Goal: Task Accomplishment & Management: Manage account settings

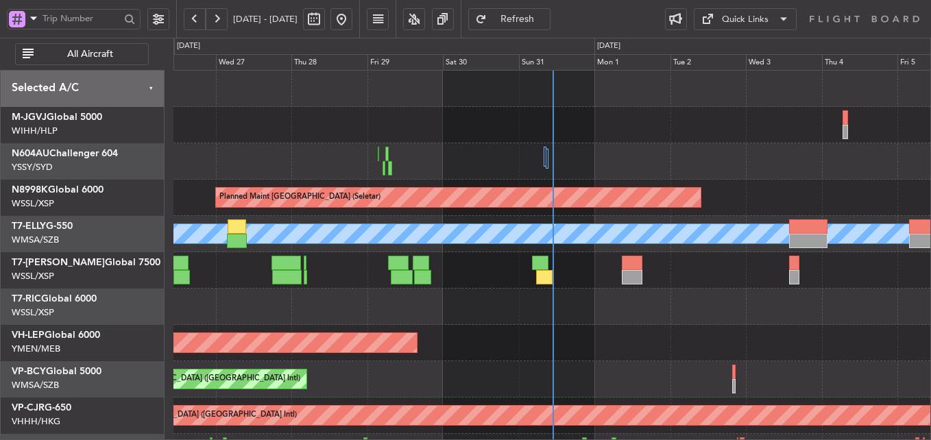
click at [577, 378] on div "Planned Maint [GEOGRAPHIC_DATA] ([GEOGRAPHIC_DATA] Intl) [PERSON_NAME] (Sultan …" at bounding box center [551, 379] width 757 height 36
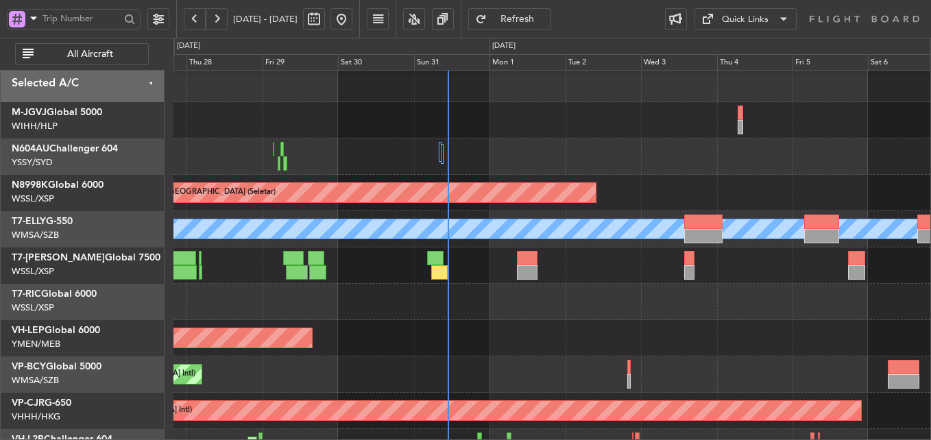
click at [472, 373] on div "Planned Maint [GEOGRAPHIC_DATA] ([GEOGRAPHIC_DATA] Intl)" at bounding box center [551, 374] width 757 height 36
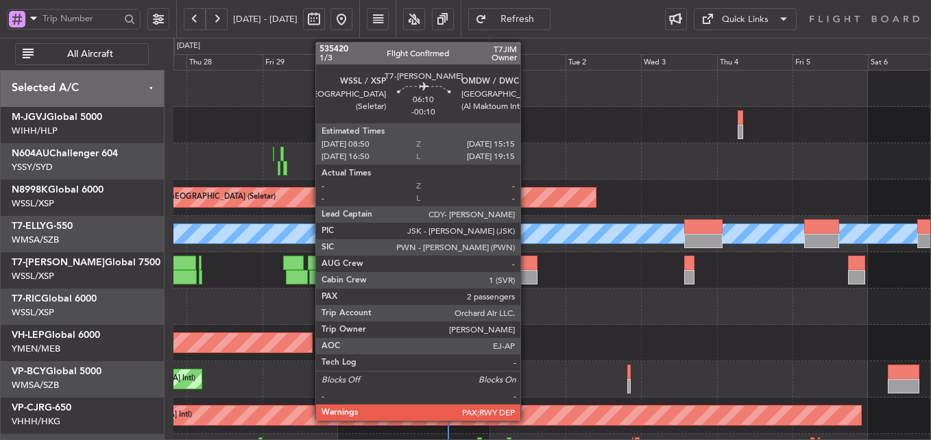
click at [526, 264] on div at bounding box center [527, 263] width 21 height 14
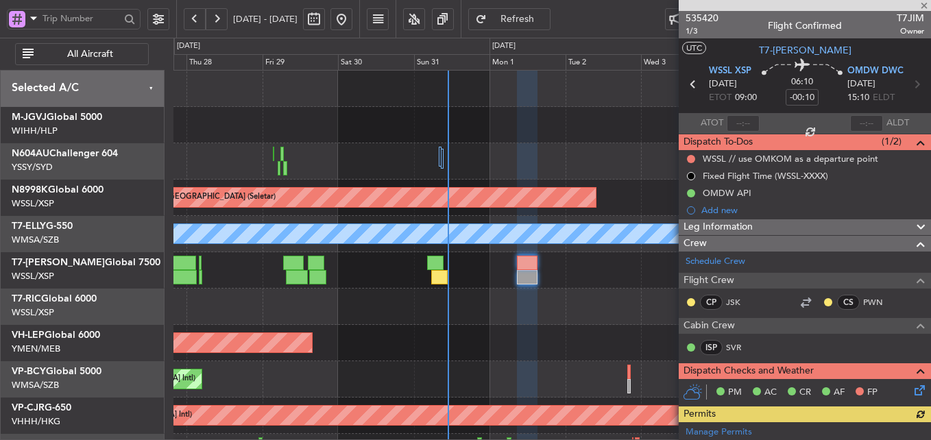
scroll to position [412, 0]
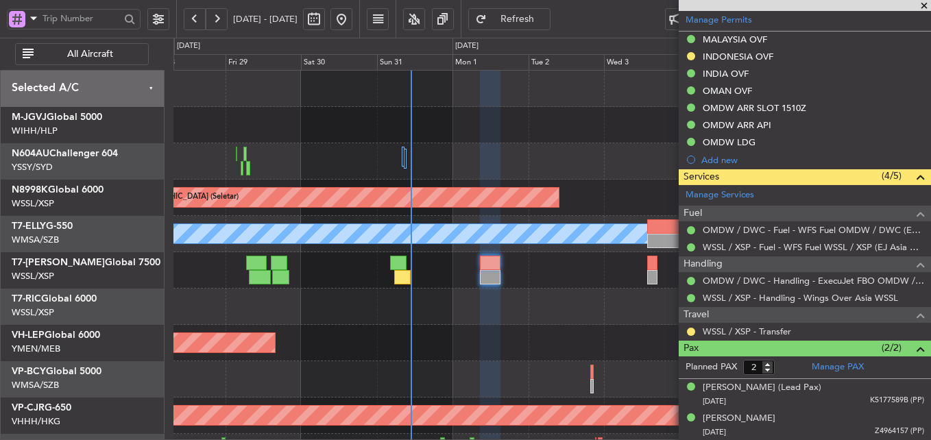
click at [505, 311] on div at bounding box center [551, 307] width 757 height 36
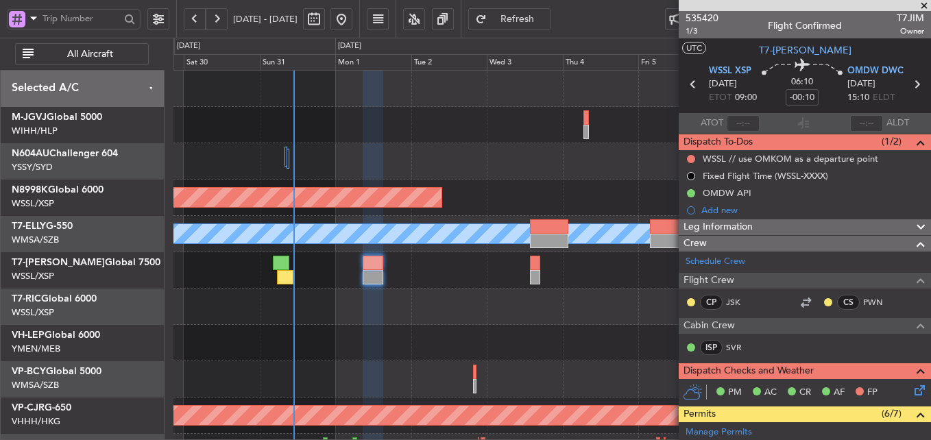
click at [418, 313] on div at bounding box center [551, 307] width 757 height 36
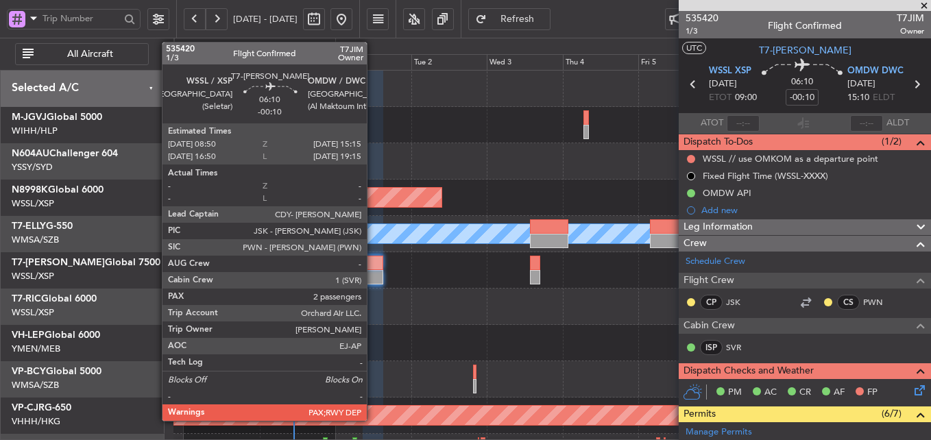
click at [373, 268] on div at bounding box center [373, 263] width 21 height 14
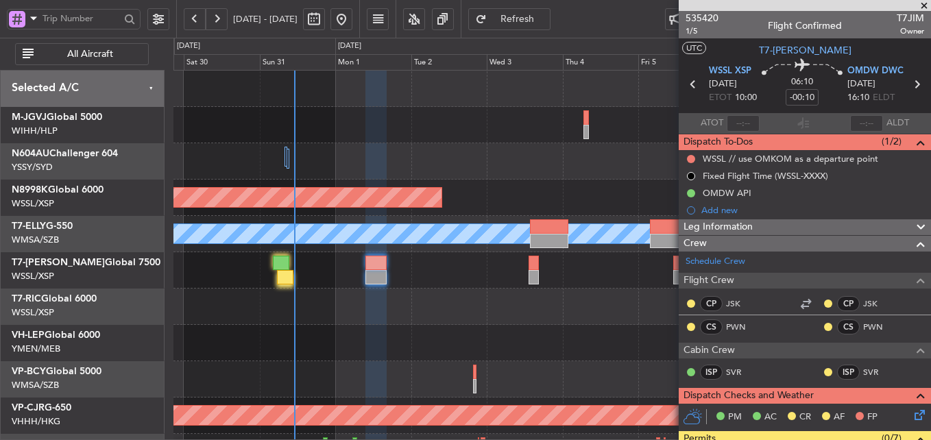
click at [546, 14] on span "Refresh" at bounding box center [517, 19] width 56 height 10
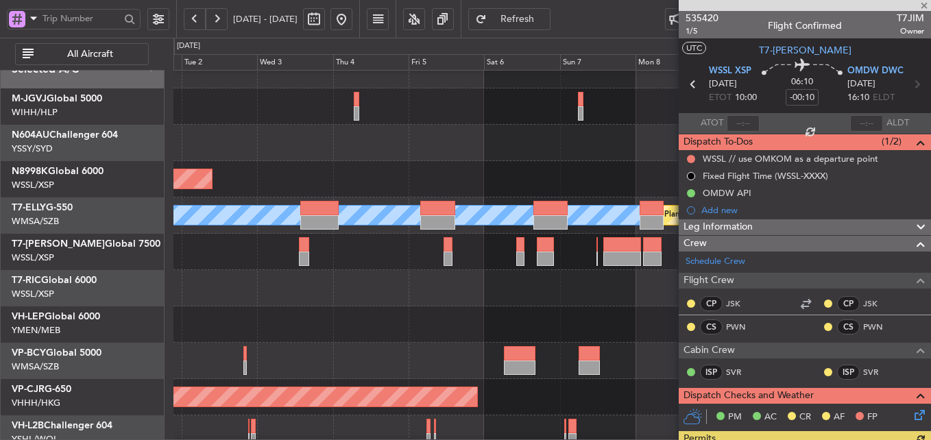
scroll to position [8, 0]
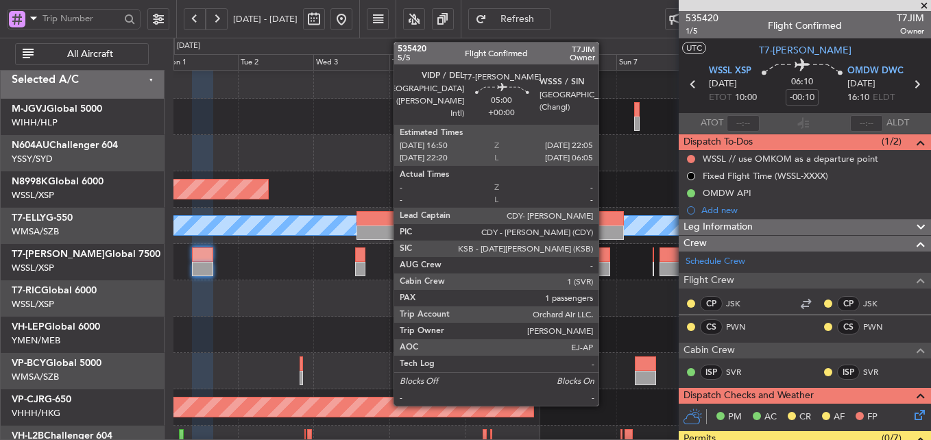
click at [605, 262] on div at bounding box center [601, 269] width 17 height 14
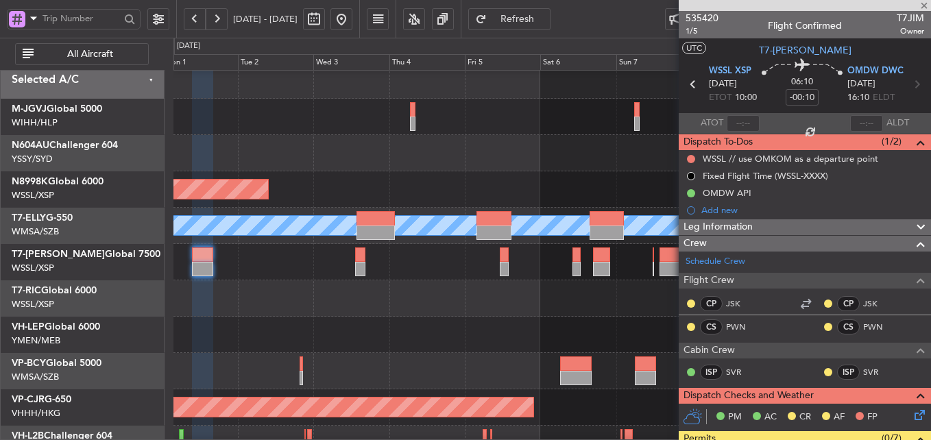
type input "1"
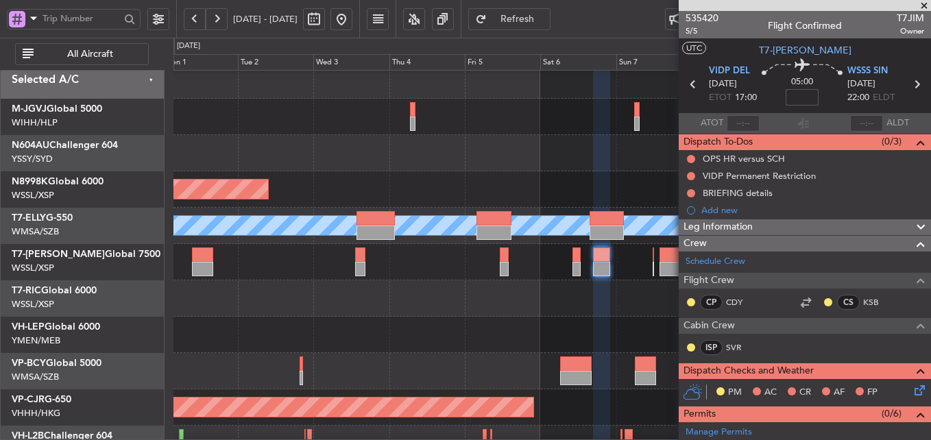
click at [803, 98] on input at bounding box center [802, 97] width 33 height 16
type input "+00:00"
click at [802, 94] on input at bounding box center [802, 97] width 33 height 16
type input "+00:10"
click at [543, 16] on span "Refresh" at bounding box center [517, 19] width 56 height 10
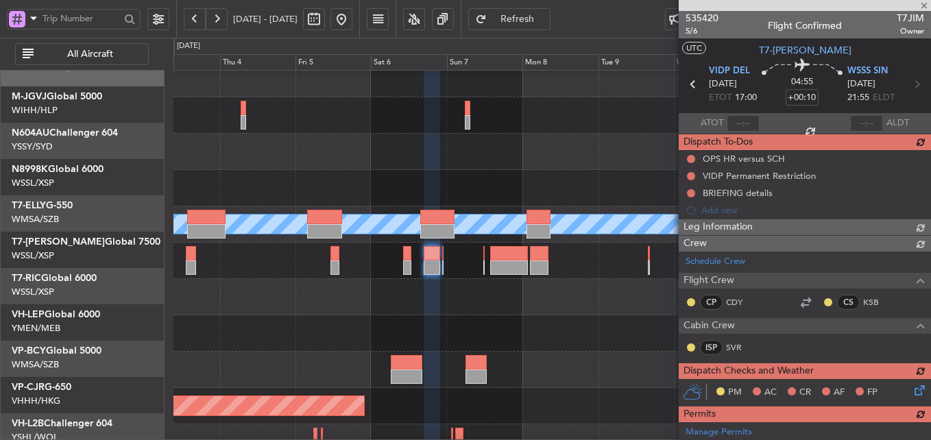
scroll to position [9, 0]
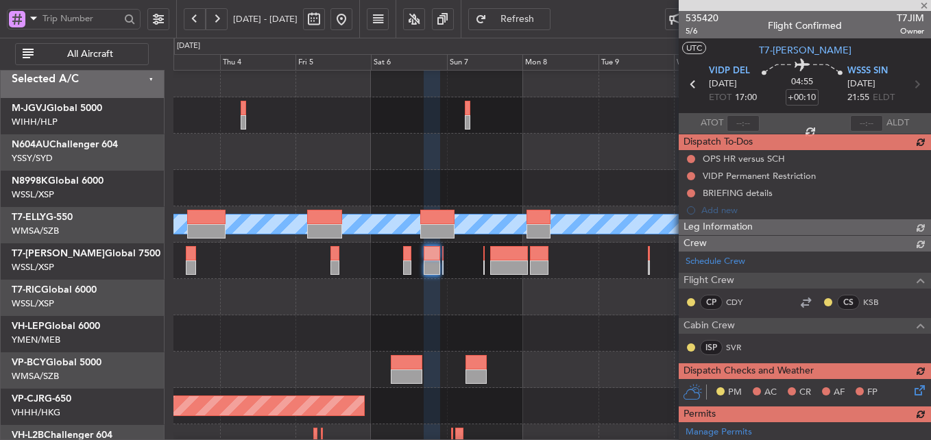
click at [404, 339] on div at bounding box center [551, 333] width 757 height 36
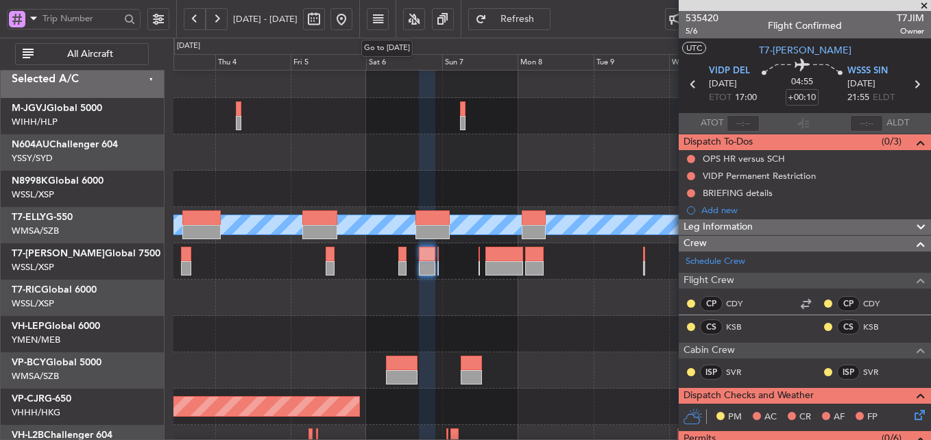
click at [352, 23] on button at bounding box center [341, 19] width 22 height 22
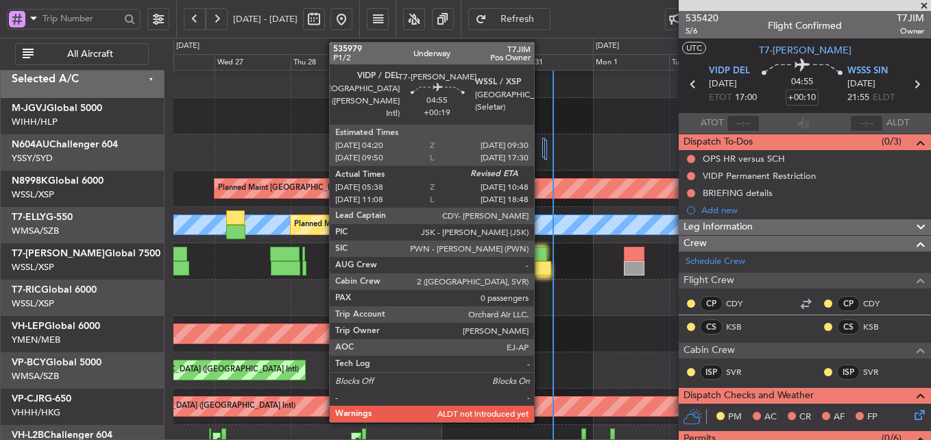
click at [540, 271] on div at bounding box center [543, 268] width 16 height 14
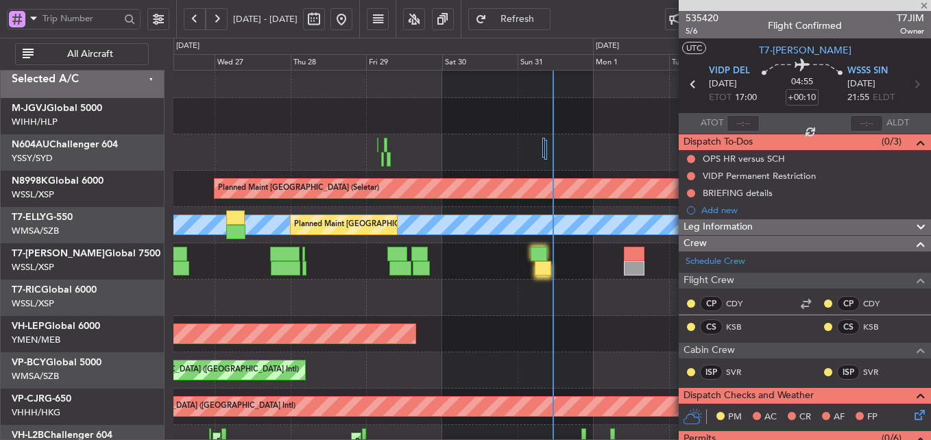
type input "+00:19"
type input "05:48"
type input "0"
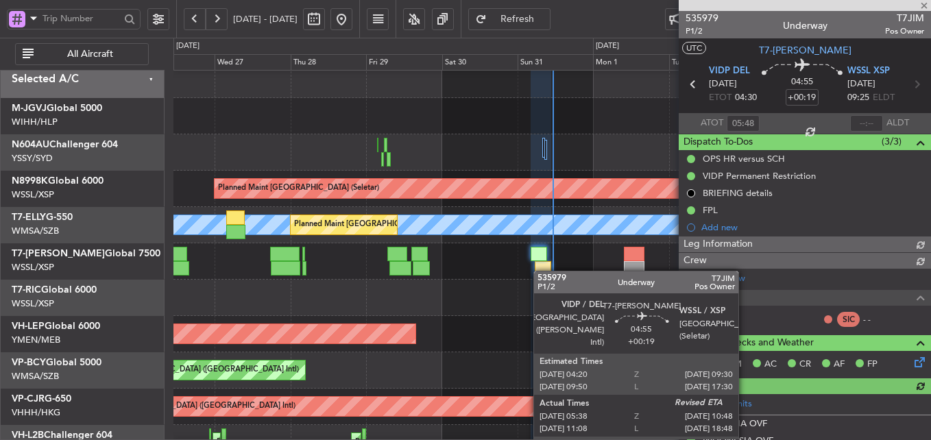
type input "[PERSON_NAME] (HHAFI)"
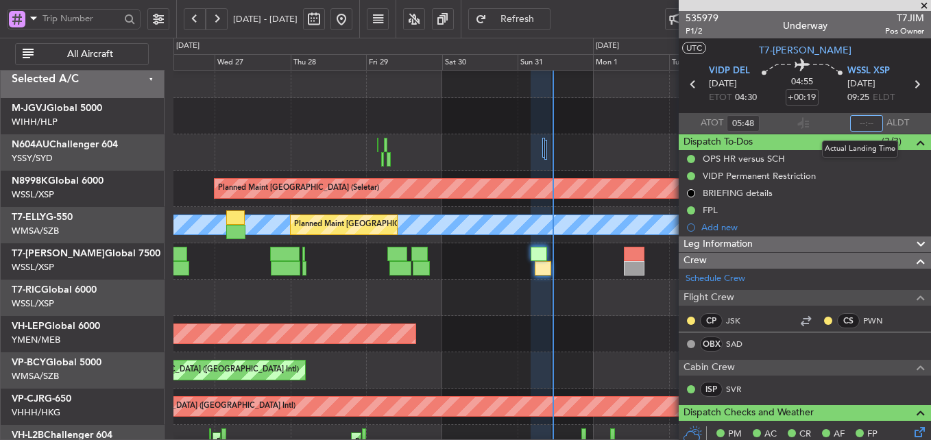
click at [859, 115] on input "text" at bounding box center [866, 123] width 33 height 16
type input "10:57"
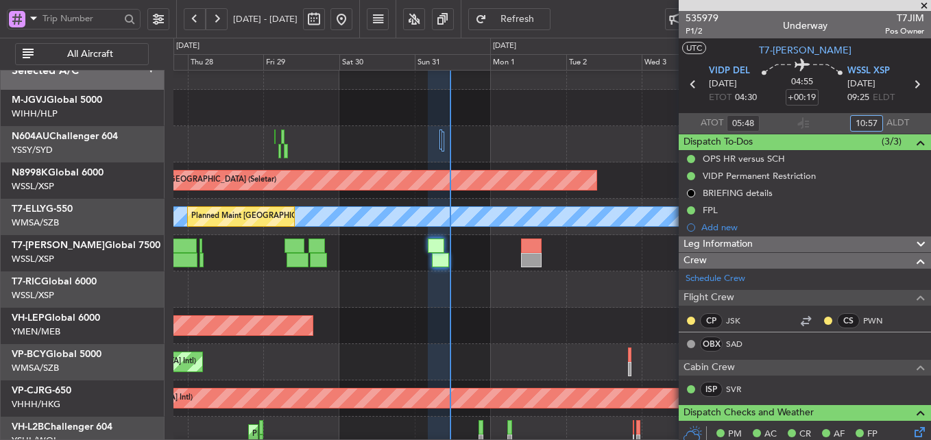
click at [507, 304] on div at bounding box center [551, 289] width 757 height 36
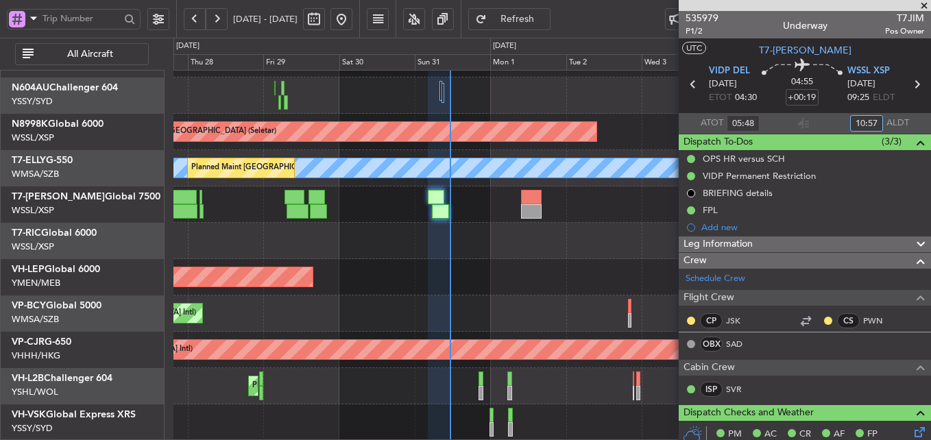
scroll to position [0, 0]
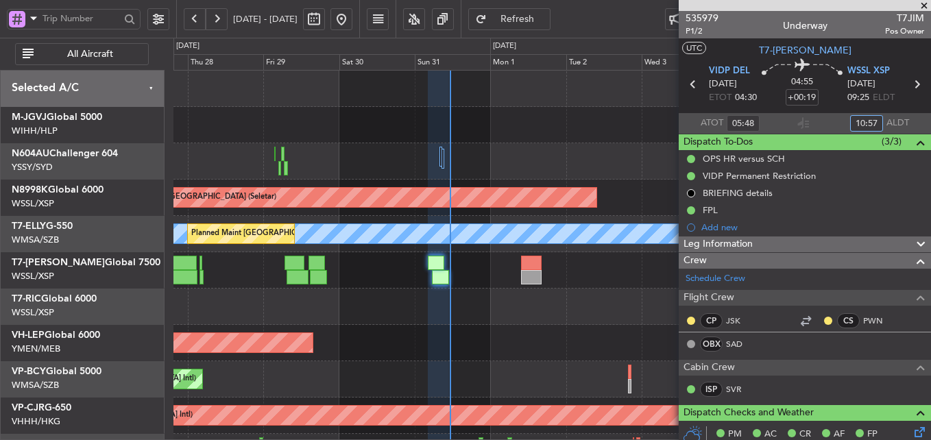
click at [506, 311] on div at bounding box center [551, 307] width 757 height 36
click at [925, 3] on span at bounding box center [924, 6] width 14 height 12
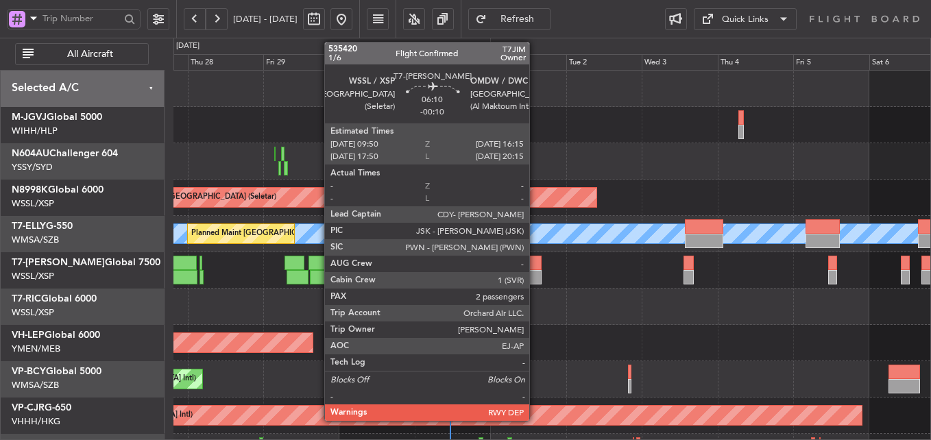
click at [535, 260] on div at bounding box center [531, 263] width 21 height 14
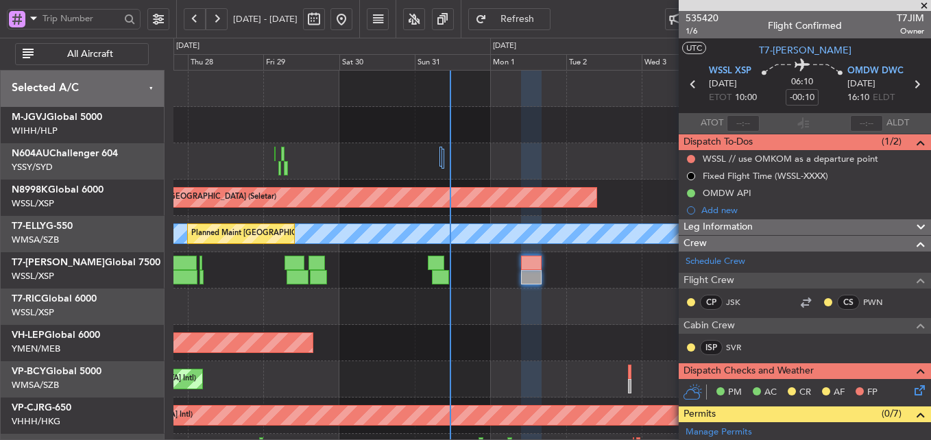
click at [479, 302] on div at bounding box center [551, 307] width 757 height 36
click at [927, 3] on span at bounding box center [924, 6] width 14 height 12
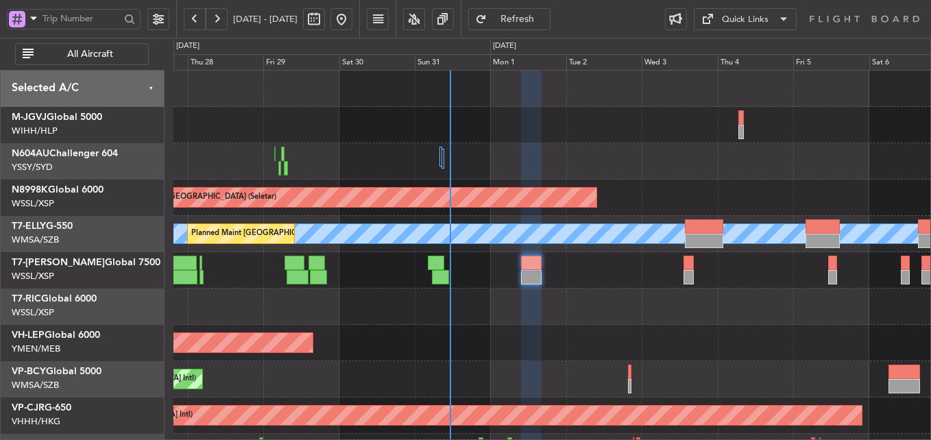
type input "0"
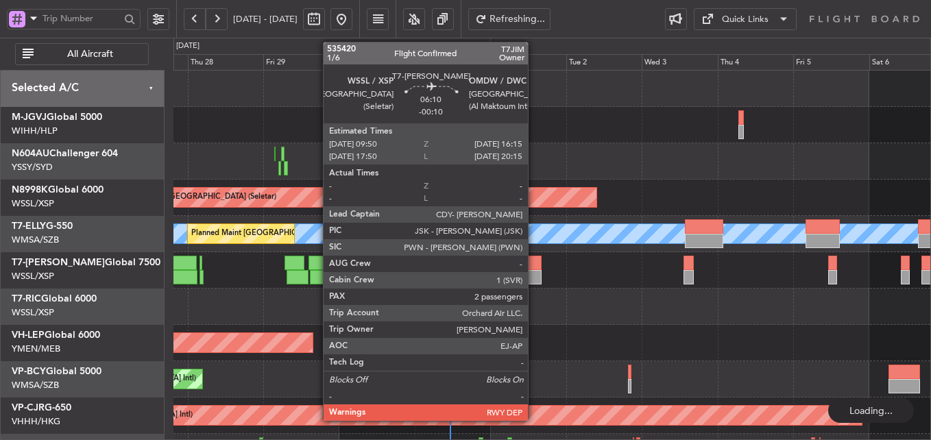
click at [534, 272] on div at bounding box center [531, 277] width 21 height 14
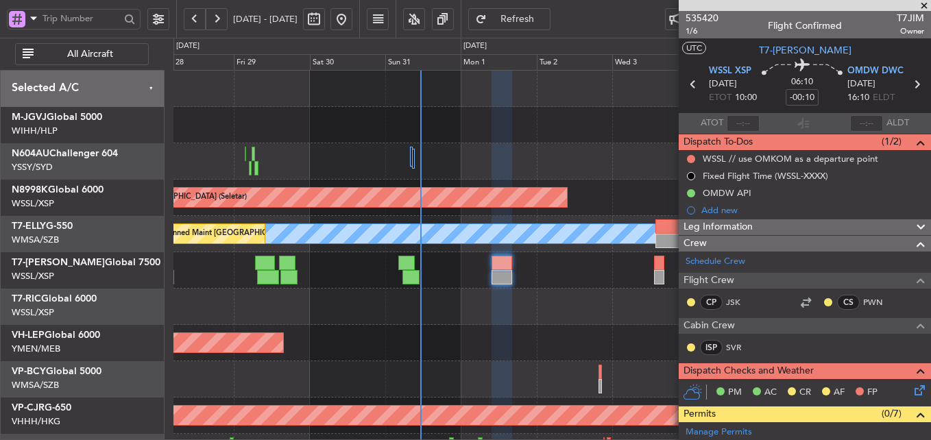
click at [546, 308] on div at bounding box center [551, 307] width 757 height 36
click at [925, 0] on span at bounding box center [924, 6] width 14 height 12
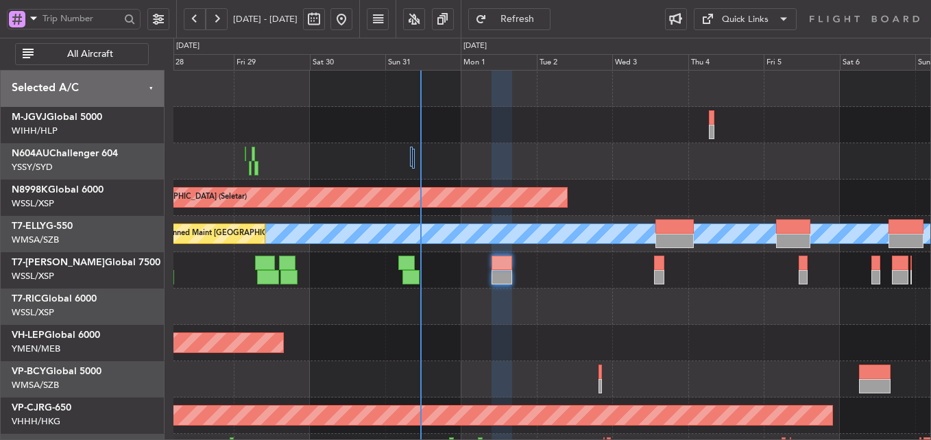
type input "0"
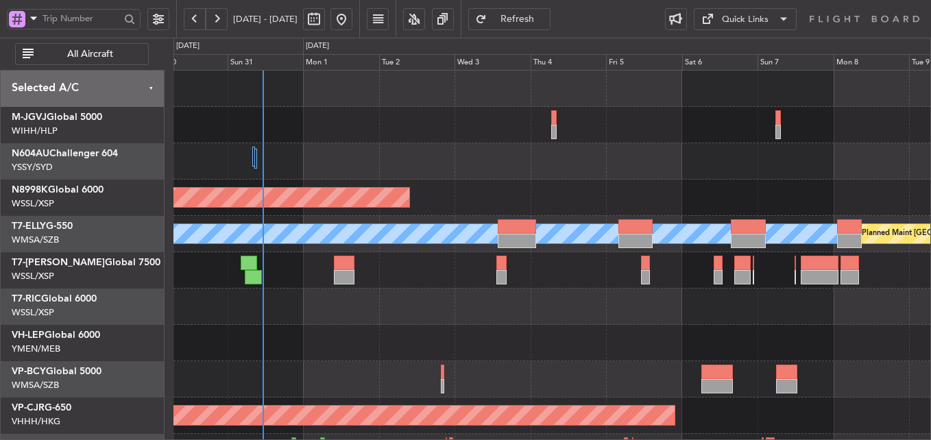
click at [475, 301] on div at bounding box center [551, 307] width 757 height 36
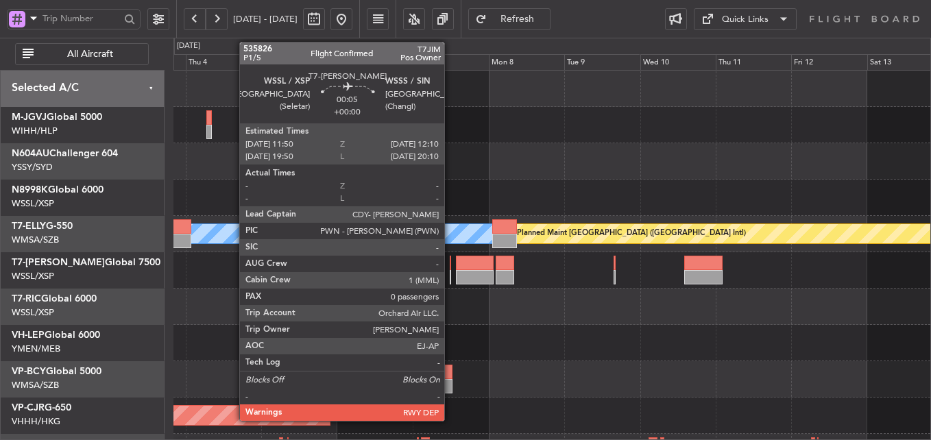
click at [450, 268] on div at bounding box center [450, 263] width 1 height 14
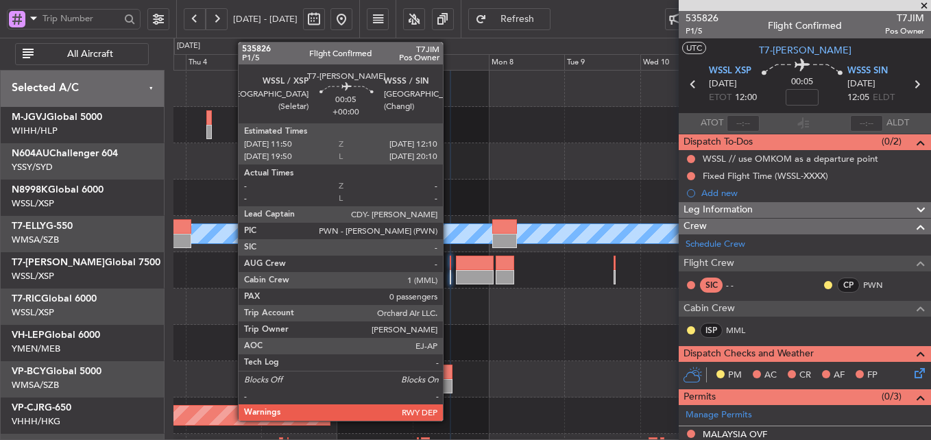
click at [450, 267] on div at bounding box center [450, 263] width 1 height 14
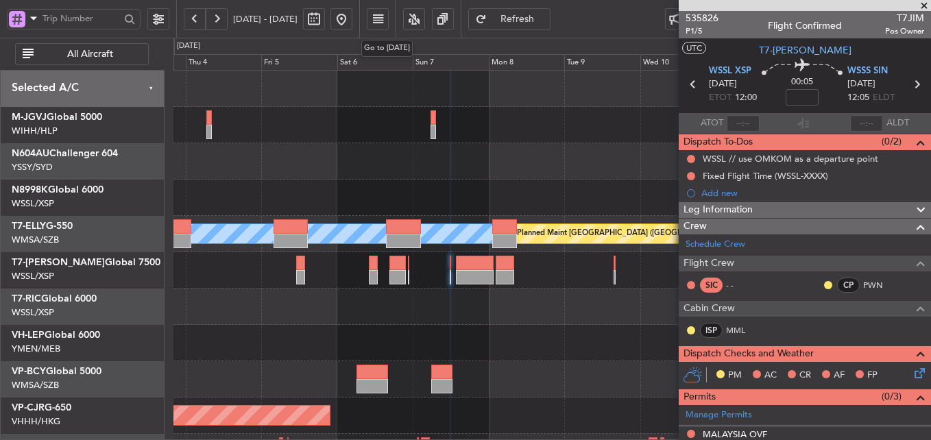
click at [352, 24] on button at bounding box center [341, 19] width 22 height 22
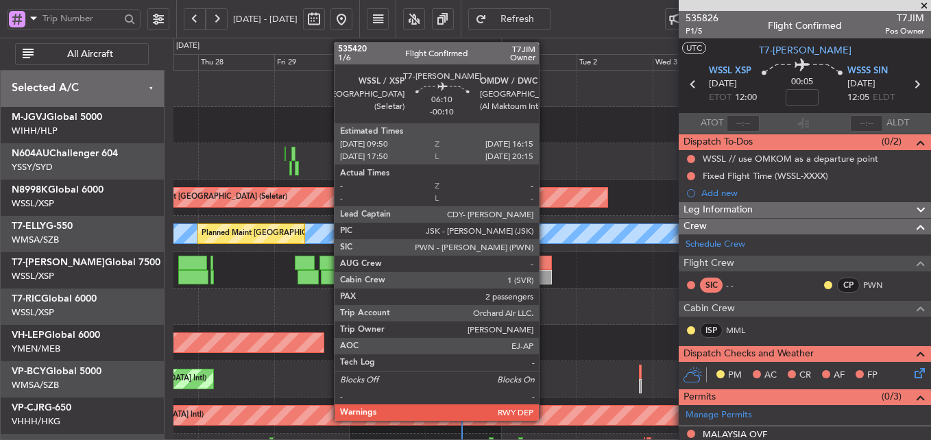
click at [545, 269] on div at bounding box center [541, 263] width 21 height 14
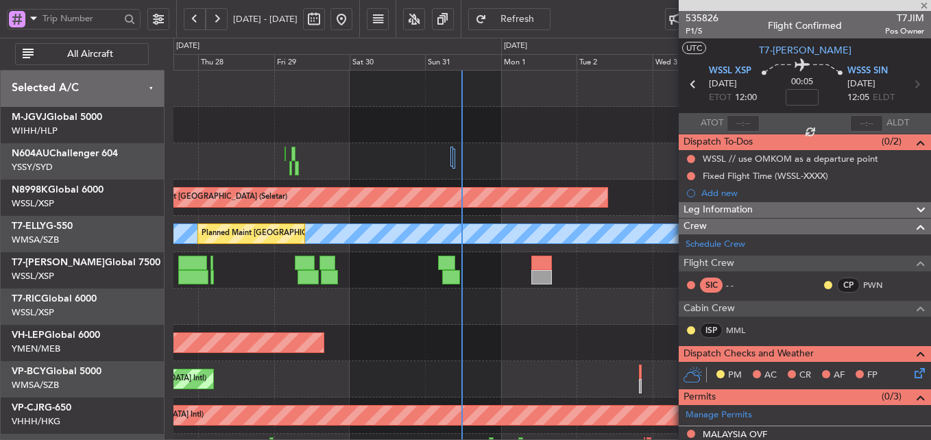
type input "-00:10"
type input "2"
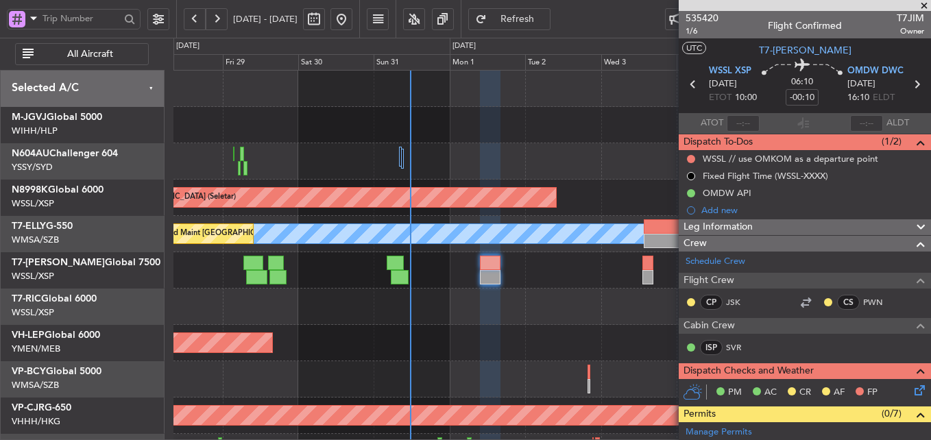
click at [459, 326] on div "Planned Maint [GEOGRAPHIC_DATA] (Halim Intl) Planned Maint [GEOGRAPHIC_DATA] (S…" at bounding box center [551, 289] width 757 height 436
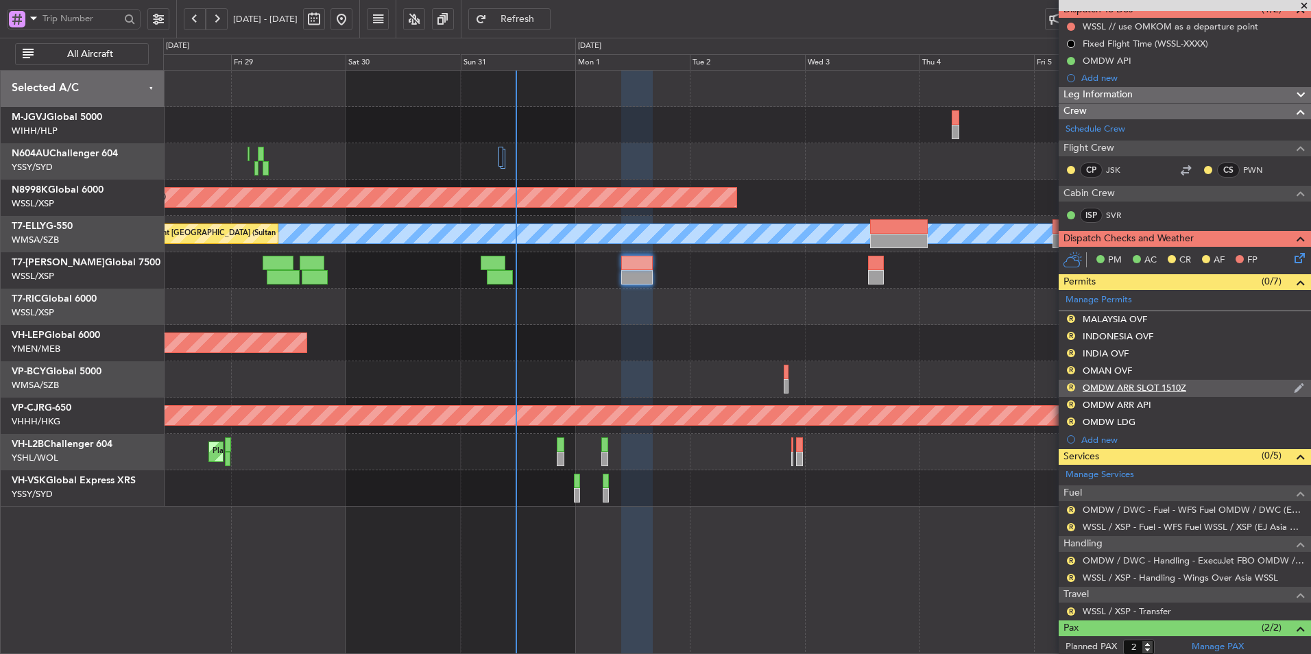
scroll to position [198, 0]
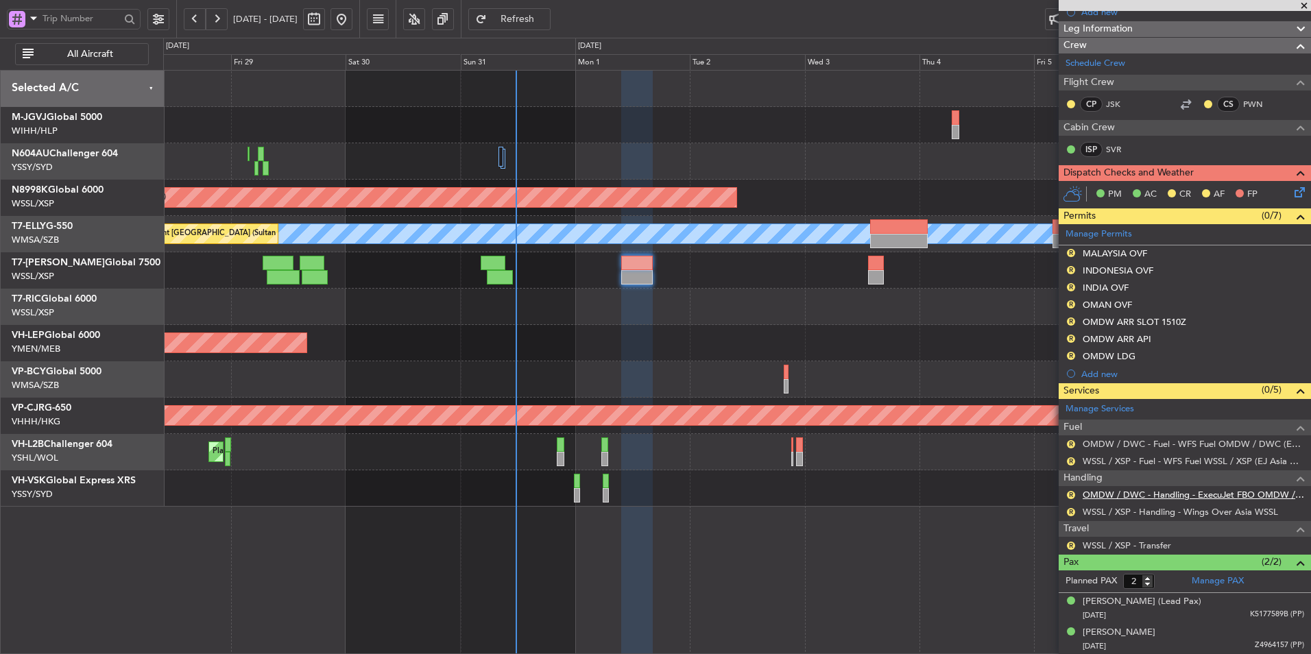
click at [930, 439] on link "OMDW / DWC - Handling - ExecuJet FBO OMDW / DWC" at bounding box center [1192, 495] width 221 height 12
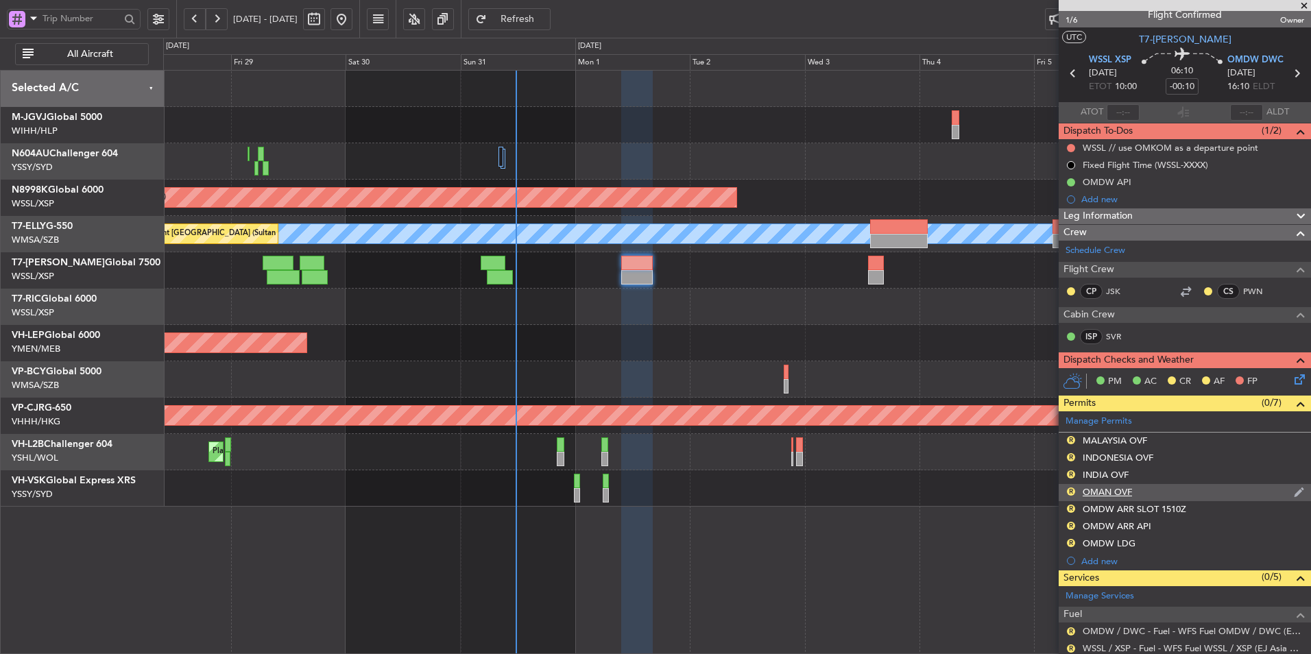
scroll to position [0, 0]
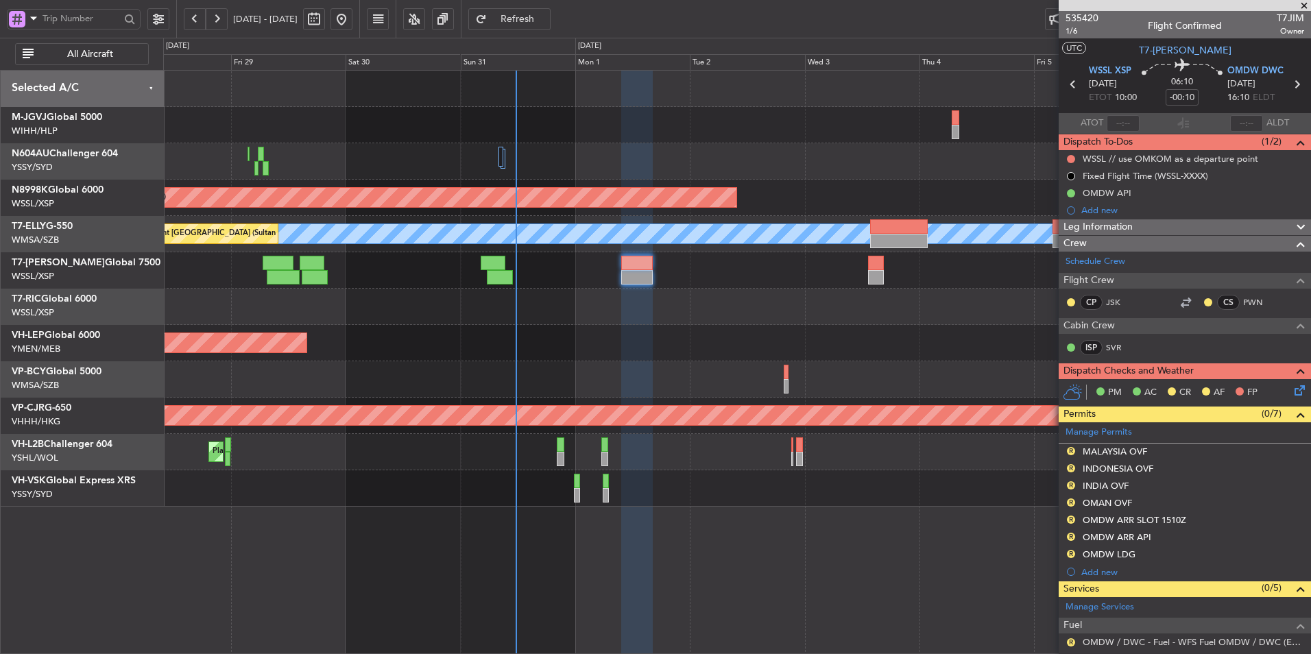
click at [864, 276] on div at bounding box center [736, 270] width 1147 height 36
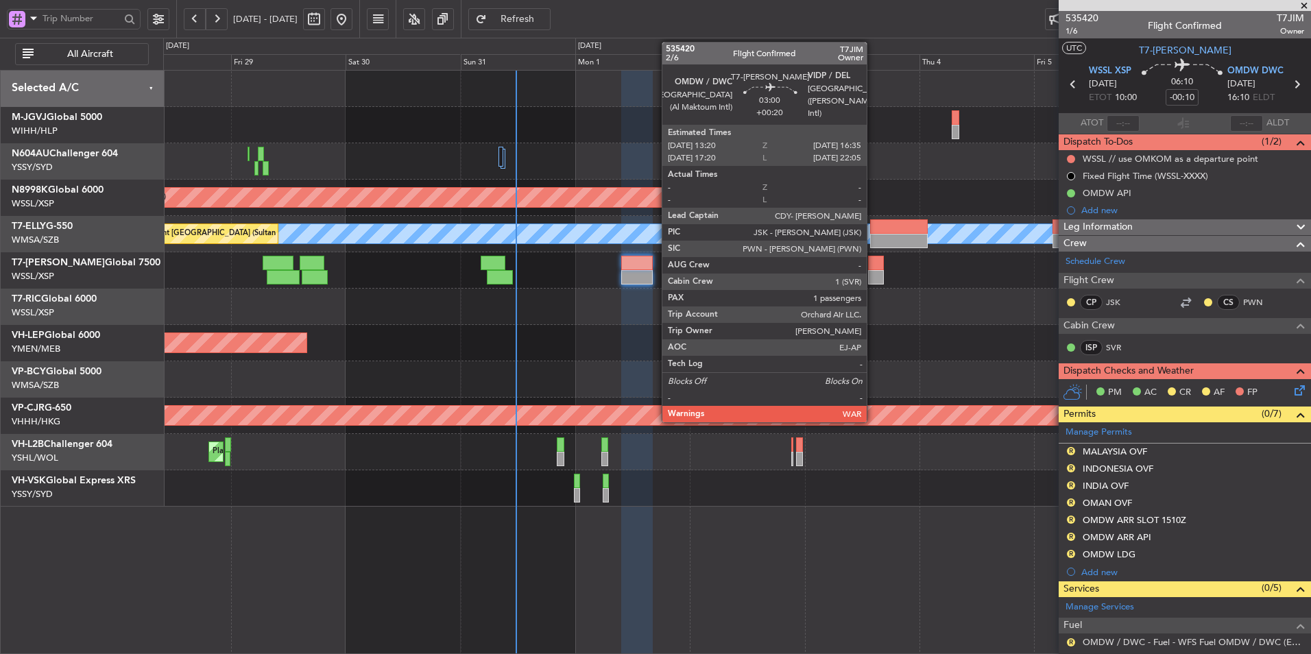
click at [873, 271] on div at bounding box center [876, 277] width 16 height 14
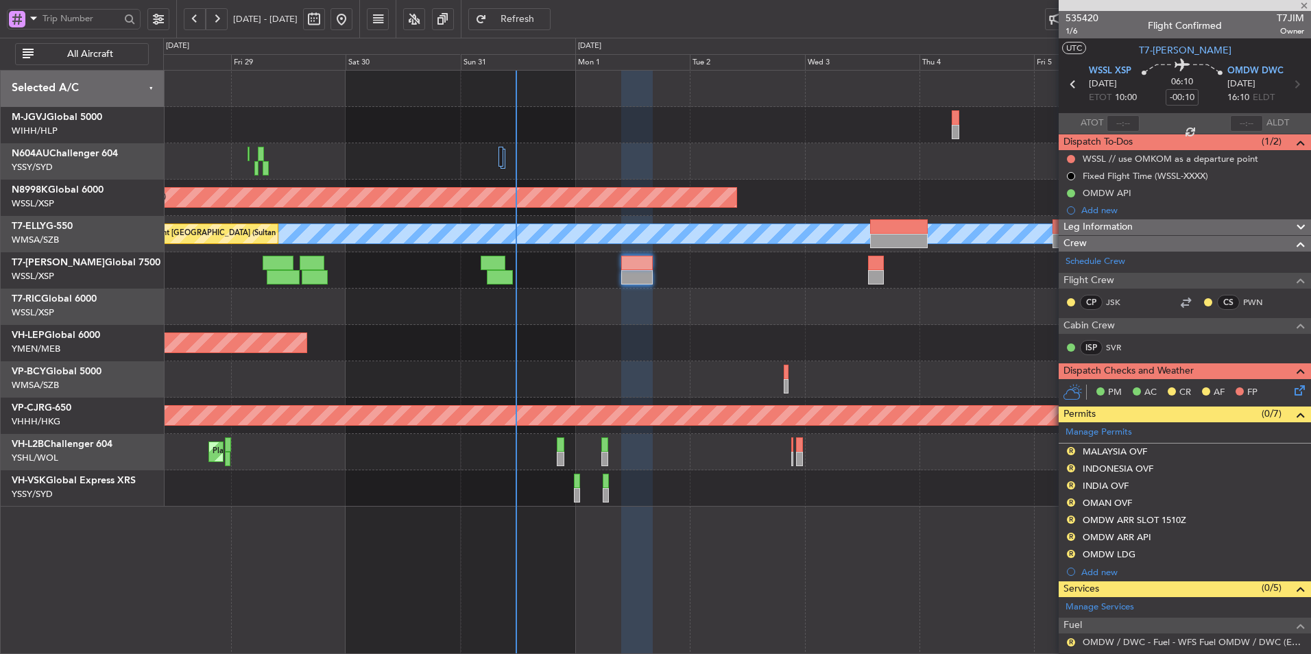
type input "+00:20"
type input "1"
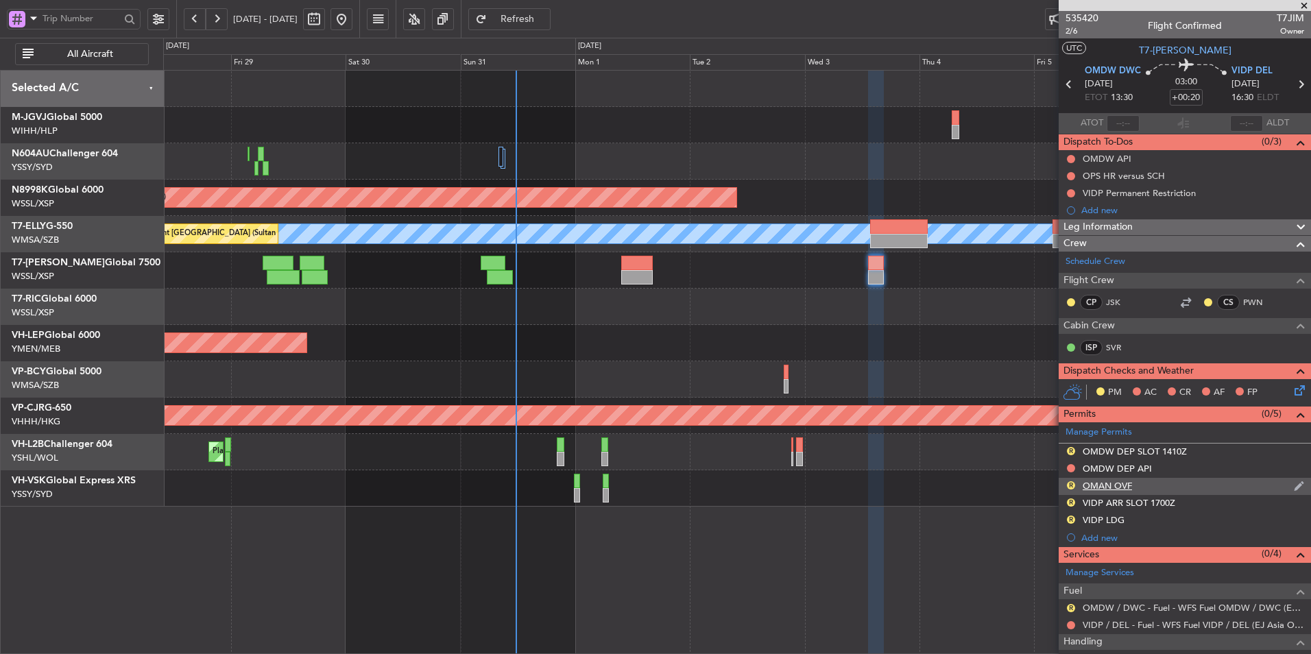
click at [930, 439] on div "OMAN OVF" at bounding box center [1106, 486] width 49 height 12
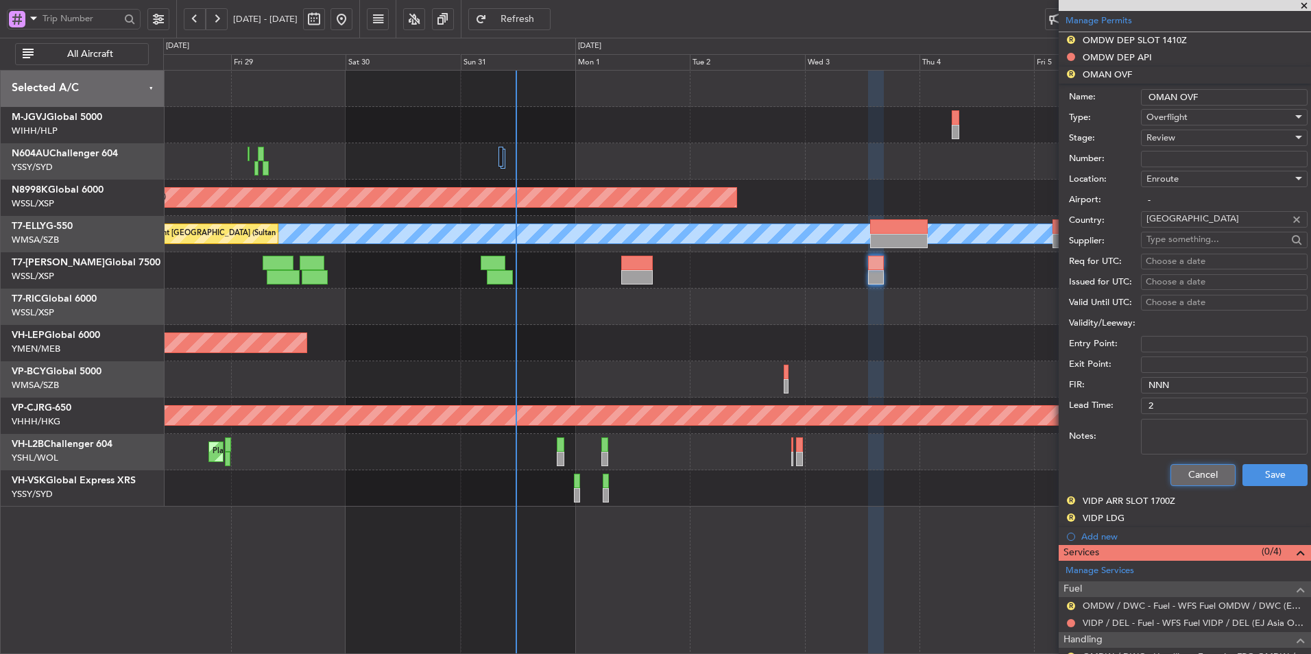
click at [930, 439] on button "Cancel" at bounding box center [1202, 475] width 65 height 22
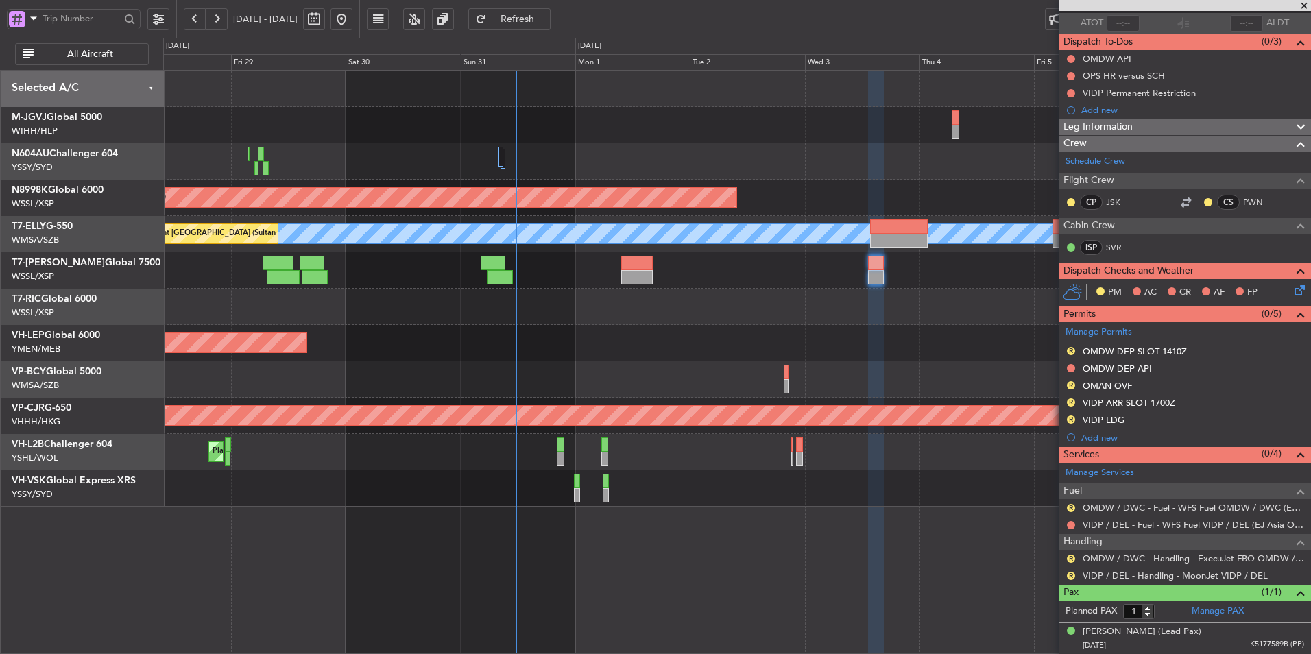
scroll to position [99, 0]
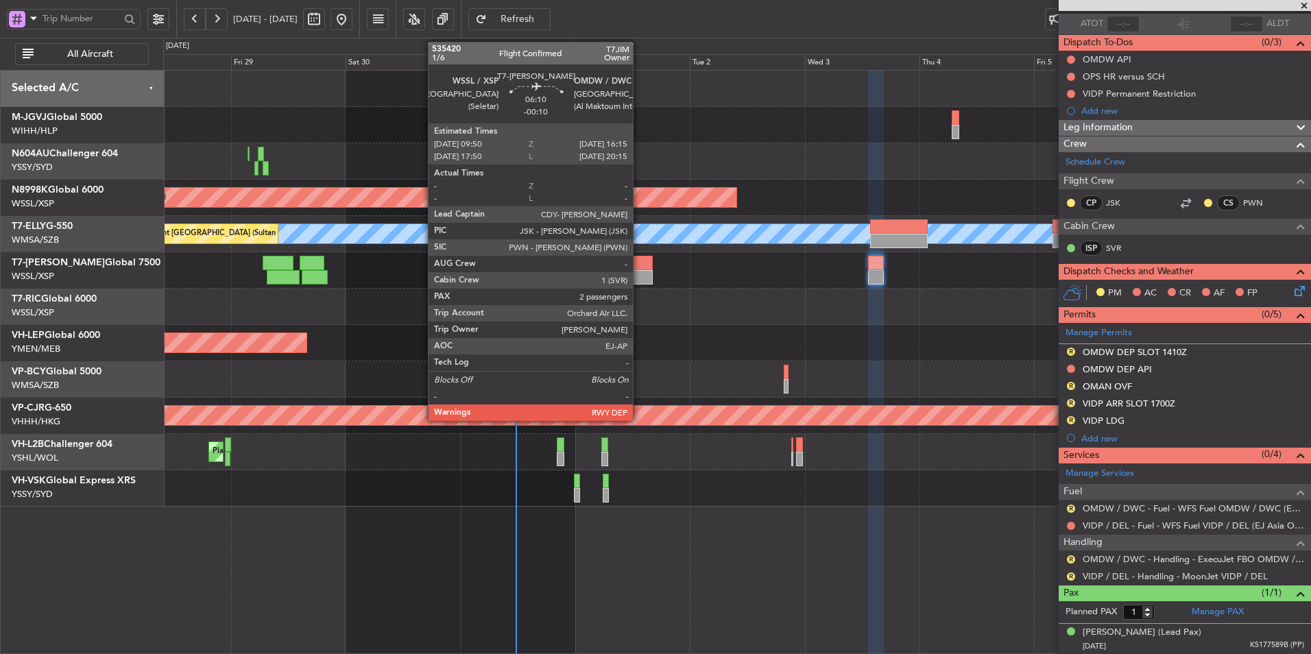
click at [640, 265] on div at bounding box center [636, 263] width 31 height 14
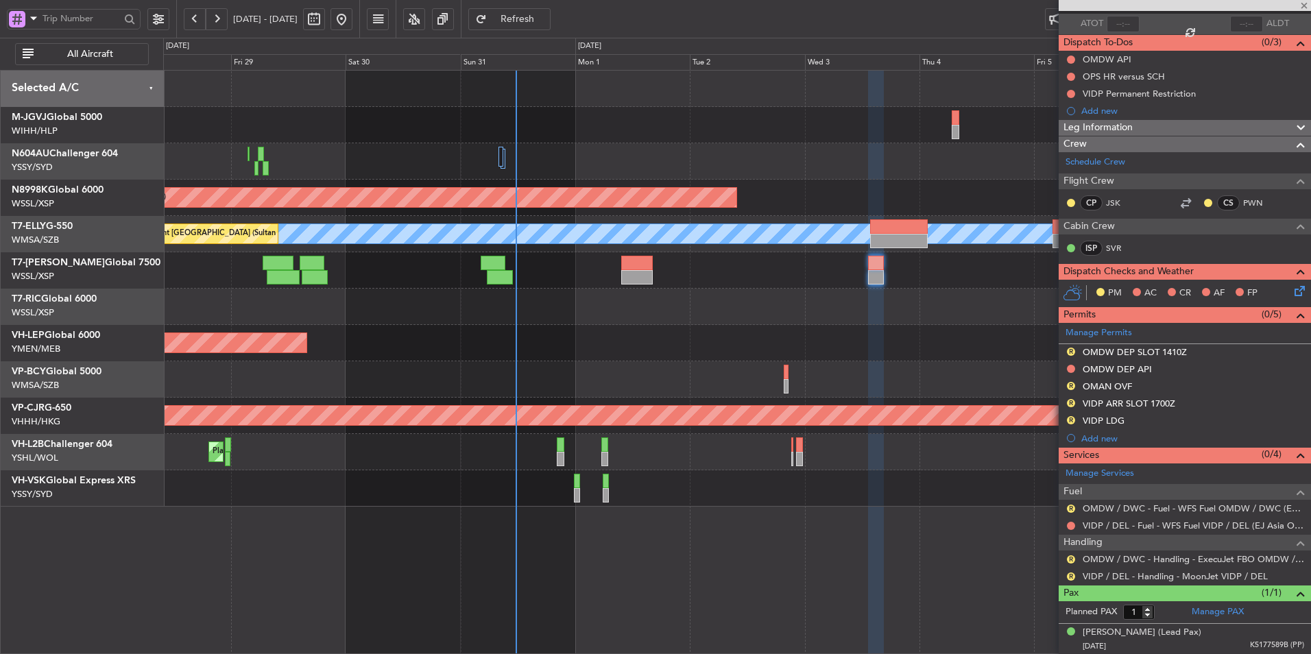
type input "-00:10"
type input "2"
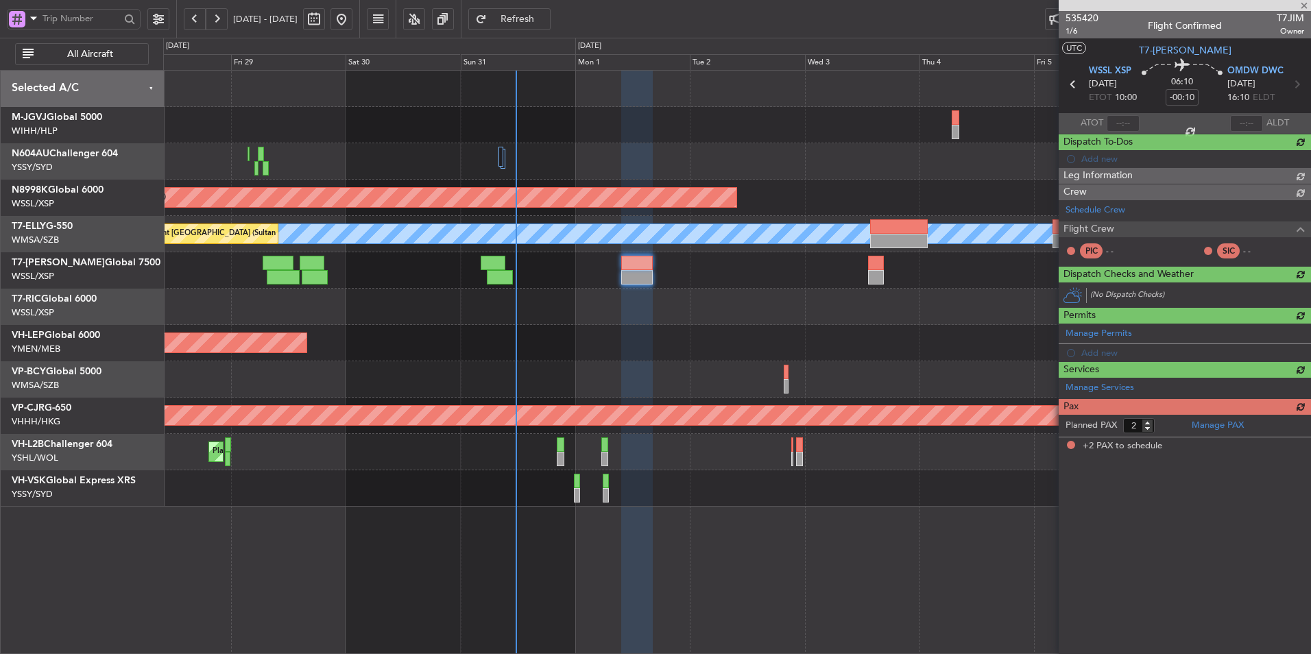
scroll to position [0, 0]
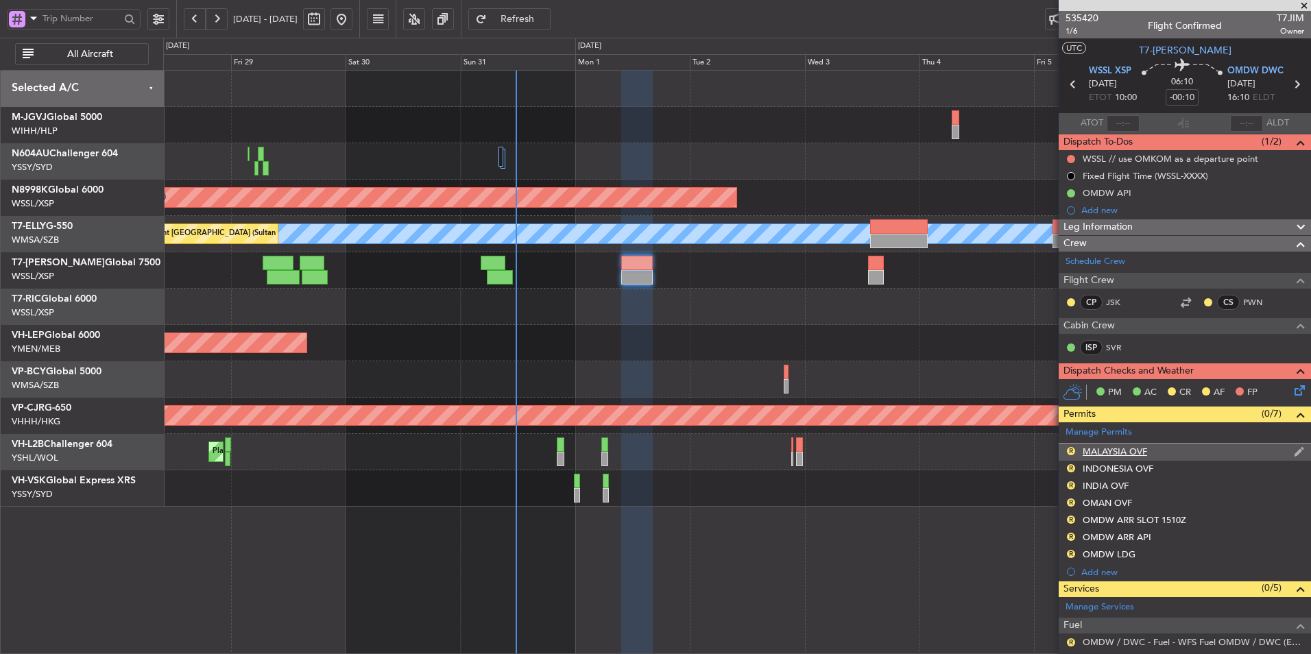
click at [930, 439] on div "MALAYSIA OVF" at bounding box center [1114, 452] width 64 height 12
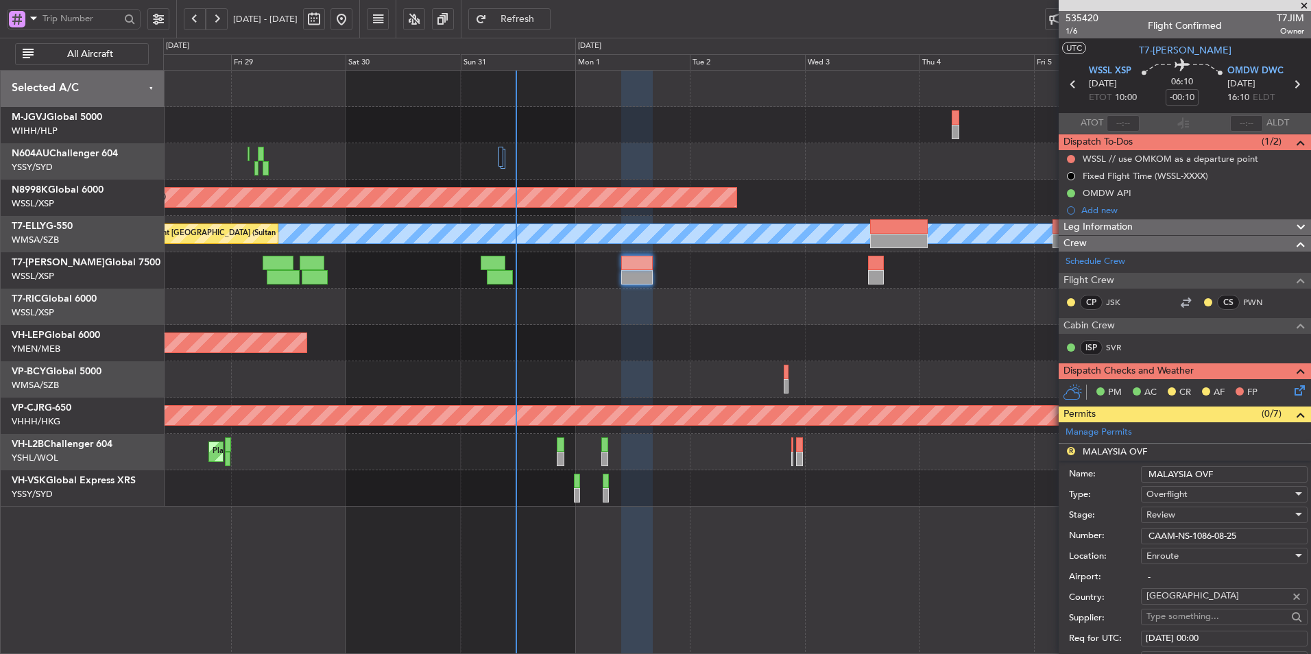
drag, startPoint x: 1261, startPoint y: 533, endPoint x: 945, endPoint y: 532, distance: 316.0
click at [930, 439] on fb-app "[DATE] - [DATE] Refresh Quick Links All Aircraft Planned Maint [GEOGRAPHIC_DATA…" at bounding box center [655, 336] width 1311 height 638
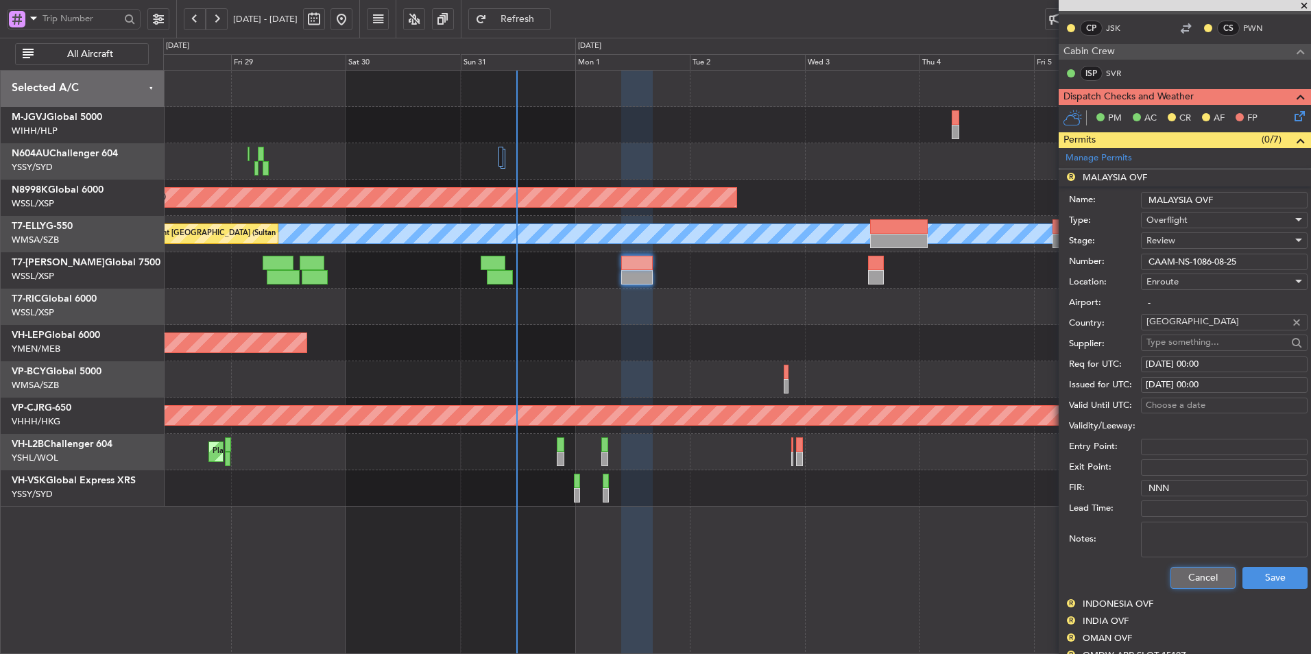
click at [930, 439] on button "Cancel" at bounding box center [1202, 578] width 65 height 22
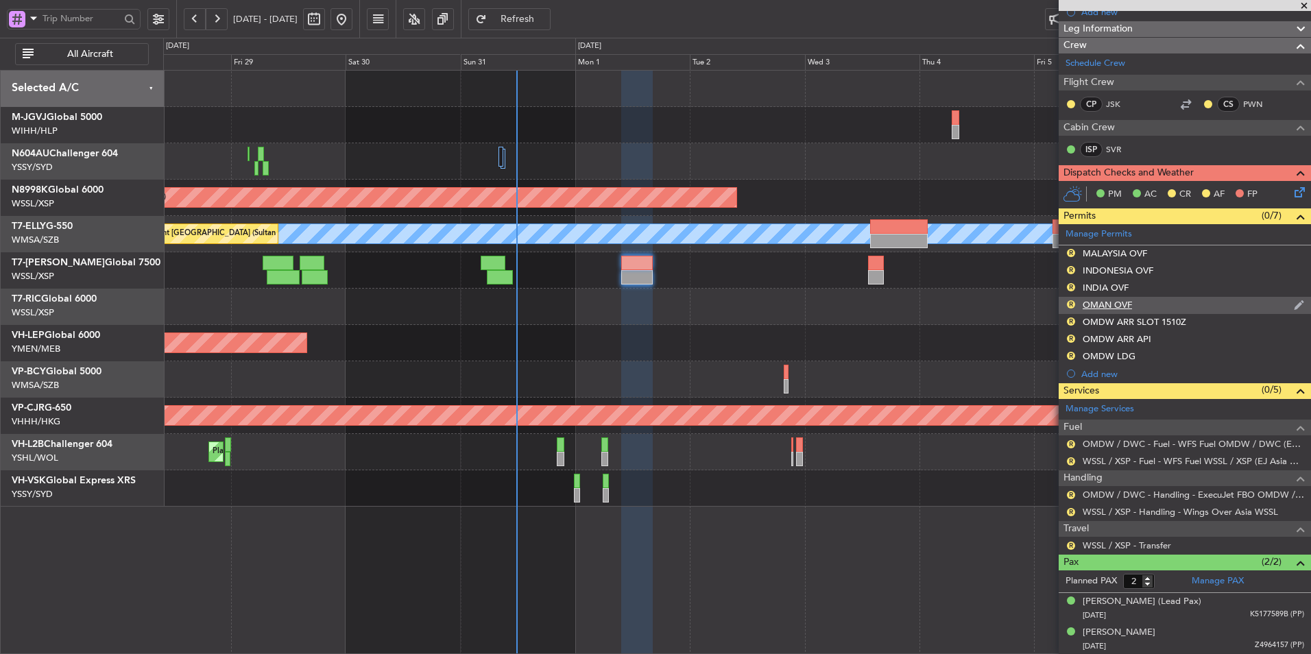
click at [930, 300] on div "OMAN OVF" at bounding box center [1106, 305] width 49 height 12
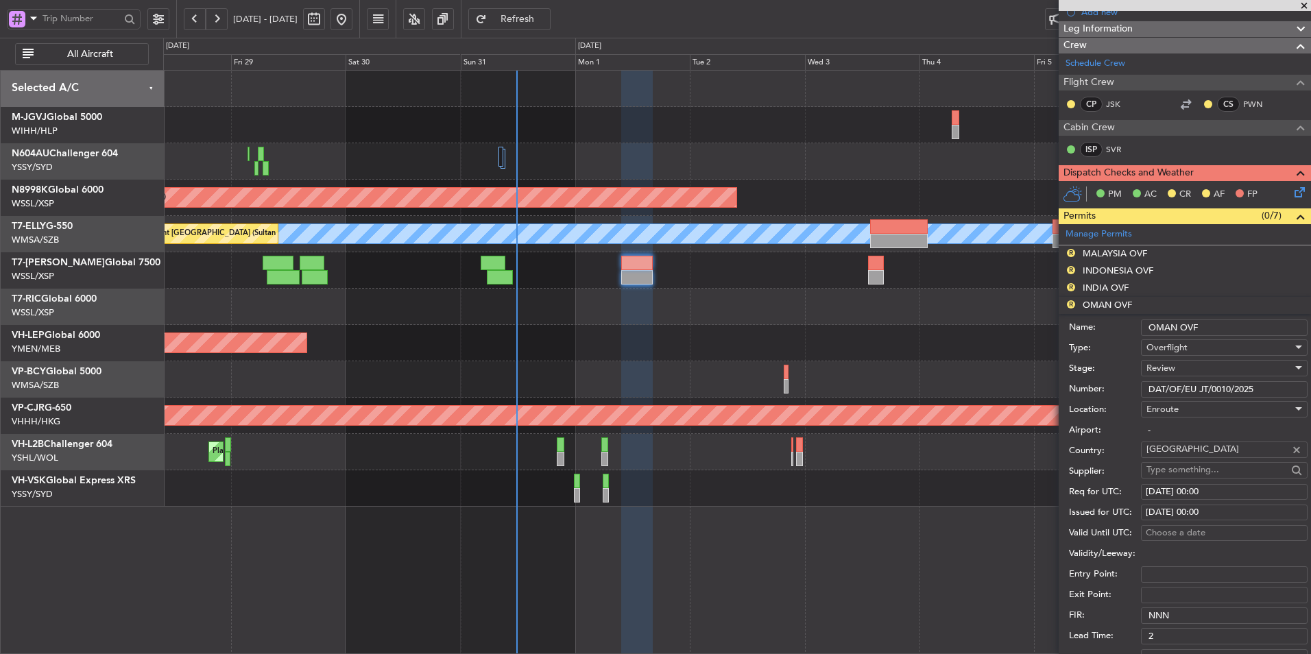
scroll to position [274, 0]
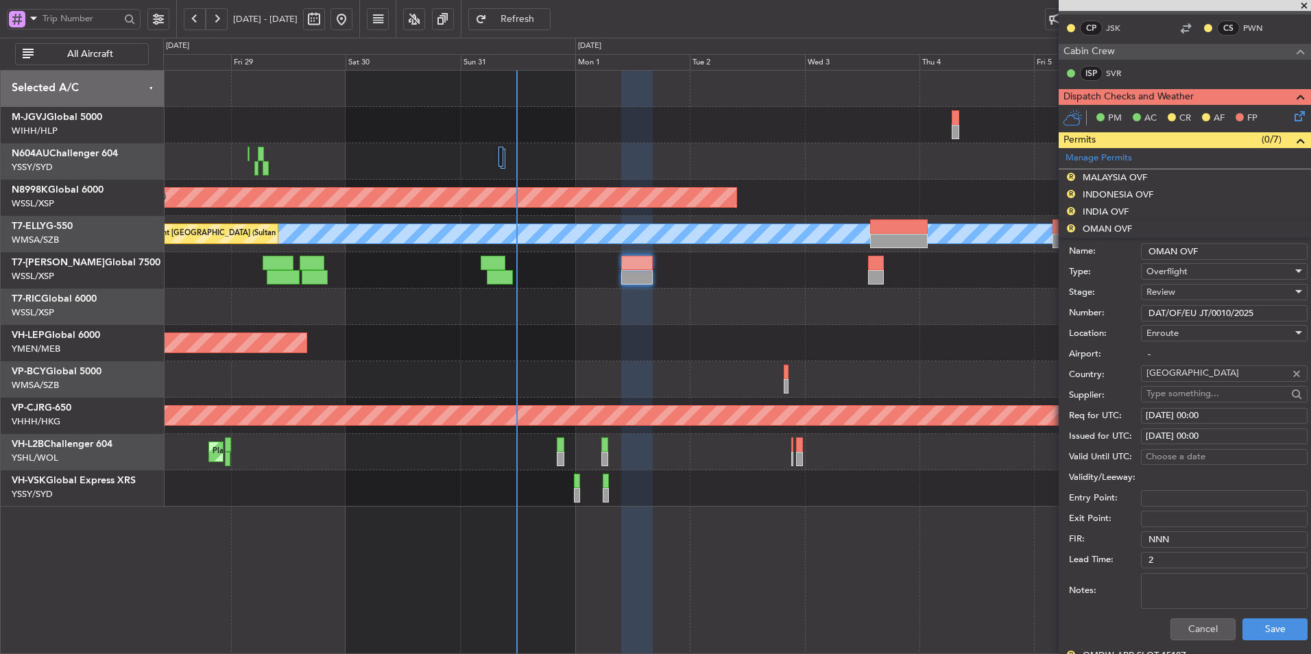
click at [930, 313] on fb-app "[DATE] - [DATE] Refresh Quick Links All Aircraft Planned Maint [GEOGRAPHIC_DATA…" at bounding box center [655, 336] width 1311 height 638
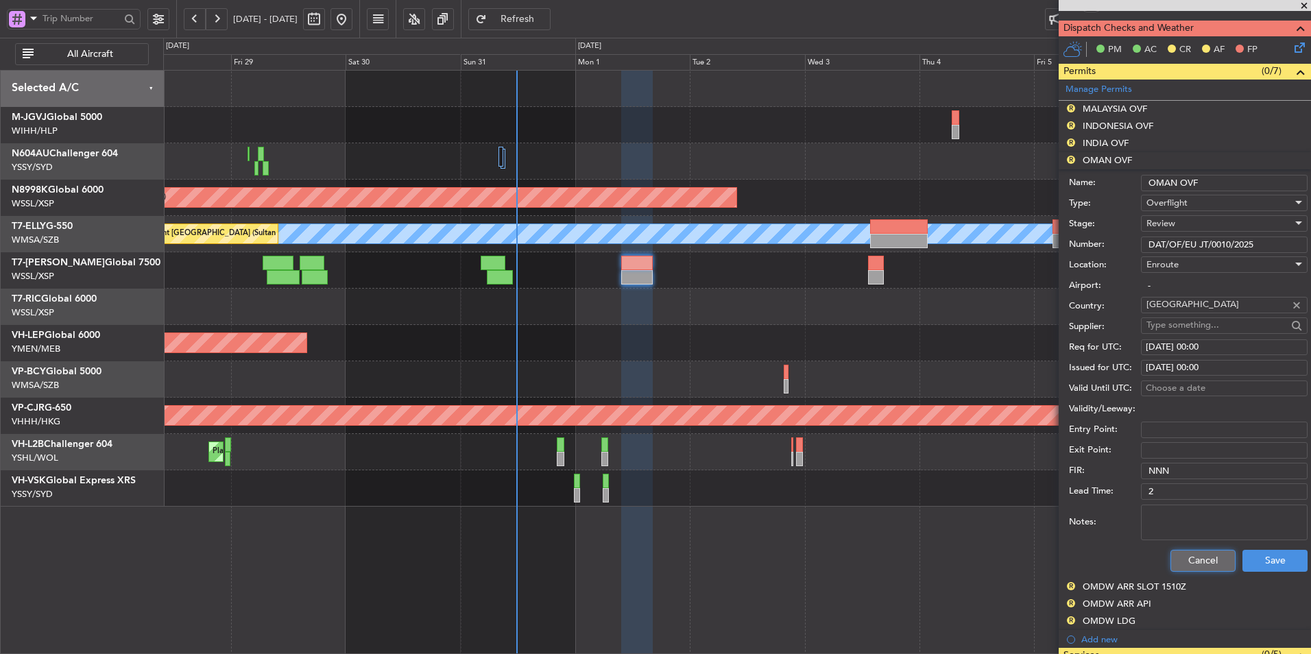
click at [930, 439] on button "Cancel" at bounding box center [1202, 561] width 65 height 22
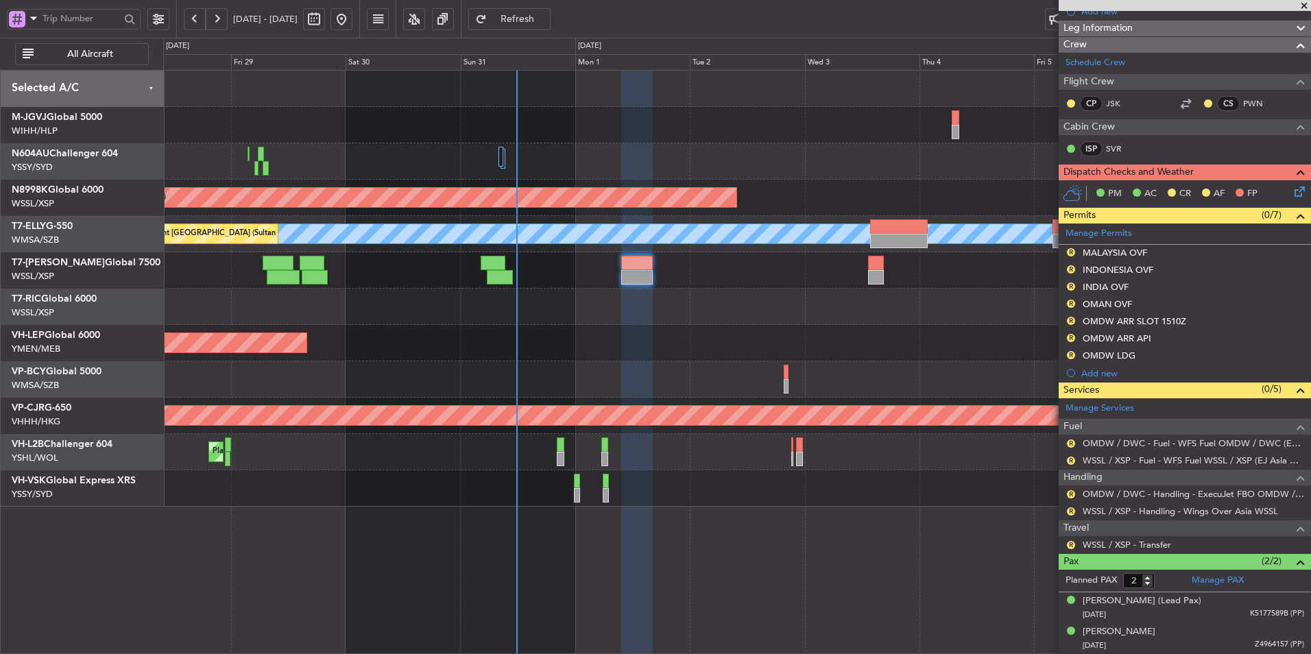
scroll to position [198, 0]
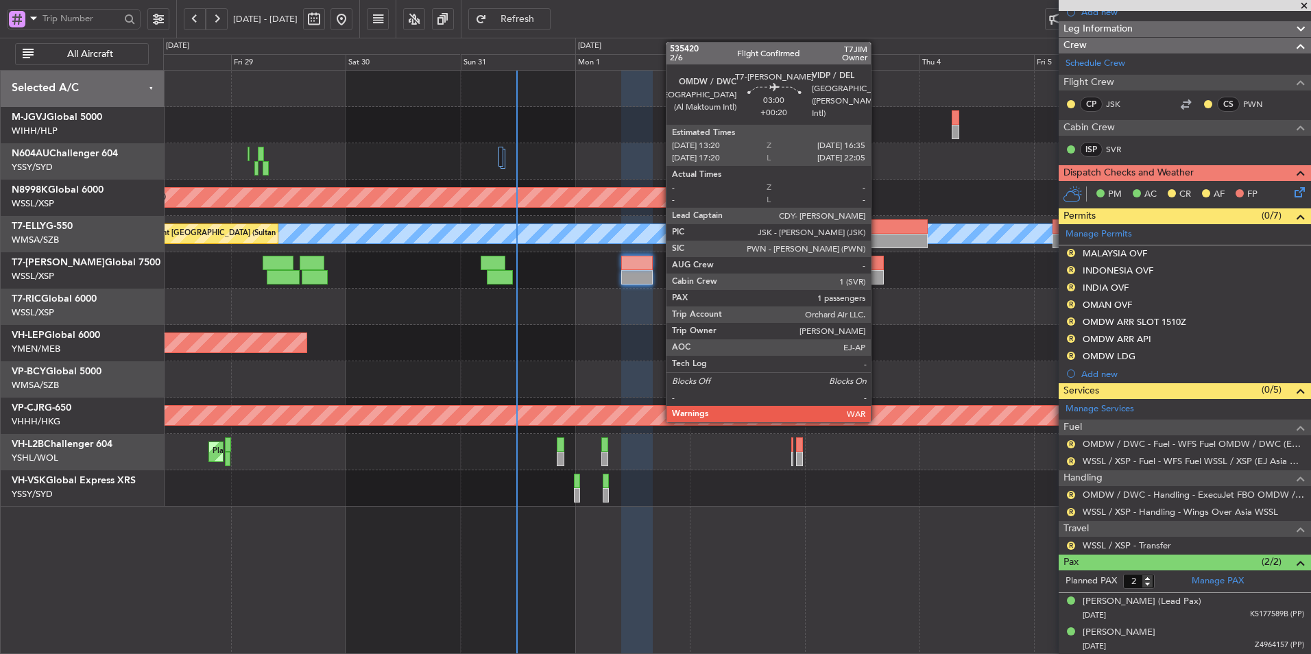
click at [877, 271] on div at bounding box center [876, 277] width 16 height 14
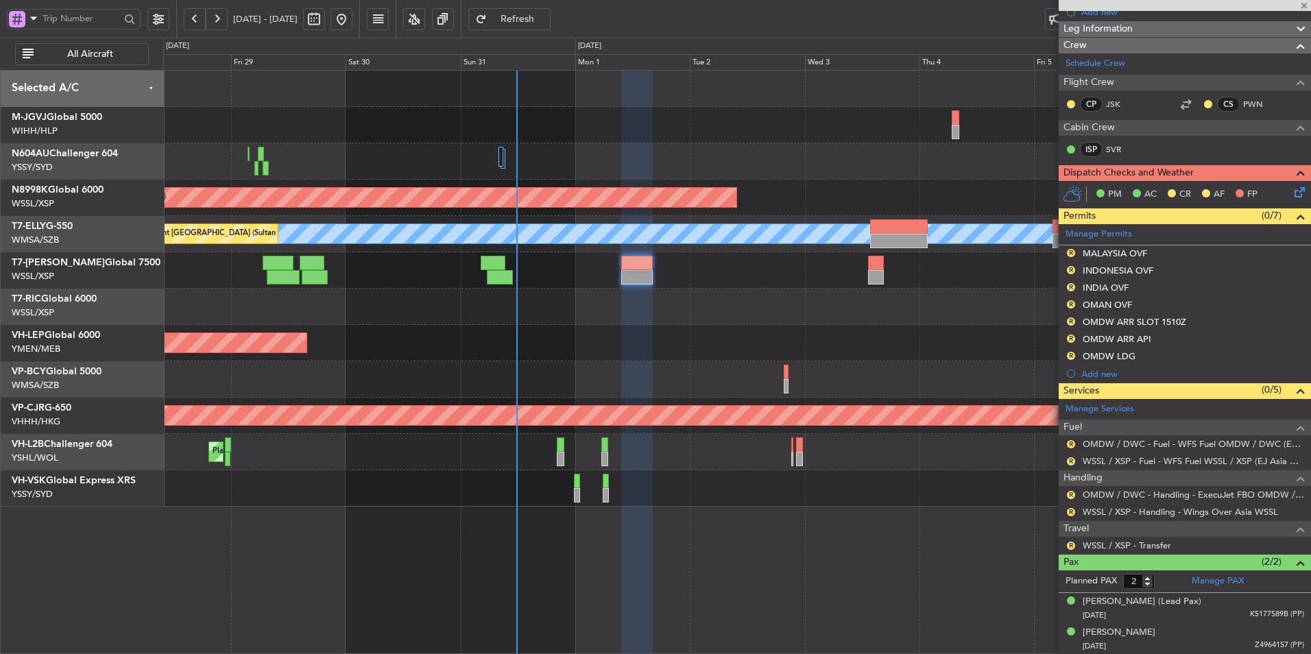
type input "+00:20"
type input "1"
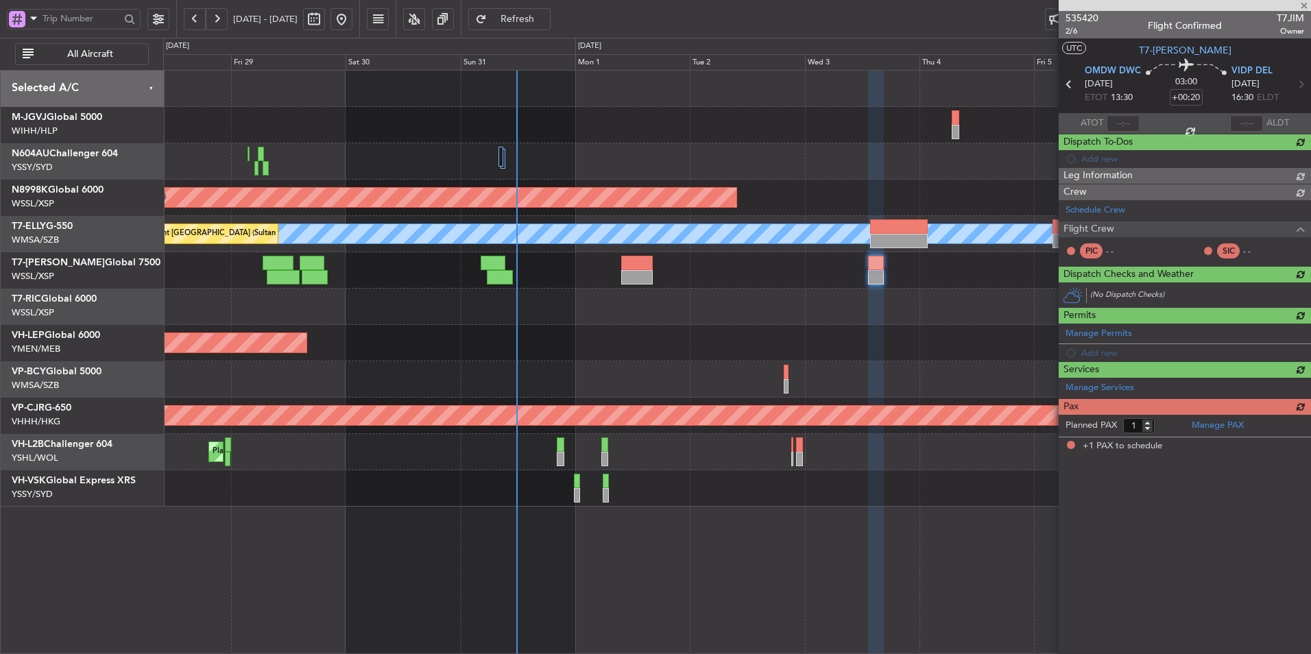
scroll to position [0, 0]
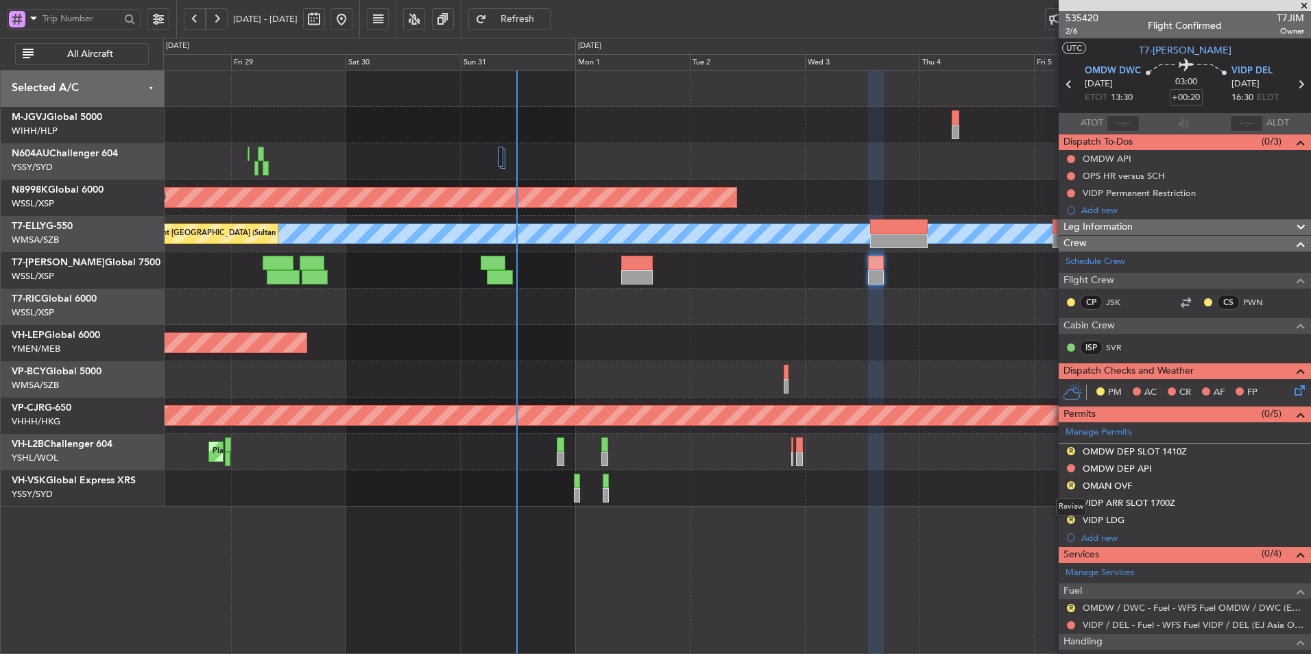
click at [930, 439] on mat-tooltip-component "Review" at bounding box center [1070, 507] width 49 height 36
click at [930, 439] on button "R" at bounding box center [1071, 485] width 8 height 8
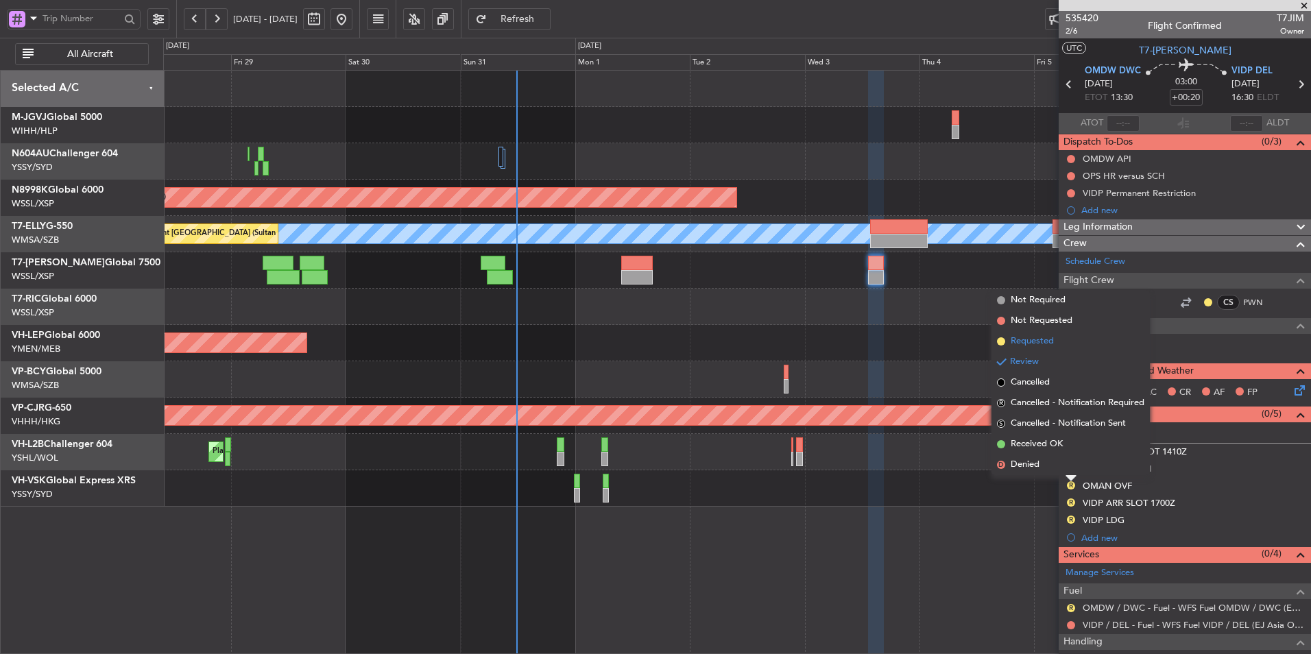
click at [930, 336] on span "Requested" at bounding box center [1031, 342] width 43 height 14
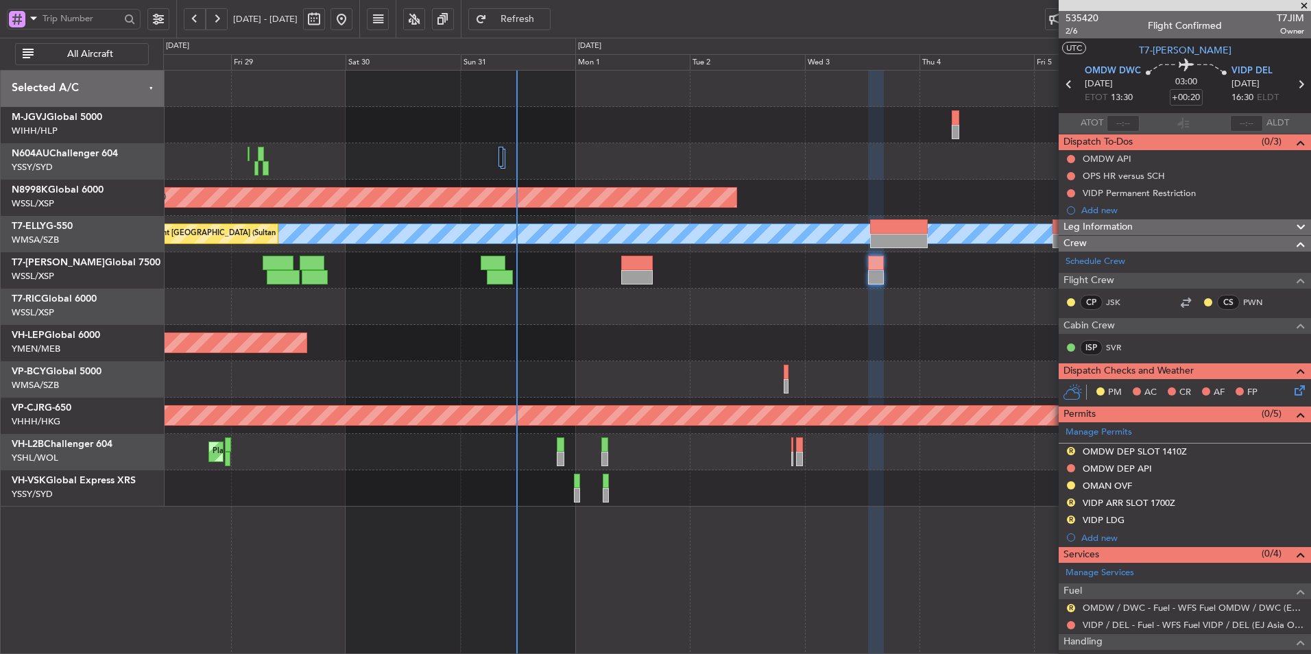
click at [649, 271] on div at bounding box center [636, 277] width 31 height 14
type input "-00:10"
type input "2"
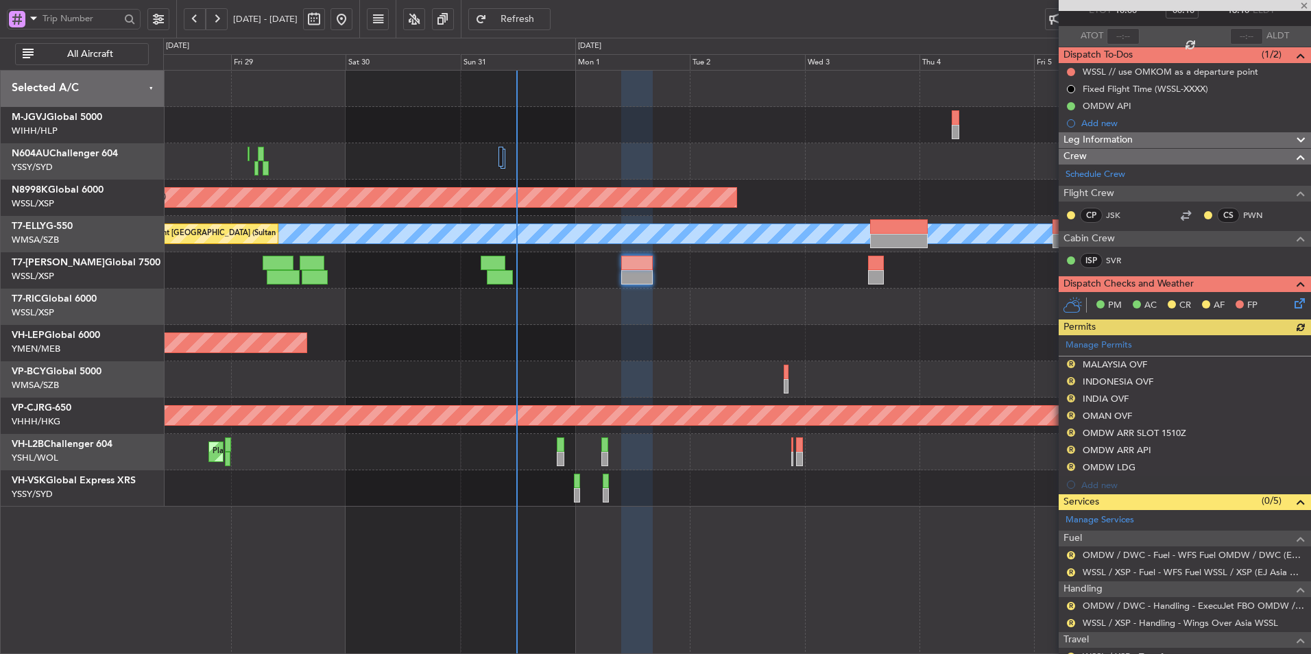
scroll to position [137, 0]
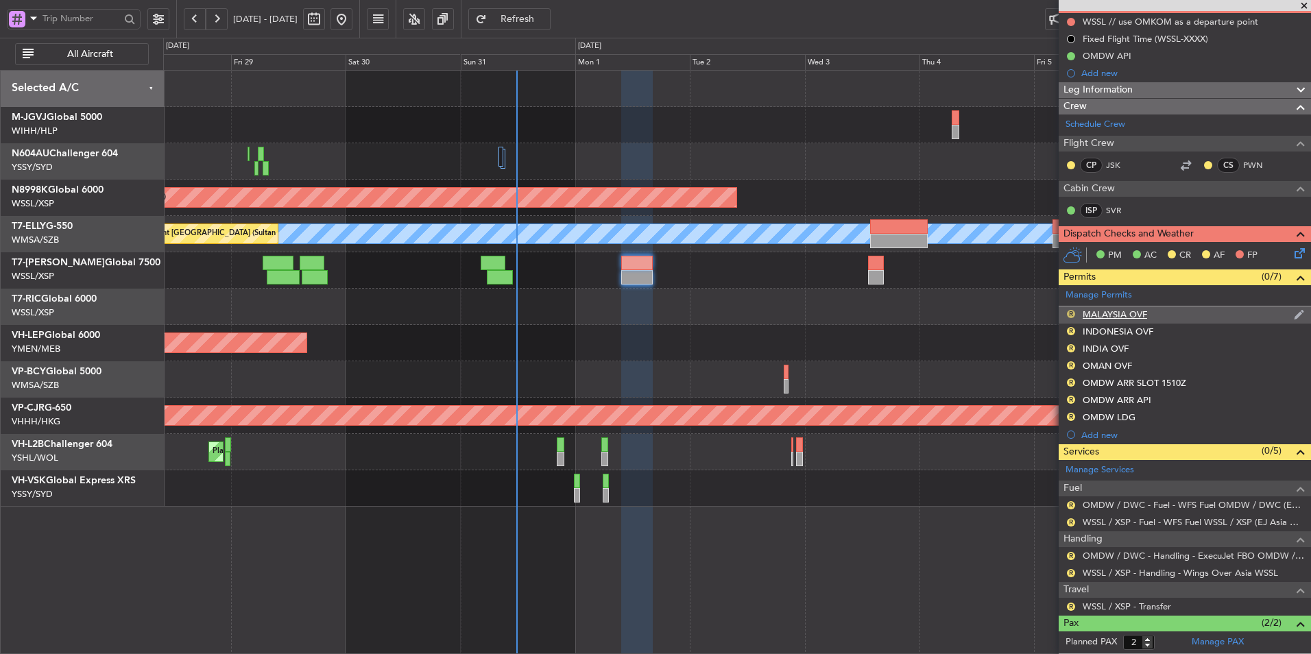
click at [930, 312] on button "R" at bounding box center [1071, 314] width 8 height 8
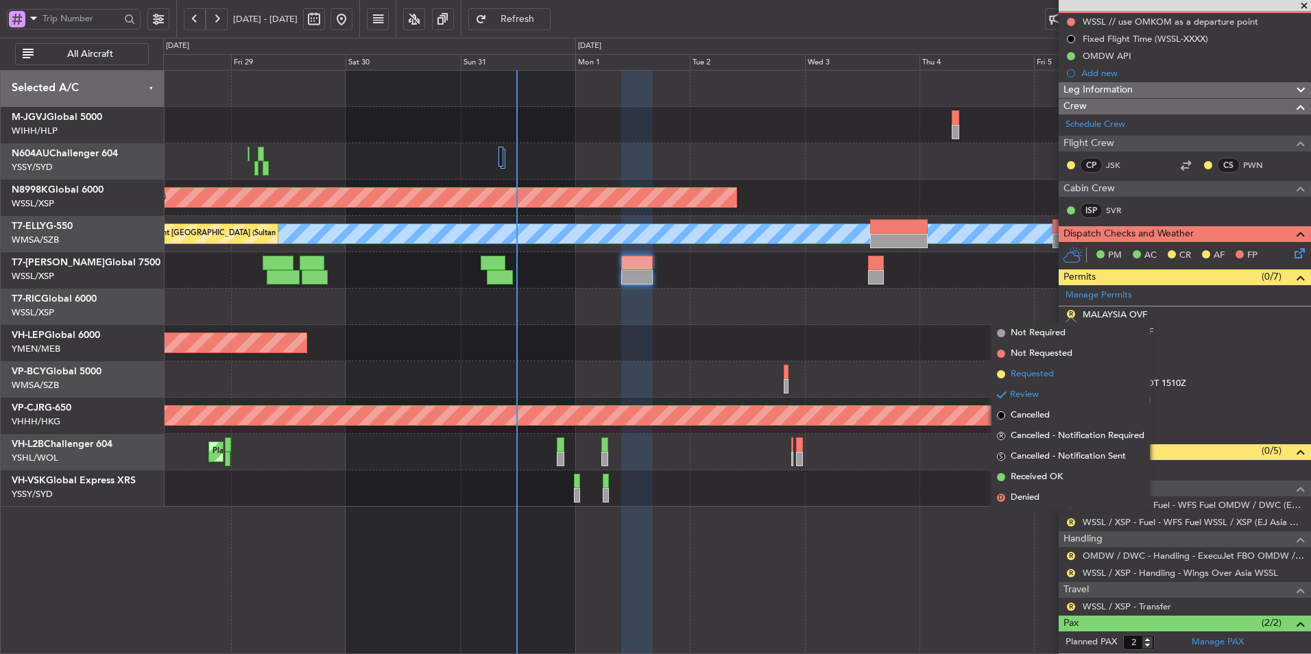
click at [930, 368] on span "Requested" at bounding box center [1031, 374] width 43 height 14
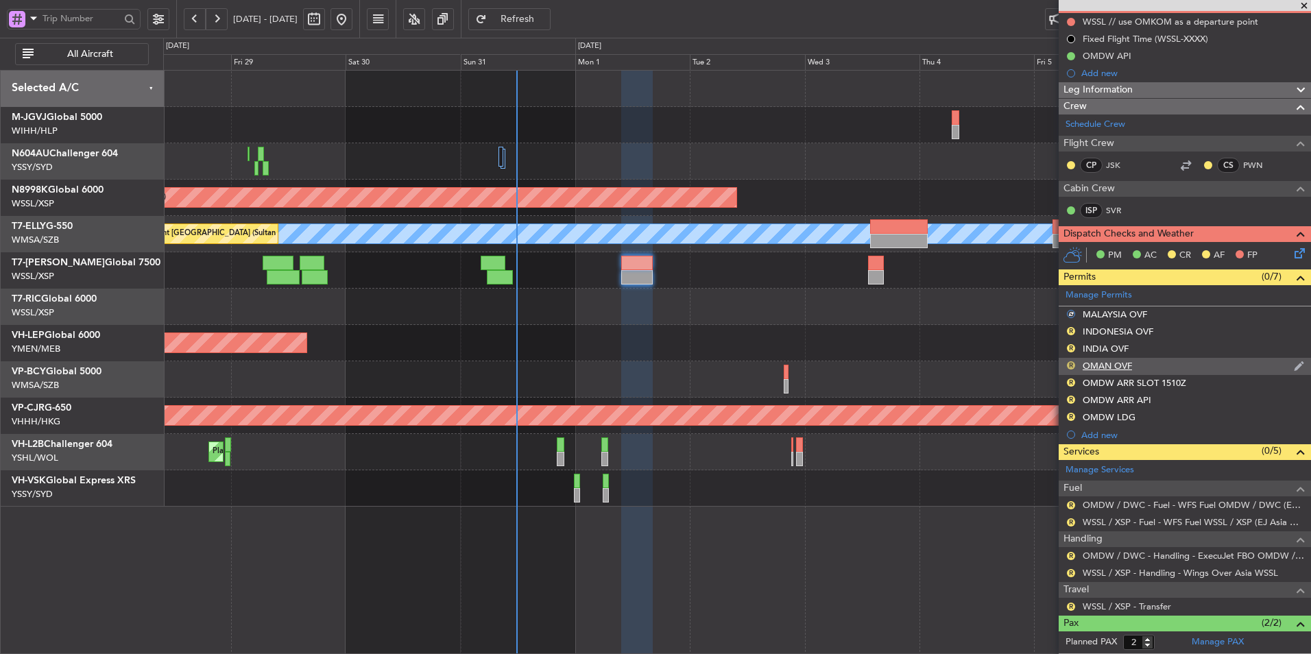
click at [930, 362] on button "R" at bounding box center [1071, 365] width 8 height 8
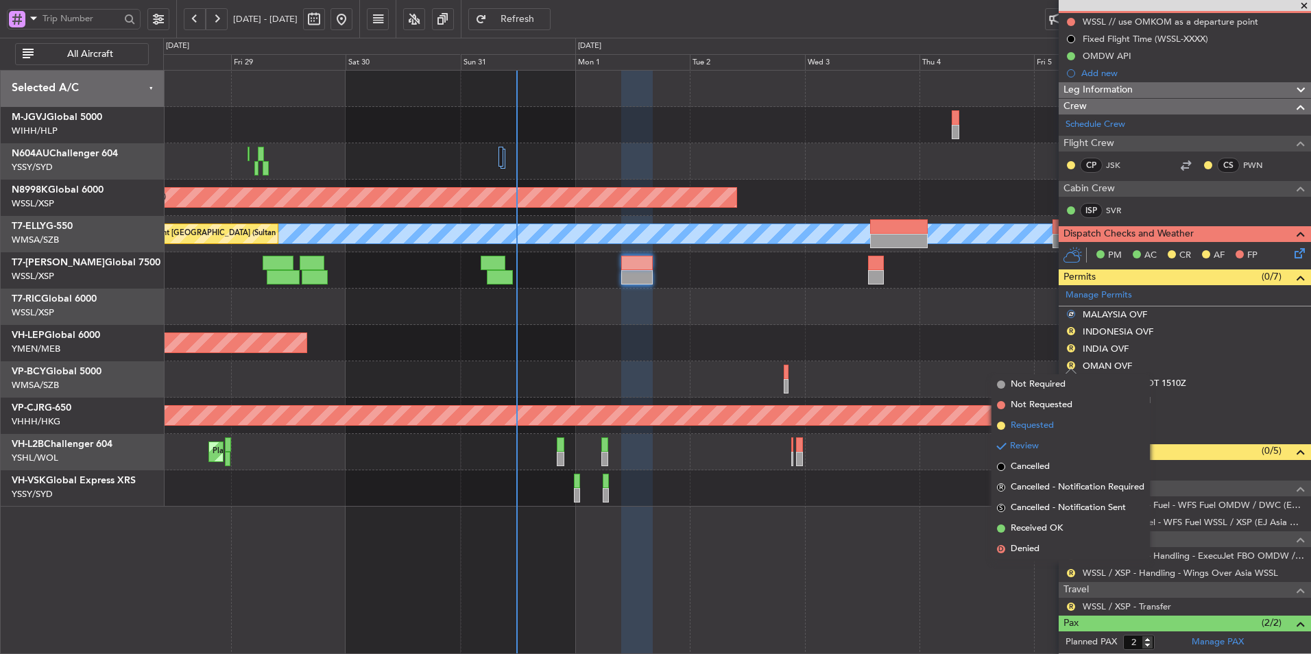
click at [930, 424] on li "Requested" at bounding box center [1070, 425] width 158 height 21
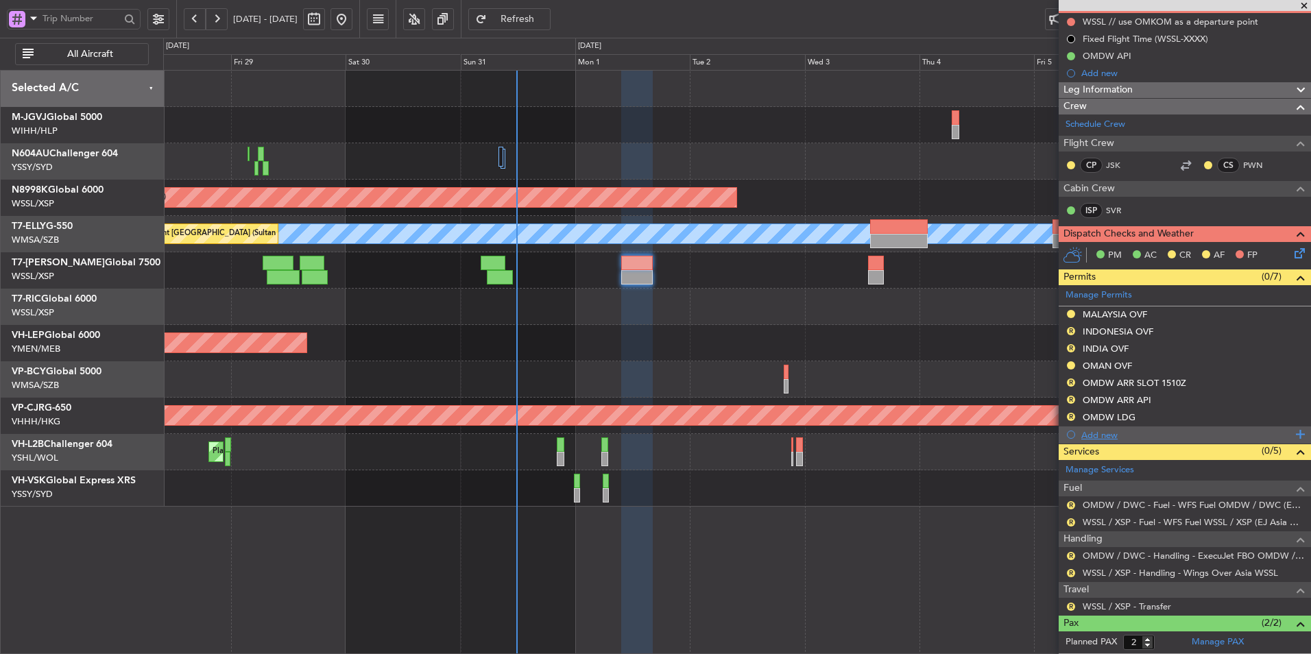
scroll to position [198, 0]
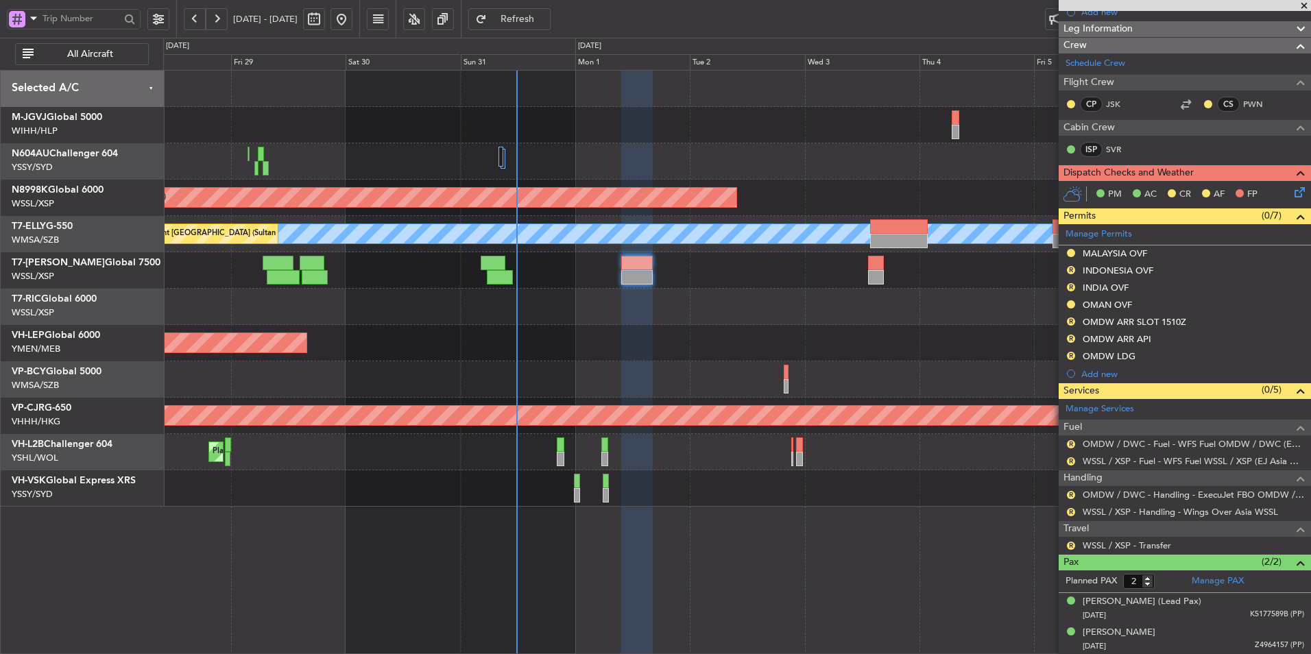
click at [700, 313] on div at bounding box center [736, 307] width 1147 height 36
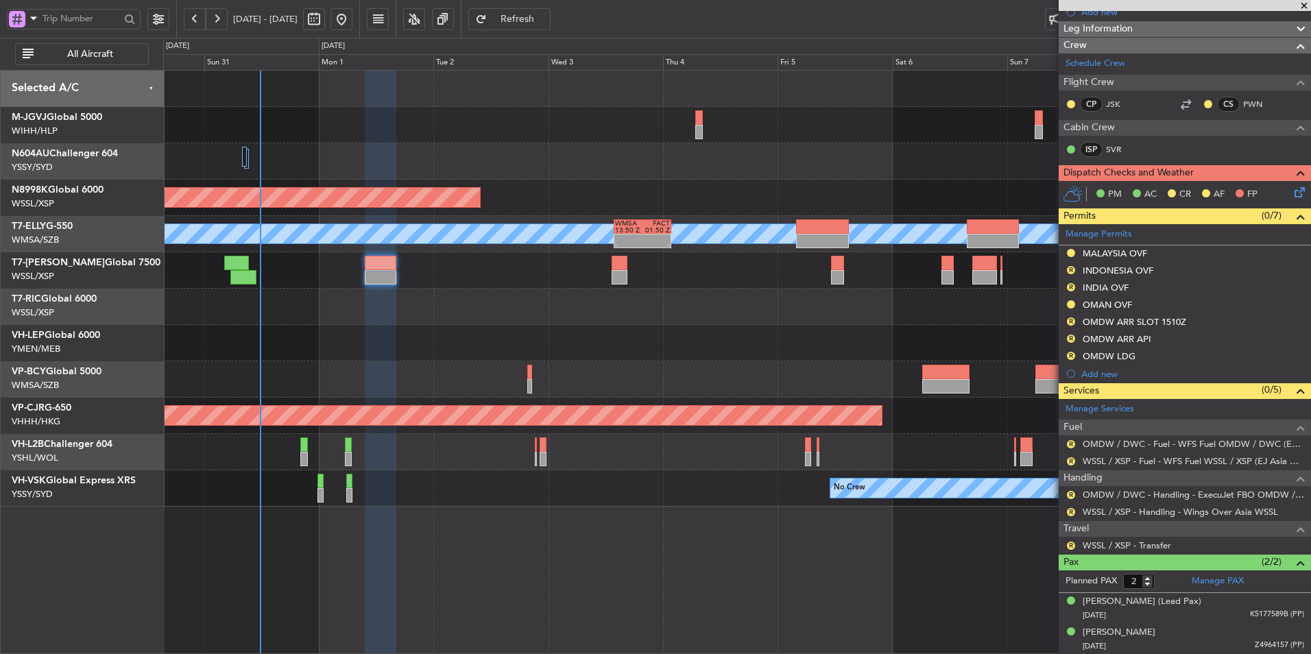
click at [717, 363] on div "Planned Maint [GEOGRAPHIC_DATA] ([GEOGRAPHIC_DATA] Intl)" at bounding box center [736, 379] width 1147 height 36
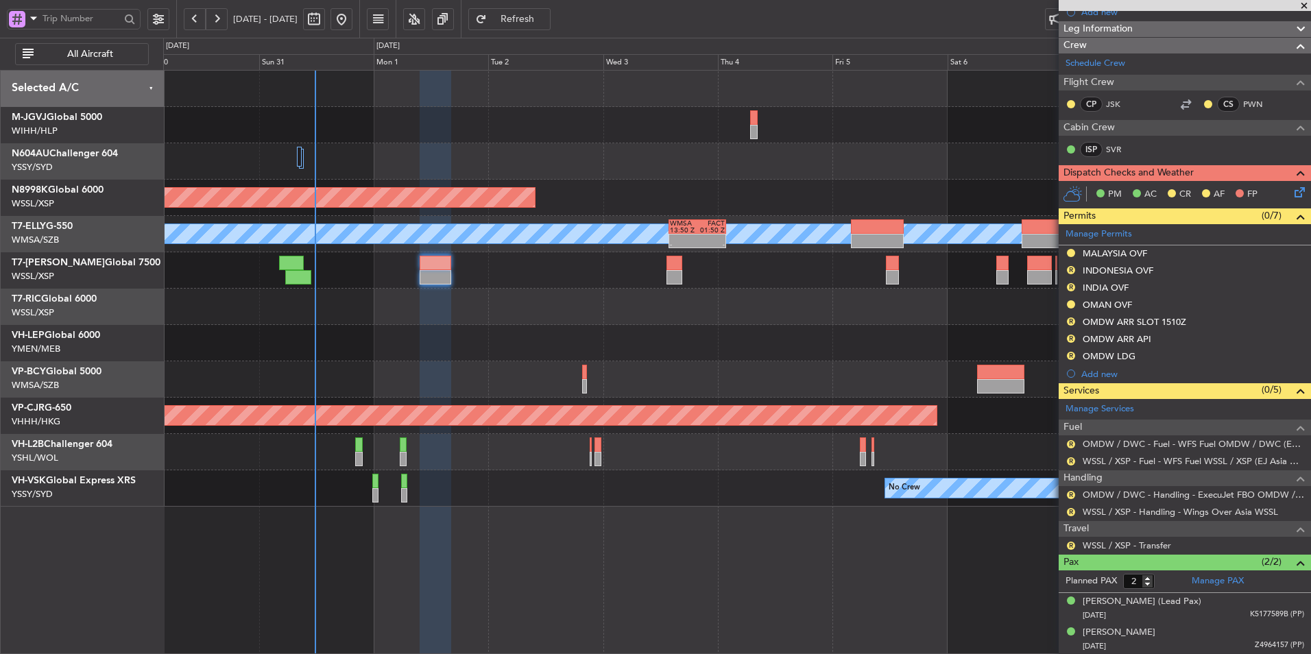
click at [566, 335] on div "Unplanned Maint Wichita (Wichita Mid-continent)" at bounding box center [736, 343] width 1147 height 36
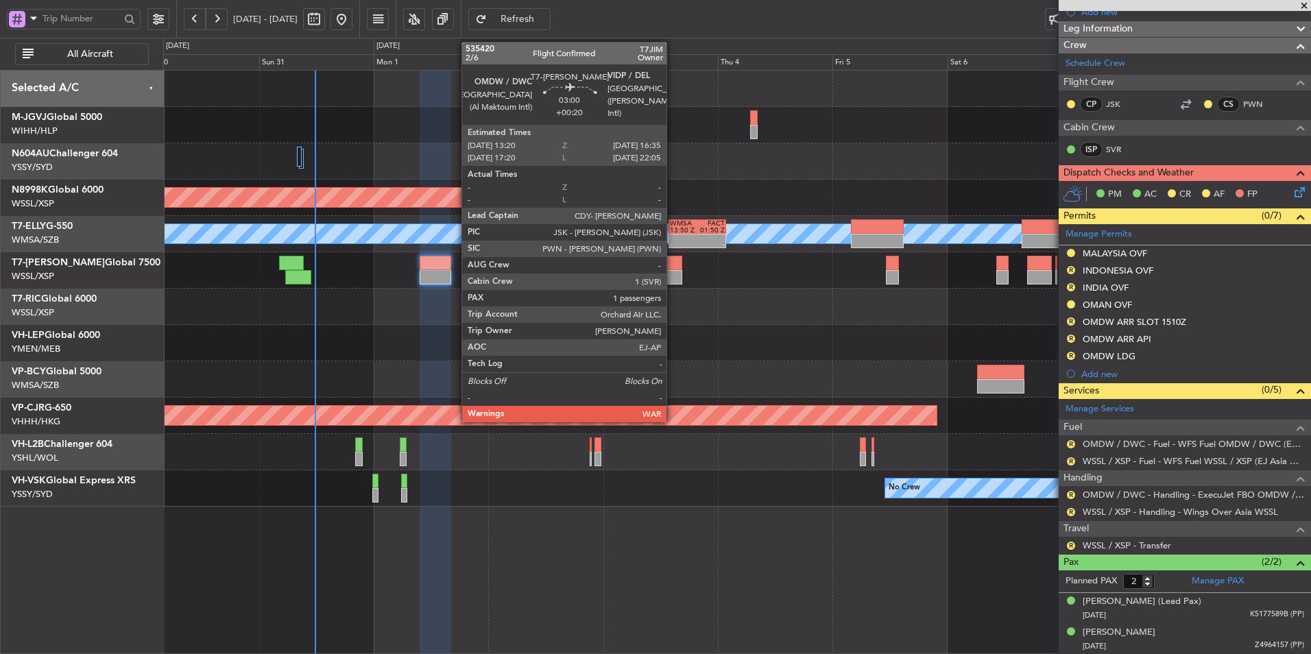
click at [672, 264] on div at bounding box center [674, 263] width 16 height 14
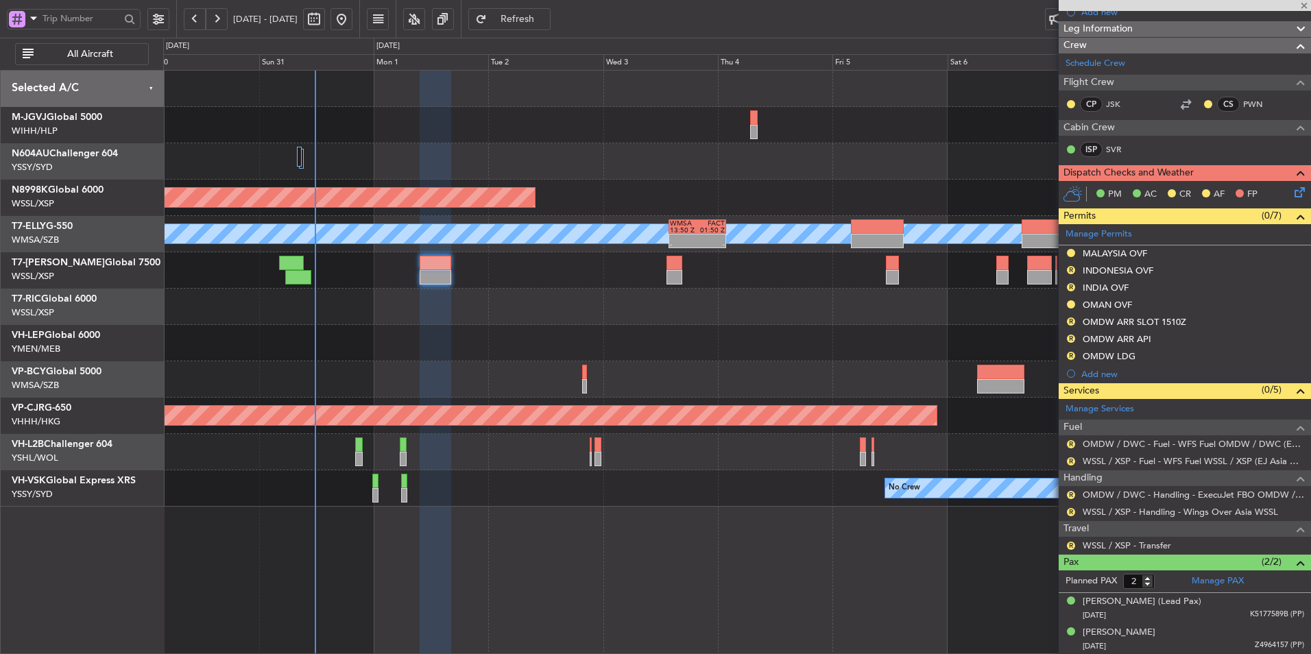
click at [404, 354] on div "Unplanned Maint Wichita (Wichita Mid-continent)" at bounding box center [736, 343] width 1147 height 36
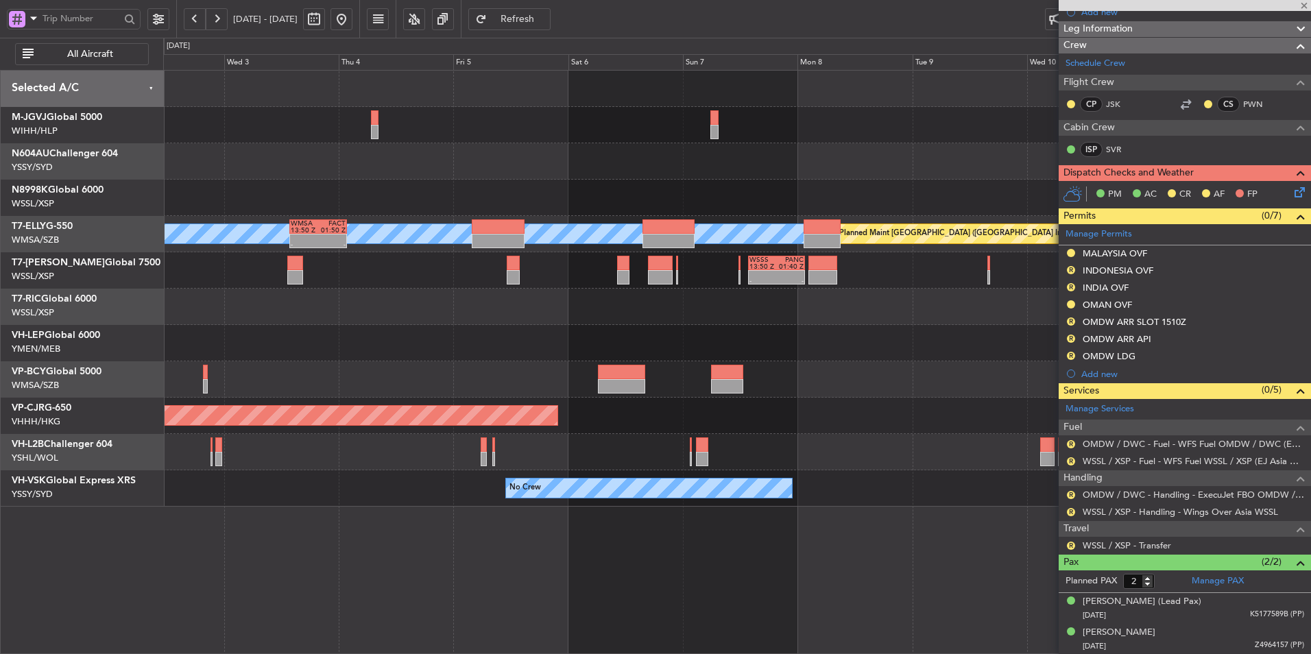
click at [529, 377] on div at bounding box center [736, 379] width 1147 height 36
type input "+00:20"
type input "1"
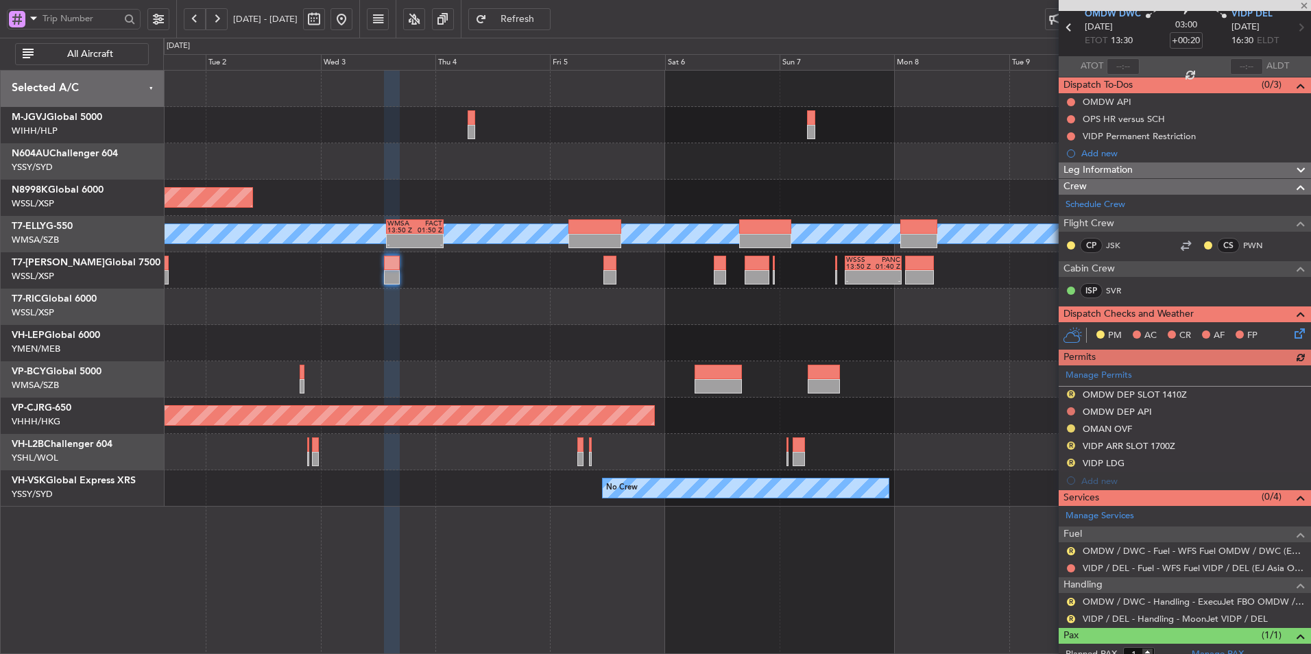
scroll to position [99, 0]
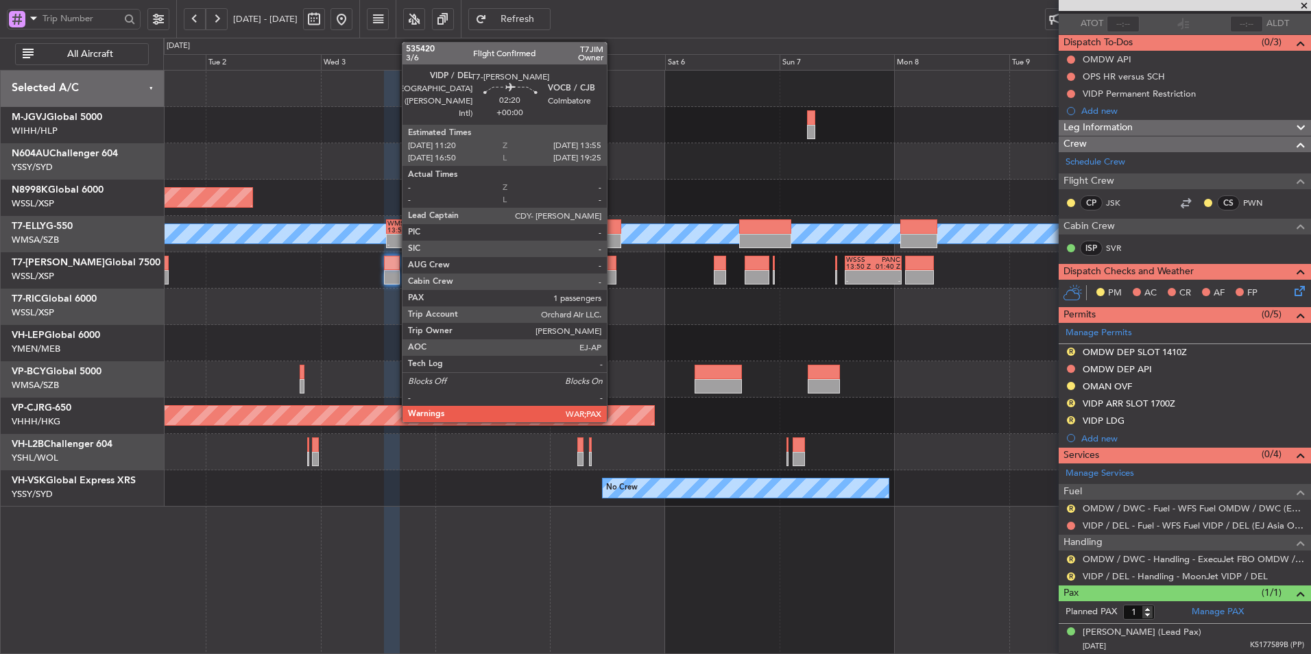
click at [613, 272] on div at bounding box center [609, 277] width 13 height 14
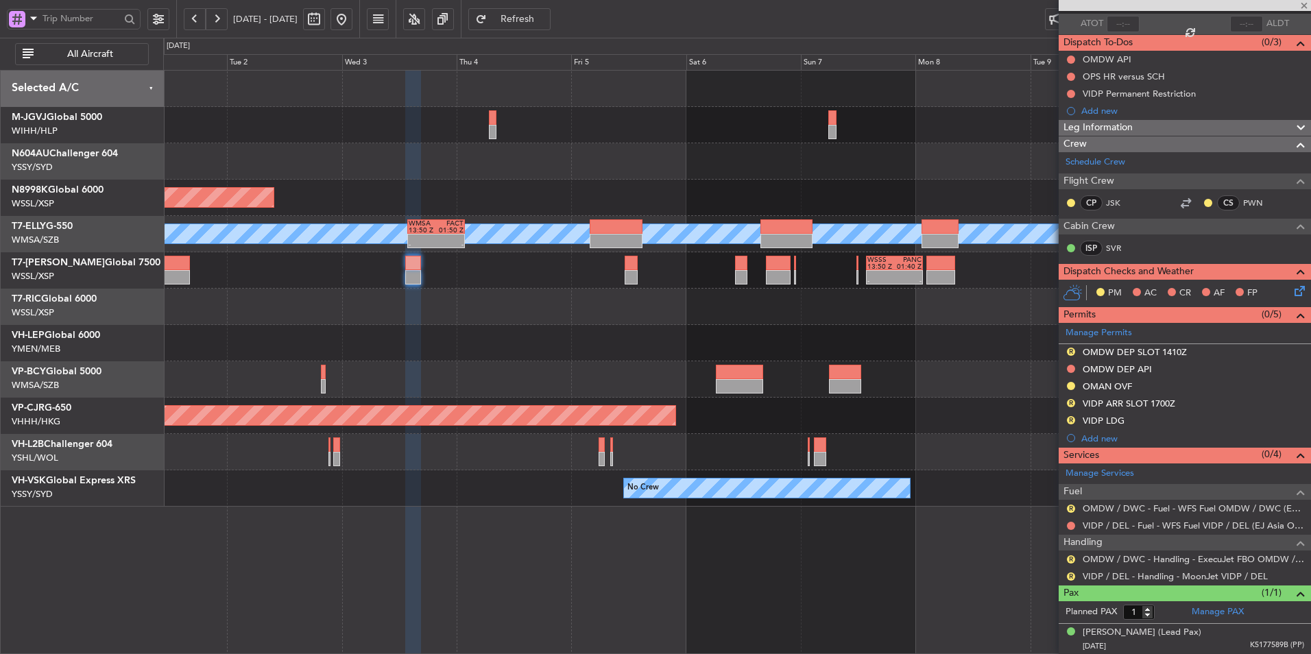
click at [658, 329] on div at bounding box center [736, 343] width 1147 height 36
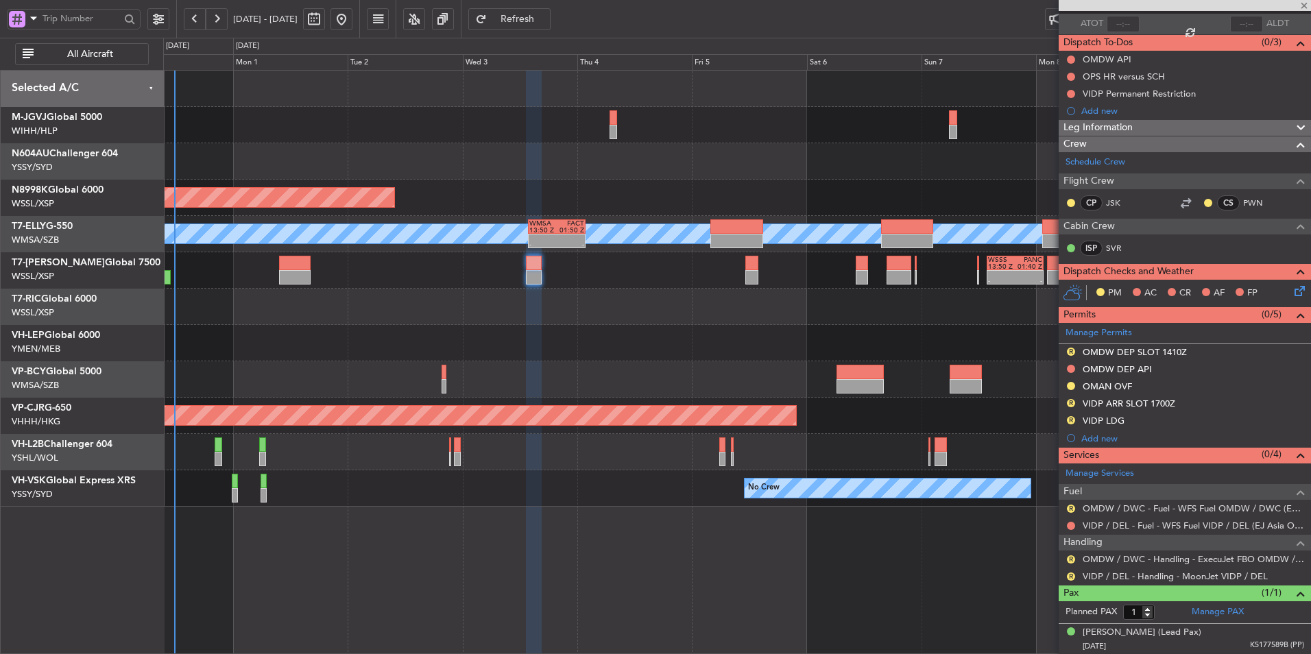
scroll to position [0, 0]
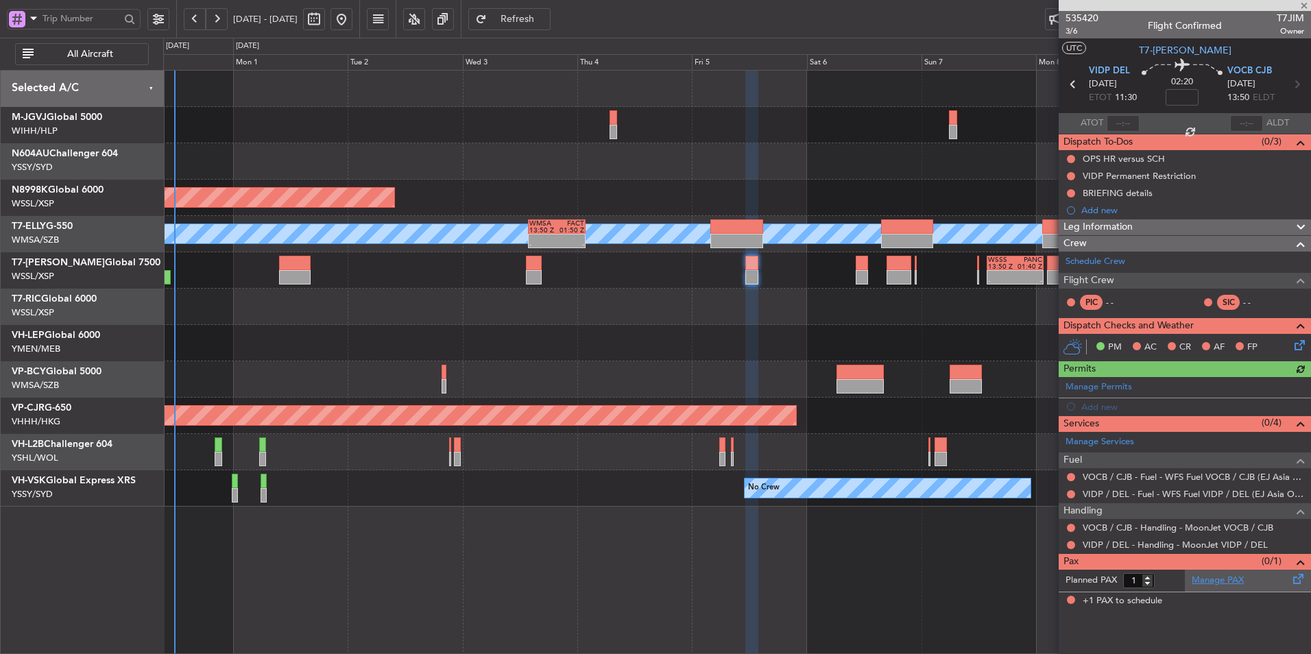
click at [930, 439] on link "Manage PAX" at bounding box center [1217, 581] width 52 height 14
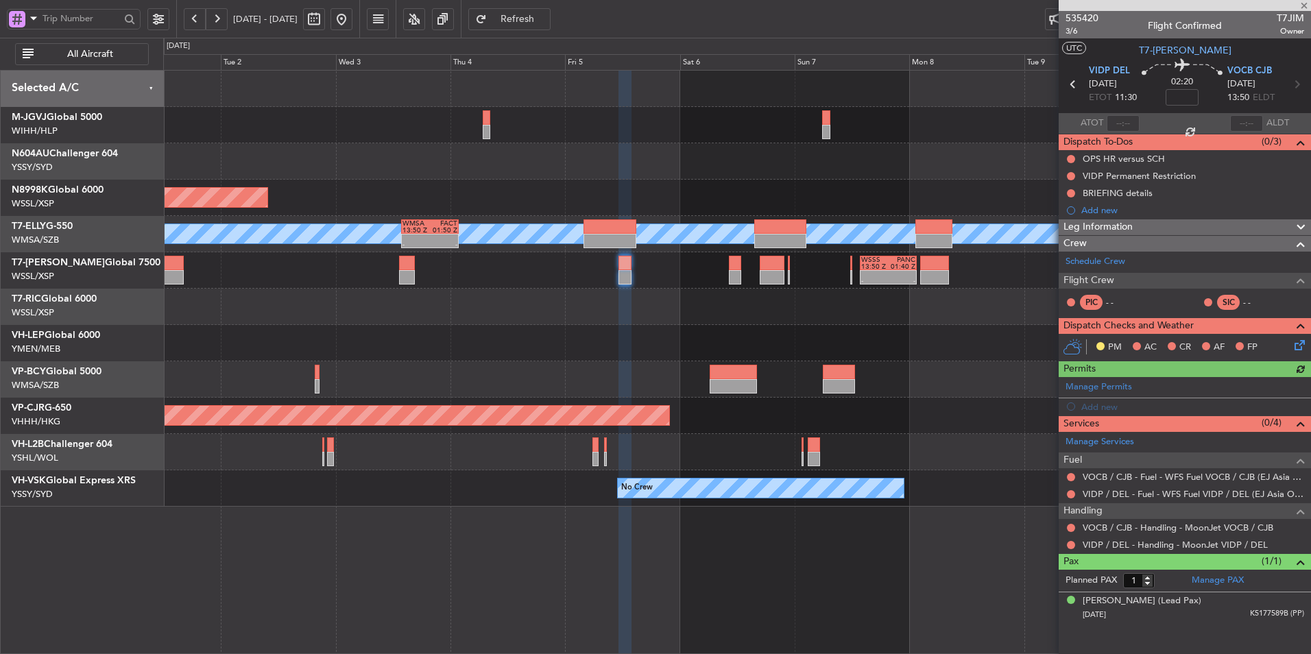
click at [651, 365] on div at bounding box center [736, 379] width 1147 height 36
click at [930, 385] on link "Manage Permits" at bounding box center [1098, 387] width 66 height 14
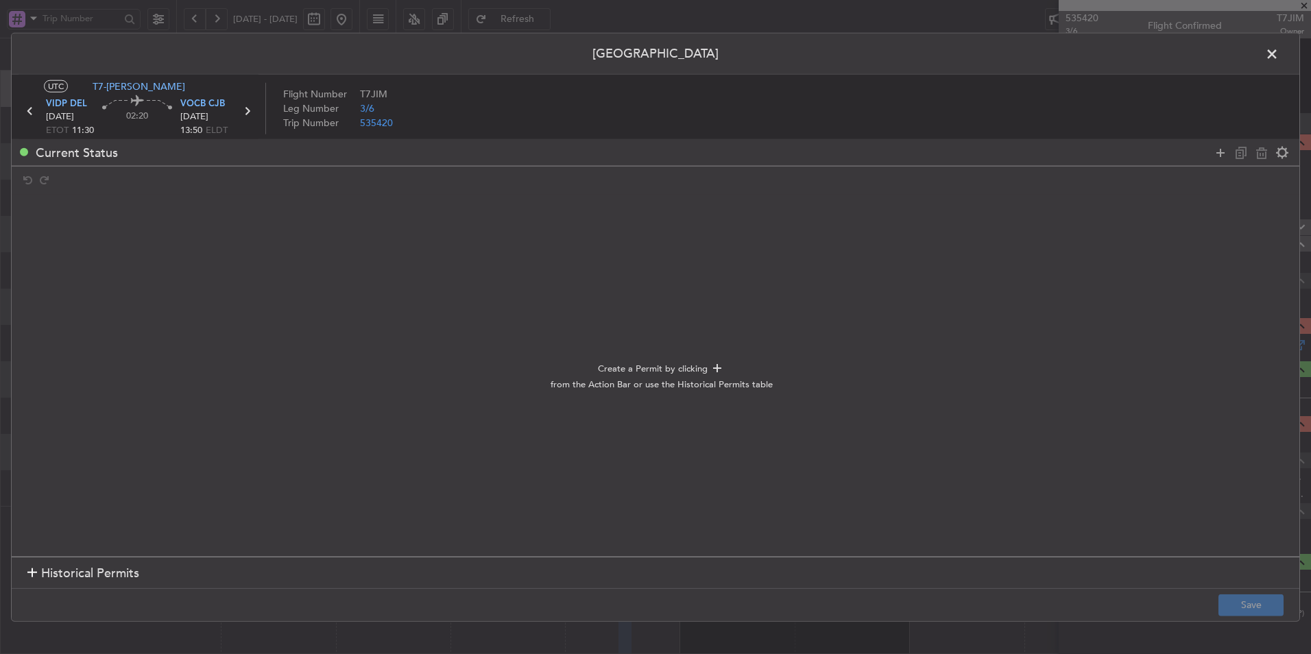
click at [117, 439] on span "Historical Permits" at bounding box center [90, 573] width 98 height 19
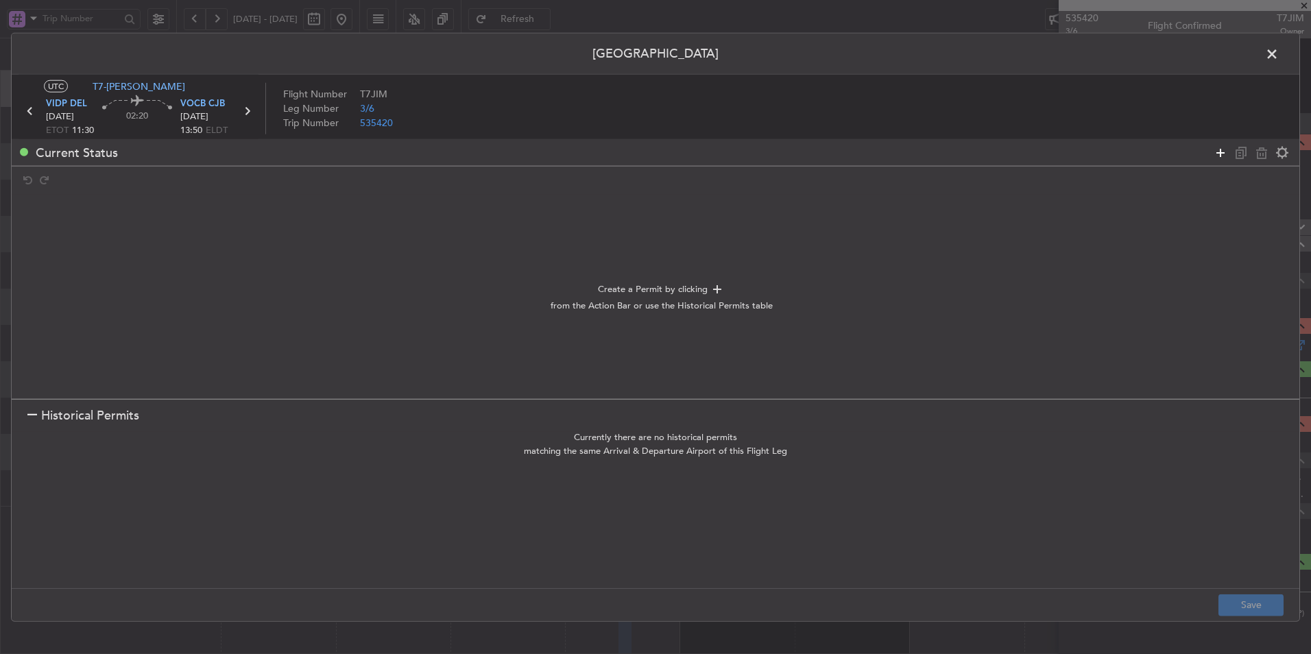
click at [930, 154] on icon at bounding box center [1220, 152] width 16 height 16
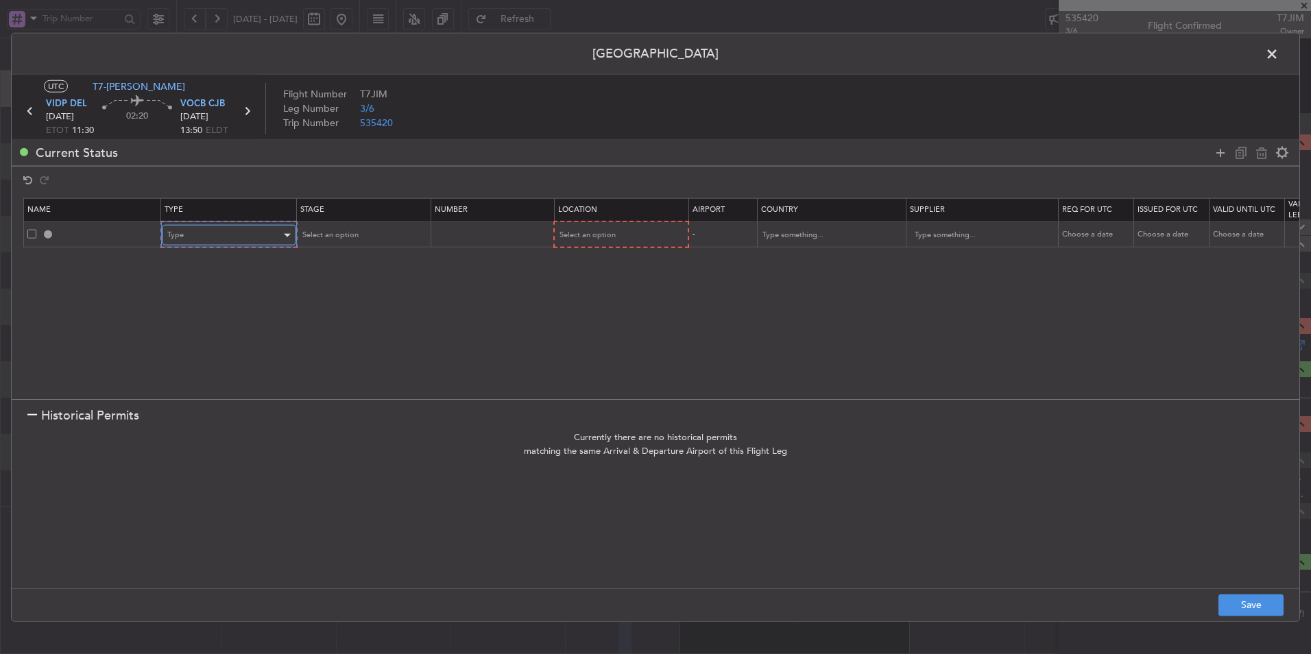
click at [212, 233] on div "Type" at bounding box center [224, 235] width 114 height 21
click at [206, 404] on span "Departure" at bounding box center [229, 400] width 122 height 21
click at [592, 238] on span "Select an option" at bounding box center [586, 235] width 56 height 10
click at [589, 269] on span "Departure" at bounding box center [620, 264] width 122 height 21
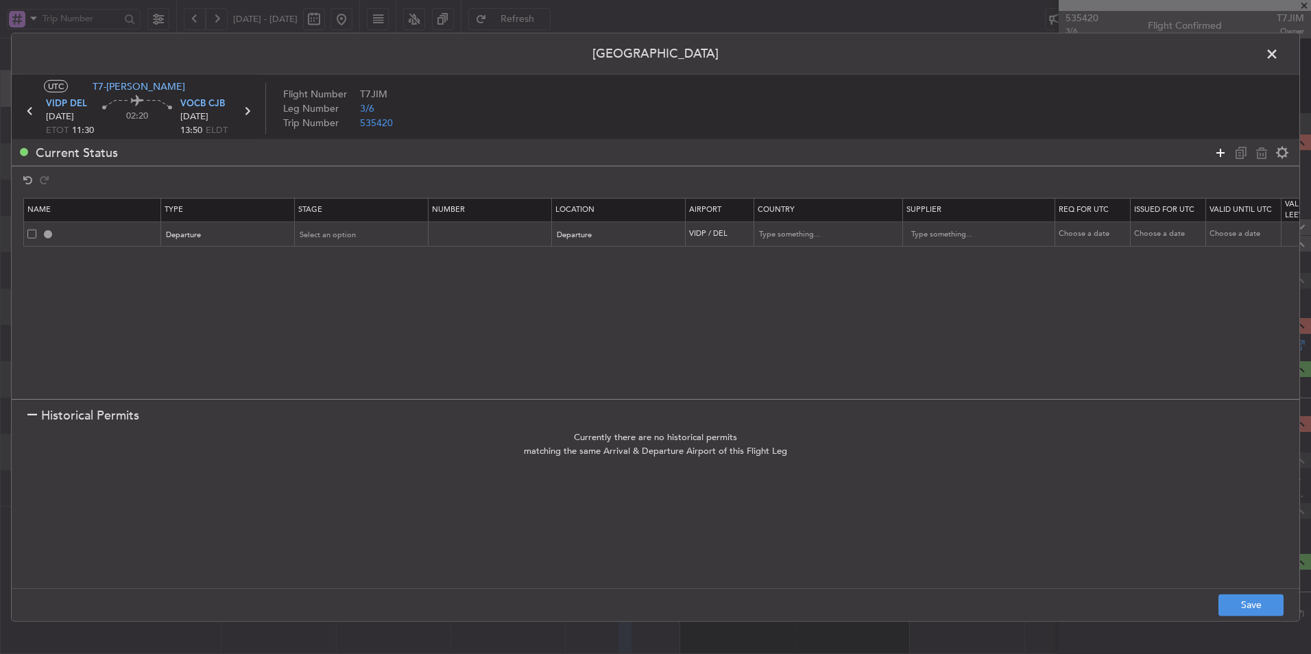
click at [930, 154] on icon at bounding box center [1220, 152] width 16 height 16
click at [218, 275] on section "Name Type Stage Number Location Airport Country Supplier Req For Utc Issued For…" at bounding box center [655, 297] width 1287 height 204
click at [215, 267] on div "Type" at bounding box center [224, 260] width 114 height 21
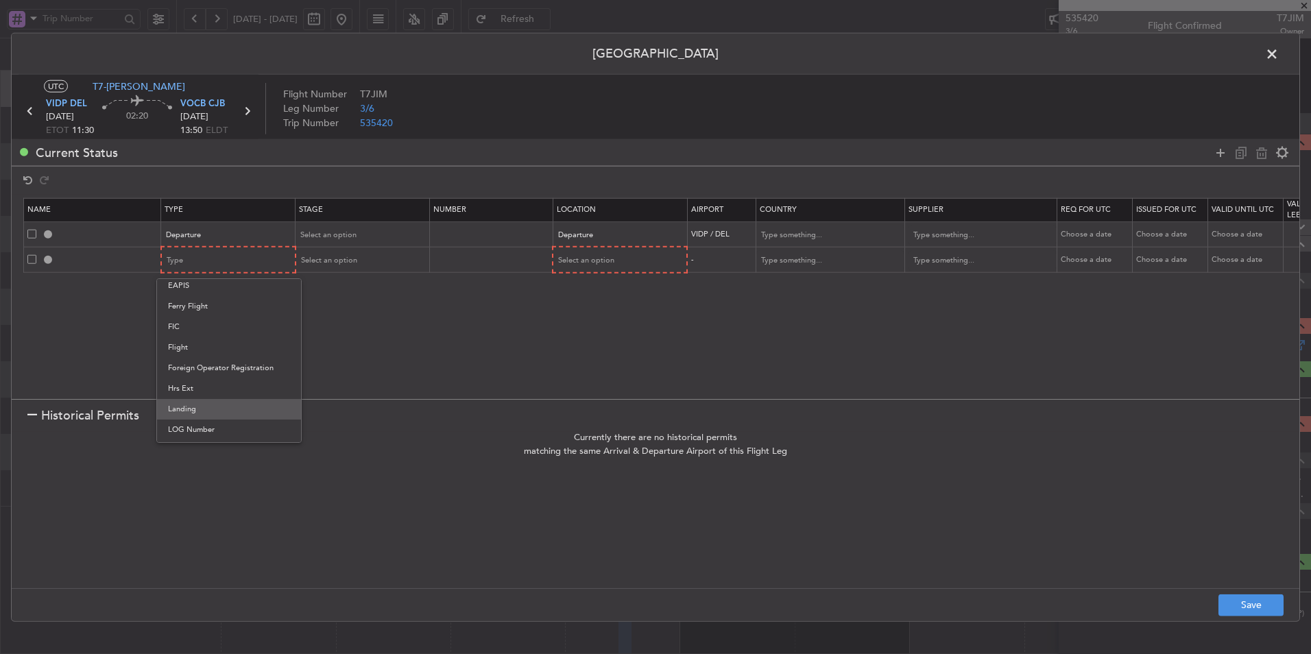
click at [199, 402] on span "Landing" at bounding box center [229, 409] width 122 height 21
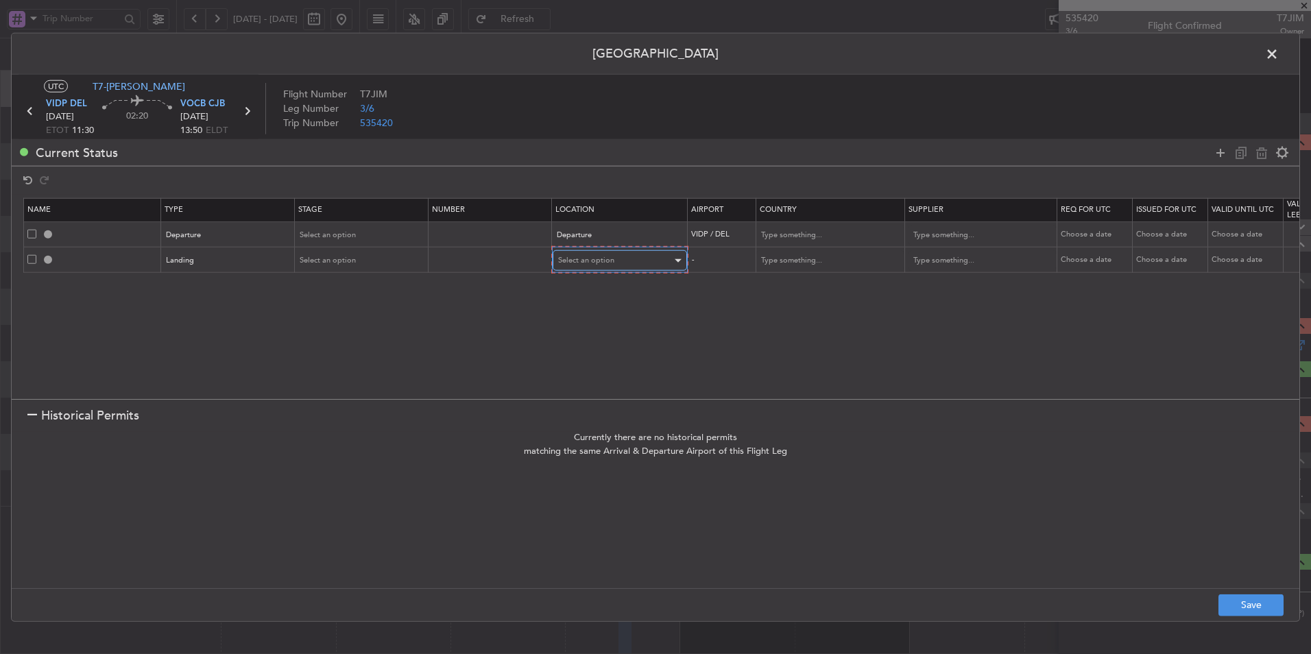
click at [611, 270] on div "Select an option" at bounding box center [615, 260] width 114 height 21
click at [594, 324] on span "Arrival" at bounding box center [620, 330] width 122 height 21
click at [930, 439] on button "Save" at bounding box center [1250, 605] width 65 height 22
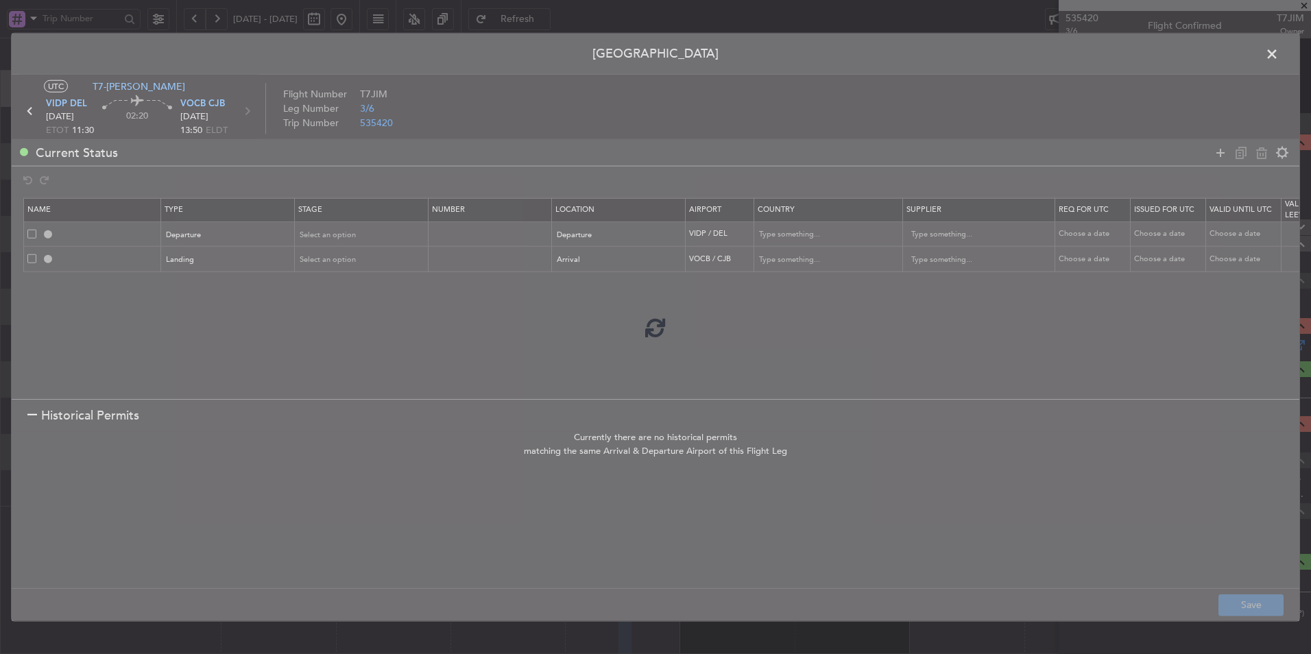
type input "DEPARTURE"
type input "[GEOGRAPHIC_DATA]"
type input "NNN"
type input "3"
type input "VOCB LDG"
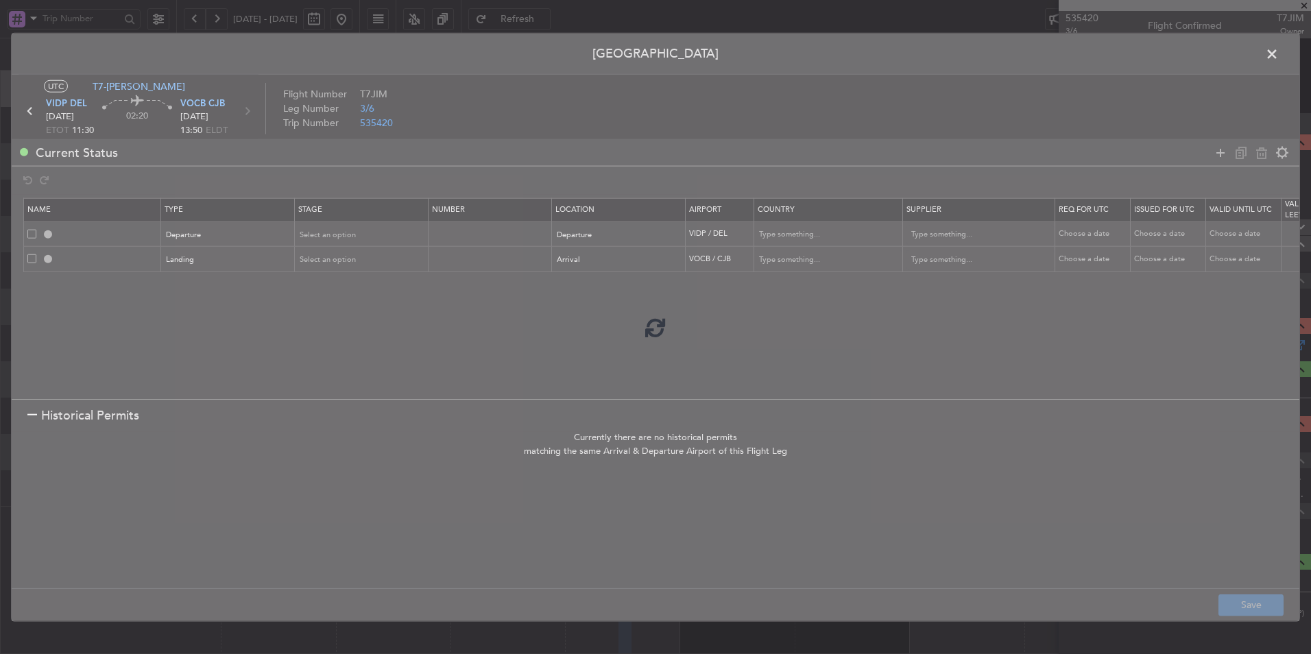
type input "[GEOGRAPHIC_DATA]"
type input "NNN"
type input "3"
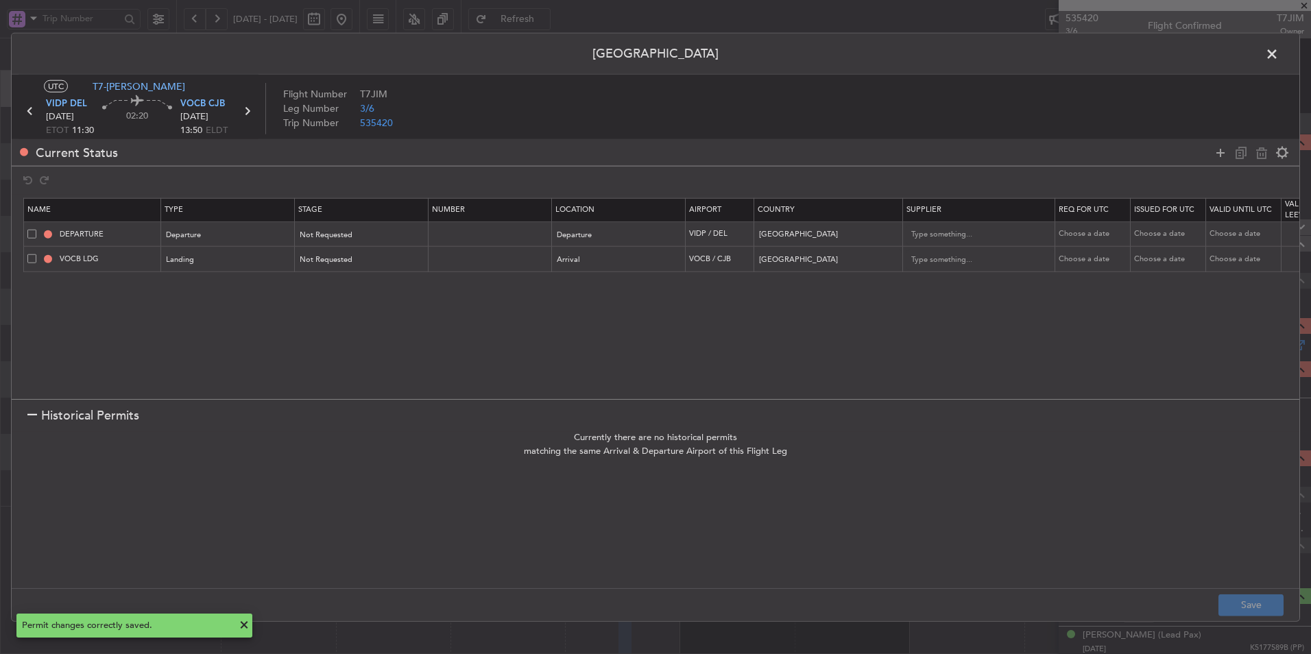
click at [930, 56] on span at bounding box center [1278, 57] width 0 height 27
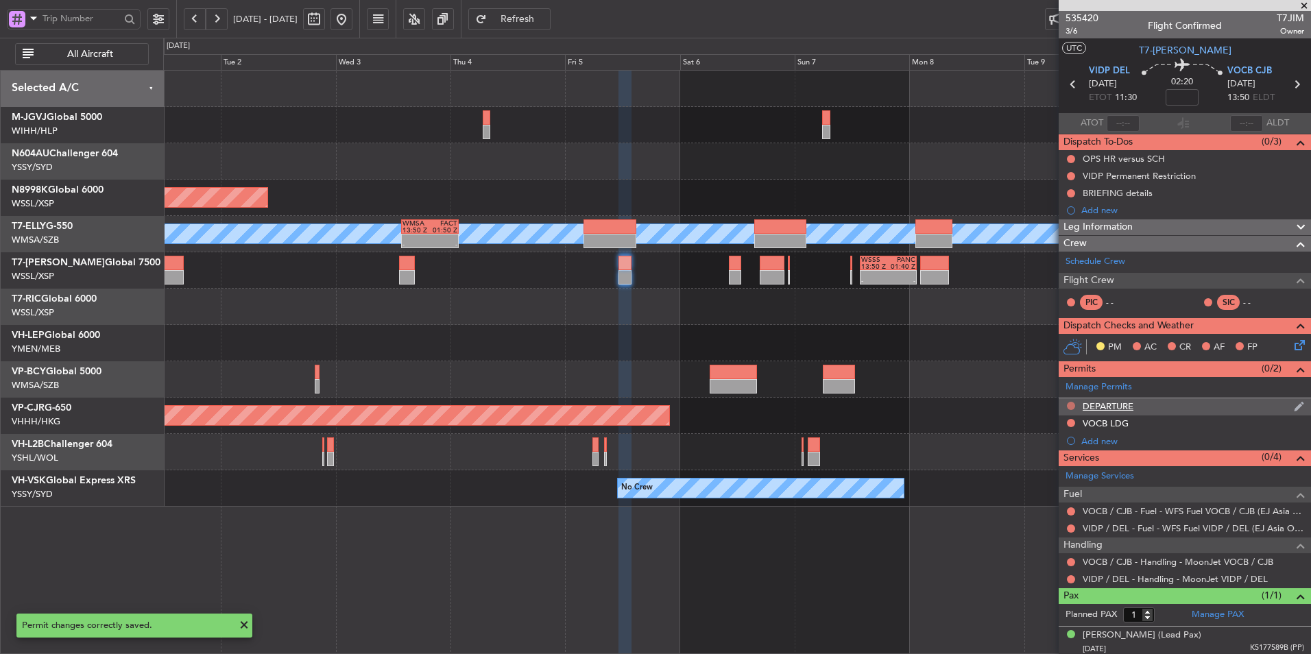
click at [930, 403] on button at bounding box center [1071, 406] width 8 height 8
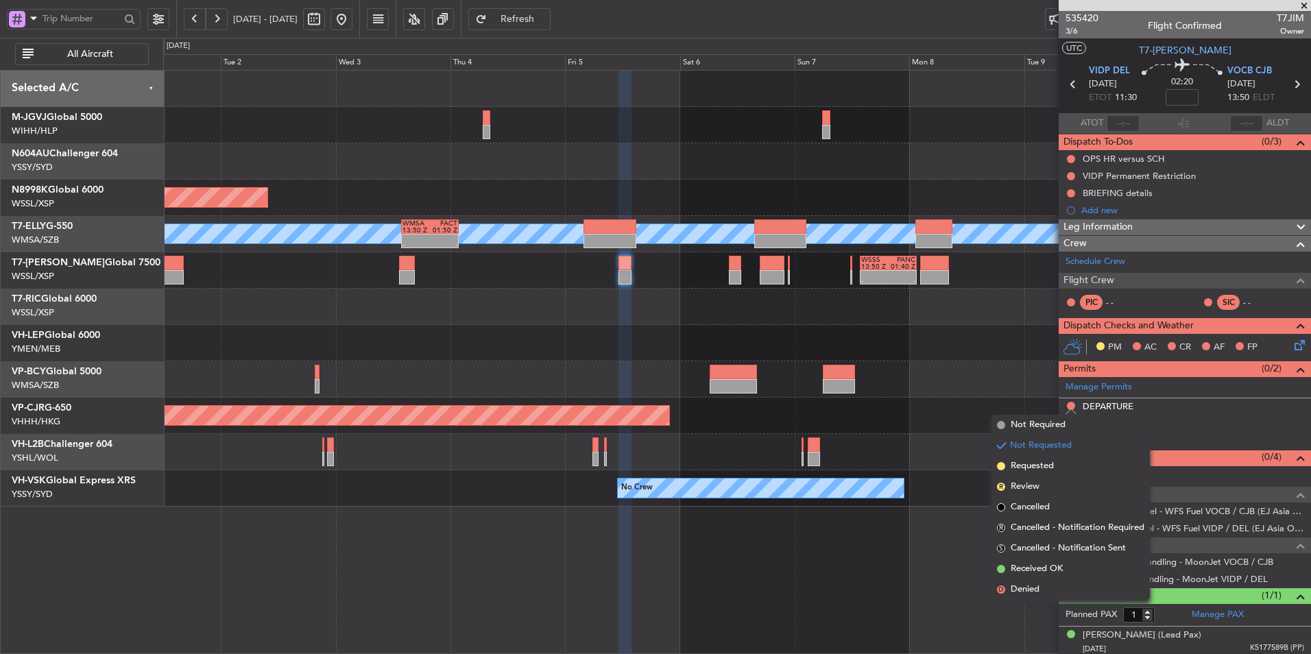
click at [930, 341] on div at bounding box center [736, 343] width 1147 height 36
click at [930, 407] on div "DEPARTURE" at bounding box center [1107, 406] width 51 height 12
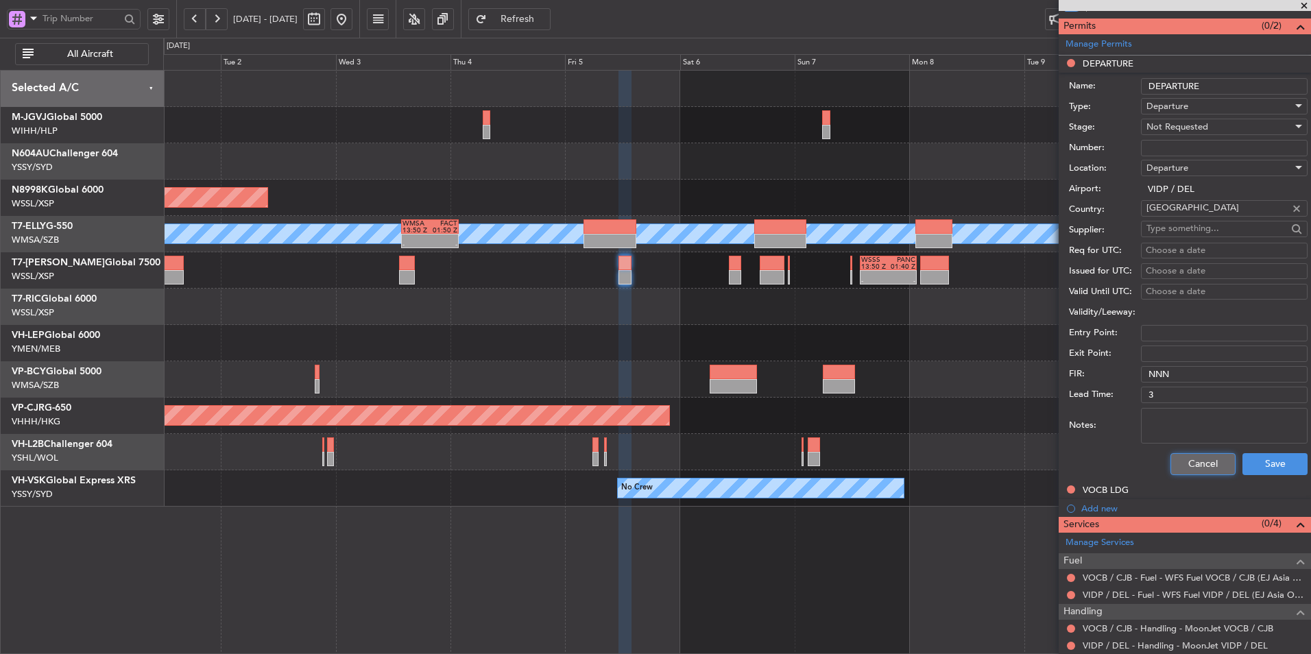
click at [930, 439] on button "Cancel" at bounding box center [1202, 464] width 65 height 22
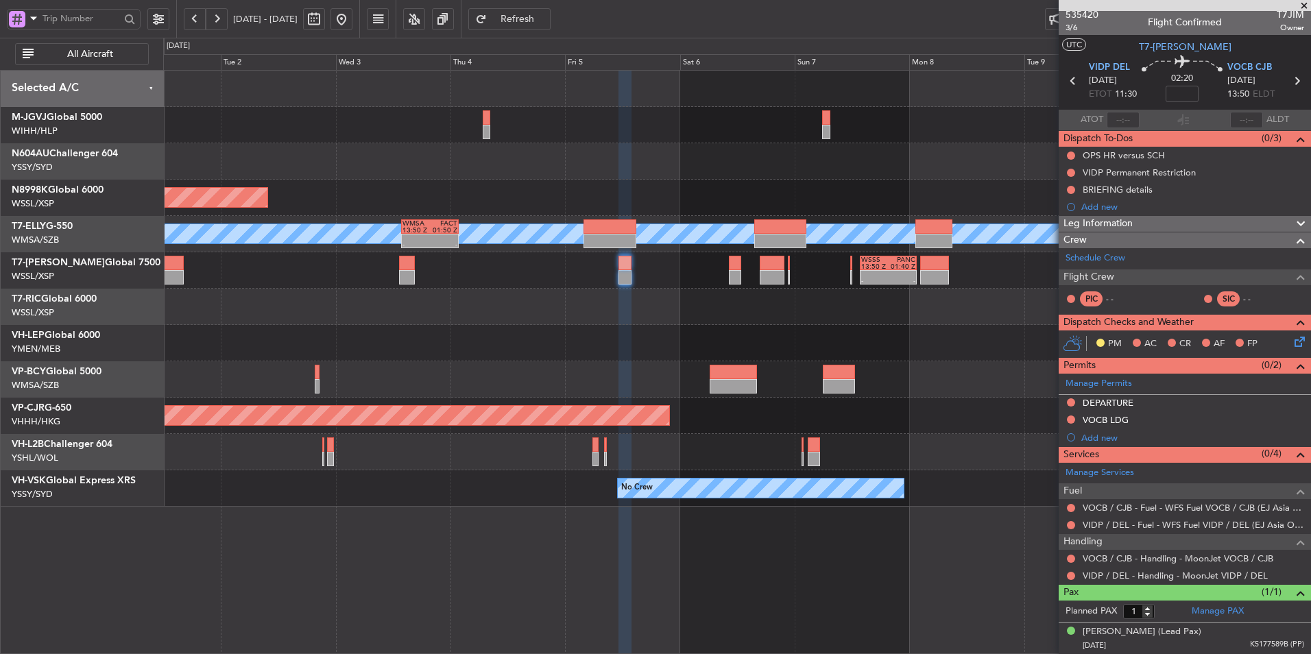
scroll to position [3, 0]
click at [562, 361] on div "Planned Maint [GEOGRAPHIC_DATA] (Seletar) Planned Maint [GEOGRAPHIC_DATA] ([GEO…" at bounding box center [736, 289] width 1147 height 436
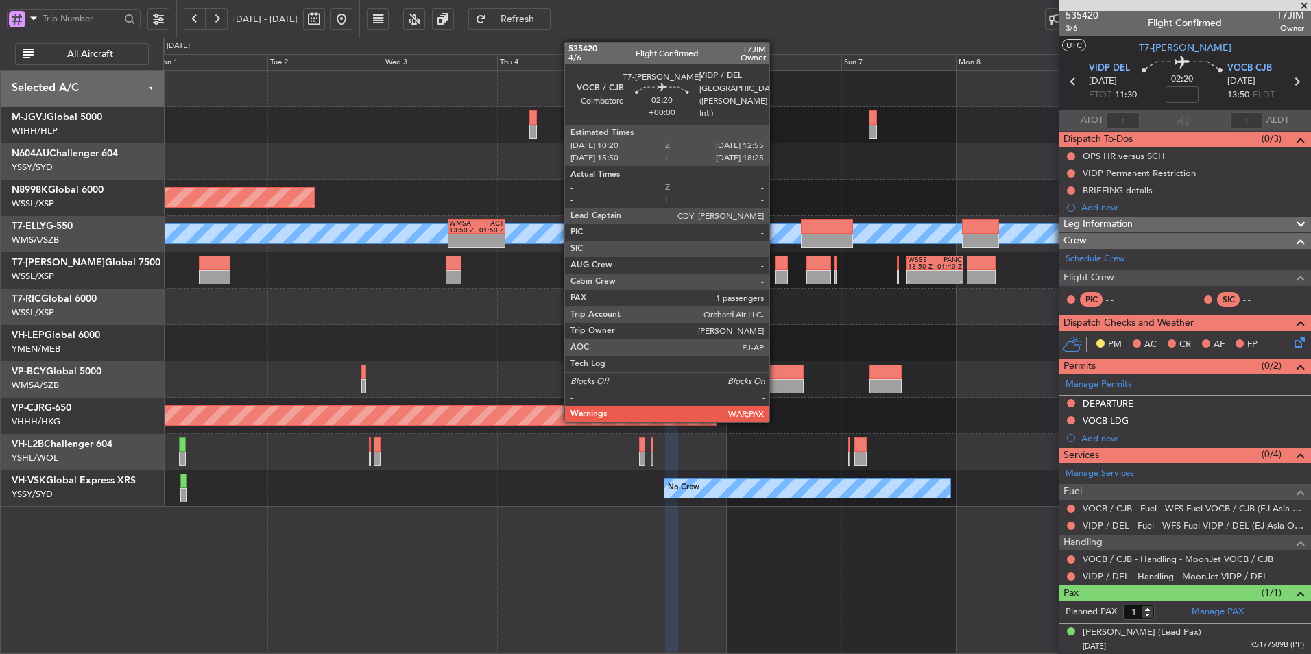
click at [775, 274] on div at bounding box center [781, 277] width 13 height 14
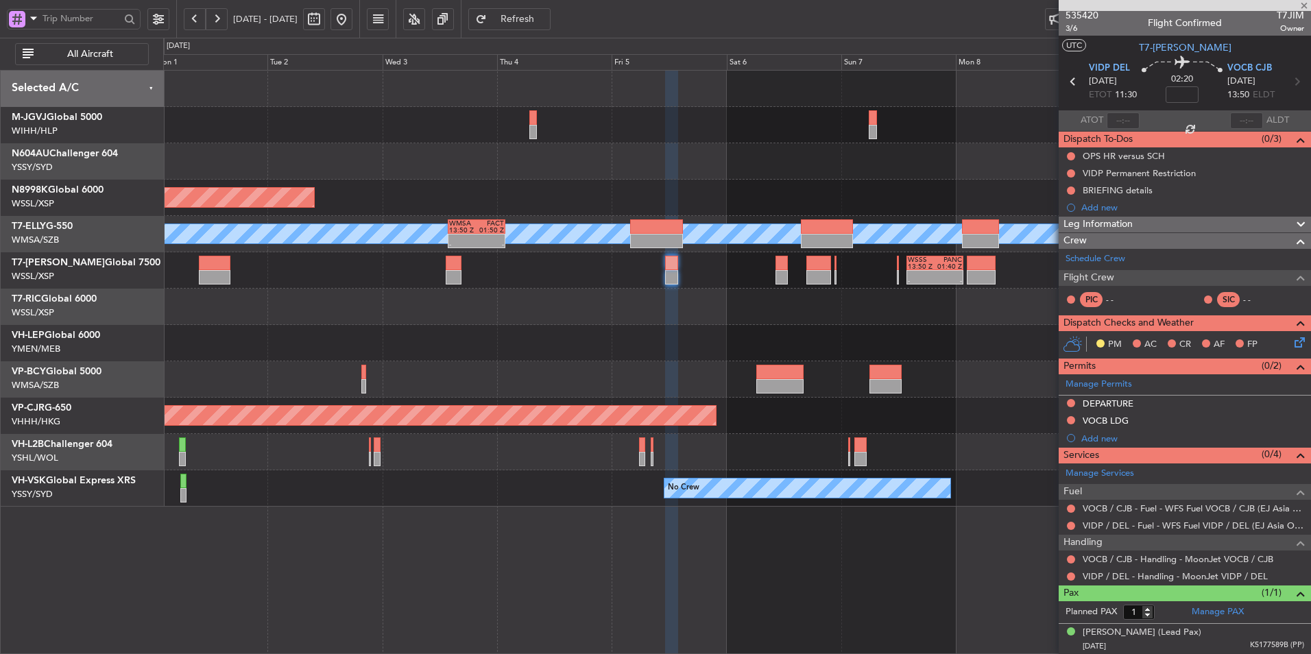
click at [714, 319] on div at bounding box center [736, 307] width 1147 height 36
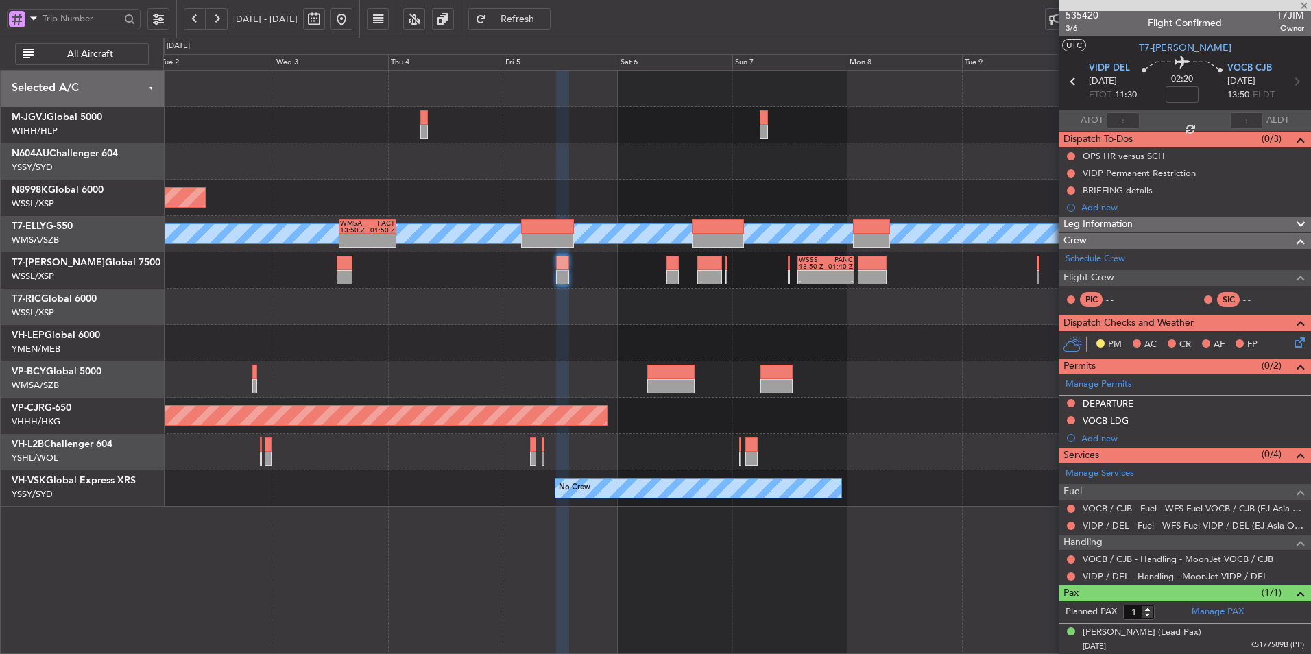
scroll to position [0, 0]
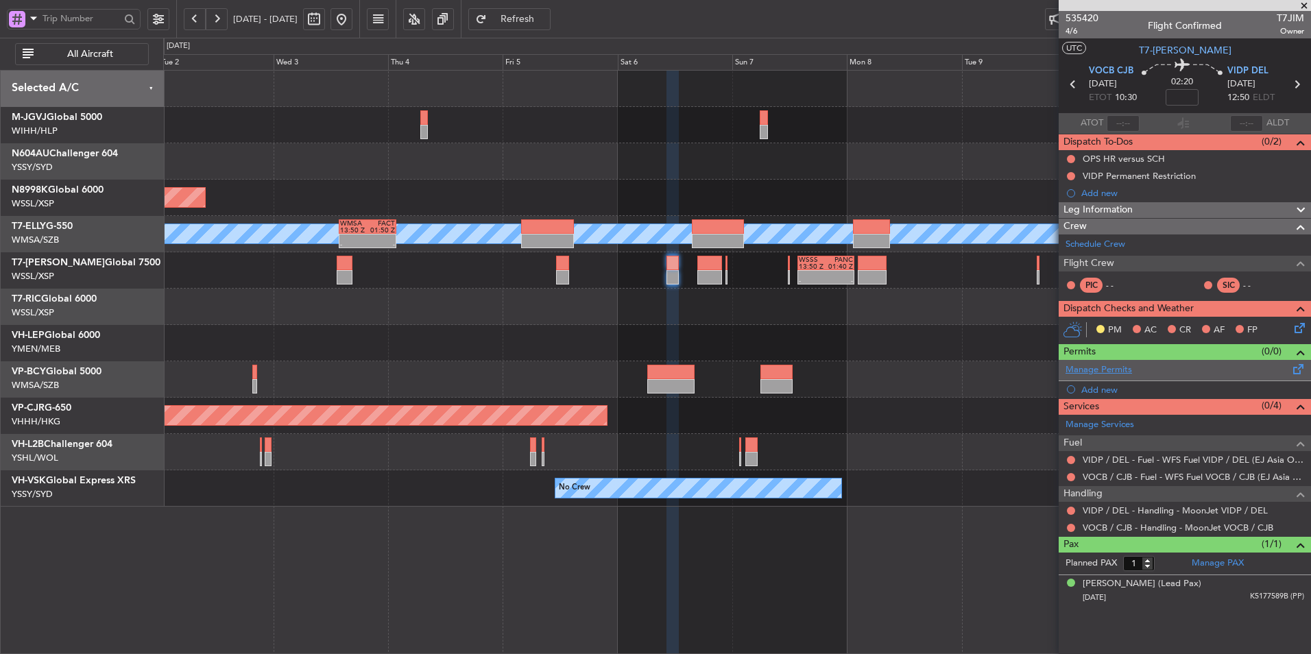
click at [930, 370] on link "Manage Permits" at bounding box center [1098, 370] width 66 height 14
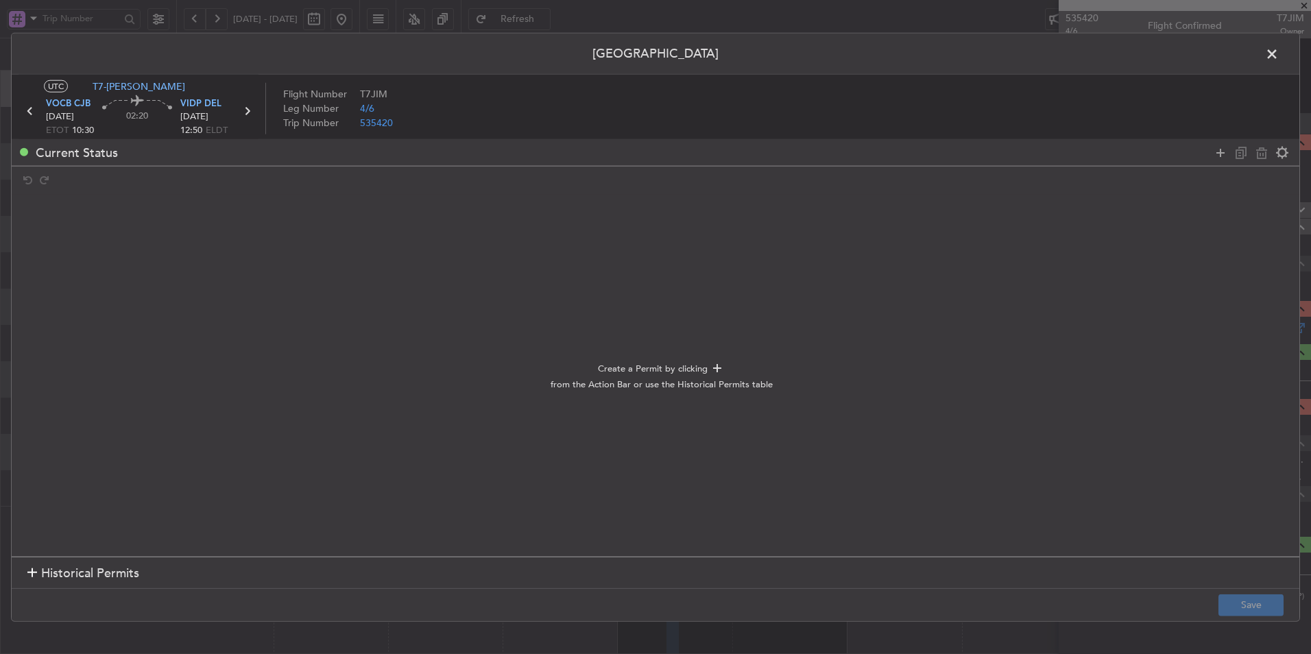
click at [102, 439] on span "Historical Permits" at bounding box center [90, 573] width 98 height 19
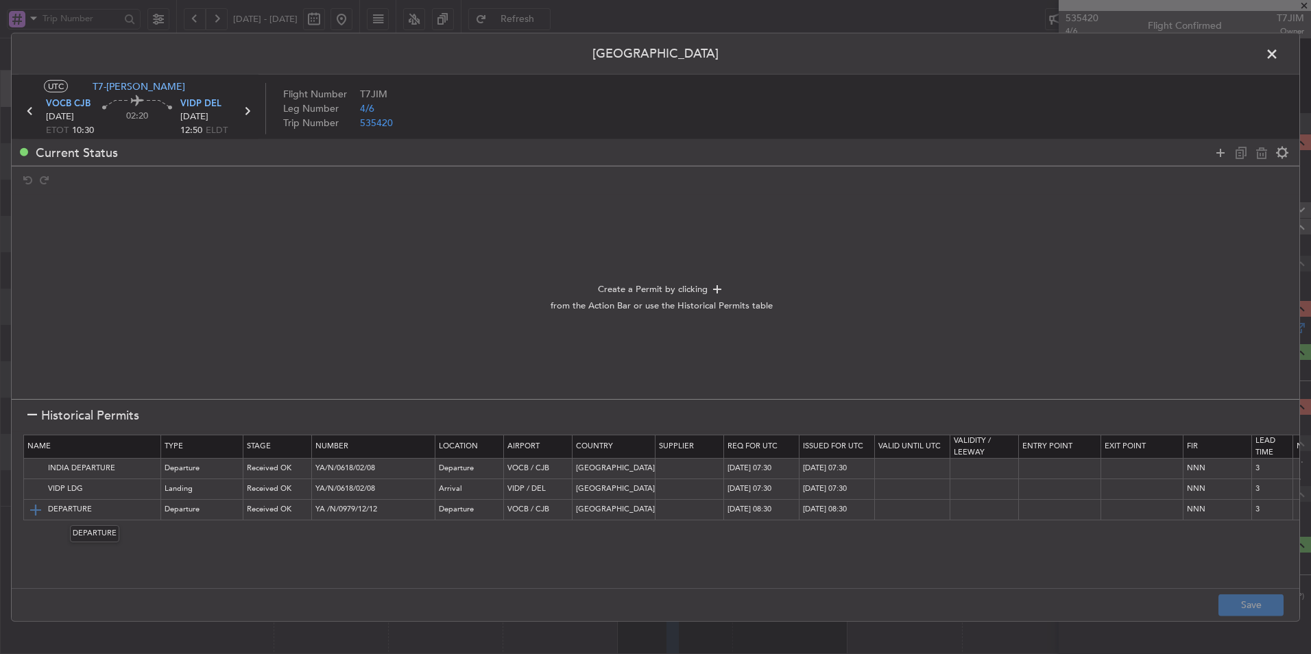
click at [36, 439] on img at bounding box center [35, 509] width 16 height 16
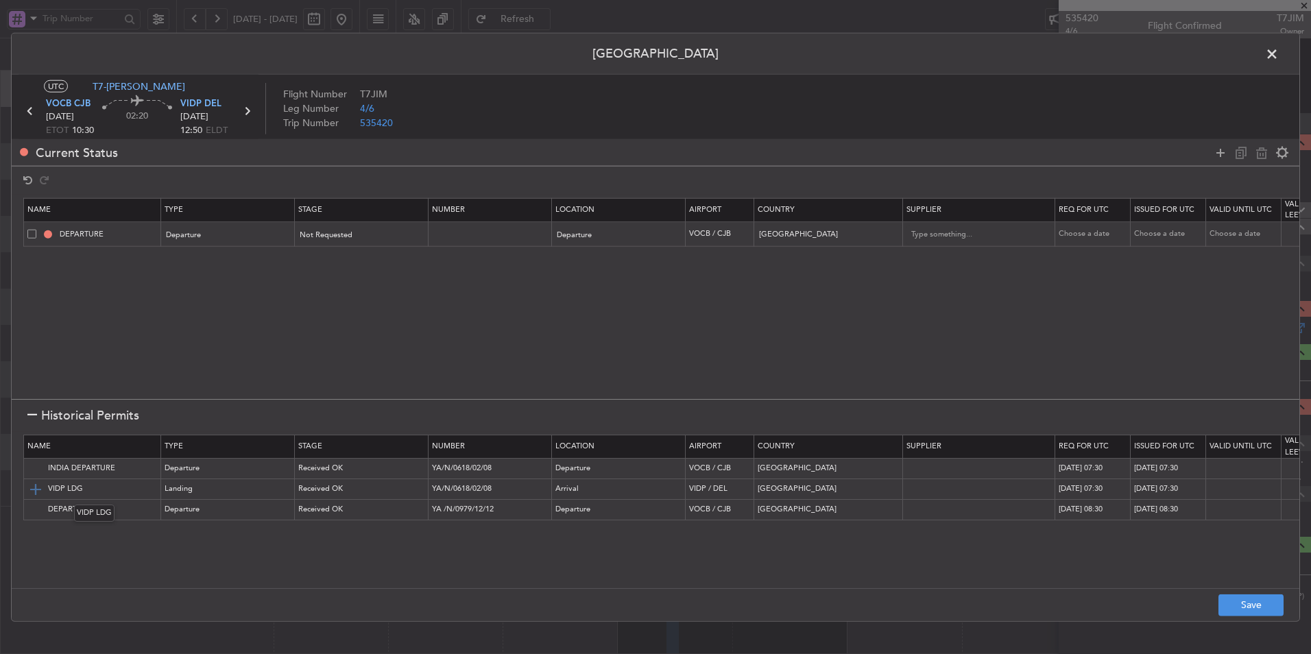
click at [38, 439] on img at bounding box center [35, 489] width 16 height 16
click at [930, 439] on button "Save" at bounding box center [1250, 605] width 65 height 22
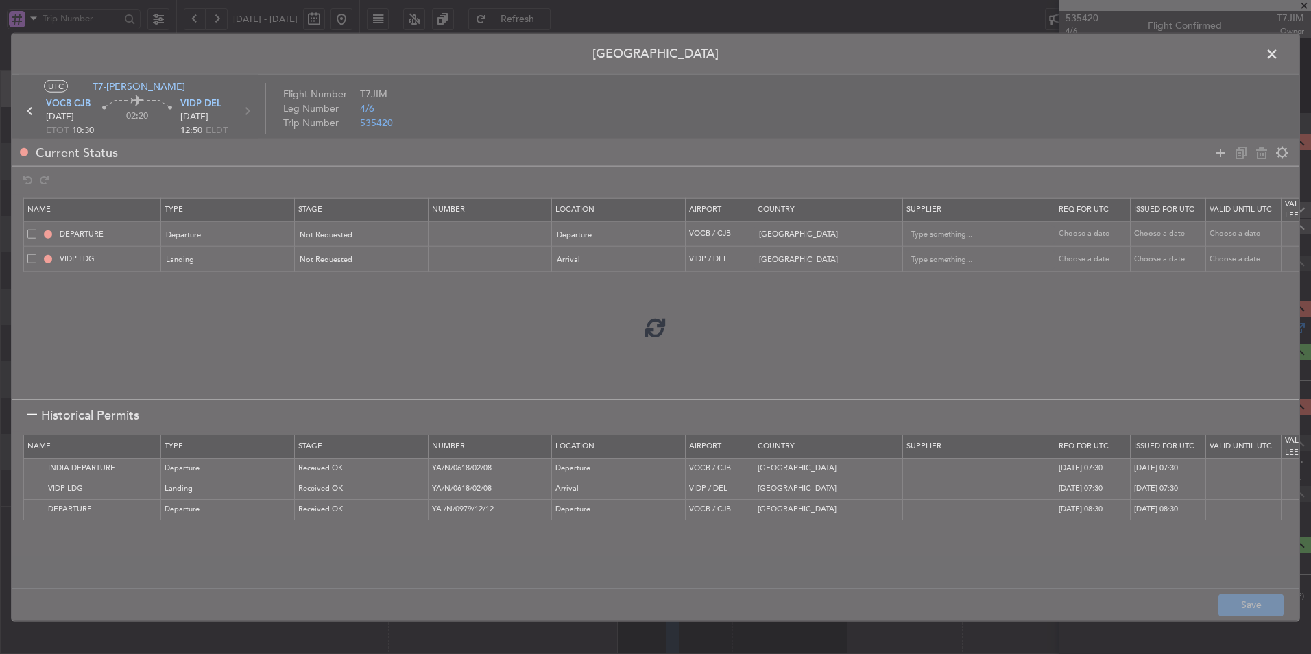
type input "INDIA DEPARTURE"
type input "NNN"
type input "3"
type input "NNN"
type input "3"
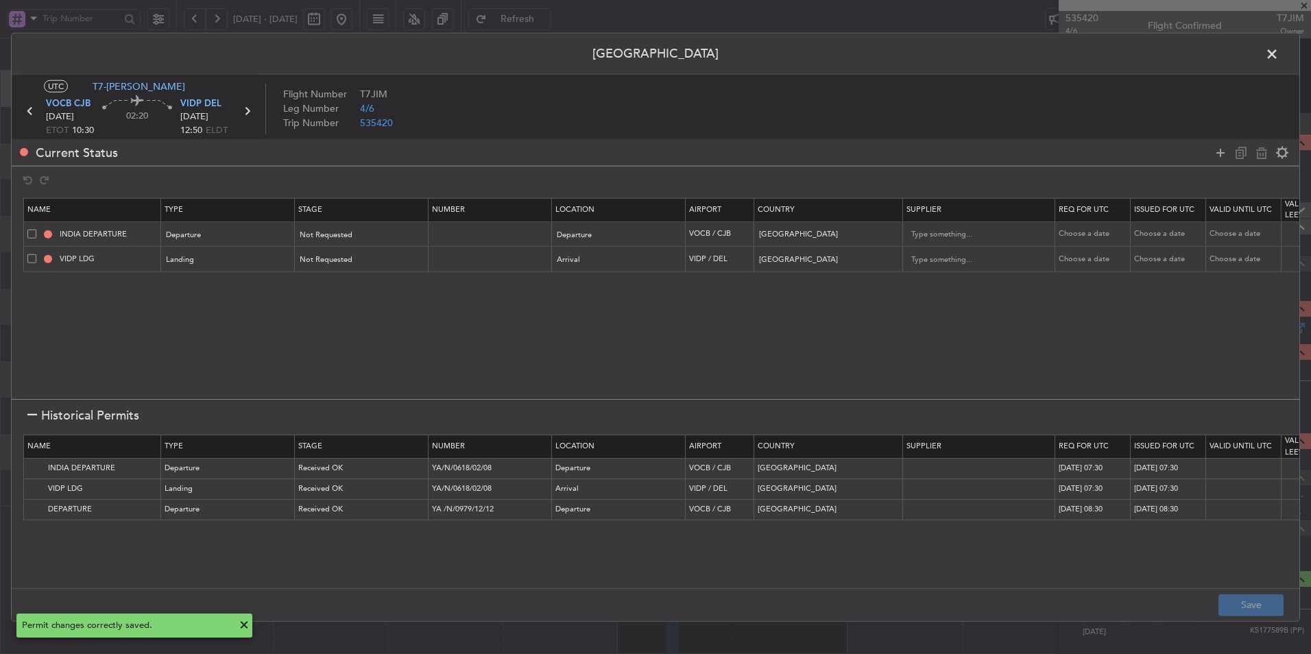
click at [930, 53] on span at bounding box center [1278, 57] width 0 height 27
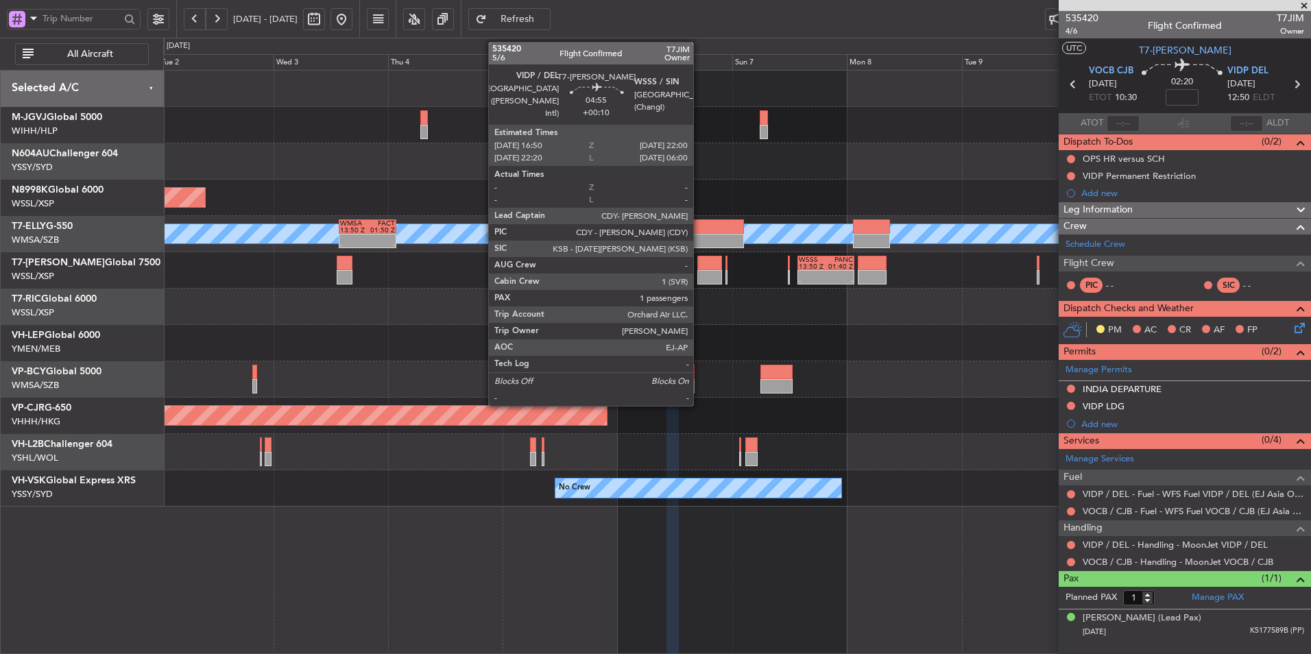
click at [699, 272] on div at bounding box center [709, 277] width 25 height 14
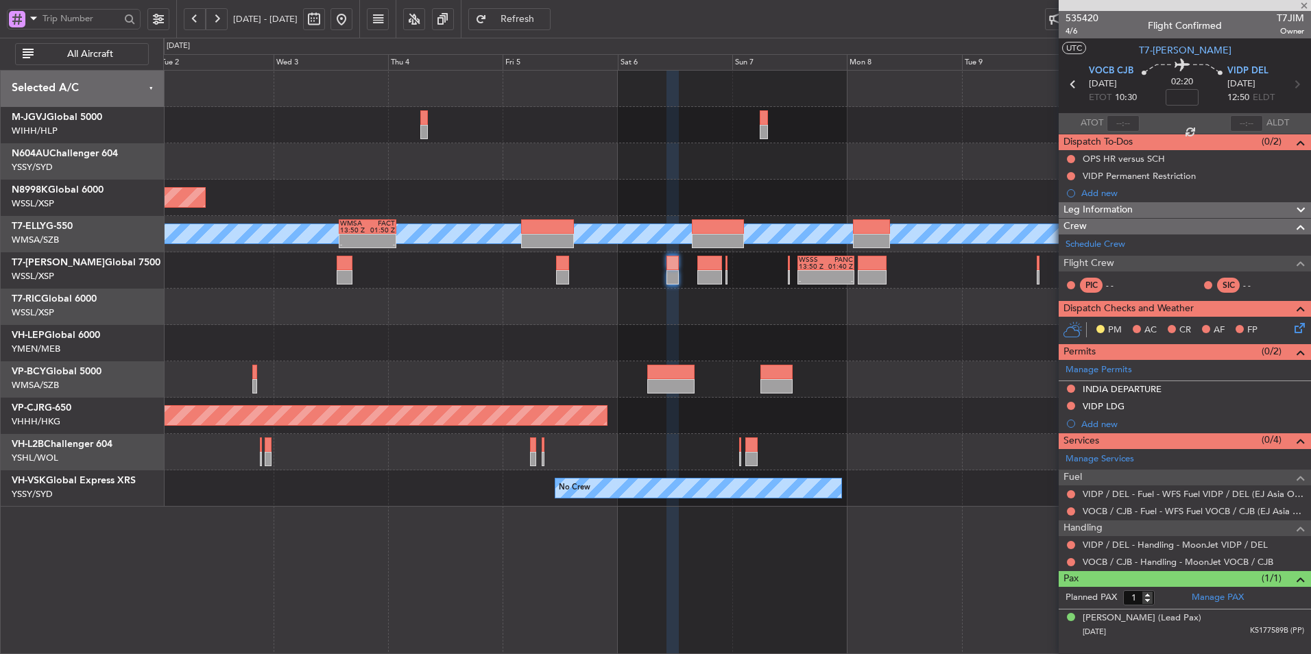
type input "+00:10"
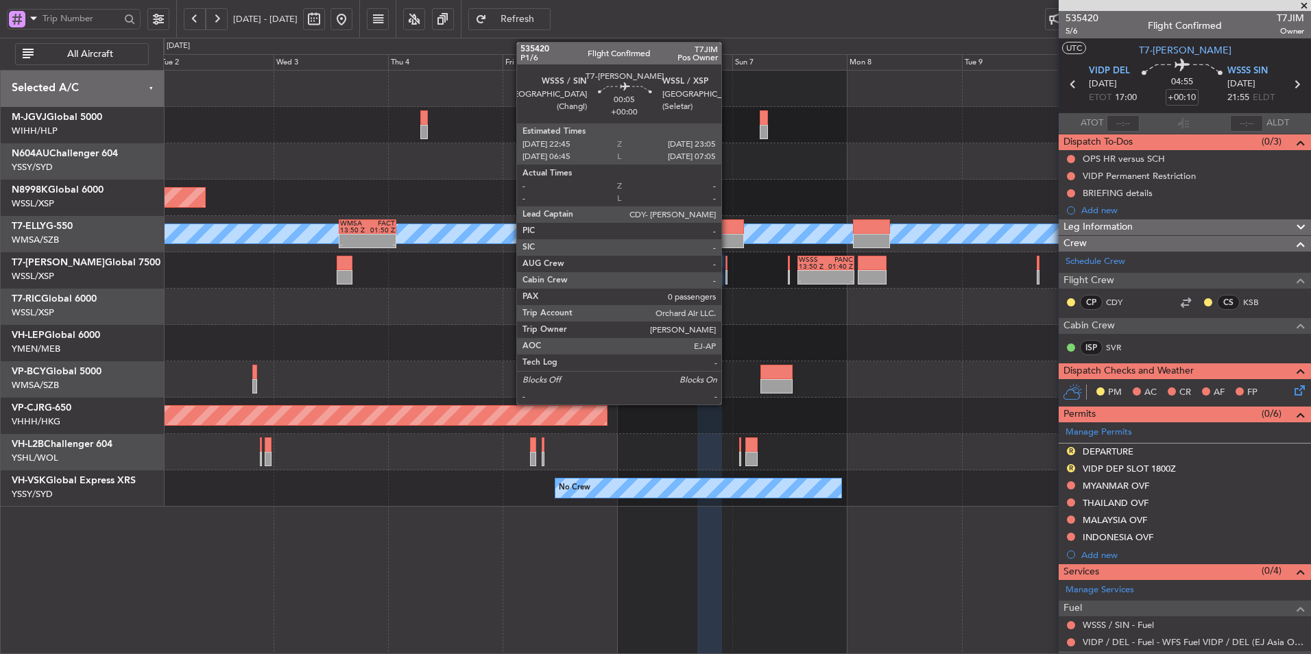
click at [727, 265] on div at bounding box center [726, 263] width 2 height 14
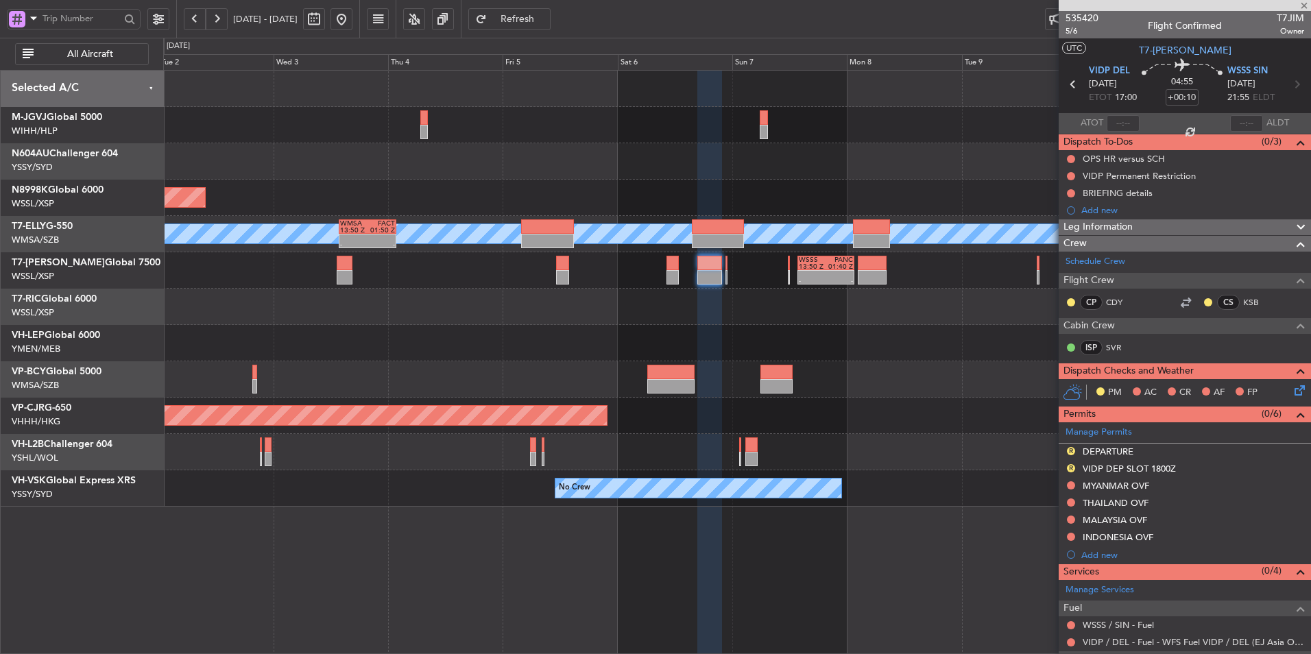
type input "0"
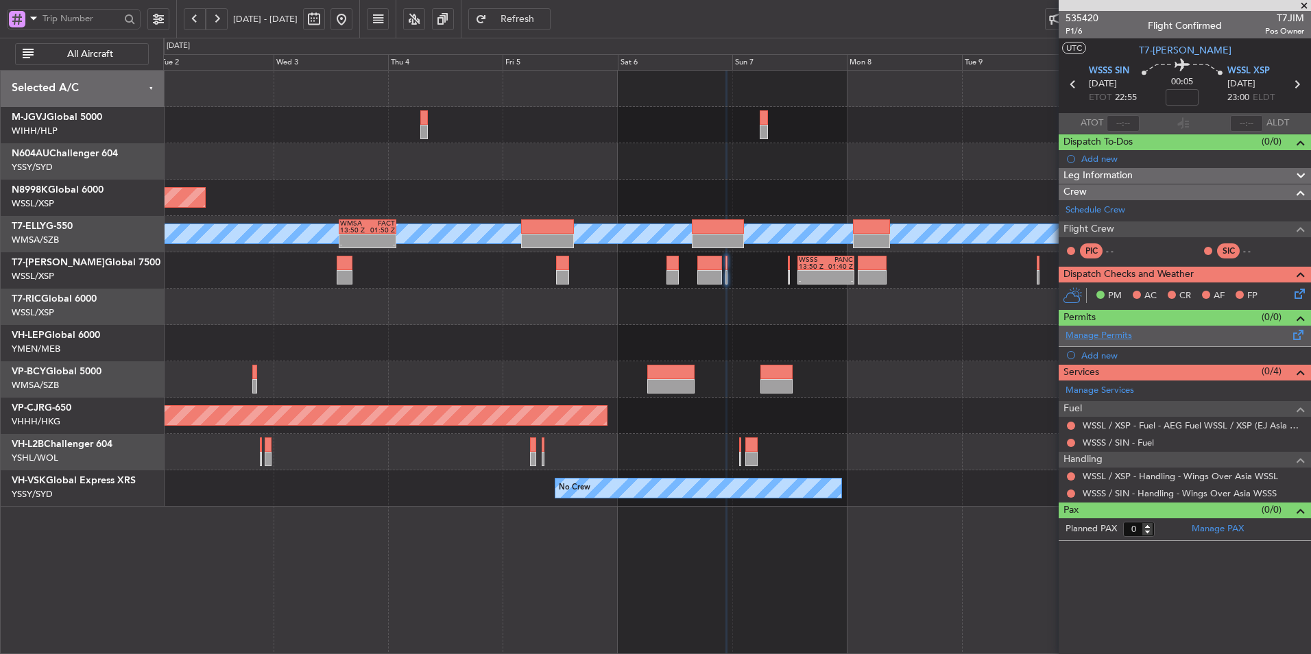
click at [930, 337] on link "Manage Permits" at bounding box center [1098, 336] width 66 height 14
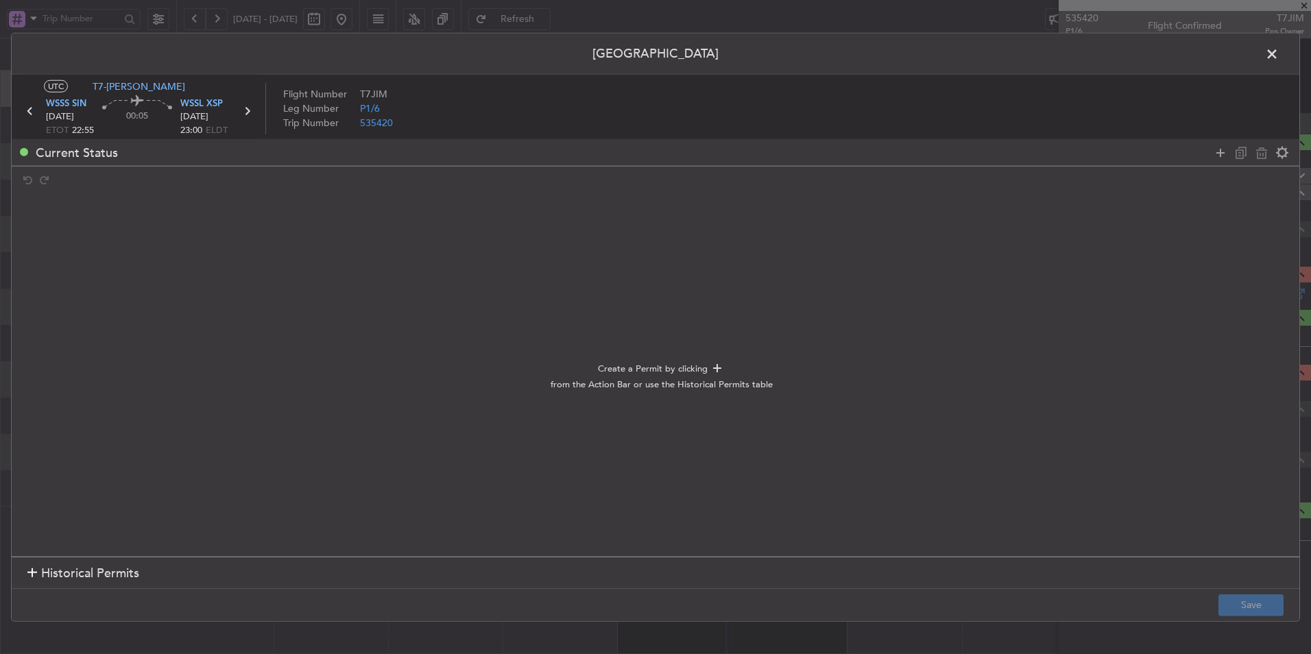
click at [120, 439] on span "Historical Permits" at bounding box center [90, 573] width 98 height 19
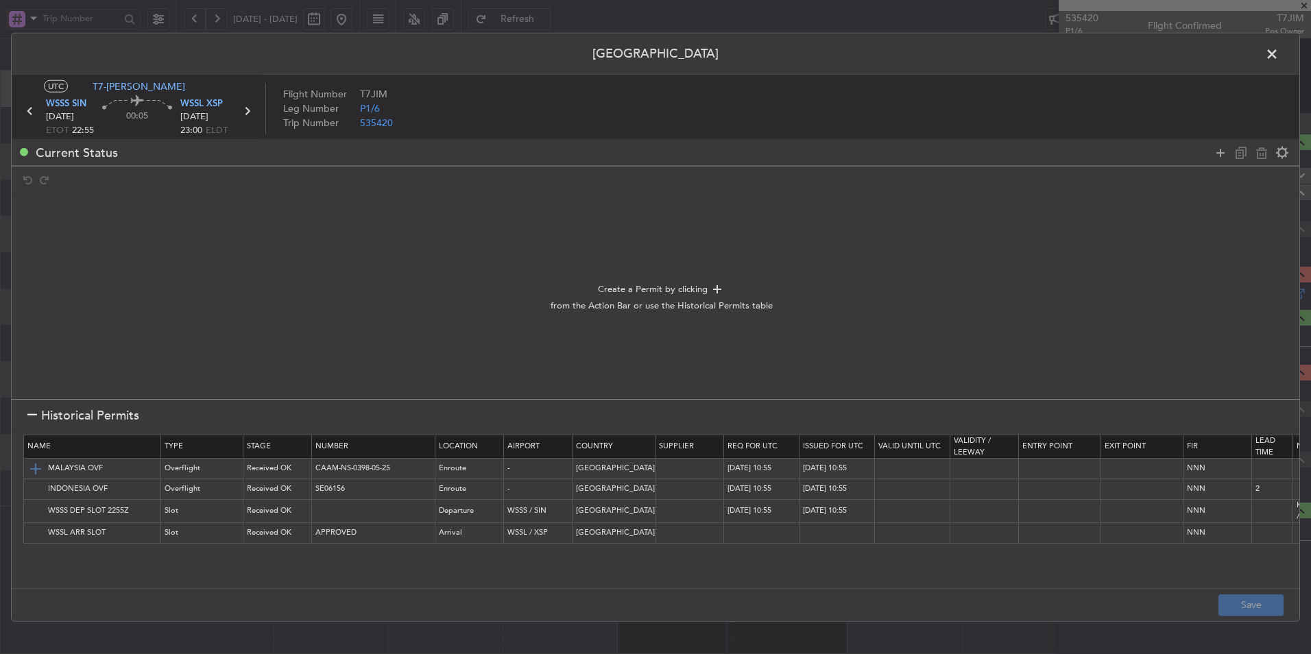
click at [36, 439] on img at bounding box center [35, 468] width 16 height 16
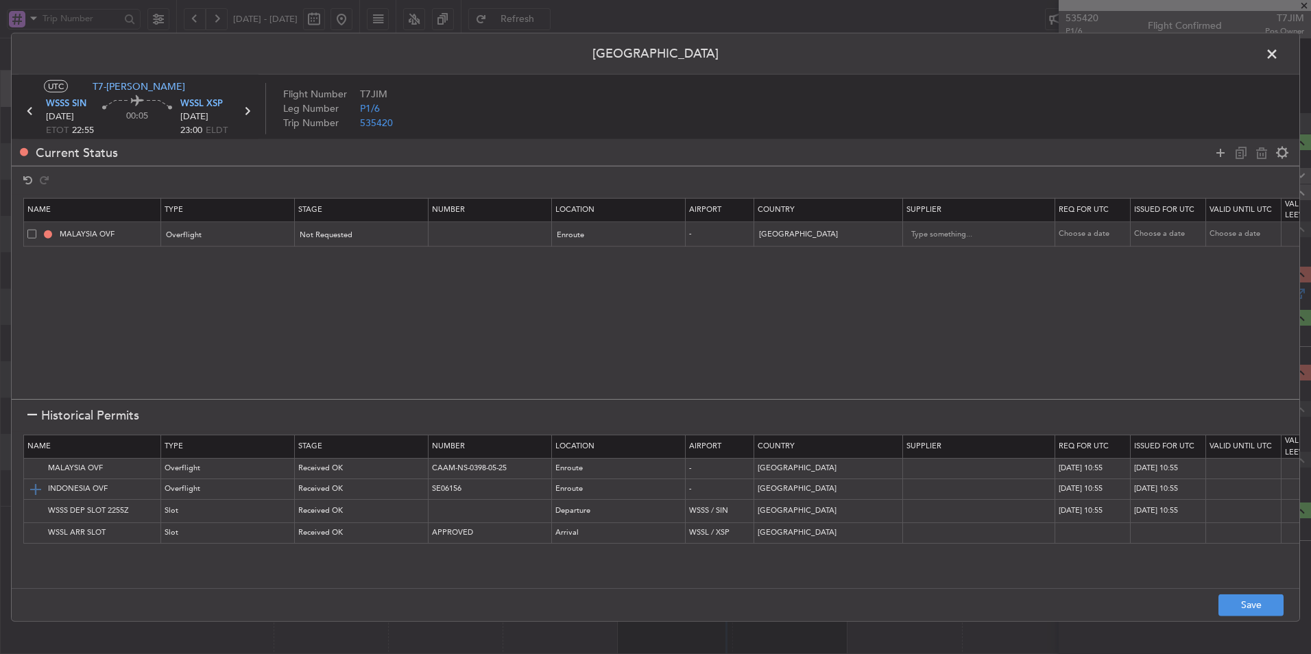
click at [36, 439] on img at bounding box center [35, 489] width 16 height 16
click at [34, 262] on span at bounding box center [31, 258] width 9 height 9
click at [37, 254] on input "checkbox" at bounding box center [37, 254] width 0 height 0
click at [31, 238] on span at bounding box center [31, 233] width 9 height 9
click at [37, 229] on input "checkbox" at bounding box center [37, 229] width 0 height 0
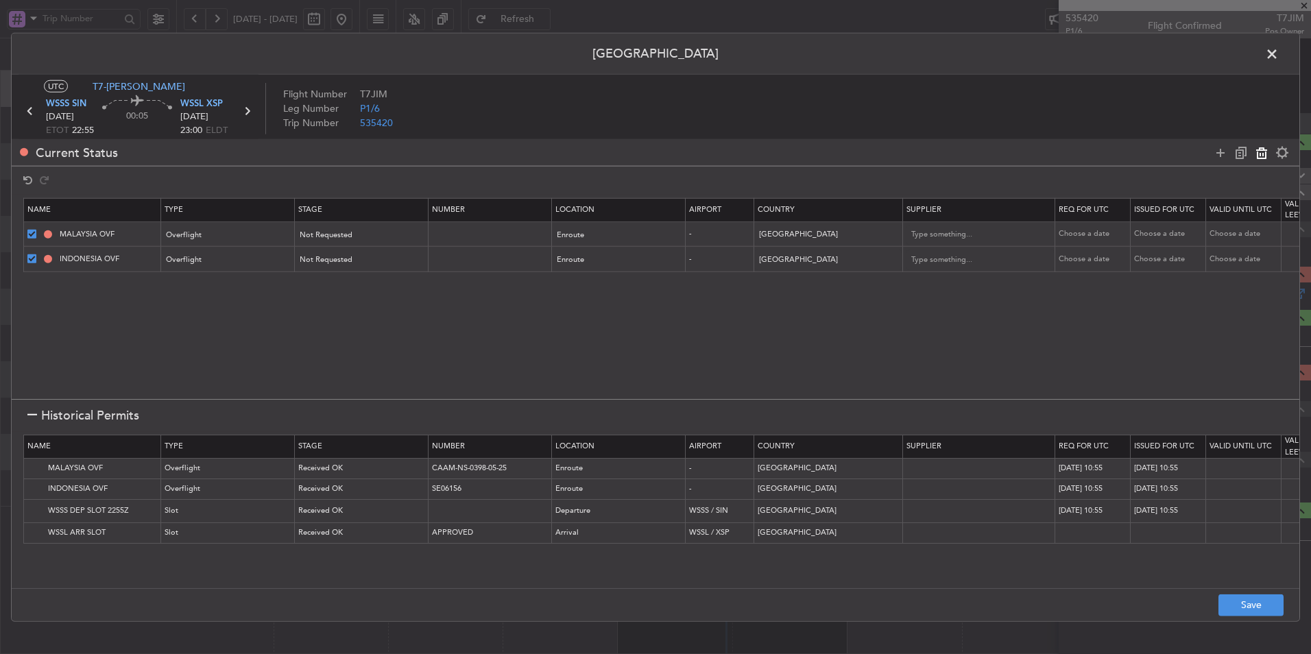
click at [930, 156] on icon at bounding box center [1261, 152] width 16 height 16
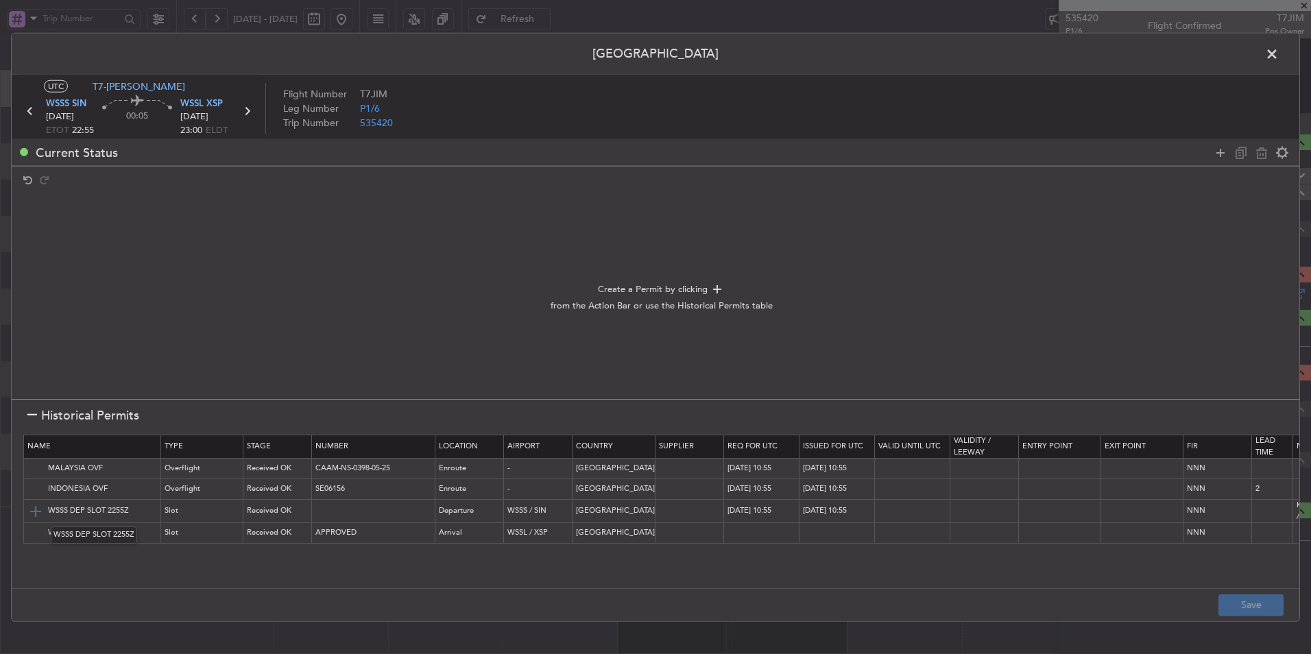
click at [33, 439] on img at bounding box center [35, 510] width 16 height 16
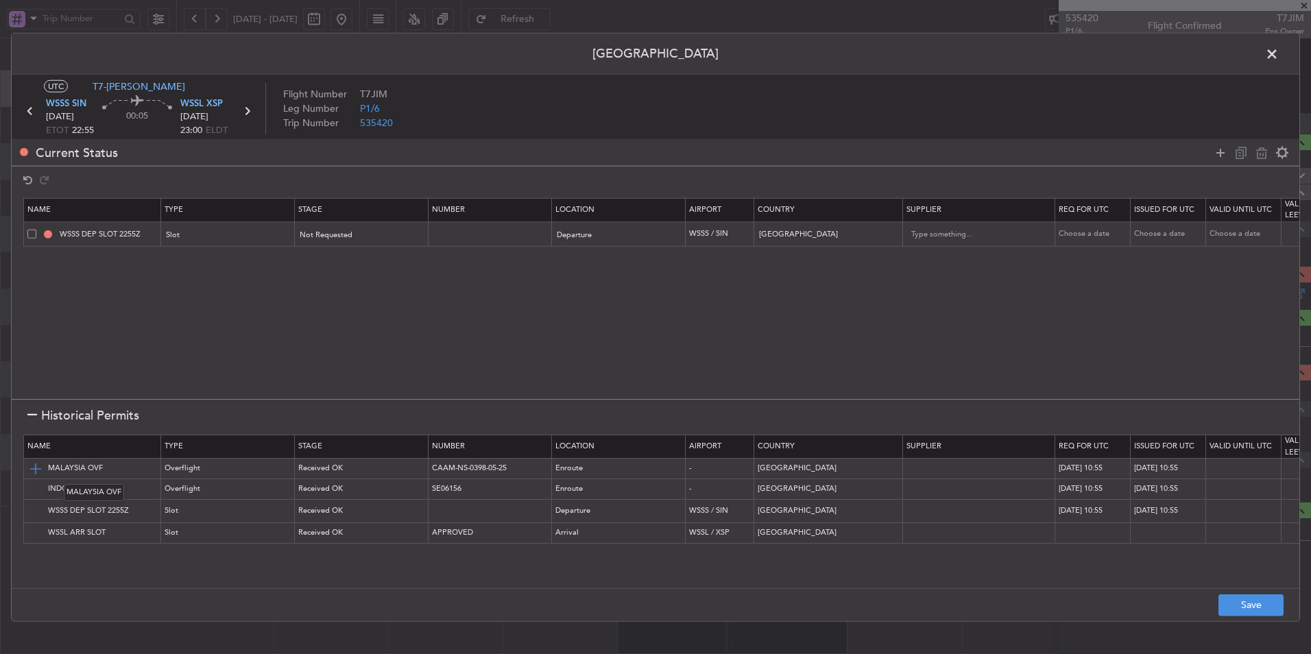
click at [38, 439] on img at bounding box center [35, 468] width 16 height 16
click at [36, 439] on img at bounding box center [35, 489] width 16 height 16
click at [930, 439] on button "Save" at bounding box center [1250, 605] width 65 height 22
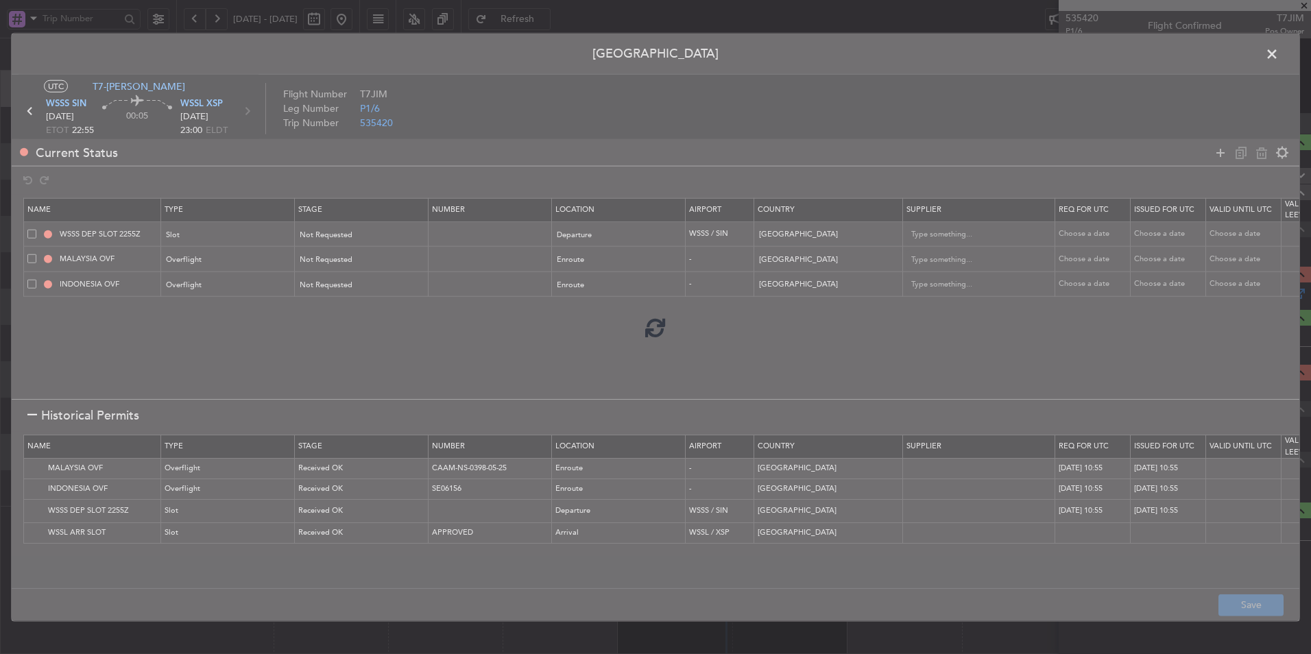
type input "WSSS DEP SLOT"
type input "NNN"
type input "2"
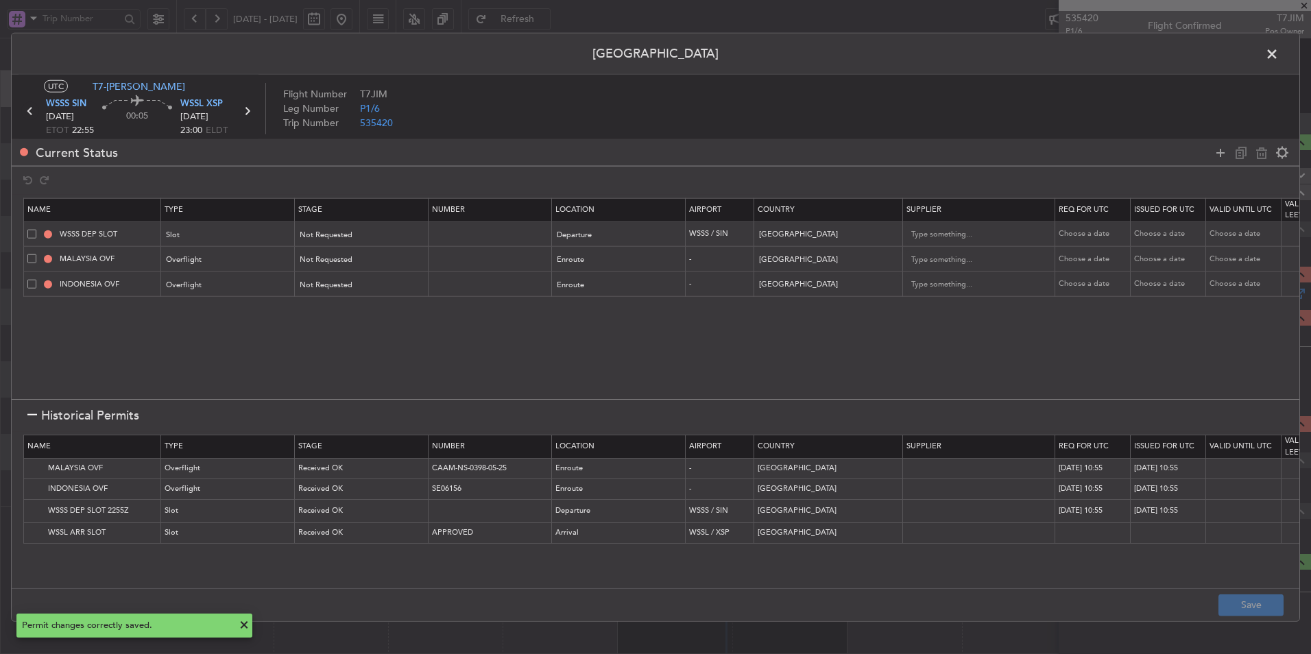
click at [27, 107] on icon at bounding box center [30, 111] width 18 height 18
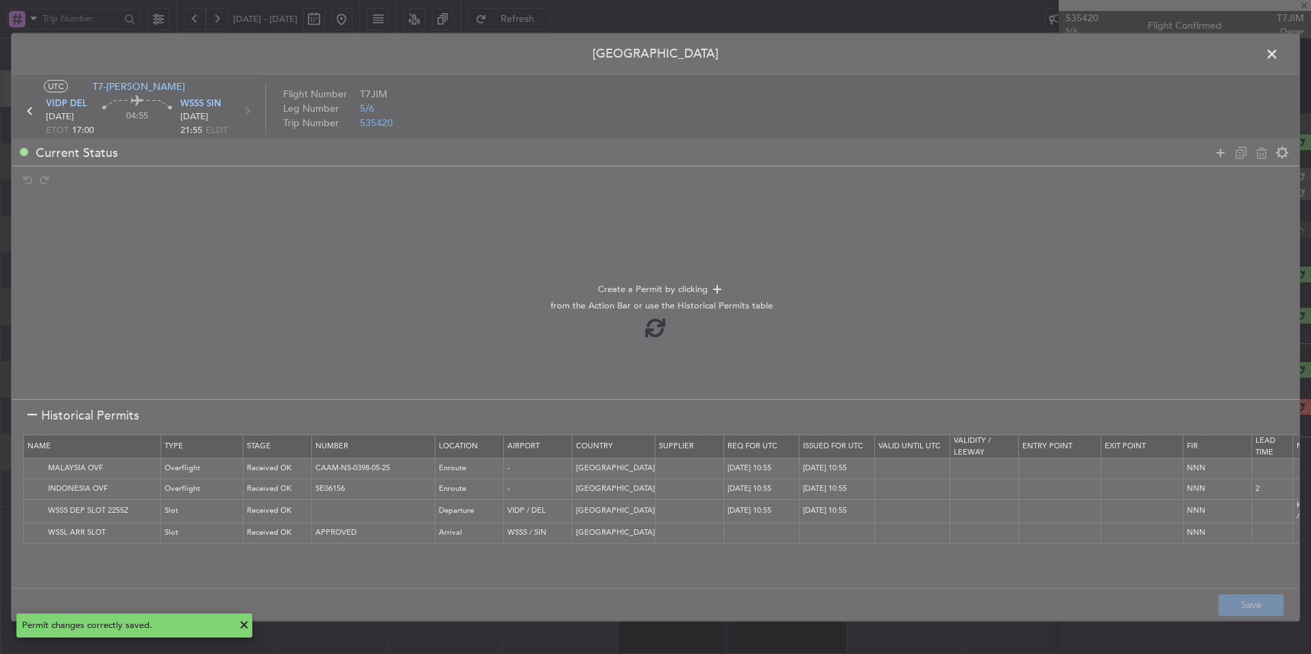
type input "+00:10"
type input "1"
type input "+00:10"
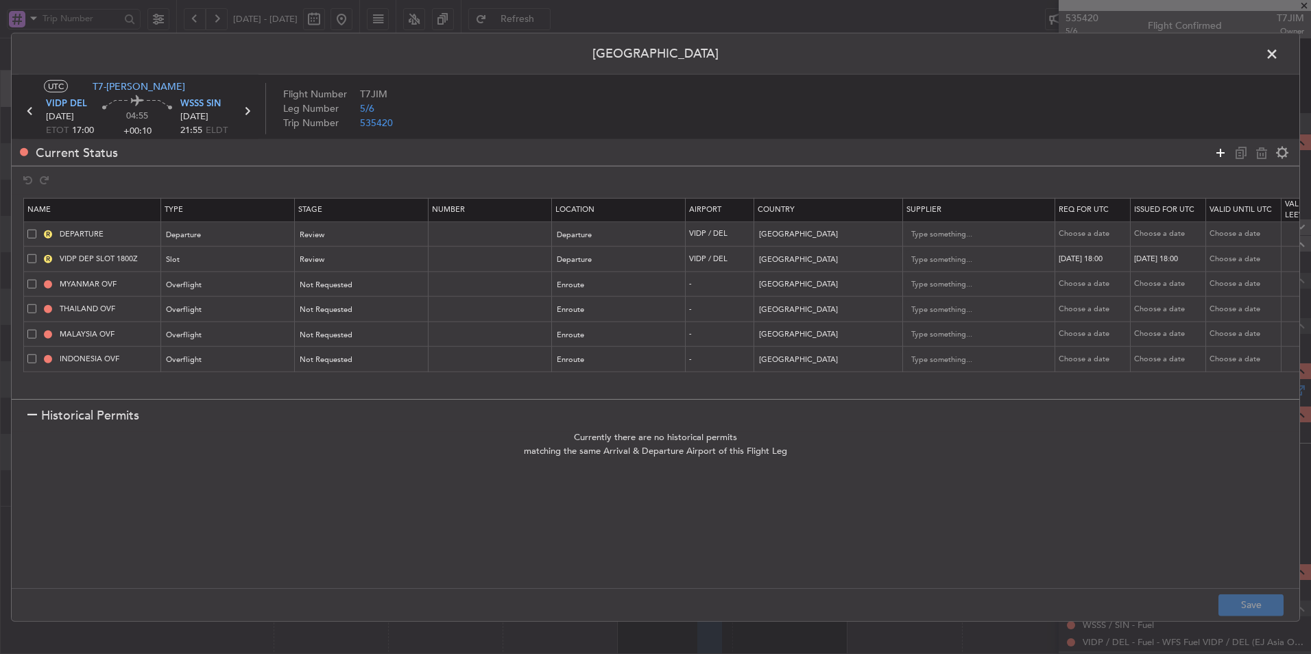
click at [930, 154] on icon at bounding box center [1220, 152] width 16 height 16
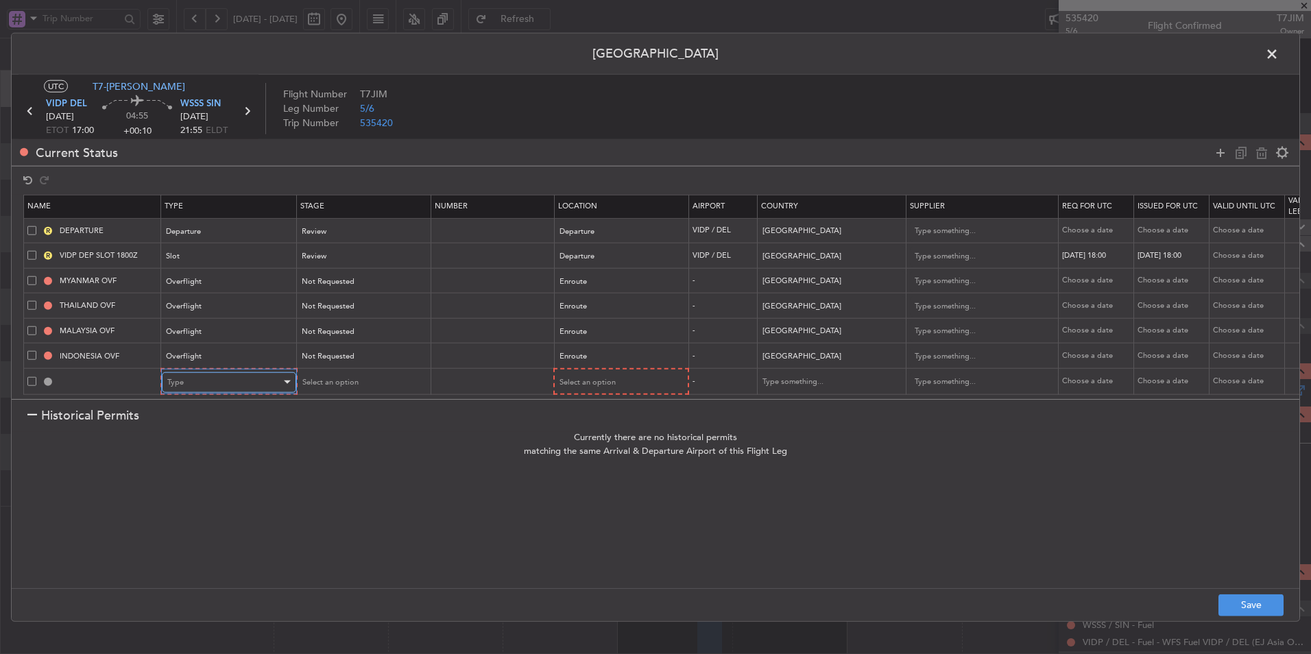
click at [199, 378] on div "Type" at bounding box center [224, 382] width 114 height 21
click at [196, 439] on span "Slot" at bounding box center [229, 502] width 122 height 21
click at [367, 379] on div "Select an option" at bounding box center [357, 382] width 114 height 21
click at [610, 381] on div at bounding box center [655, 327] width 1311 height 654
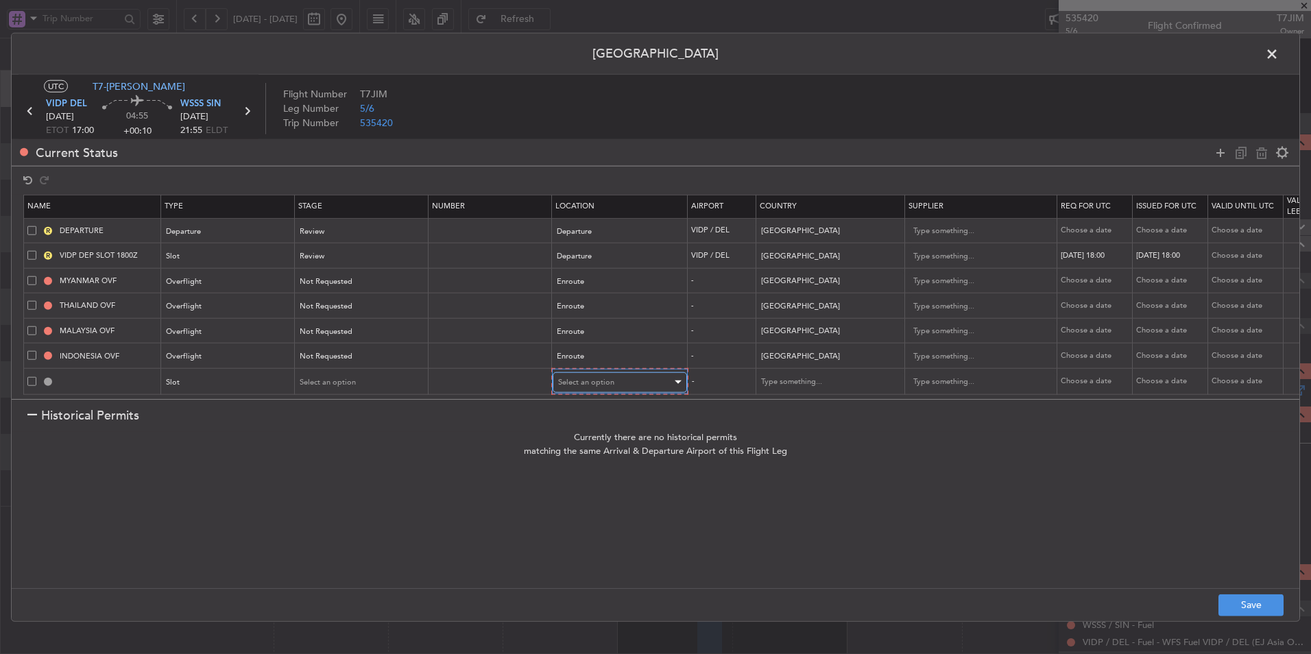
click at [614, 375] on div "Select an option" at bounding box center [615, 382] width 114 height 21
click at [604, 436] on span "Arrival" at bounding box center [620, 441] width 122 height 21
click at [930, 439] on button "Save" at bounding box center [1250, 605] width 65 height 22
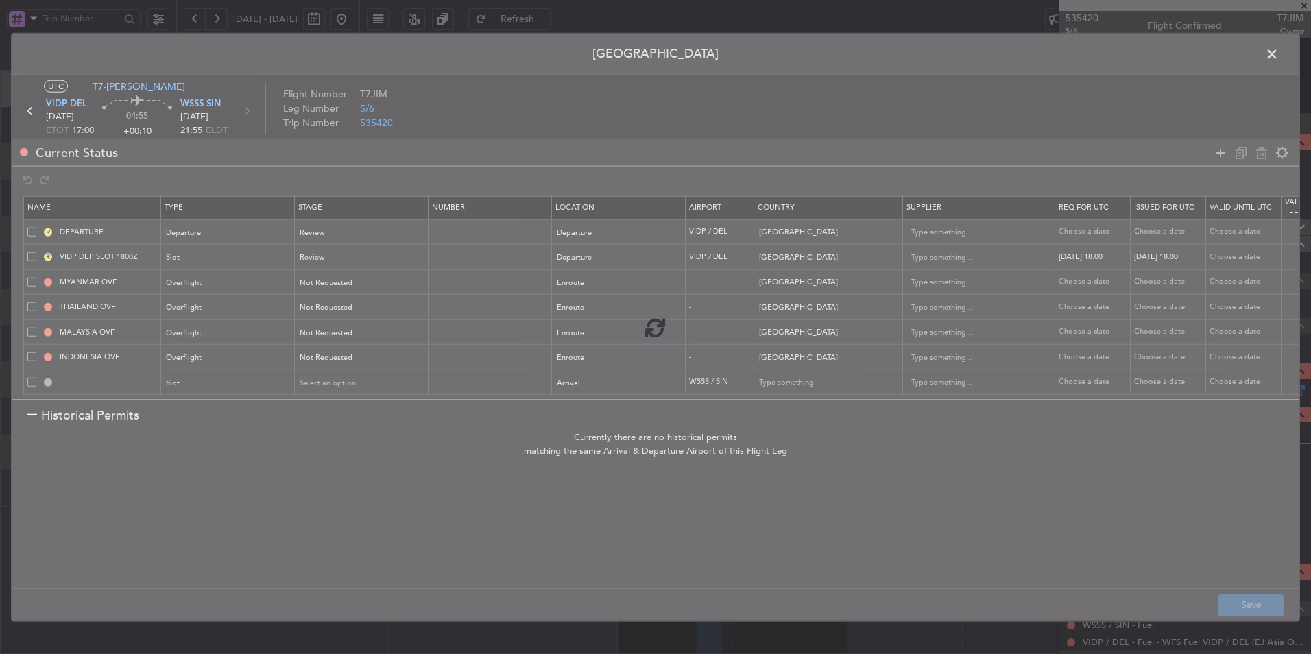
type input "WSSS ARR SLOT"
type input "[GEOGRAPHIC_DATA]"
type input "NNN"
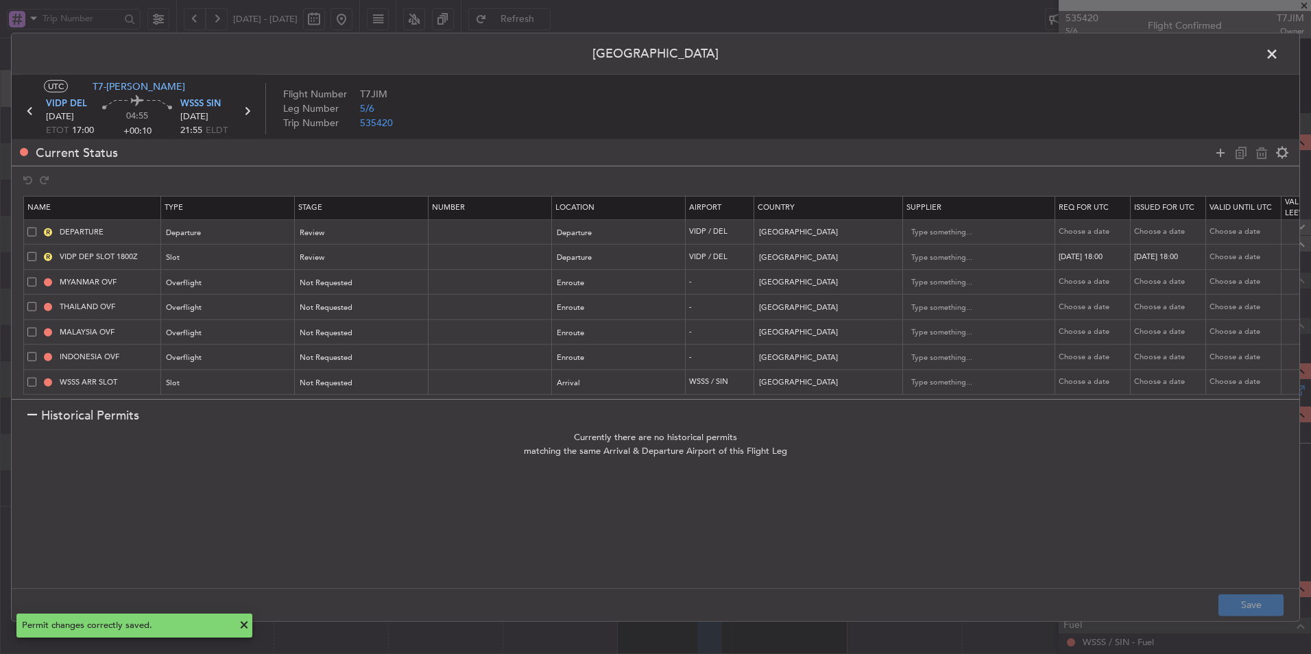
click at [930, 63] on span at bounding box center [1278, 57] width 0 height 27
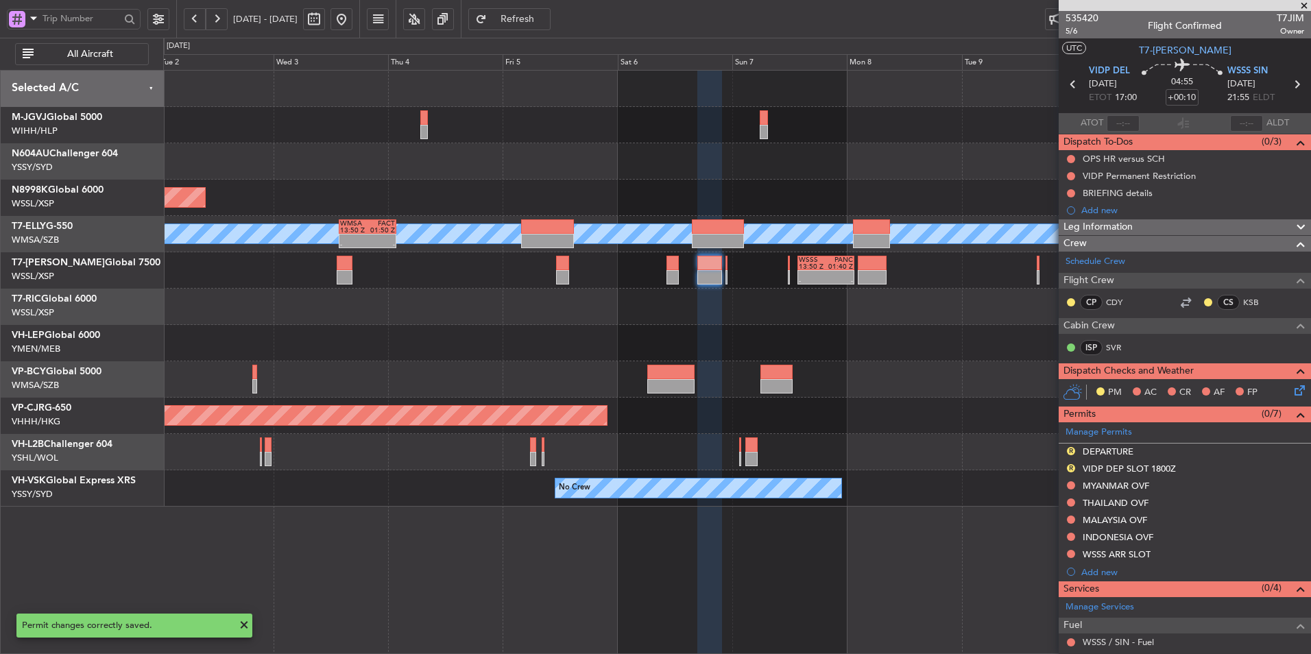
click at [546, 23] on span "Refresh" at bounding box center [517, 19] width 56 height 10
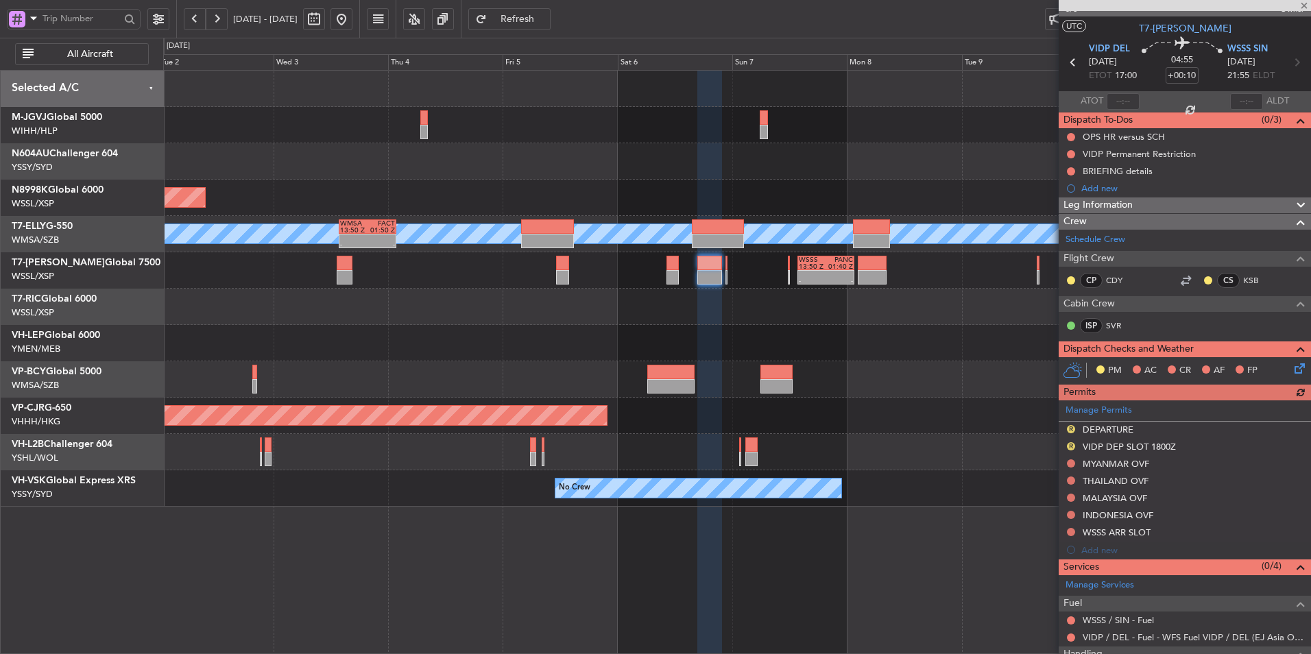
scroll to position [0, 0]
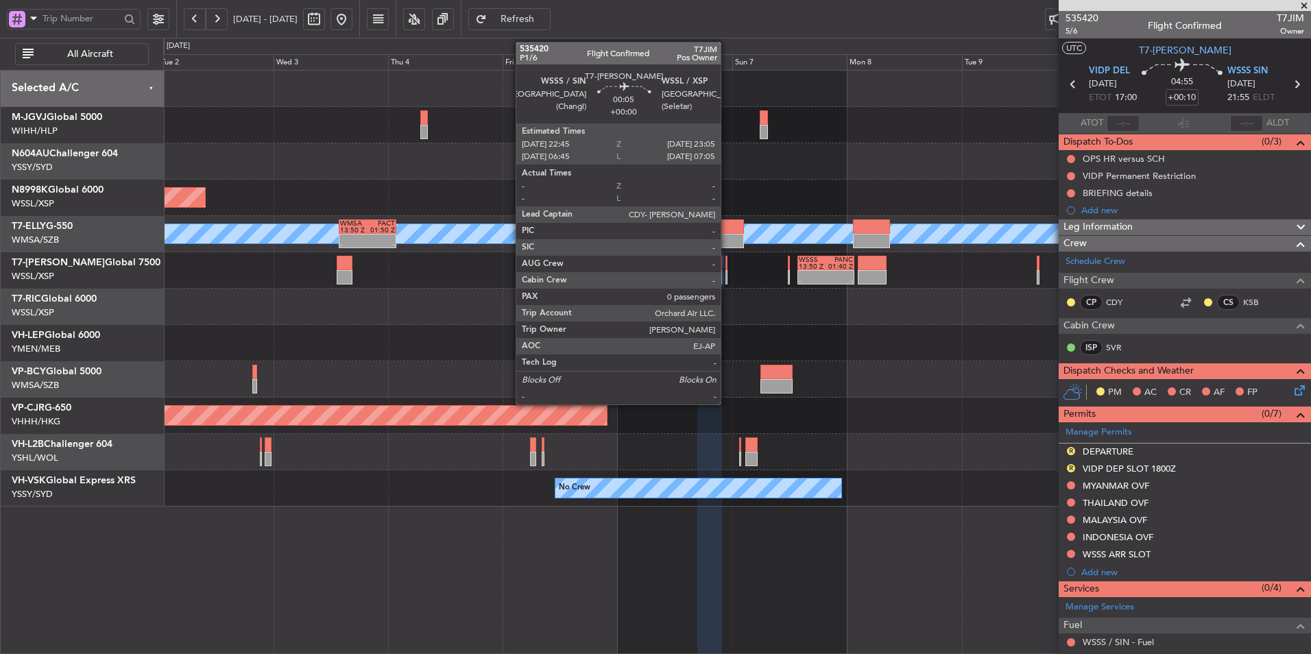
click at [727, 269] on div at bounding box center [726, 263] width 2 height 14
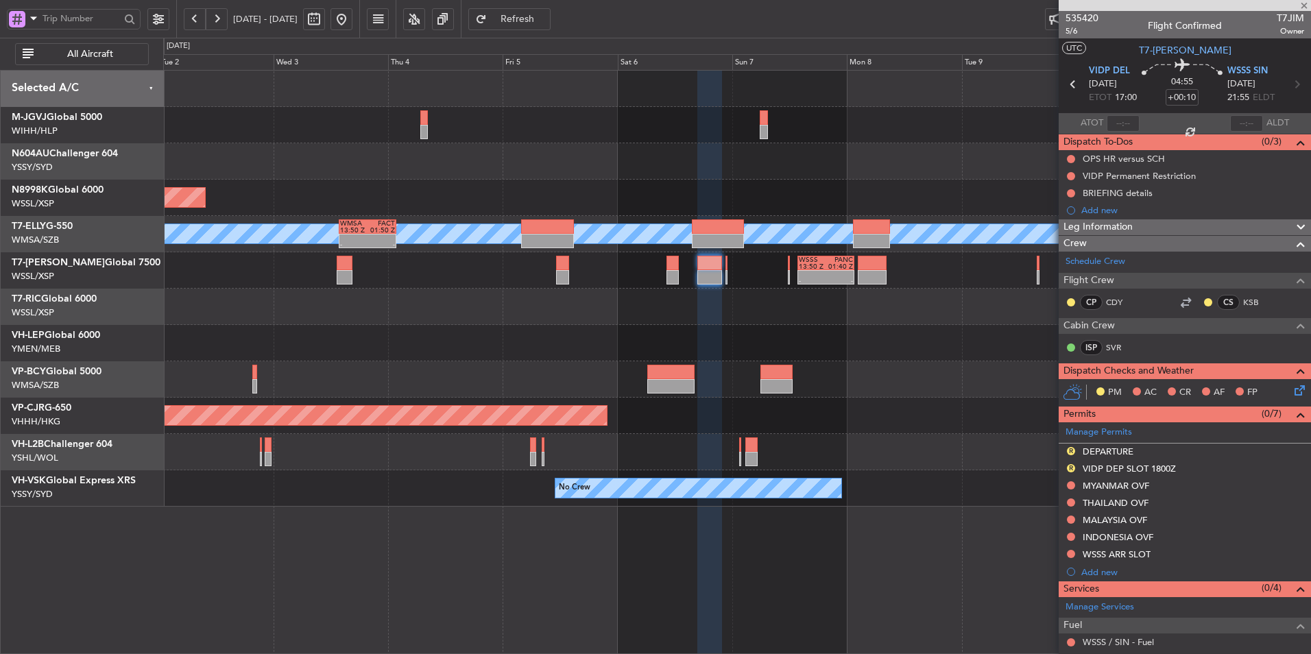
type input "0"
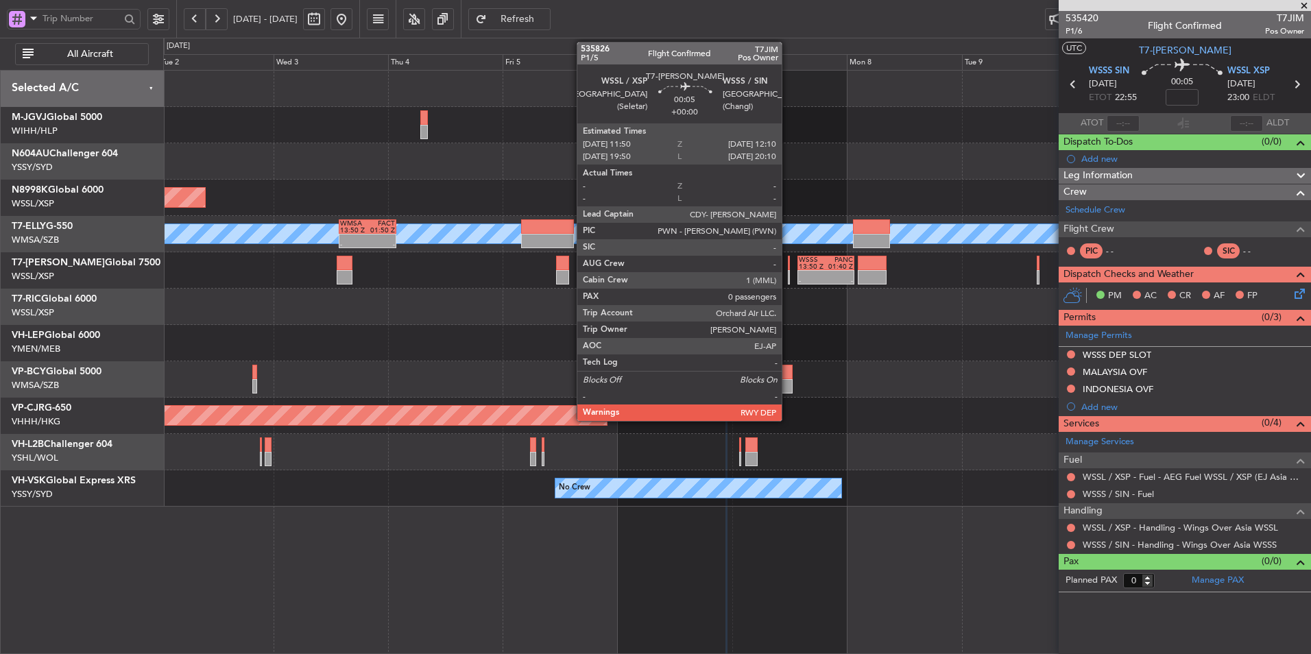
click at [788, 268] on div at bounding box center [789, 263] width 2 height 14
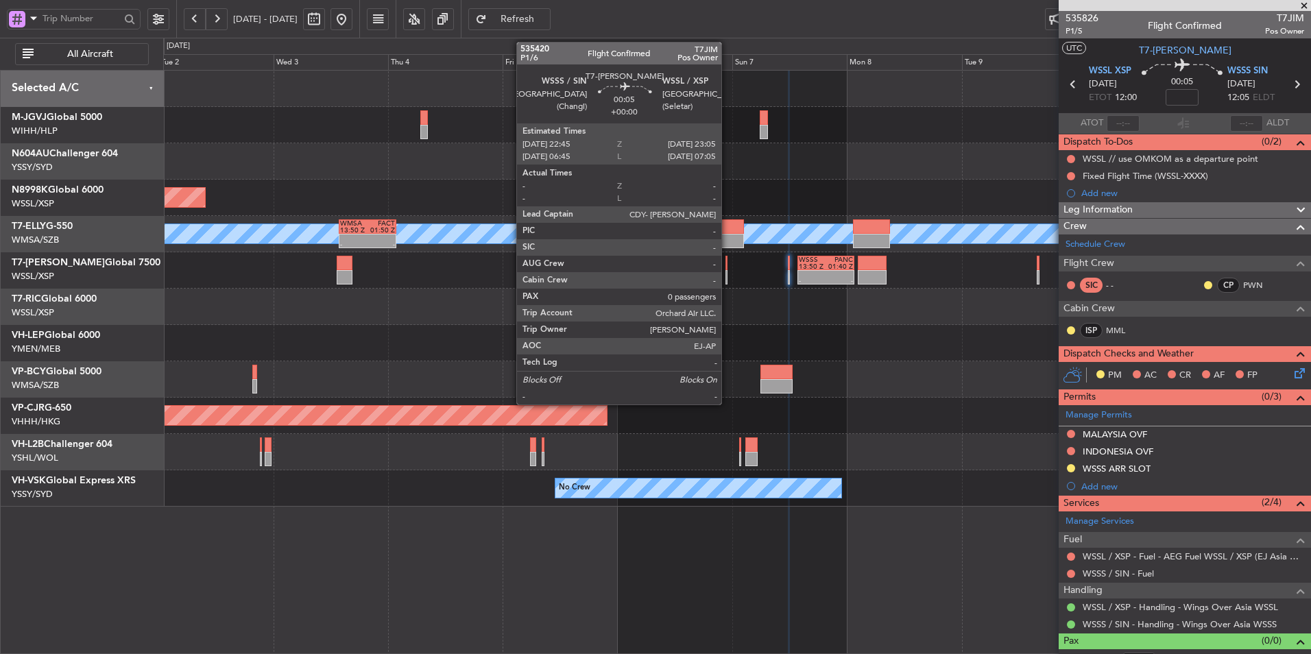
click at [727, 267] on div at bounding box center [726, 263] width 2 height 14
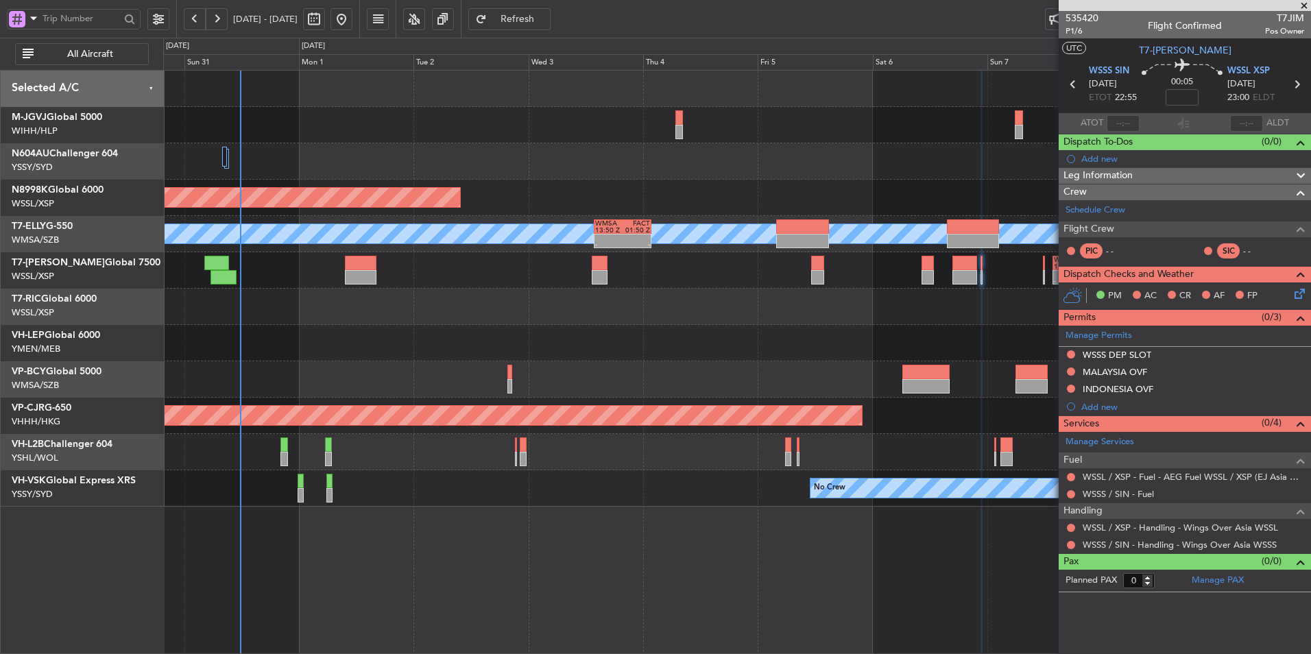
click at [736, 291] on div at bounding box center [736, 307] width 1147 height 36
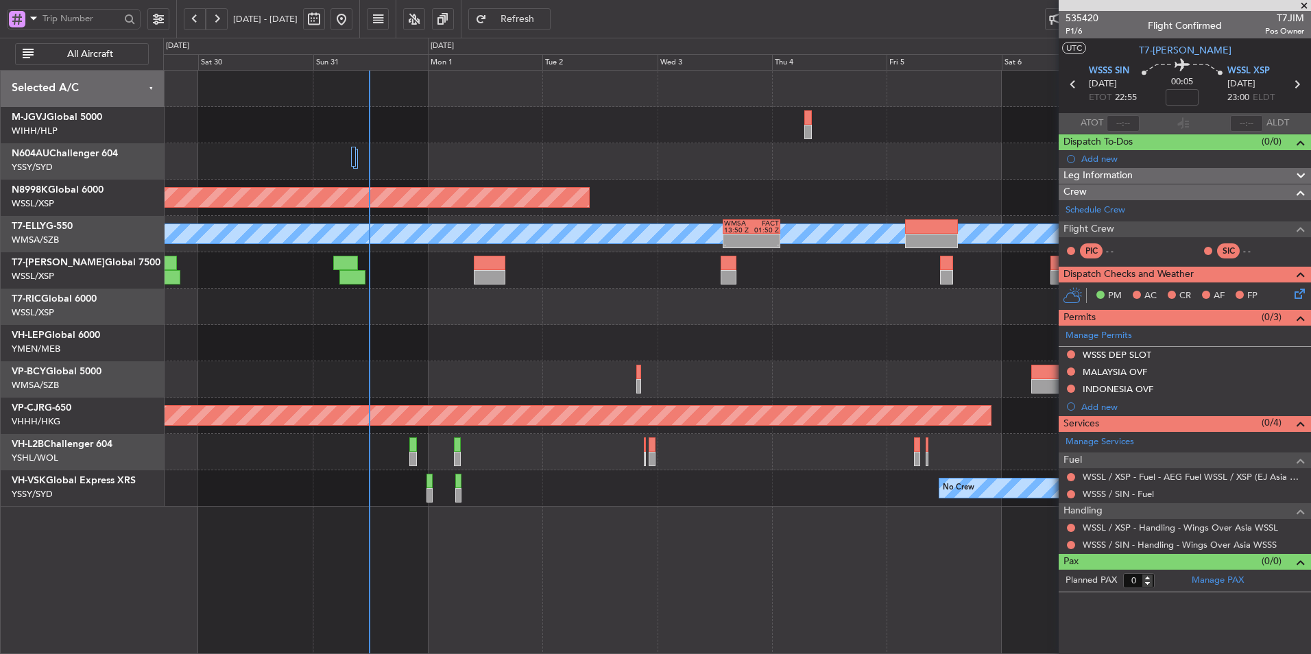
click at [689, 359] on div "Unplanned Maint Wichita (Wichita Mid-continent)" at bounding box center [736, 343] width 1147 height 36
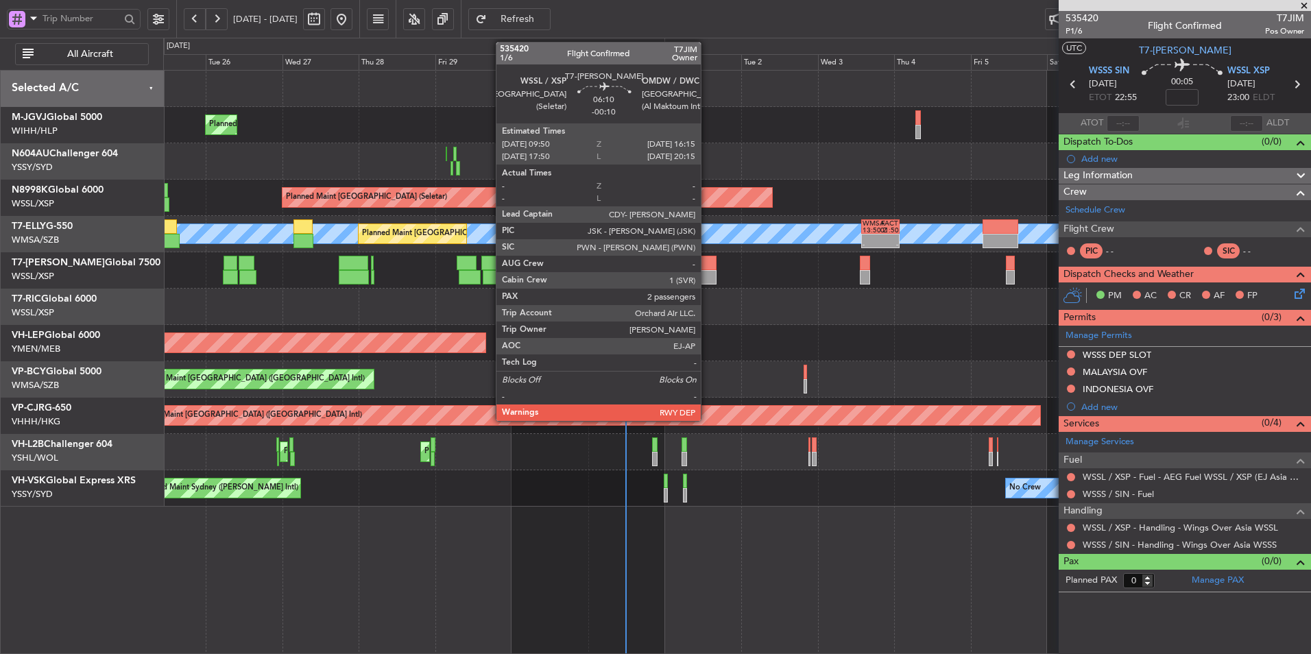
click at [707, 276] on div at bounding box center [705, 277] width 21 height 14
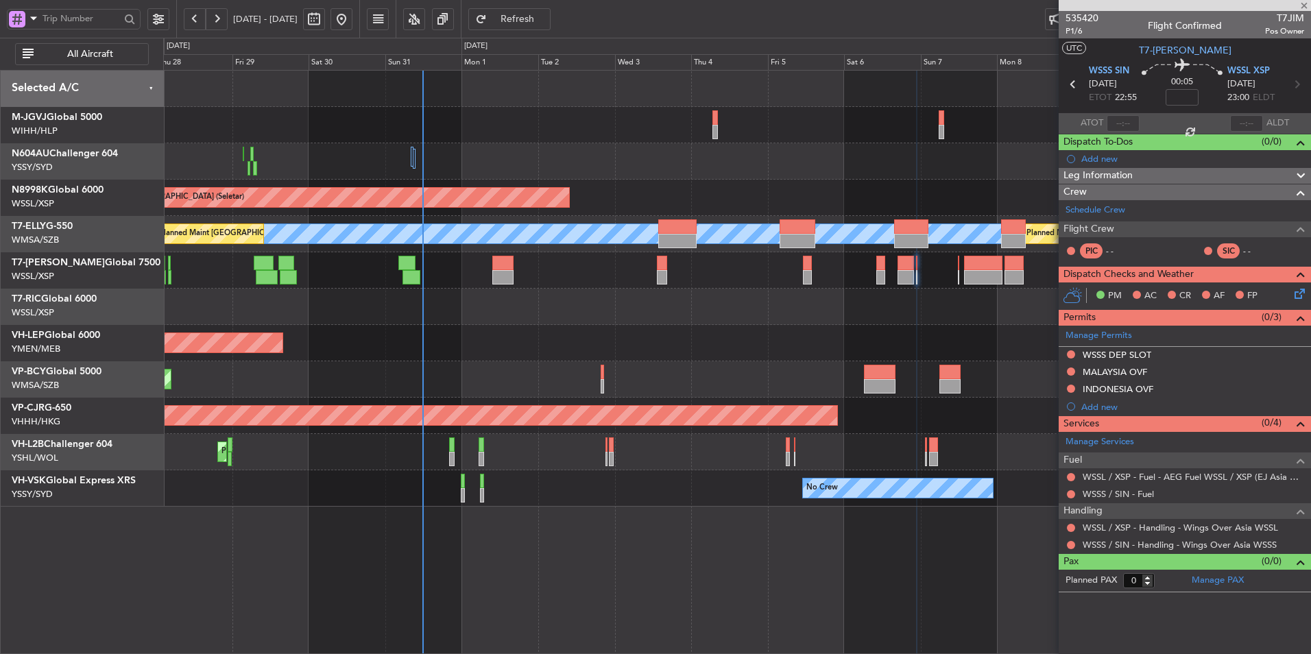
type input "-00:10"
type input "2"
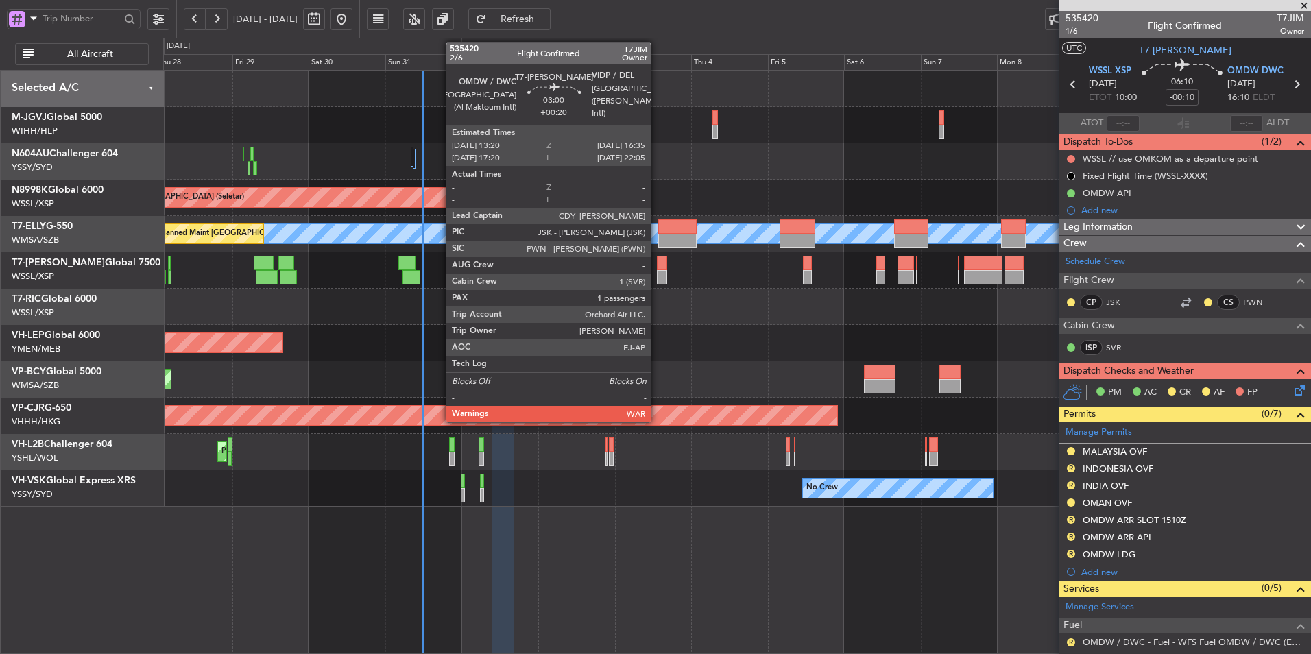
click at [657, 267] on div at bounding box center [662, 263] width 11 height 14
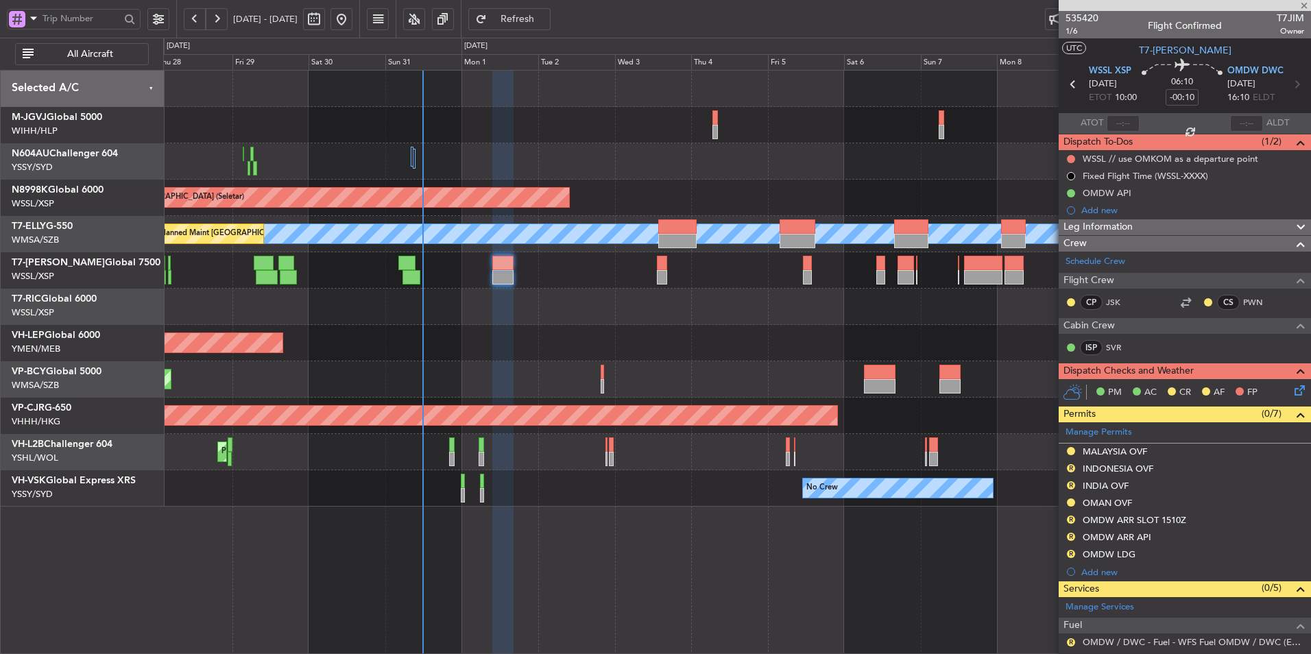
click at [564, 339] on div "Unplanned Maint Wichita (Wichita Mid-continent)" at bounding box center [736, 343] width 1147 height 36
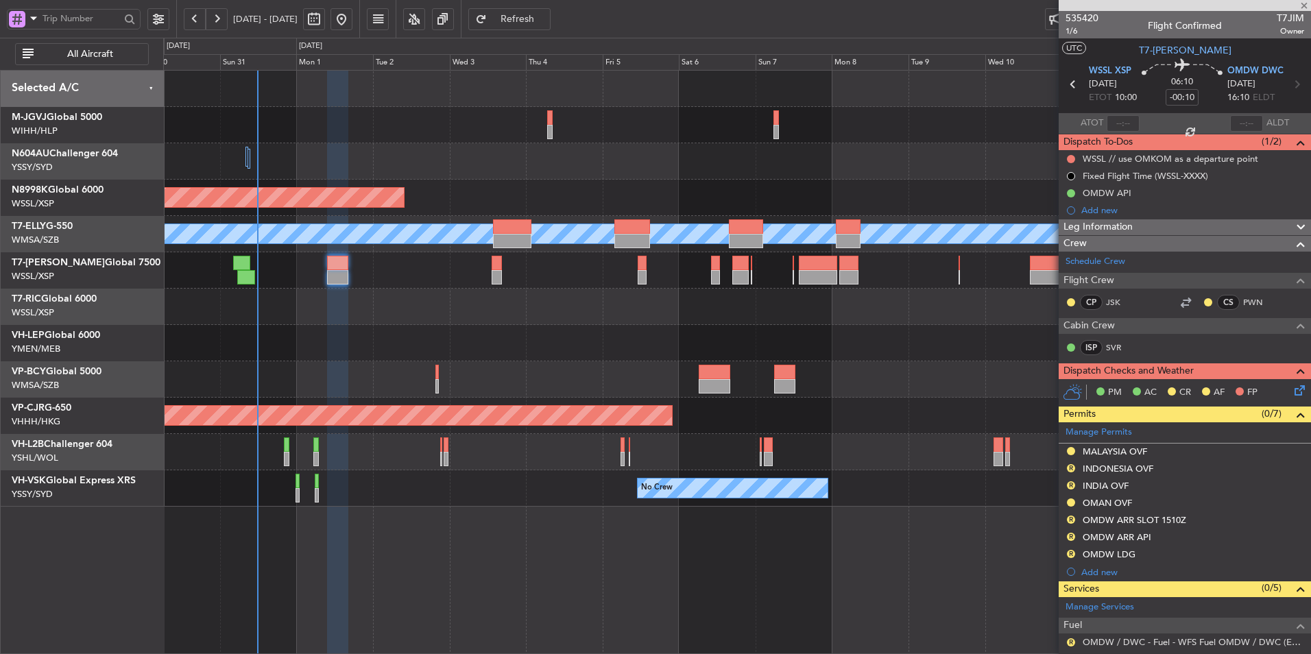
type input "+00:20"
type input "1"
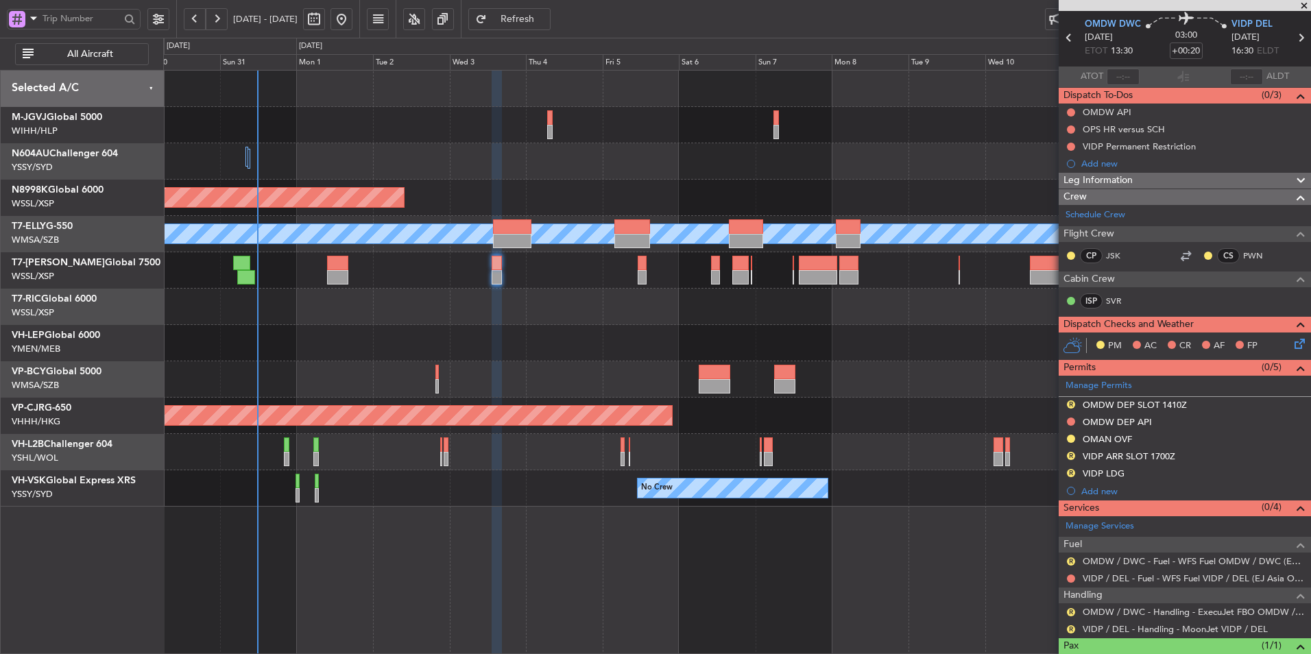
scroll to position [69, 0]
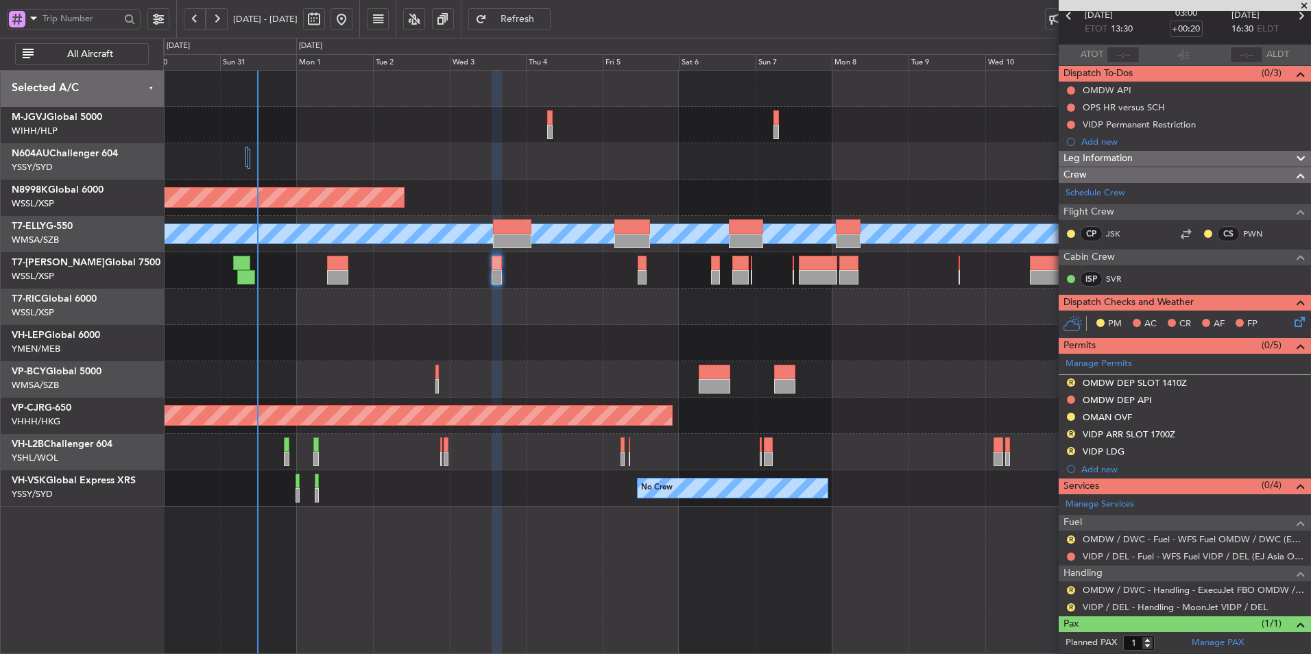
click at [930, 439] on mat-tooltip-component "Complete" at bounding box center [1179, 598] width 59 height 36
click at [930, 439] on link "VIDP / DEL - Handling - MoonJet VIDP / DEL" at bounding box center [1174, 607] width 185 height 12
click at [930, 433] on button "R" at bounding box center [1071, 434] width 8 height 8
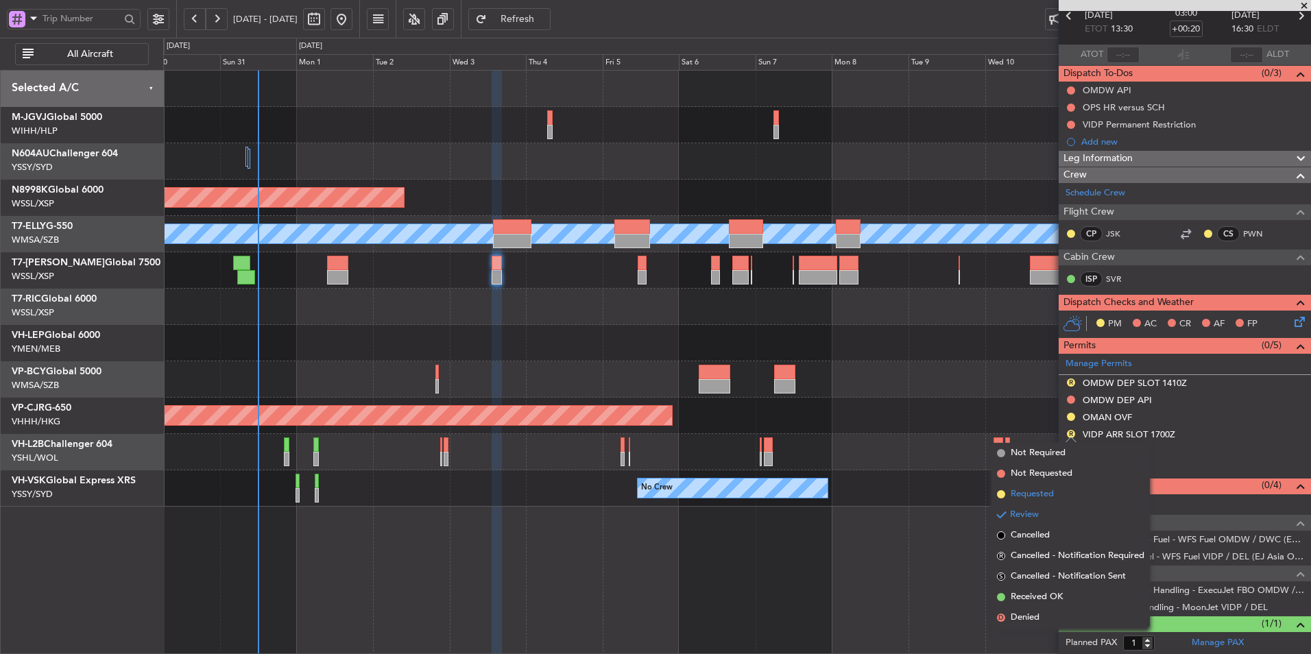
click at [930, 439] on span "Requested" at bounding box center [1031, 494] width 43 height 14
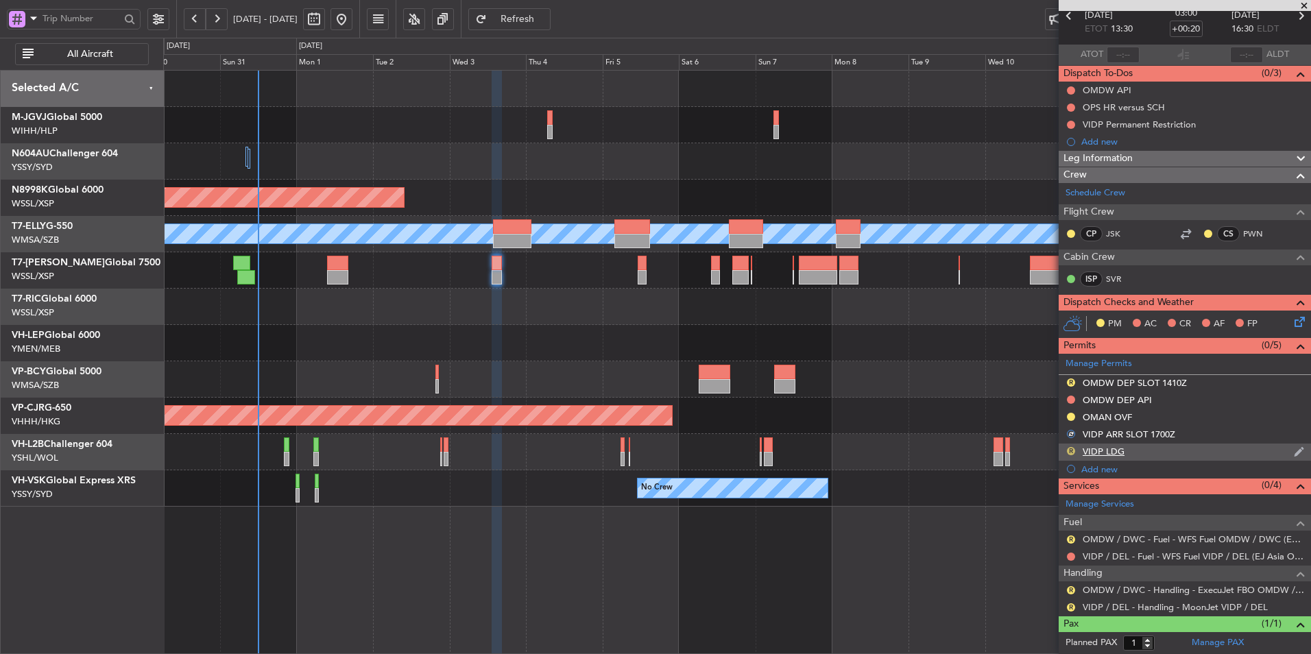
click at [930, 439] on button "R" at bounding box center [1071, 451] width 8 height 8
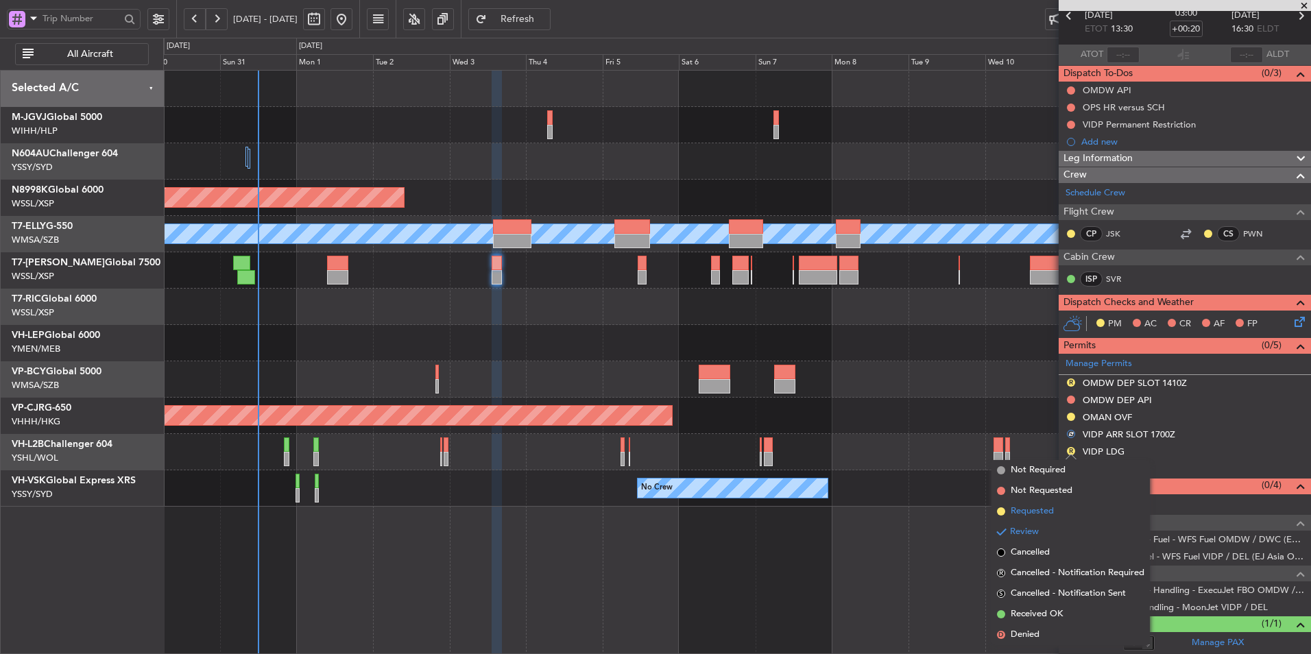
click at [930, 439] on span "Requested" at bounding box center [1031, 512] width 43 height 14
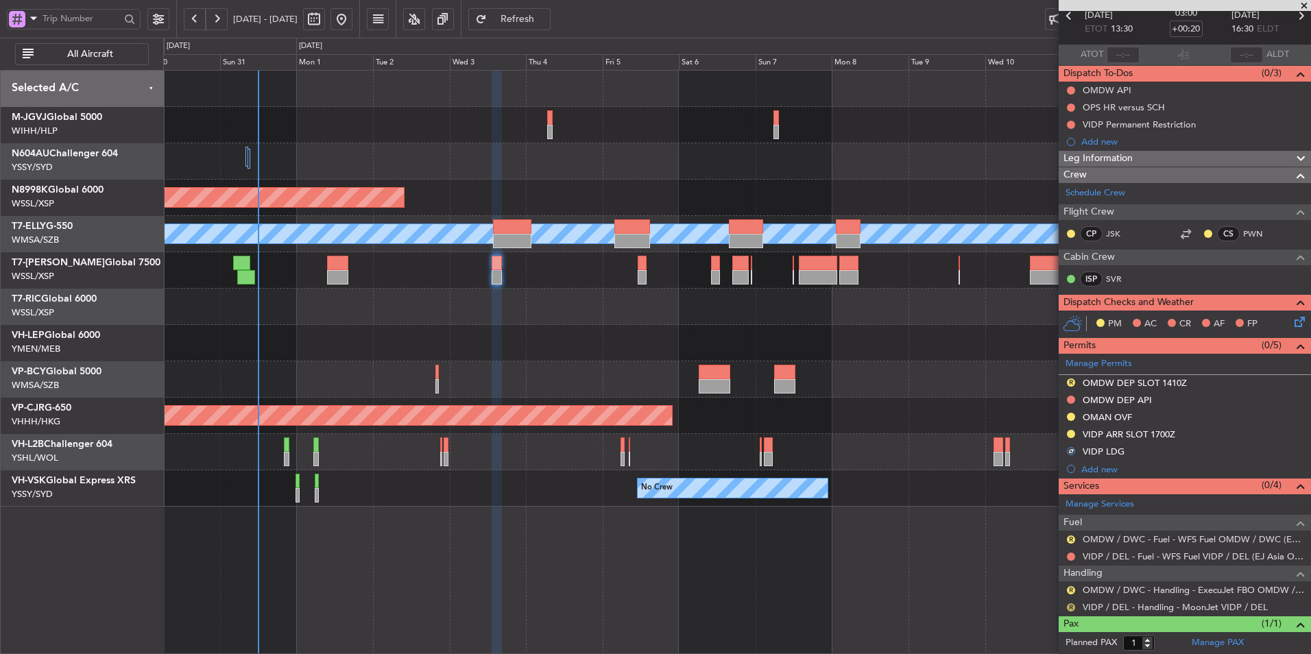
click at [930, 439] on button "R" at bounding box center [1071, 607] width 8 height 8
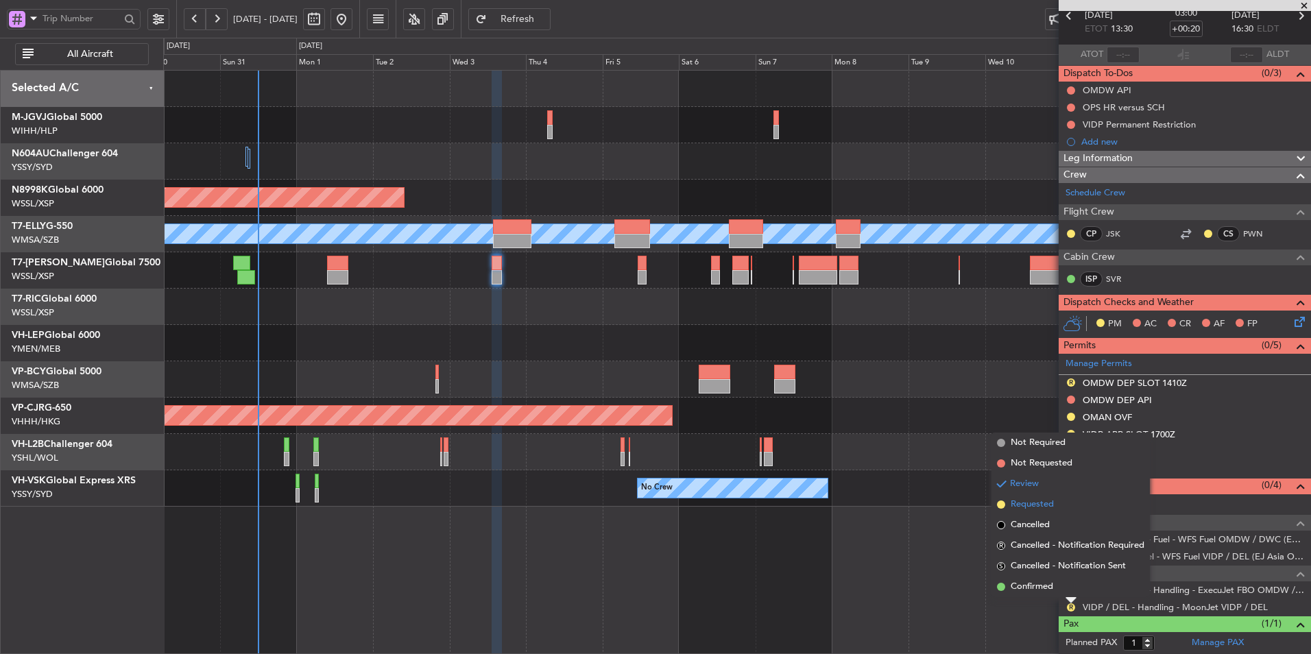
click at [930, 439] on span "Requested" at bounding box center [1031, 505] width 43 height 14
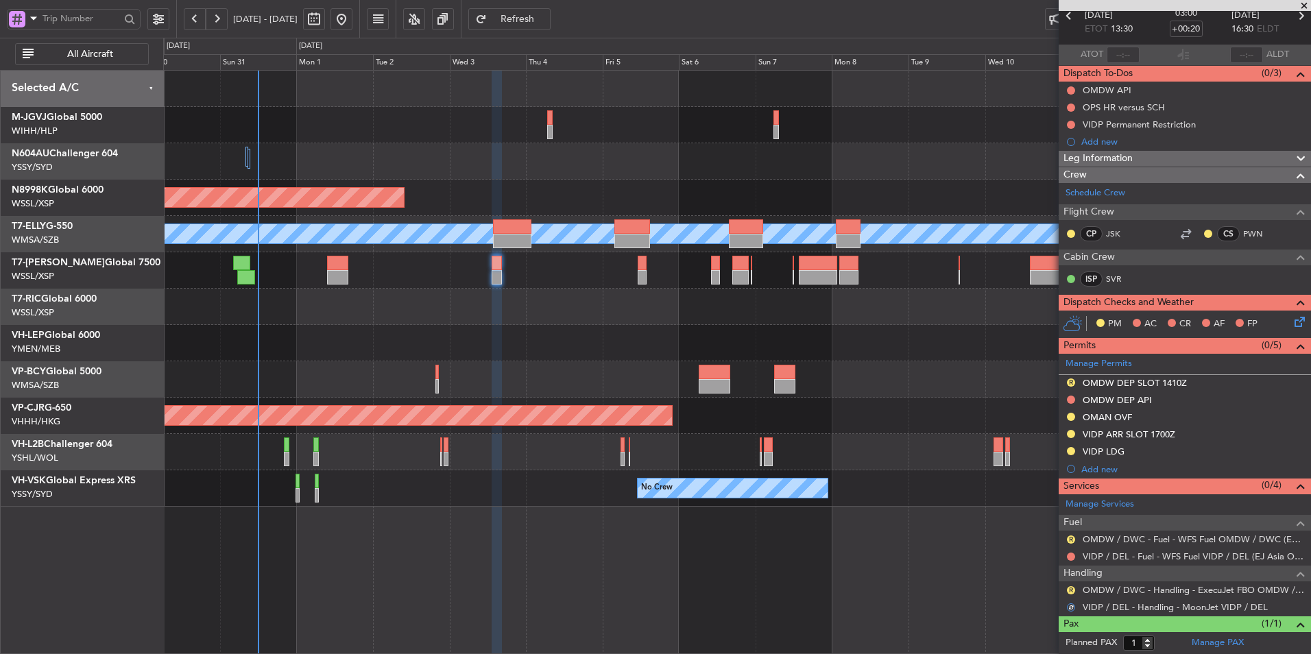
click at [565, 337] on div "Unplanned Maint Wichita (Wichita Mid-continent)" at bounding box center [736, 343] width 1147 height 36
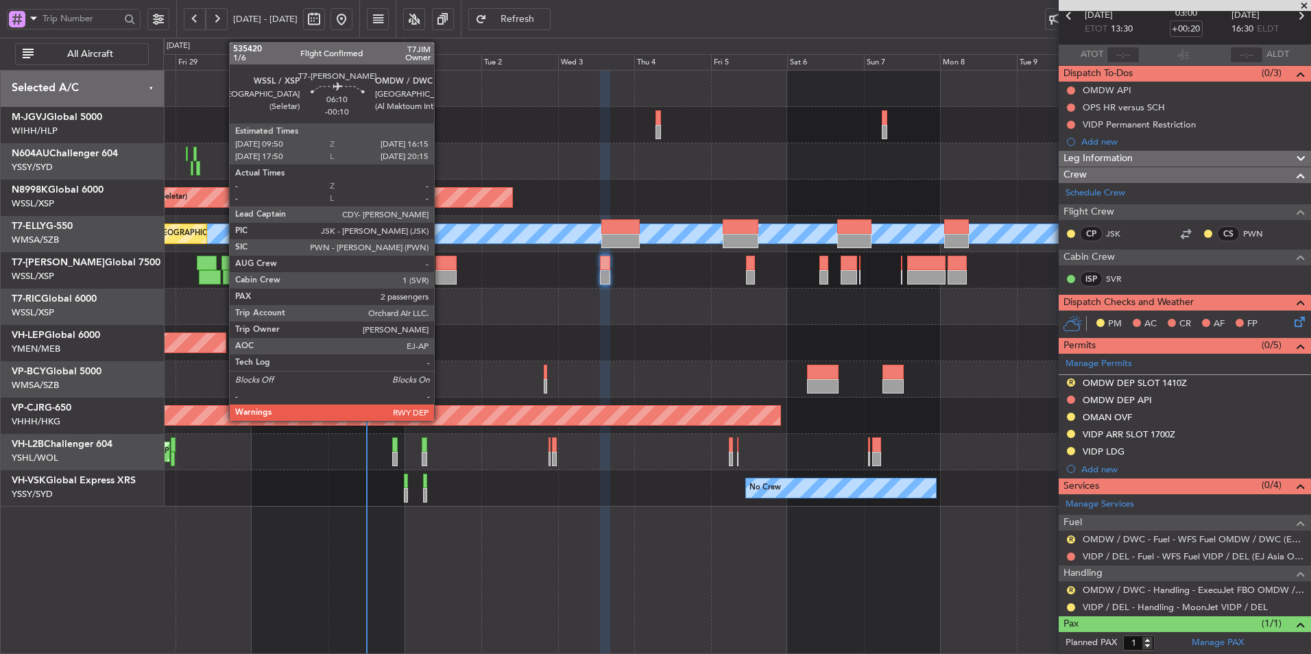
click at [441, 272] on div at bounding box center [445, 277] width 21 height 14
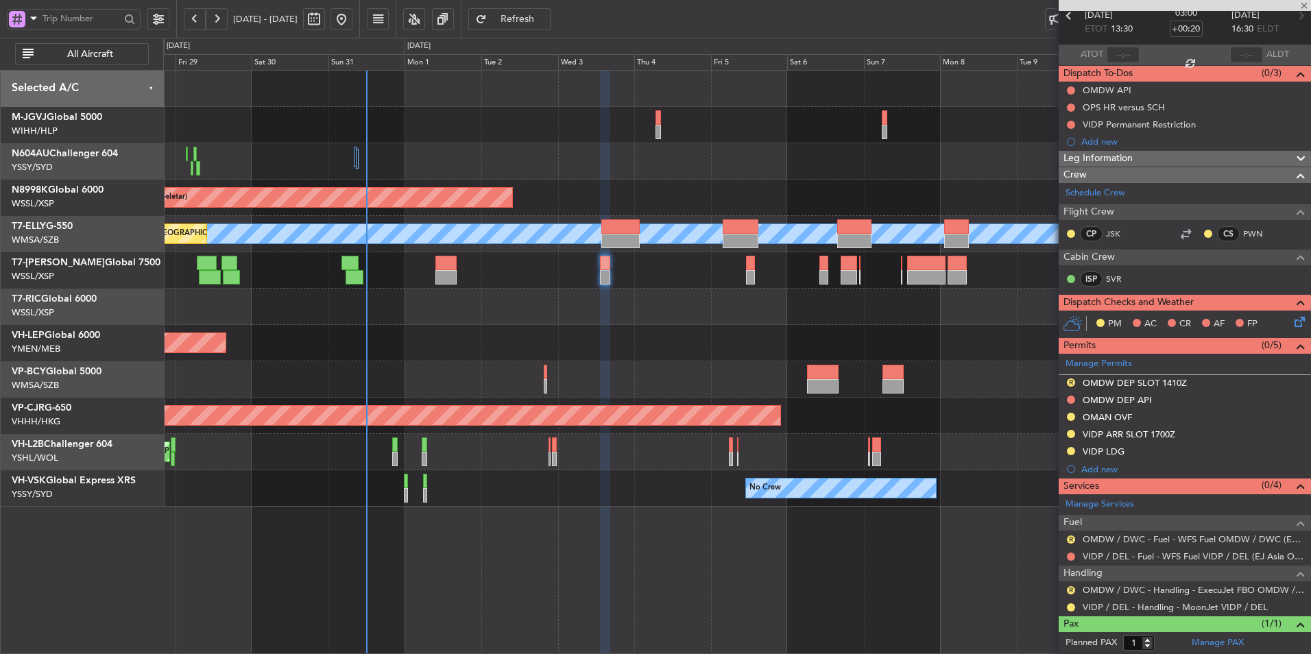
type input "-00:10"
type input "2"
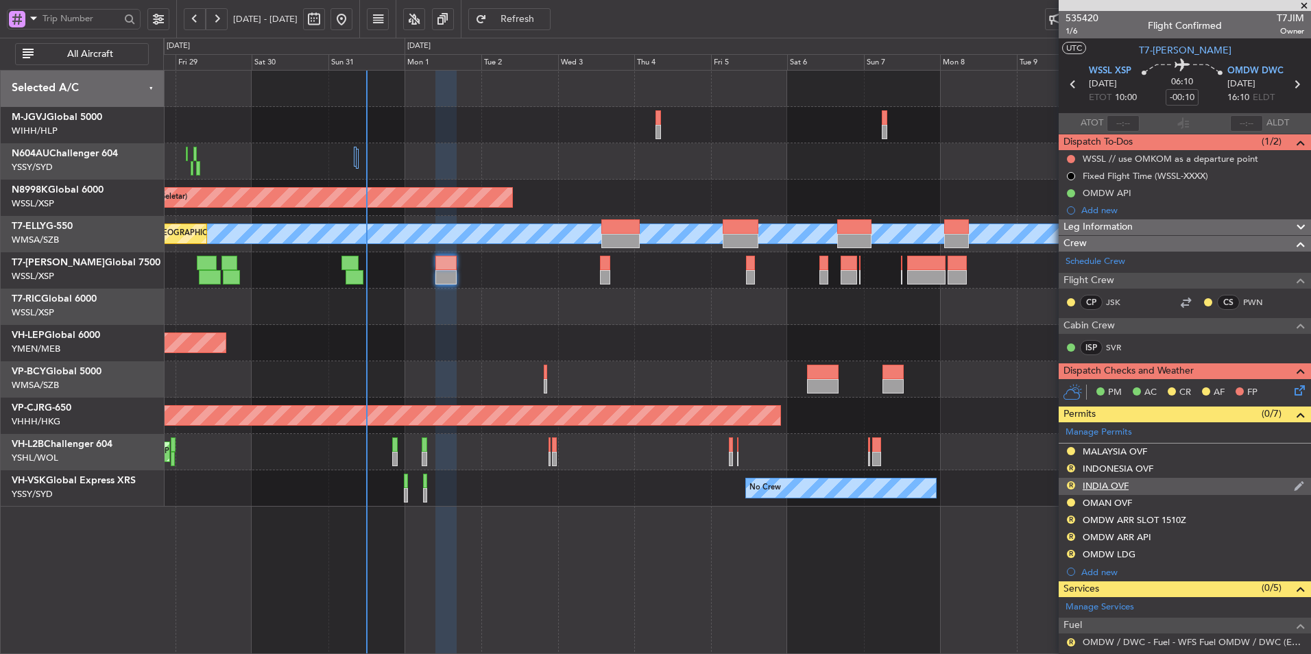
click at [930, 439] on div "INDIA OVF" at bounding box center [1105, 486] width 46 height 12
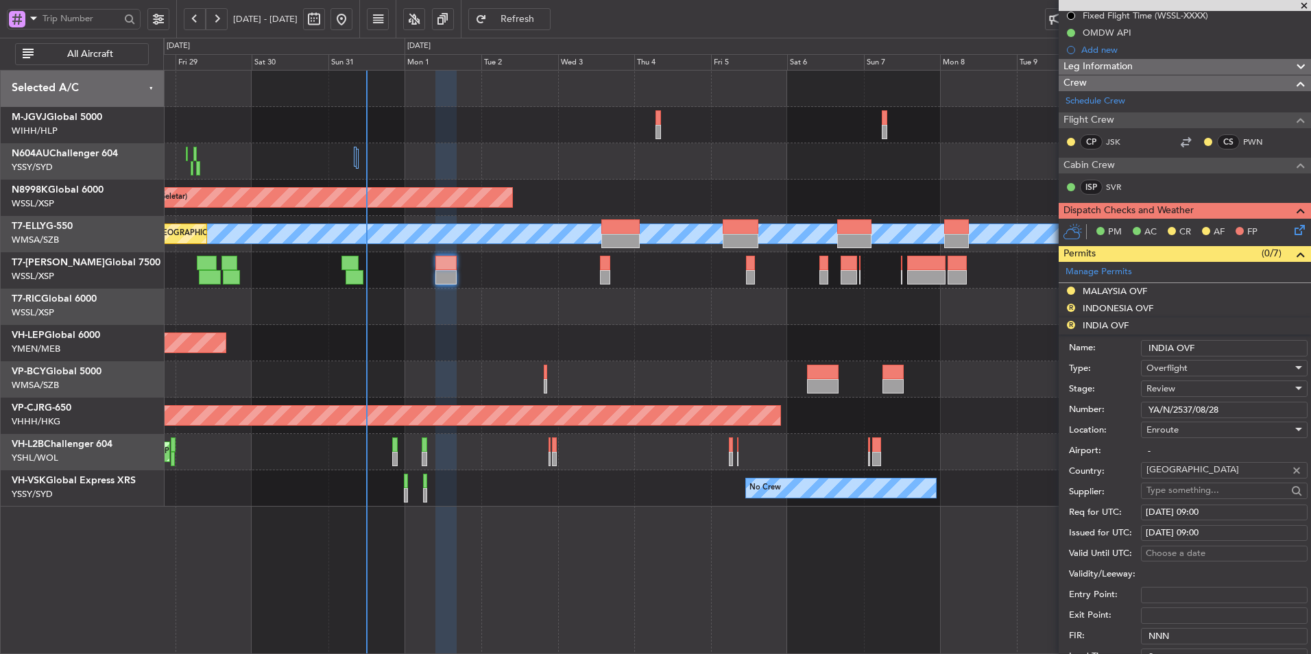
scroll to position [137, 0]
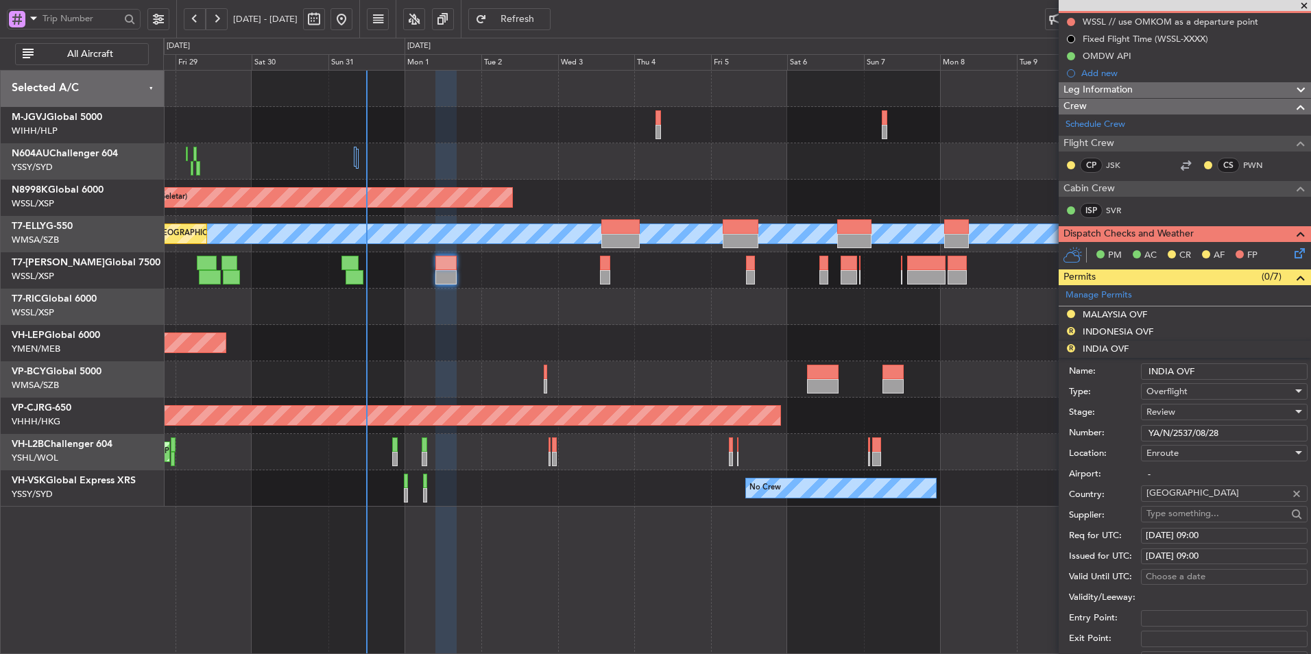
click at [930, 415] on div "Review" at bounding box center [1219, 412] width 146 height 21
click at [930, 439] on span "Received OK" at bounding box center [1219, 521] width 144 height 21
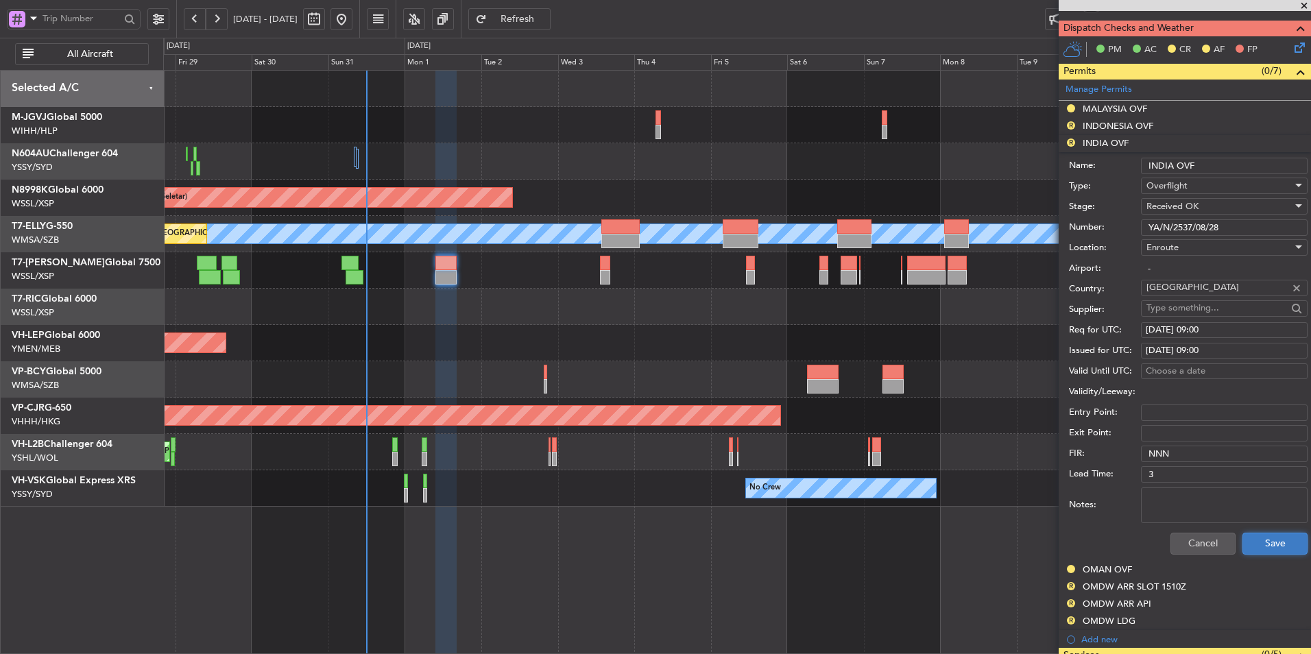
click at [930, 439] on button "Save" at bounding box center [1274, 544] width 65 height 22
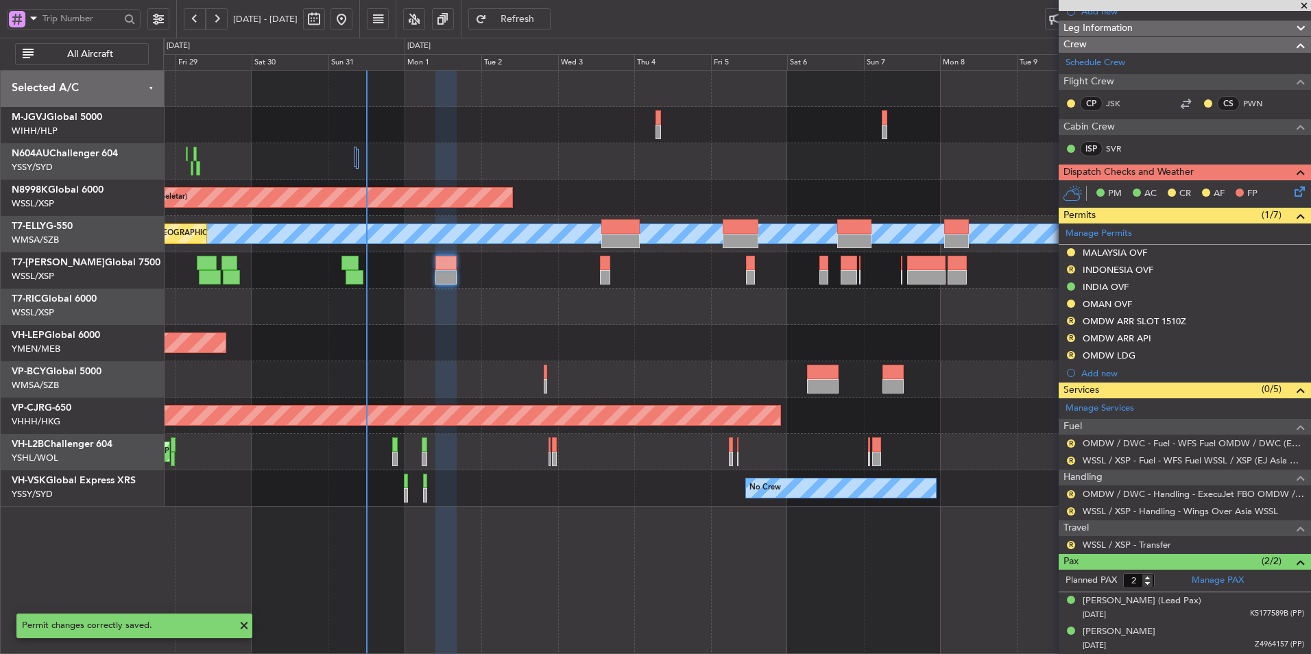
scroll to position [198, 0]
click at [930, 270] on button "R" at bounding box center [1071, 270] width 8 height 8
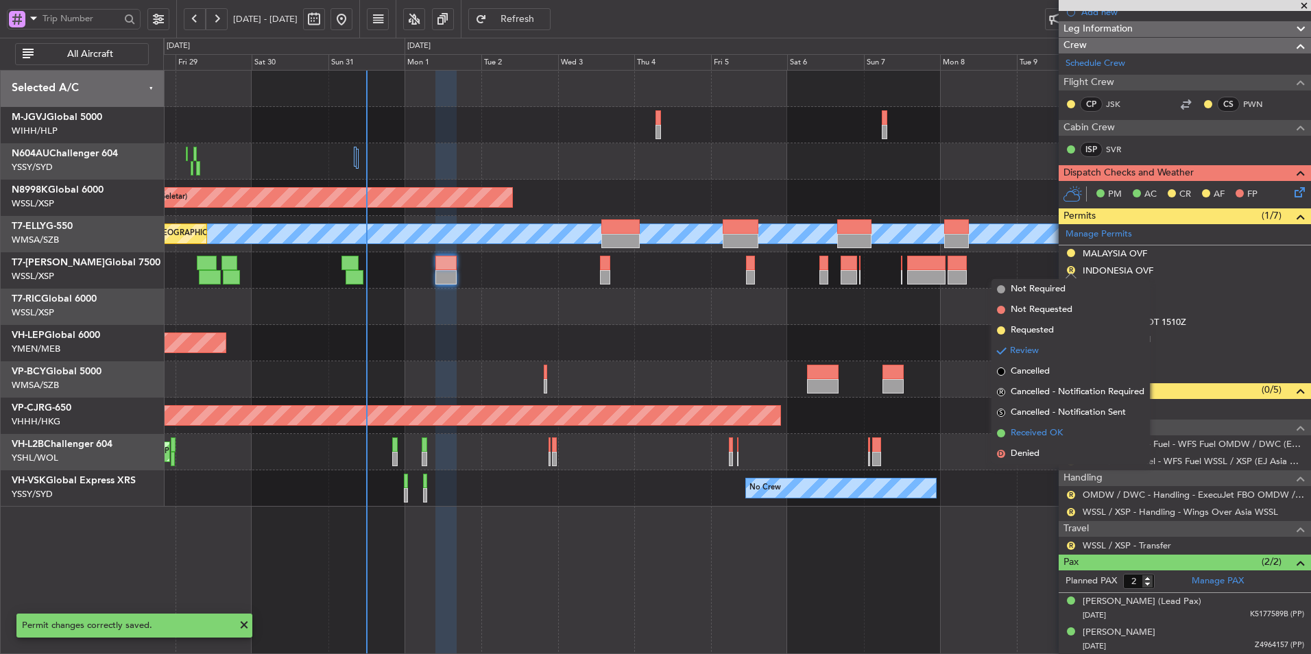
click at [930, 437] on span "Received OK" at bounding box center [1036, 433] width 52 height 14
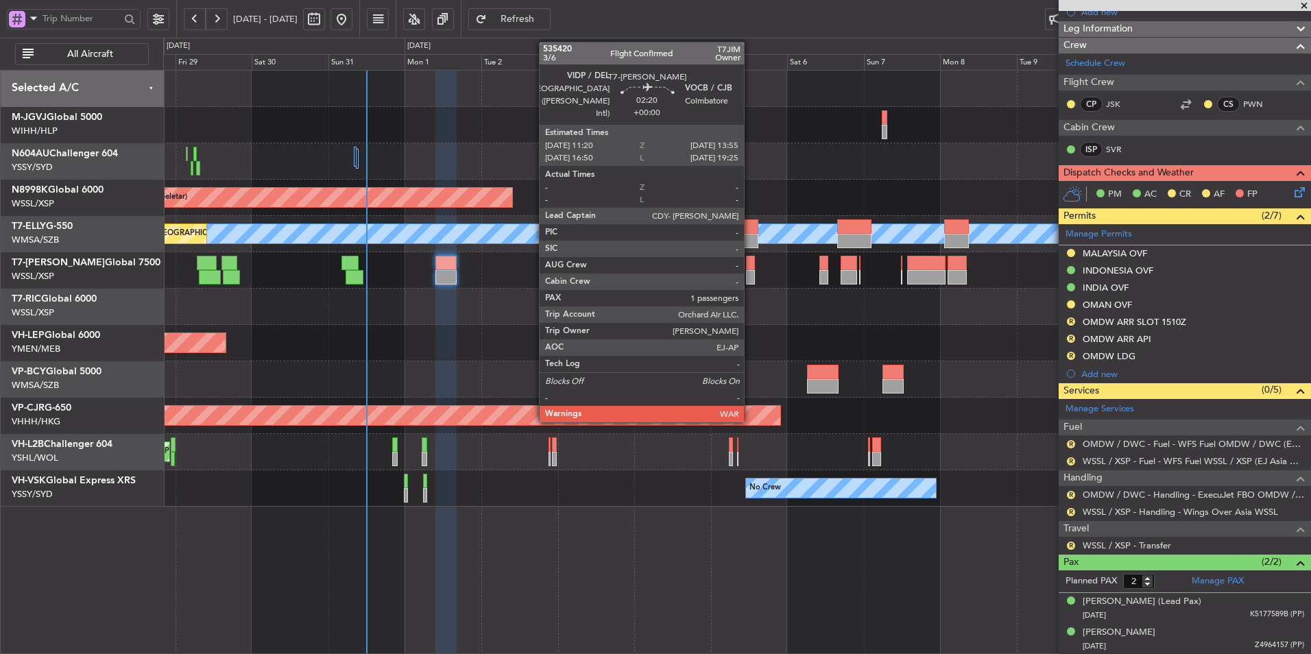
click at [750, 270] on div at bounding box center [750, 277] width 9 height 14
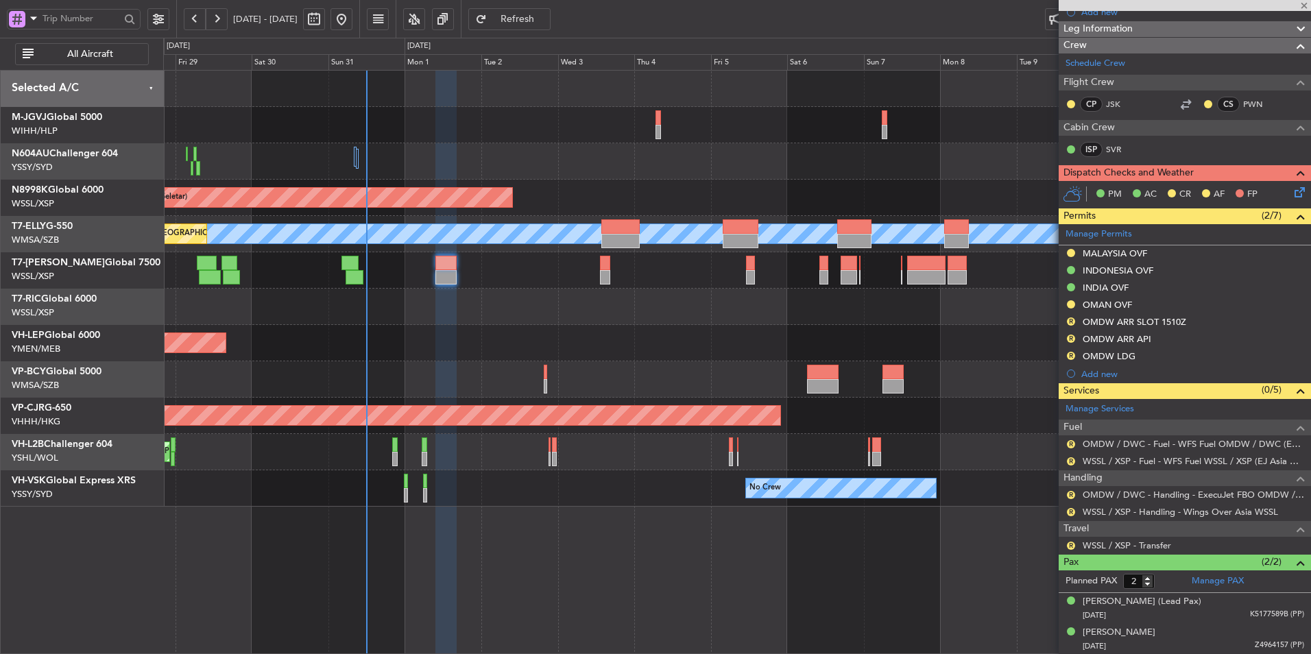
scroll to position [0, 0]
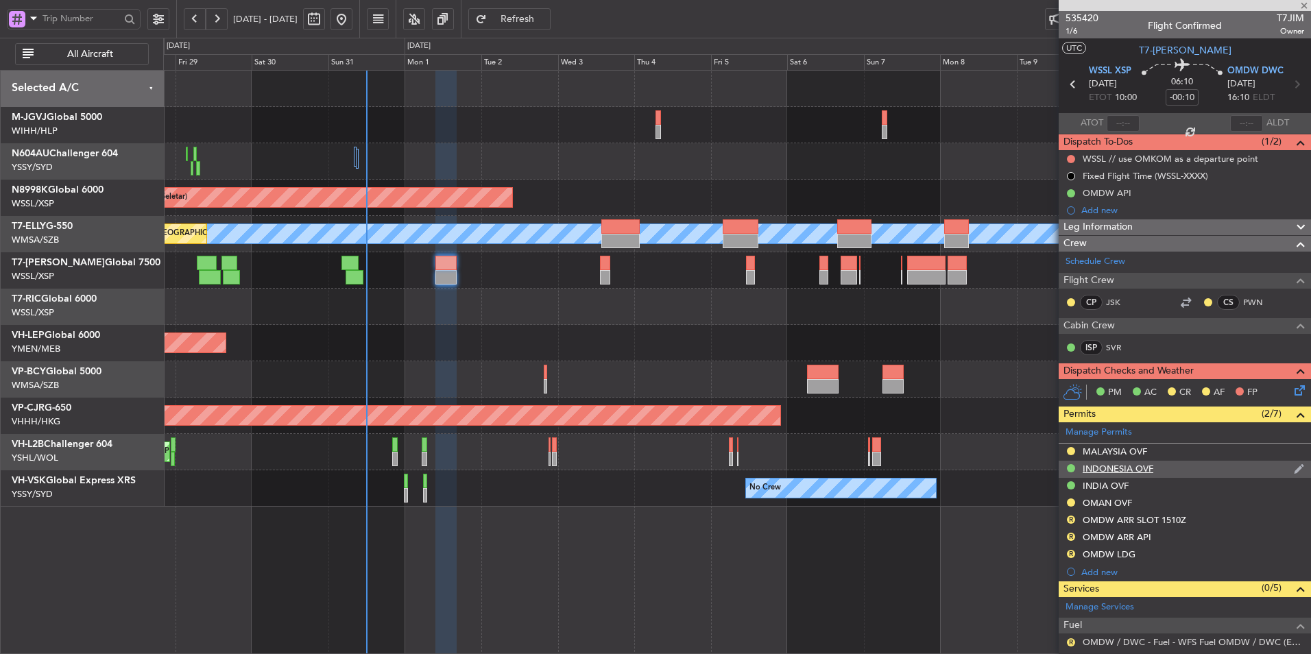
type input "1"
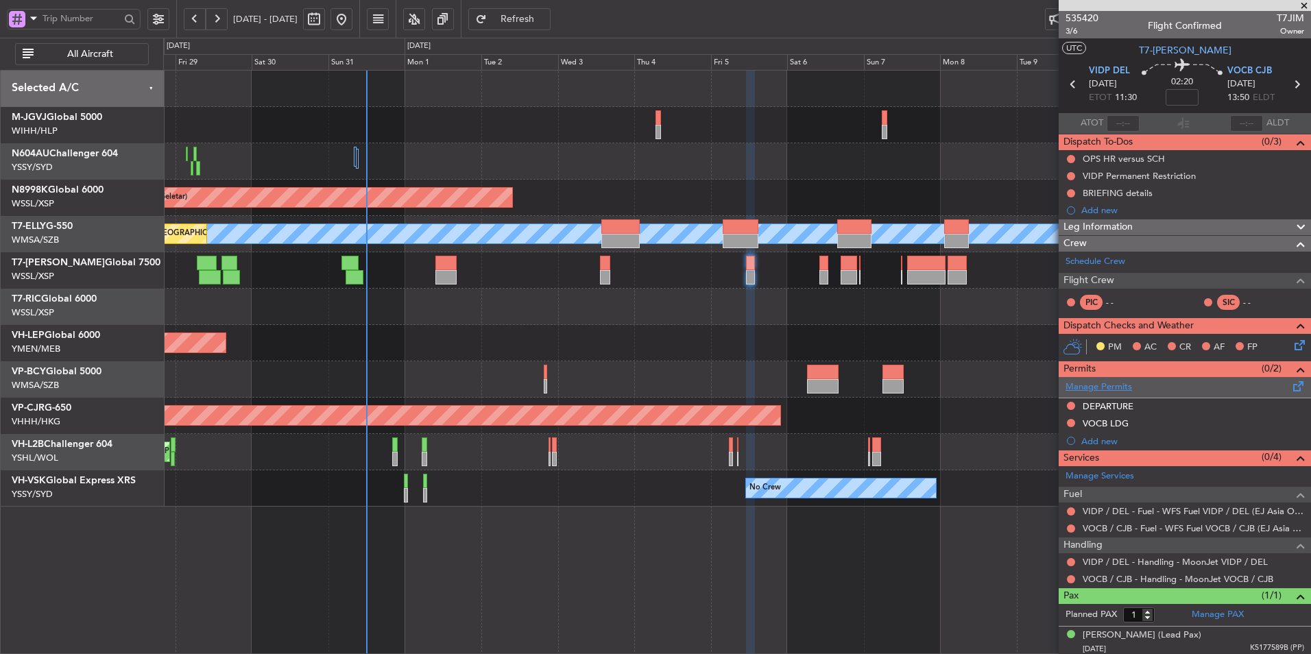
click at [930, 385] on link "Manage Permits" at bounding box center [1098, 387] width 66 height 14
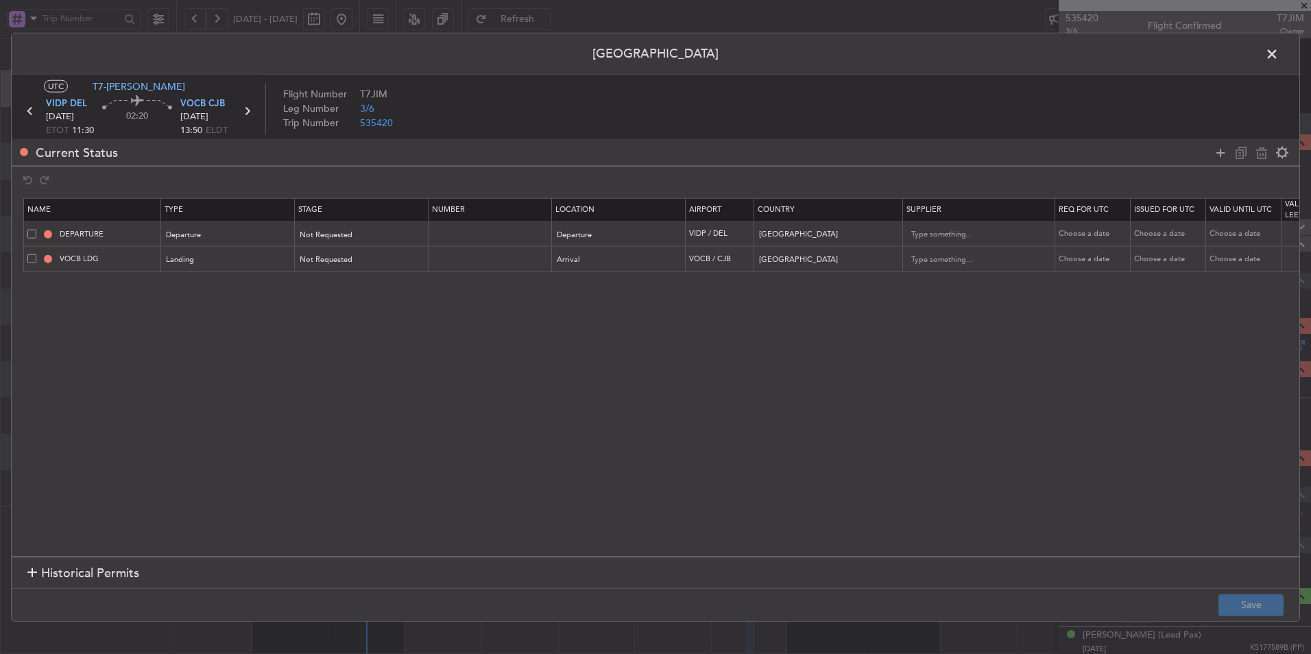
click at [32, 263] on span at bounding box center [31, 258] width 9 height 9
click at [37, 254] on input "checkbox" at bounding box center [37, 254] width 0 height 0
click at [930, 156] on icon at bounding box center [1261, 152] width 16 height 16
click at [32, 237] on span at bounding box center [31, 233] width 9 height 9
click at [37, 229] on input "checkbox" at bounding box center [37, 229] width 0 height 0
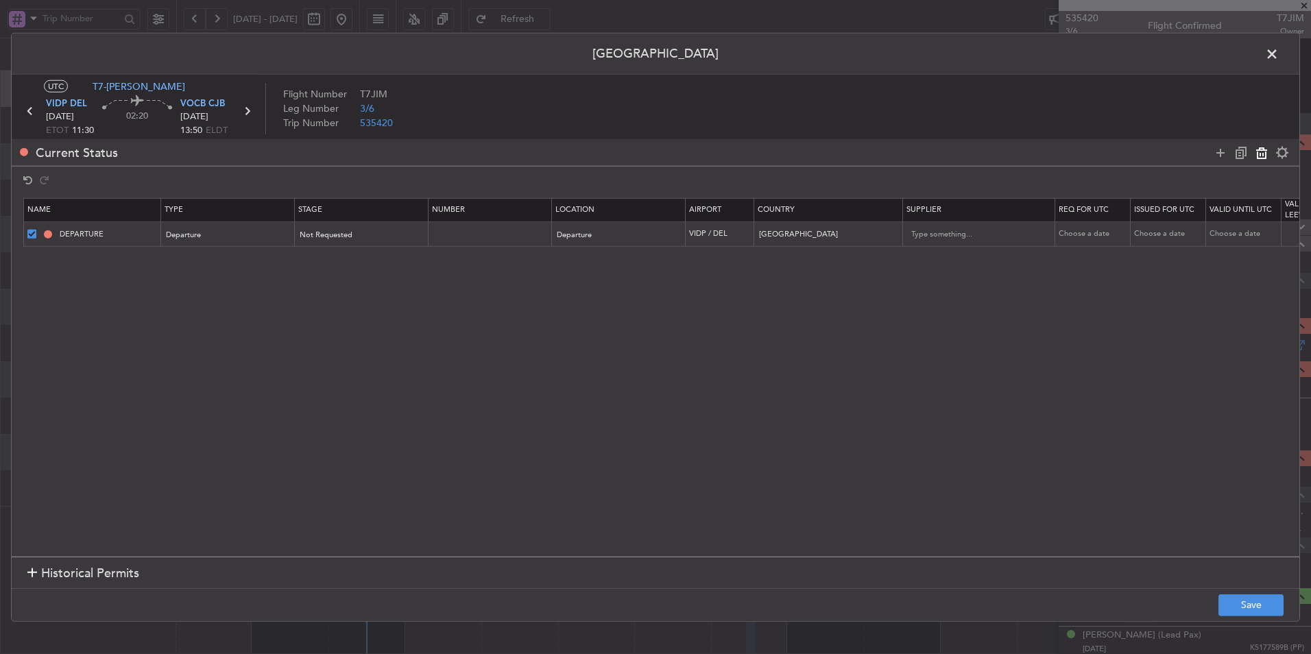
click at [930, 152] on icon at bounding box center [1261, 152] width 16 height 16
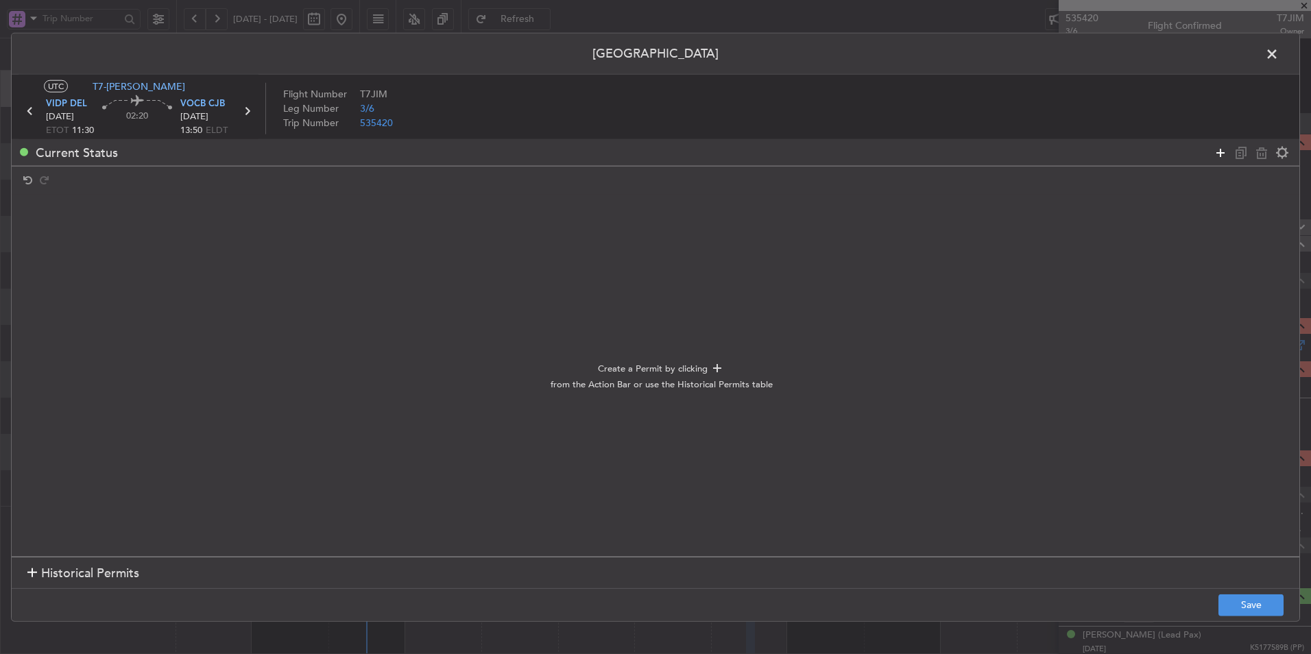
click at [930, 153] on icon at bounding box center [1220, 152] width 16 height 16
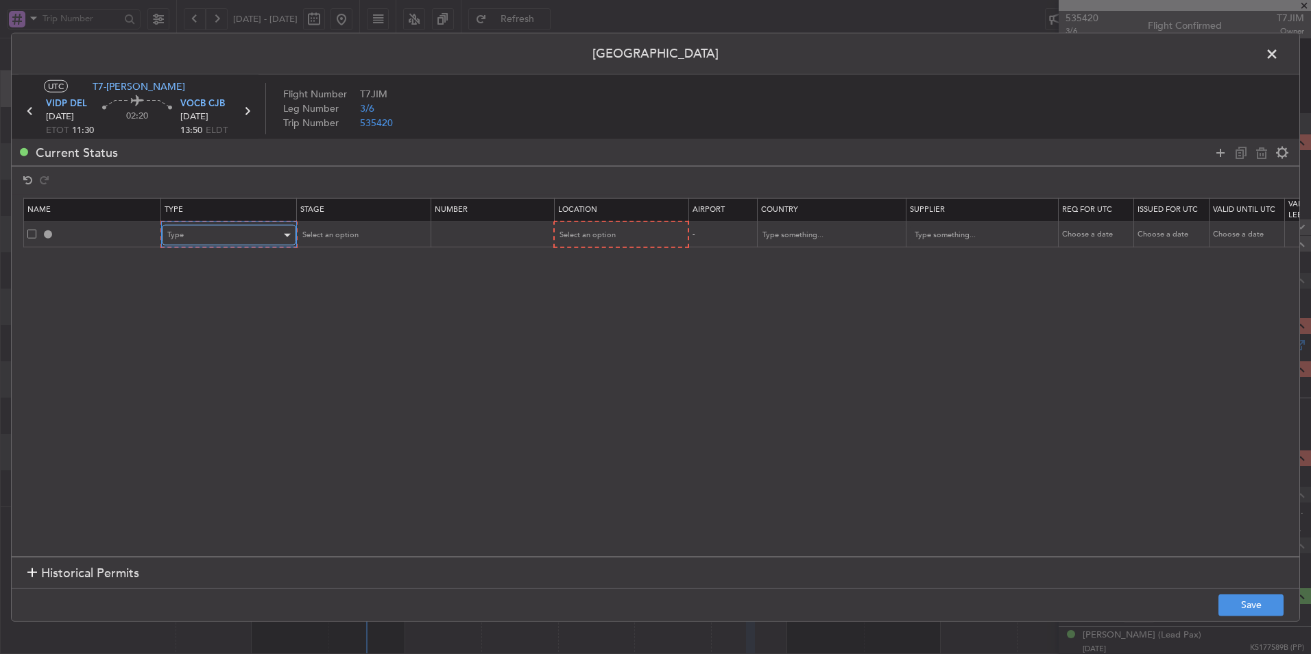
click at [193, 242] on div "Type" at bounding box center [224, 235] width 114 height 21
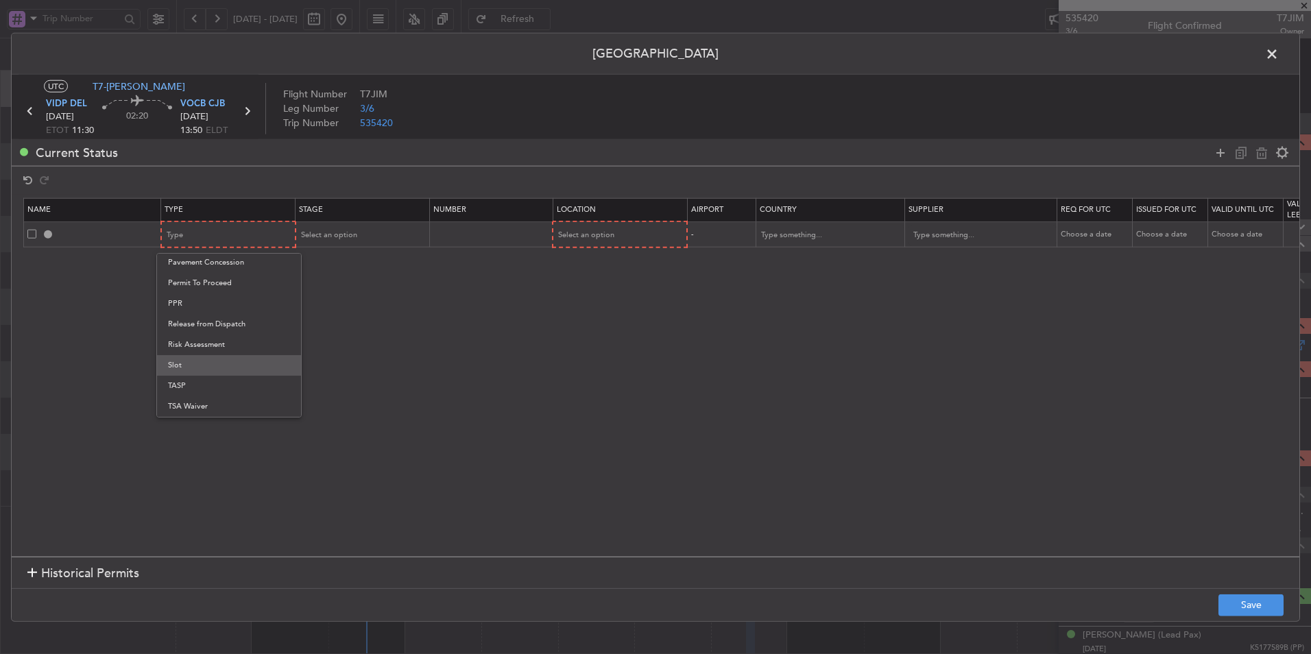
click at [195, 356] on span "Slot" at bounding box center [229, 365] width 122 height 21
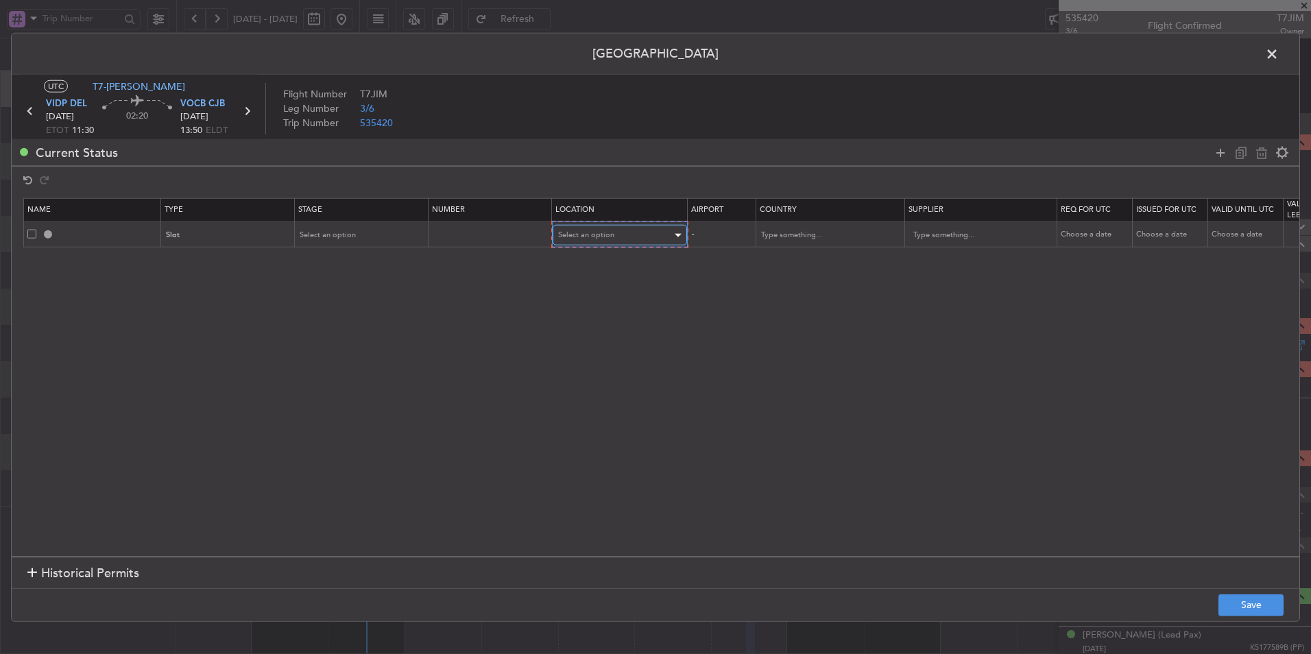
click at [594, 240] on div "Select an option" at bounding box center [615, 235] width 114 height 21
click at [592, 267] on span "Departure" at bounding box center [620, 264] width 122 height 21
click at [930, 158] on icon at bounding box center [1220, 152] width 16 height 16
click at [200, 261] on div "Type" at bounding box center [224, 260] width 114 height 21
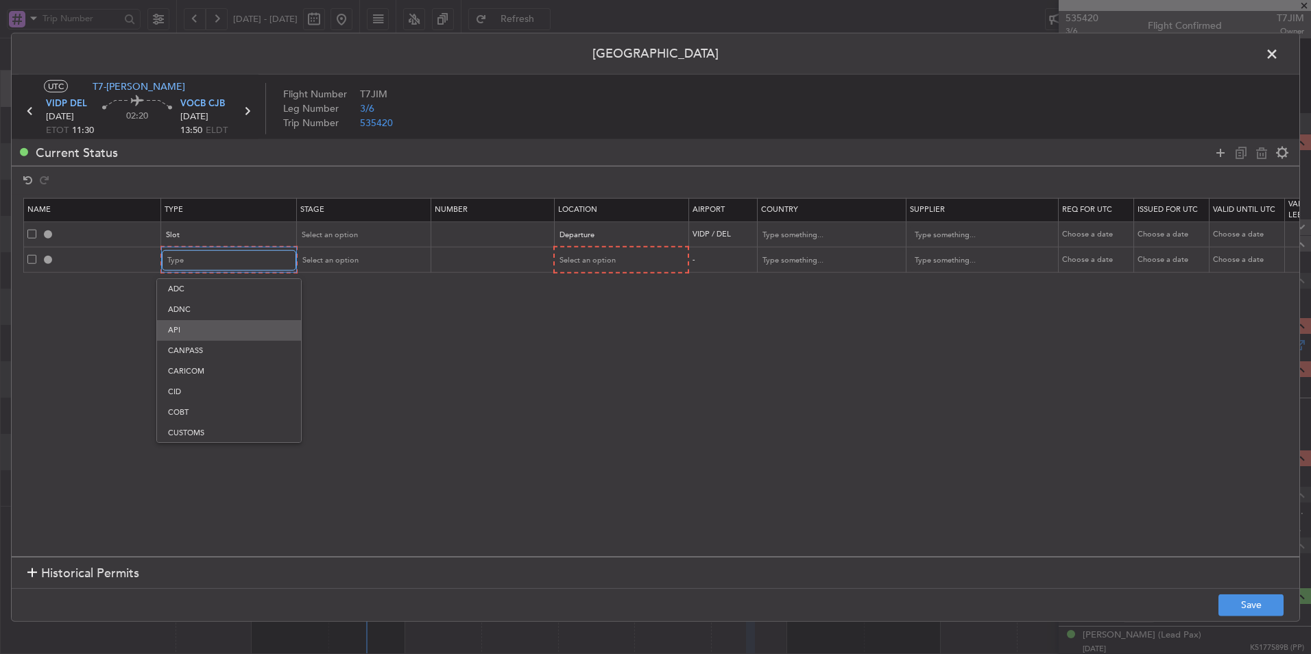
scroll to position [28, 0]
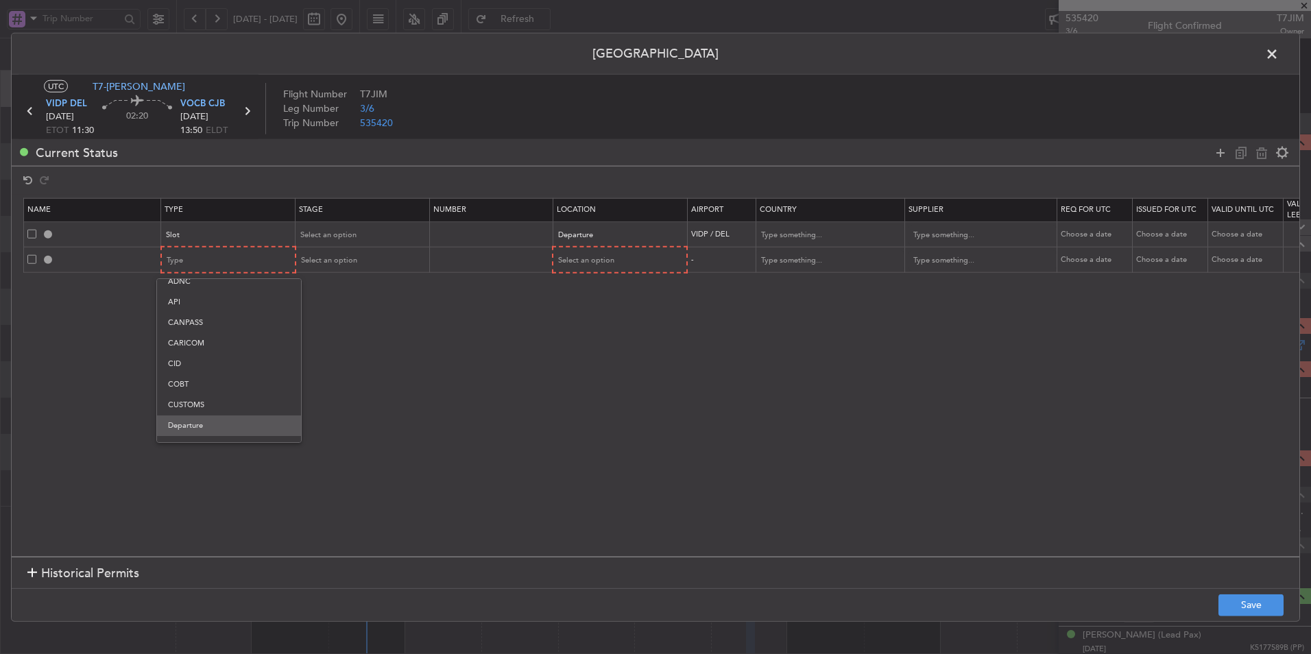
click at [197, 433] on span "Departure" at bounding box center [229, 425] width 122 height 21
click at [592, 260] on span "Select an option" at bounding box center [586, 260] width 56 height 10
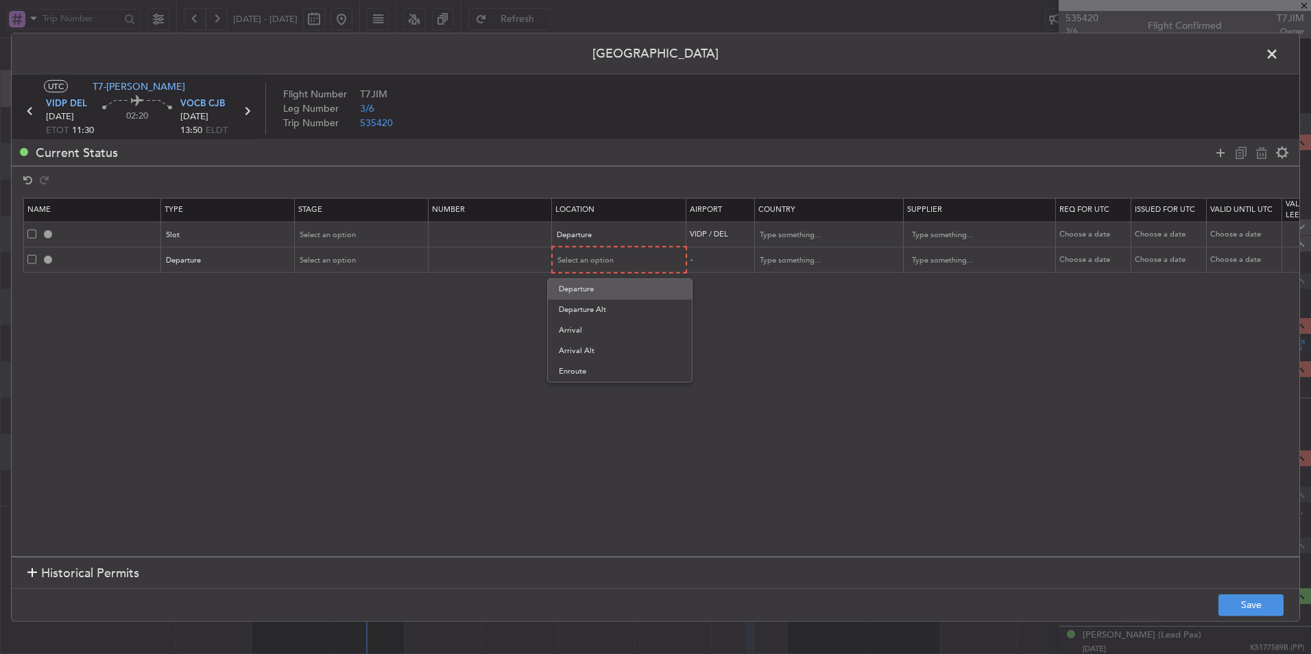
click at [596, 281] on span "Departure" at bounding box center [620, 289] width 122 height 21
click at [930, 154] on icon at bounding box center [1220, 152] width 16 height 16
click at [194, 292] on div "Type" at bounding box center [224, 285] width 114 height 21
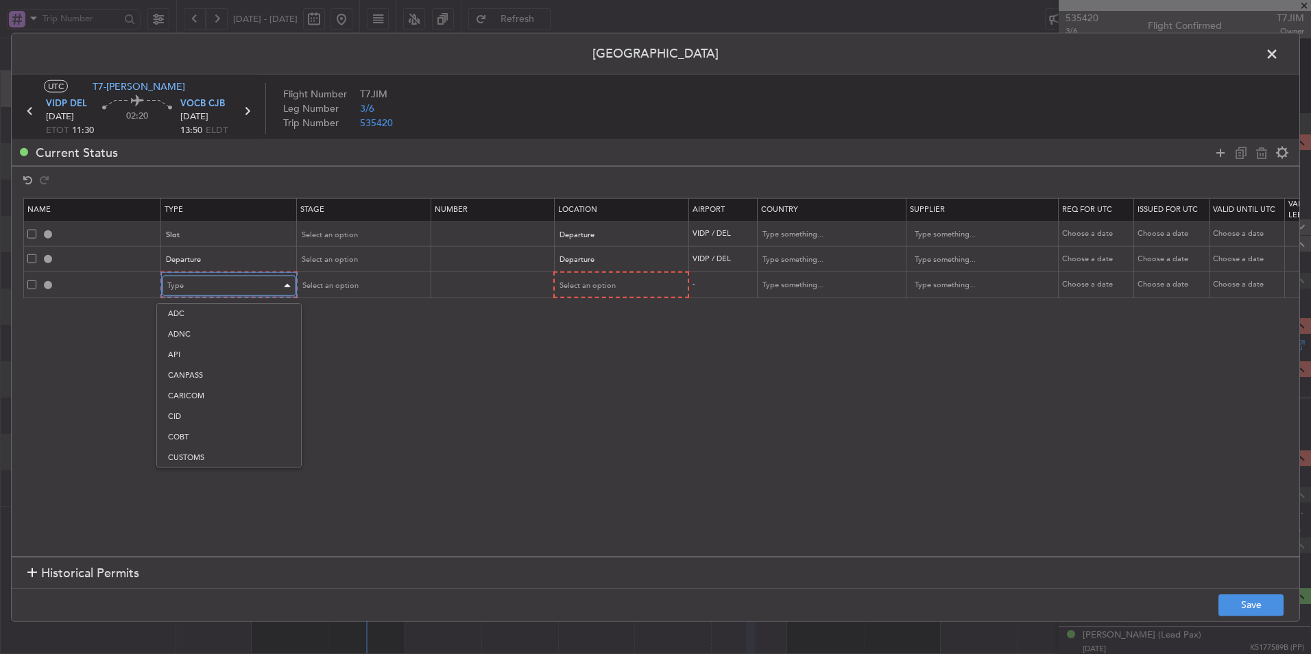
scroll to position [209, 0]
click at [218, 439] on span "Landing" at bounding box center [229, 434] width 122 height 21
click at [631, 285] on div "Select an option" at bounding box center [615, 285] width 114 height 21
click at [603, 352] on span "Arrival" at bounding box center [620, 355] width 122 height 21
click at [930, 439] on button "Save" at bounding box center [1250, 605] width 65 height 22
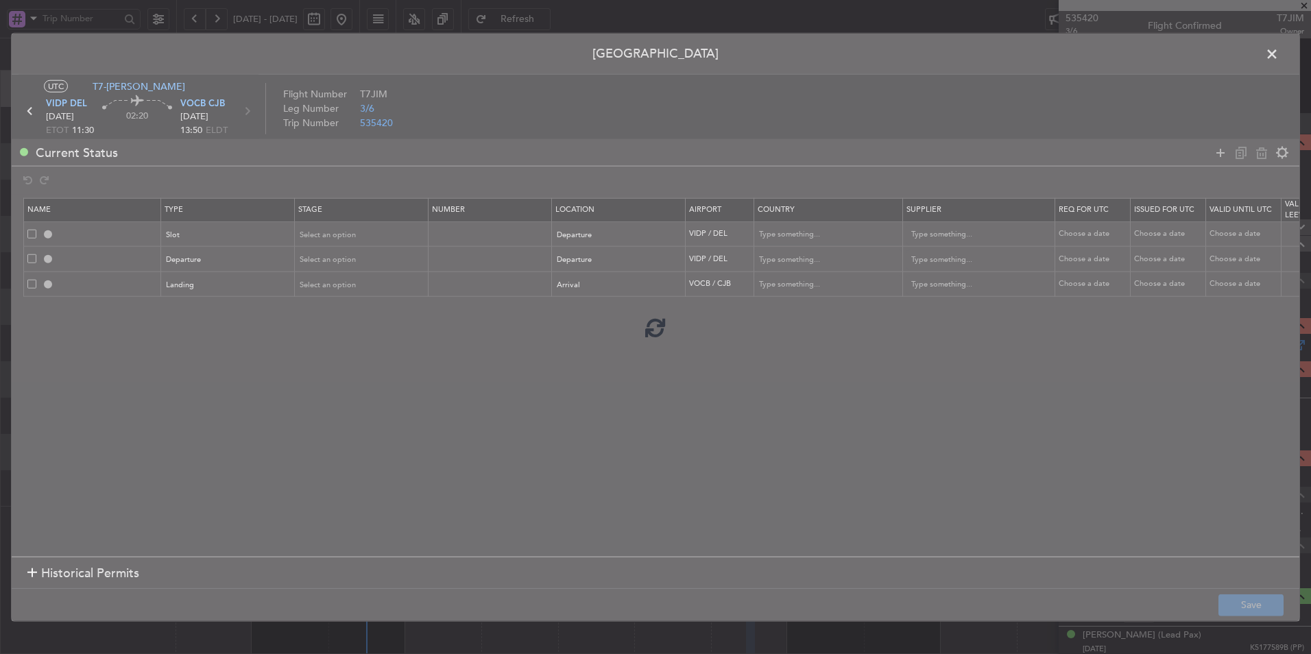
type input "VIDP DEP SLOT"
type input "[GEOGRAPHIC_DATA]"
type input "NNN"
type input "3"
type input "DEPARTURE"
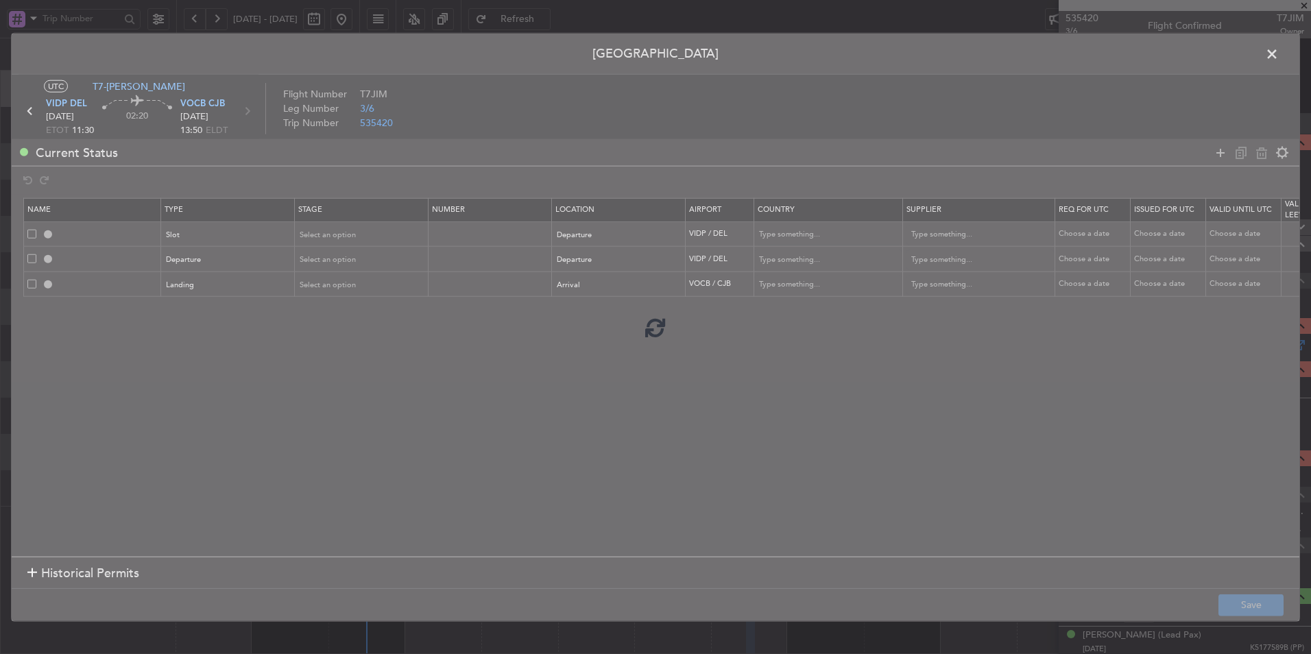
type input "[GEOGRAPHIC_DATA]"
type input "NNN"
type input "3"
type input "VOCB LDG"
type input "[GEOGRAPHIC_DATA]"
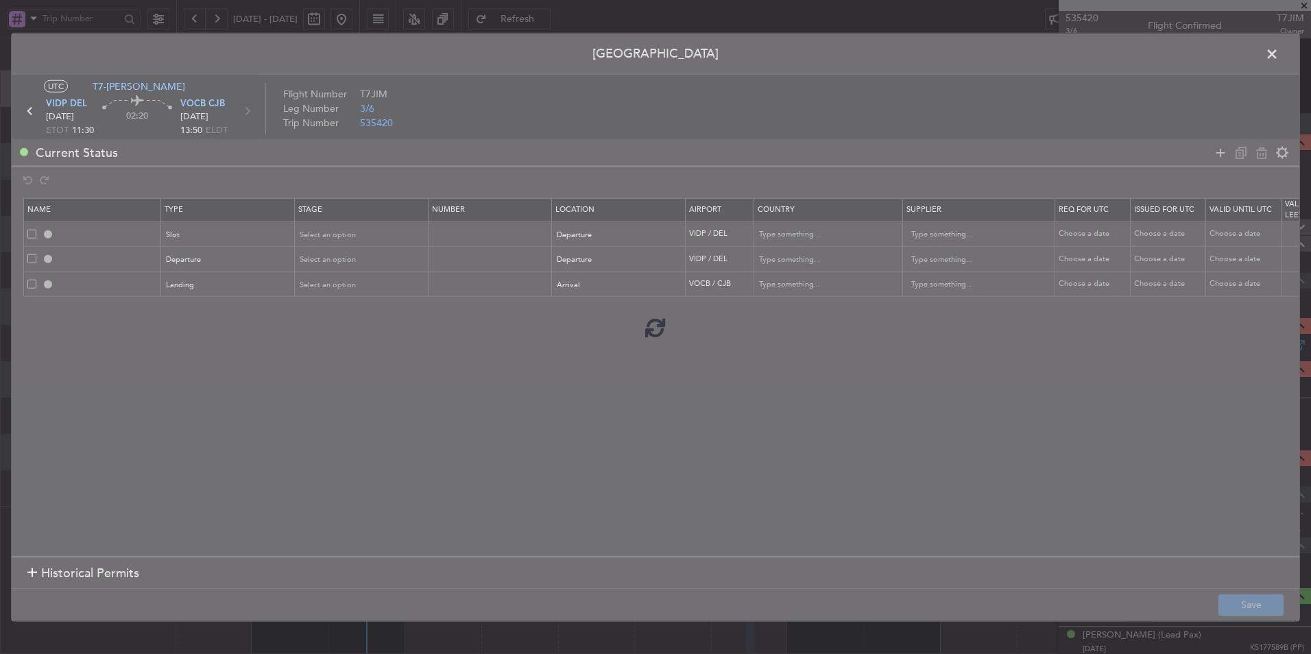
type input "NNN"
type input "3"
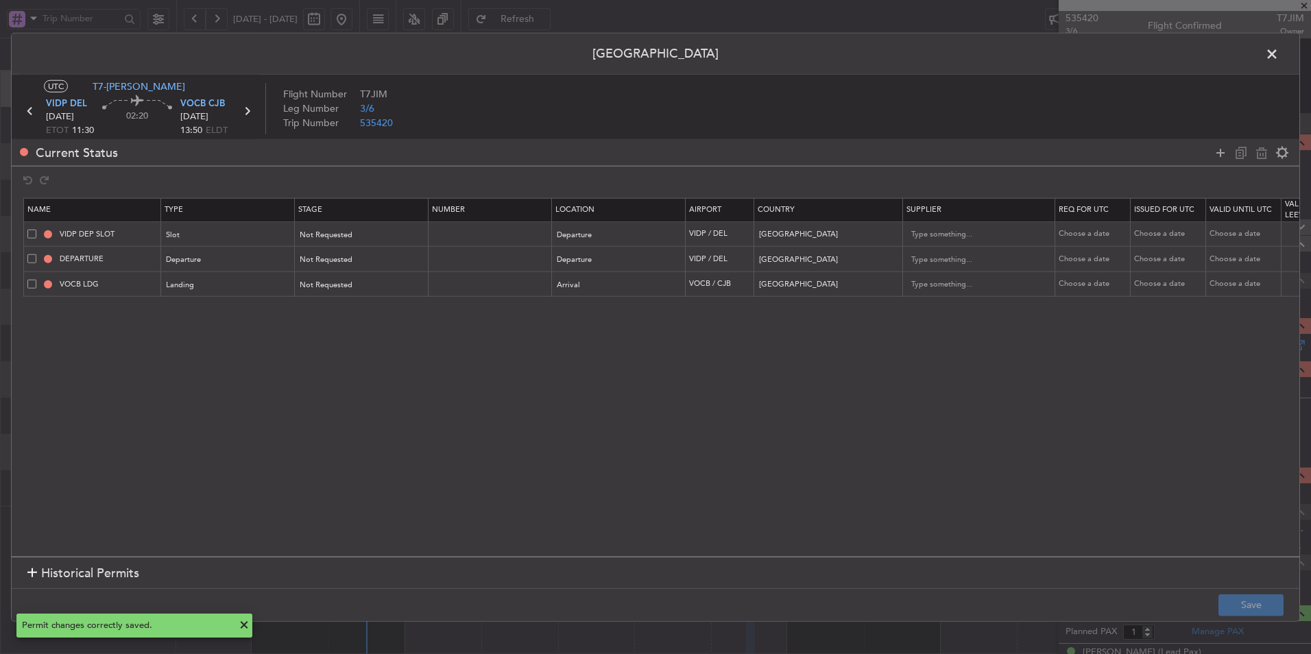
click at [930, 56] on span at bounding box center [1278, 57] width 0 height 27
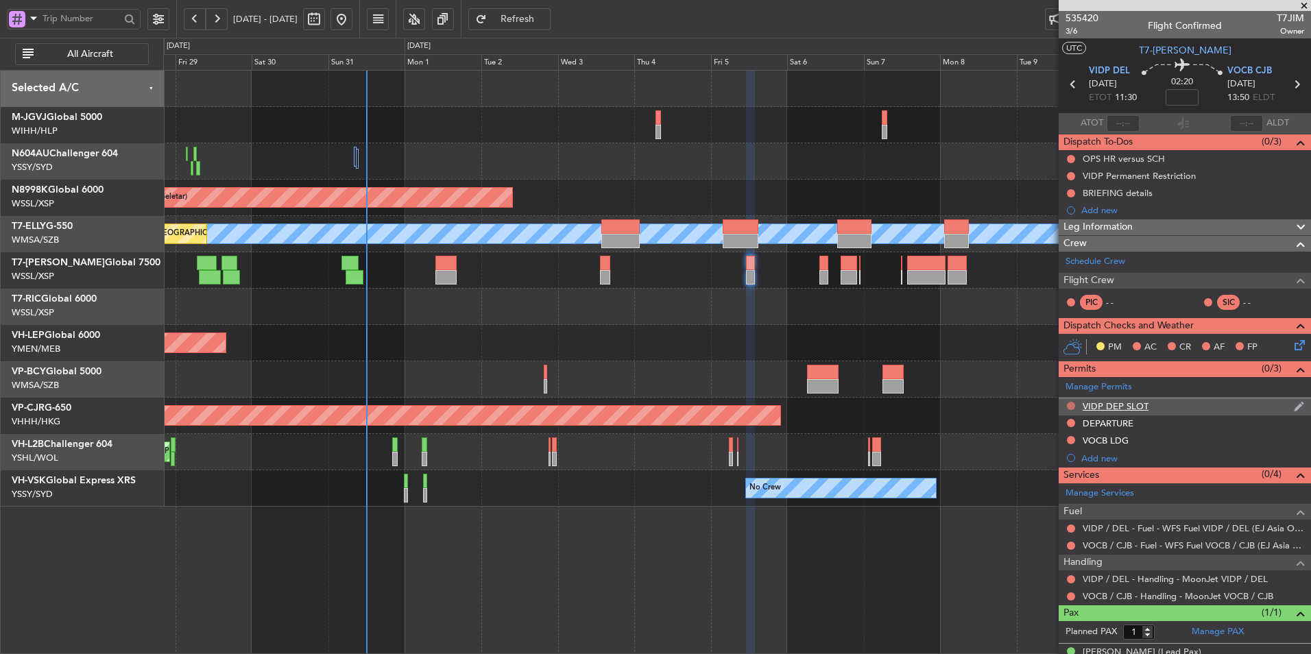
click at [930, 409] on mat-tooltip-component "Not Requested" at bounding box center [1070, 427] width 77 height 36
click at [930, 405] on button at bounding box center [1071, 406] width 8 height 8
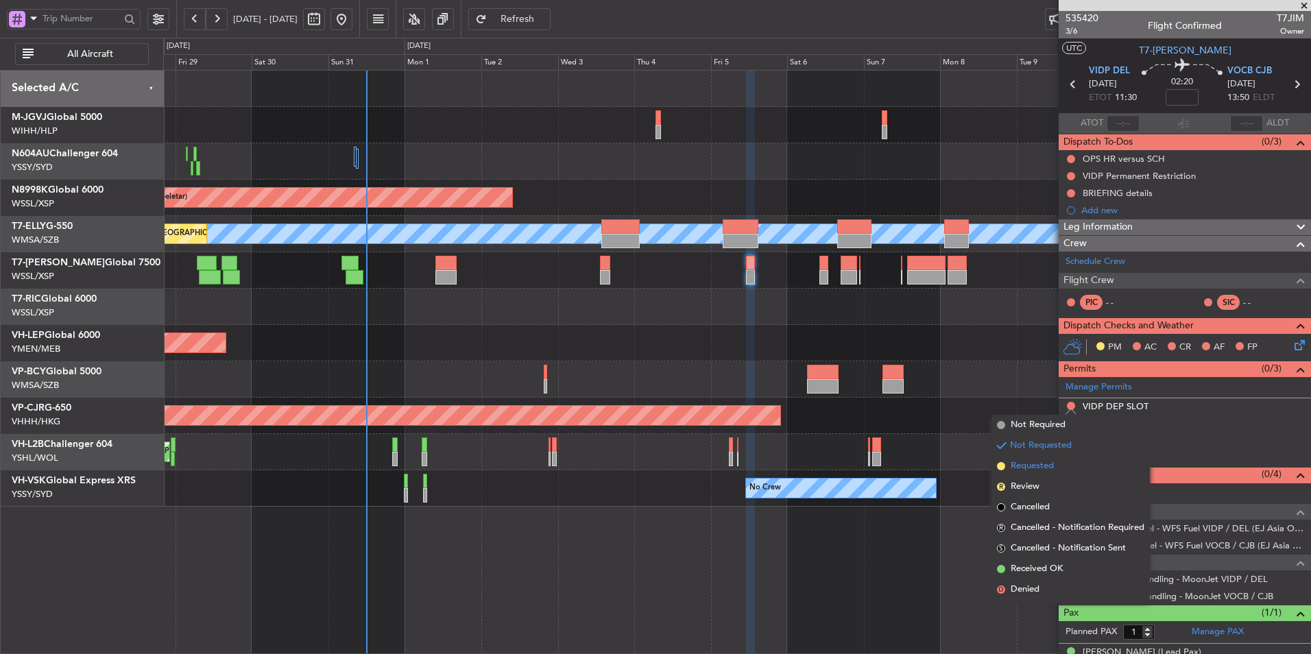
click at [930, 439] on li "Requested" at bounding box center [1070, 466] width 158 height 21
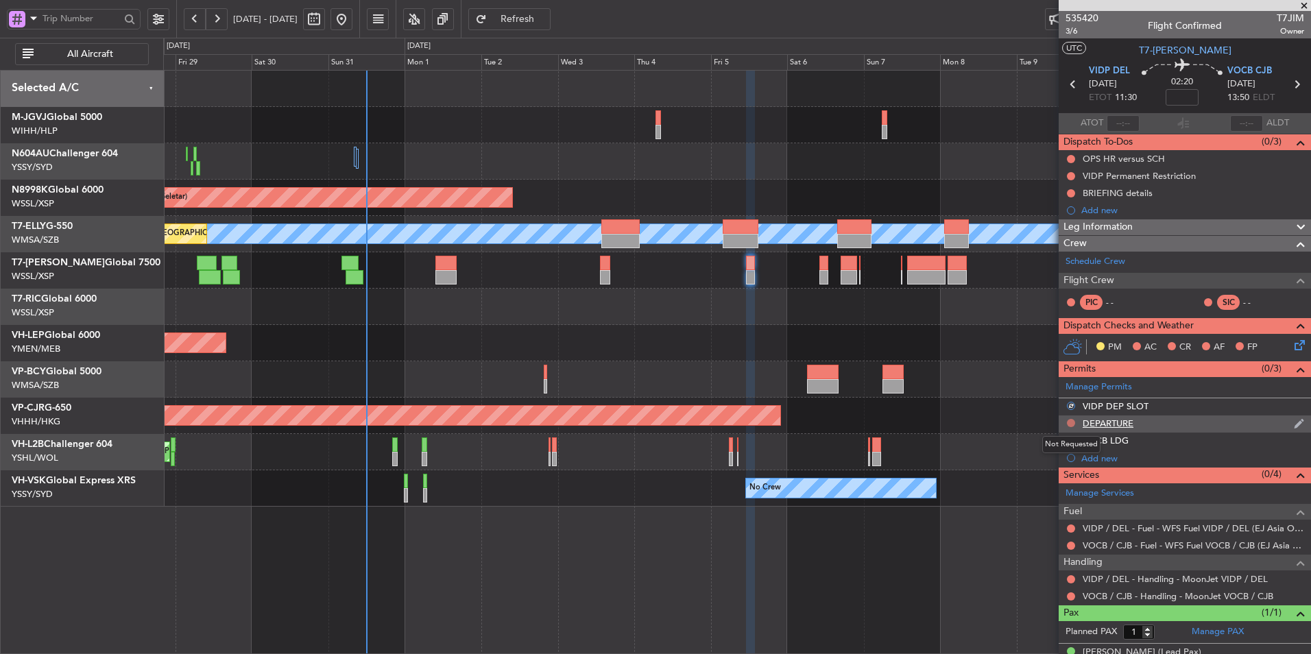
click at [930, 421] on button at bounding box center [1071, 423] width 8 height 8
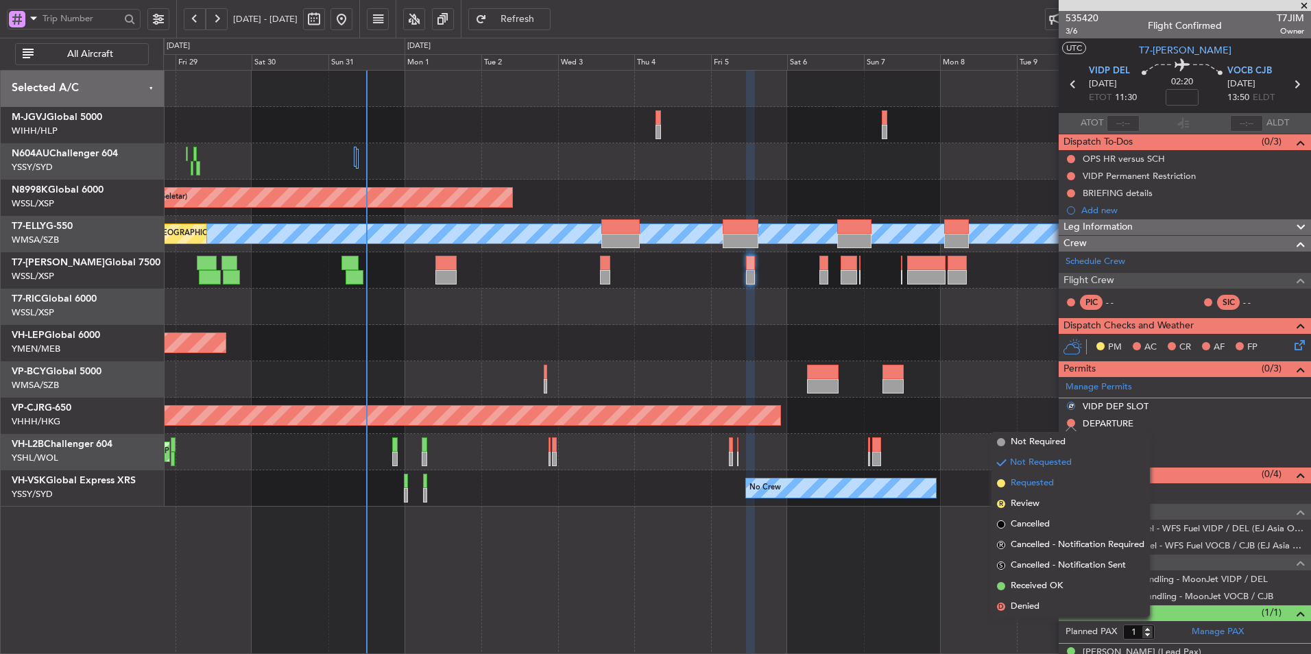
click at [930, 439] on span "Requested" at bounding box center [1031, 483] width 43 height 14
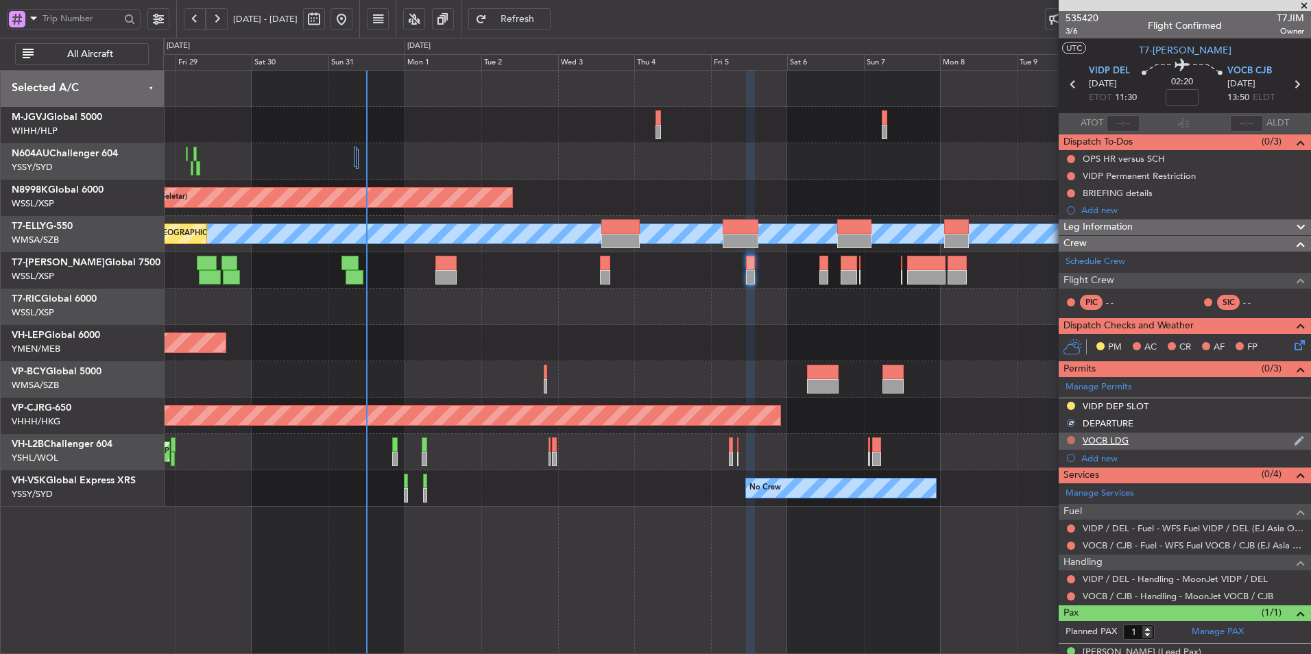
click at [930, 436] on button at bounding box center [1071, 440] width 8 height 8
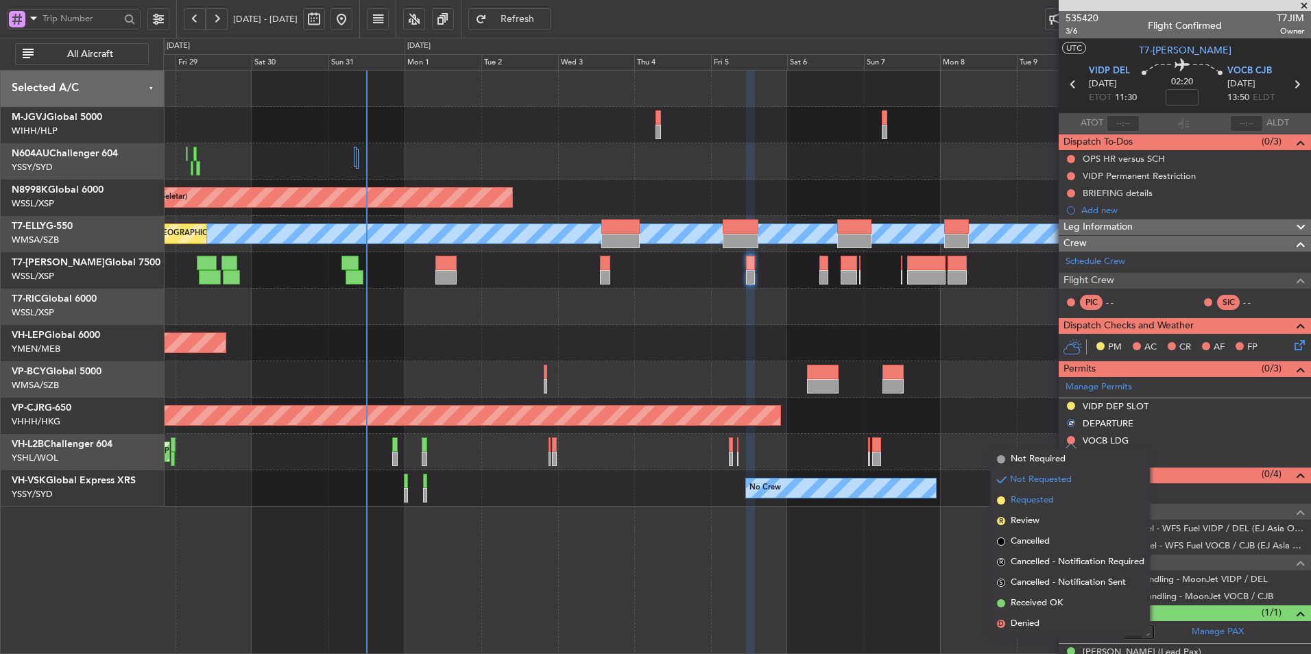
click at [930, 439] on li "Requested" at bounding box center [1070, 500] width 158 height 21
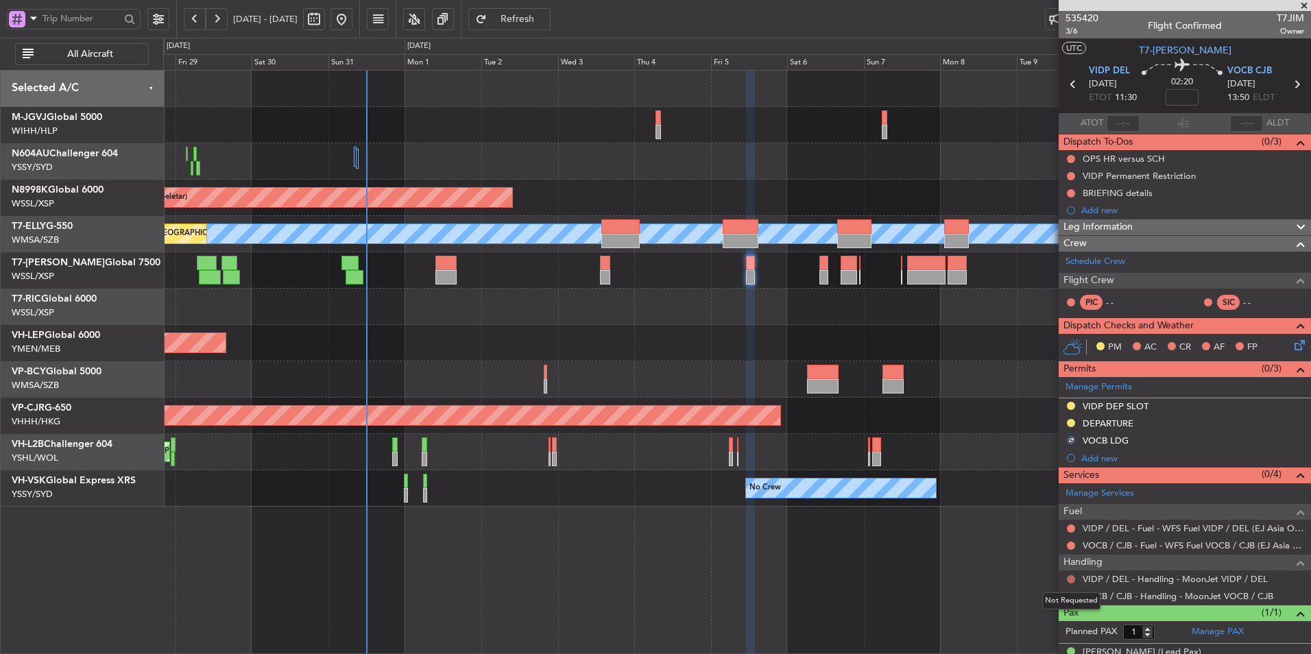
click at [930, 439] on button at bounding box center [1071, 579] width 8 height 8
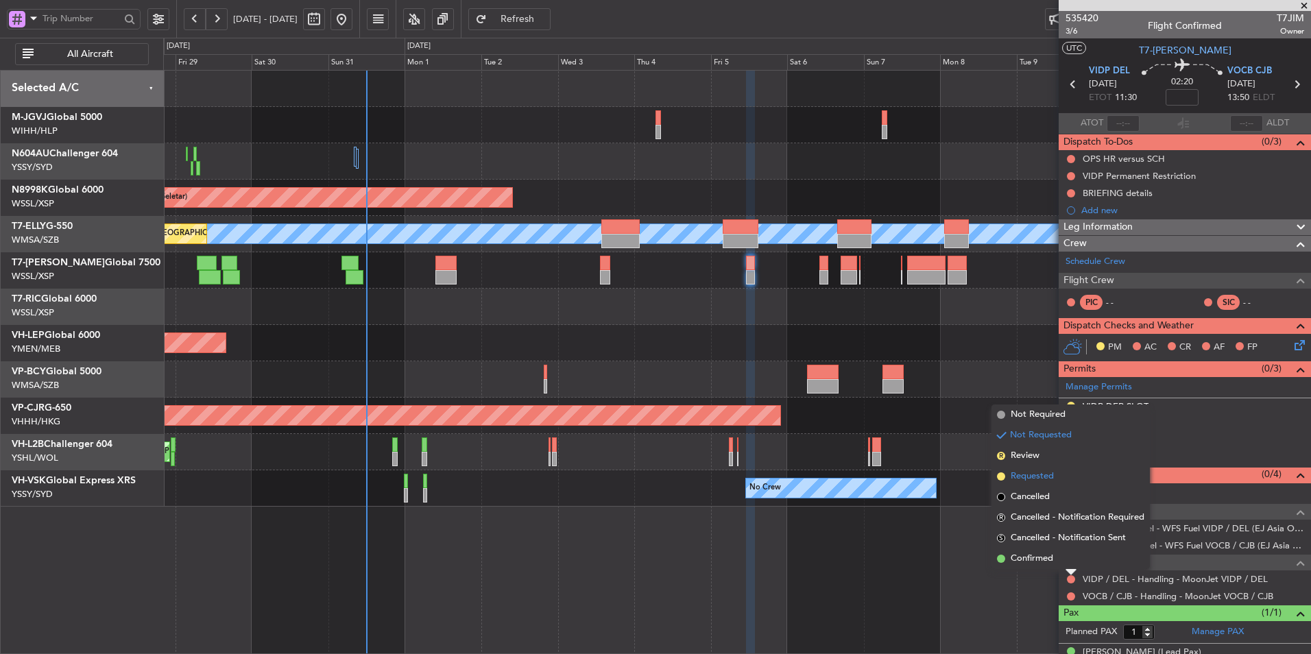
click at [930, 439] on span "Requested" at bounding box center [1031, 477] width 43 height 14
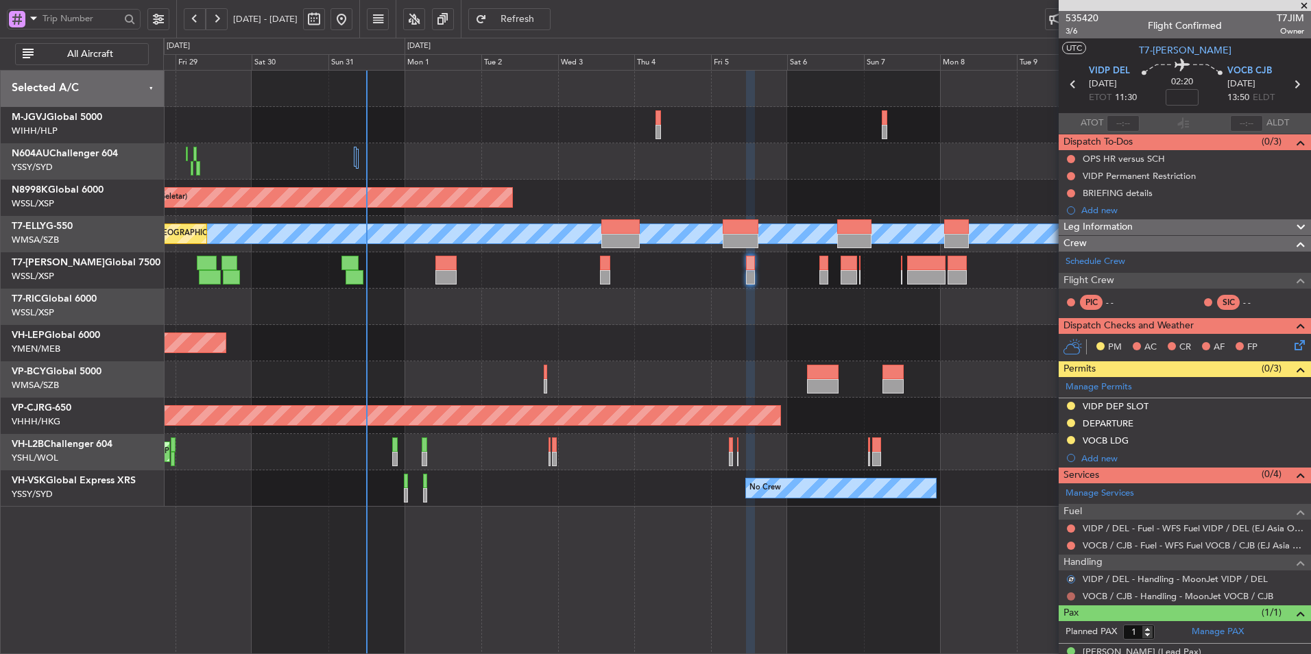
click at [930, 439] on button at bounding box center [1071, 596] width 8 height 8
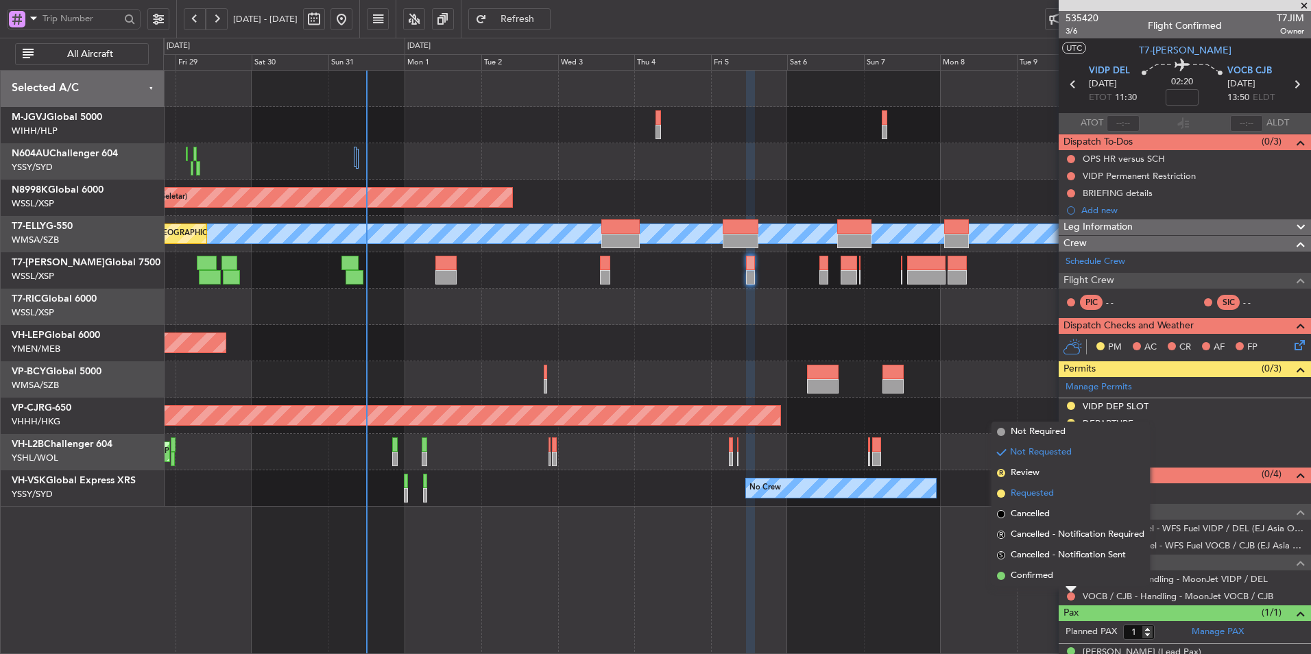
click at [930, 439] on li "Requested" at bounding box center [1070, 493] width 158 height 21
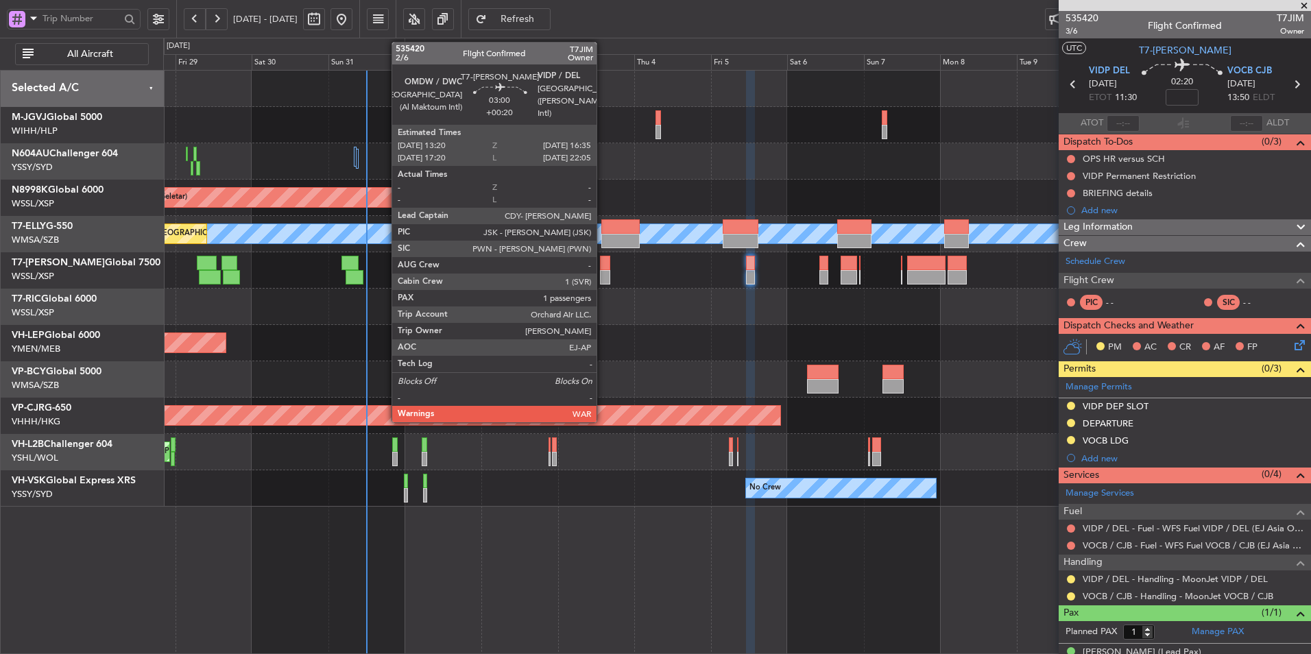
click at [603, 271] on div at bounding box center [605, 277] width 11 height 14
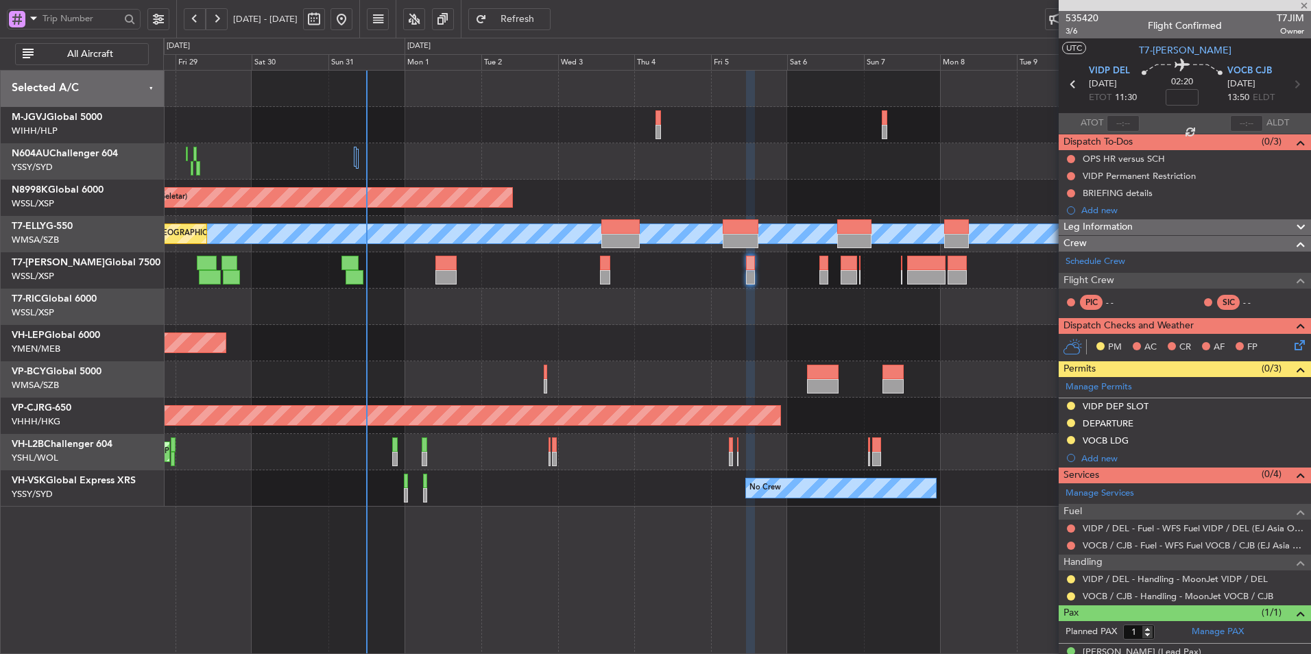
type input "+00:20"
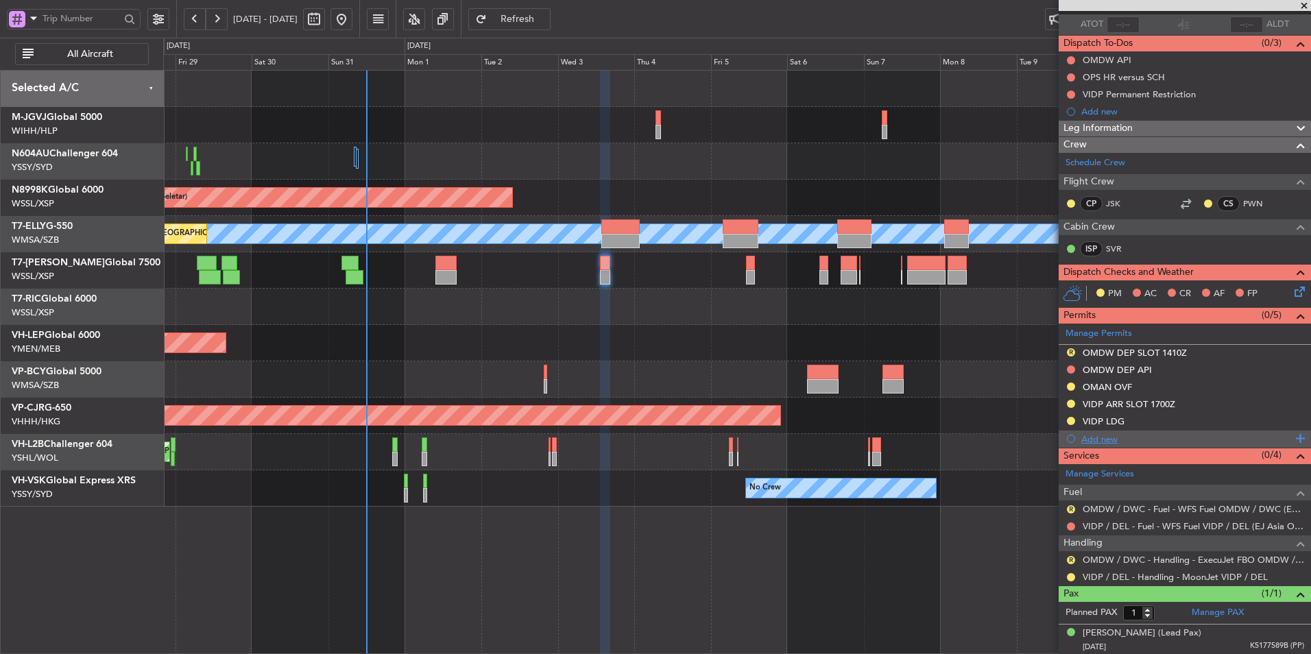
scroll to position [99, 0]
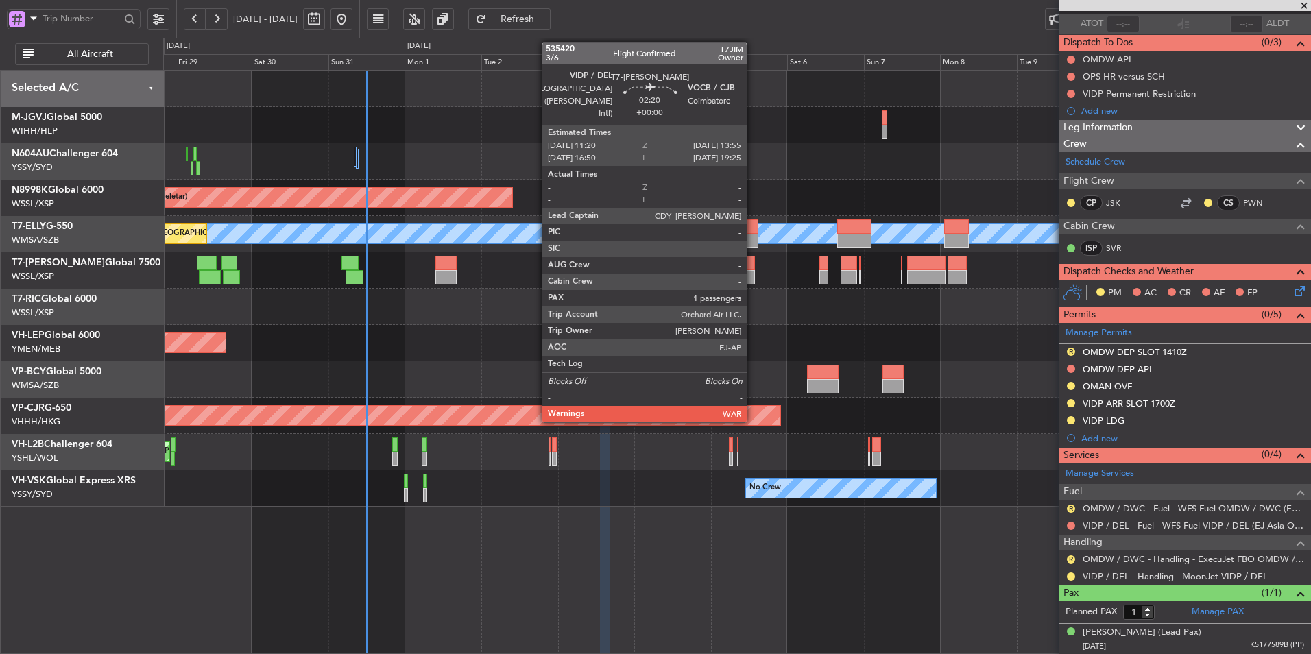
click at [753, 263] on div at bounding box center [750, 263] width 9 height 14
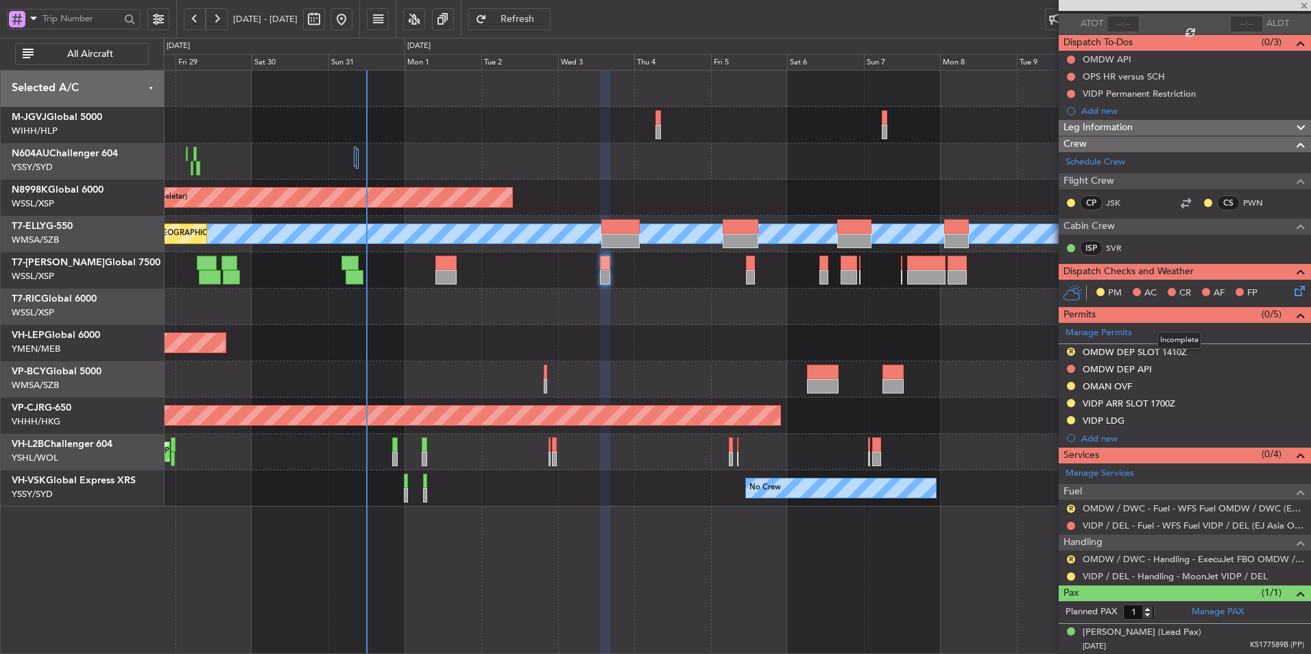
scroll to position [0, 0]
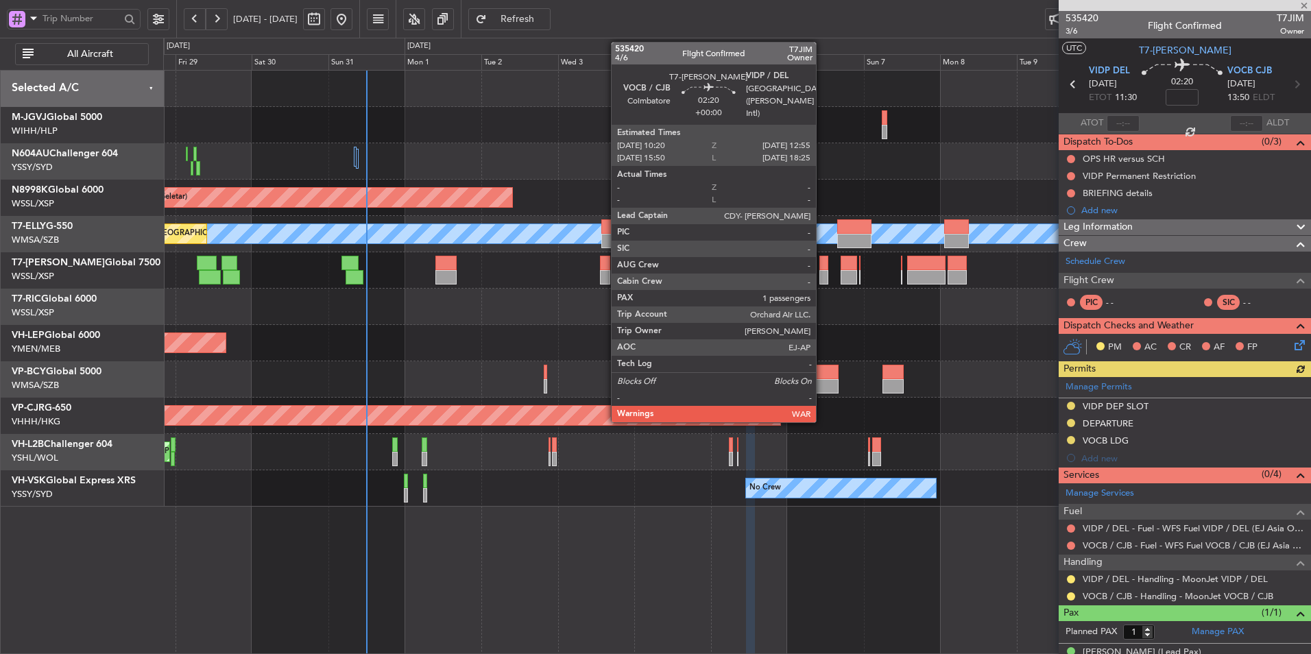
click at [822, 271] on div at bounding box center [823, 277] width 9 height 14
click at [822, 269] on div at bounding box center [823, 263] width 9 height 14
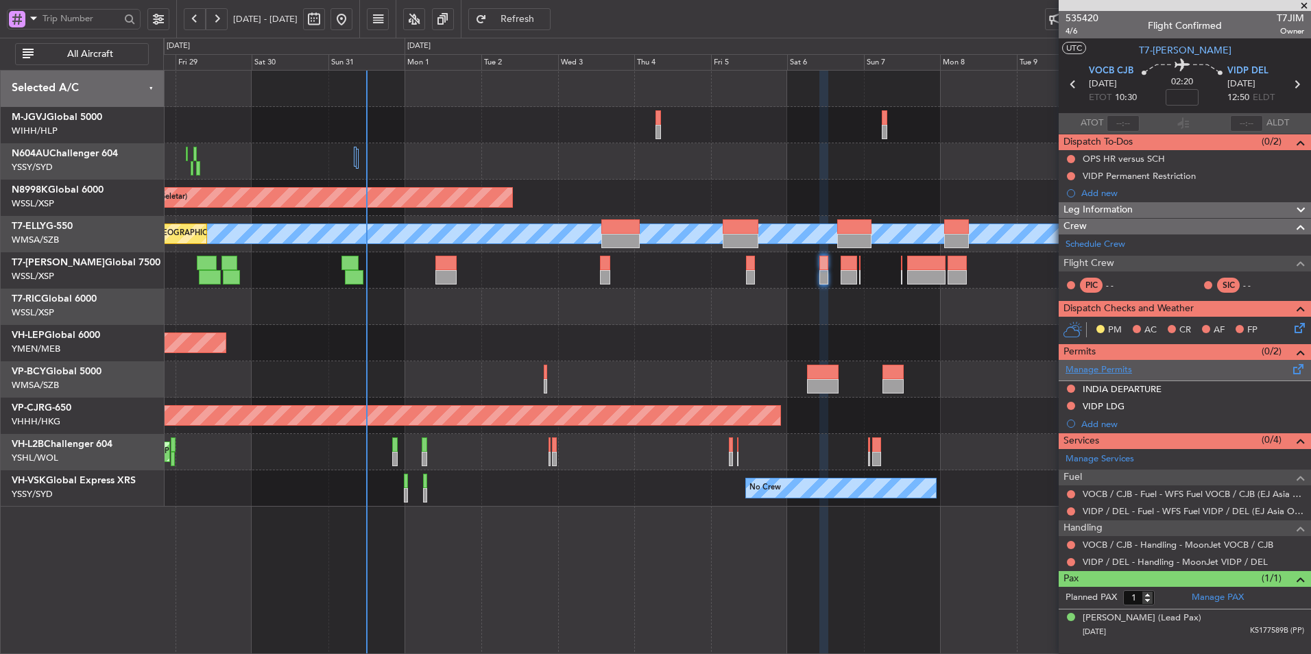
click at [930, 372] on link "Manage Permits" at bounding box center [1098, 370] width 66 height 14
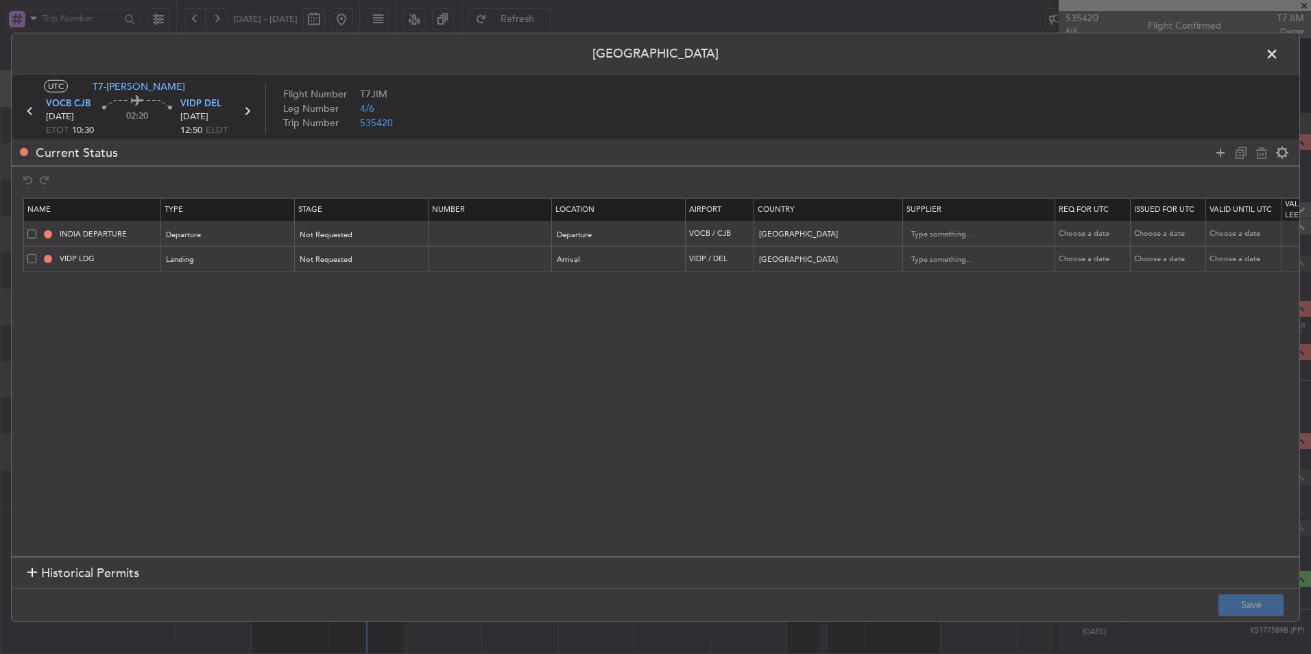
click at [36, 259] on span at bounding box center [31, 258] width 9 height 9
click at [37, 254] on input "checkbox" at bounding box center [37, 254] width 0 height 0
click at [31, 259] on span at bounding box center [31, 258] width 9 height 9
click at [37, 254] on input "checkbox" at bounding box center [37, 254] width 0 height 0
click at [930, 157] on icon at bounding box center [1220, 152] width 16 height 16
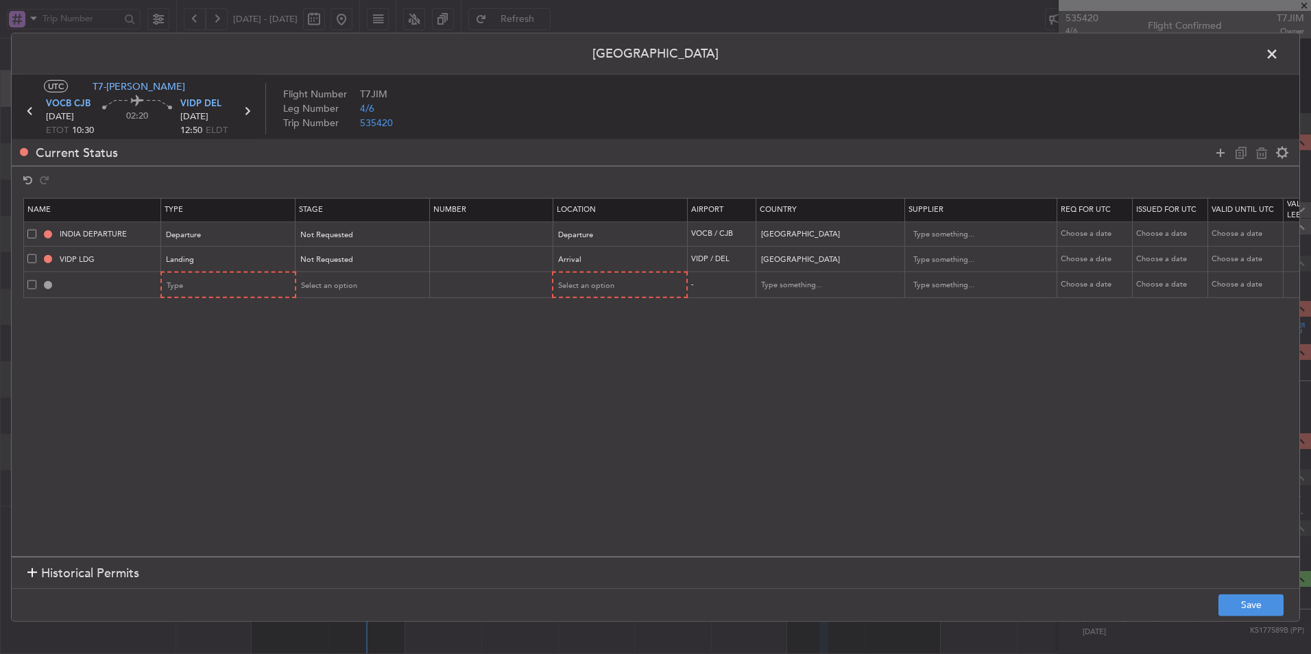
click at [186, 298] on section "Name Type Stage Number Location Airport Country Supplier Req For Utc Issued For…" at bounding box center [655, 376] width 1287 height 363
click at [189, 290] on div "Type" at bounding box center [224, 285] width 114 height 21
click at [210, 417] on span "Slot" at bounding box center [229, 415] width 122 height 21
click at [603, 284] on span "Select an option" at bounding box center [586, 285] width 56 height 10
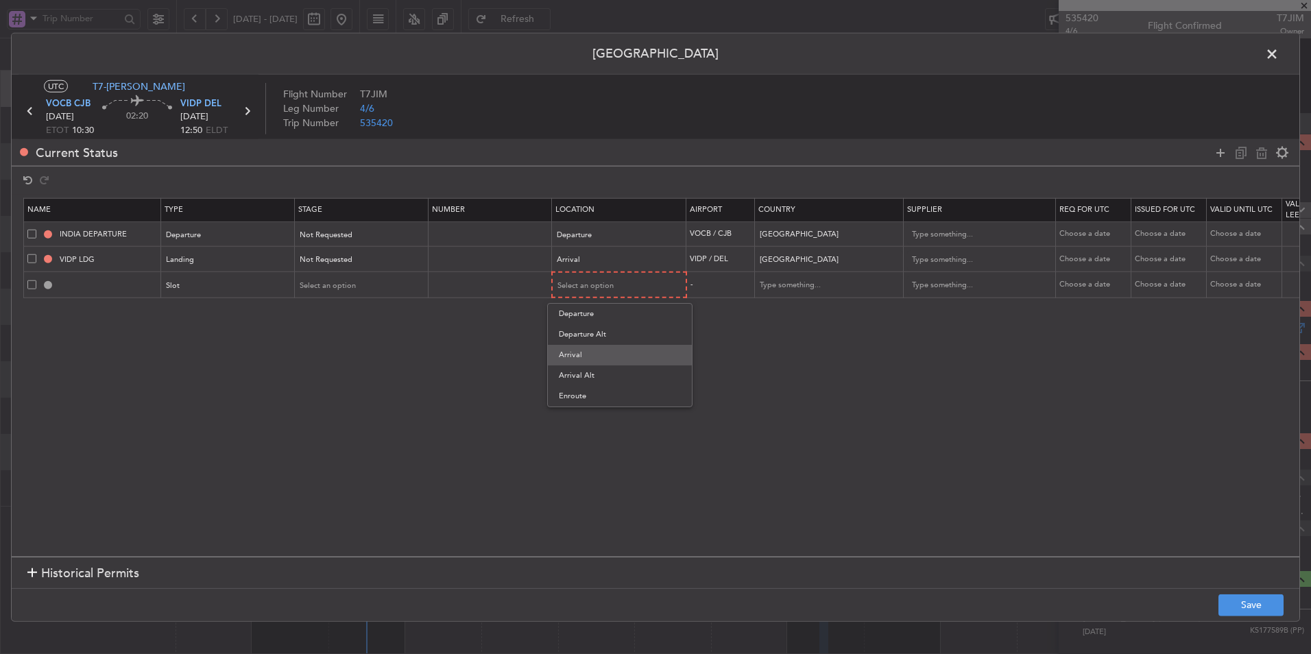
click at [603, 350] on span "Arrival" at bounding box center [620, 355] width 122 height 21
click at [930, 439] on button "Save" at bounding box center [1250, 605] width 65 height 22
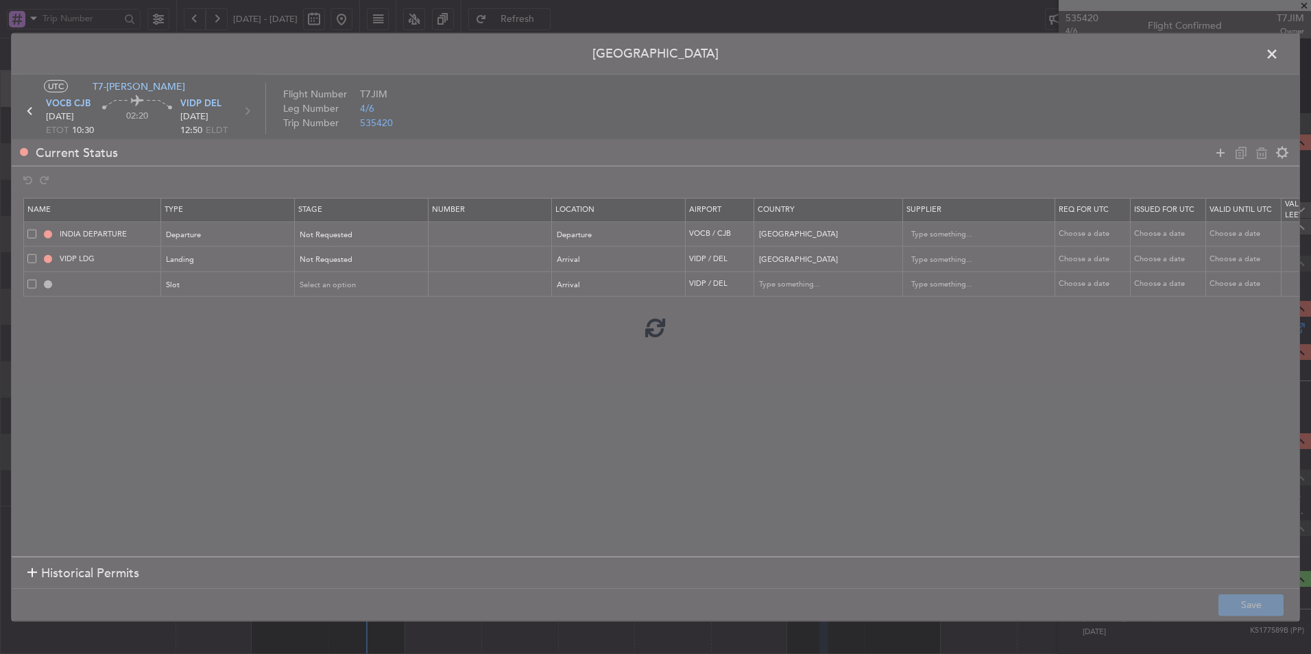
type input "VIDP ARR SLOT"
type input "[GEOGRAPHIC_DATA]"
type input "NNN"
type input "3"
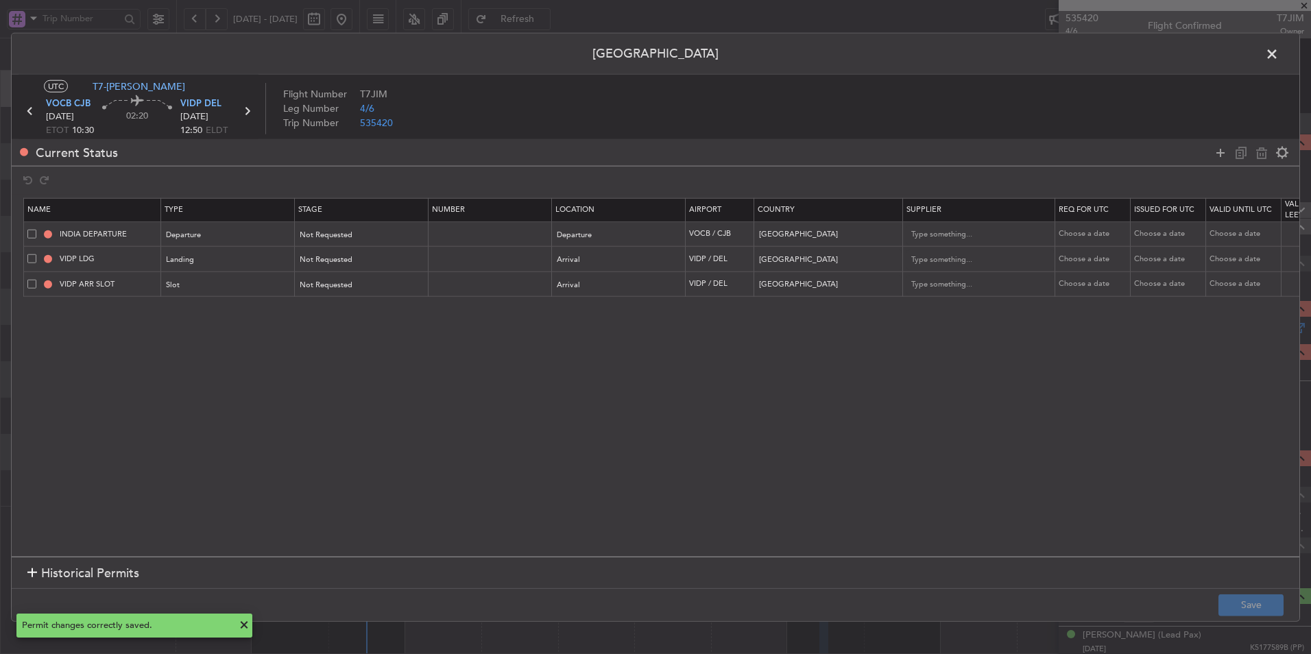
click at [930, 55] on span at bounding box center [1278, 57] width 0 height 27
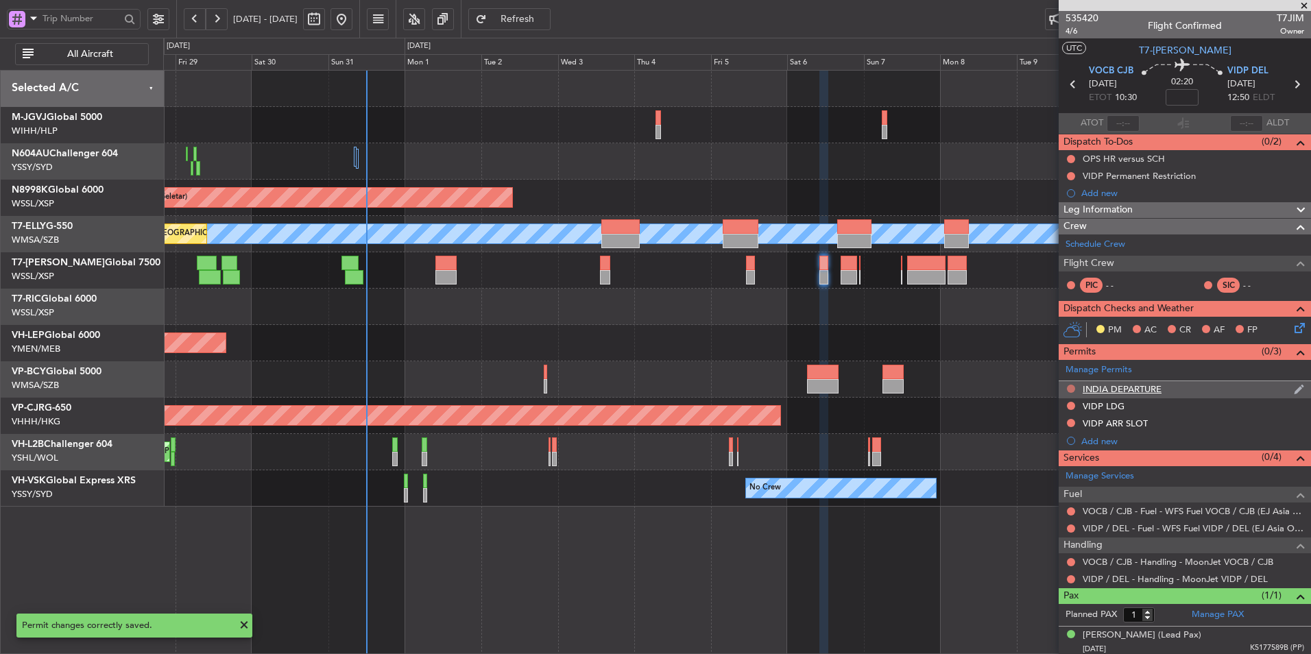
click at [930, 387] on button at bounding box center [1071, 389] width 8 height 8
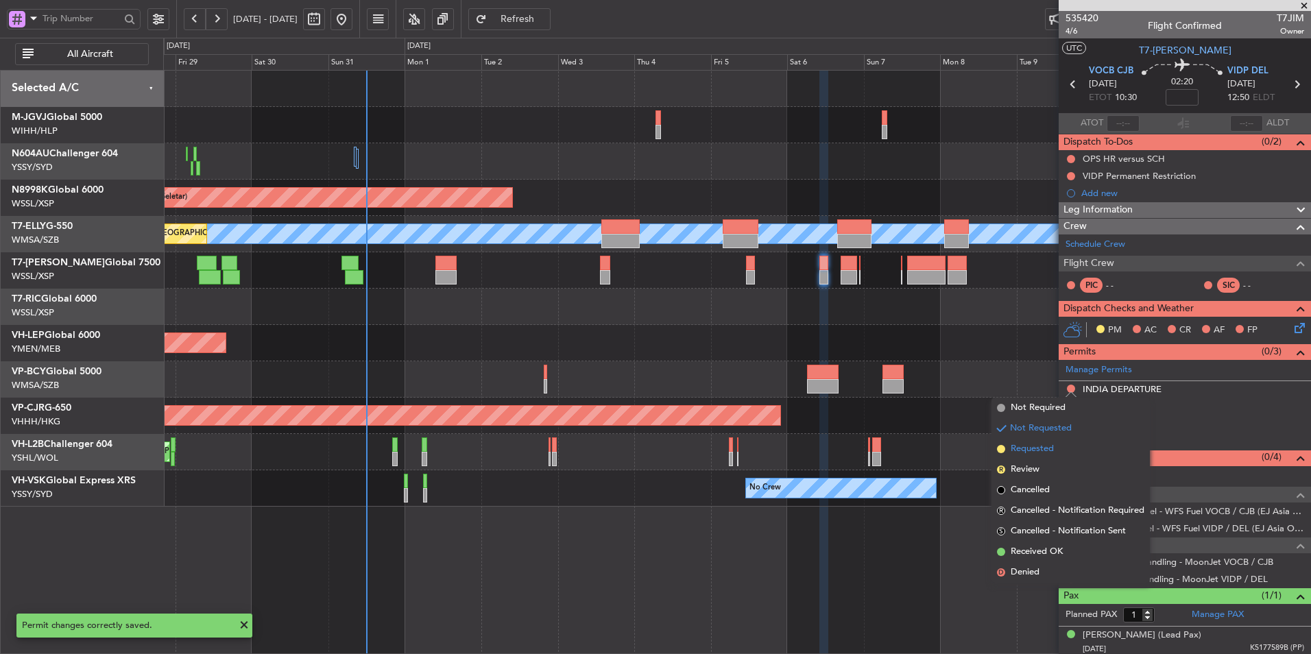
click at [930, 439] on span "Requested" at bounding box center [1031, 449] width 43 height 14
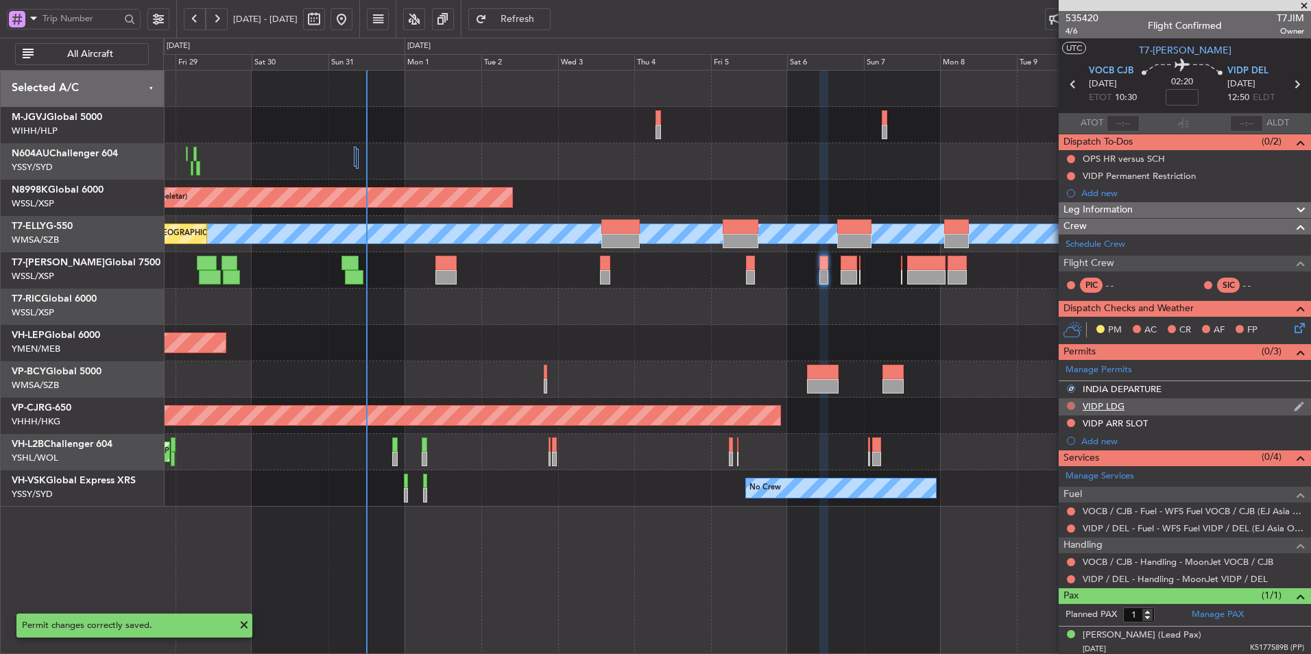
click at [930, 404] on button at bounding box center [1071, 406] width 8 height 8
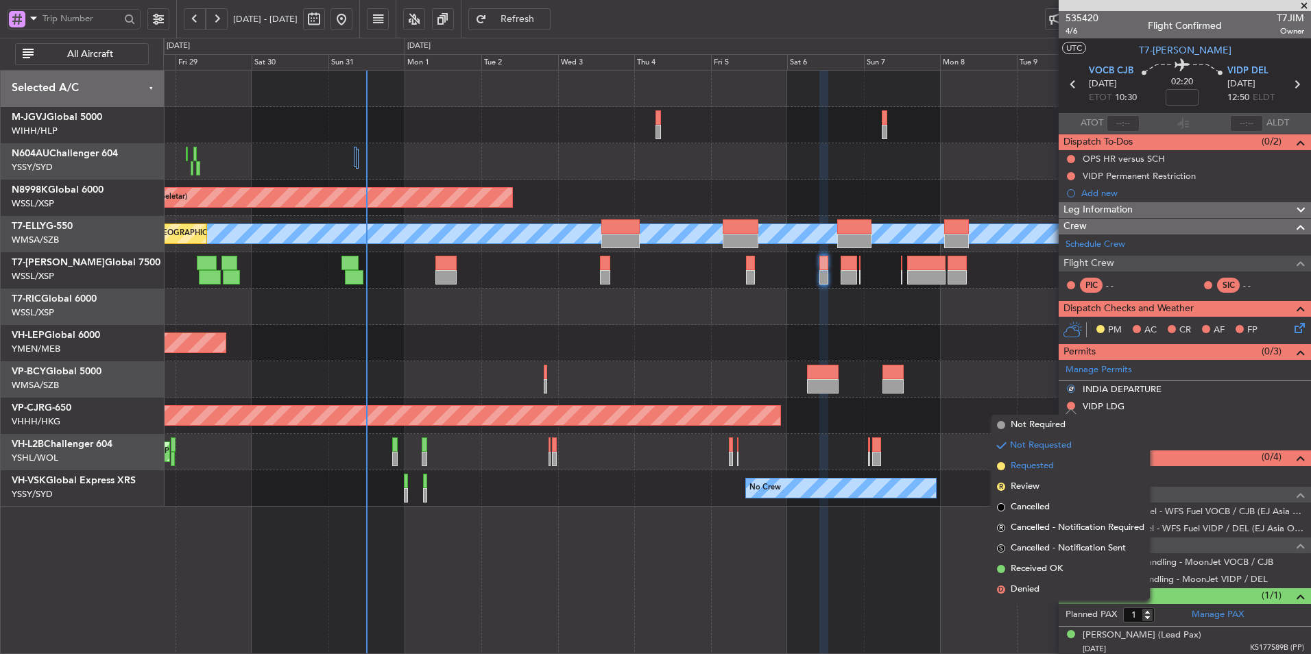
click at [930, 439] on span "Requested" at bounding box center [1031, 466] width 43 height 14
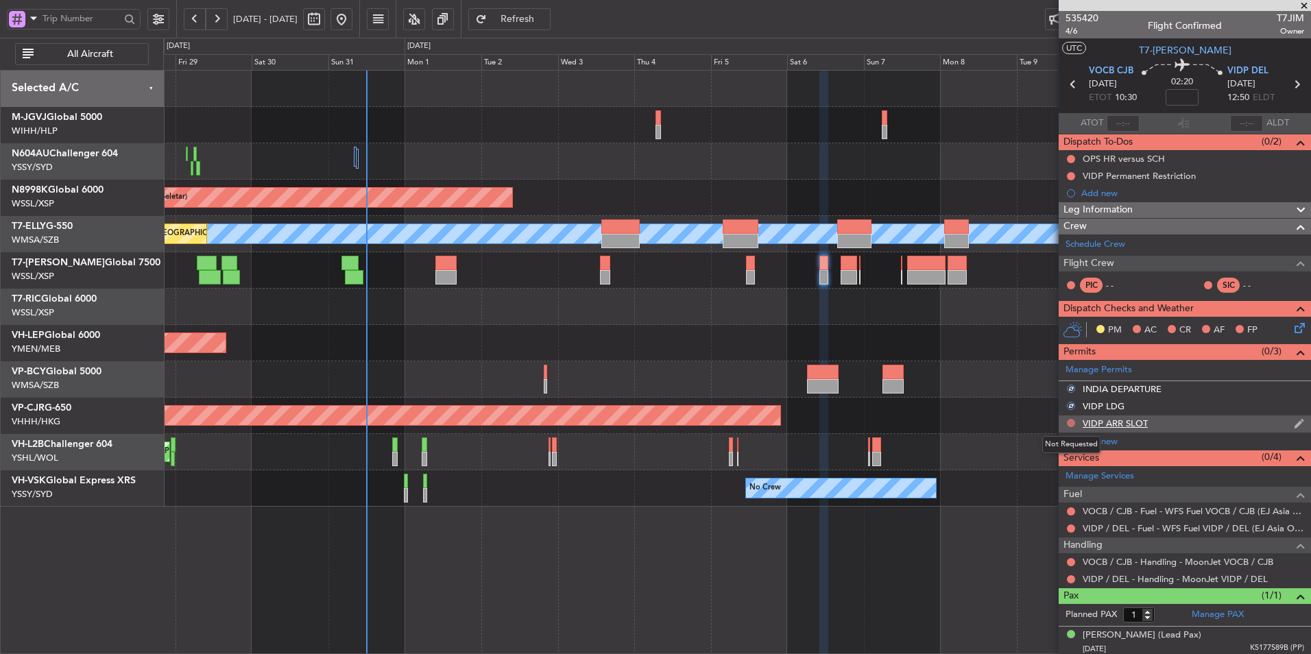
click at [930, 424] on button at bounding box center [1071, 423] width 8 height 8
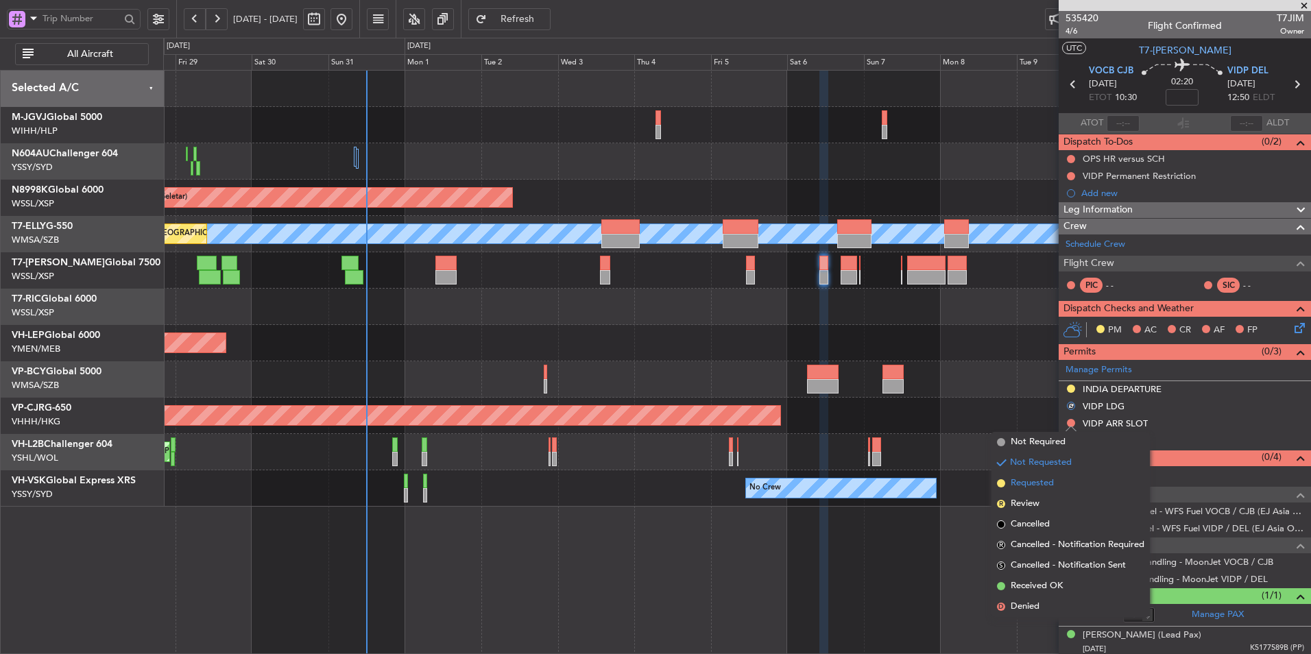
click at [930, 439] on span "Requested" at bounding box center [1031, 483] width 43 height 14
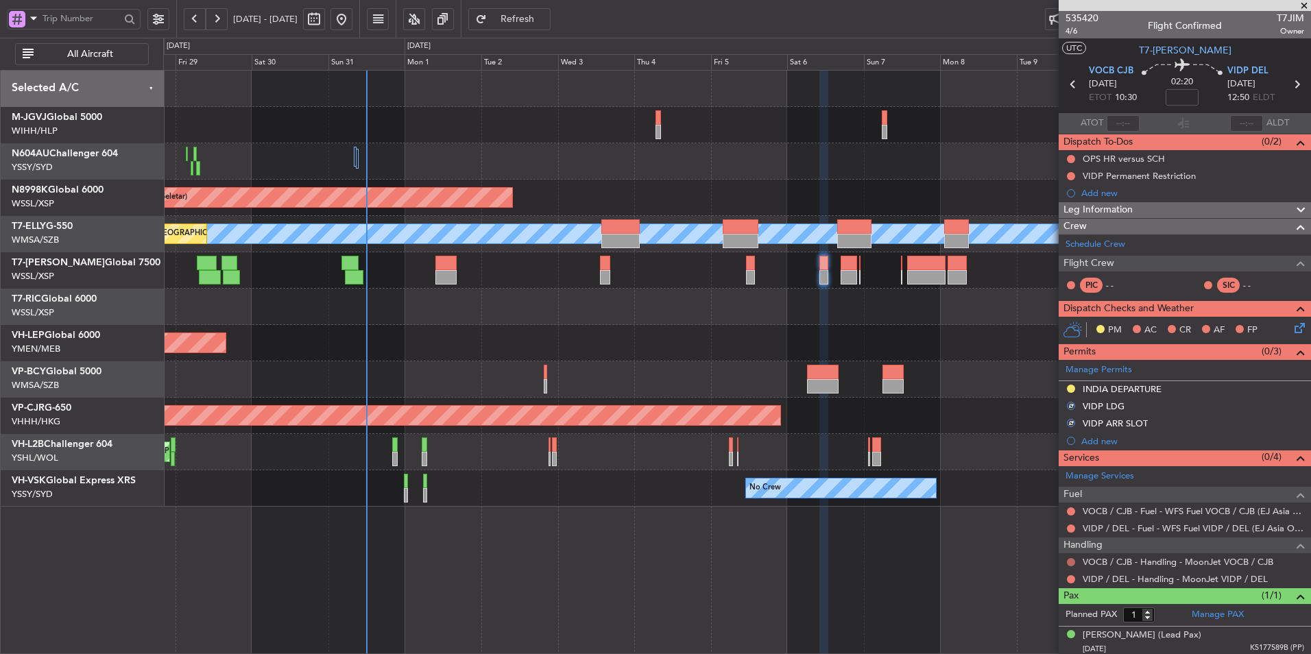
click at [930, 439] on button at bounding box center [1071, 562] width 8 height 8
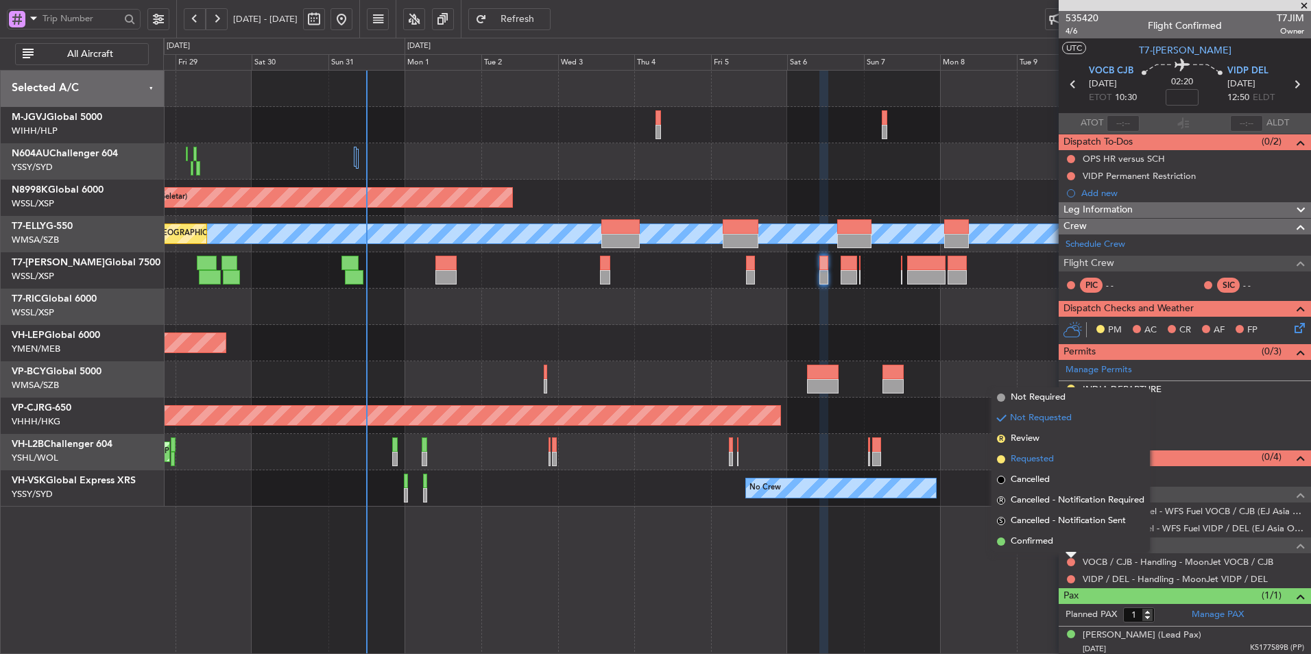
click at [930, 439] on span "Requested" at bounding box center [1031, 459] width 43 height 14
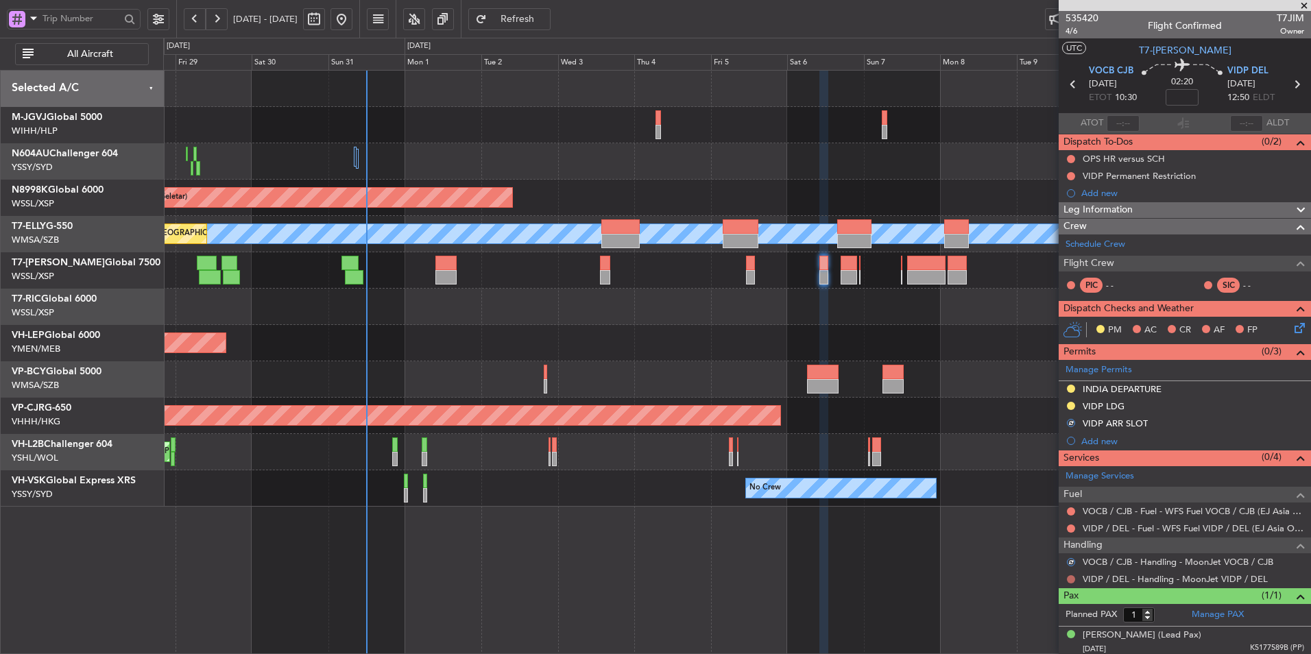
click at [930, 439] on button at bounding box center [1071, 579] width 8 height 8
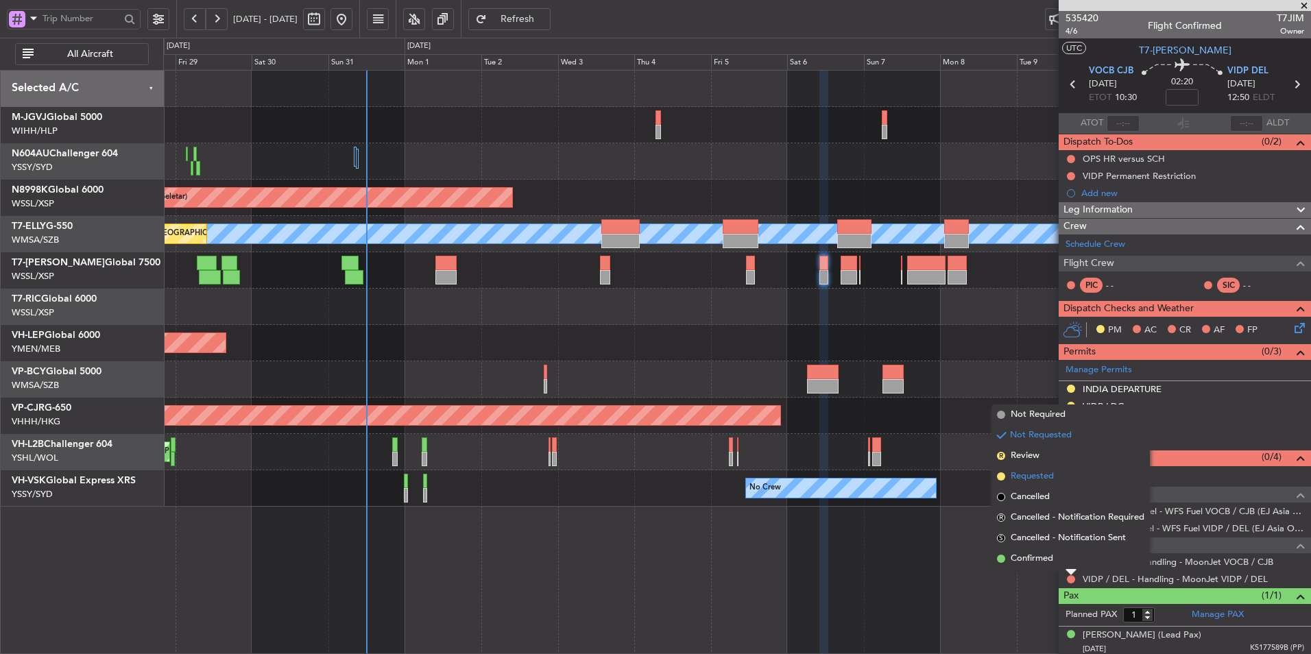
click at [930, 439] on span "Requested" at bounding box center [1031, 477] width 43 height 14
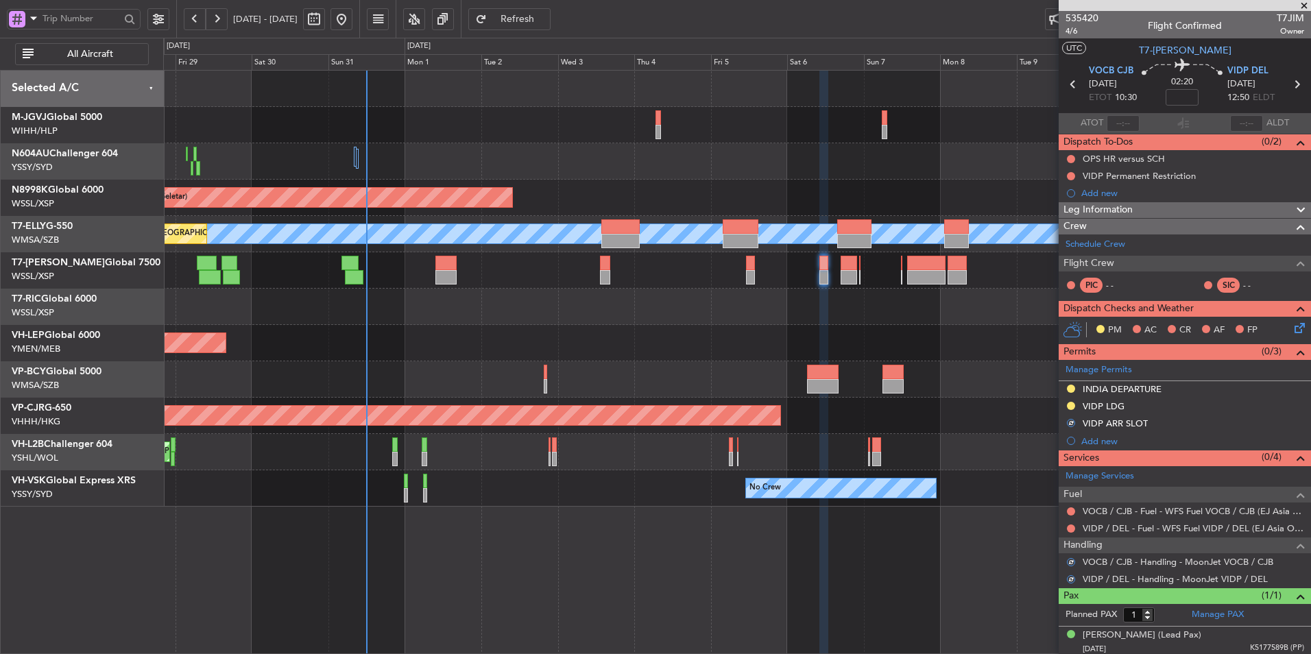
click at [617, 439] on div "Planned Maint [GEOGRAPHIC_DATA] (Halim Intl) Planned Maint [GEOGRAPHIC_DATA] (S…" at bounding box center [737, 362] width 1148 height 584
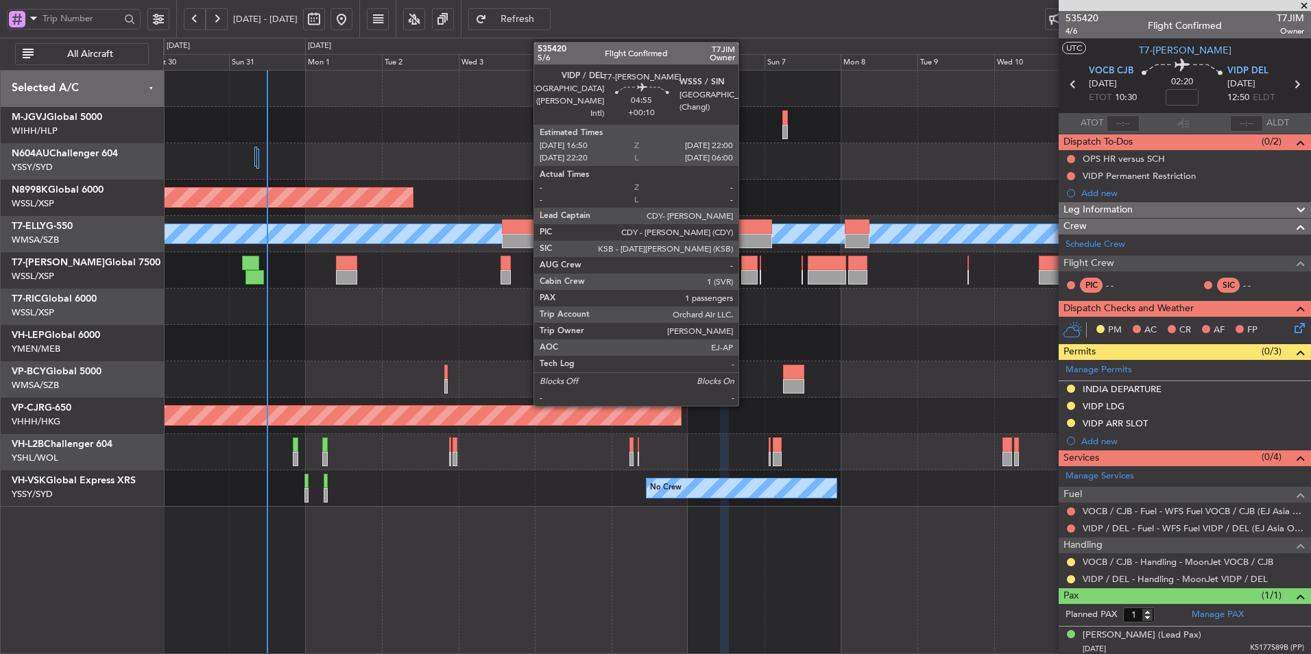
click at [747, 270] on div at bounding box center [749, 277] width 17 height 14
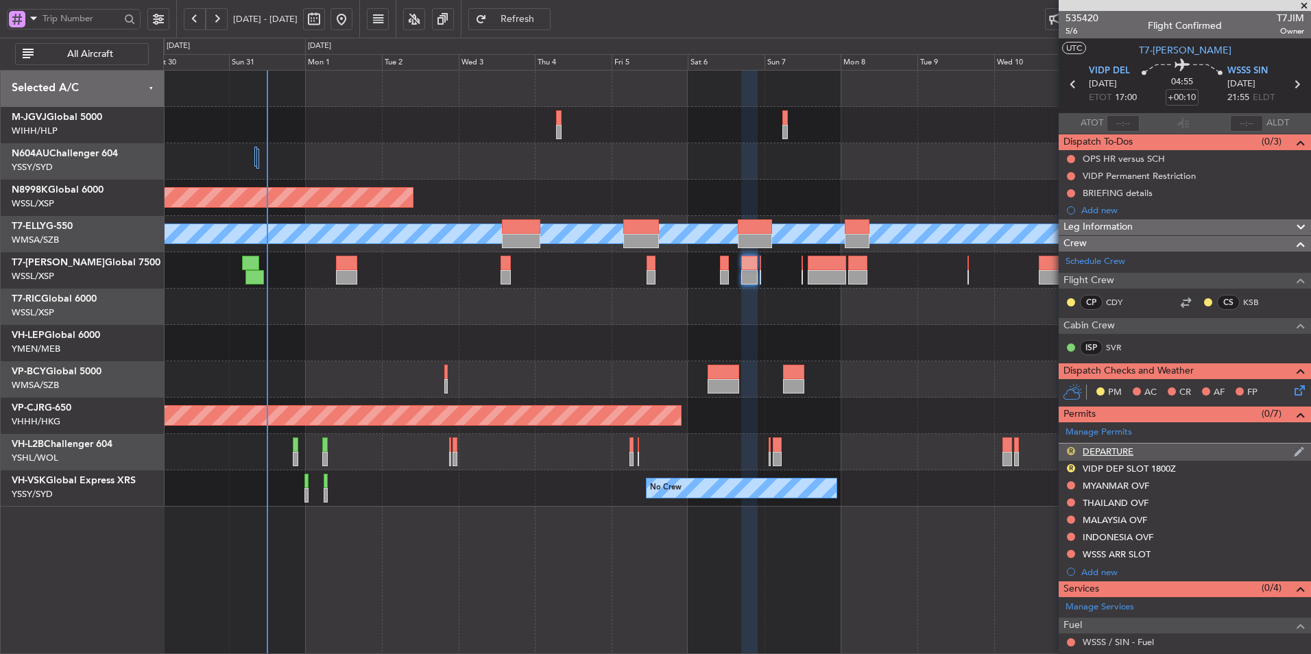
click at [930, 439] on button "R" at bounding box center [1071, 451] width 8 height 8
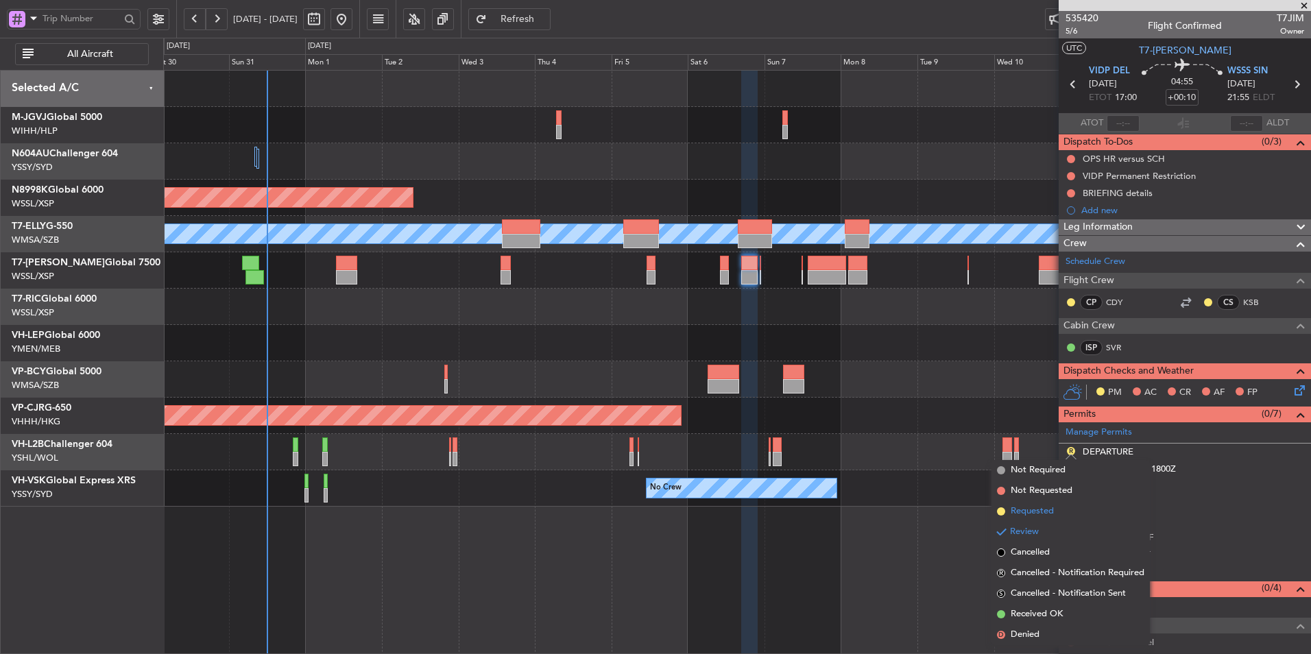
click at [930, 439] on span "Requested" at bounding box center [1031, 512] width 43 height 14
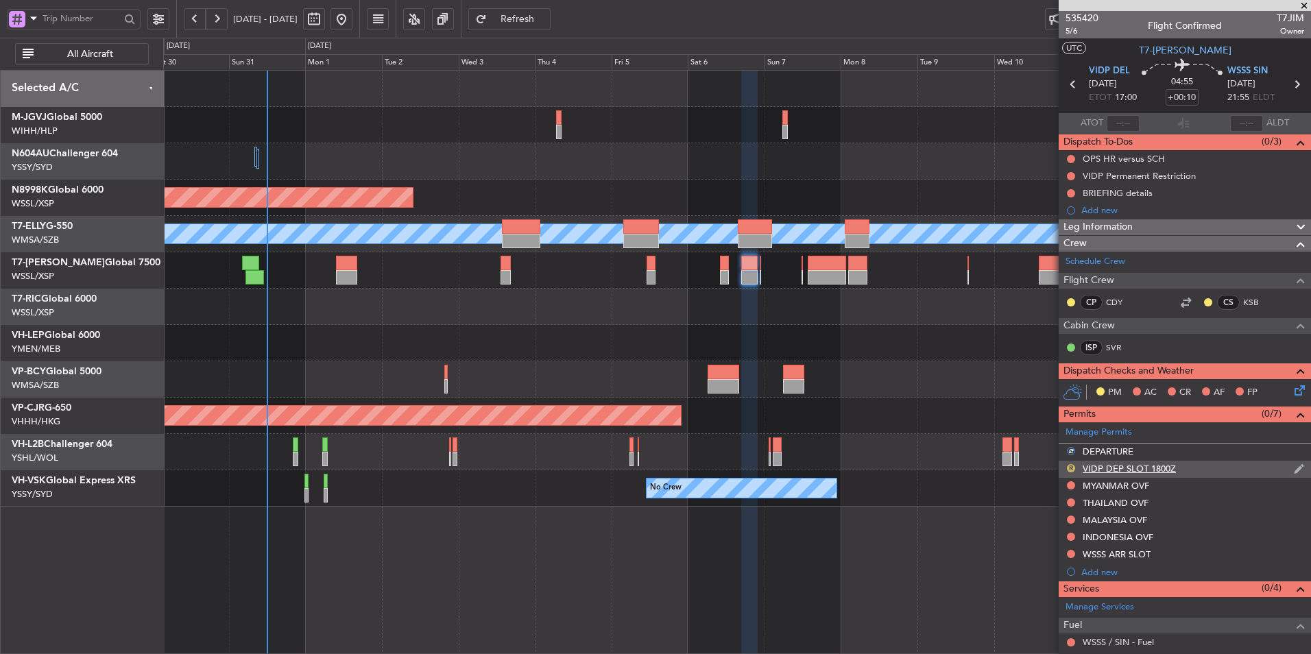
click at [930, 439] on button "R" at bounding box center [1071, 468] width 8 height 8
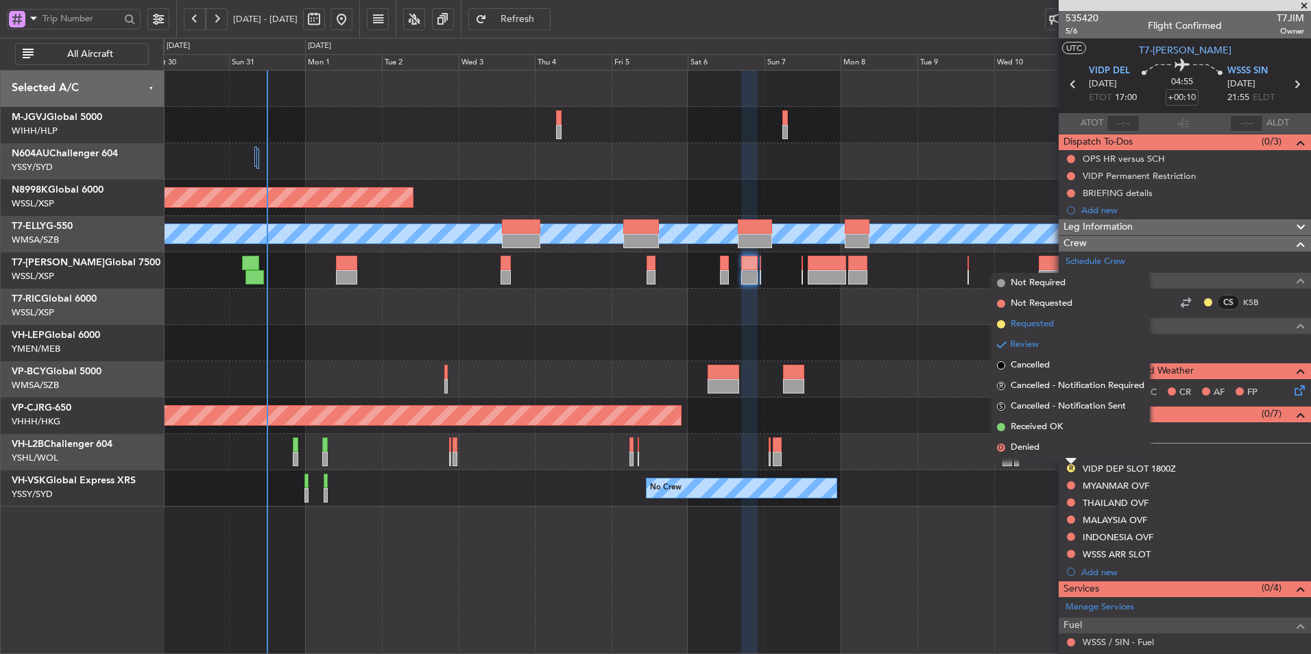
click at [930, 321] on span "Requested" at bounding box center [1031, 324] width 43 height 14
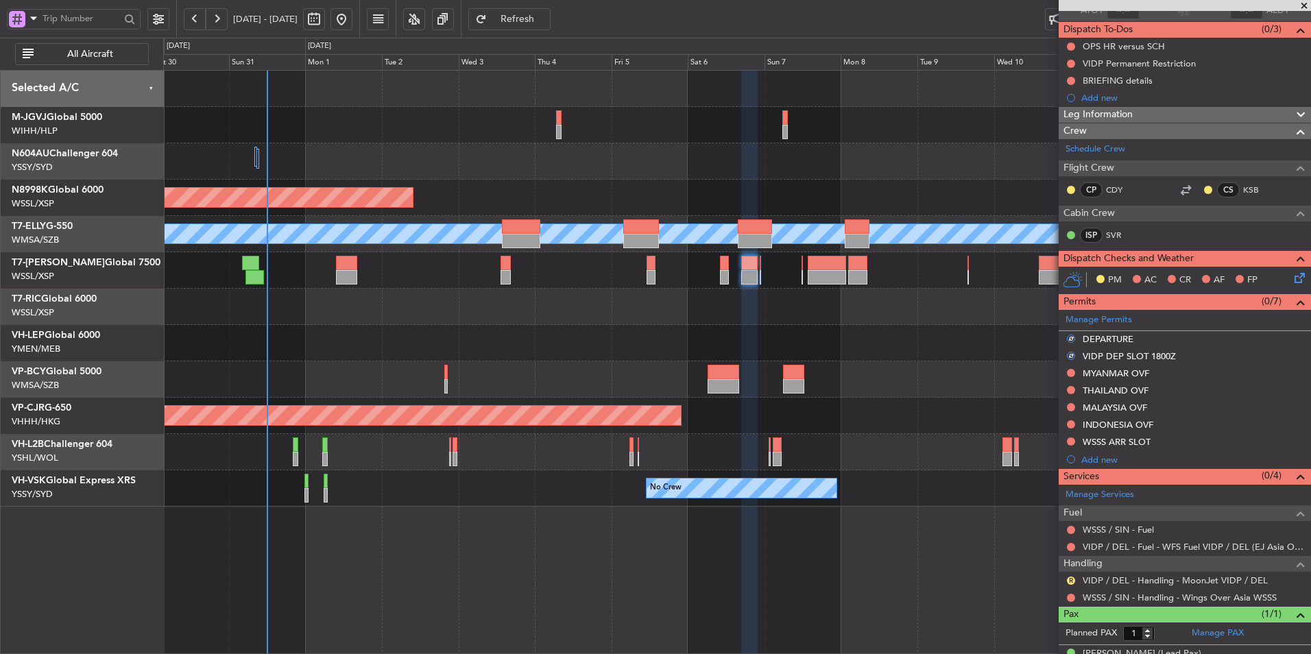
scroll to position [134, 0]
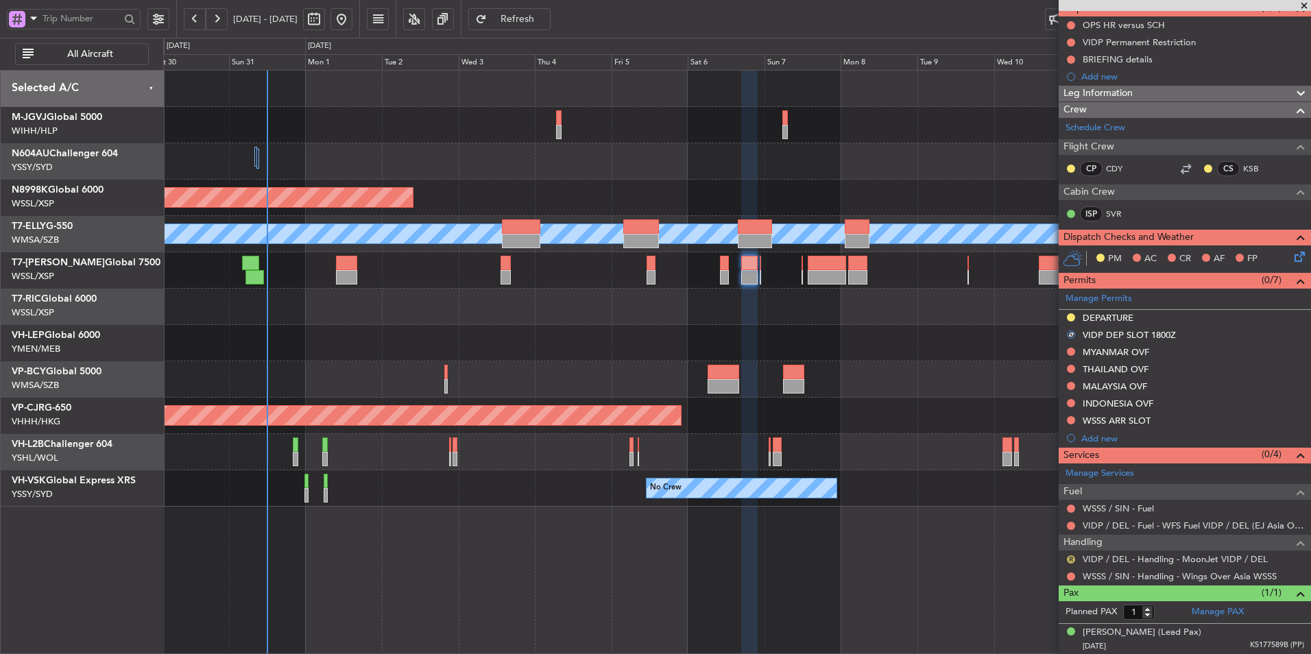
click at [930, 439] on button "R" at bounding box center [1071, 559] width 8 height 8
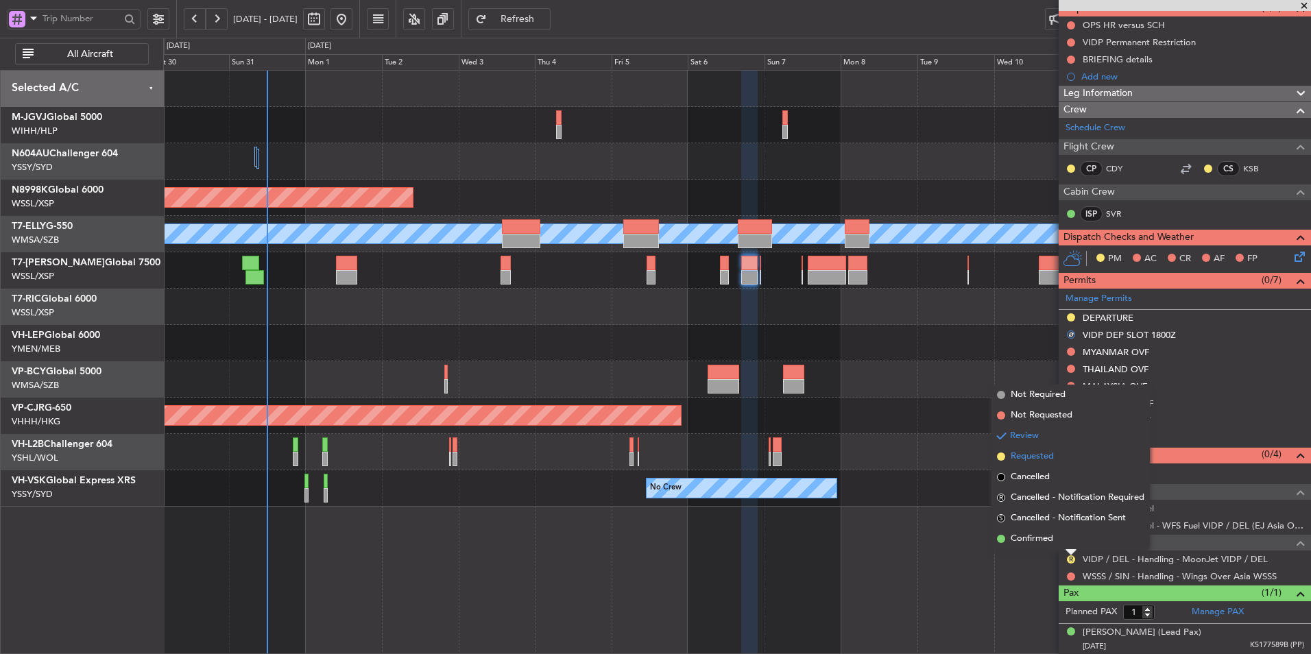
click at [930, 439] on li "Requested" at bounding box center [1070, 456] width 158 height 21
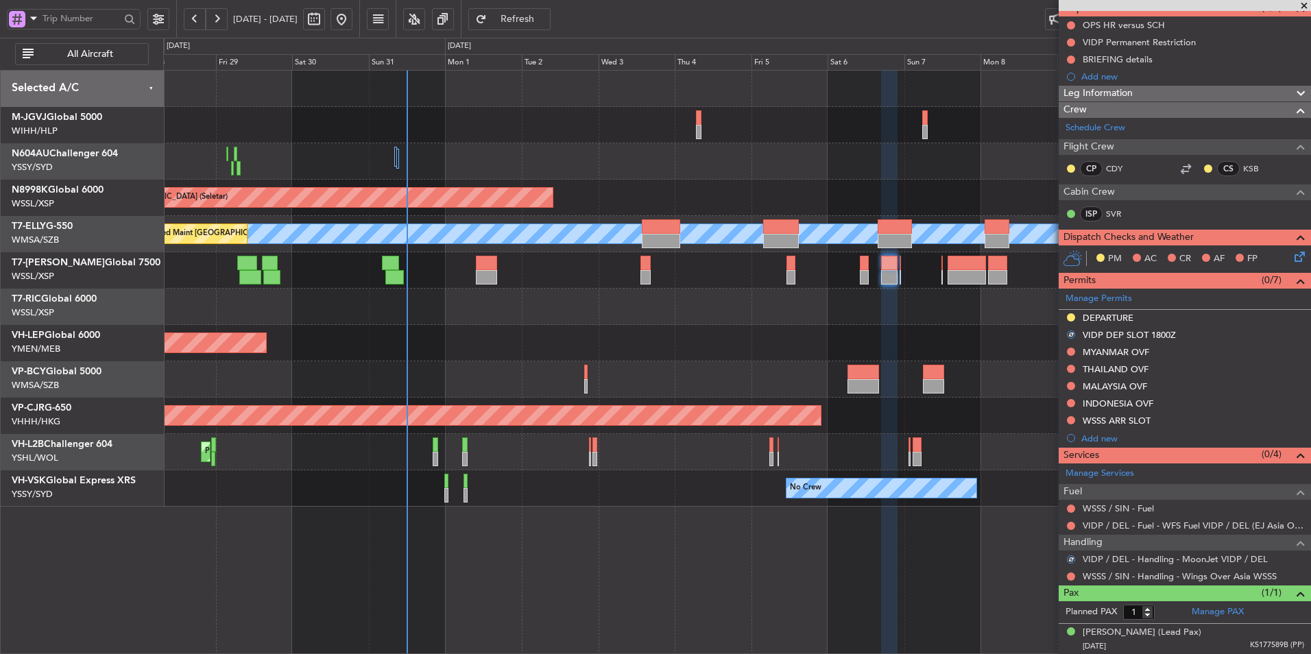
click at [693, 367] on div "Planned Maint [GEOGRAPHIC_DATA] ([GEOGRAPHIC_DATA] Intl)" at bounding box center [736, 379] width 1147 height 36
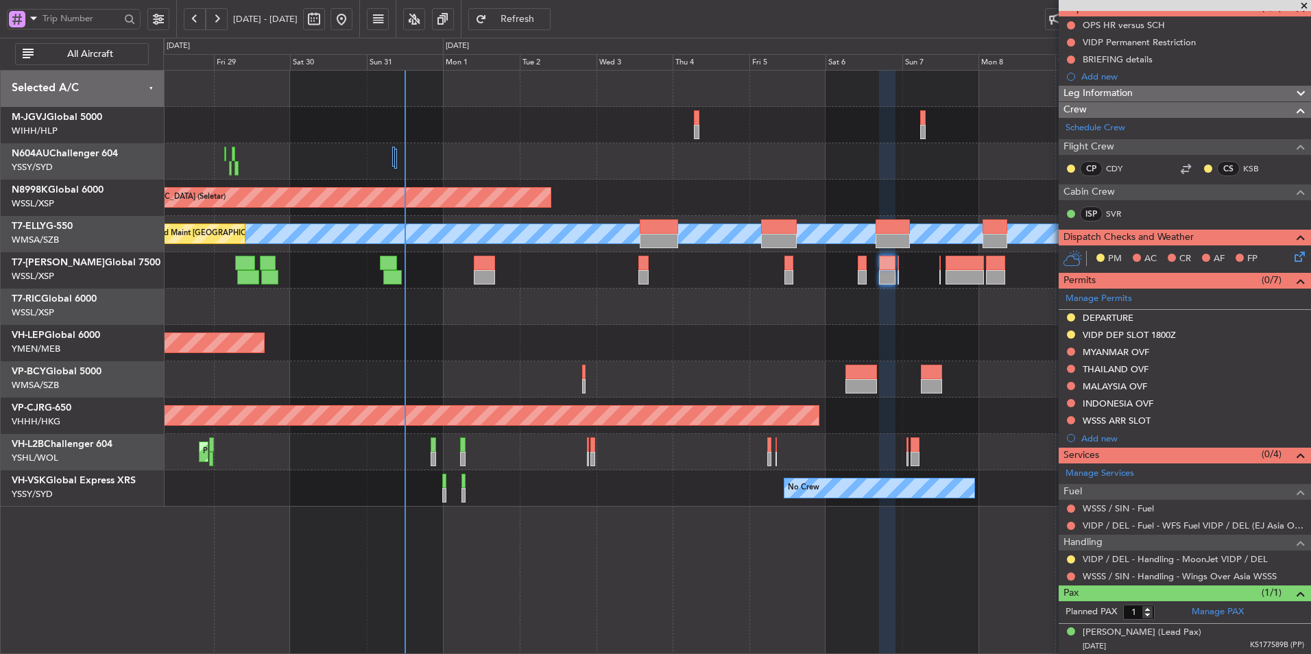
click at [717, 373] on div "Planned Maint [GEOGRAPHIC_DATA] ([GEOGRAPHIC_DATA] Intl)" at bounding box center [736, 379] width 1147 height 36
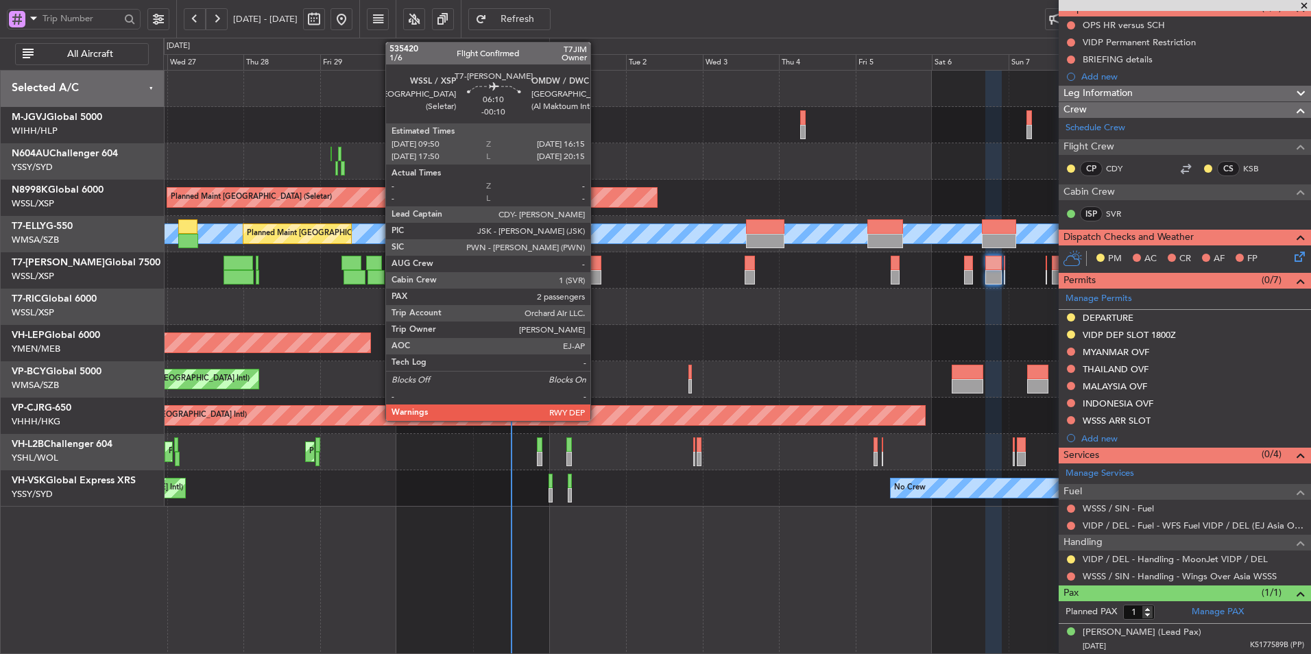
click at [596, 266] on div at bounding box center [590, 263] width 21 height 14
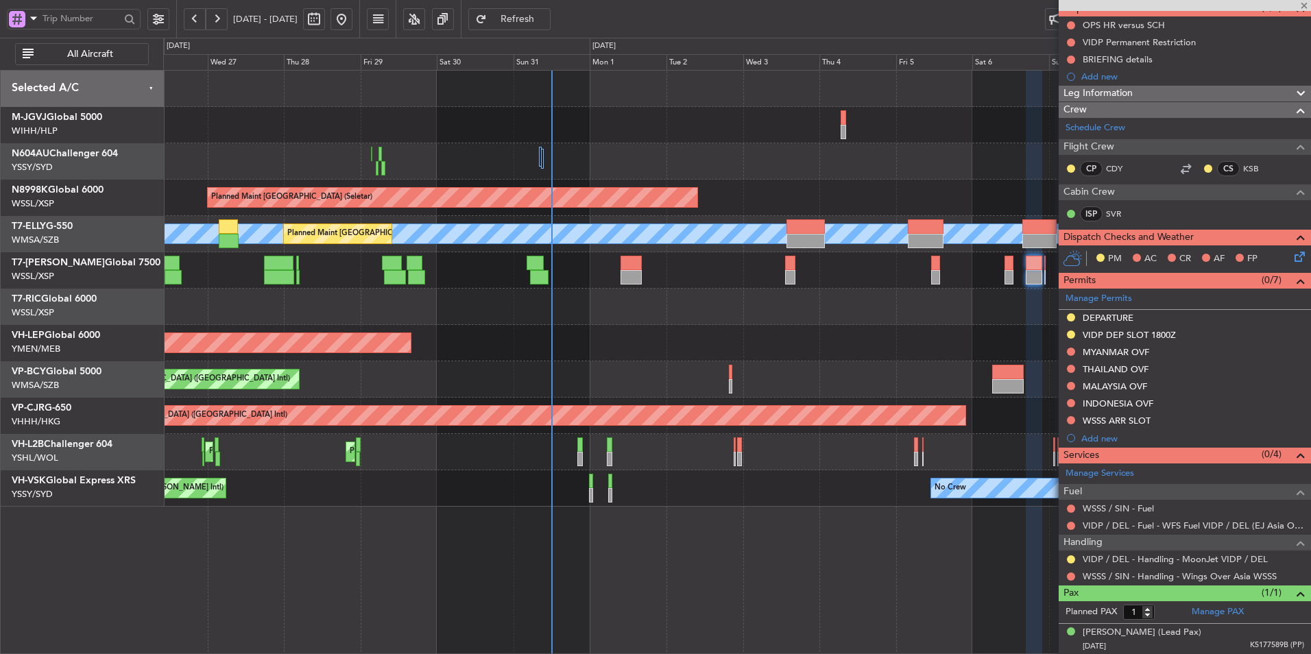
click at [632, 346] on div "Unplanned Maint Wichita (Wichita Mid-continent)" at bounding box center [736, 343] width 1147 height 36
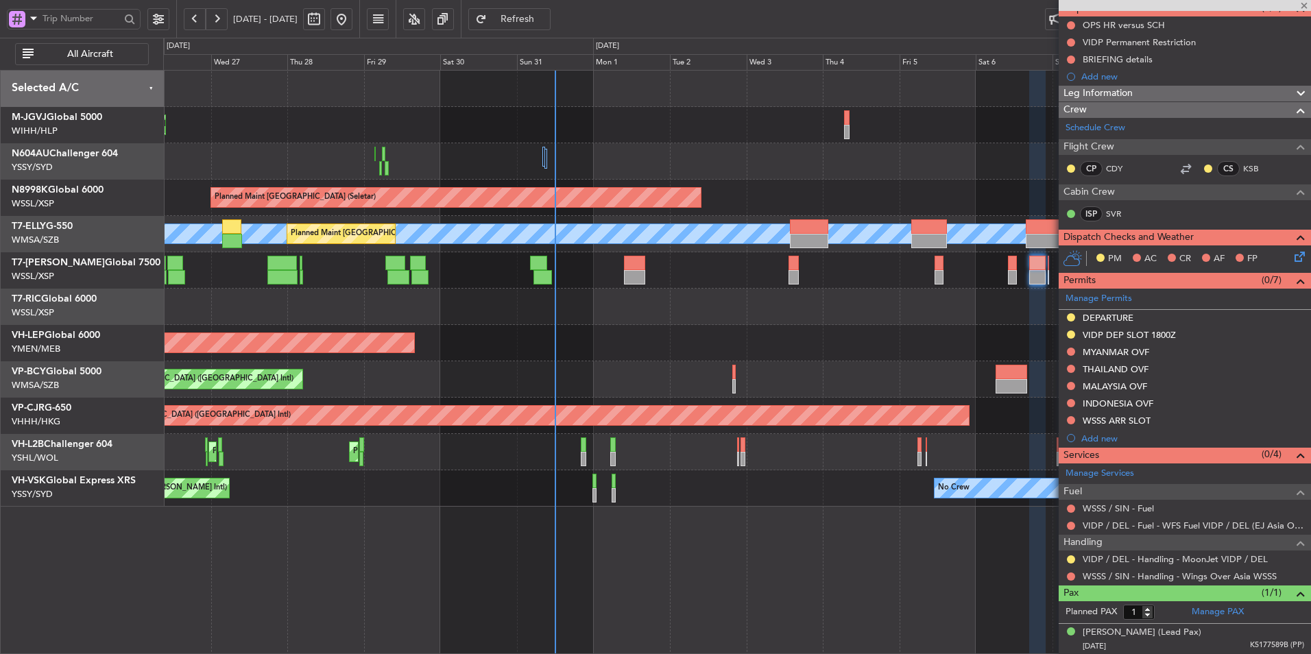
type input "-00:10"
type input "2"
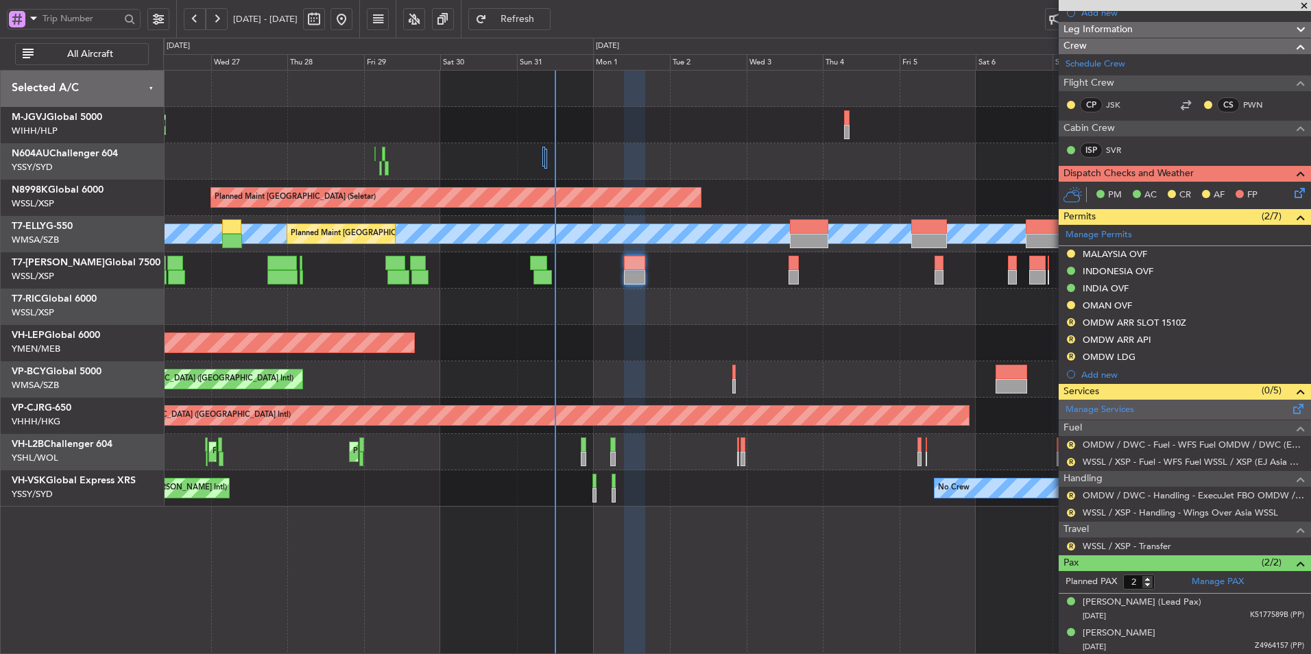
scroll to position [198, 0]
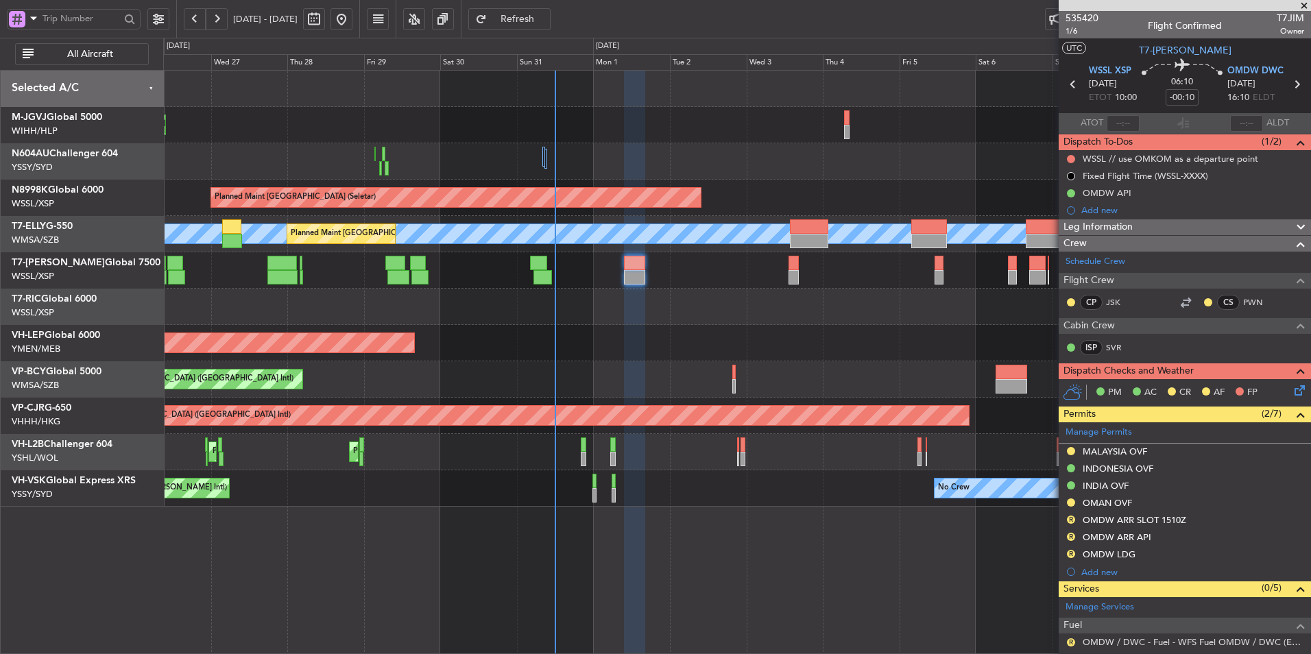
scroll to position [198, 0]
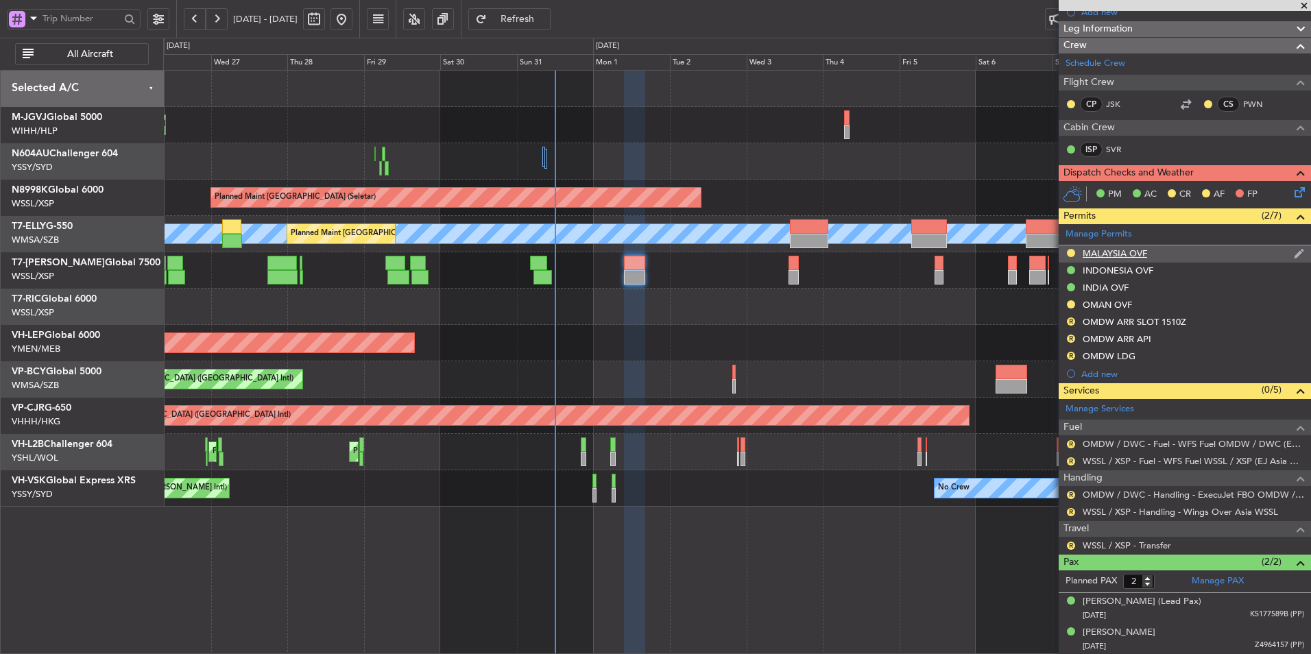
click at [1101, 252] on div "MALAYSIA OVF" at bounding box center [1114, 253] width 64 height 12
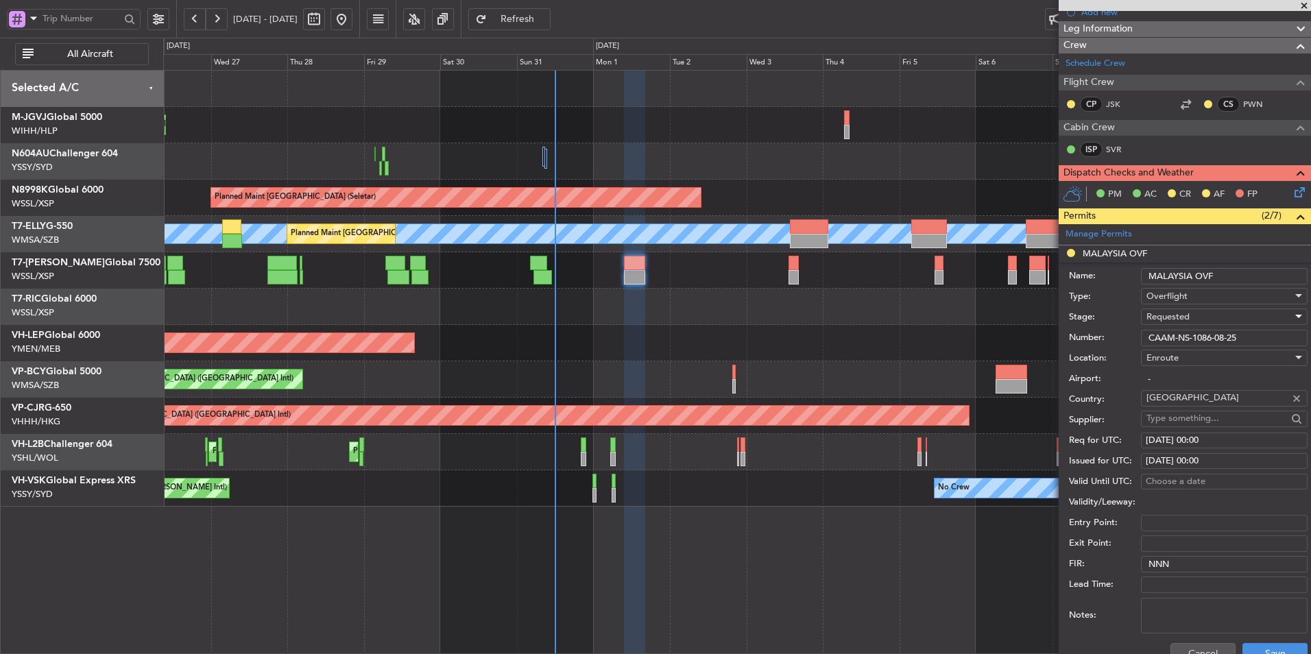
click at [1205, 320] on div "Requested" at bounding box center [1219, 316] width 146 height 21
click at [1202, 415] on span "Received OK" at bounding box center [1219, 420] width 144 height 21
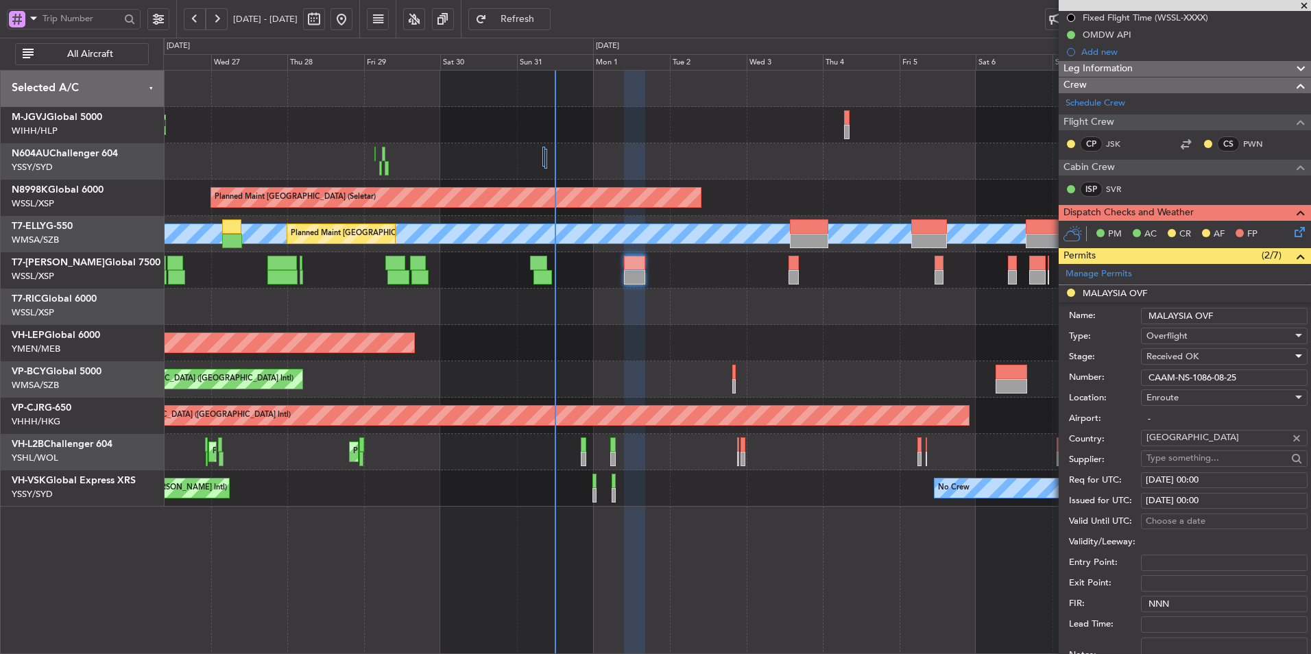
scroll to position [274, 0]
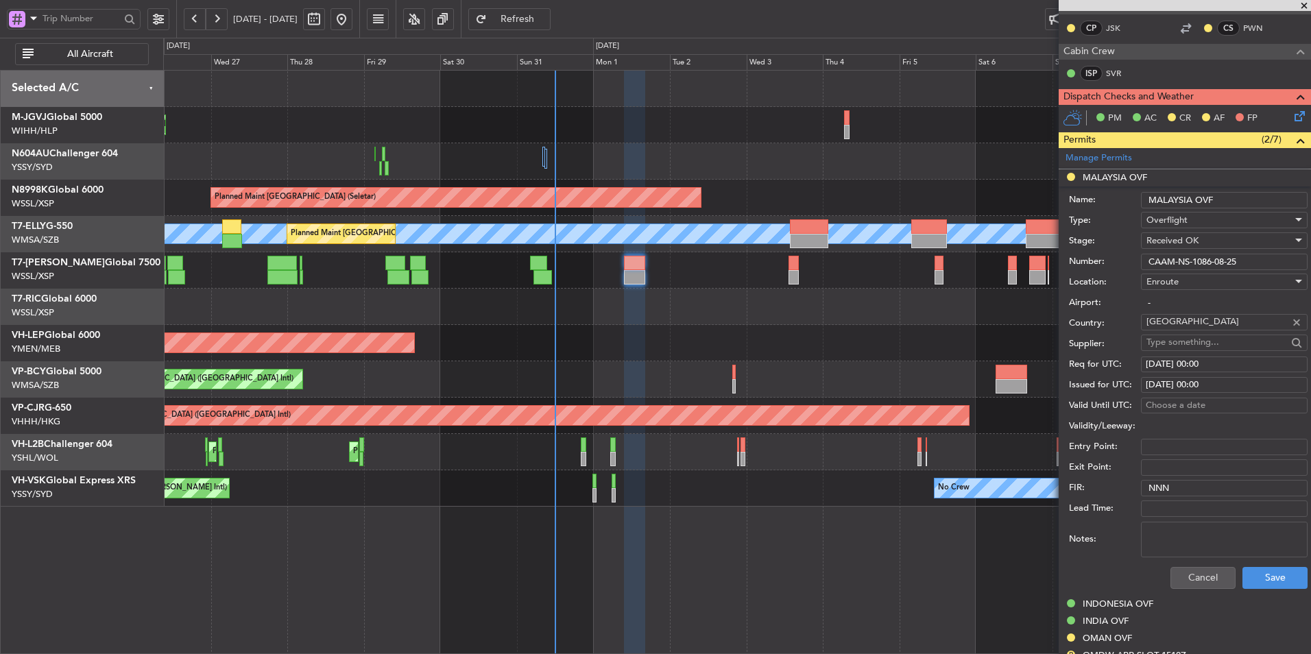
click at [1198, 363] on div "[DATE] 00:00" at bounding box center [1223, 365] width 157 height 14
select select "9"
select select "2025"
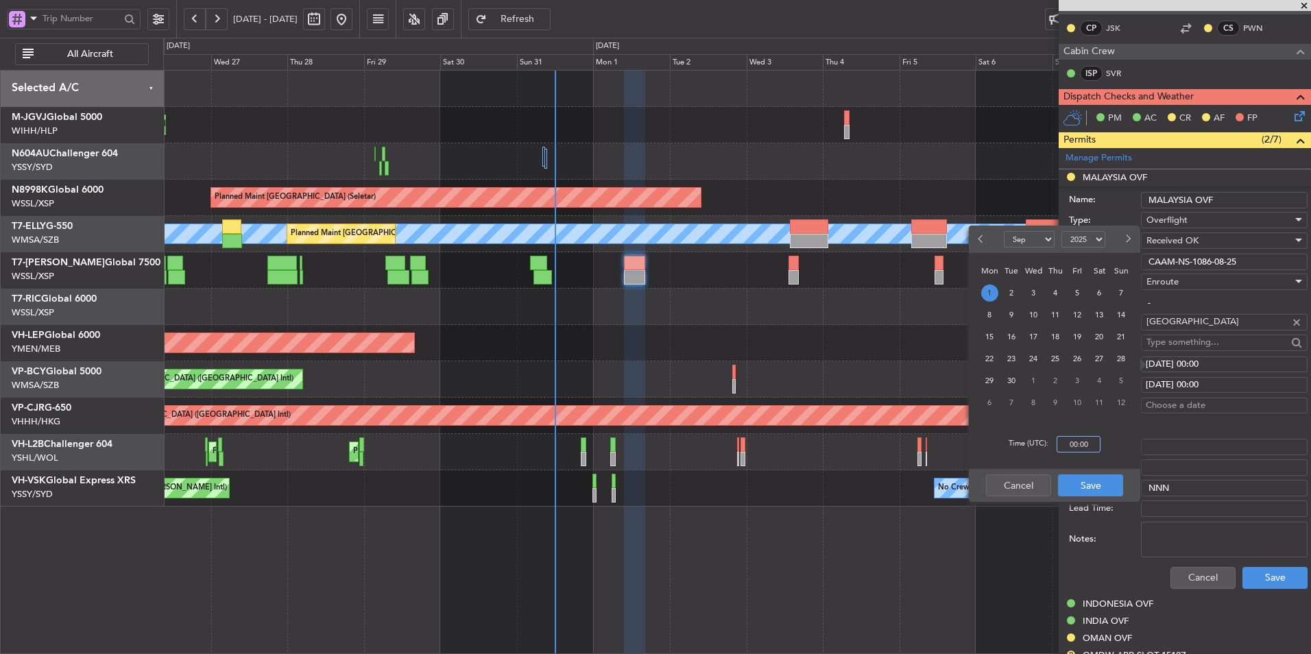
click at [1093, 439] on input "00:00" at bounding box center [1078, 444] width 44 height 16
type input "10:00"
click at [1091, 485] on button "Save" at bounding box center [1090, 485] width 65 height 22
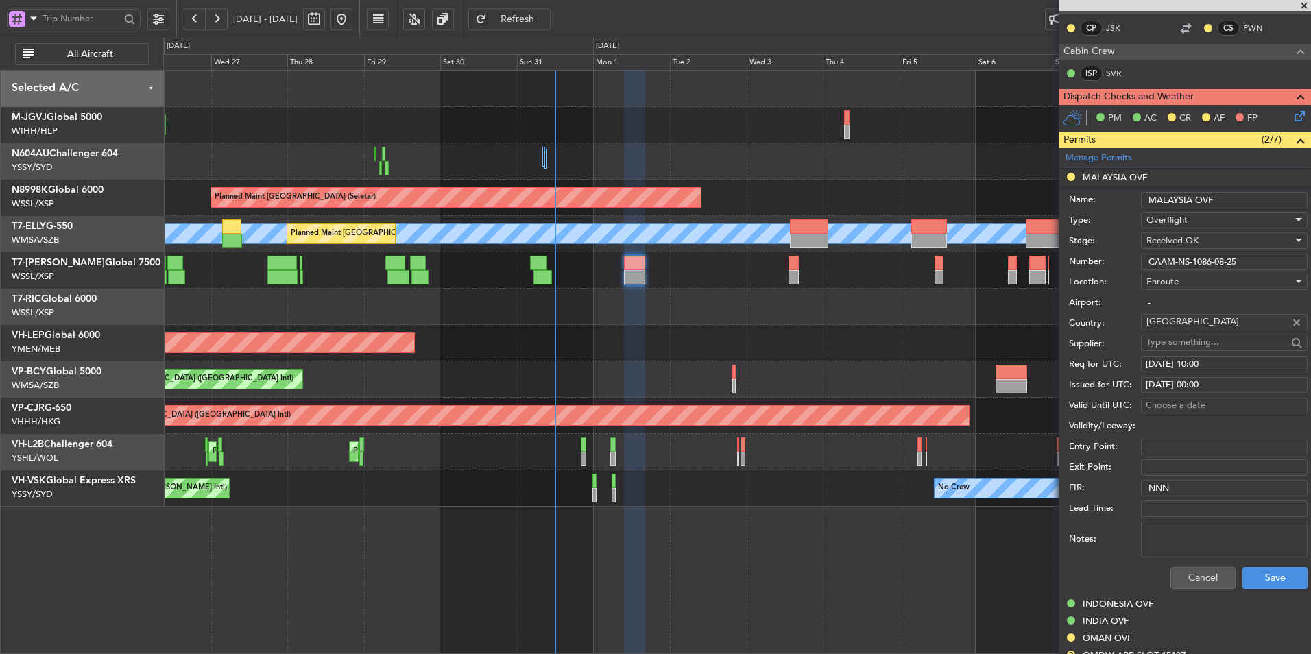
click at [1217, 383] on div "[DATE] 00:00" at bounding box center [1223, 385] width 157 height 14
select select "9"
select select "2025"
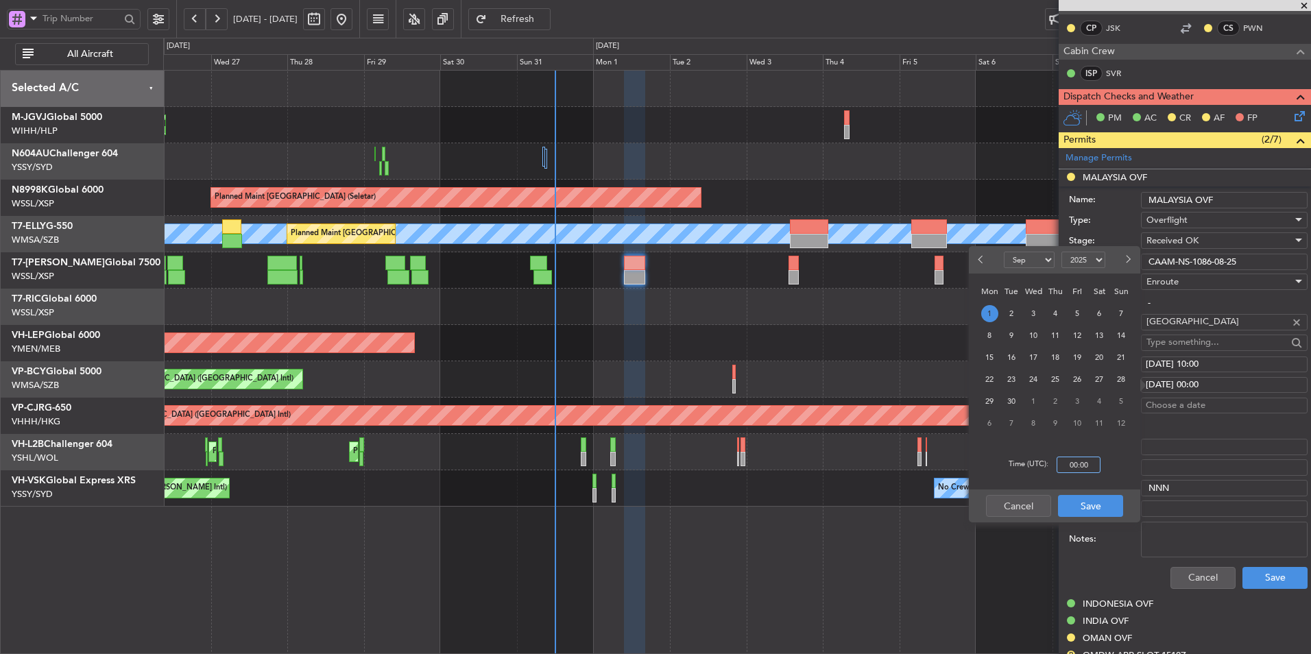
click at [1083, 468] on input "00:00" at bounding box center [1078, 465] width 44 height 16
type input "10:00"
drag, startPoint x: 1092, startPoint y: 494, endPoint x: 1137, endPoint y: 504, distance: 46.3
click at [1091, 494] on div "Cancel Save" at bounding box center [1054, 505] width 171 height 33
click at [1074, 509] on button "Save" at bounding box center [1090, 506] width 65 height 22
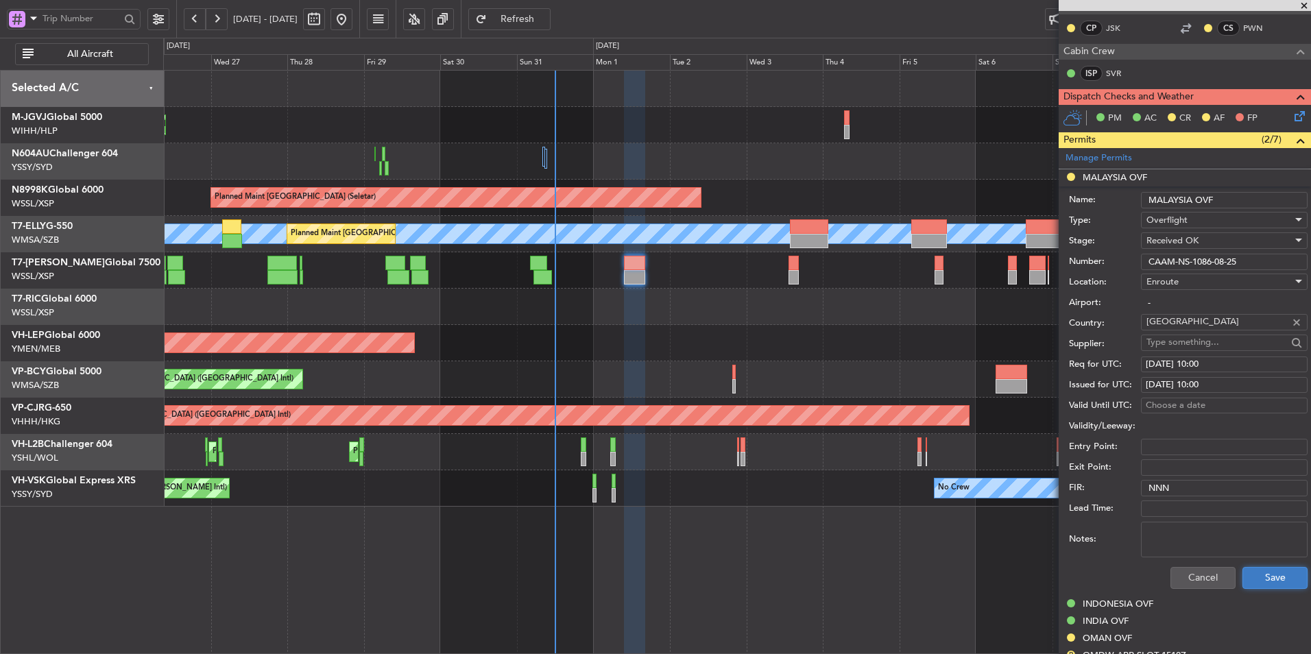
click at [1283, 582] on button "Save" at bounding box center [1274, 578] width 65 height 22
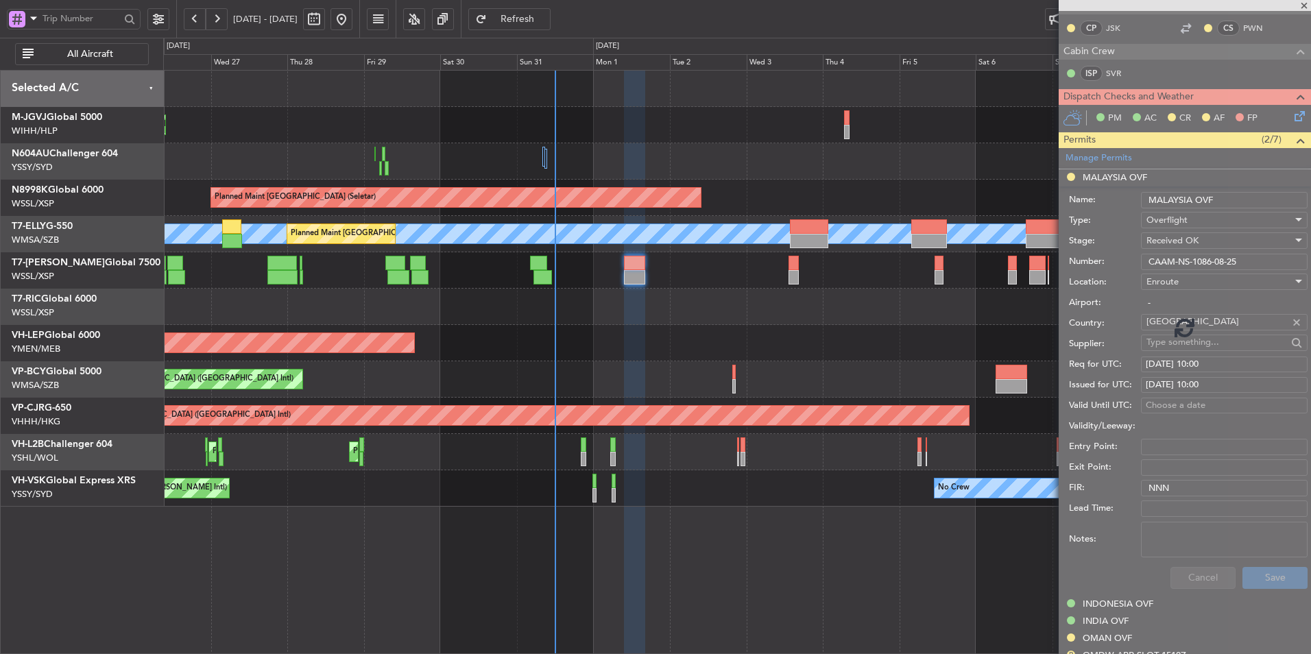
scroll to position [198, 0]
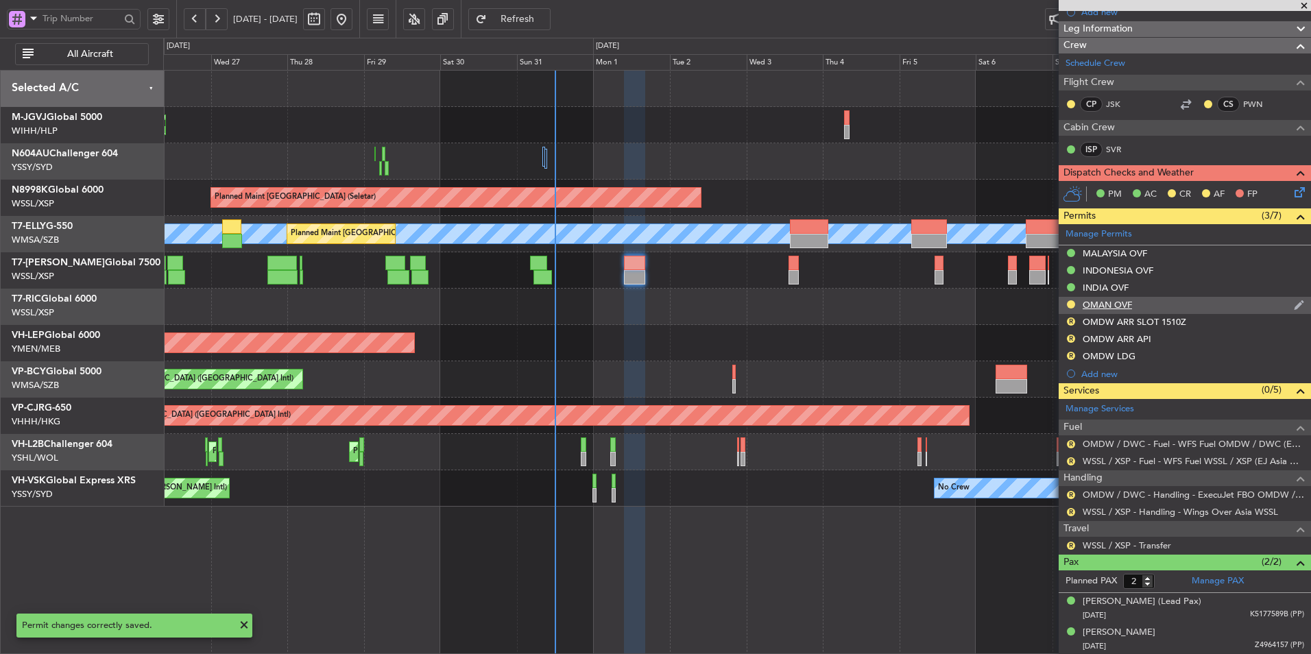
click at [1122, 304] on div "OMAN OVF" at bounding box center [1106, 305] width 49 height 12
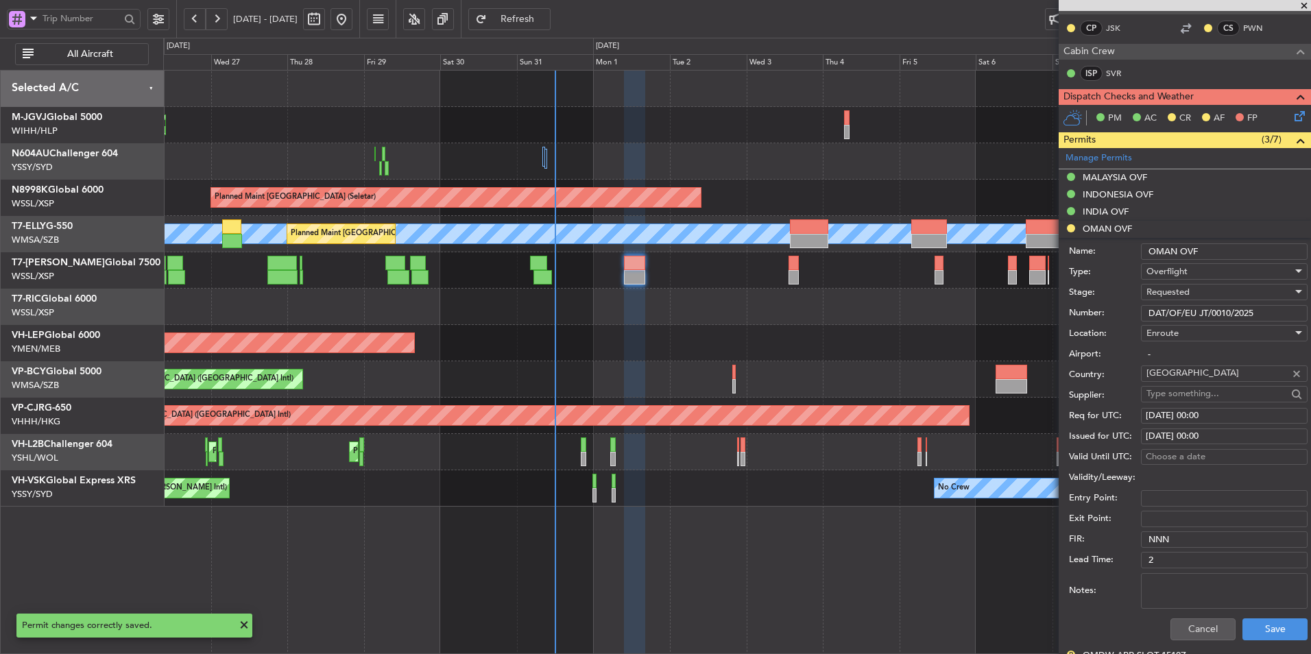
click at [1228, 414] on div "[DATE] 00:00" at bounding box center [1223, 416] width 157 height 14
select select "9"
select select "2025"
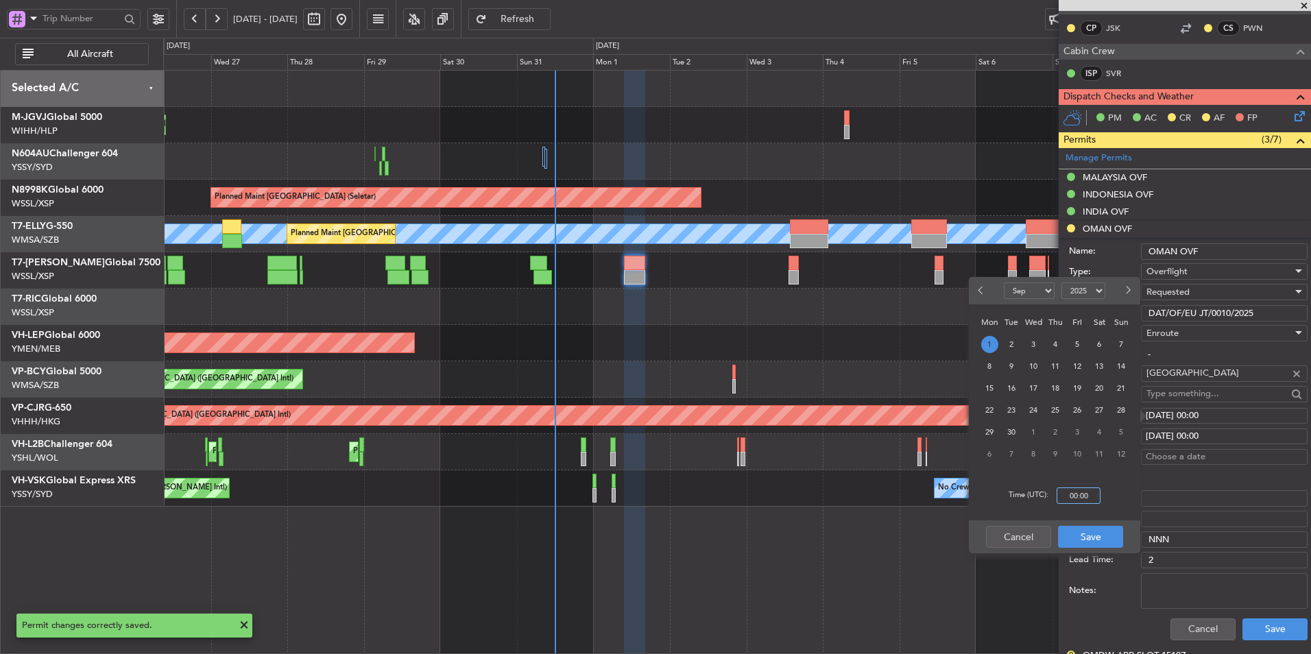
click at [1097, 497] on input "00:00" at bounding box center [1078, 495] width 44 height 16
type input "10:00"
click at [1102, 538] on button "Save" at bounding box center [1090, 537] width 65 height 22
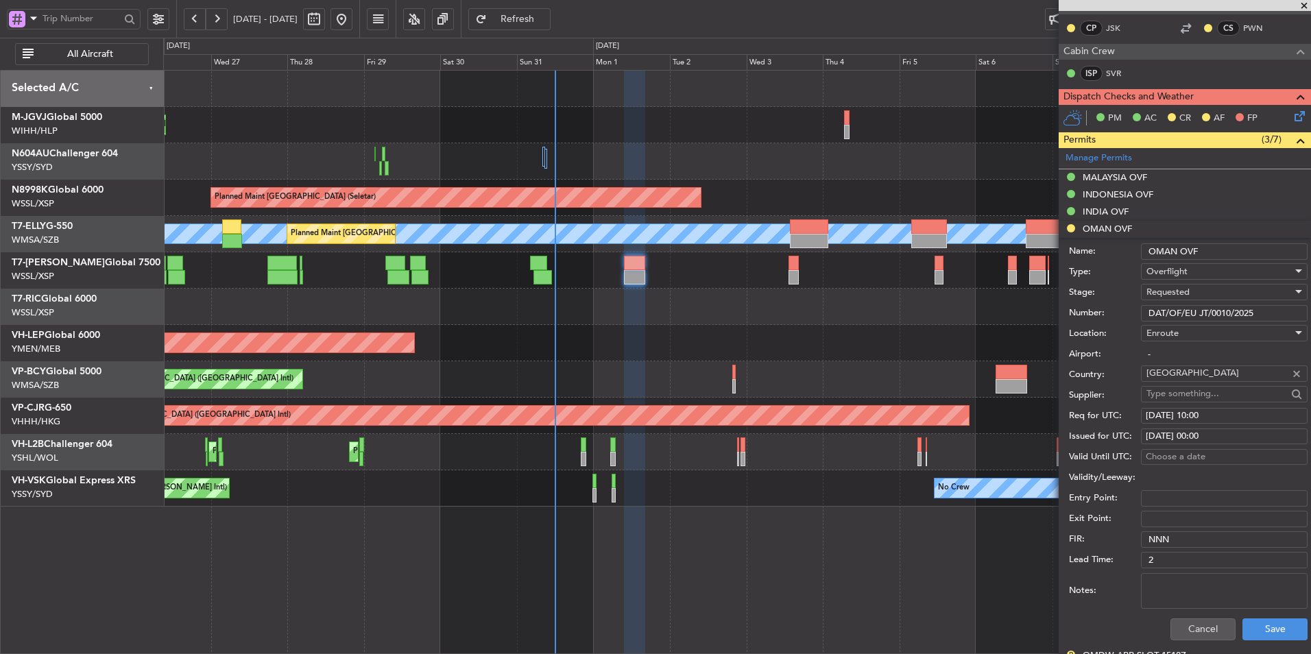
click at [1234, 441] on div "[DATE] 00:00" at bounding box center [1223, 437] width 157 height 14
select select "9"
select select "2025"
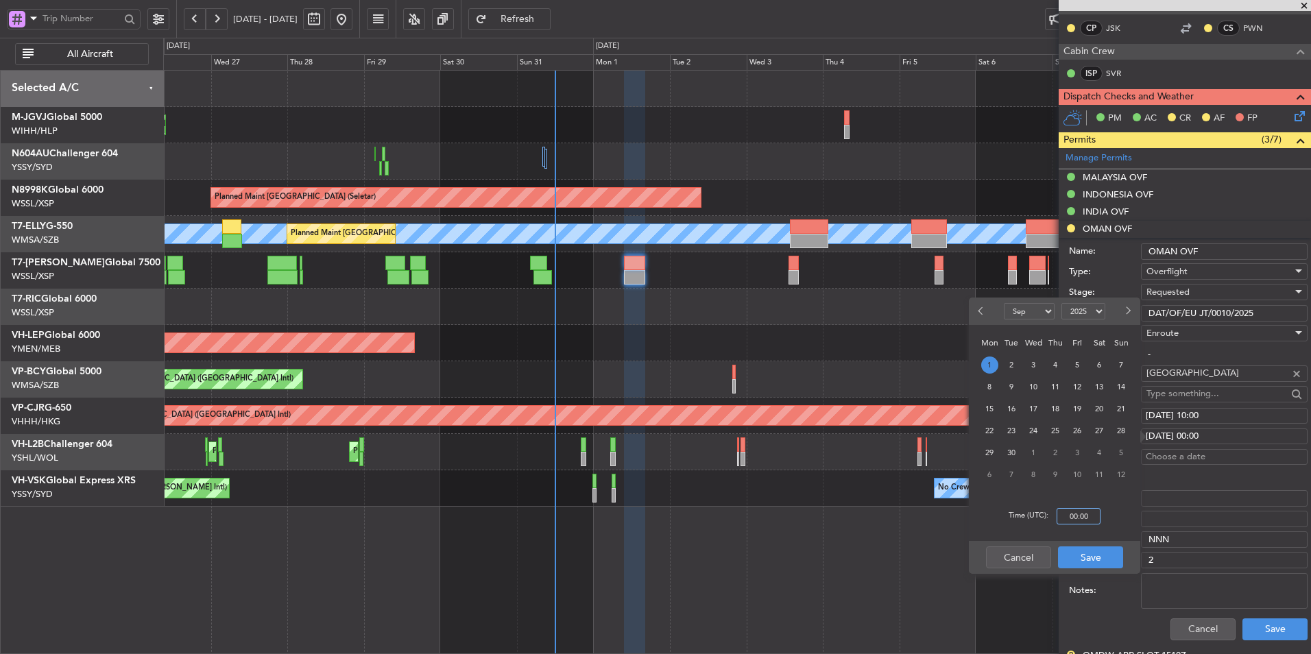
click at [1093, 514] on input "00:00" at bounding box center [1078, 516] width 44 height 16
type input "10:00"
click at [1087, 553] on button "Save" at bounding box center [1090, 557] width 65 height 22
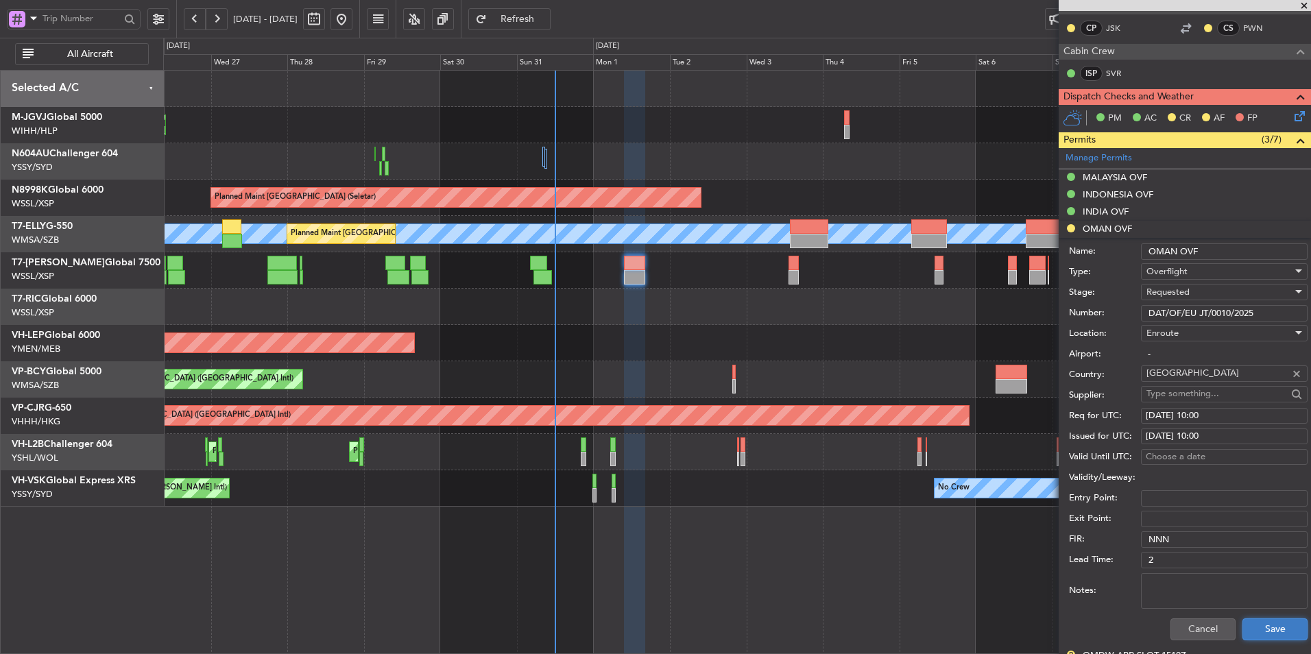
click at [1269, 628] on button "Save" at bounding box center [1274, 629] width 65 height 22
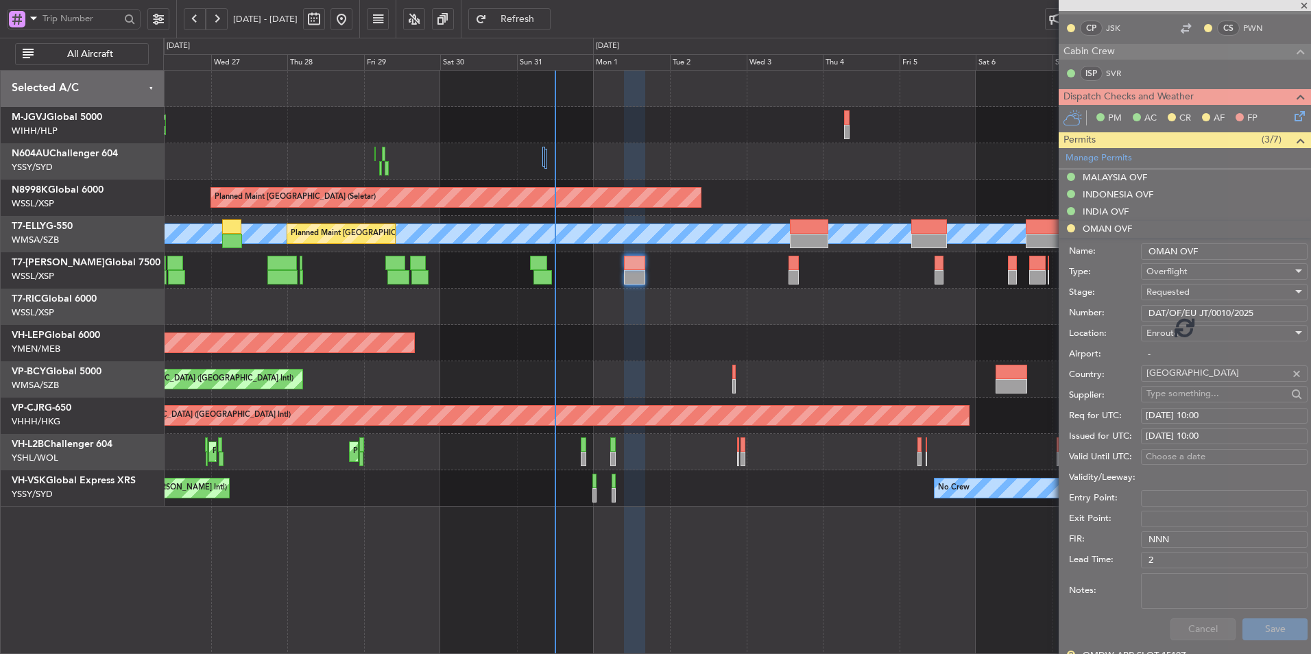
scroll to position [198, 0]
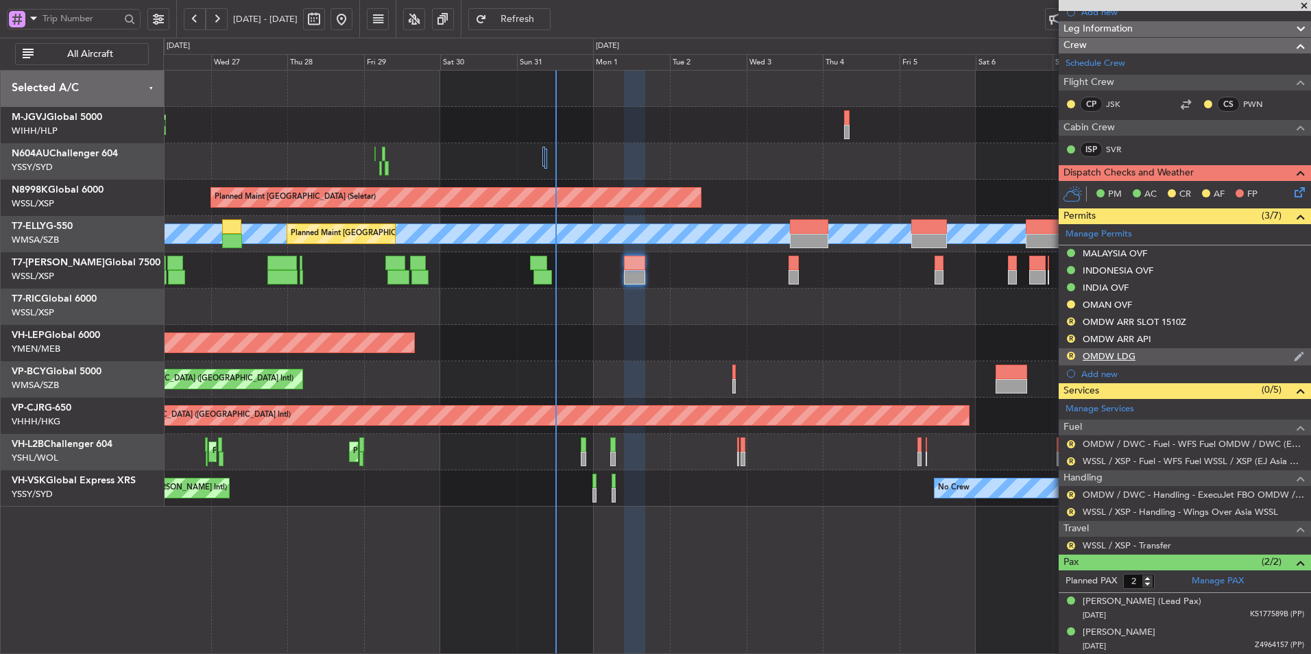
click at [1113, 354] on div "OMDW LDG" at bounding box center [1108, 356] width 53 height 12
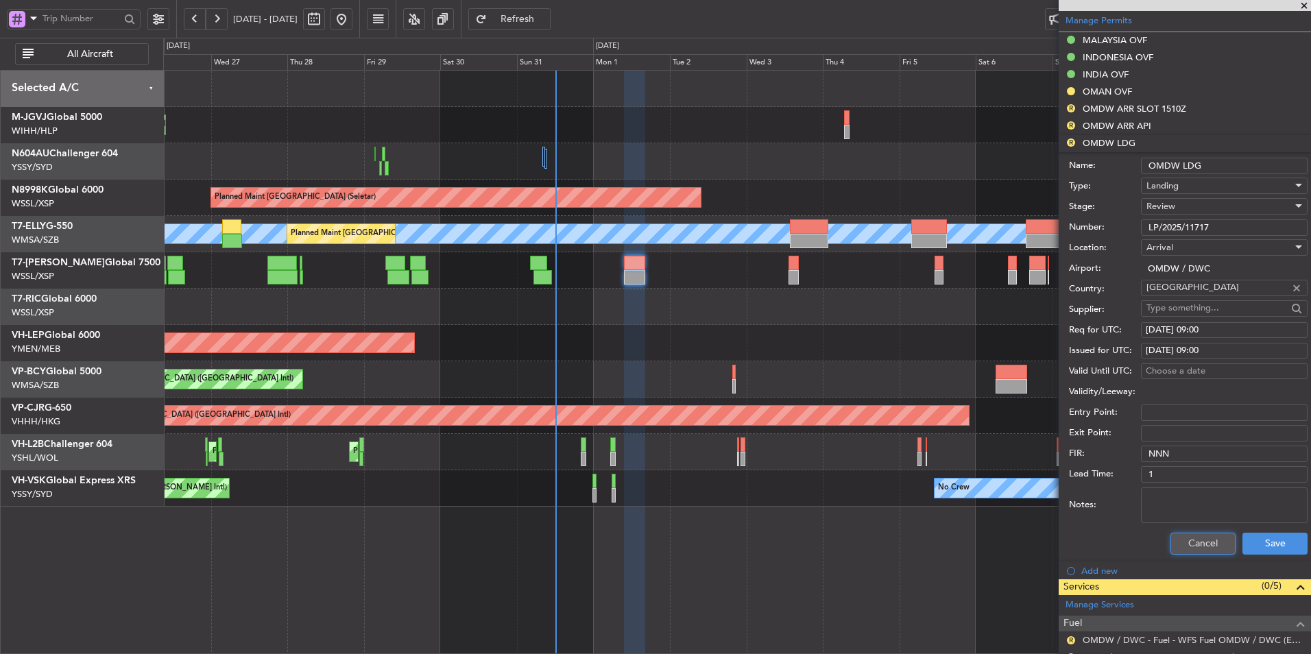
click at [1200, 537] on button "Cancel" at bounding box center [1202, 544] width 65 height 22
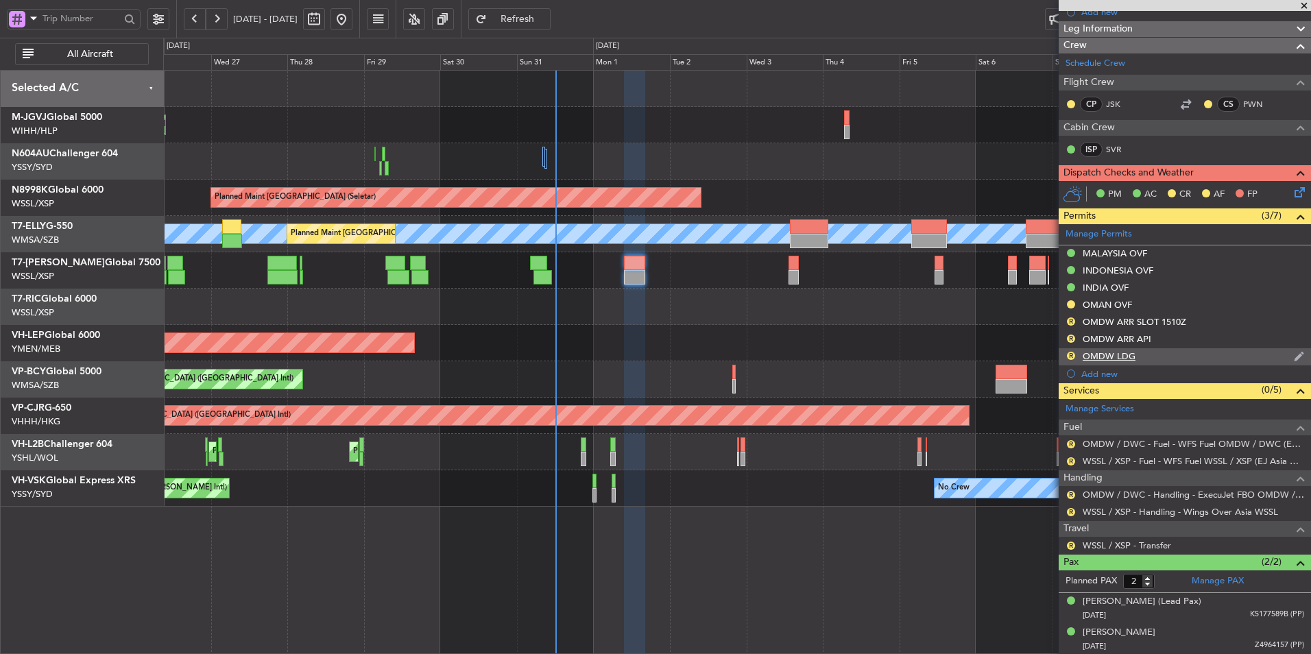
click at [1117, 357] on div "OMDW LDG" at bounding box center [1108, 356] width 53 height 12
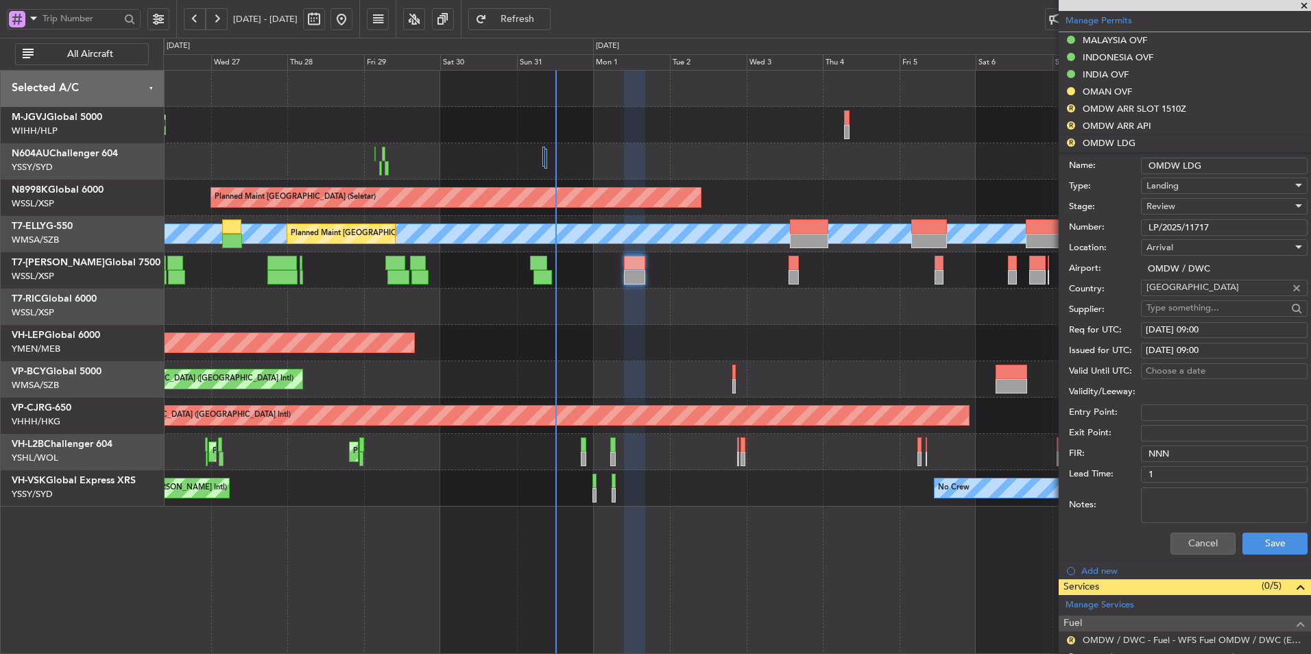
click at [1224, 230] on input "LP/2025/11717" at bounding box center [1224, 227] width 167 height 16
drag, startPoint x: 1215, startPoint y: 230, endPoint x: 1073, endPoint y: 236, distance: 142.7
click at [1124, 231] on div "Number: LP/2025/11717" at bounding box center [1188, 227] width 239 height 21
click at [1198, 535] on button "Cancel" at bounding box center [1202, 544] width 65 height 22
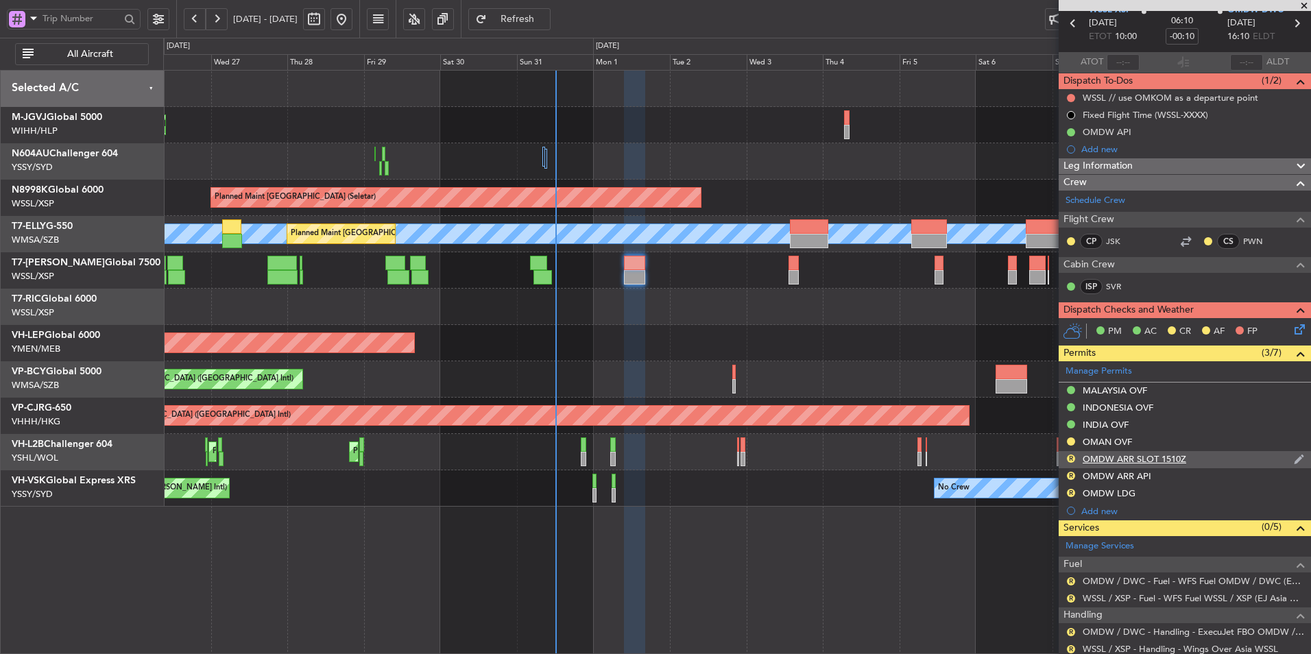
scroll to position [198, 0]
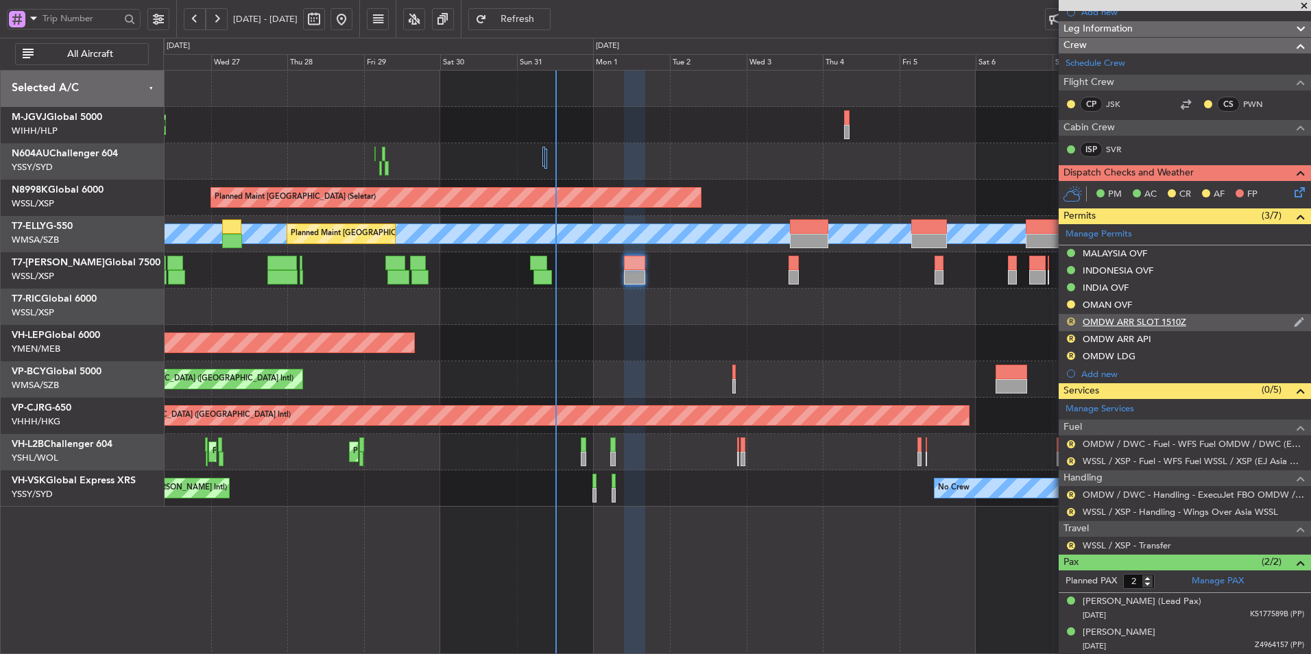
click at [1071, 320] on button "R" at bounding box center [1071, 321] width 8 height 8
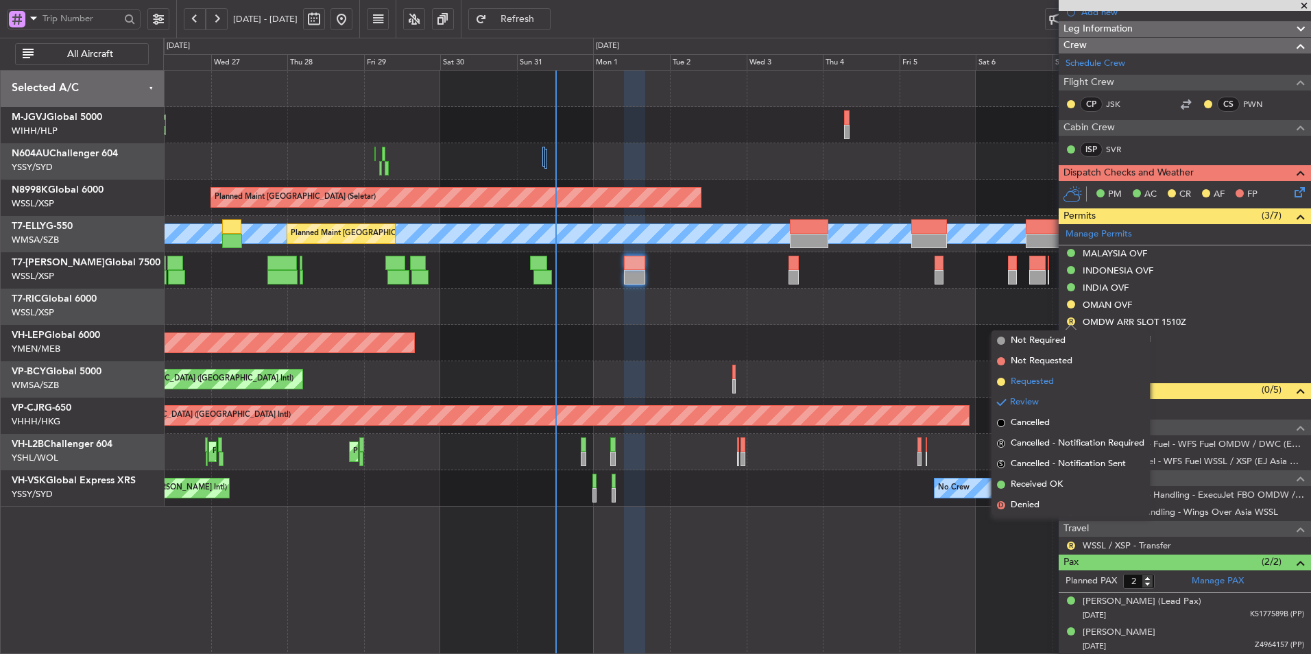
click at [1058, 383] on li "Requested" at bounding box center [1070, 382] width 158 height 21
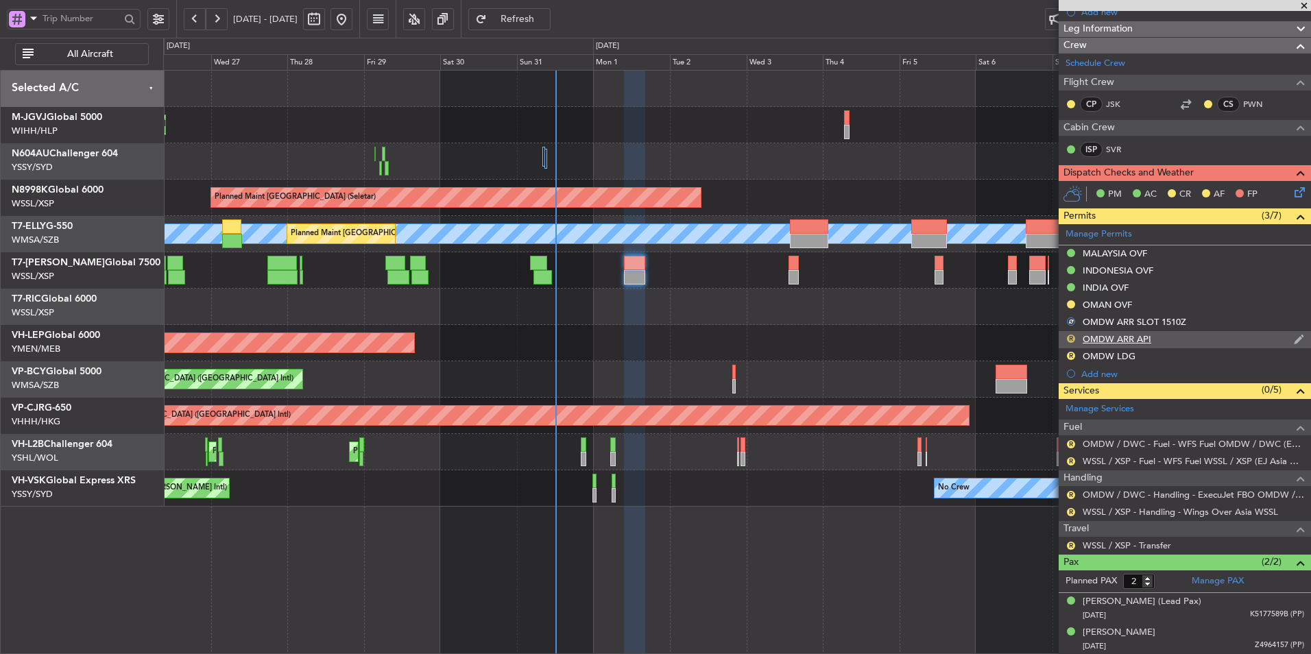
click at [1072, 337] on button "R" at bounding box center [1071, 339] width 8 height 8
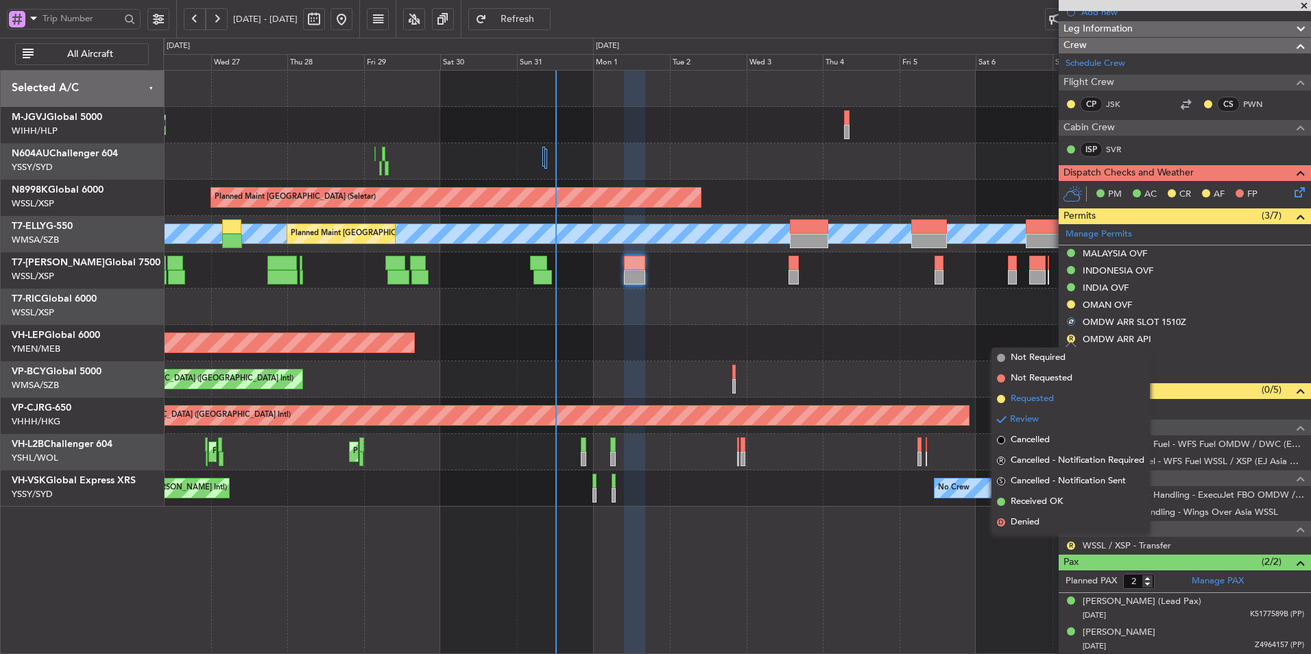
click at [1049, 396] on span "Requested" at bounding box center [1031, 399] width 43 height 14
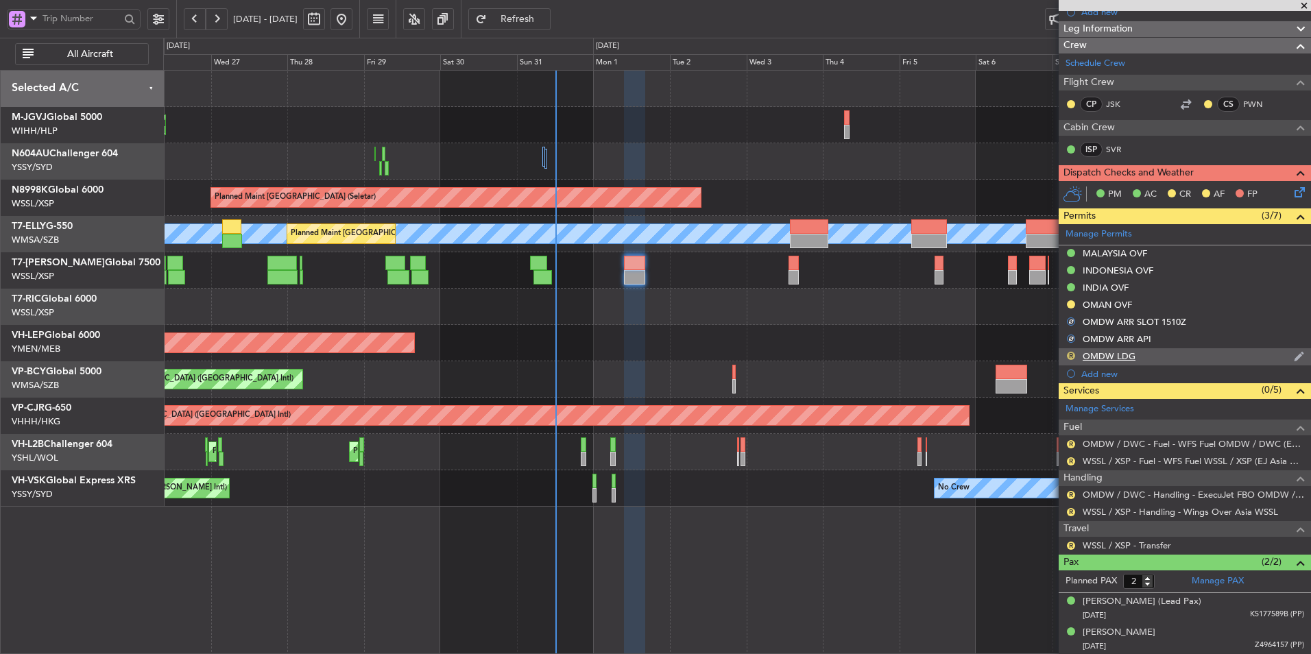
click at [1071, 355] on button "R" at bounding box center [1071, 356] width 8 height 8
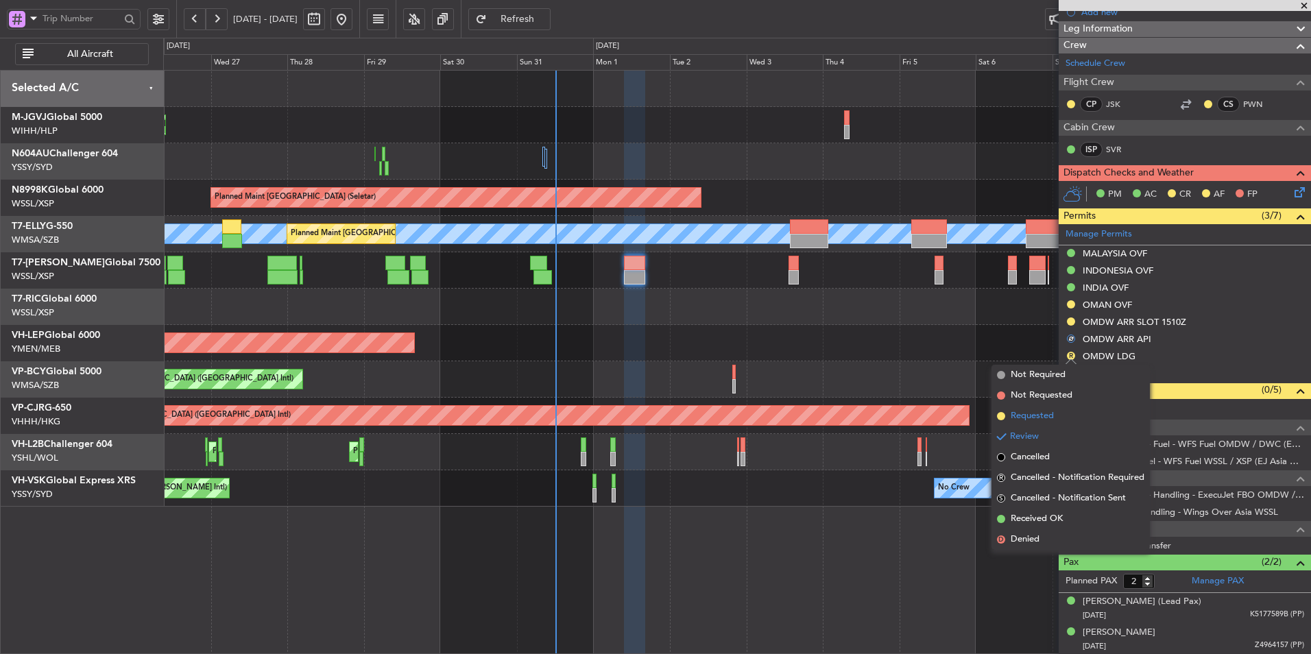
click at [1048, 413] on span "Requested" at bounding box center [1031, 416] width 43 height 14
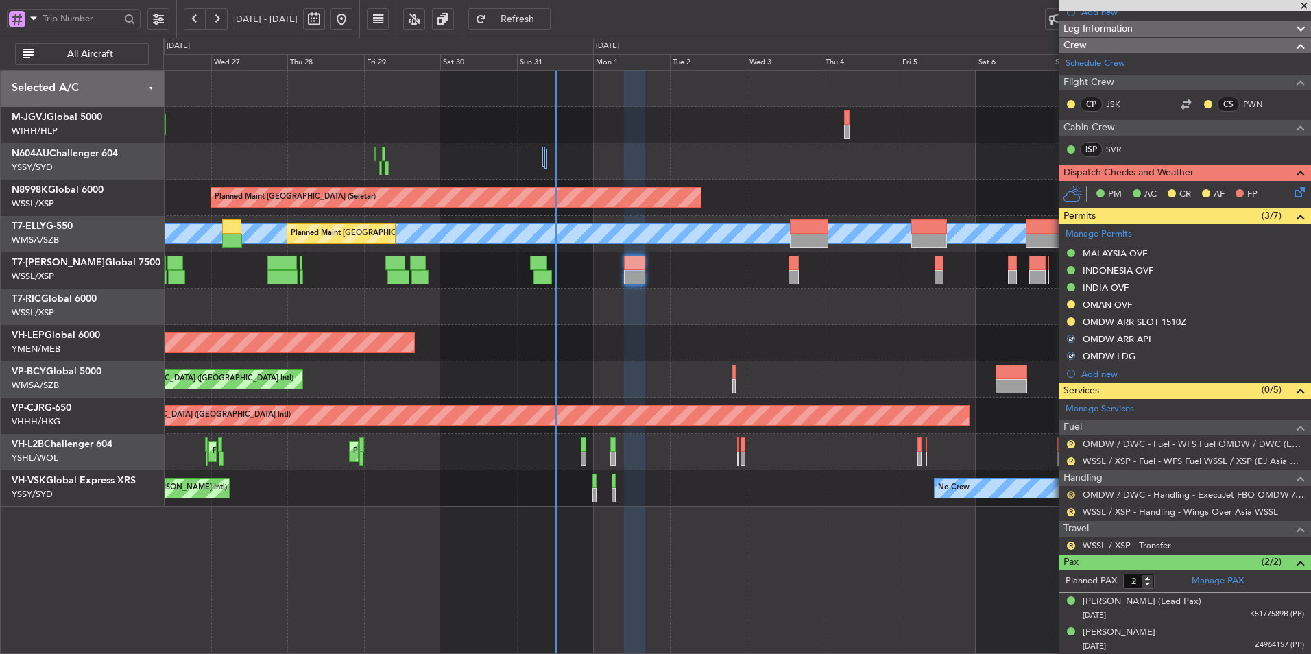
click at [1069, 494] on button "R" at bounding box center [1071, 495] width 8 height 8
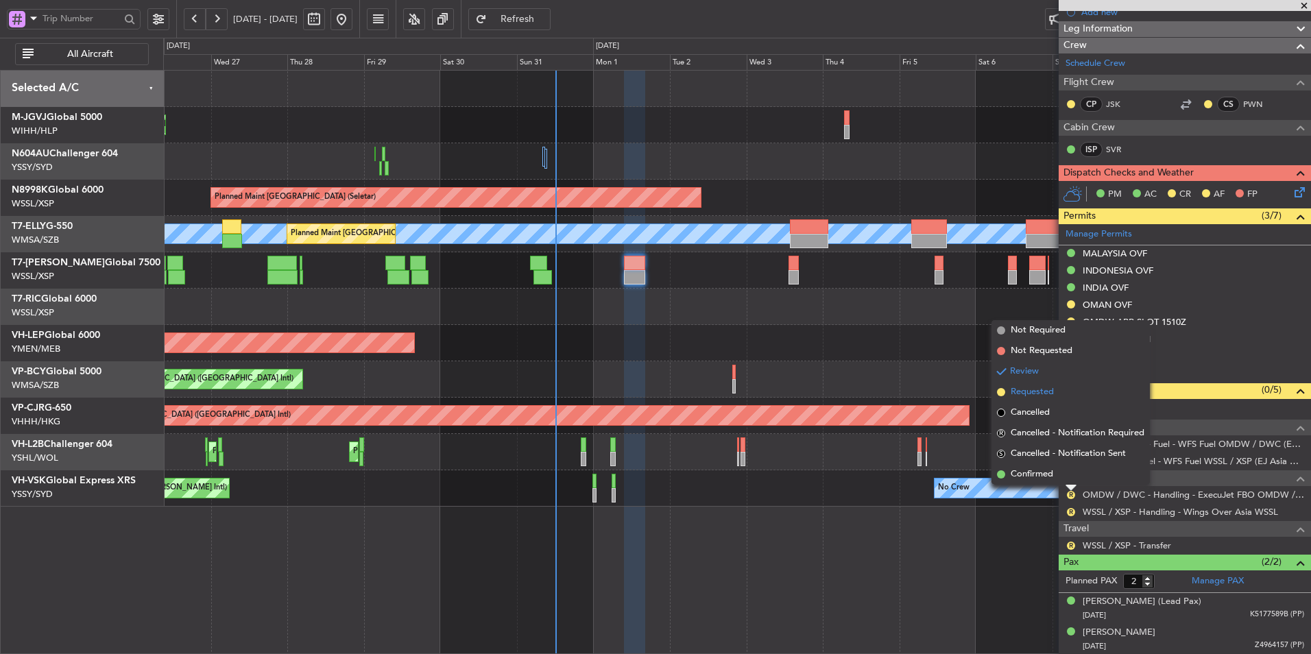
click at [1060, 397] on li "Requested" at bounding box center [1070, 392] width 158 height 21
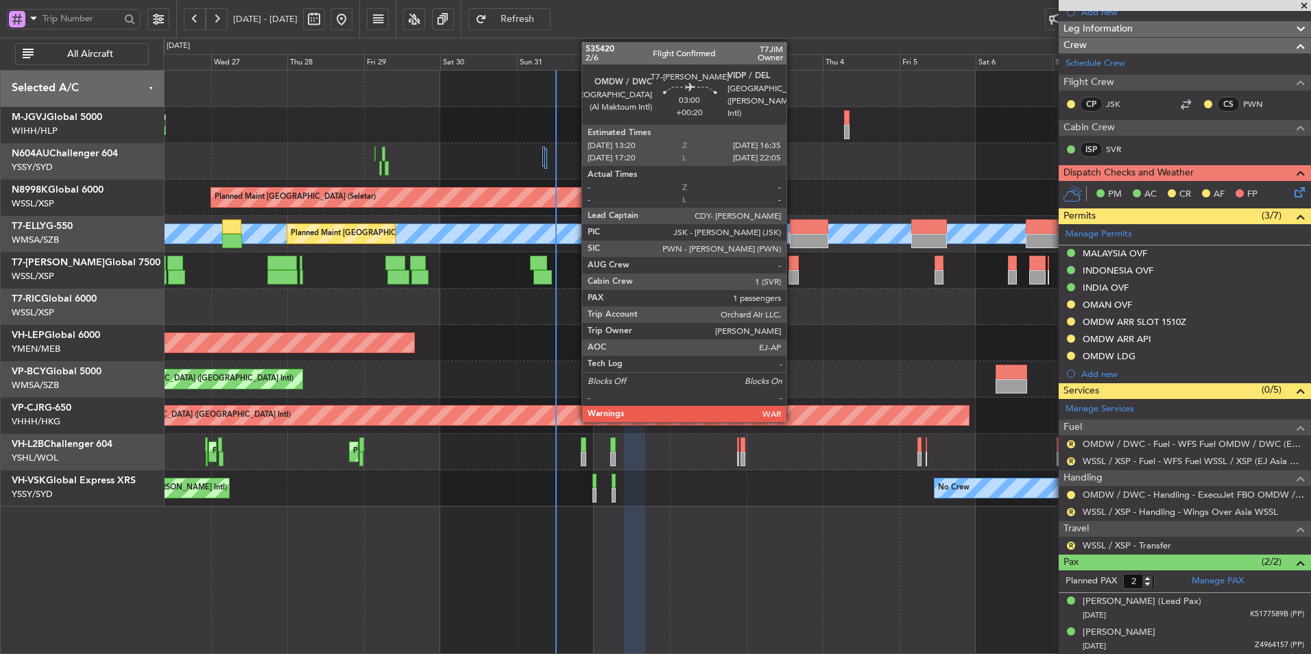
click at [792, 270] on div at bounding box center [793, 277] width 11 height 14
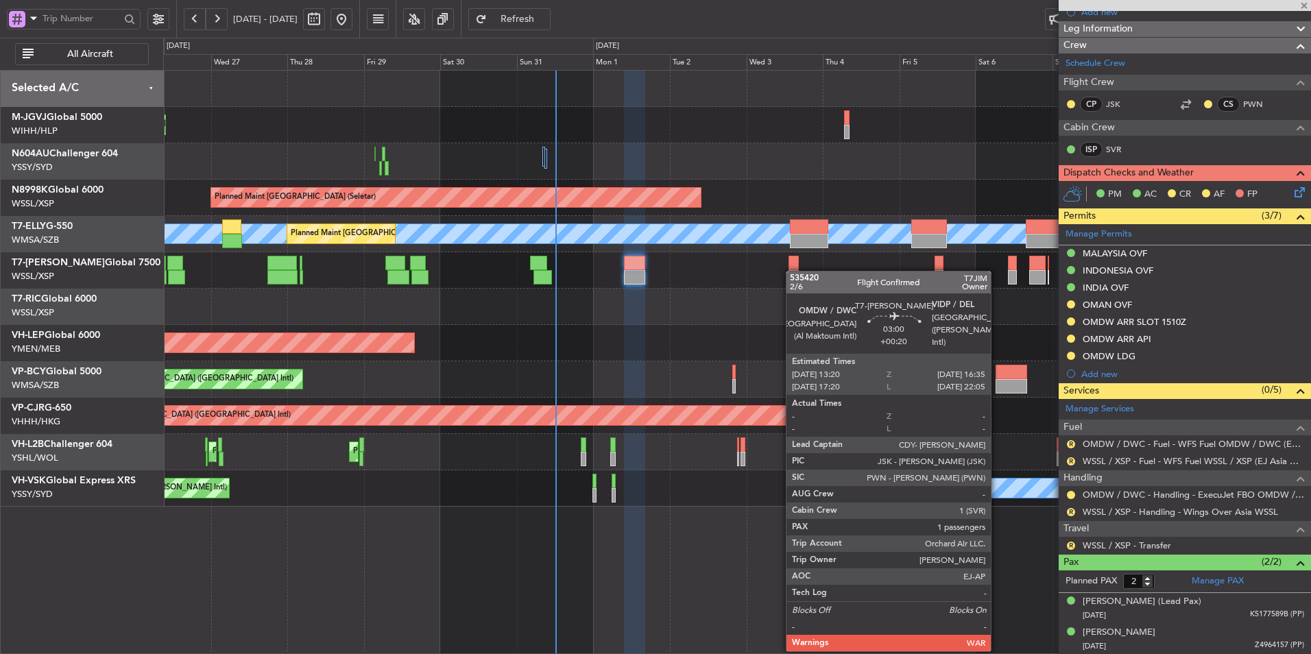
type input "+00:20"
type input "1"
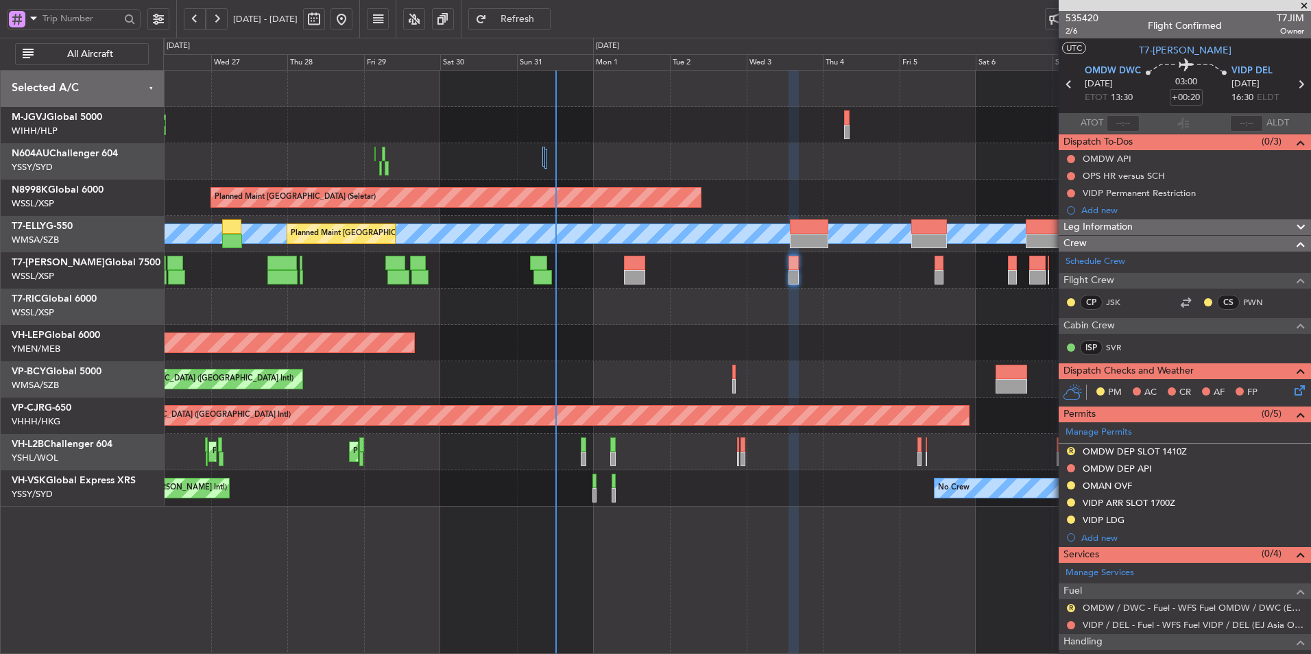
scroll to position [99, 0]
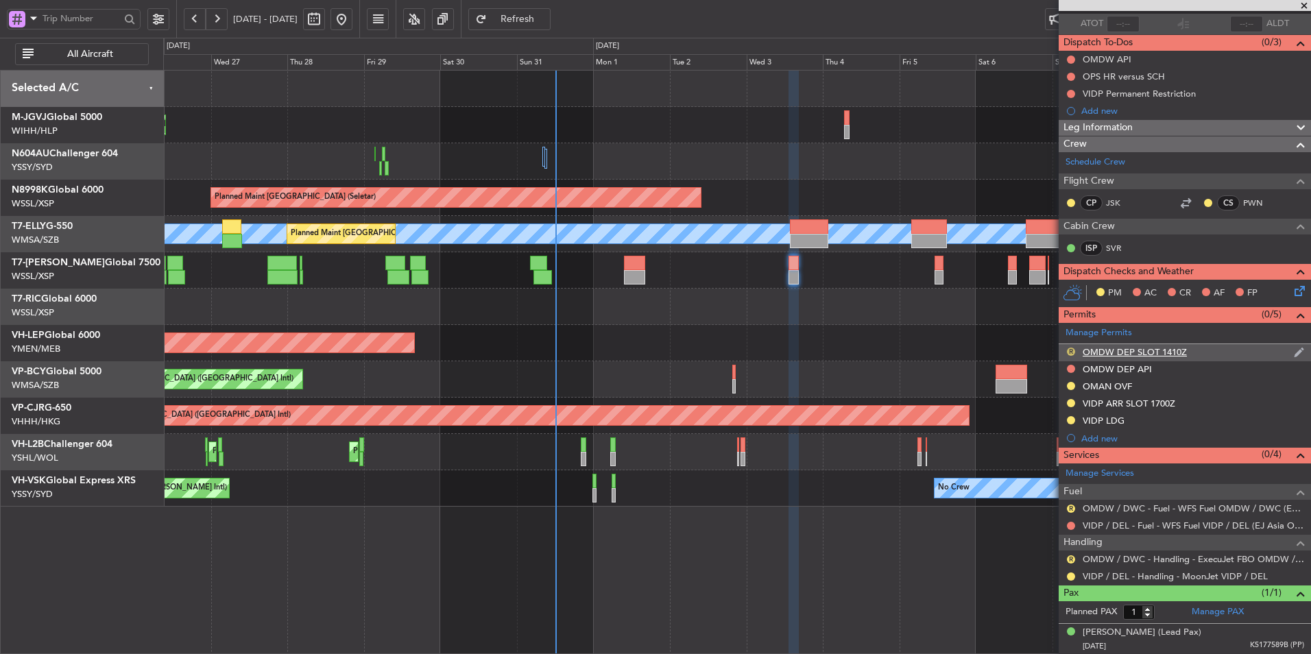
click at [1069, 350] on button "R" at bounding box center [1071, 352] width 8 height 8
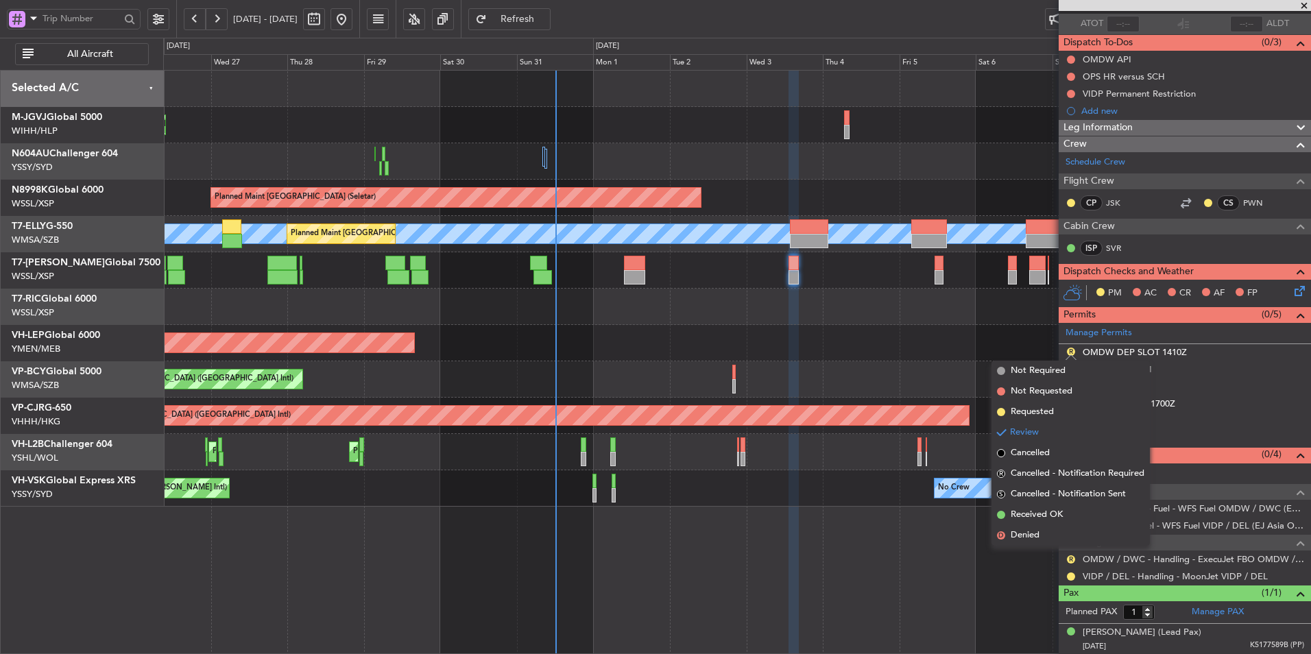
click at [1045, 411] on span "Requested" at bounding box center [1031, 412] width 43 height 14
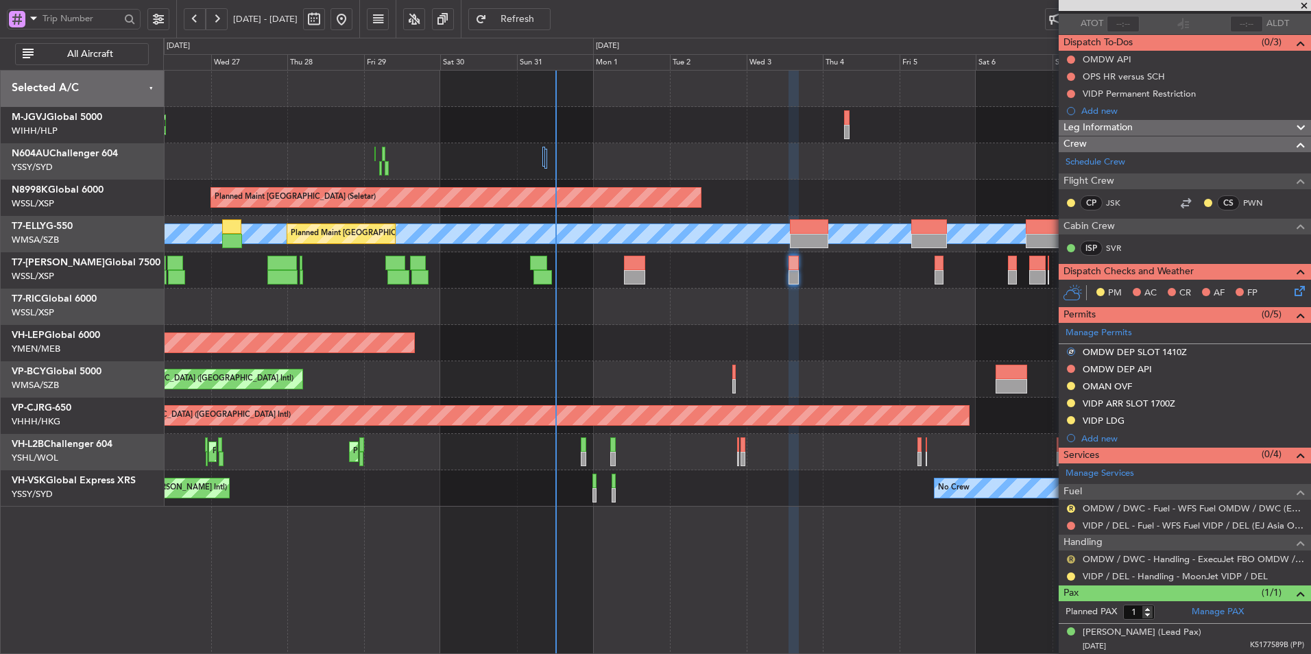
click at [1069, 559] on button "R" at bounding box center [1071, 559] width 8 height 8
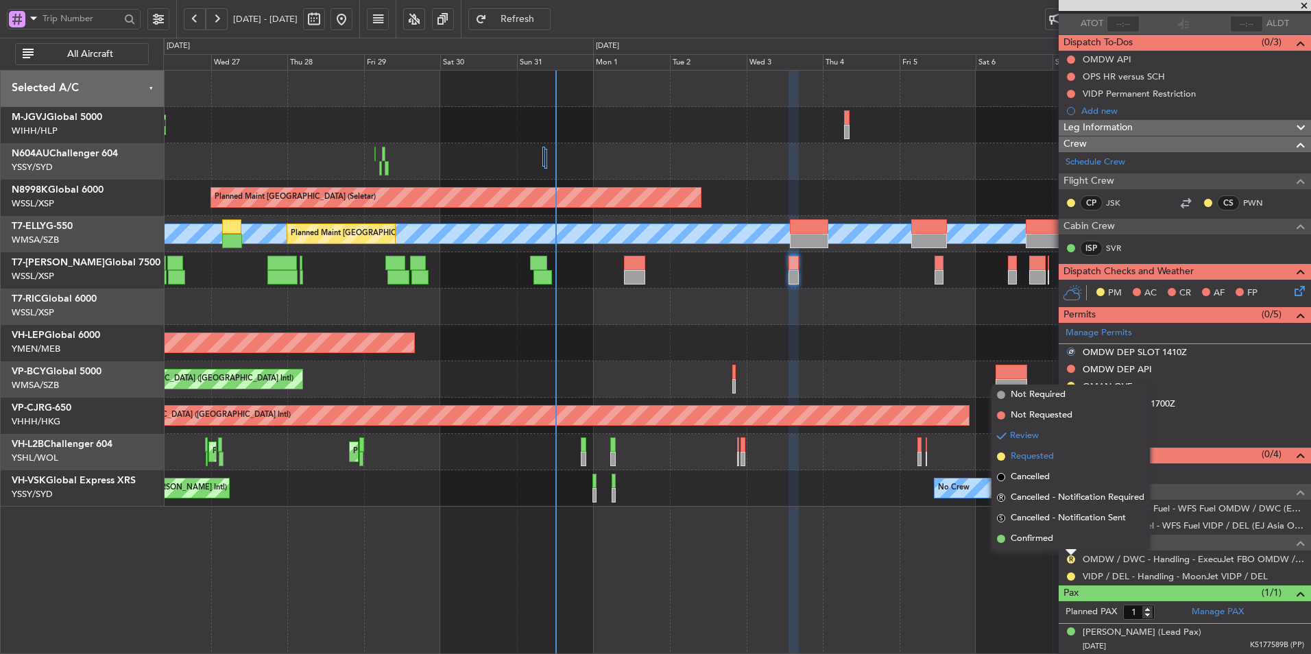
click at [1029, 454] on span "Requested" at bounding box center [1031, 457] width 43 height 14
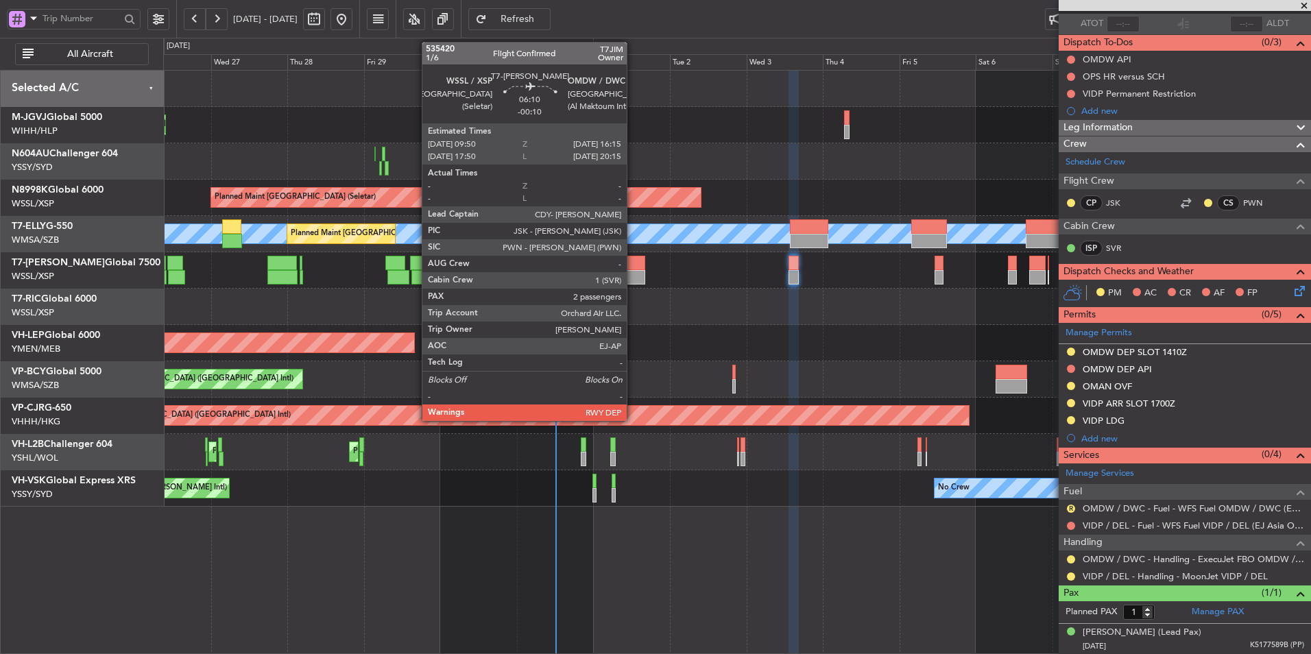
click at [633, 268] on div at bounding box center [634, 263] width 21 height 14
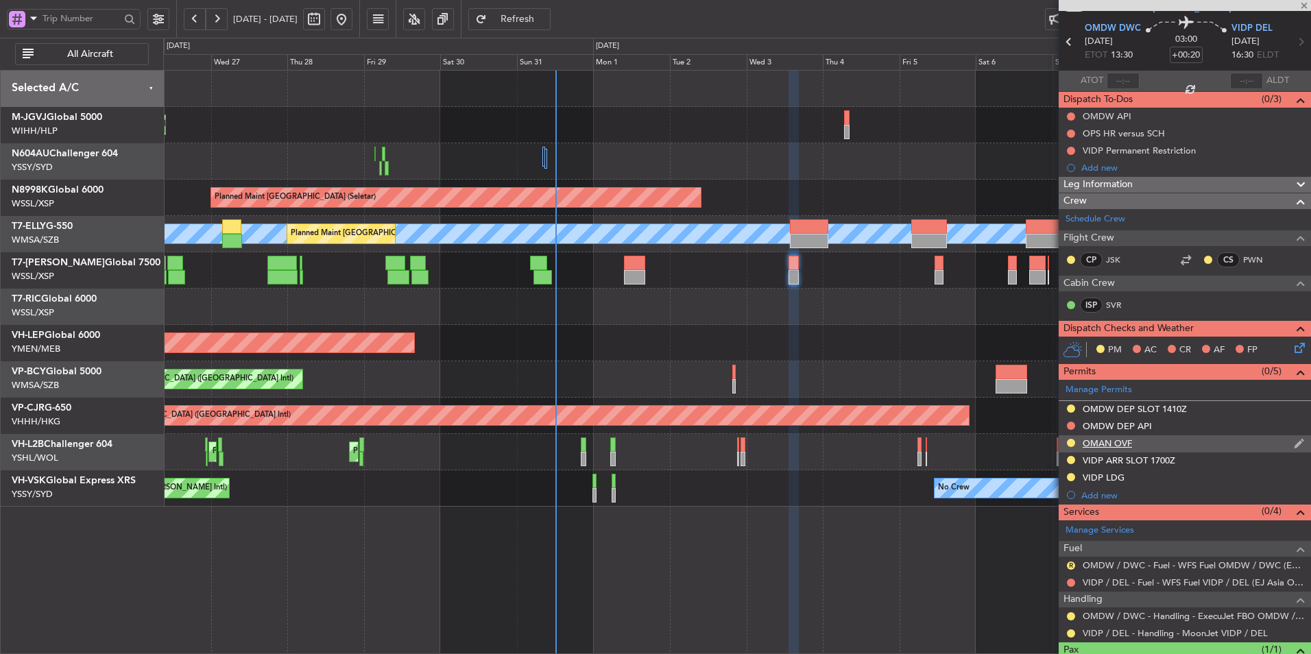
scroll to position [0, 0]
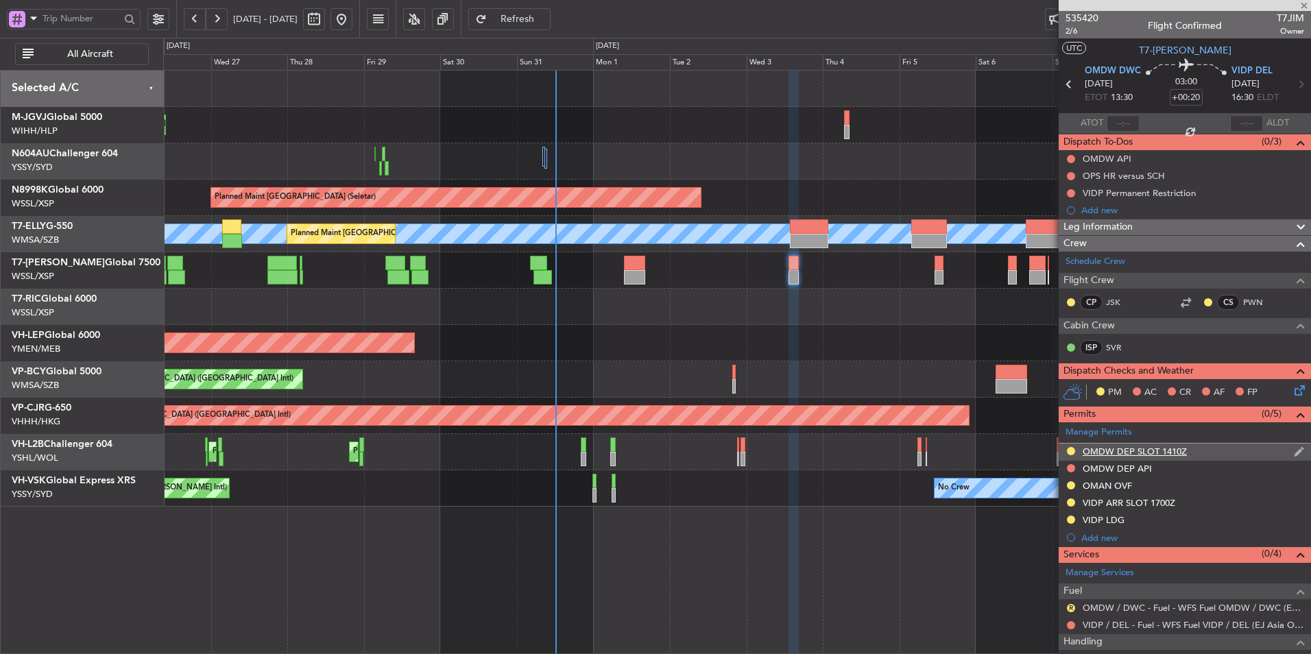
type input "-00:10"
type input "2"
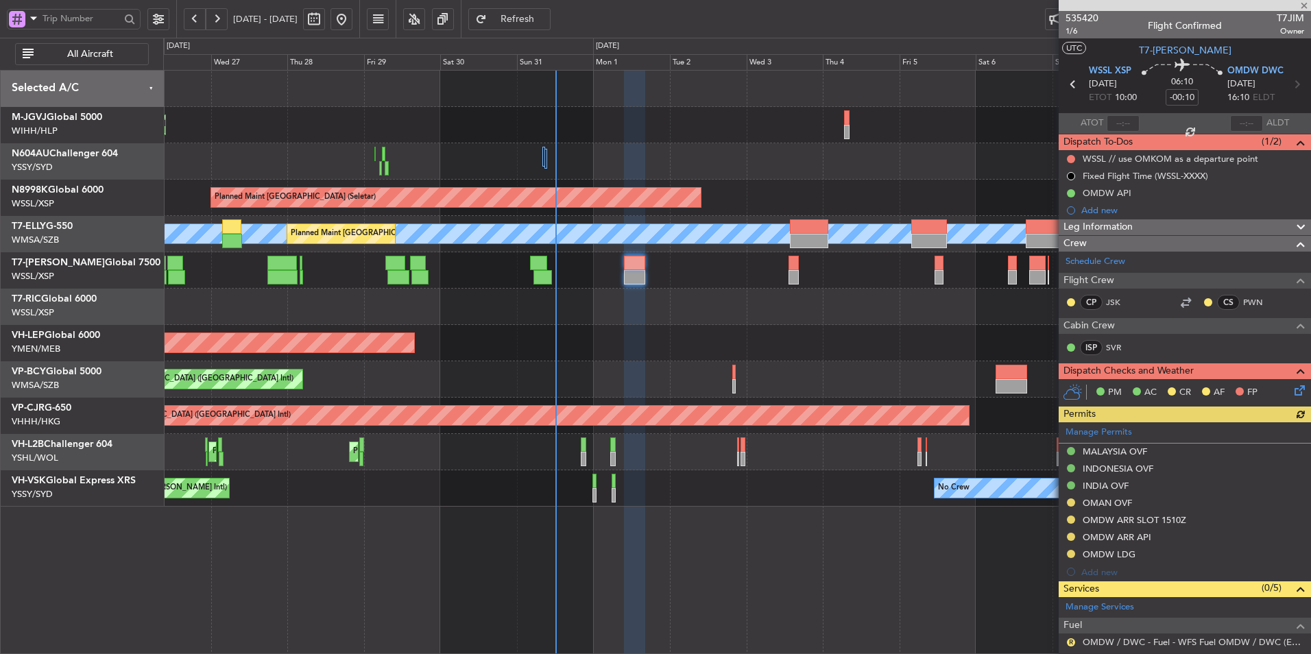
scroll to position [198, 0]
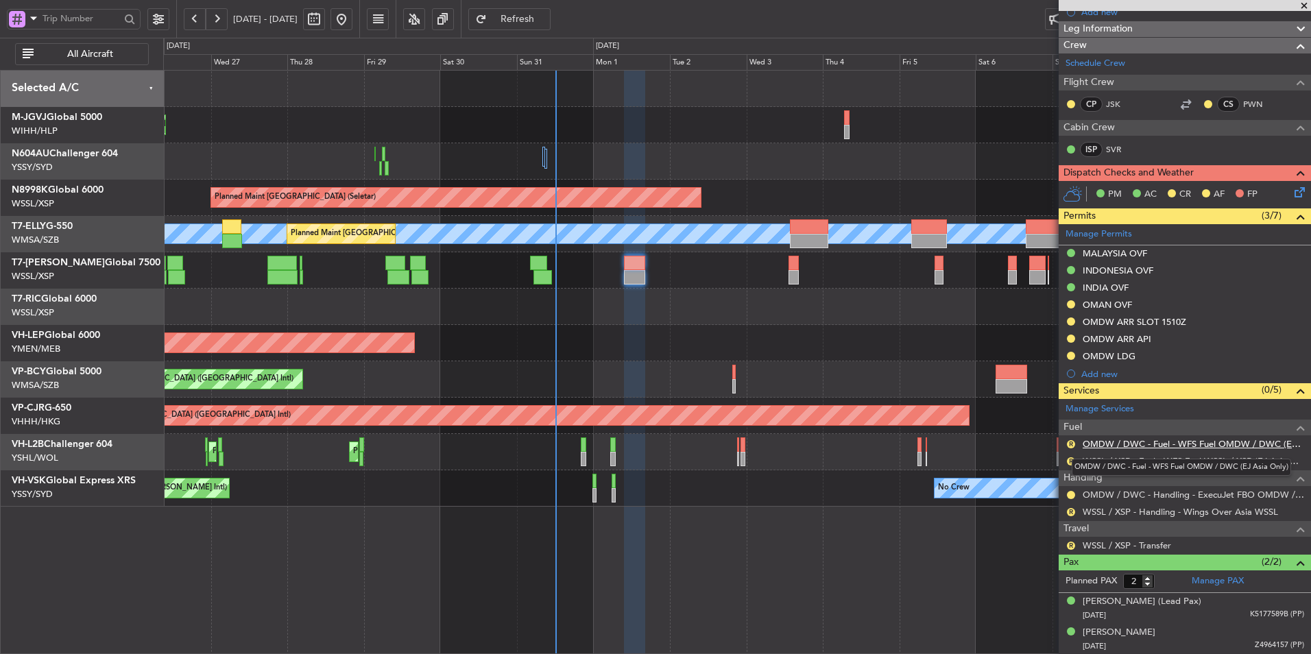
click at [1154, 442] on link "OMDW / DWC - Fuel - WFS Fuel OMDW / DWC (EJ Asia Only)" at bounding box center [1192, 444] width 221 height 12
click at [1071, 444] on button "R" at bounding box center [1071, 444] width 8 height 8
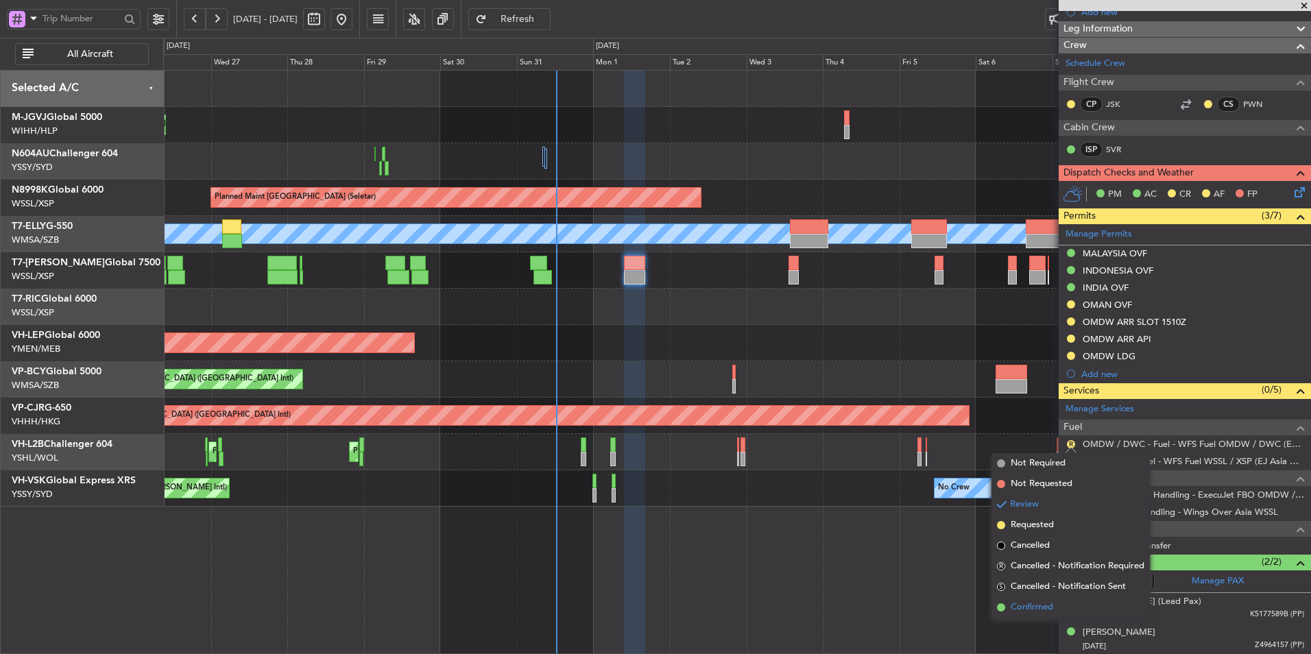
click at [1045, 605] on span "Confirmed" at bounding box center [1031, 608] width 43 height 14
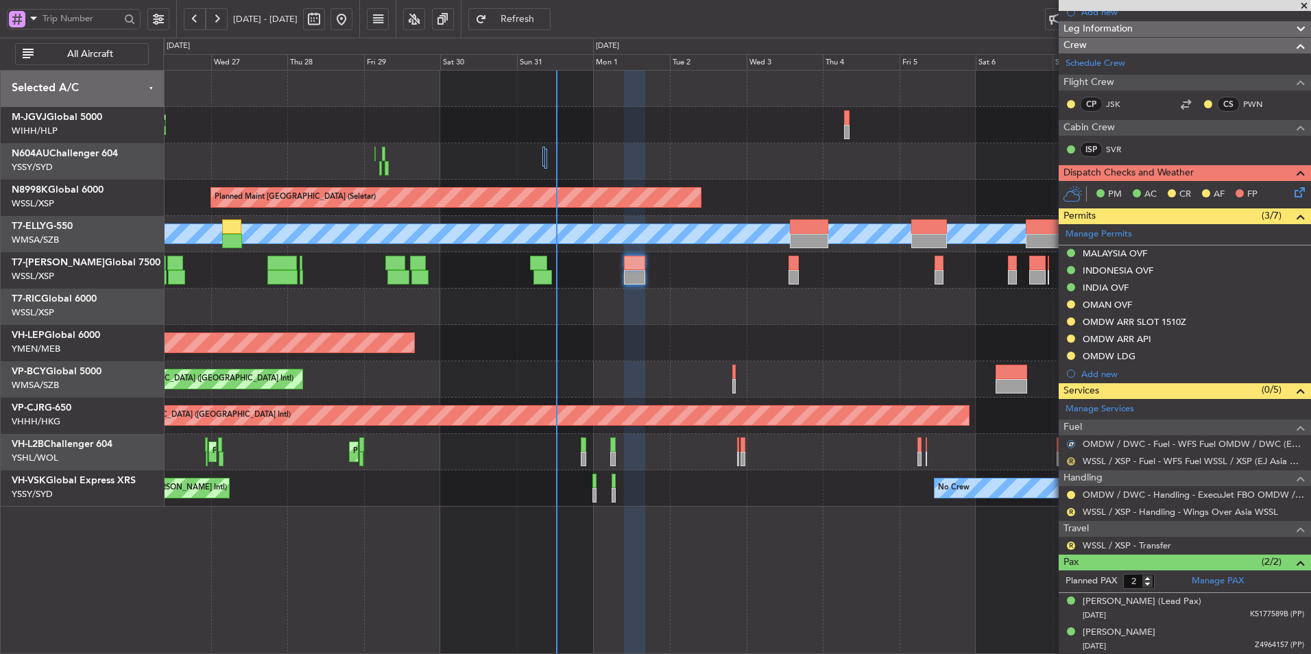
click at [1069, 460] on button "R" at bounding box center [1071, 461] width 8 height 8
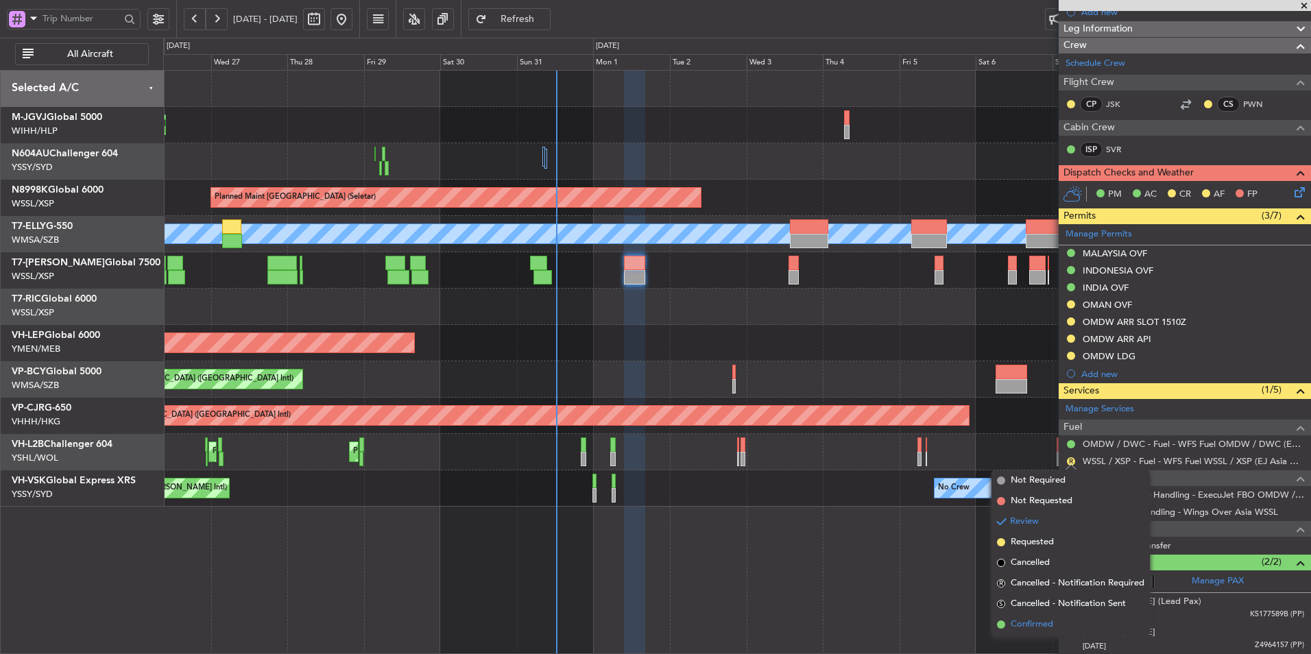
click at [1053, 621] on span "Confirmed" at bounding box center [1031, 625] width 43 height 14
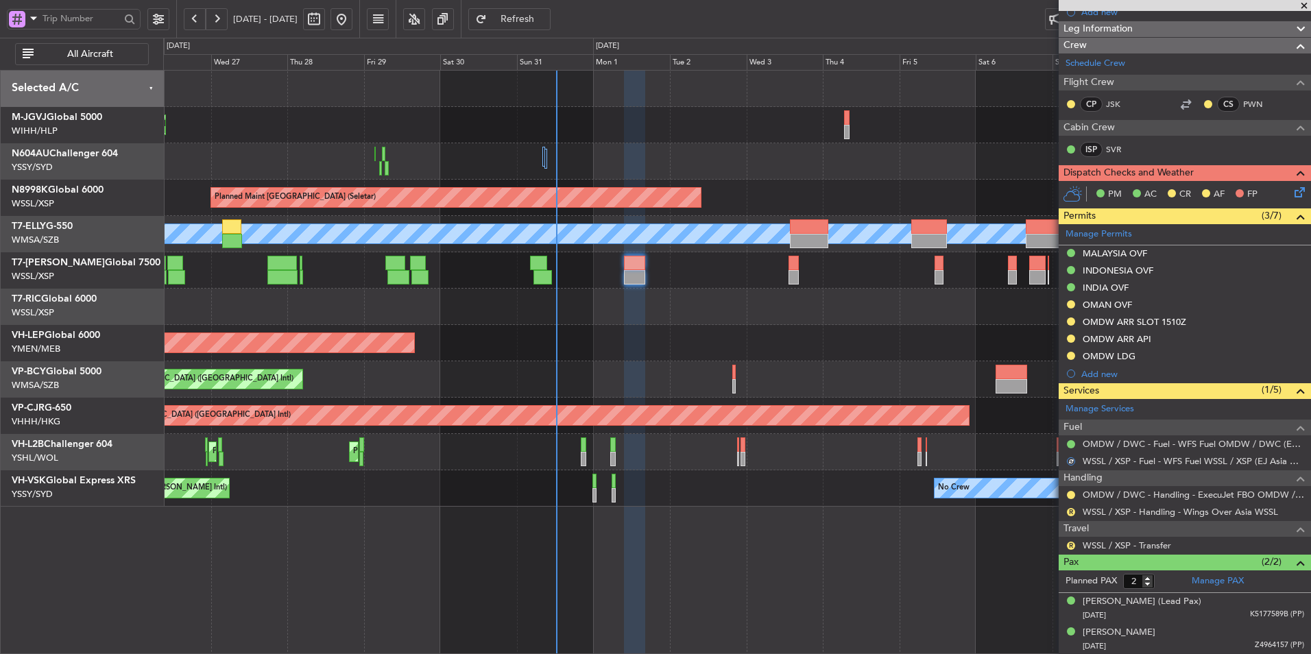
click at [766, 324] on div at bounding box center [736, 307] width 1147 height 36
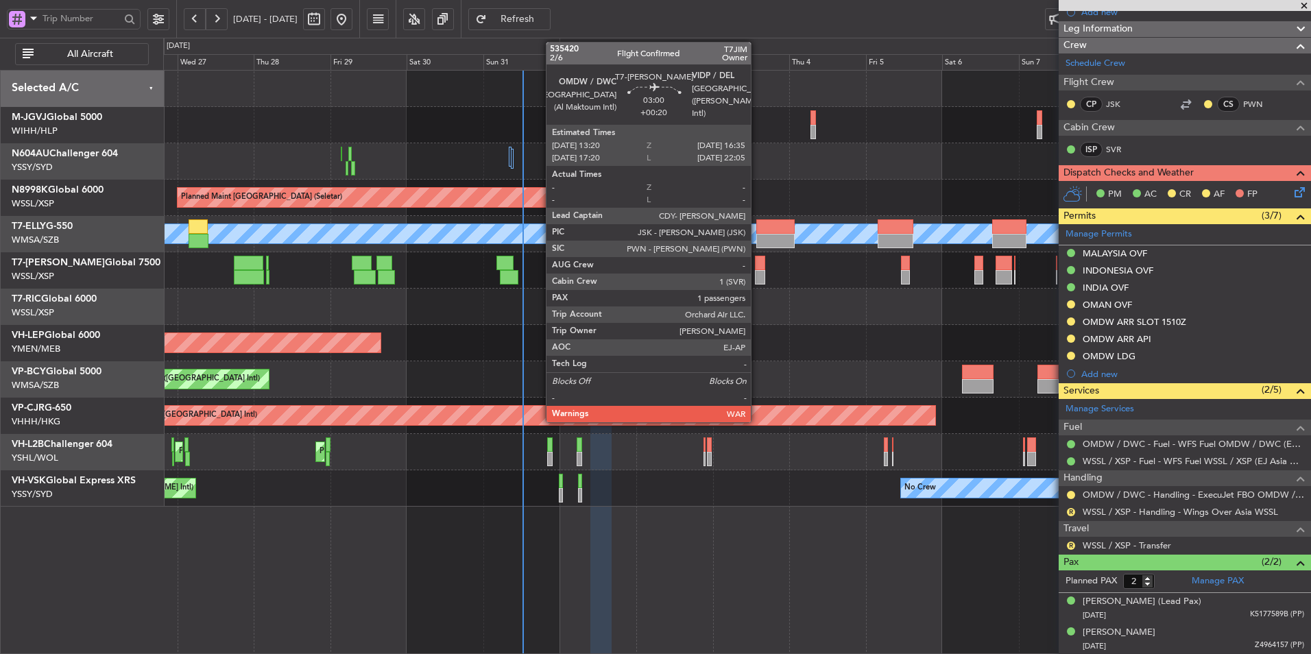
click at [757, 270] on div at bounding box center [760, 277] width 11 height 14
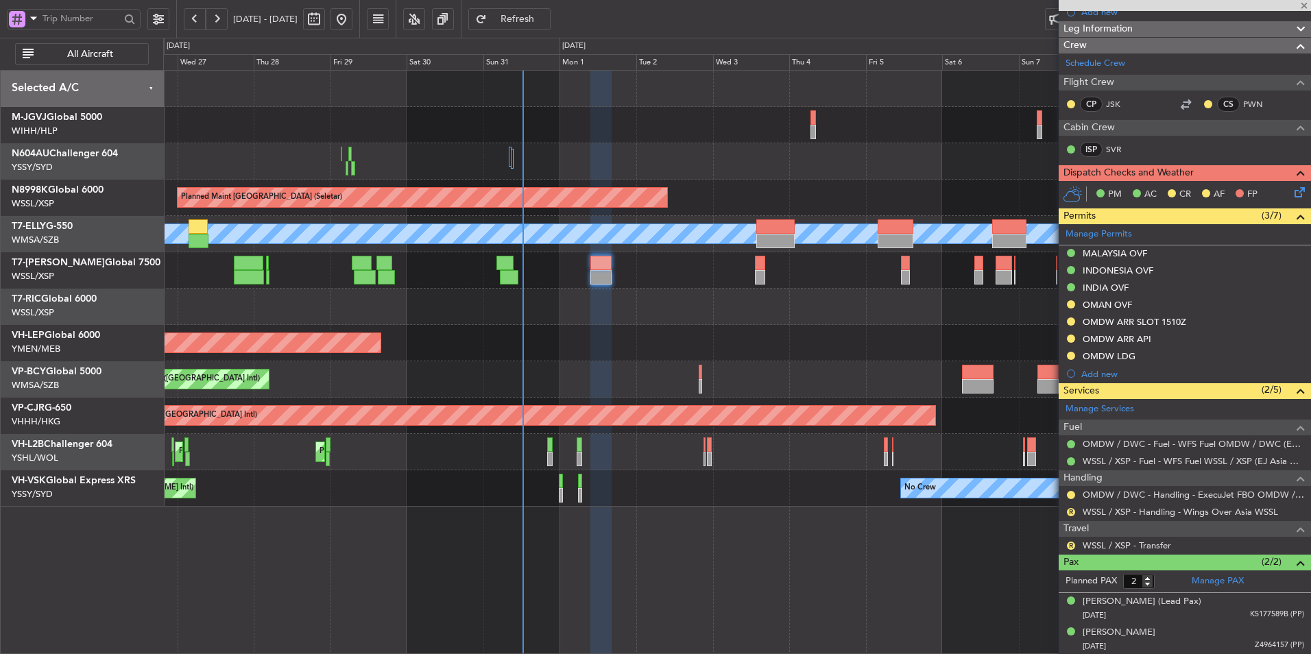
type input "+00:20"
type input "1"
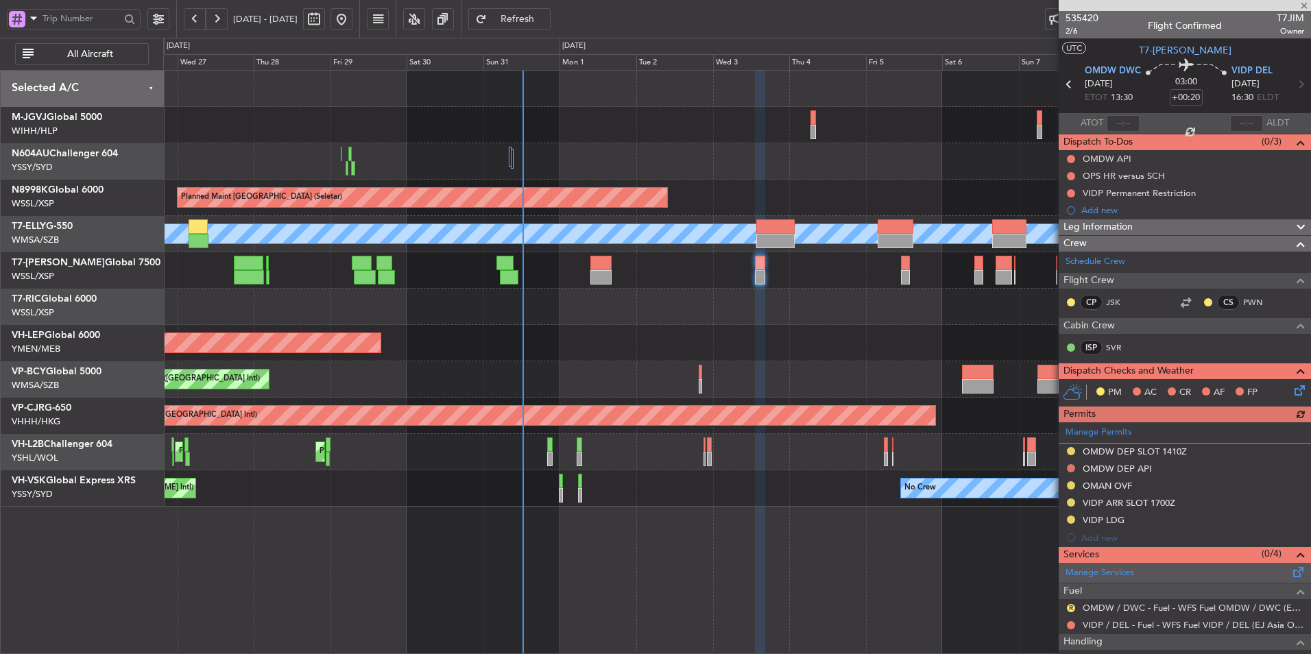
scroll to position [99, 0]
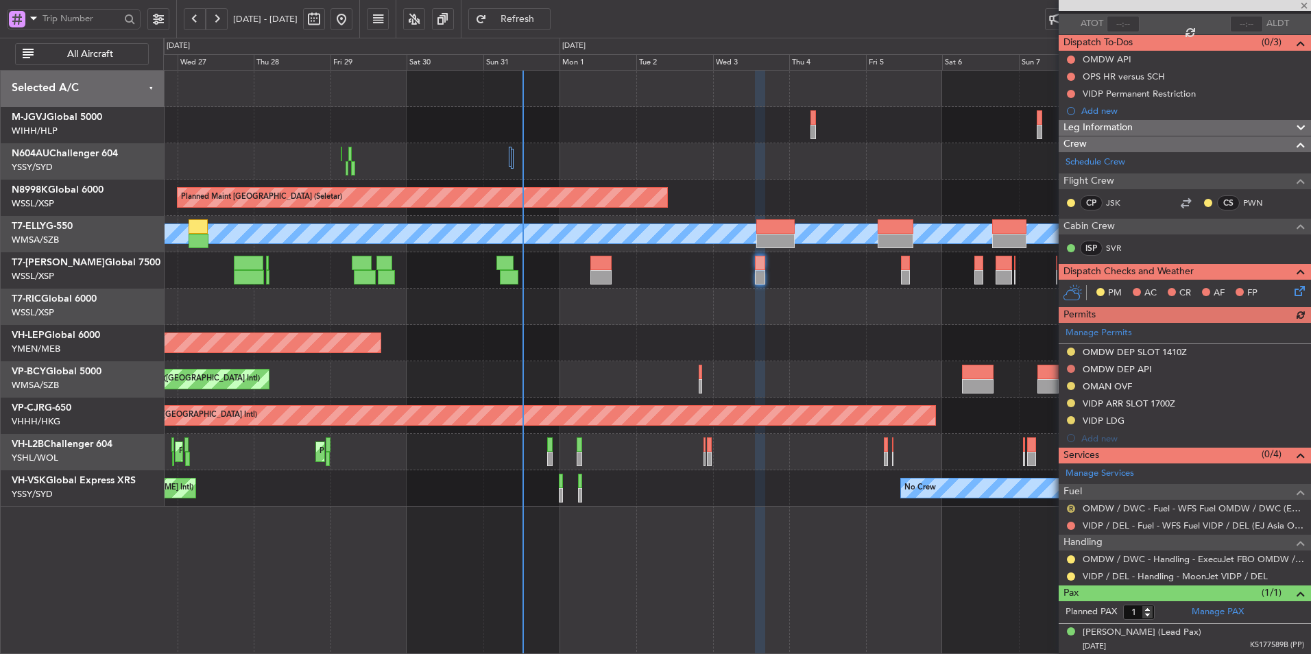
click at [1069, 507] on button "R" at bounding box center [1071, 509] width 8 height 8
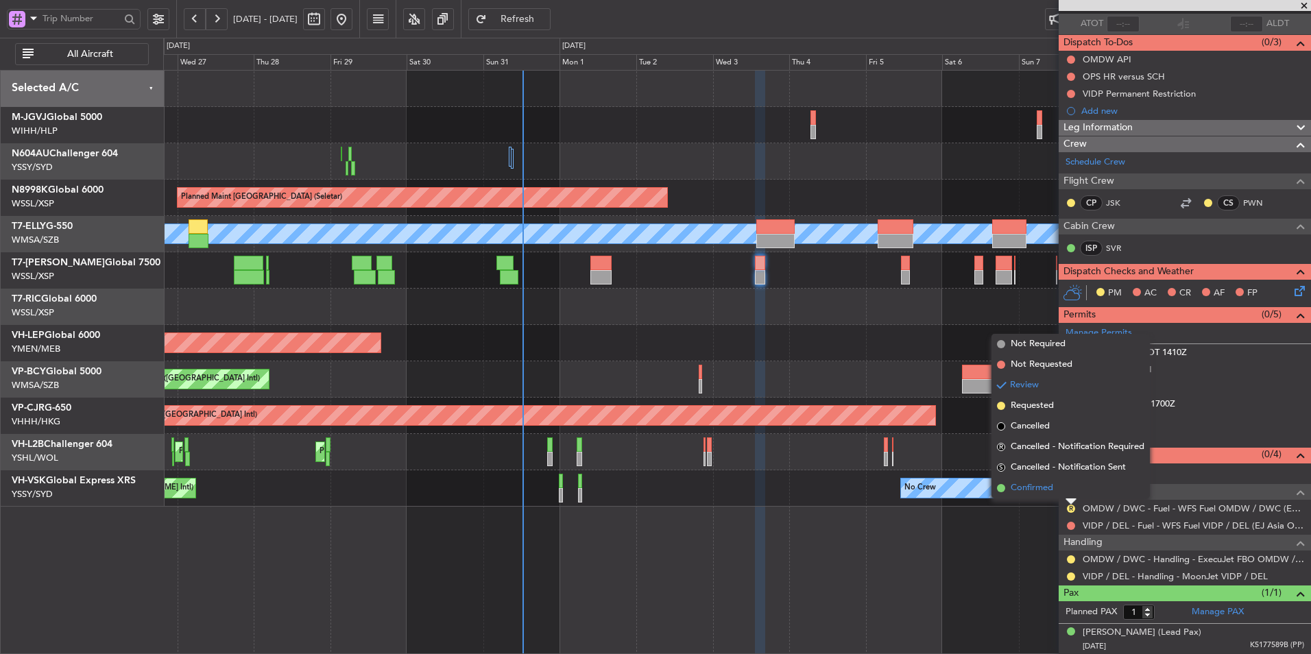
click at [1030, 494] on span "Confirmed" at bounding box center [1031, 488] width 43 height 14
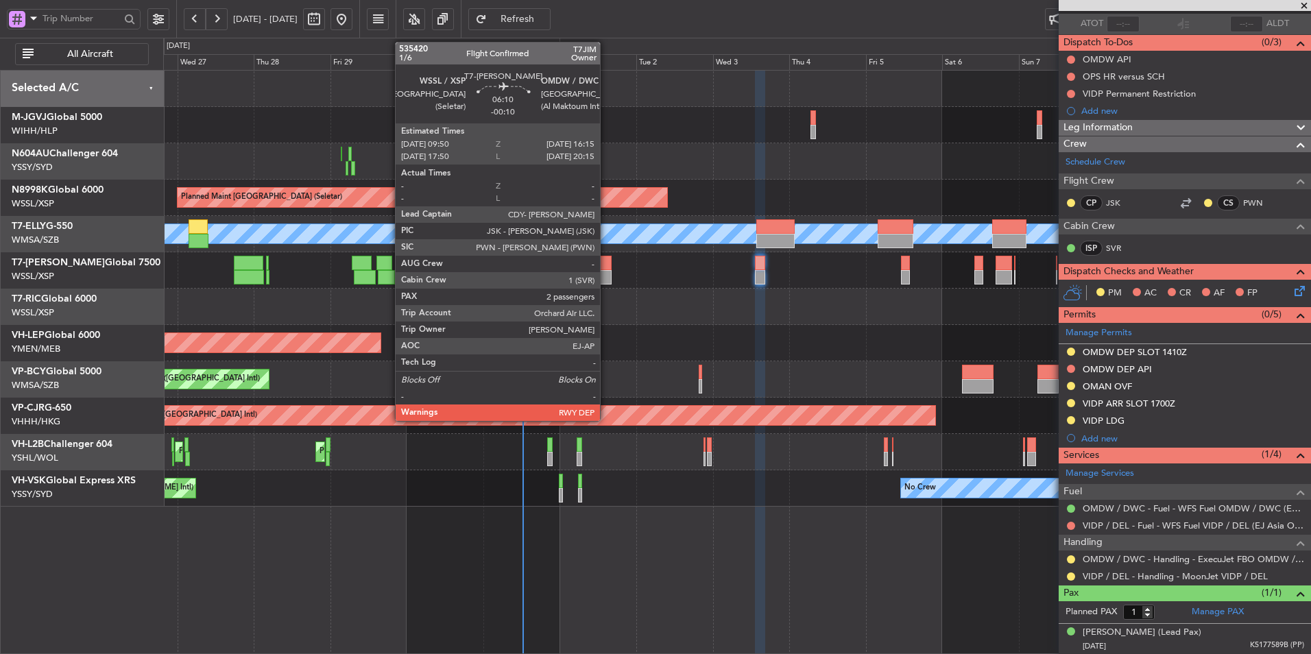
click at [606, 276] on div at bounding box center [600, 277] width 21 height 14
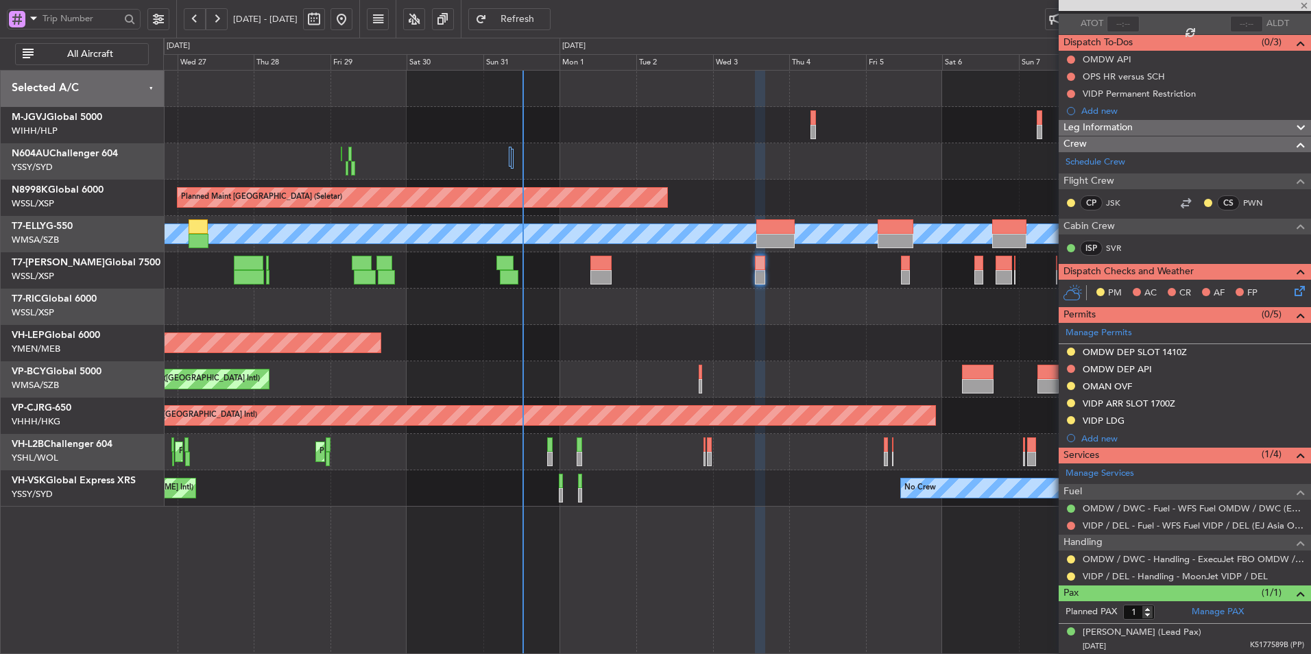
type input "-00:10"
type input "2"
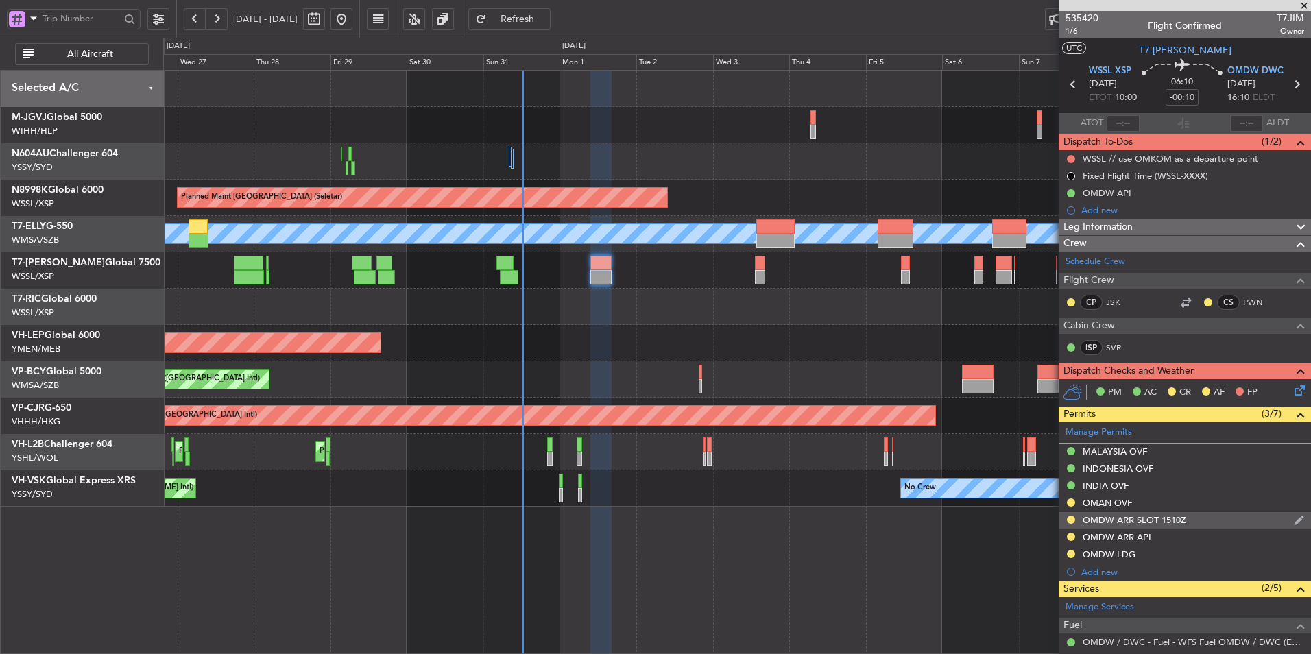
scroll to position [198, 0]
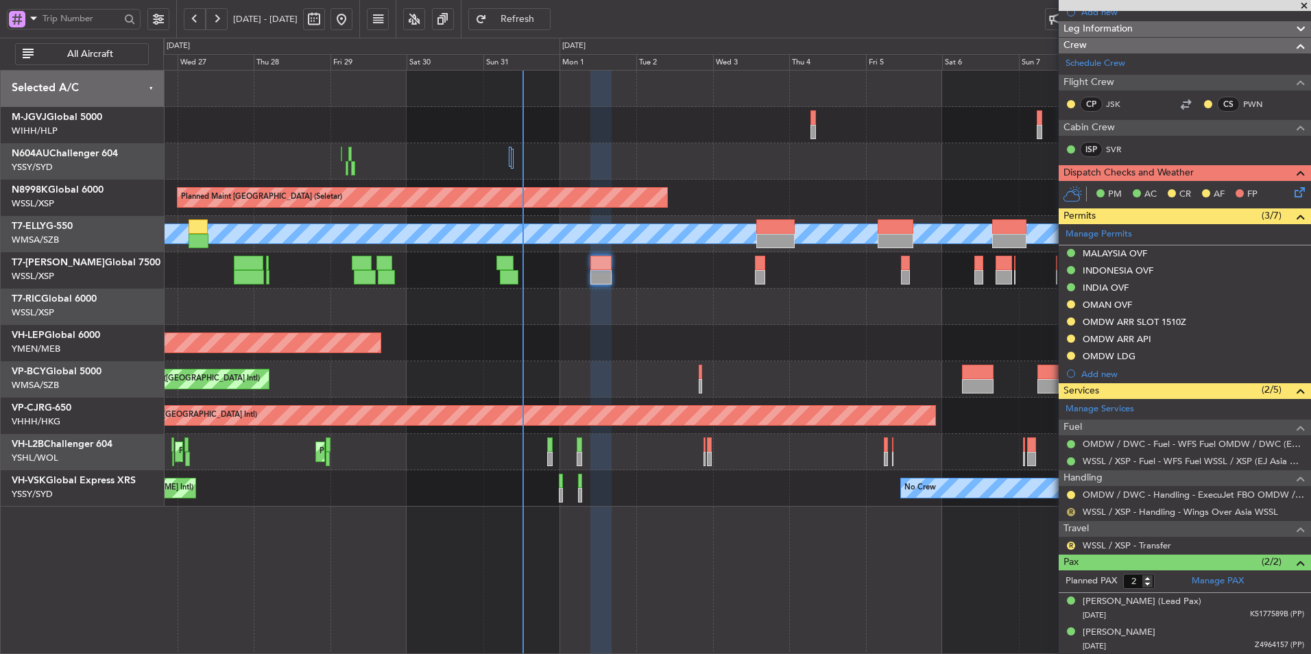
click at [1071, 510] on button "R" at bounding box center [1071, 512] width 8 height 8
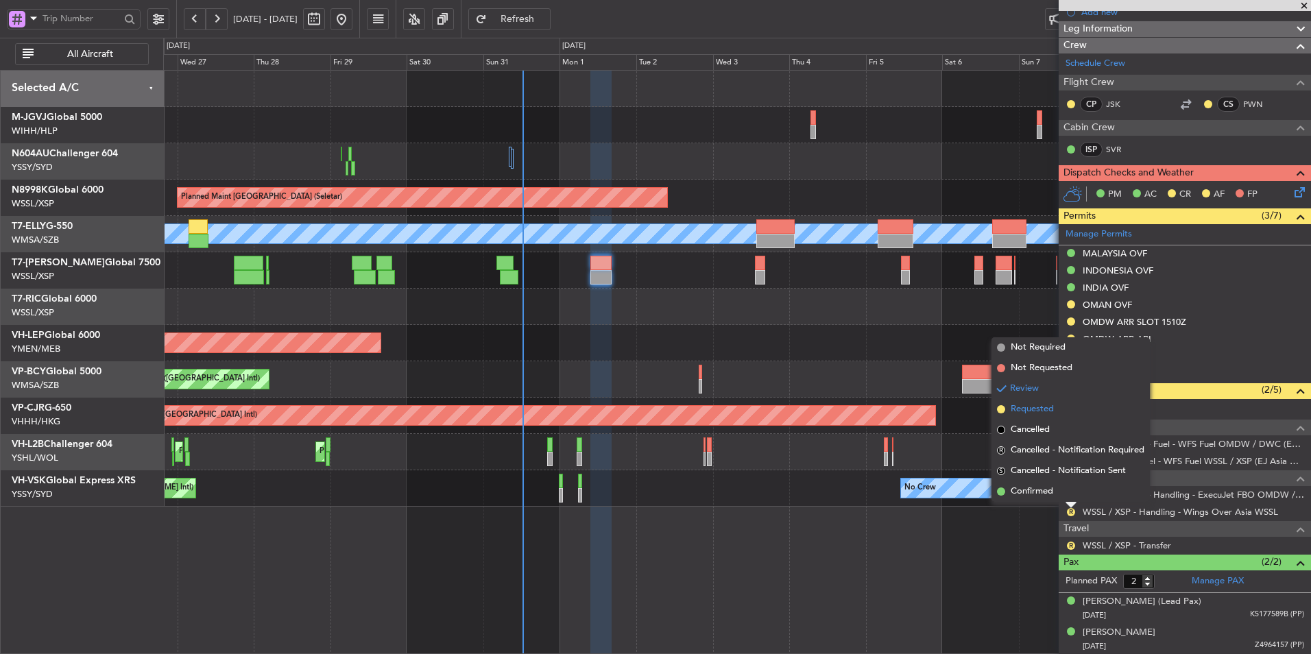
click at [1038, 411] on span "Requested" at bounding box center [1031, 409] width 43 height 14
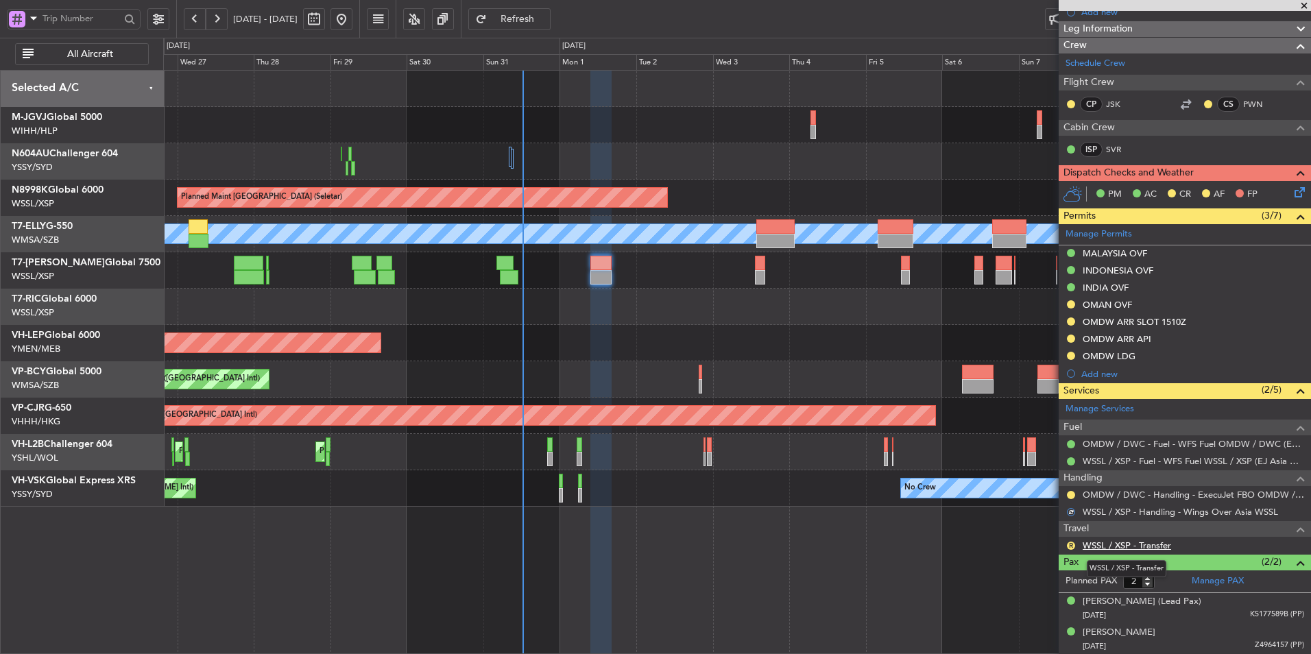
click at [1120, 545] on link "WSSL / XSP - Transfer" at bounding box center [1126, 545] width 88 height 12
click at [1071, 544] on button "R" at bounding box center [1071, 546] width 8 height 8
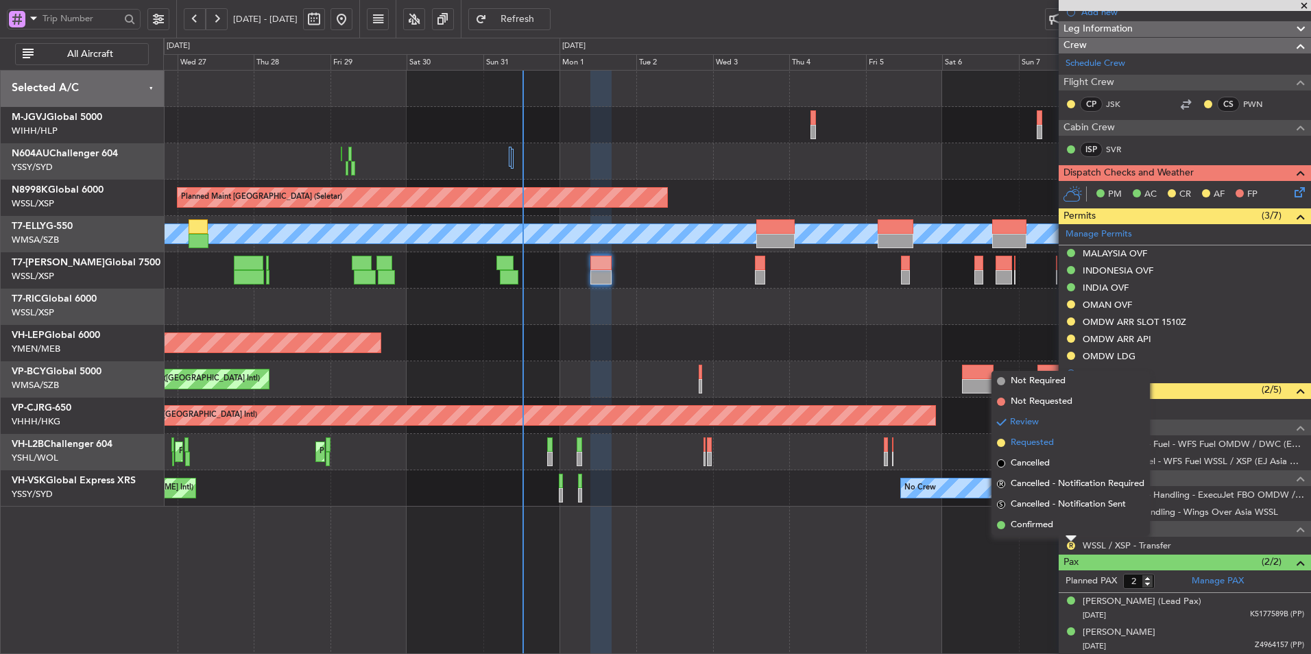
click at [1050, 445] on span "Requested" at bounding box center [1031, 443] width 43 height 14
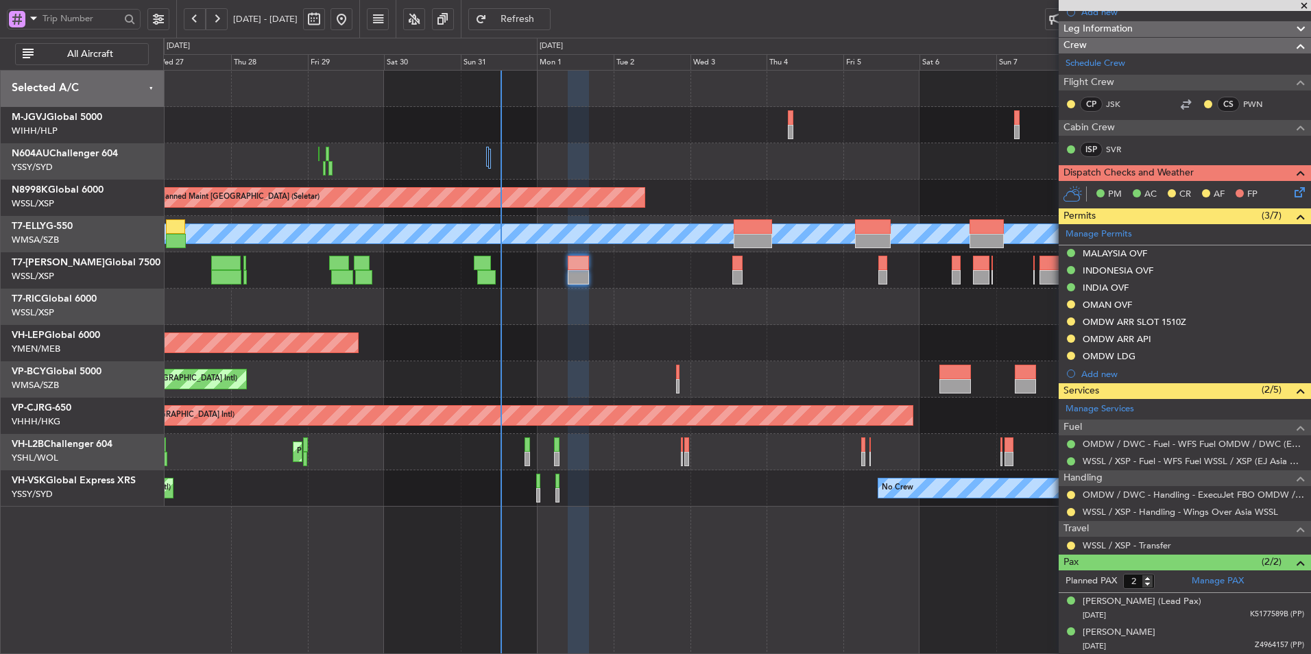
click at [568, 357] on div "Planned Maint Jakarta (Halim Intl) Planned Maint Singapore (Seletar) Planned Ma…" at bounding box center [736, 289] width 1147 height 436
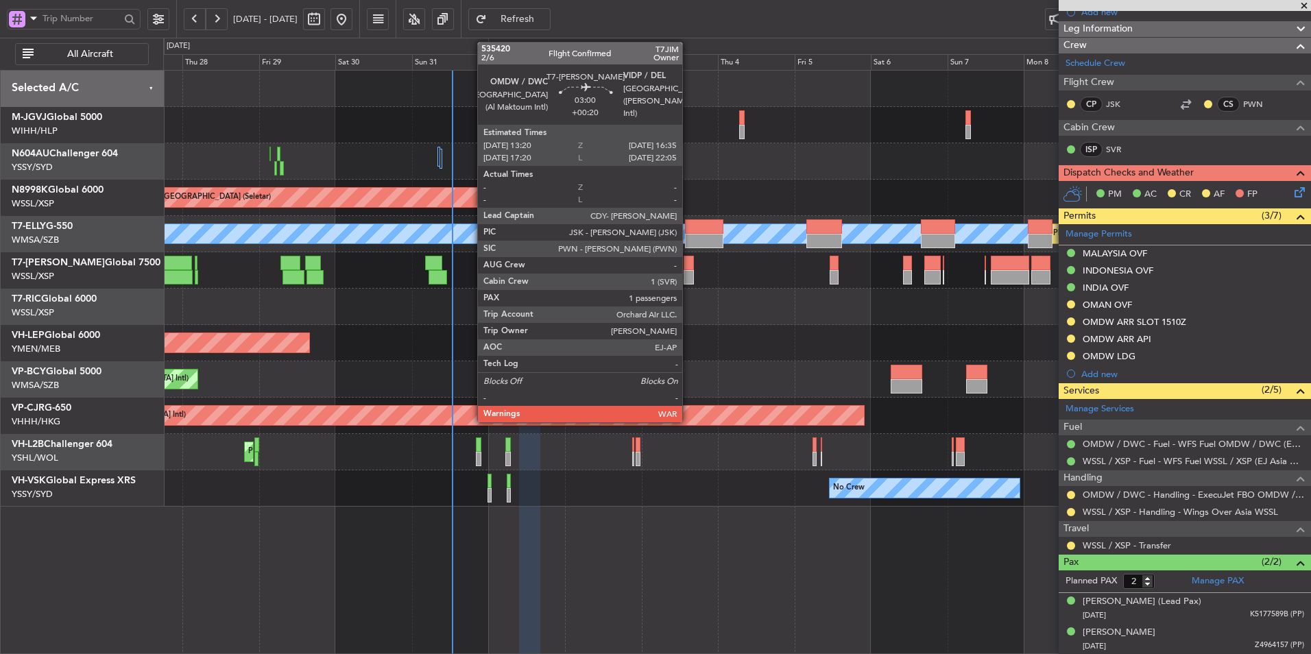
click at [688, 267] on div at bounding box center [688, 263] width 11 height 14
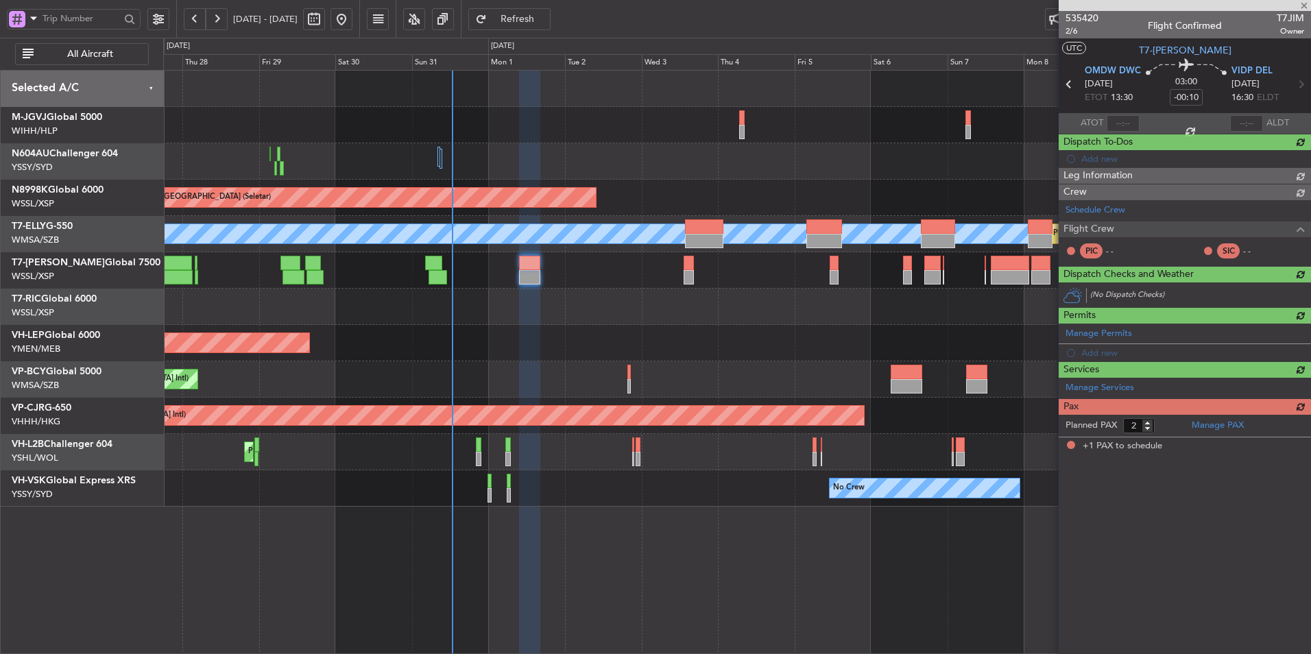
type input "+00:20"
type input "1"
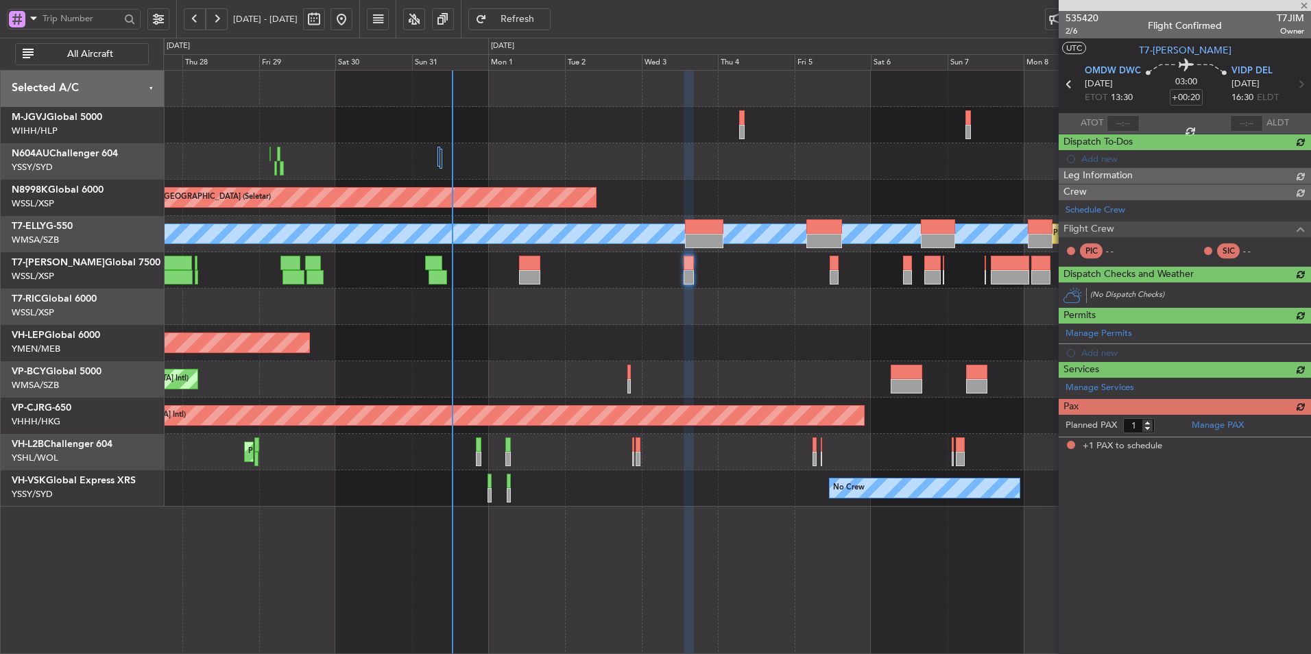
scroll to position [0, 0]
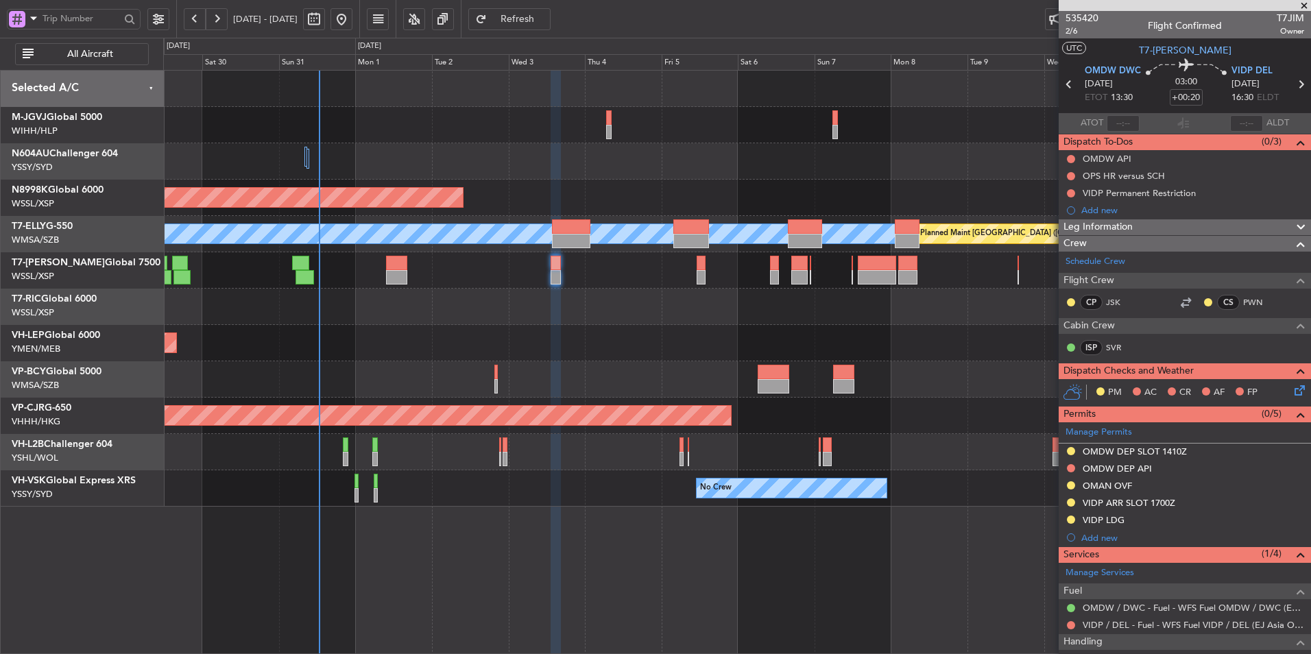
click at [663, 318] on div "Planned Maint Jakarta (Halim Intl) Planned Maint Singapore (Seletar) MEL Planne…" at bounding box center [736, 289] width 1147 height 436
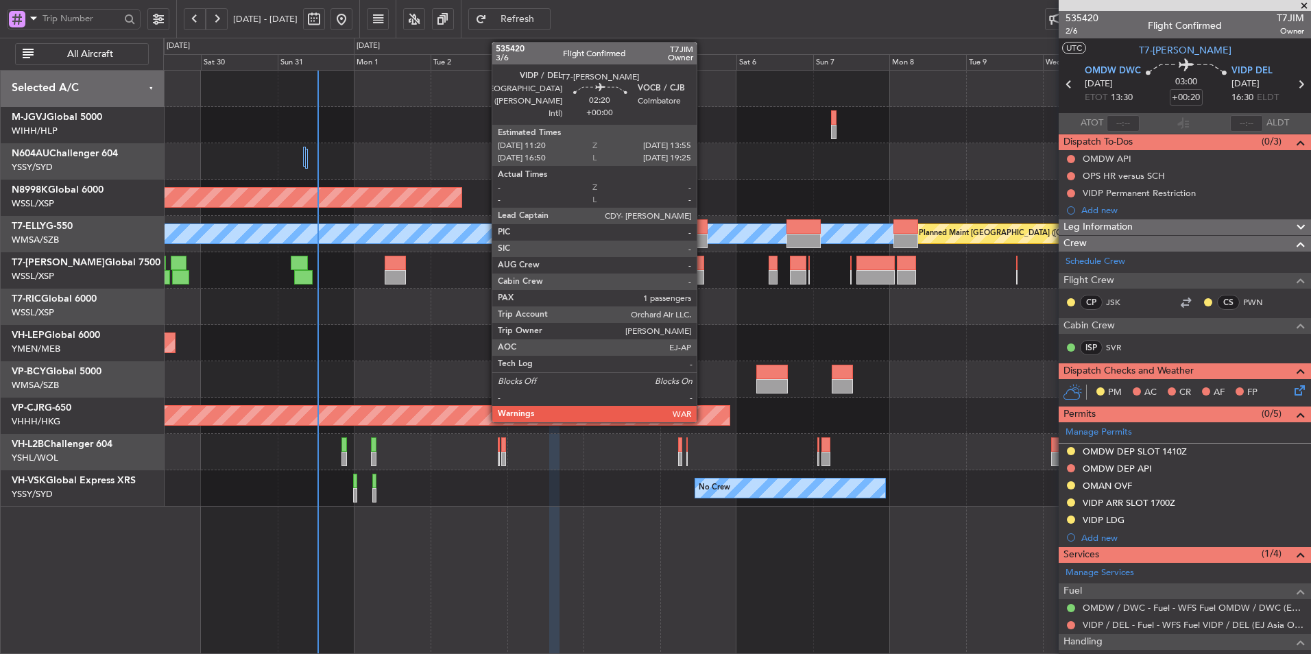
click at [703, 271] on div at bounding box center [699, 277] width 9 height 14
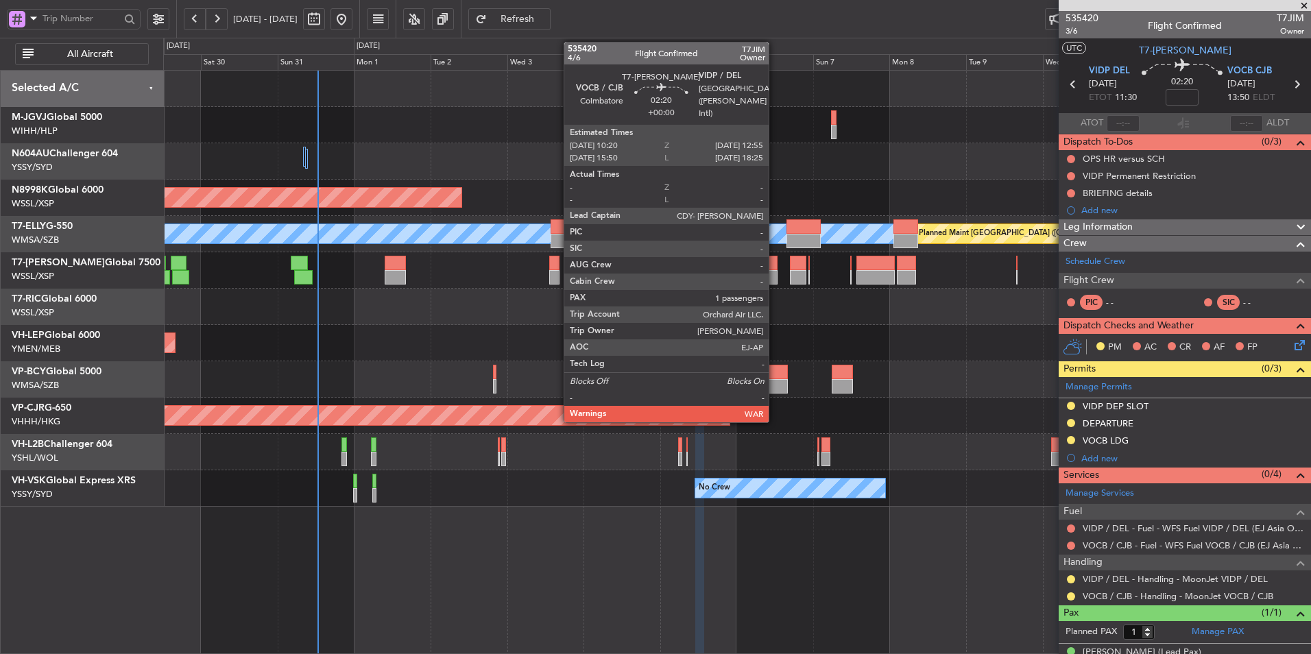
click at [773, 266] on div at bounding box center [772, 263] width 9 height 14
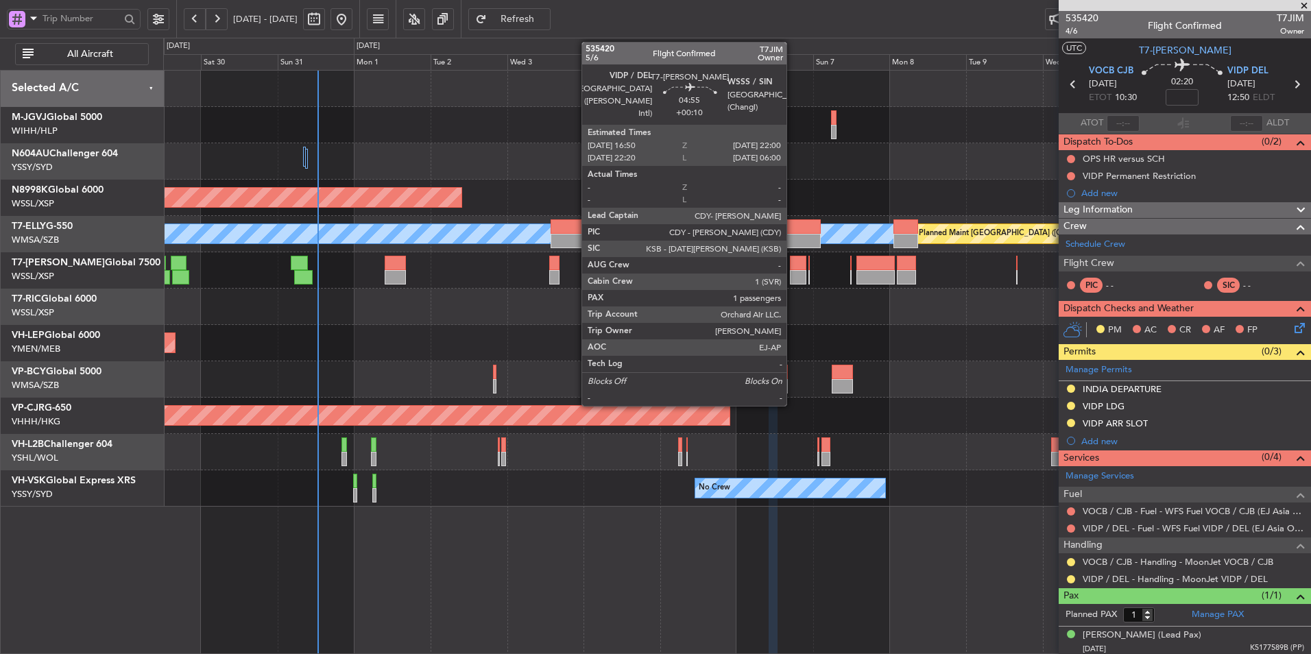
click at [790, 263] on div at bounding box center [798, 263] width 17 height 14
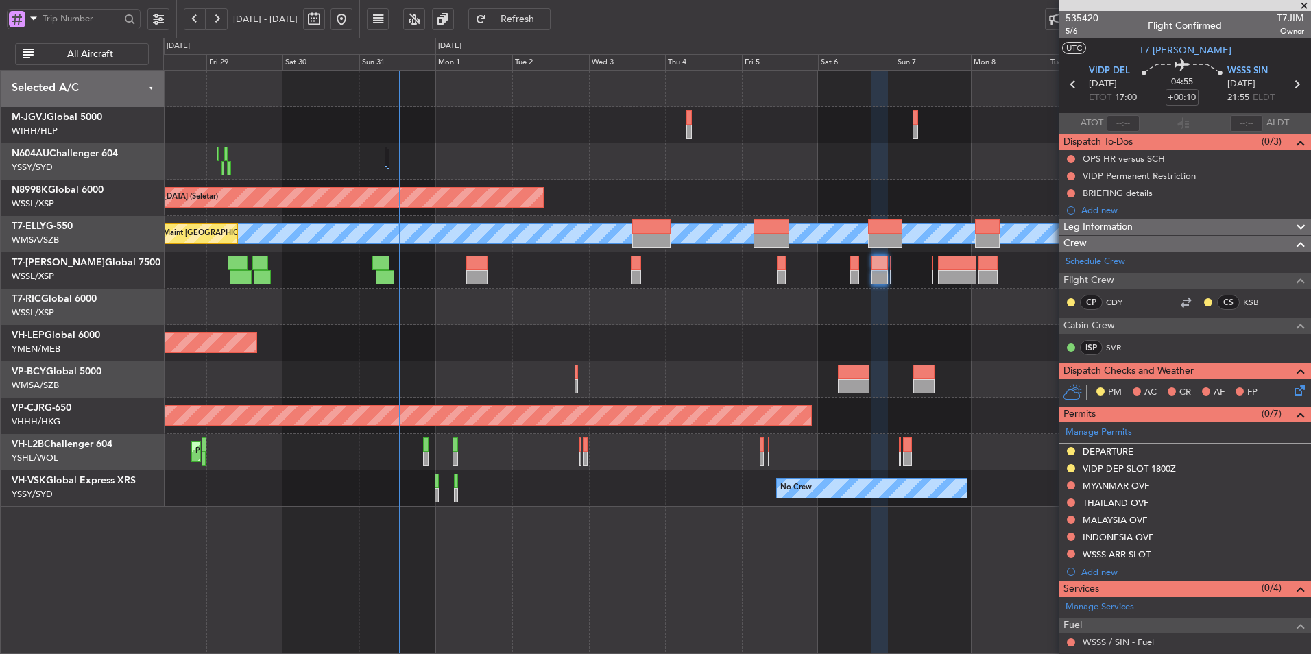
click at [608, 358] on div "Unplanned Maint Wichita (Wichita Mid-continent)" at bounding box center [736, 343] width 1147 height 36
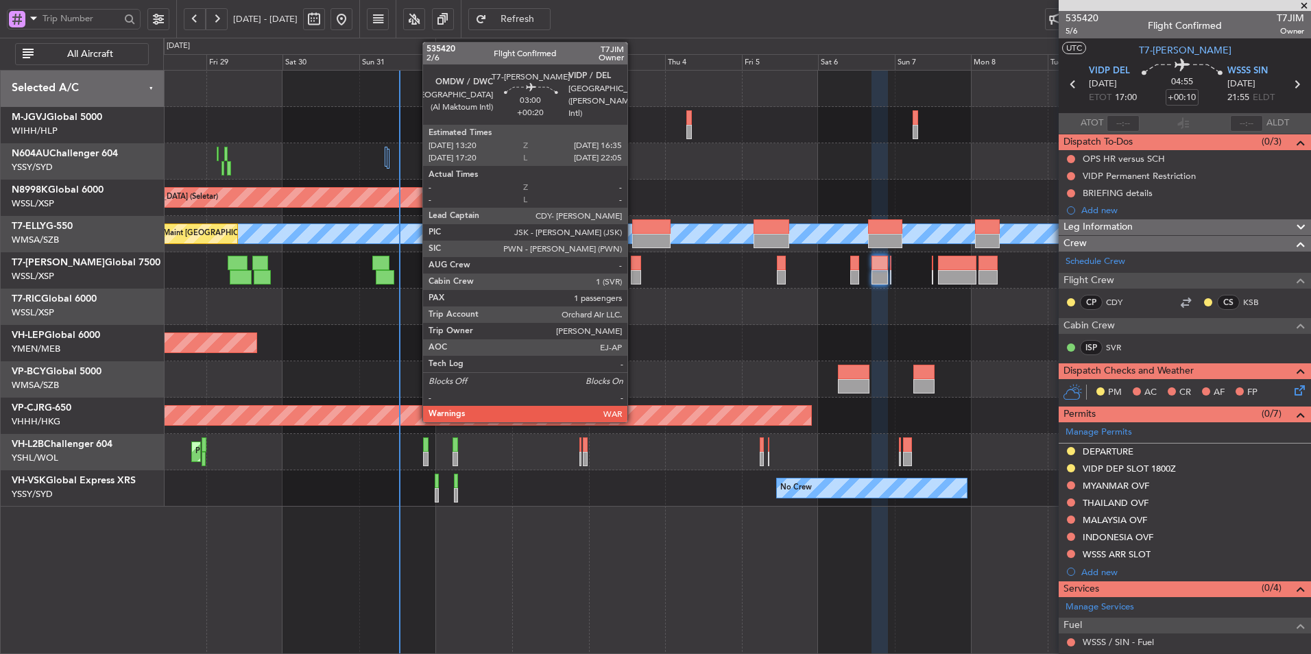
click at [633, 257] on div at bounding box center [636, 263] width 11 height 14
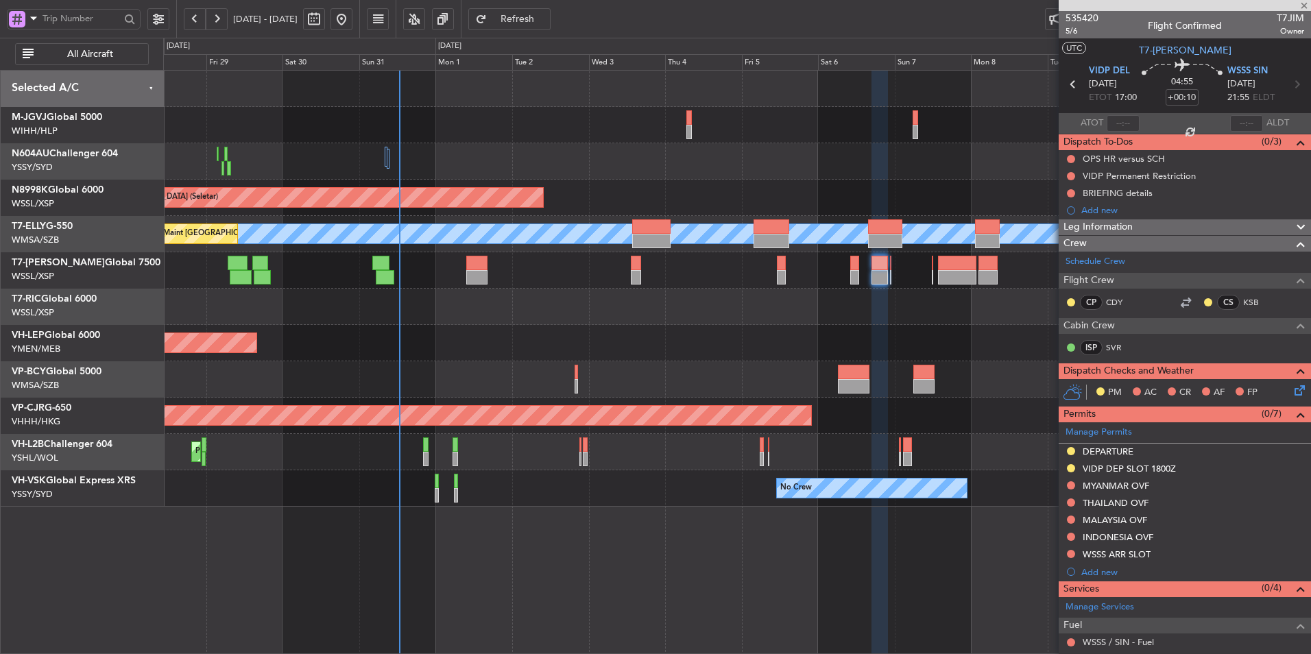
type input "+00:20"
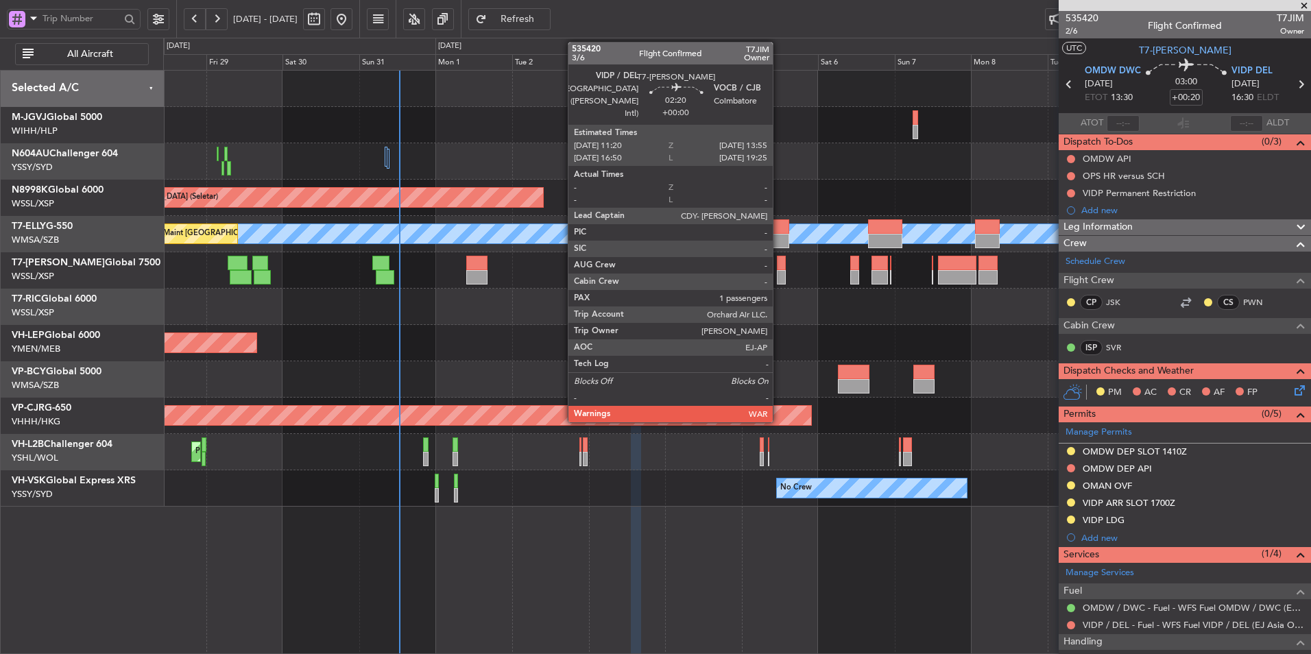
click at [779, 263] on div at bounding box center [781, 263] width 9 height 14
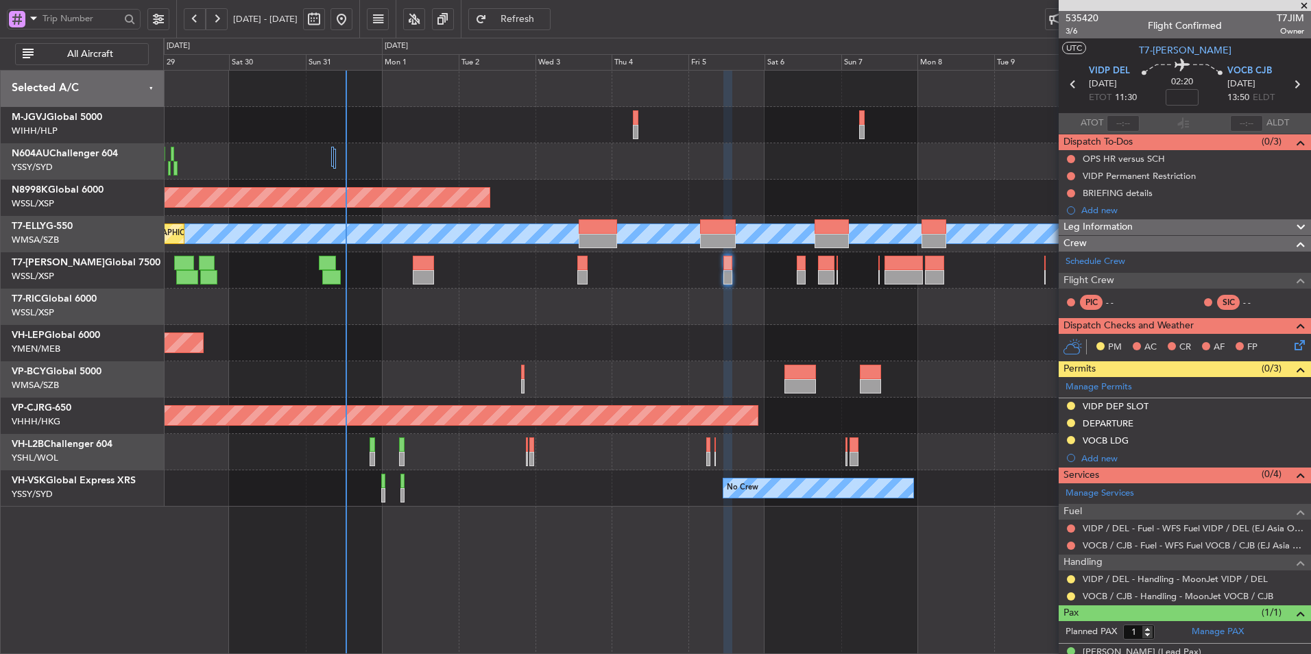
click at [596, 368] on div "Planned Maint [GEOGRAPHIC_DATA] (Halim Intl) Planned Maint [GEOGRAPHIC_DATA] (S…" at bounding box center [736, 289] width 1147 height 436
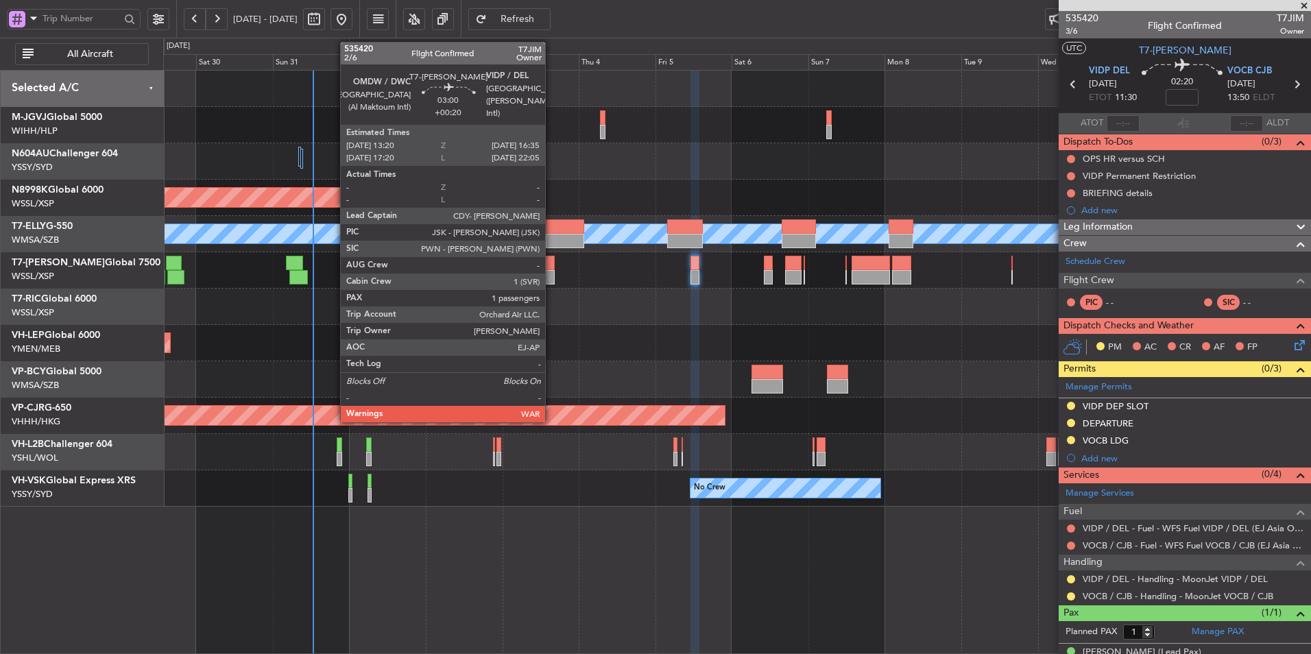
click at [551, 269] on div at bounding box center [549, 263] width 11 height 14
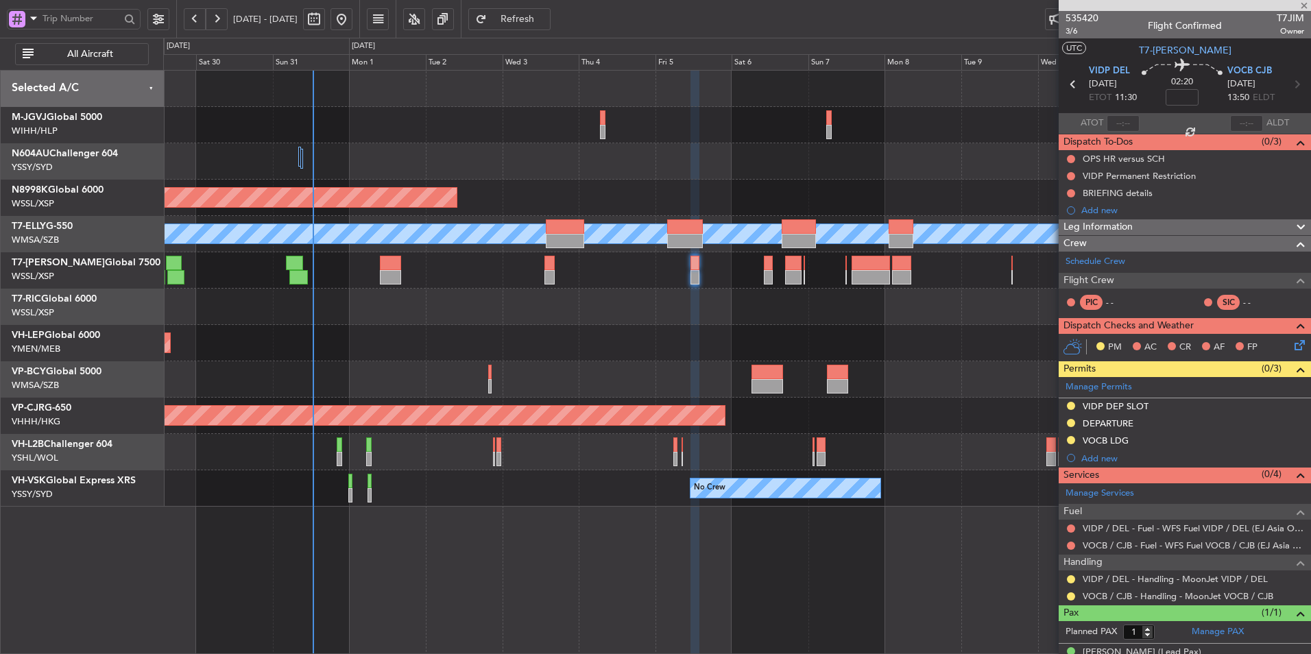
type input "+00:20"
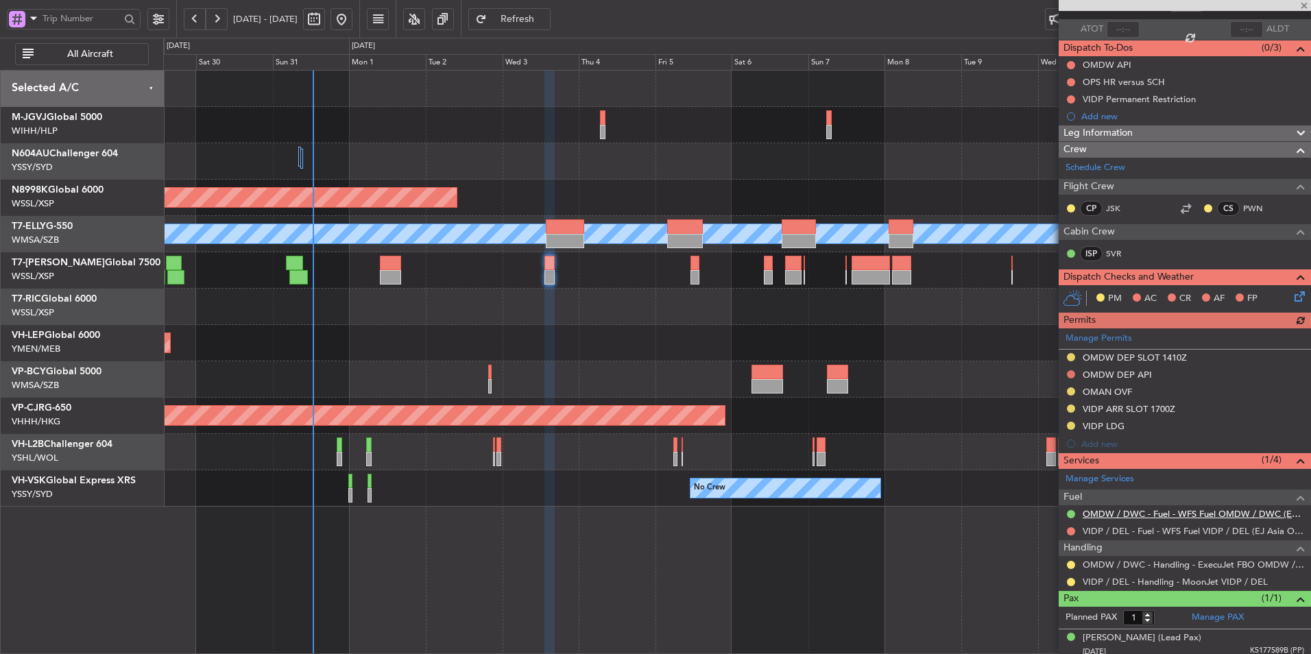
scroll to position [99, 0]
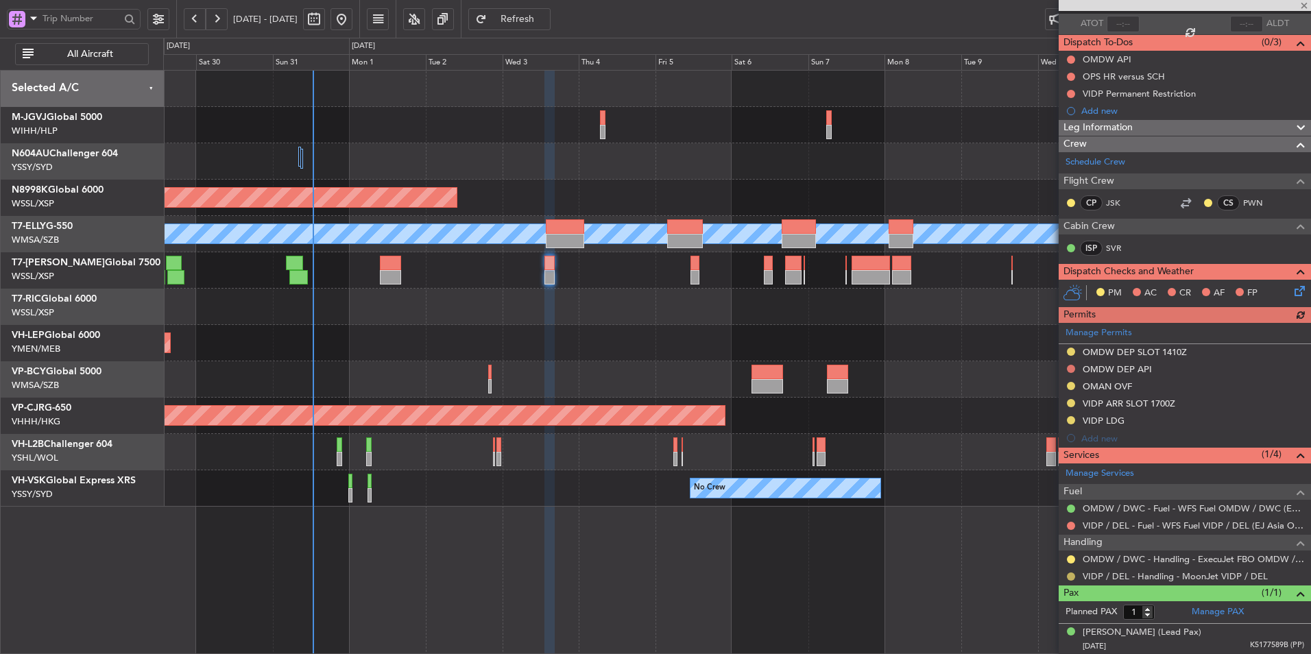
click at [1069, 577] on button at bounding box center [1071, 576] width 8 height 8
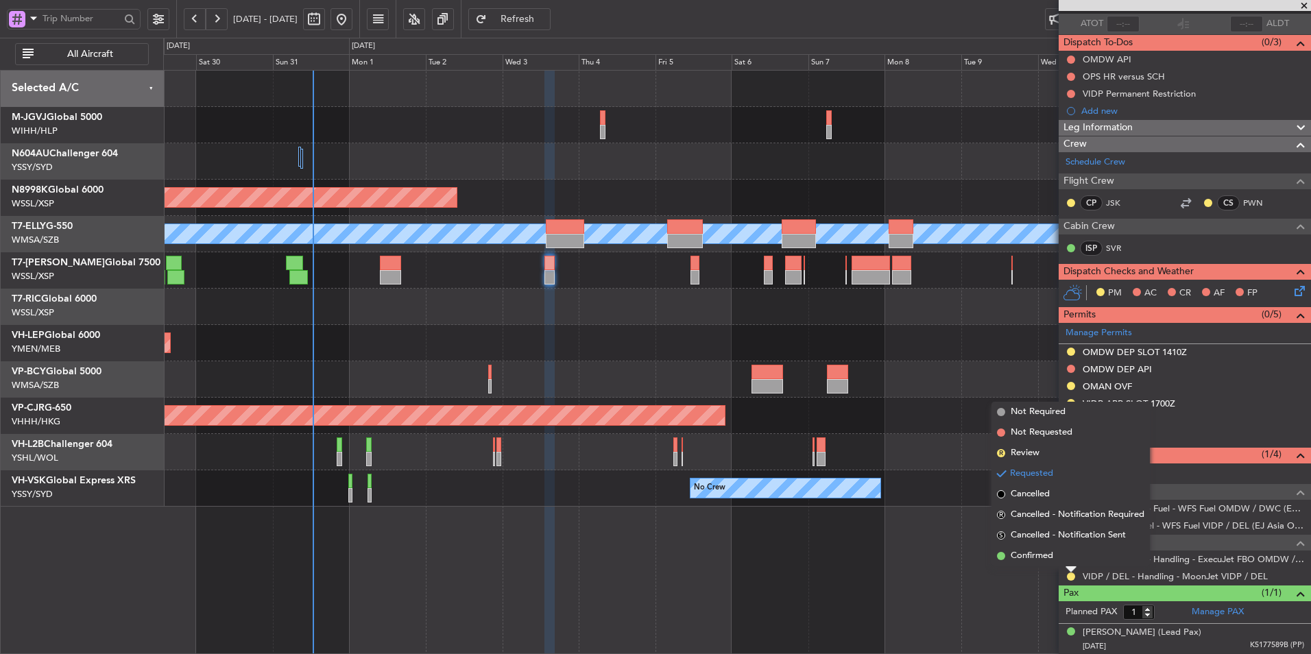
drag, startPoint x: 1054, startPoint y: 563, endPoint x: 1037, endPoint y: 561, distance: 17.3
click at [1054, 562] on li "Confirmed" at bounding box center [1070, 556] width 158 height 21
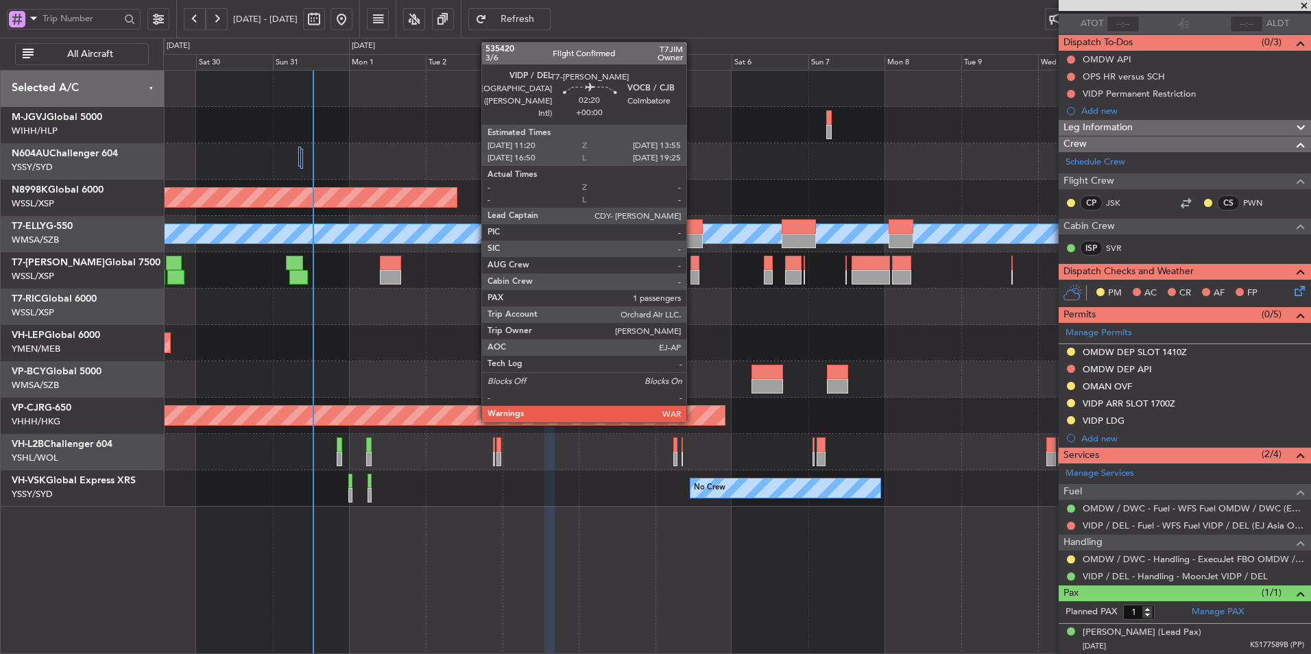
click at [692, 268] on div at bounding box center [694, 263] width 9 height 14
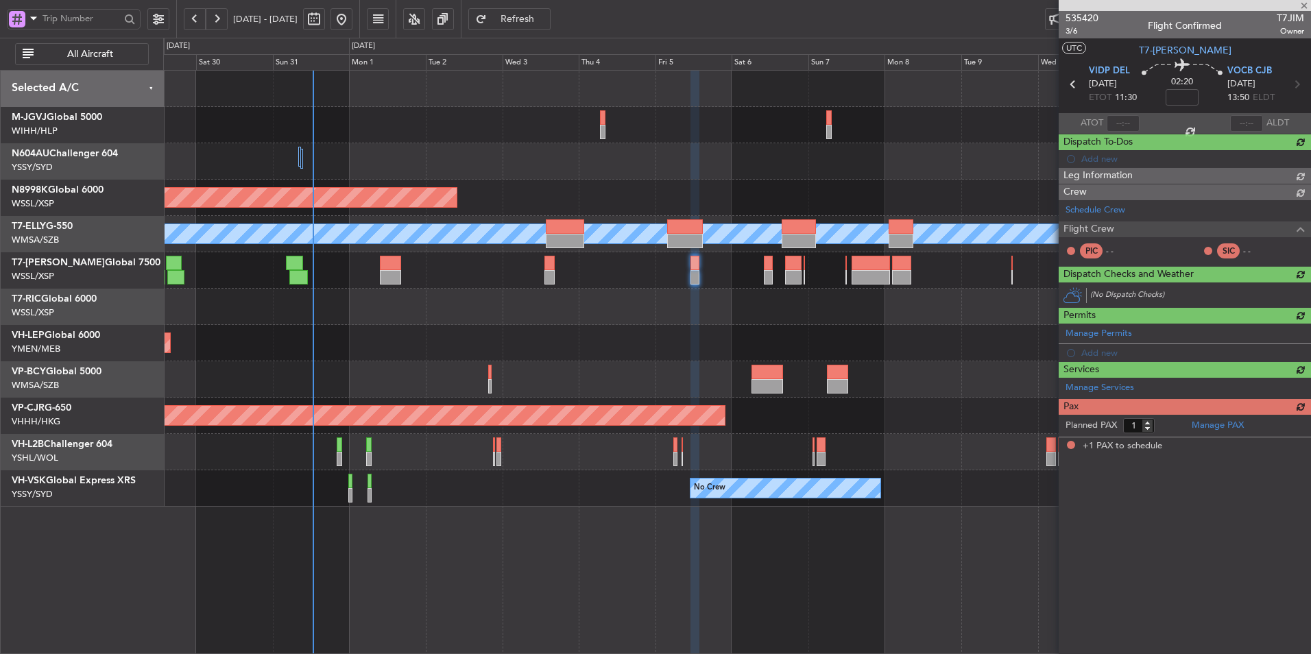
scroll to position [0, 0]
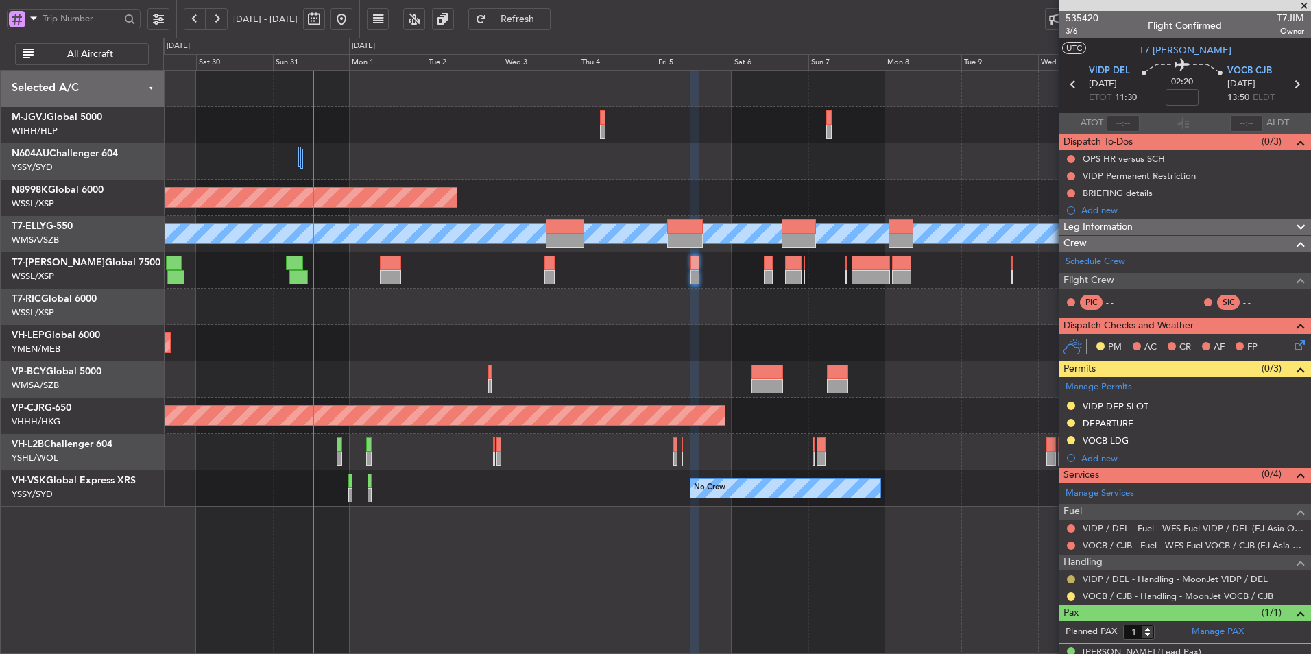
click at [1069, 581] on button at bounding box center [1071, 579] width 8 height 8
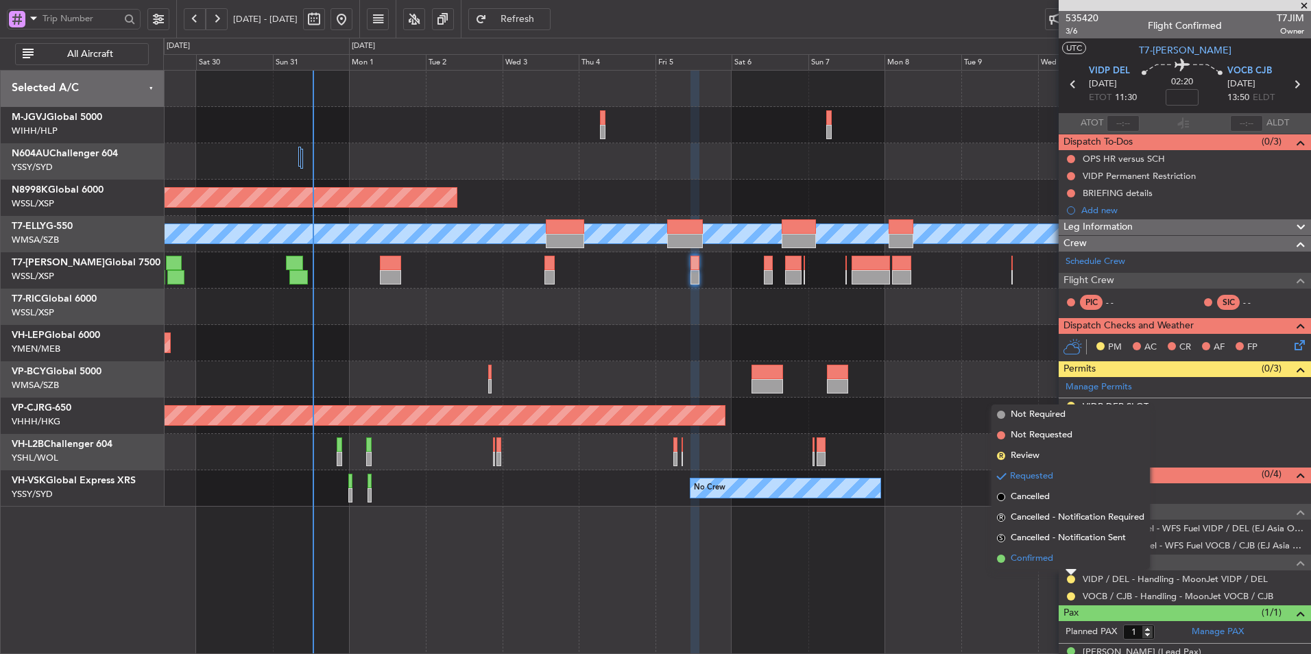
click at [1045, 559] on span "Confirmed" at bounding box center [1031, 559] width 43 height 14
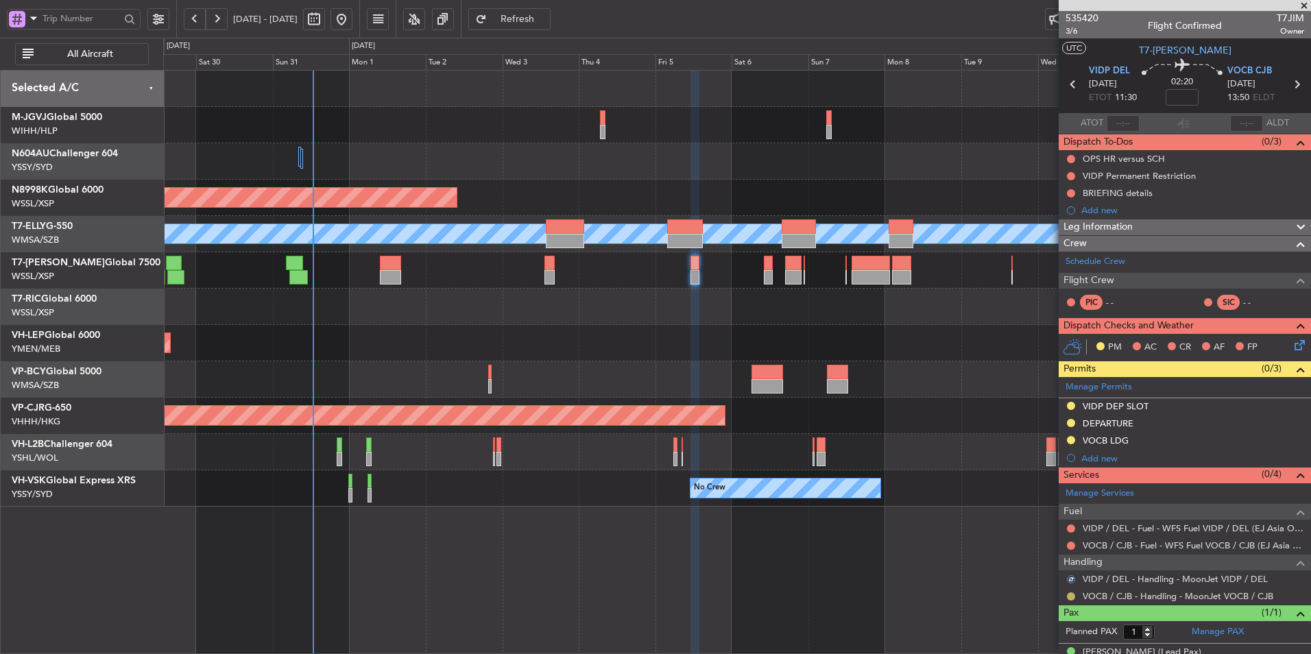
click at [1069, 595] on button at bounding box center [1071, 596] width 8 height 8
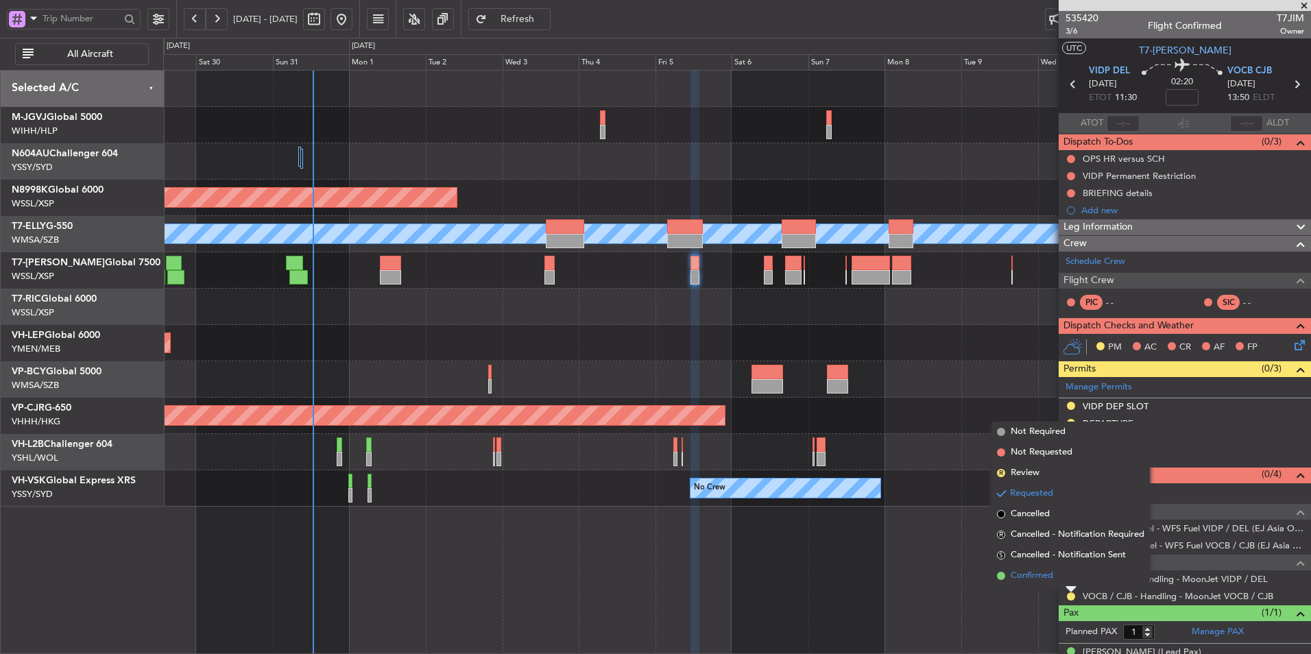
click at [1050, 573] on span "Confirmed" at bounding box center [1031, 576] width 43 height 14
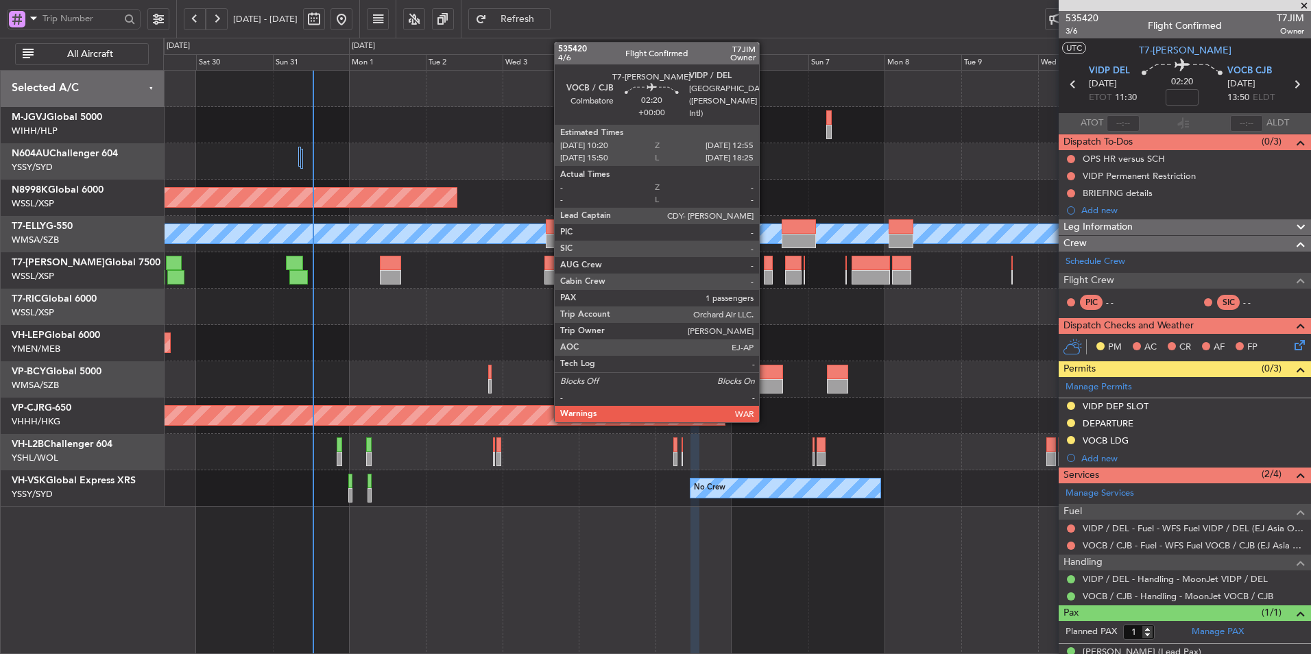
click at [765, 277] on div at bounding box center [768, 277] width 9 height 14
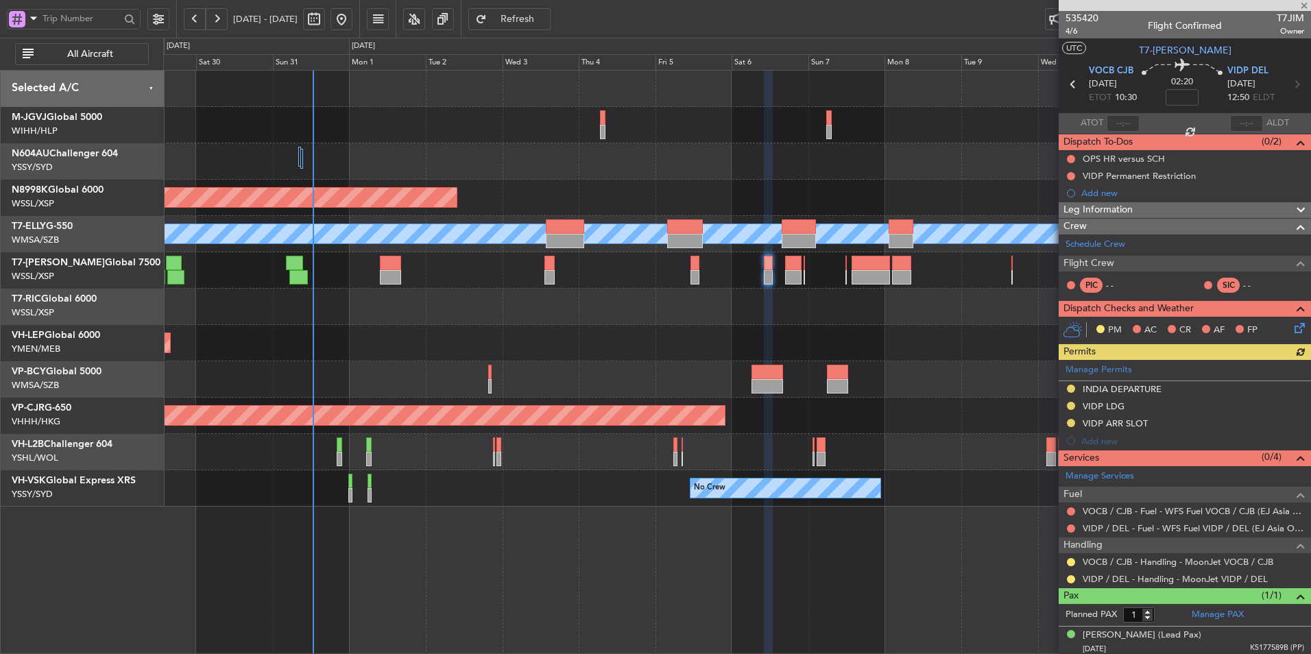
click at [1075, 561] on div at bounding box center [1070, 562] width 11 height 11
click at [1069, 559] on button at bounding box center [1071, 562] width 8 height 8
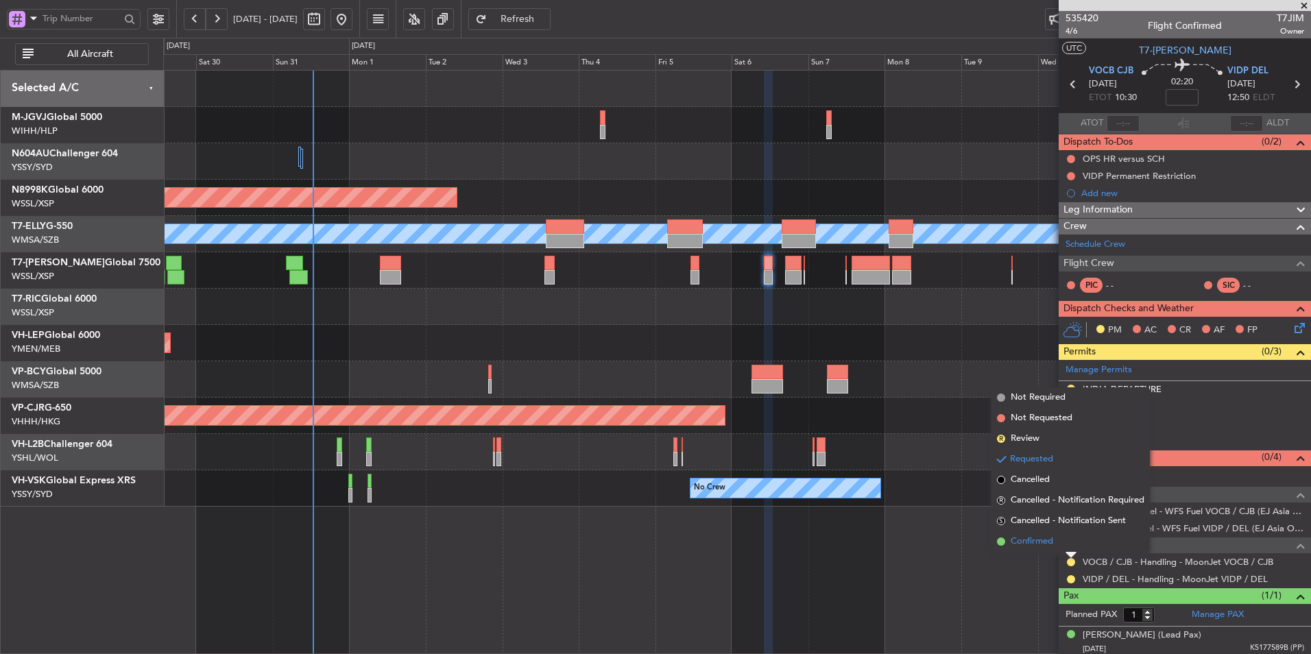
click at [1045, 551] on li "Confirmed" at bounding box center [1070, 541] width 158 height 21
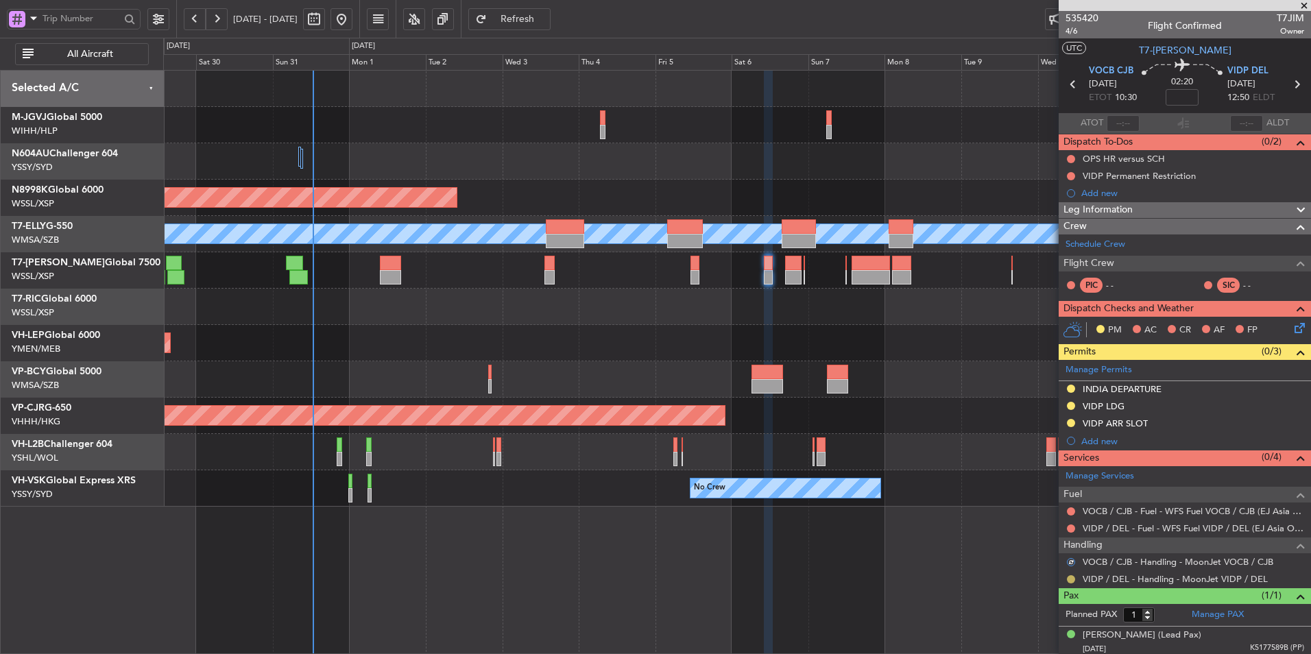
click at [1070, 578] on button at bounding box center [1071, 579] width 8 height 8
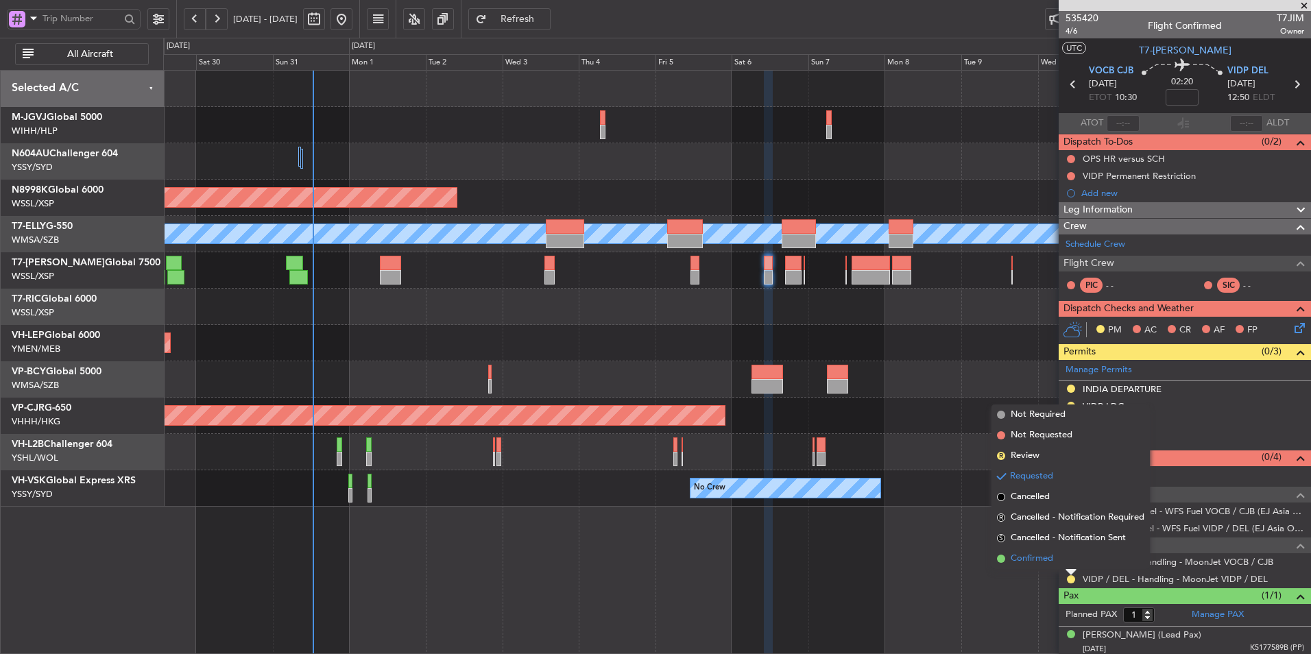
click at [1044, 561] on span "Confirmed" at bounding box center [1031, 559] width 43 height 14
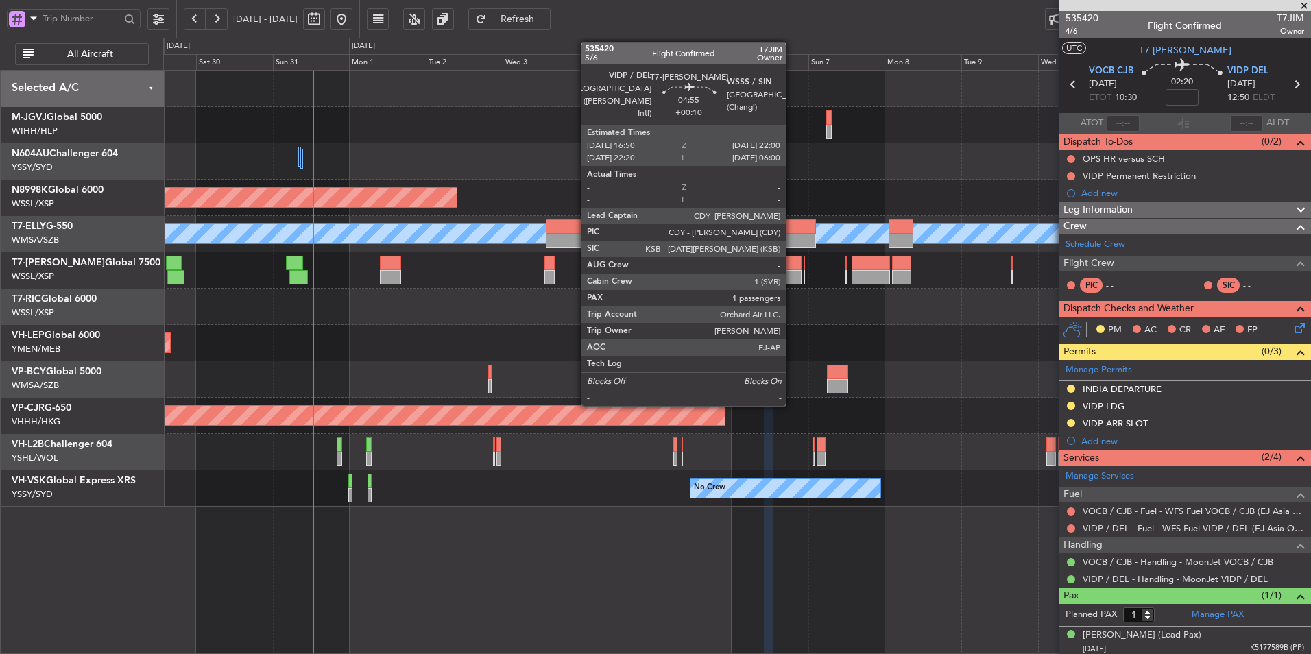
click at [792, 278] on div at bounding box center [793, 277] width 17 height 14
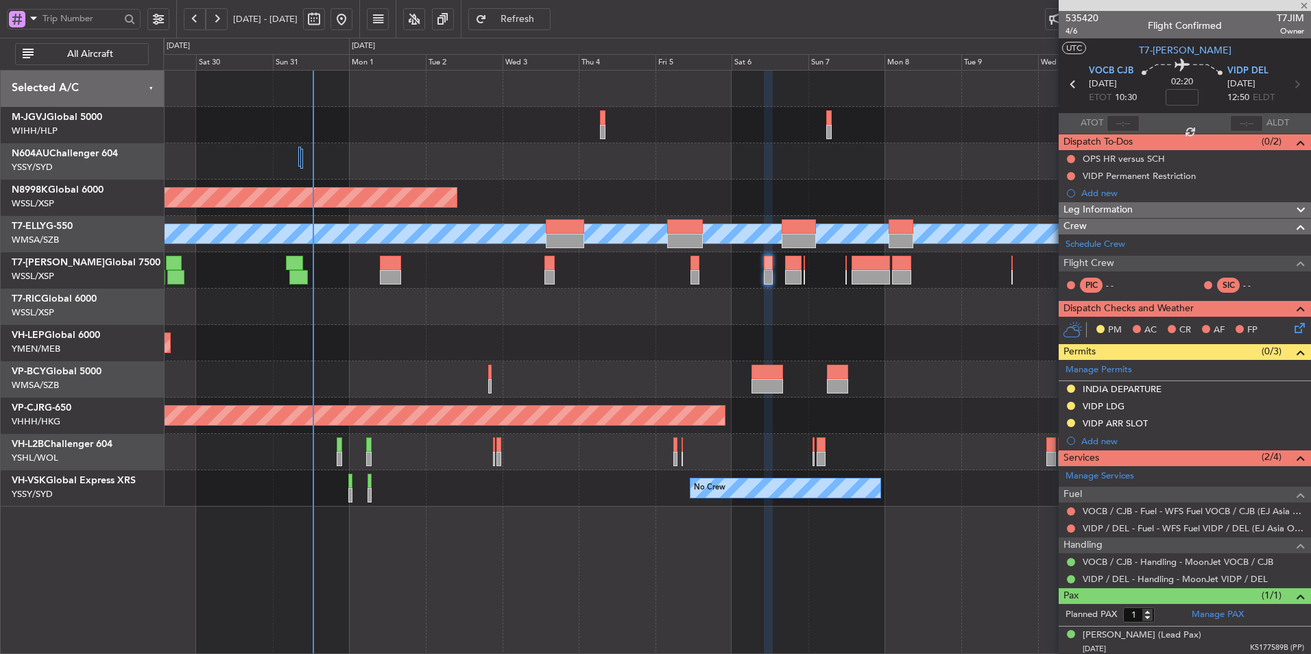
type input "+00:10"
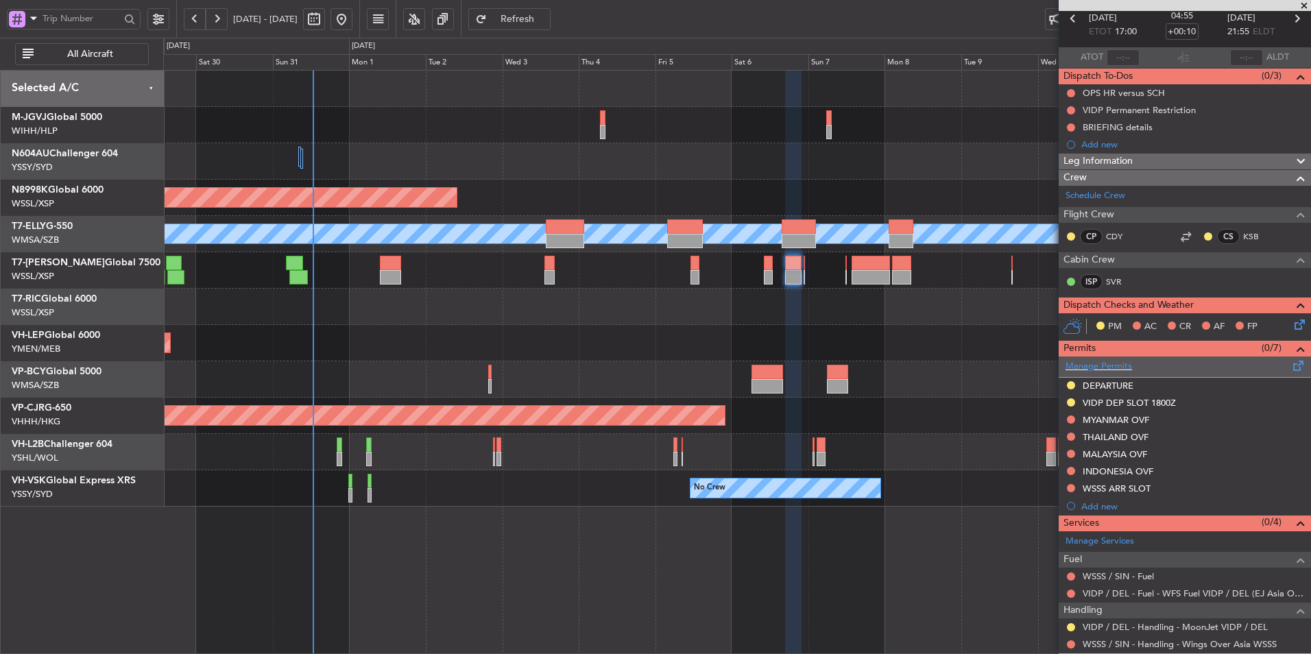
scroll to position [134, 0]
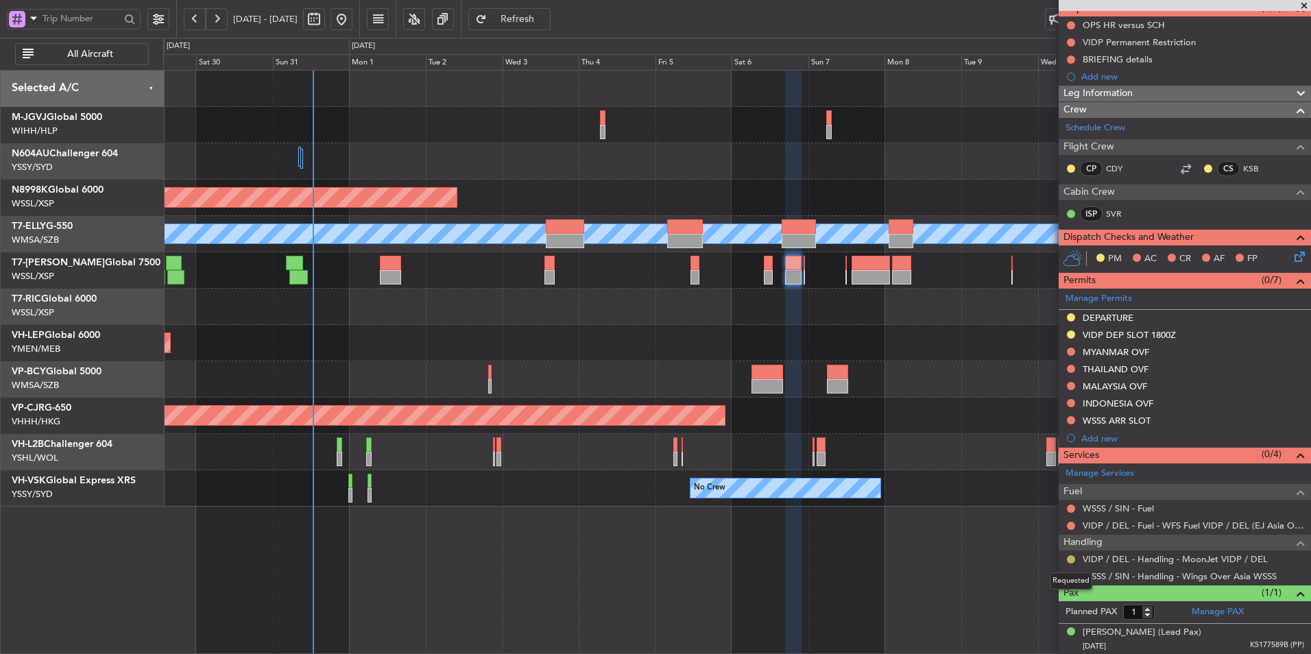
click at [1070, 558] on button at bounding box center [1071, 559] width 8 height 8
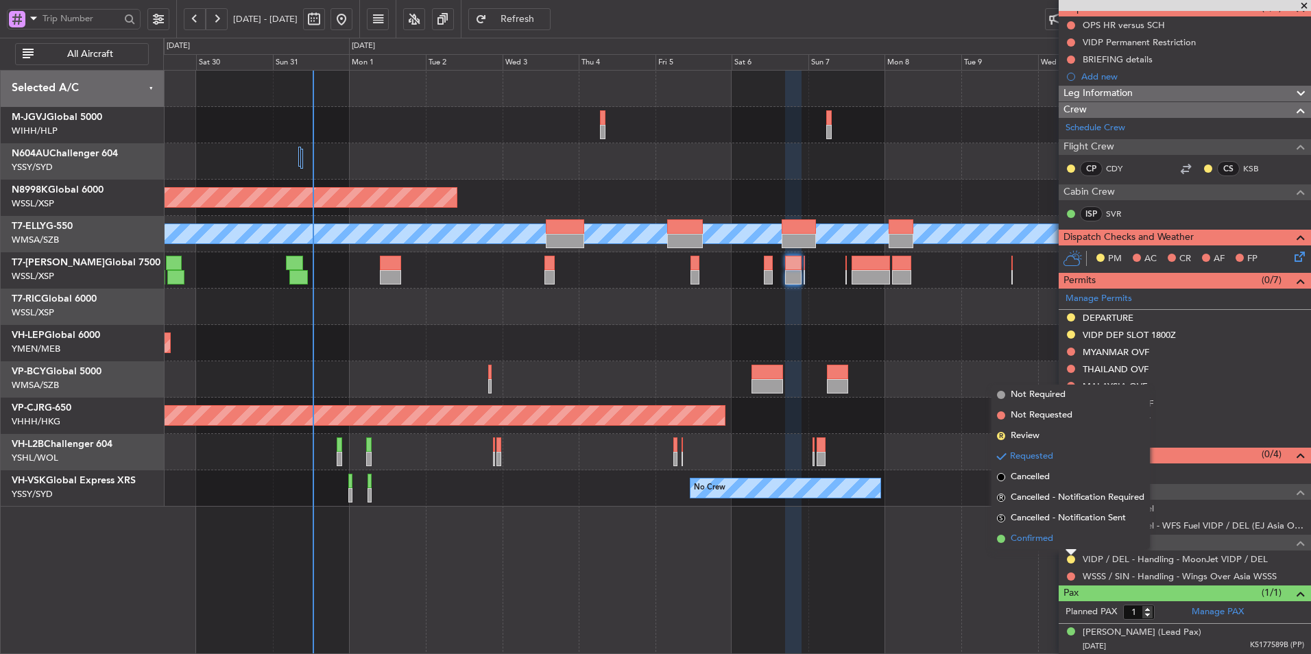
click at [1058, 548] on li "Confirmed" at bounding box center [1070, 539] width 158 height 21
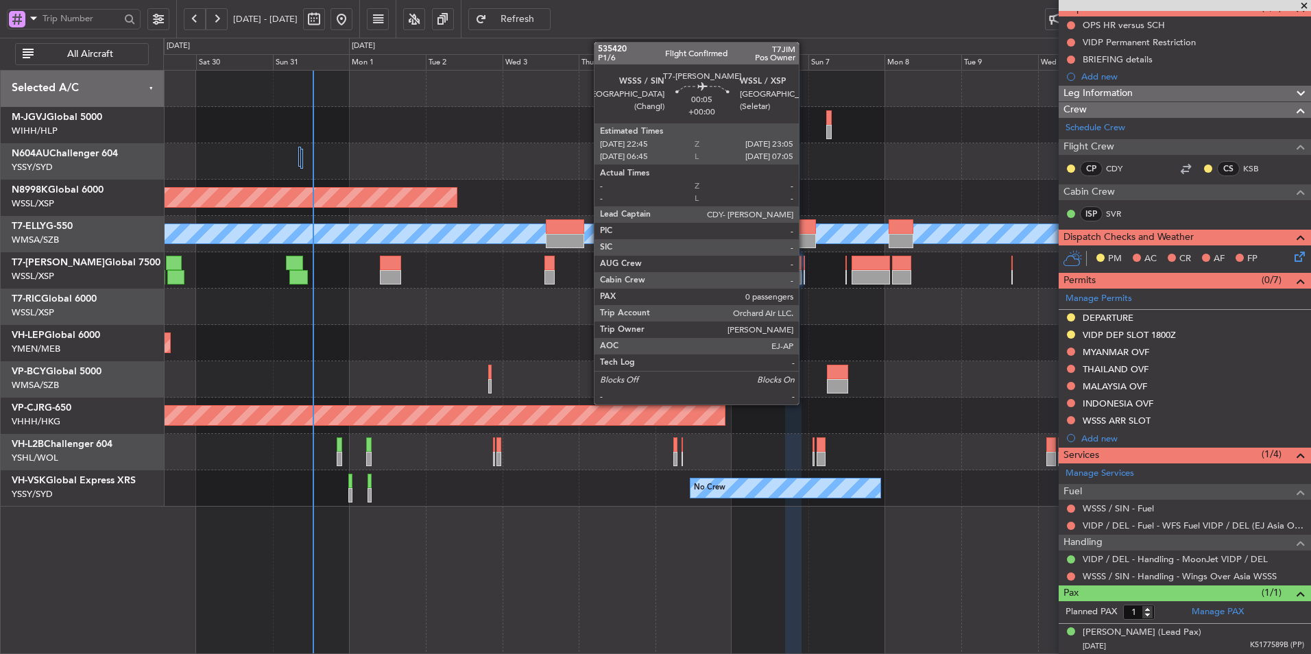
click at [805, 271] on div at bounding box center [736, 270] width 1147 height 36
click at [804, 266] on div at bounding box center [803, 263] width 1 height 14
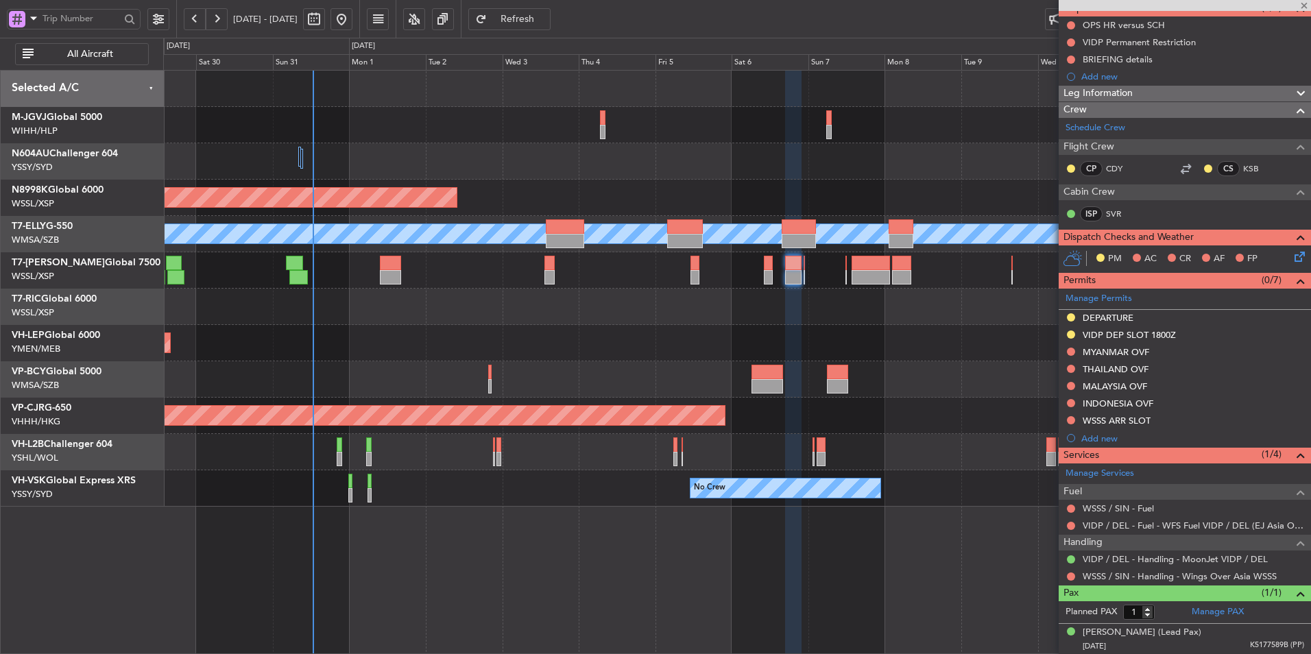
type input "0"
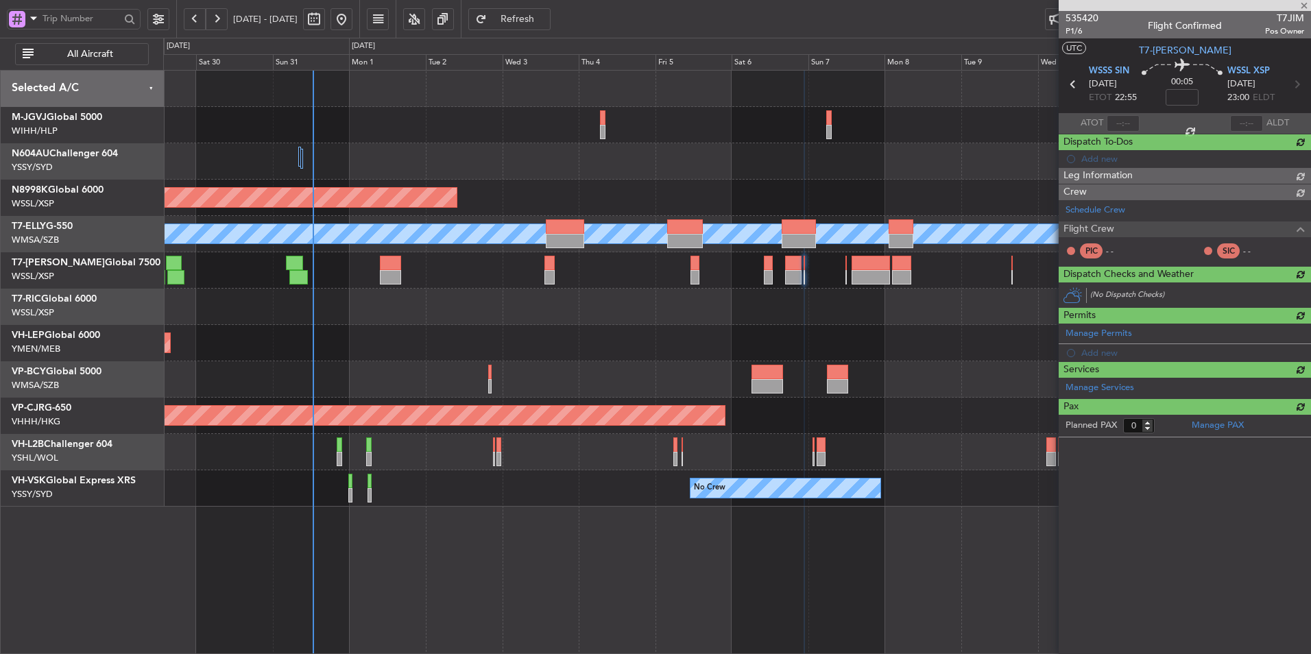
scroll to position [0, 0]
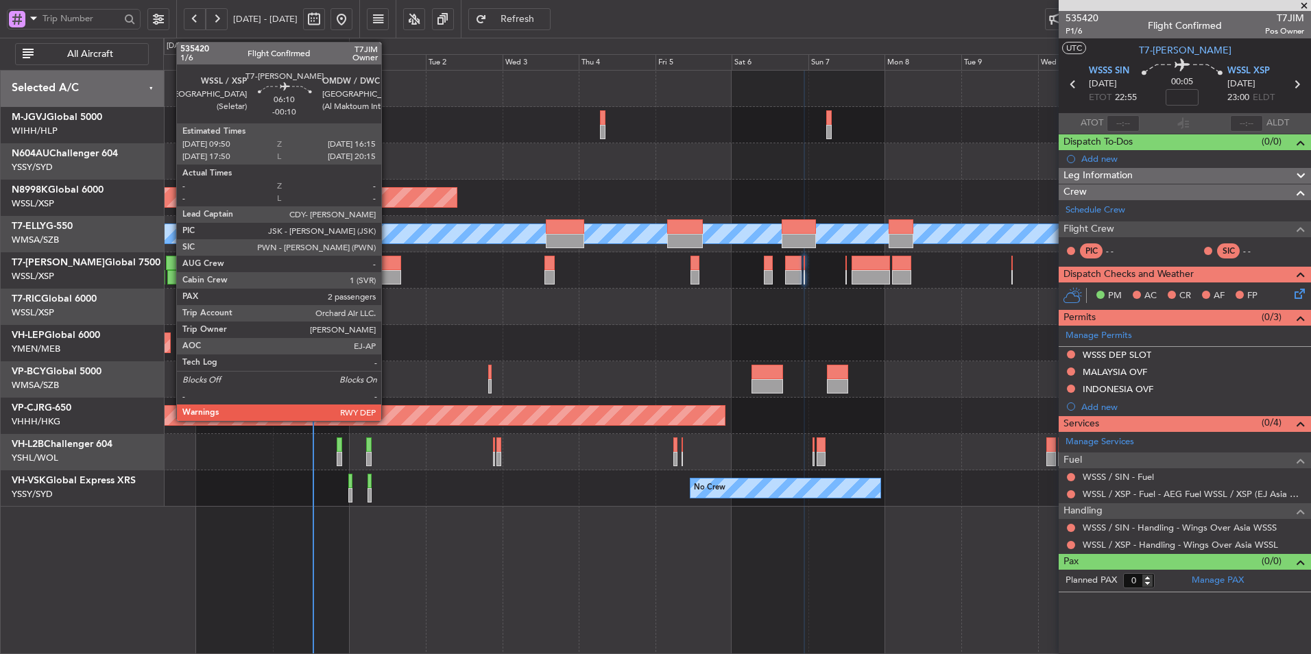
click at [387, 267] on div at bounding box center [390, 263] width 21 height 14
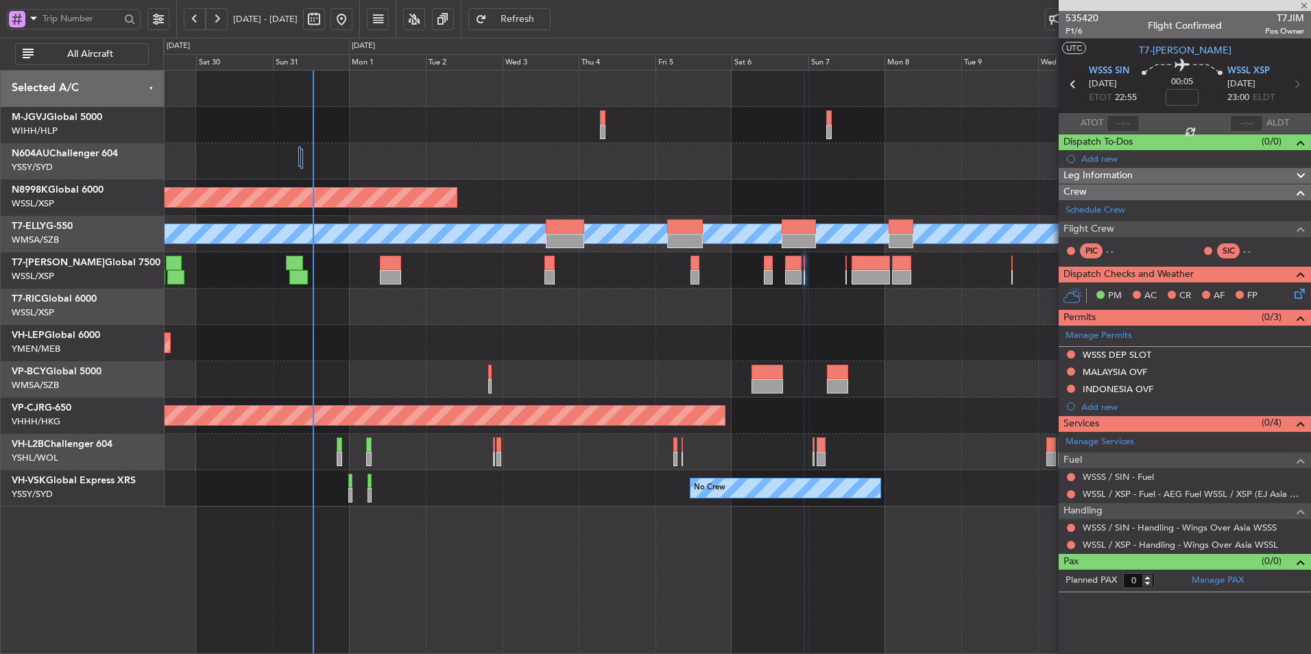
type input "-00:10"
type input "2"
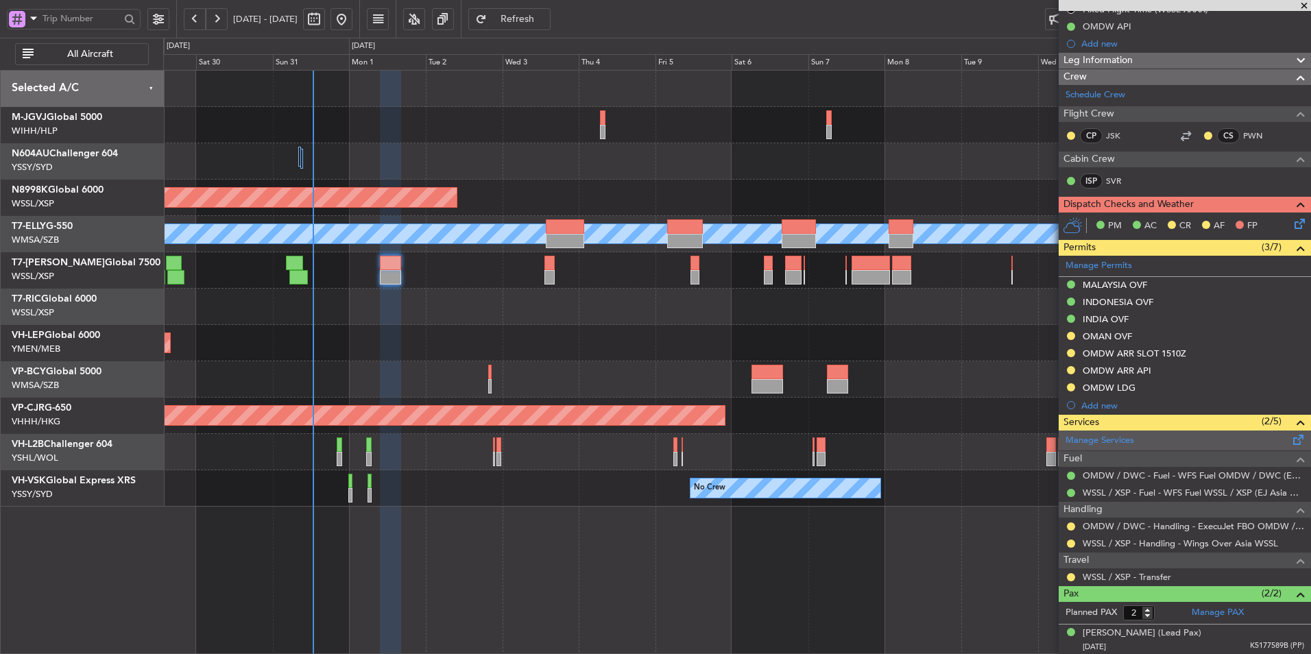
scroll to position [198, 0]
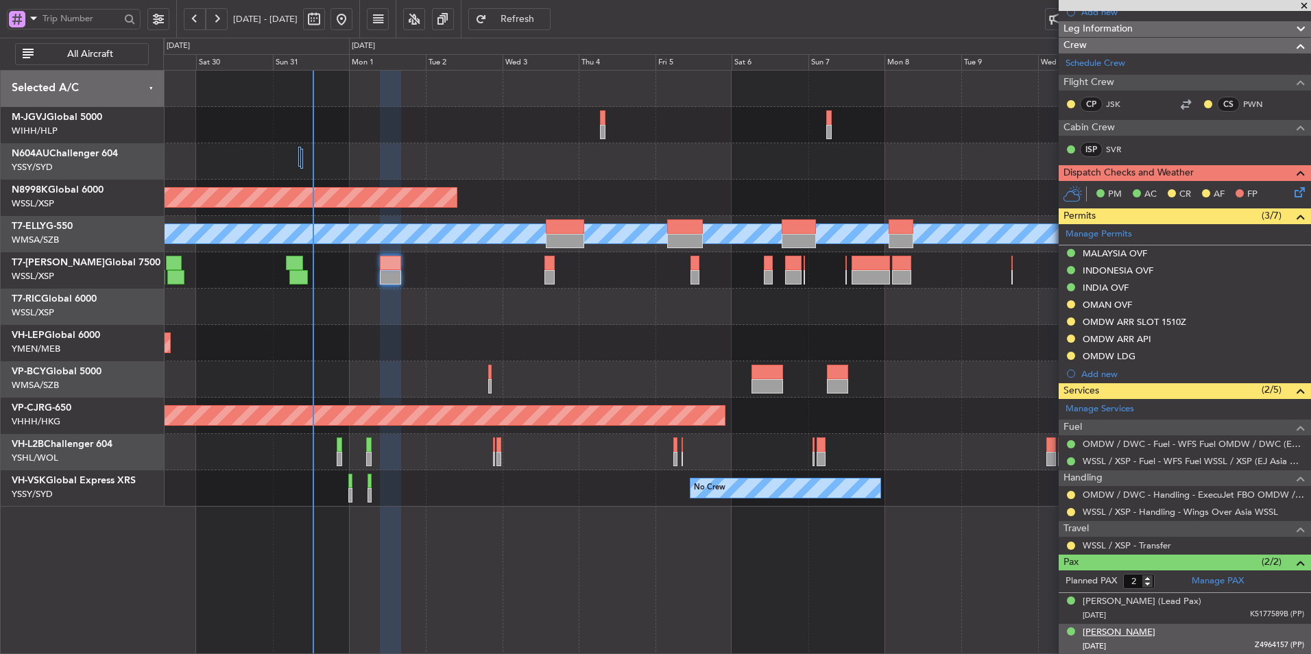
click at [1128, 631] on div "[PERSON_NAME]" at bounding box center [1118, 633] width 73 height 14
click at [1111, 356] on div "OMDW LDG" at bounding box center [1108, 356] width 53 height 12
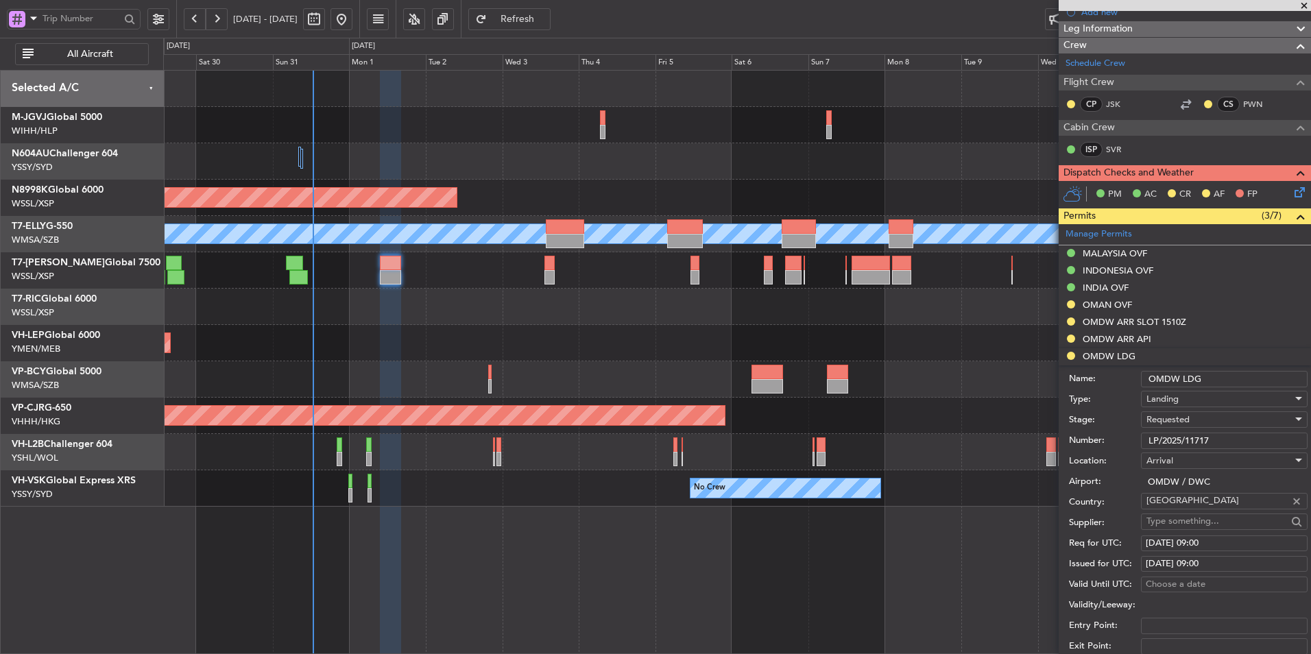
click at [1207, 420] on div "Requested" at bounding box center [1219, 419] width 146 height 21
click at [1189, 529] on span "Received OK" at bounding box center [1219, 523] width 144 height 21
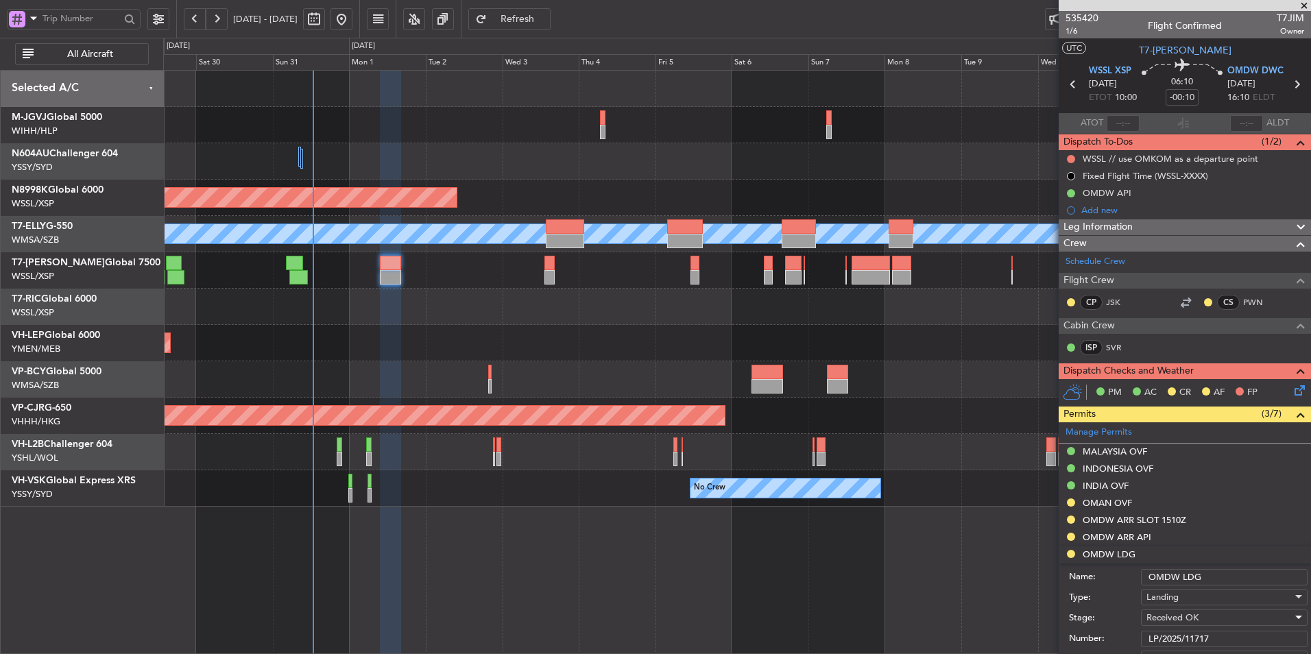
scroll to position [343, 0]
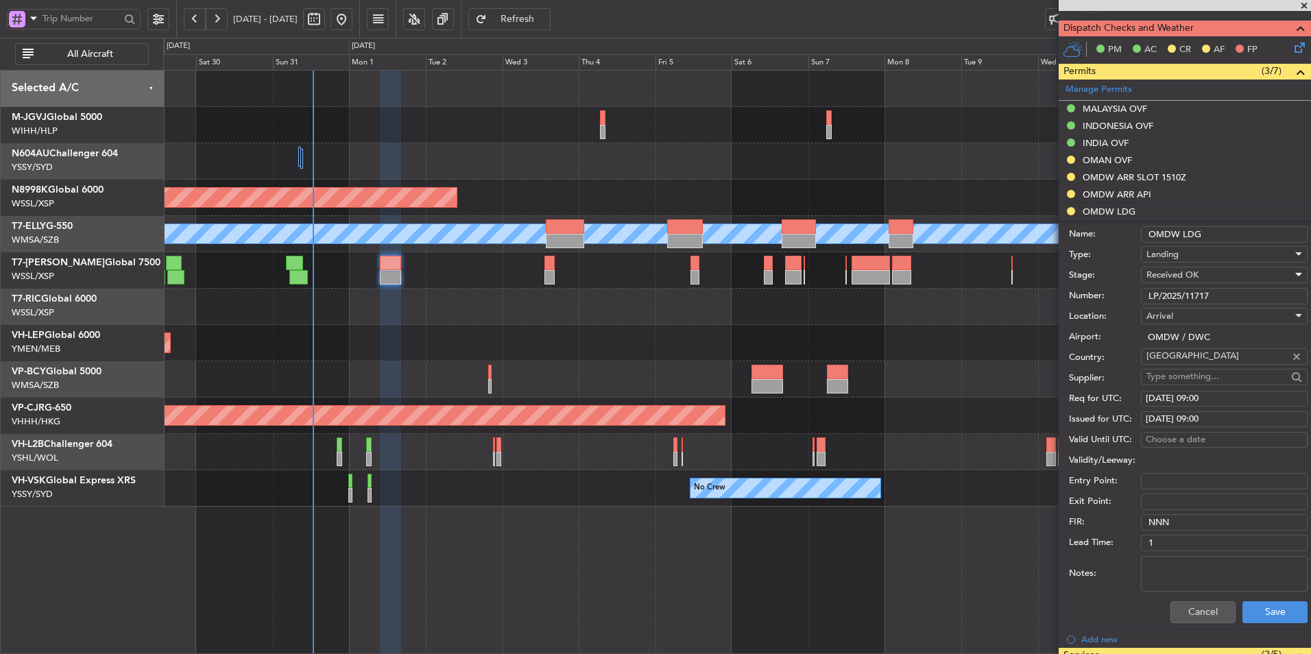
click at [1204, 398] on div "[DATE] 09:00" at bounding box center [1223, 399] width 157 height 14
select select "9"
select select "2025"
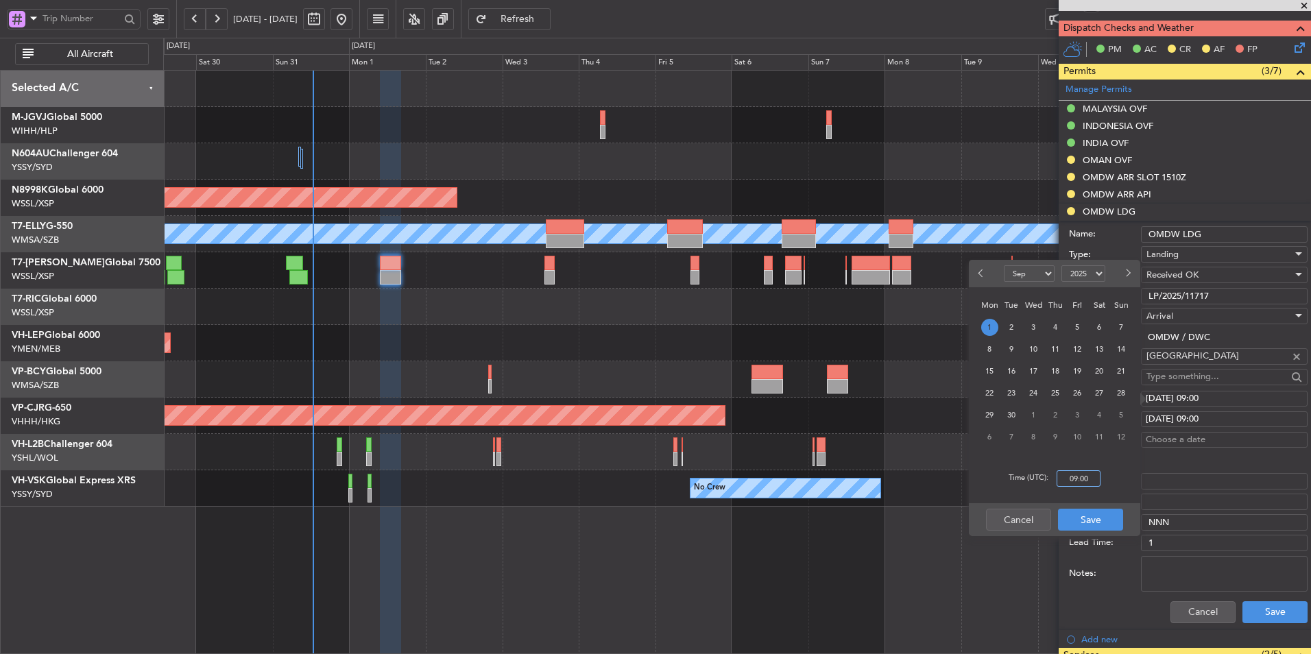
click at [1094, 479] on input "09:00" at bounding box center [1078, 478] width 44 height 16
type input "10:00"
click at [1108, 520] on button "Save" at bounding box center [1090, 520] width 65 height 22
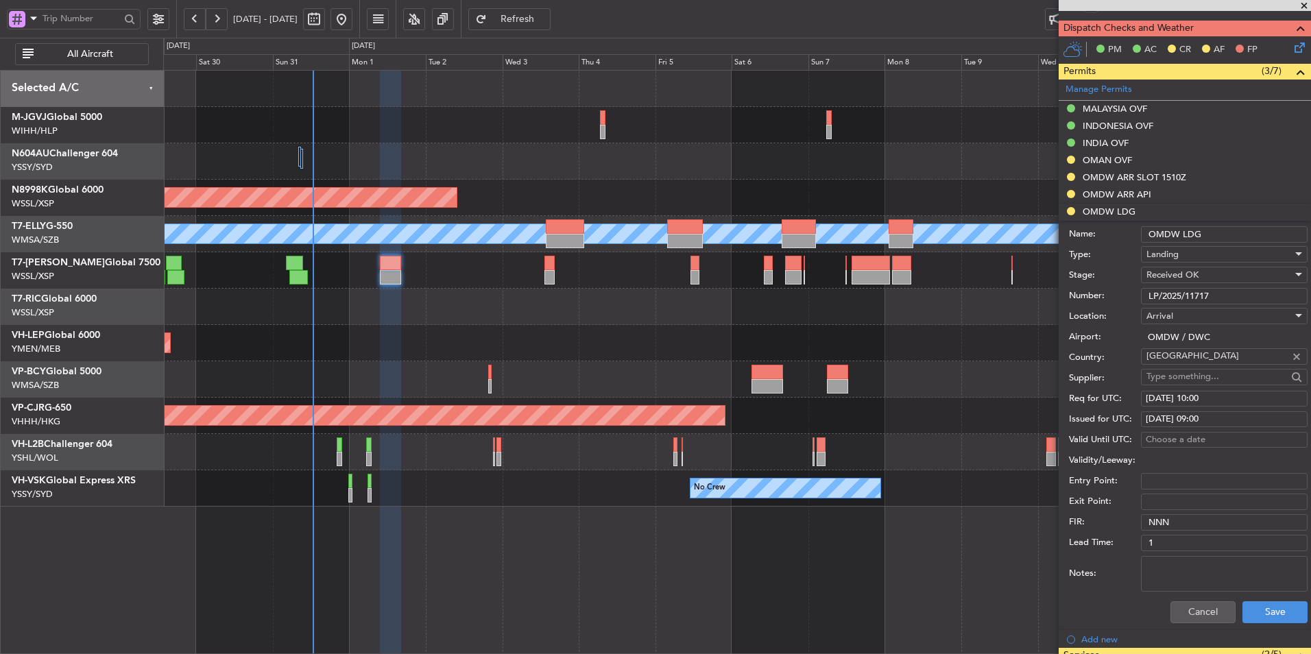
click at [1220, 421] on div "[DATE] 09:00" at bounding box center [1223, 420] width 157 height 14
select select "9"
select select "2025"
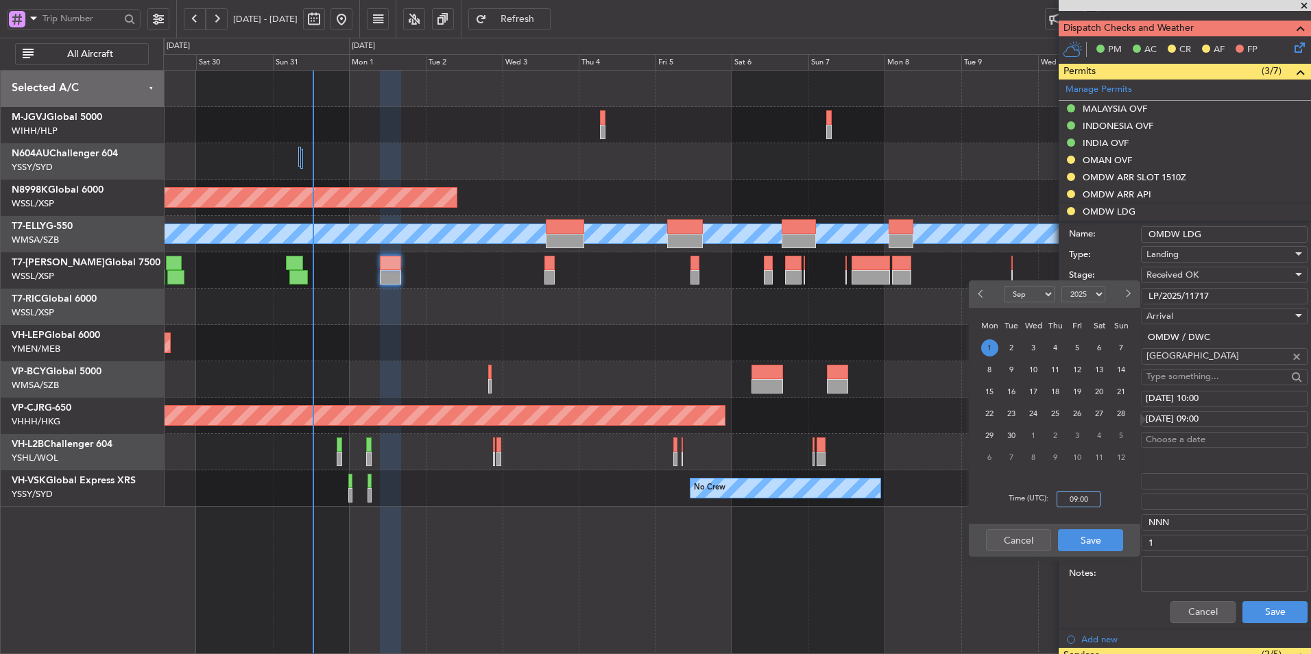
click at [1095, 503] on input "09:00" at bounding box center [1078, 499] width 44 height 16
type input "10:00"
click at [1094, 531] on button "Save" at bounding box center [1090, 540] width 65 height 22
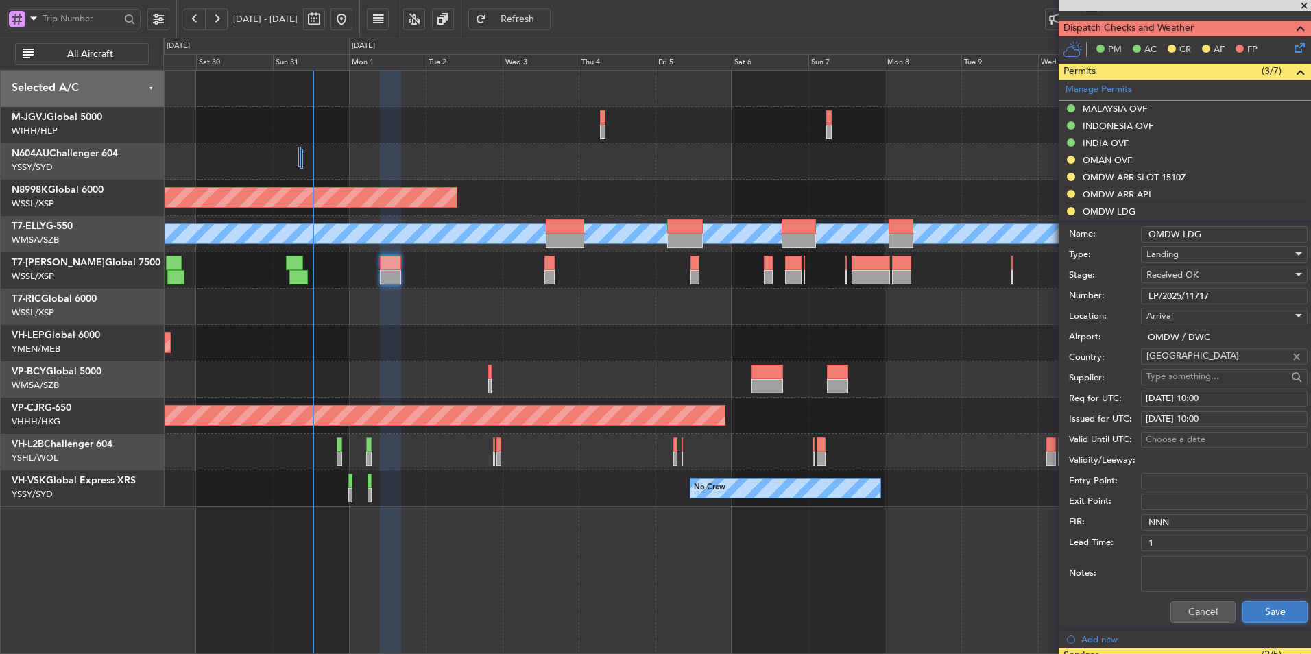
click at [1268, 605] on button "Save" at bounding box center [1274, 612] width 65 height 22
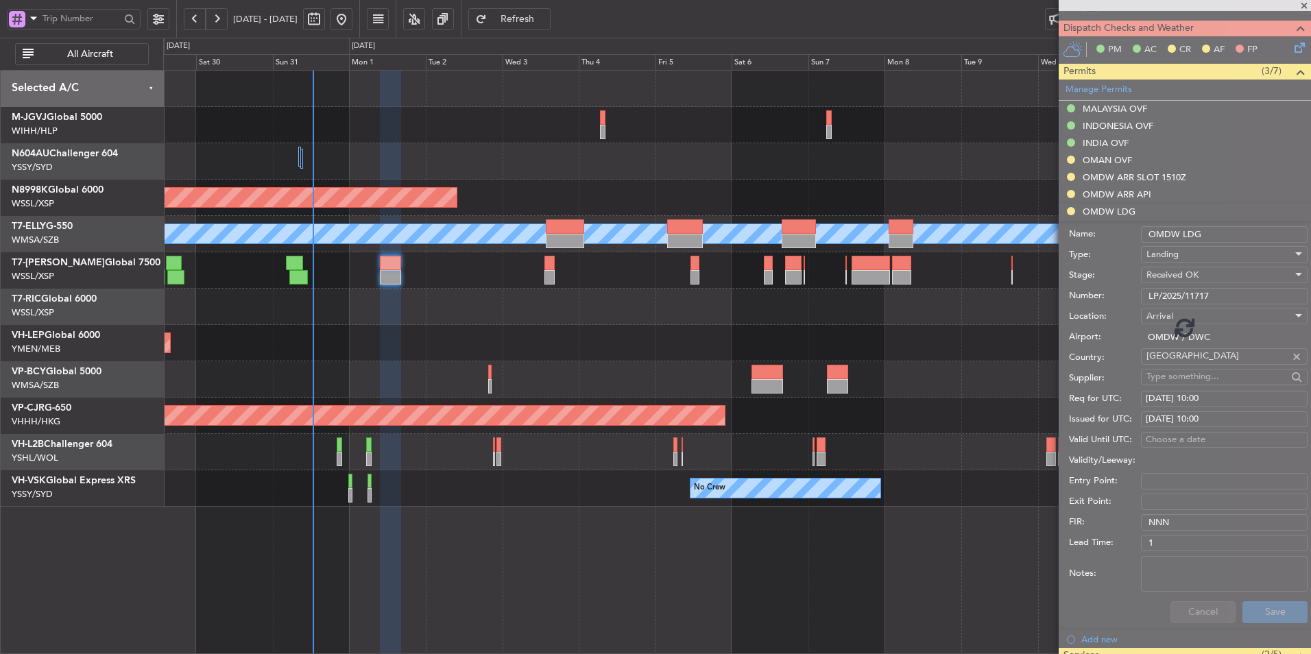
scroll to position [232, 0]
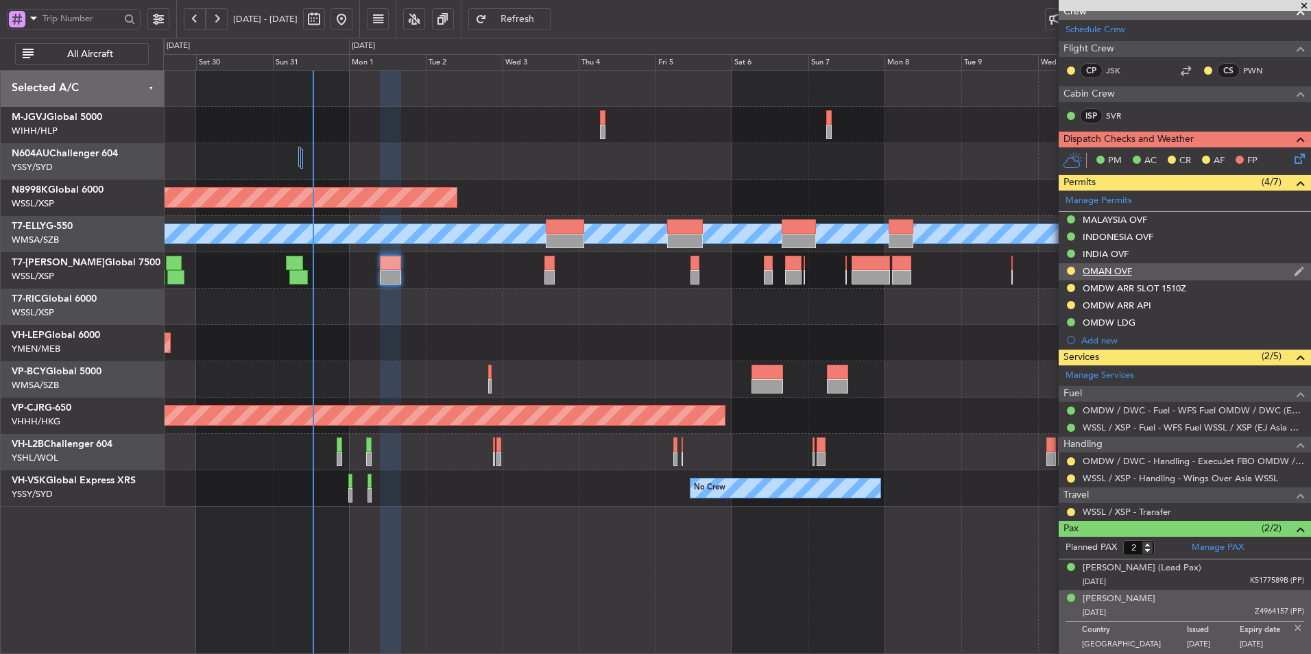
click at [1100, 273] on div "OMAN OVF" at bounding box center [1106, 271] width 49 height 12
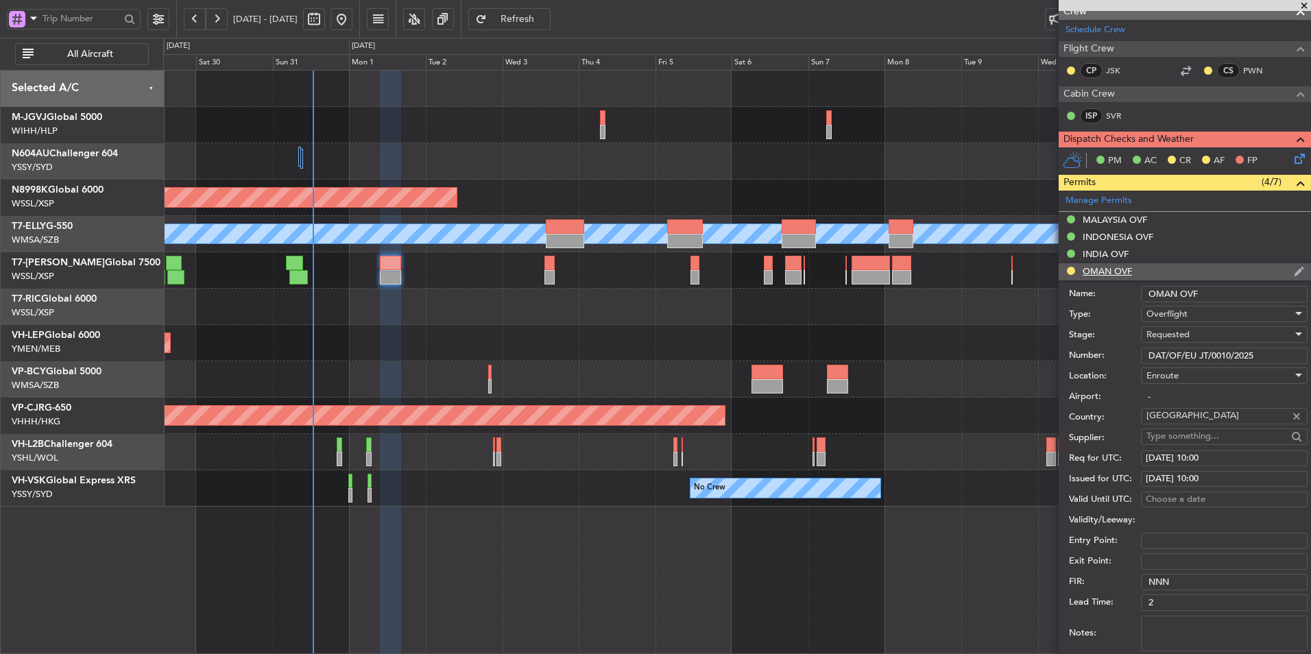
scroll to position [343, 0]
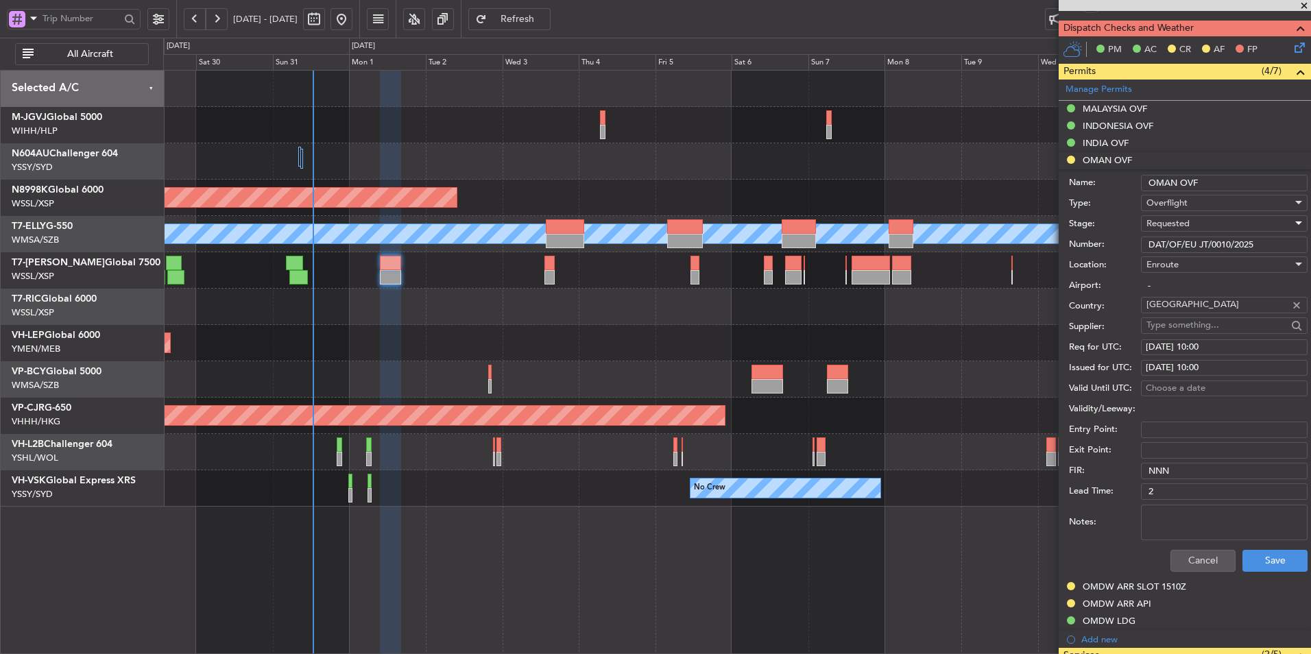
click at [1185, 224] on span "Requested" at bounding box center [1167, 223] width 43 height 12
click at [1190, 328] on span "Received OK" at bounding box center [1219, 327] width 144 height 21
click at [1267, 559] on button "Save" at bounding box center [1274, 561] width 65 height 22
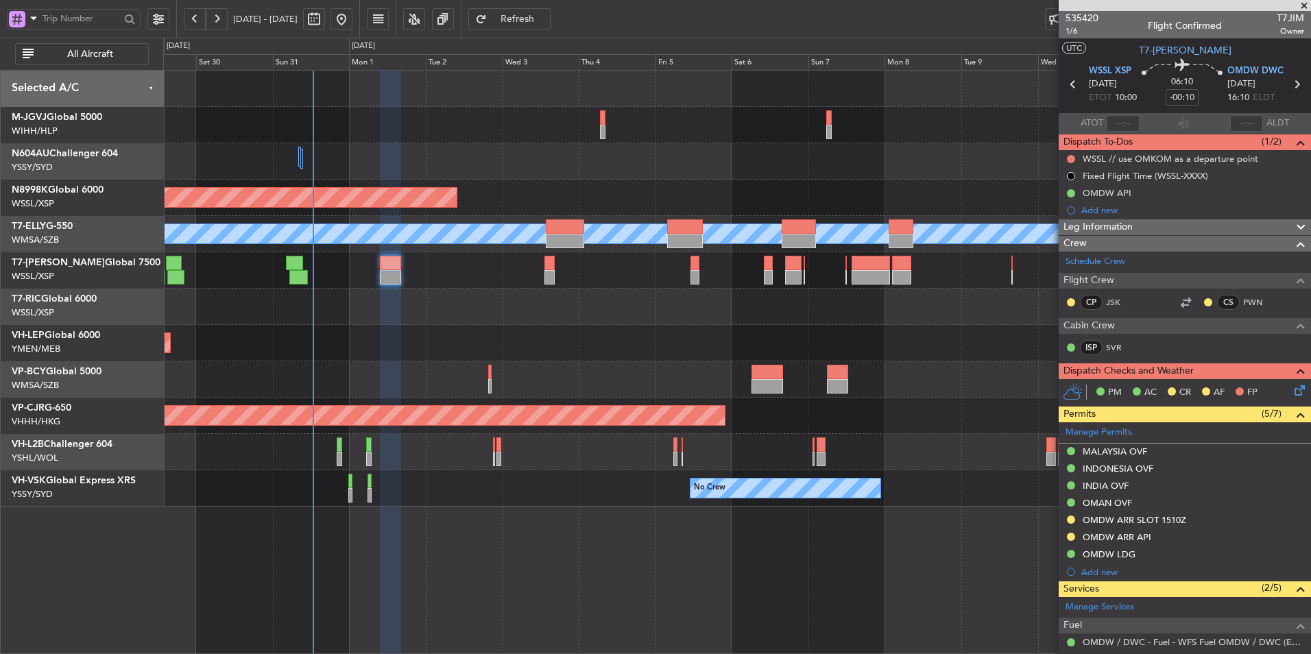
scroll to position [232, 0]
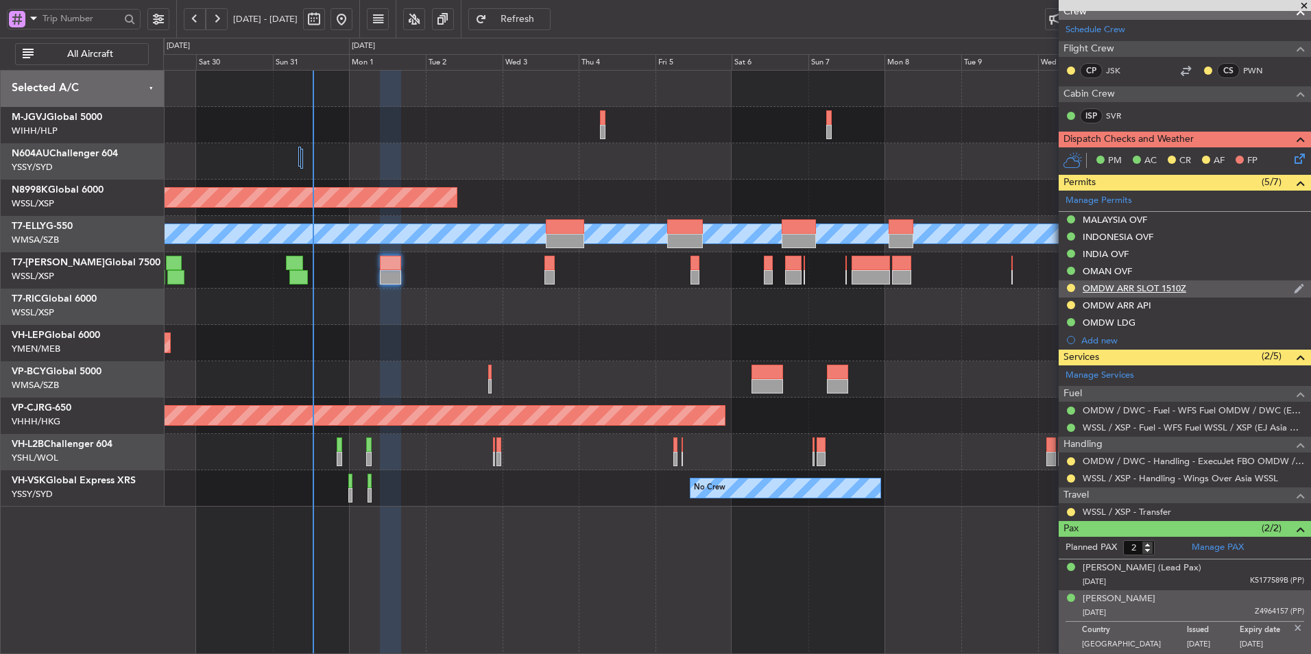
click at [1158, 291] on div "OMDW ARR SLOT 1510Z" at bounding box center [1134, 288] width 104 height 12
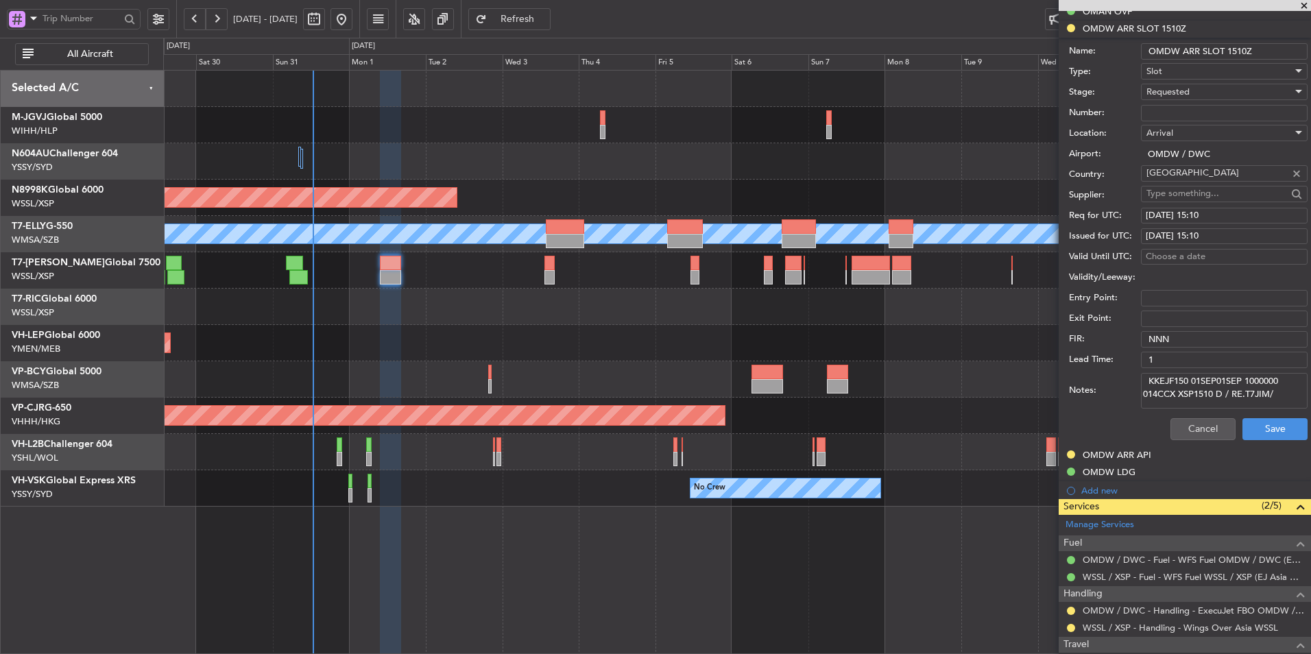
scroll to position [574, 0]
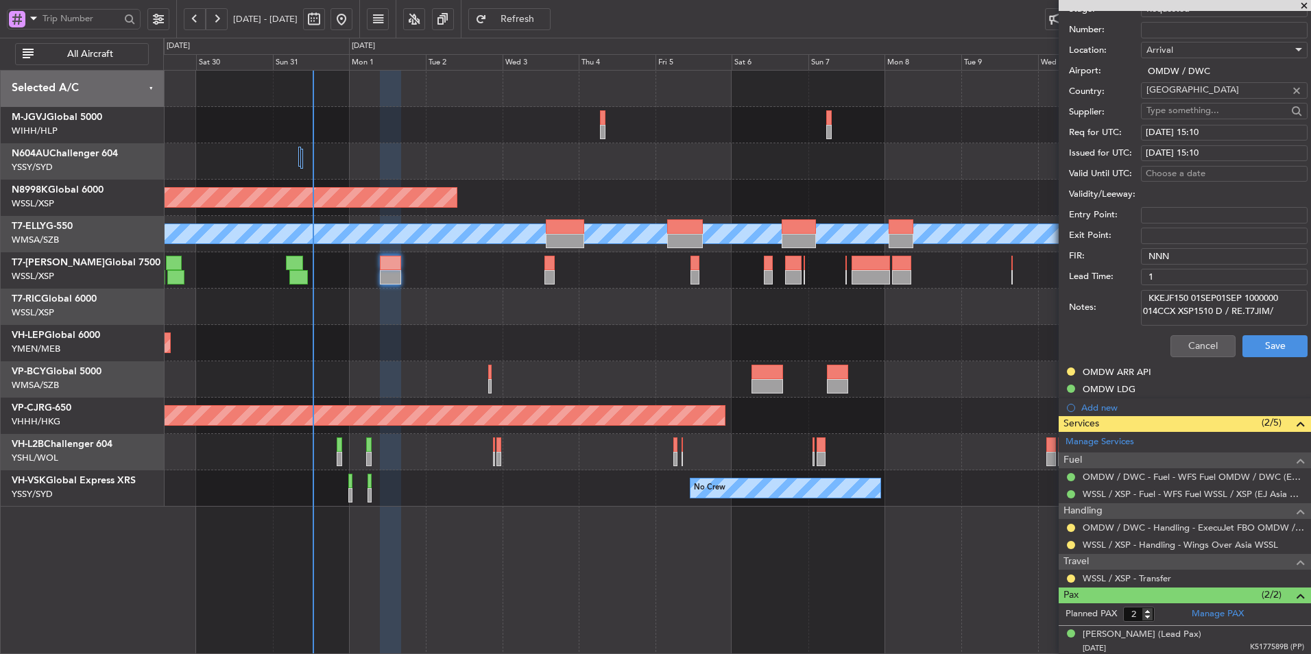
drag, startPoint x: 1274, startPoint y: 312, endPoint x: 1071, endPoint y: 283, distance: 205.6
click at [1071, 284] on form "Name: OMDW ARR SLOT 1510Z Type: Slot Stage: Requested Number: Location: Arrival…" at bounding box center [1184, 159] width 252 height 409
paste textarea "EJF150 01SEP01SEP 1000000 014CCX XSP16"
type textarea "KEJF150 01SEP01SEP 1000000 014CCX XSP1610 D / RE.T7JIM/"
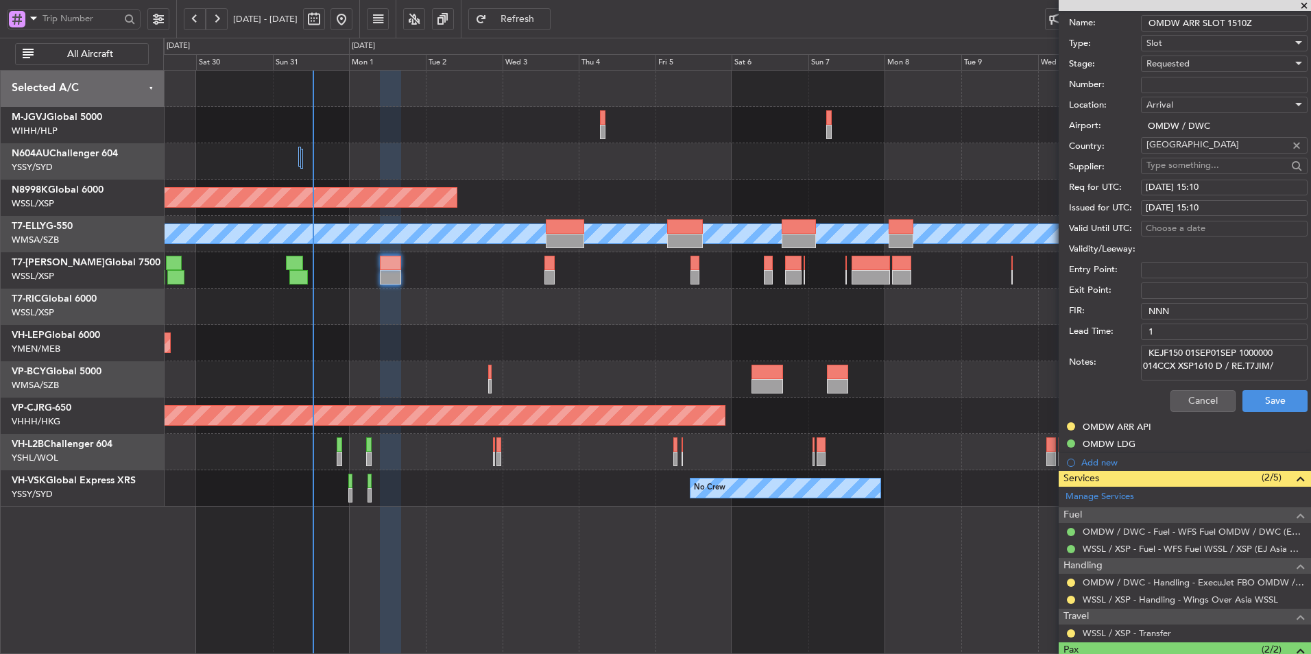
scroll to position [437, 0]
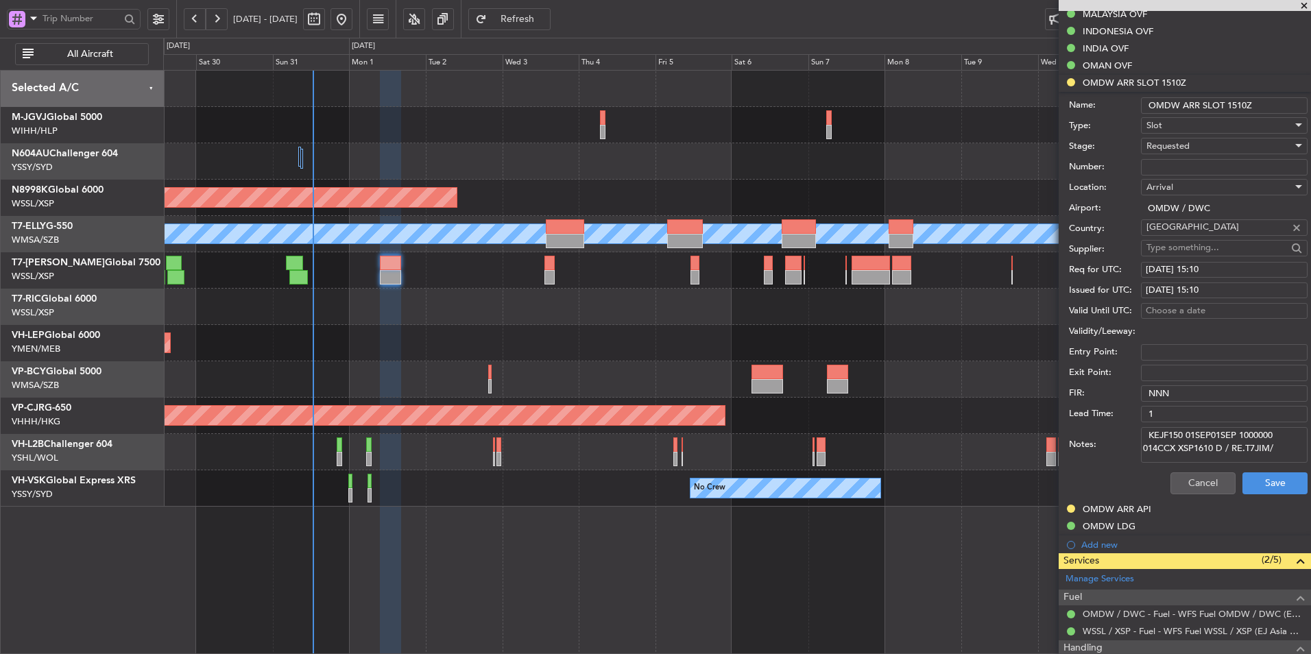
click at [1222, 269] on div "01/09/2025 15:10" at bounding box center [1223, 270] width 157 height 14
select select "9"
select select "2025"
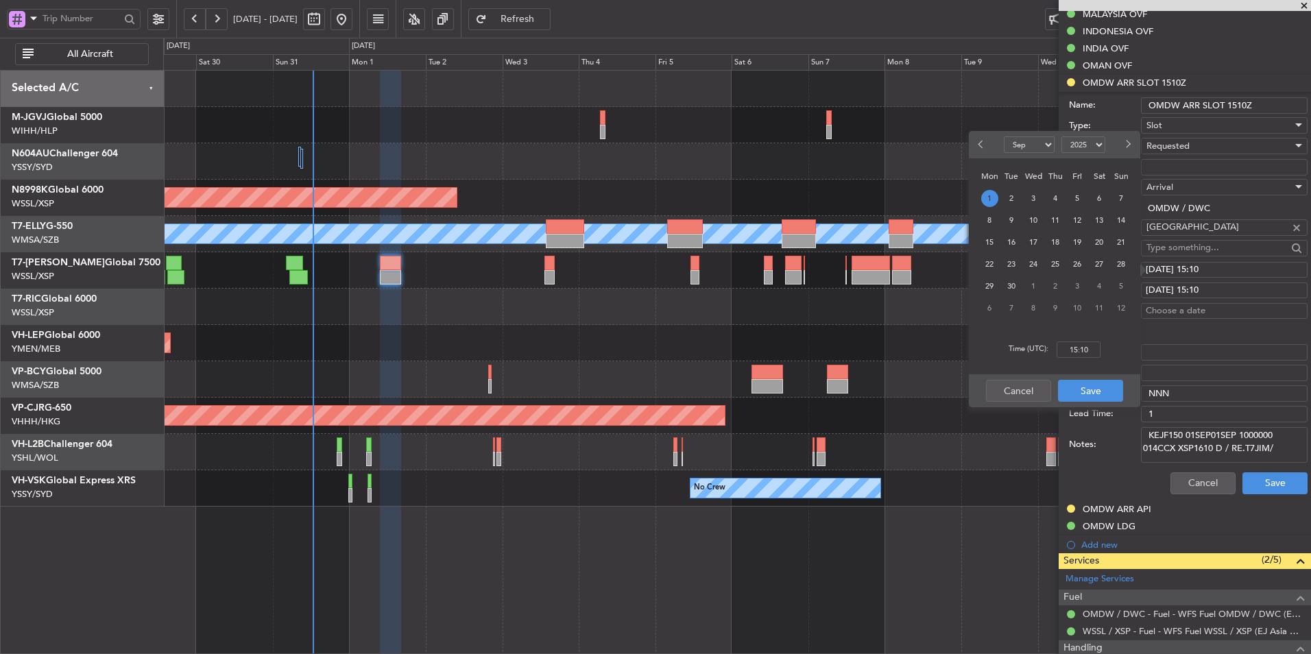
click at [1098, 341] on div "Time (UTC): 15:10" at bounding box center [1054, 349] width 171 height 49
click at [1097, 350] on input "15:10" at bounding box center [1078, 349] width 44 height 16
type input "16:10"
click at [1100, 381] on button "Save" at bounding box center [1090, 391] width 65 height 22
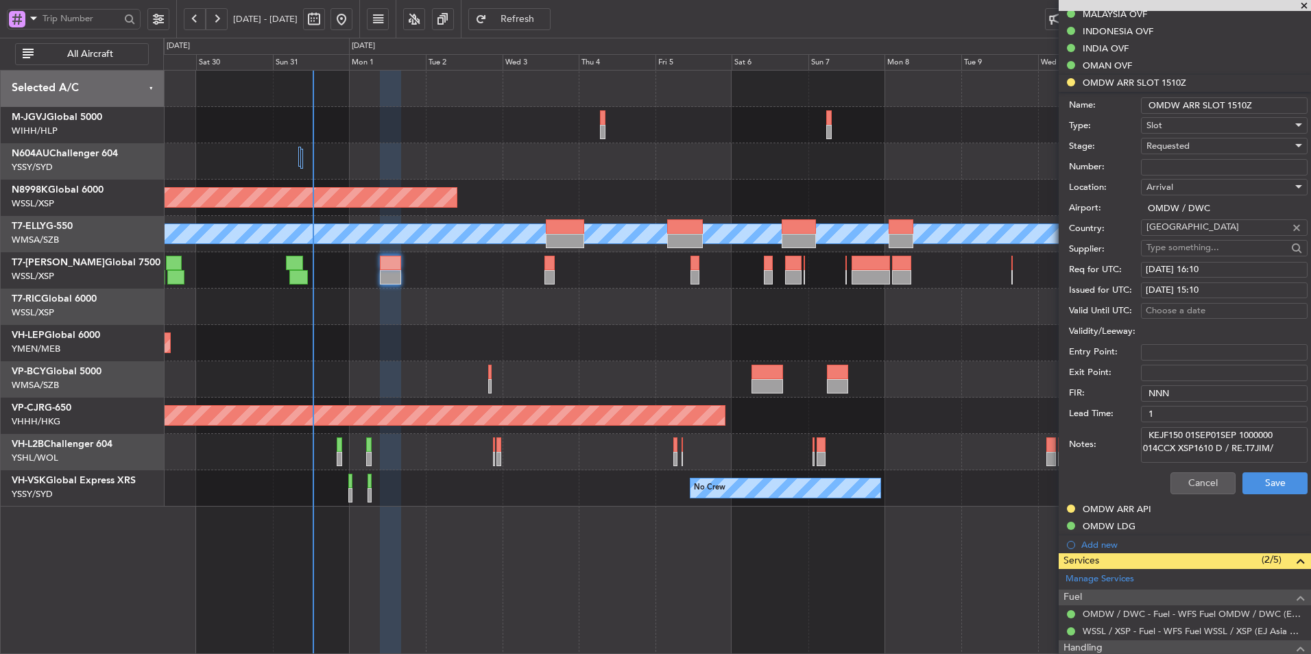
click at [1226, 291] on div "01/09/2025 15:10" at bounding box center [1223, 291] width 157 height 14
select select "9"
select select "2025"
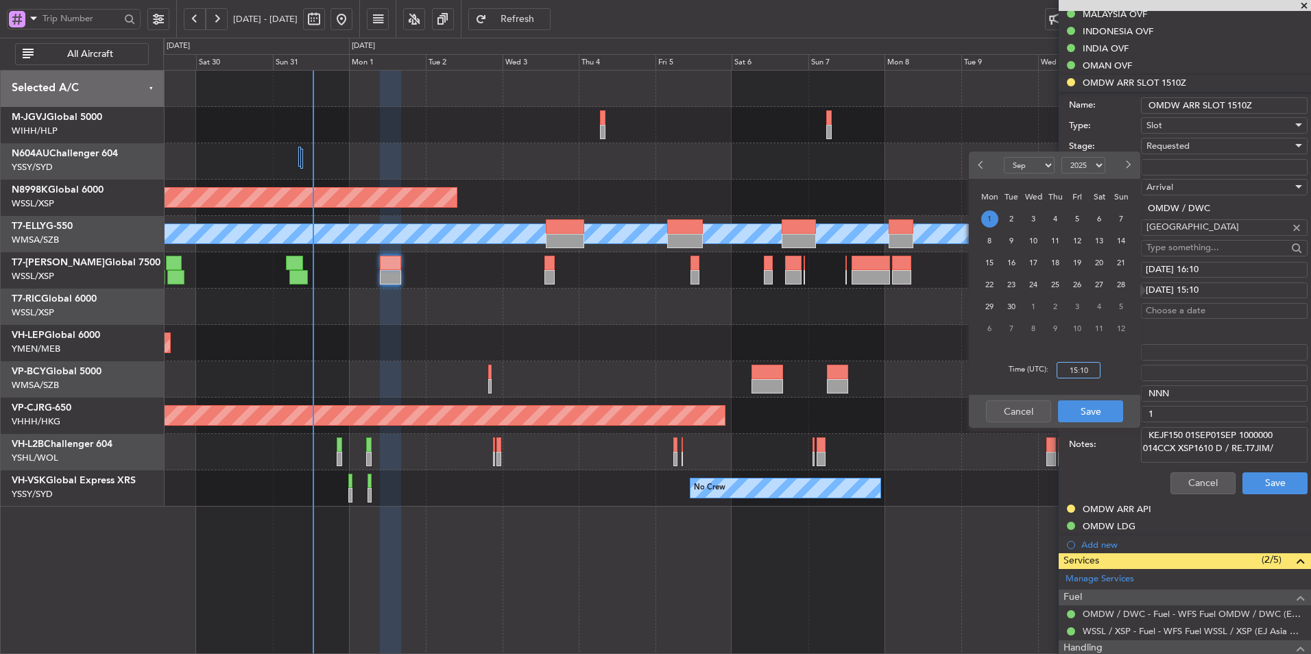
click at [1096, 376] on input "15:10" at bounding box center [1078, 370] width 44 height 16
type input "16:10"
click at [1091, 405] on button "Save" at bounding box center [1090, 411] width 65 height 22
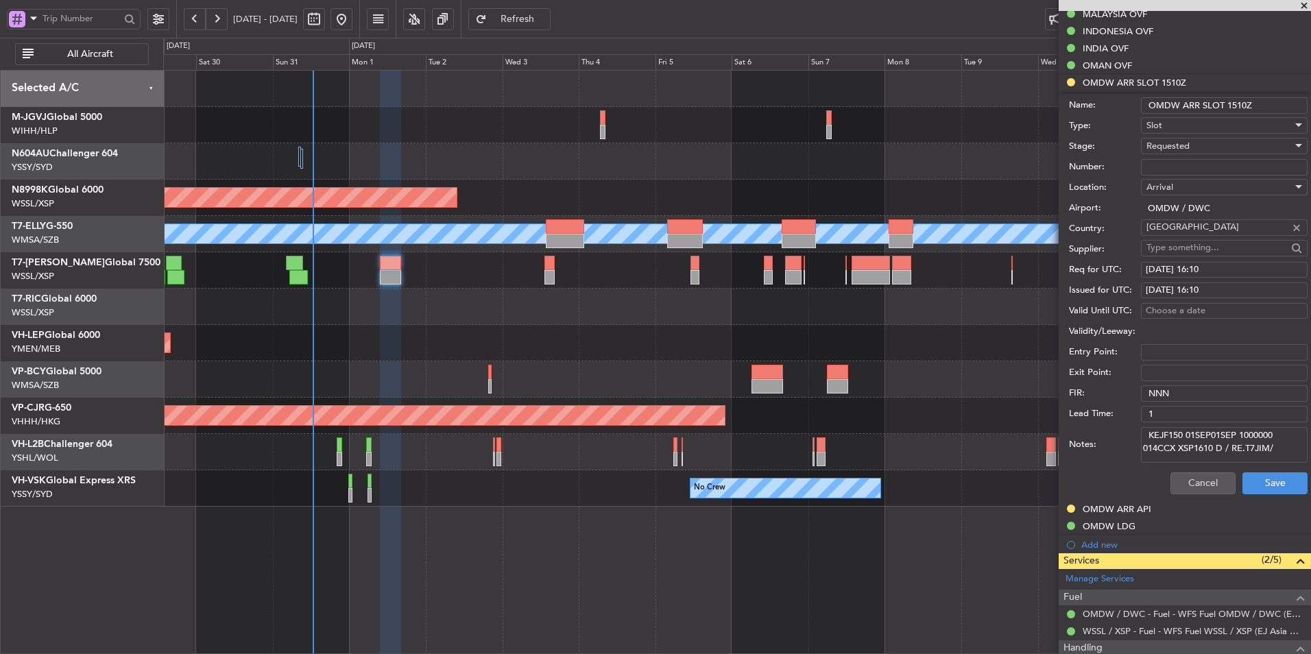
click at [1237, 147] on div "Requested" at bounding box center [1219, 146] width 146 height 21
click at [1211, 249] on span "Received OK" at bounding box center [1219, 249] width 144 height 21
click at [1279, 477] on button "Save" at bounding box center [1274, 483] width 65 height 22
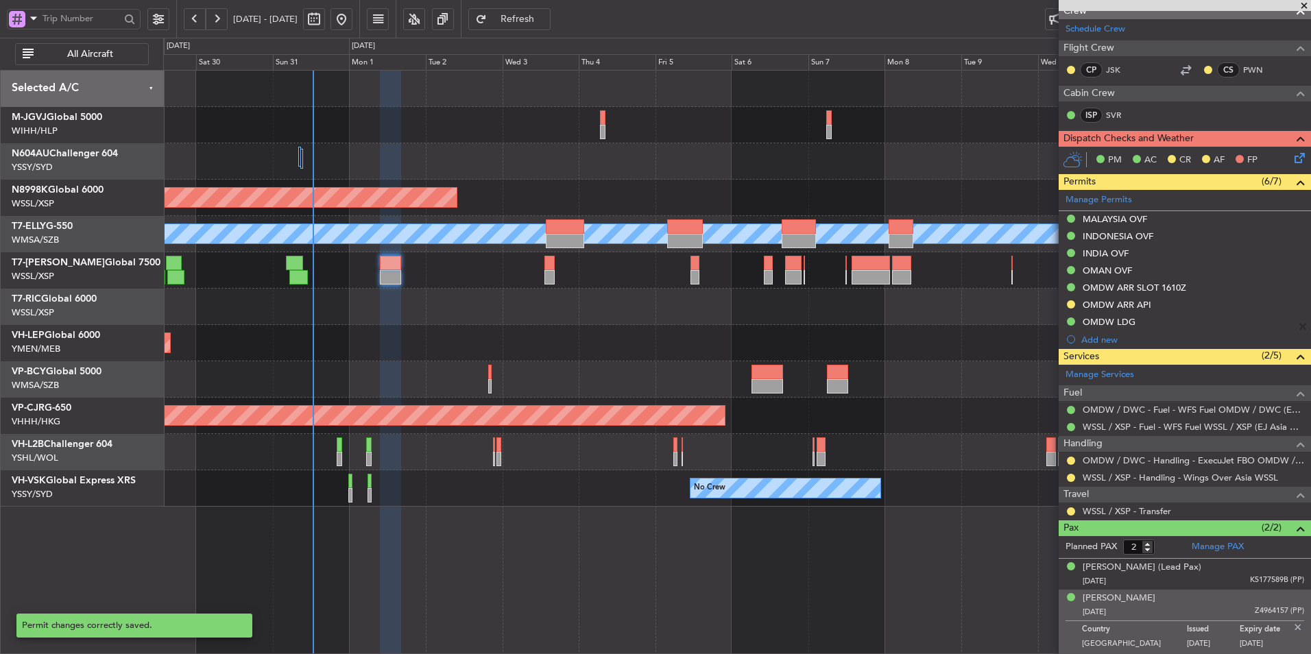
scroll to position [232, 0]
click at [541, 319] on div at bounding box center [736, 307] width 1147 height 36
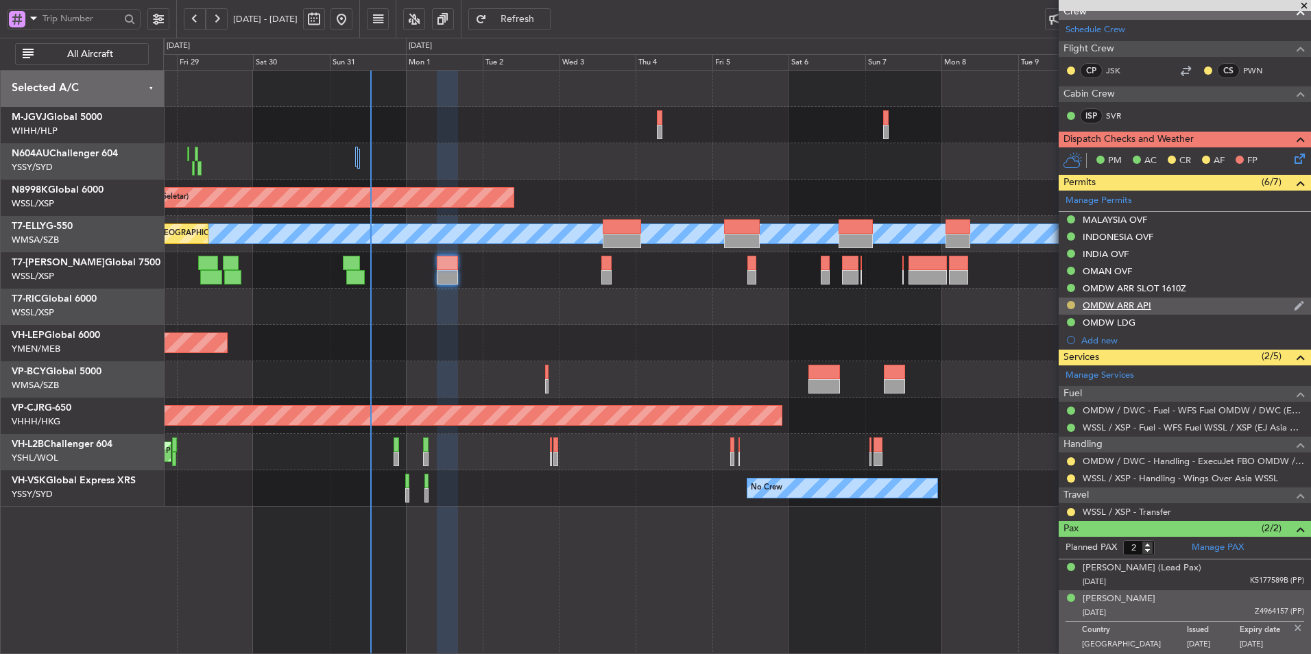
click at [1069, 302] on button at bounding box center [1071, 305] width 8 height 8
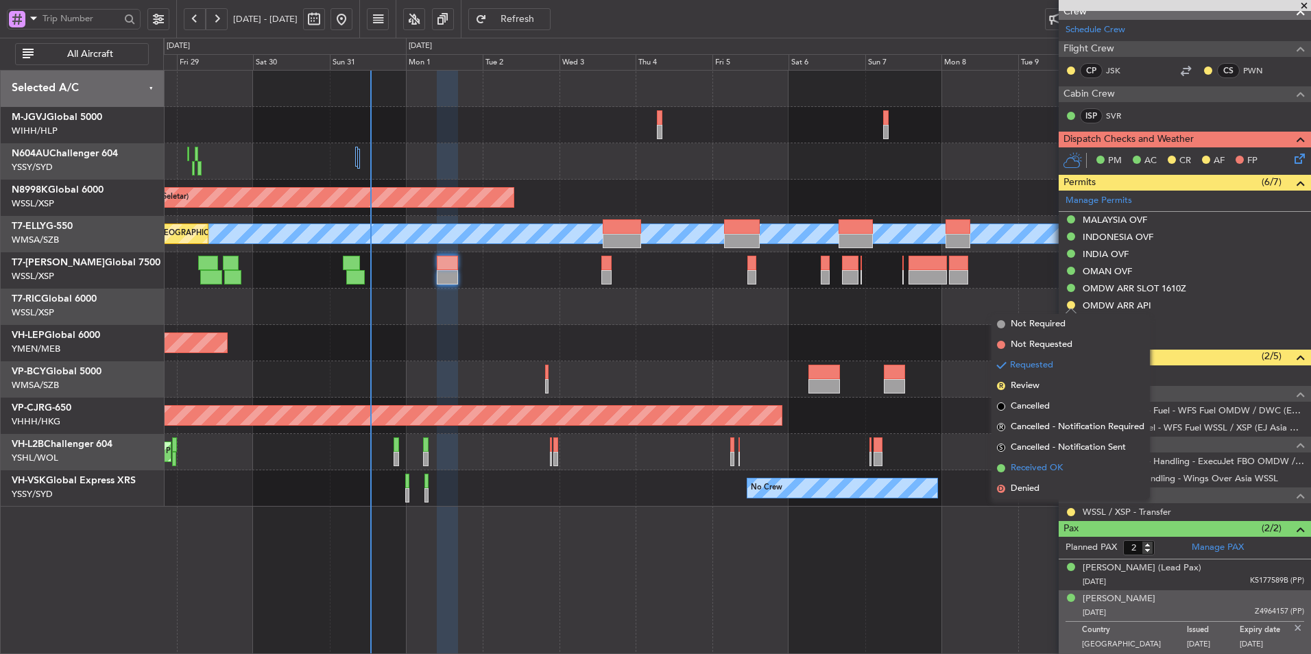
click at [1056, 469] on span "Received OK" at bounding box center [1036, 468] width 52 height 14
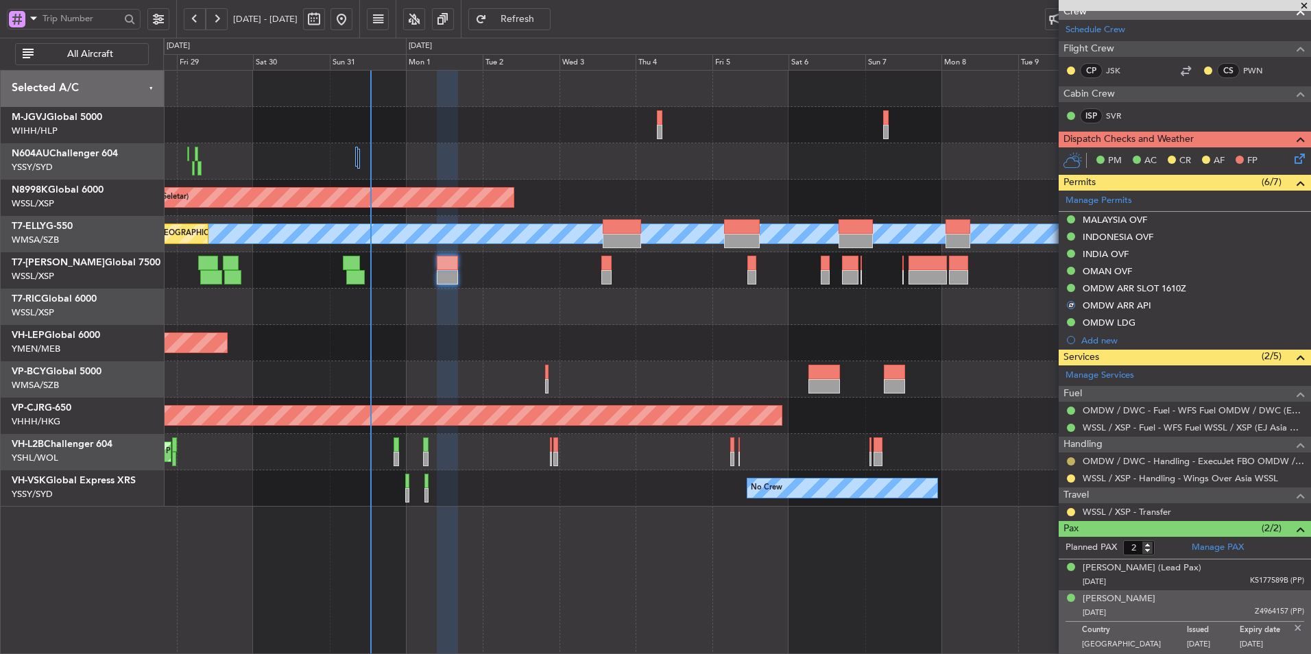
click at [1069, 460] on button at bounding box center [1071, 461] width 8 height 8
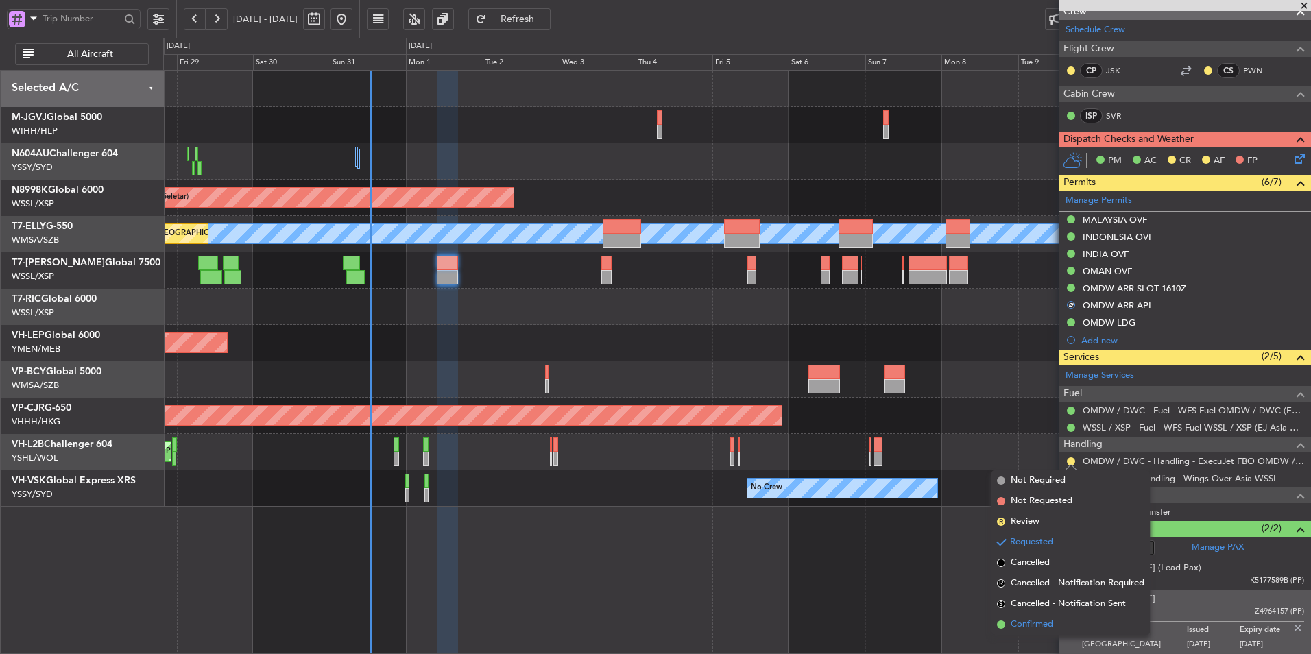
click at [1041, 624] on span "Confirmed" at bounding box center [1031, 625] width 43 height 14
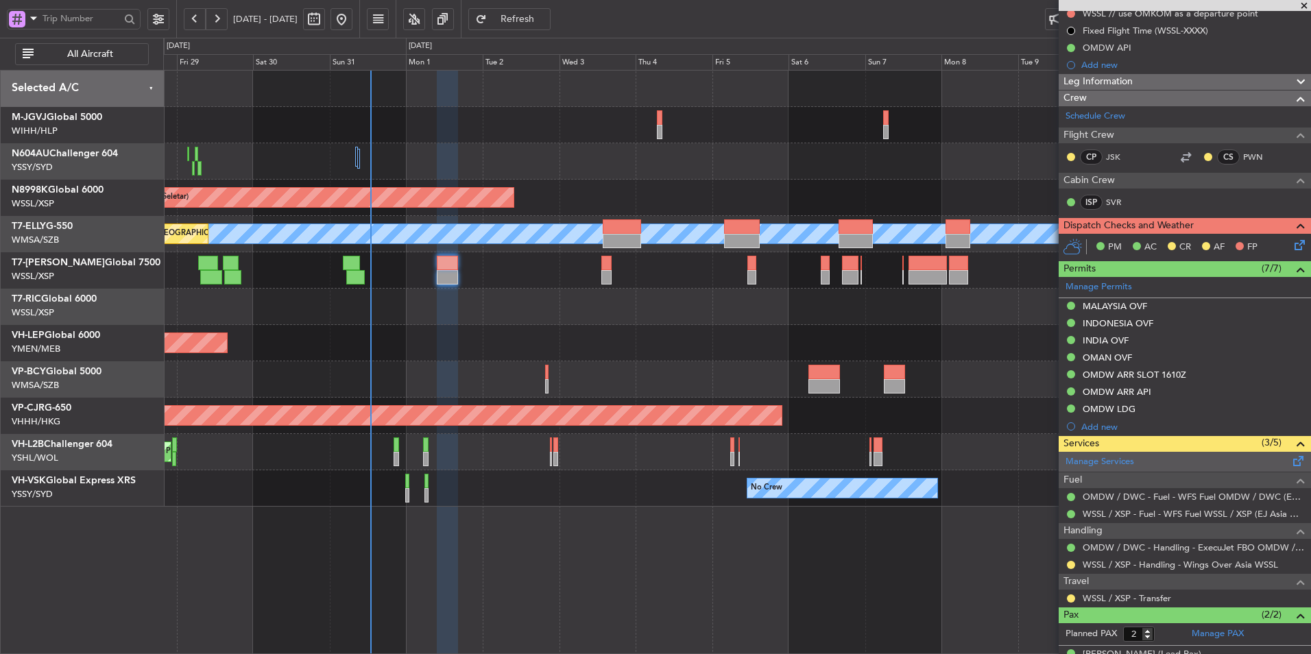
scroll to position [206, 0]
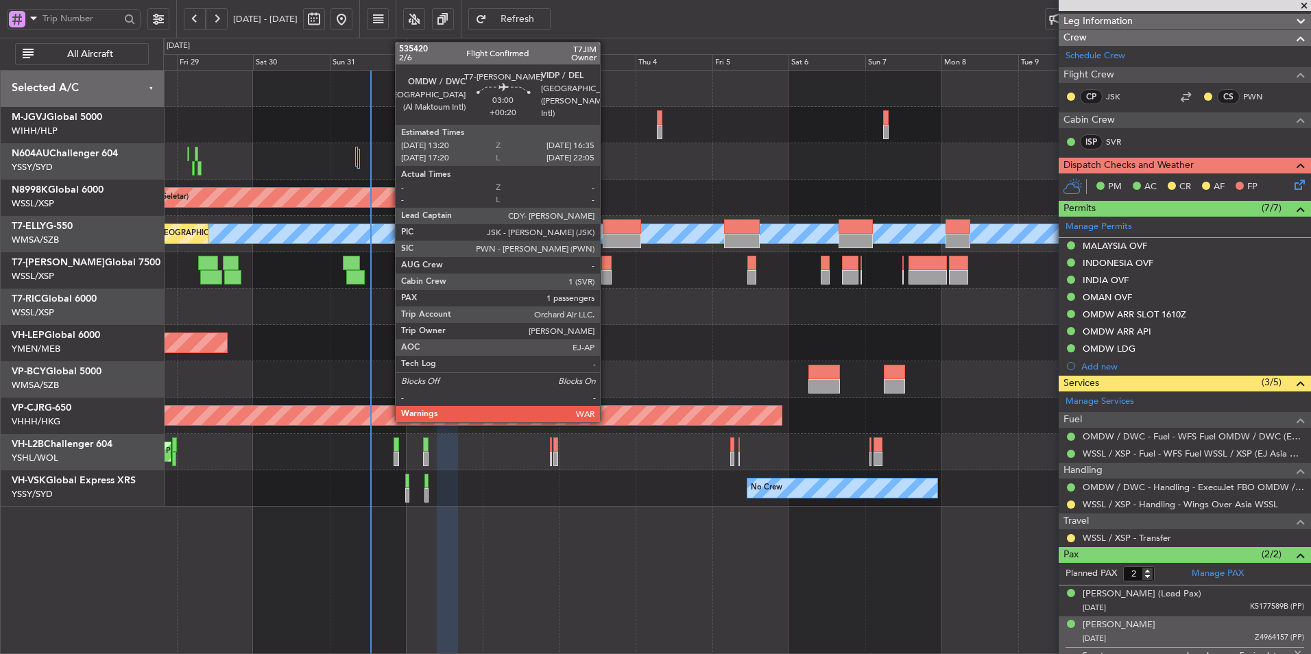
click at [606, 263] on div at bounding box center [606, 263] width 11 height 14
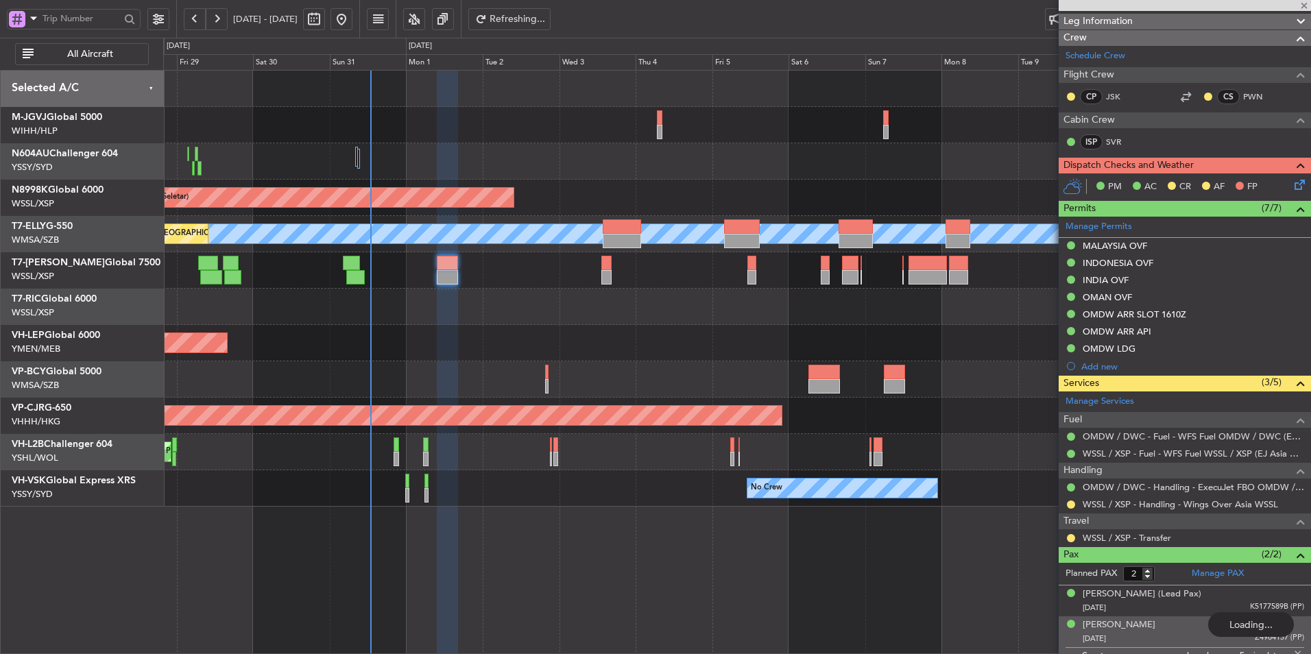
type input "+00:20"
type input "1"
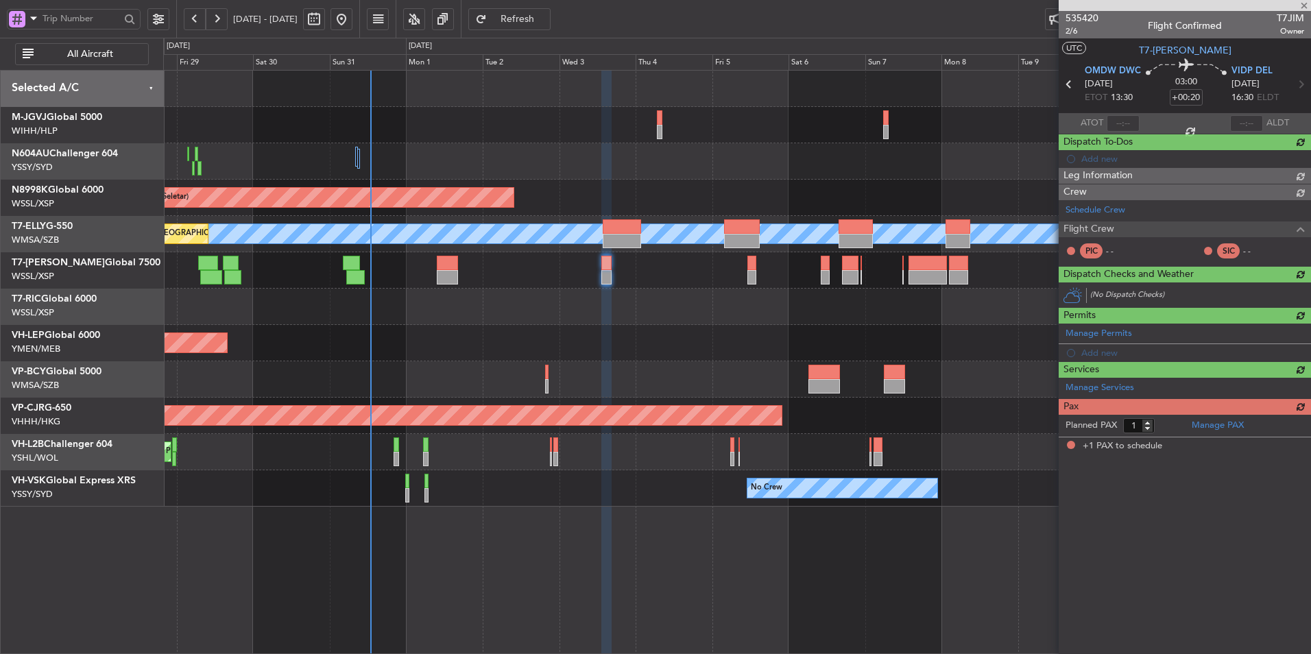
type input "-00:10"
type input "2"
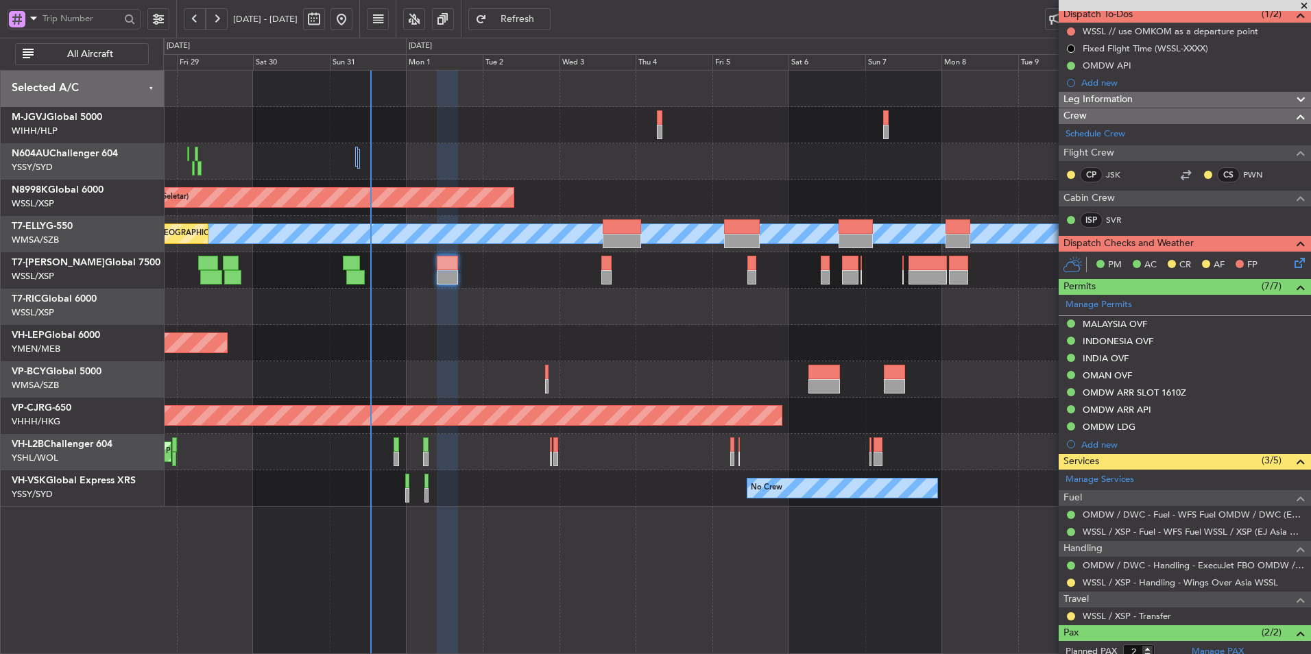
scroll to position [232, 0]
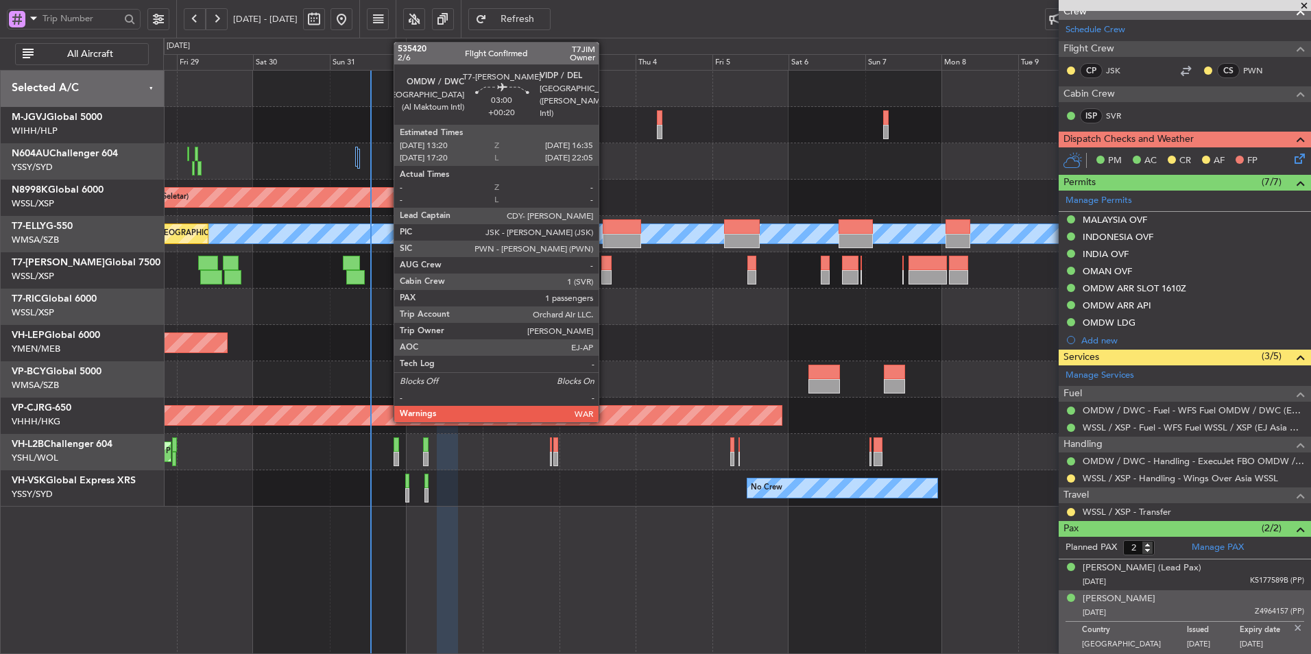
click at [605, 267] on div at bounding box center [606, 263] width 11 height 14
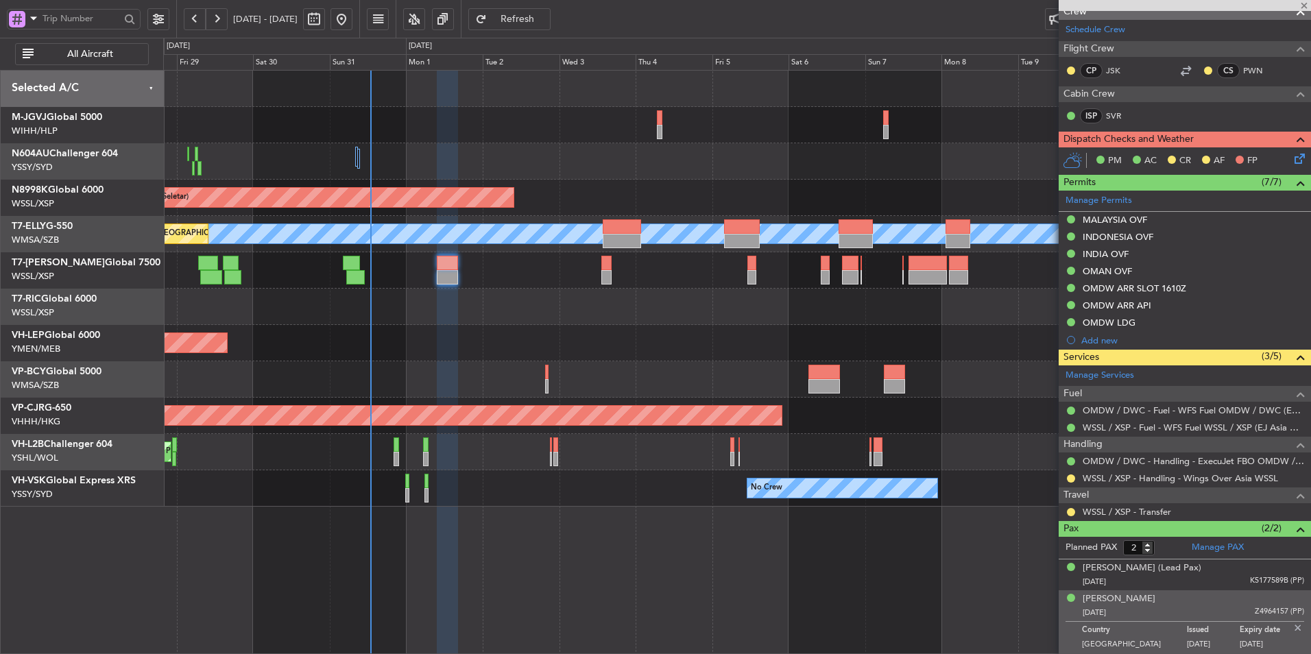
type input "+00:20"
type input "1"
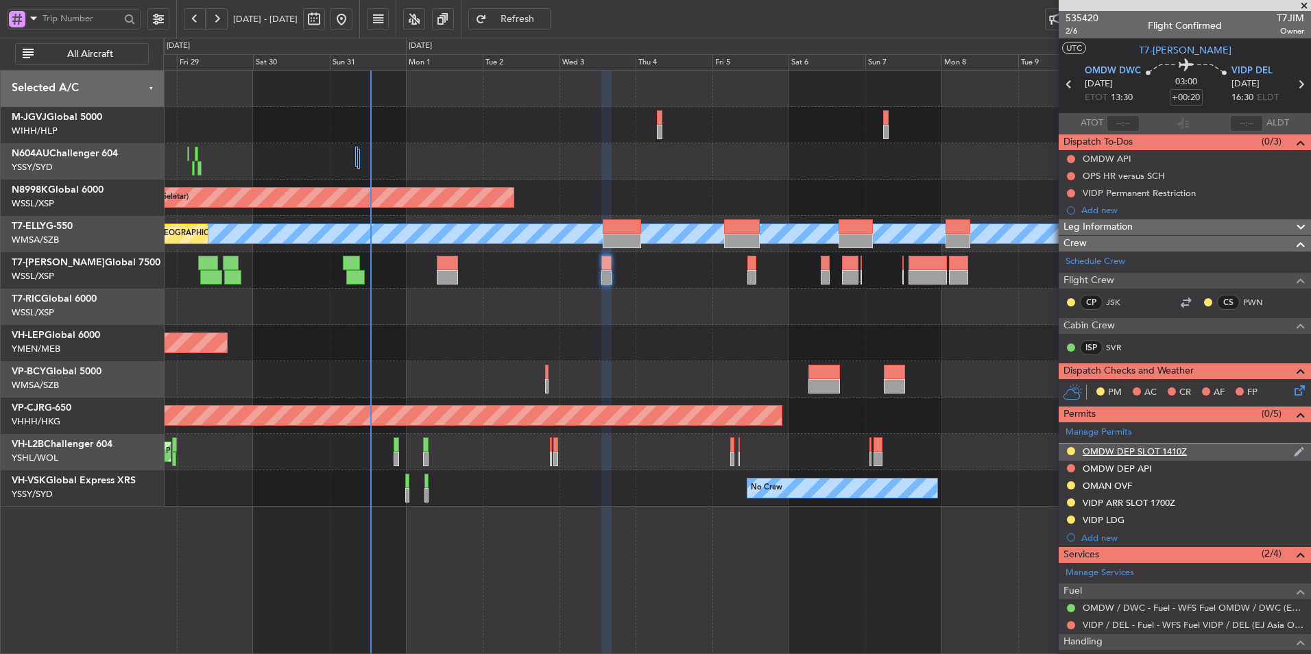
click at [1161, 450] on div "OMDW DEP SLOT 1410Z" at bounding box center [1134, 452] width 104 height 12
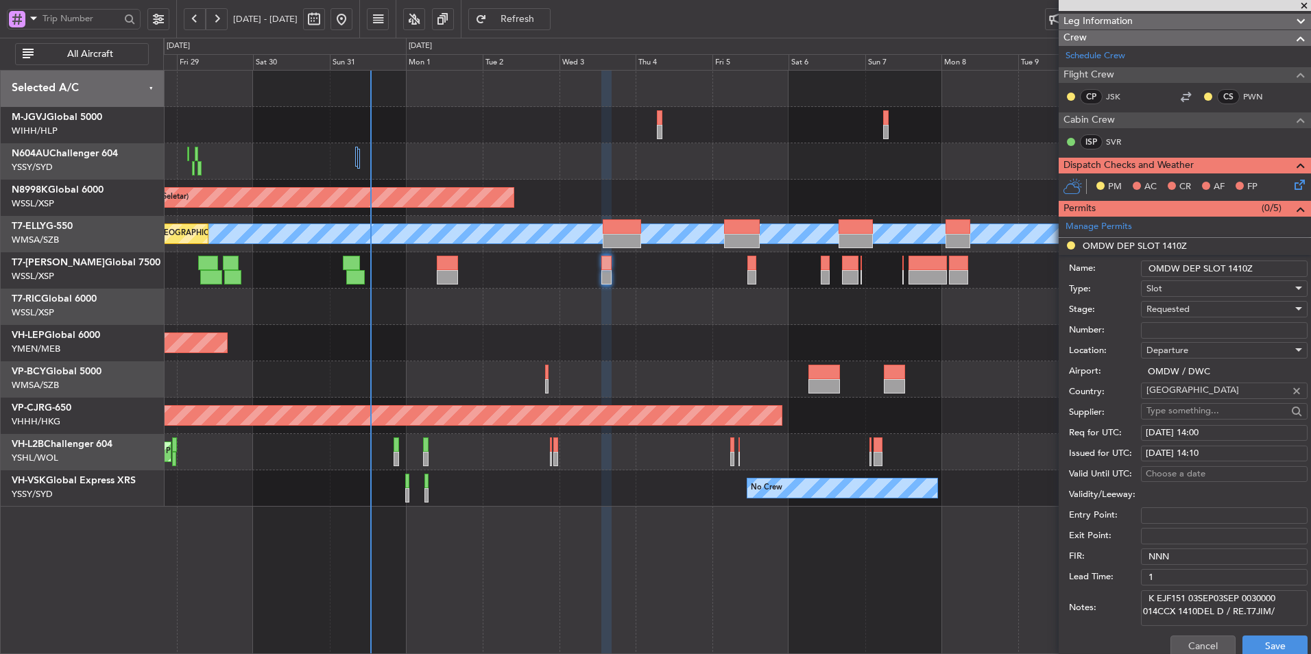
scroll to position [343, 0]
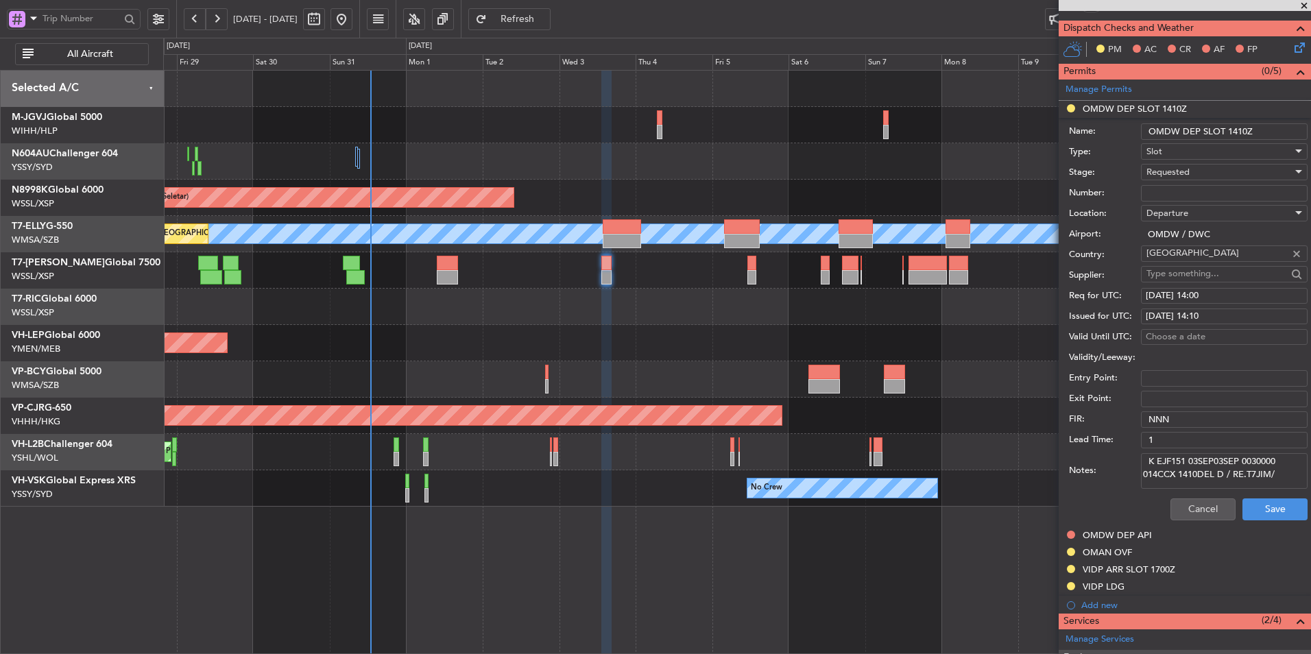
drag, startPoint x: 1287, startPoint y: 474, endPoint x: 1065, endPoint y: 424, distance: 227.8
click at [1068, 426] on form "Name: OMDW DEP SLOT 1410Z Type: Slot Stage: Requested Number: Location: Departu…" at bounding box center [1184, 322] width 252 height 409
paste textarea "33"
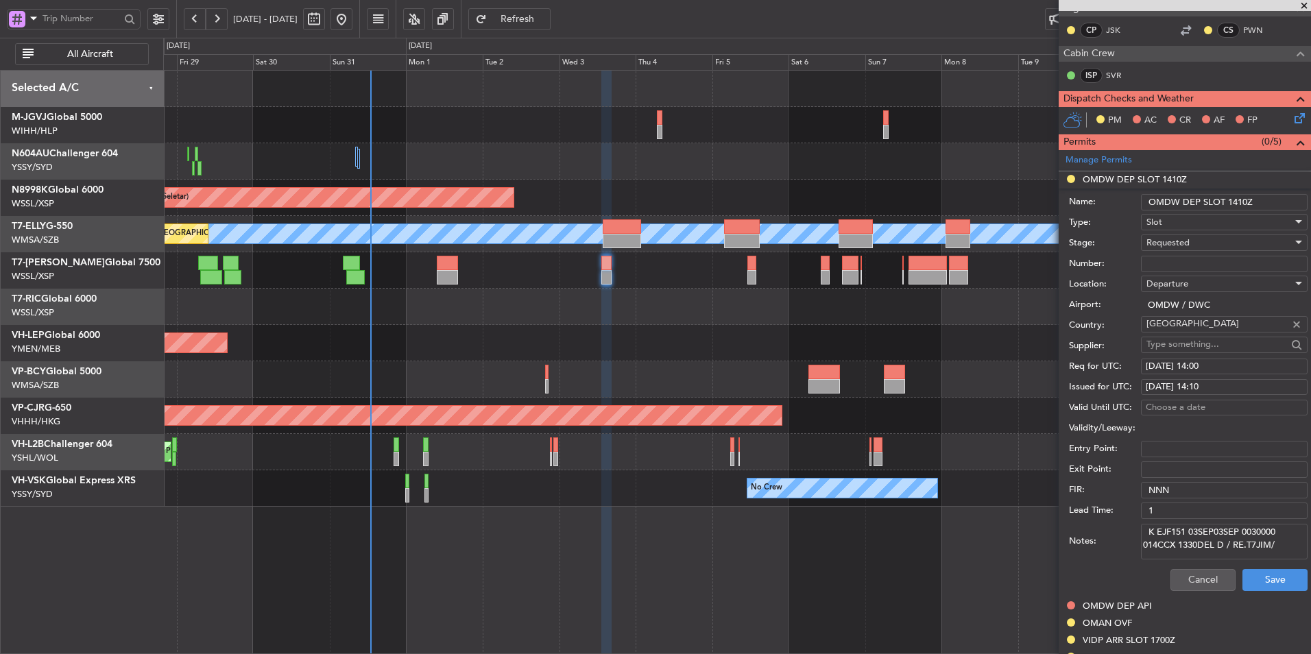
scroll to position [206, 0]
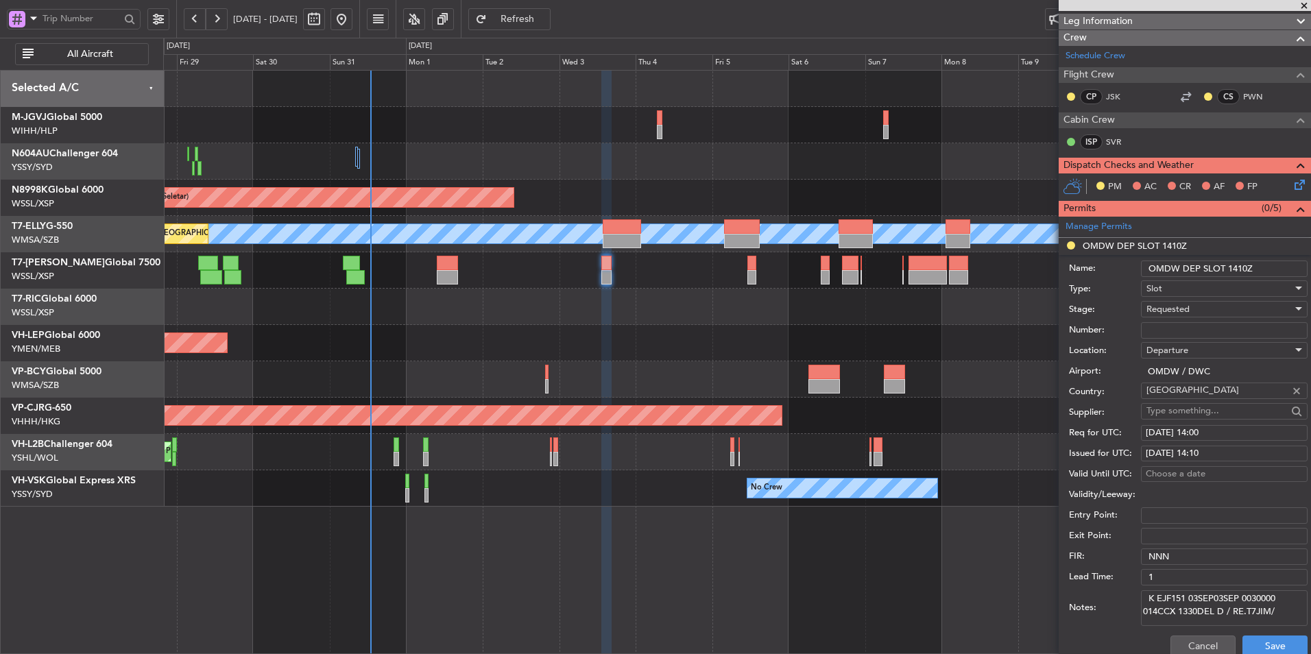
type textarea "K EJF151 03SEP03SEP 0030000 014CCX 1330DEL D / RE.T7JIM/"
click at [1203, 310] on div "Requested" at bounding box center [1219, 309] width 146 height 21
click at [1197, 407] on span "Received OK" at bounding box center [1219, 412] width 144 height 21
click at [1218, 431] on div "03/09/2025 14:00" at bounding box center [1223, 433] width 157 height 14
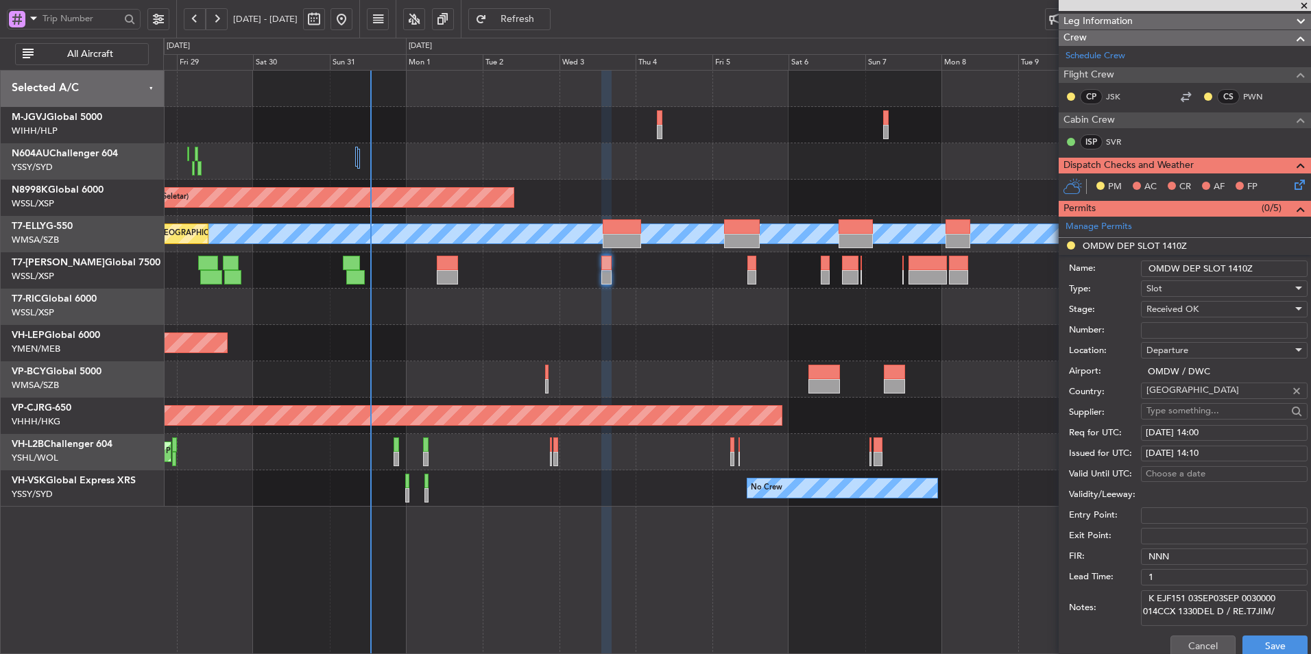
select select "9"
select select "2025"
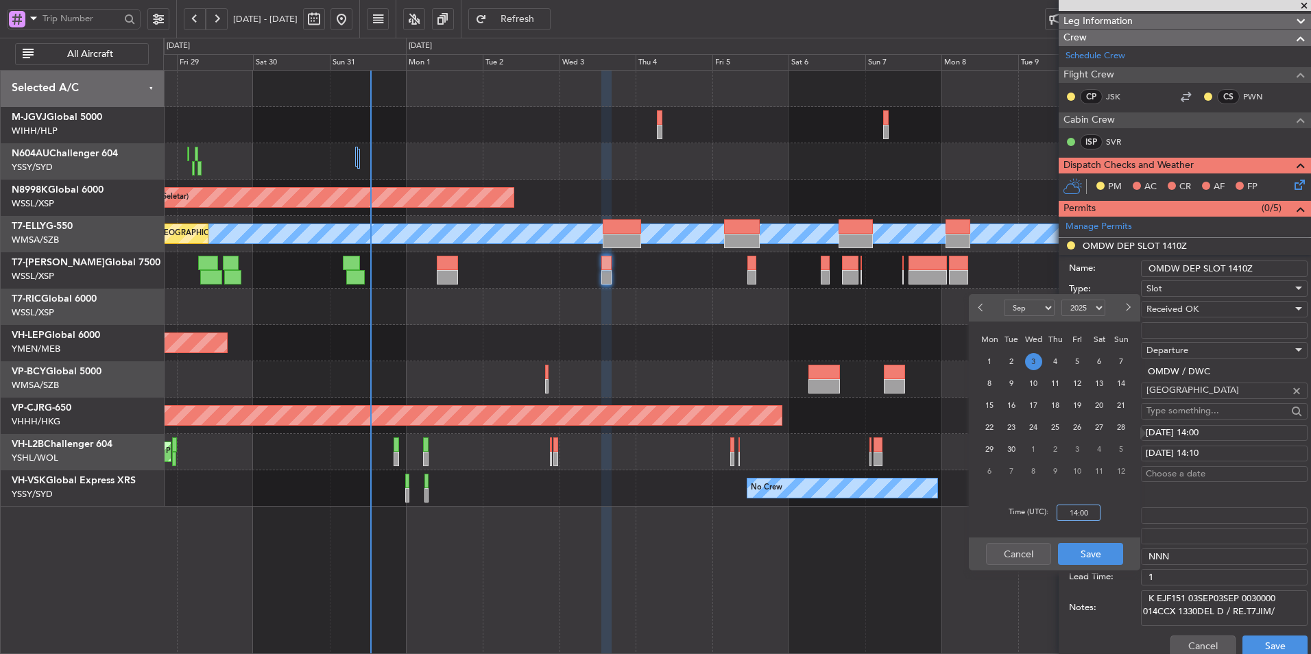
click at [1097, 511] on input "14:00" at bounding box center [1078, 513] width 44 height 16
click at [1119, 508] on div "Time (UTC): 1330" at bounding box center [1054, 512] width 171 height 49
type input "13:30"
click at [1106, 555] on button "Save" at bounding box center [1090, 554] width 65 height 22
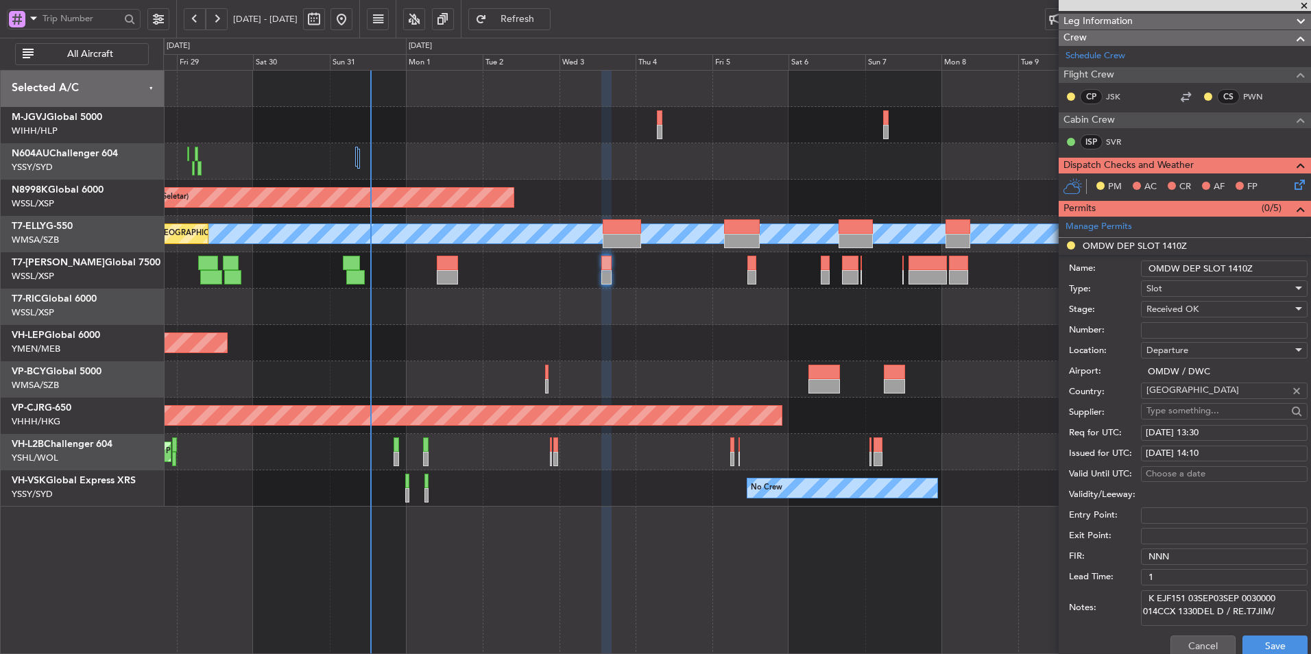
click at [1189, 453] on div "03/09/2025 14:10" at bounding box center [1223, 454] width 157 height 14
select select "9"
select select "2025"
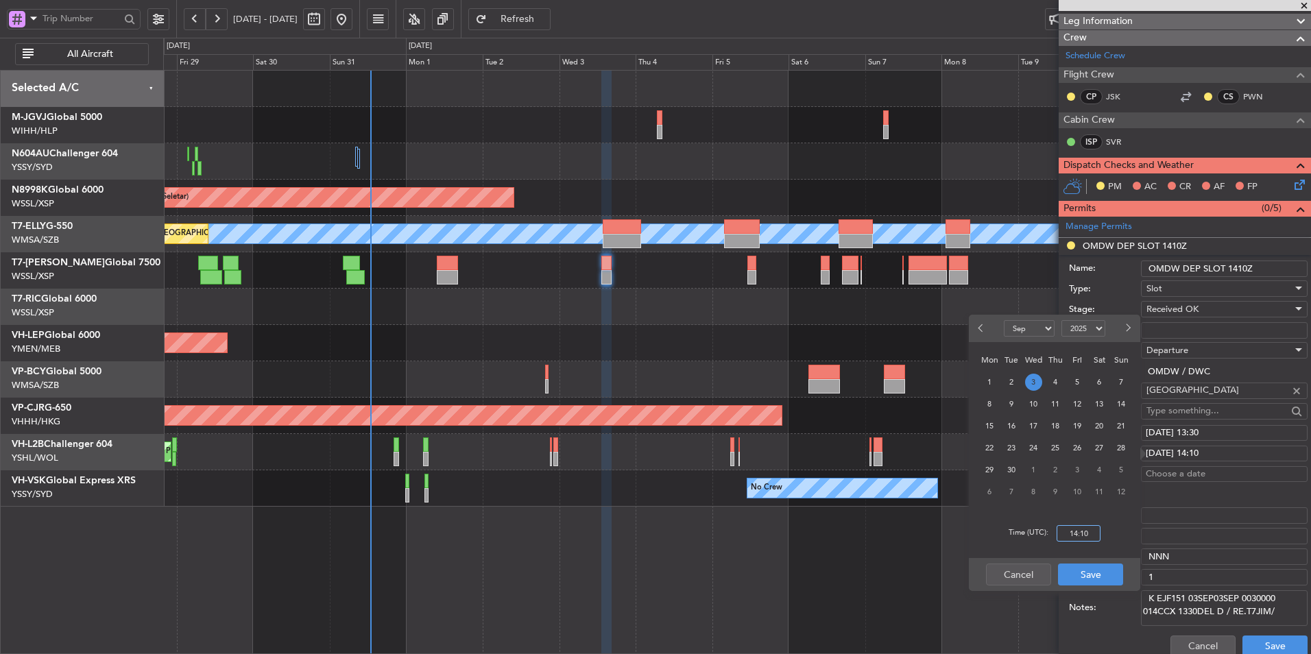
click at [1094, 531] on input "14:10" at bounding box center [1078, 533] width 44 height 16
type input "13:30"
click at [1093, 574] on button "Save" at bounding box center [1090, 574] width 65 height 22
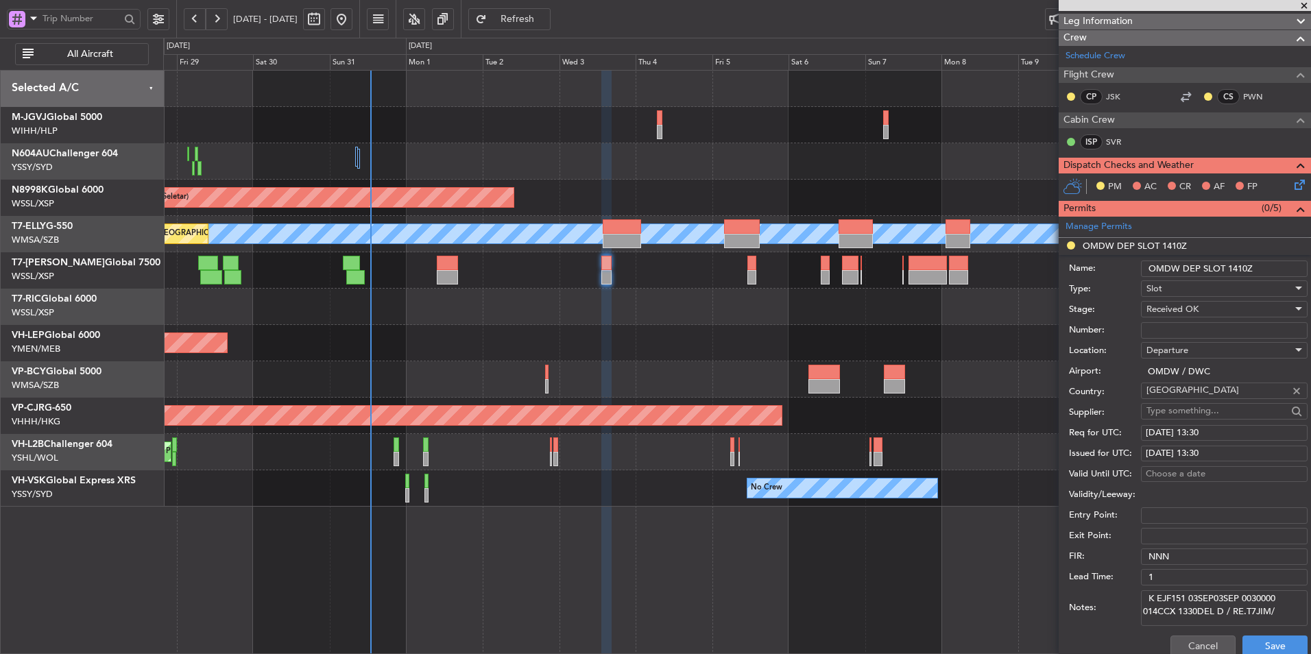
scroll to position [274, 0]
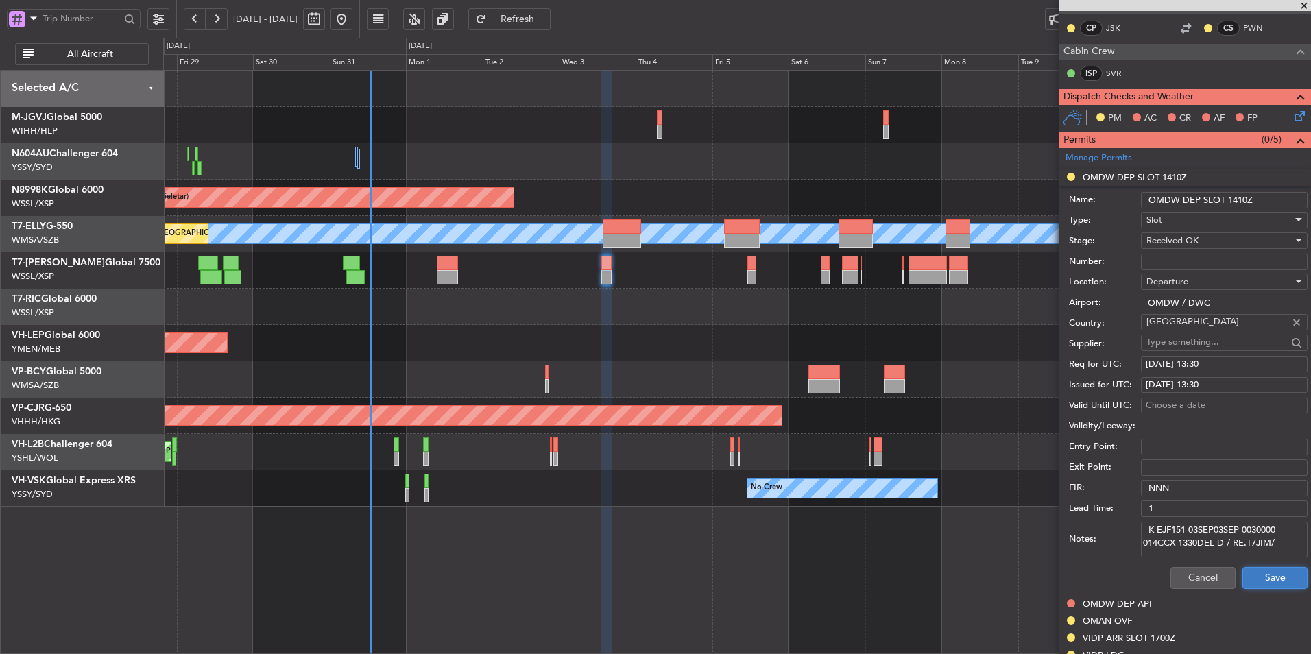
click at [1262, 574] on button "Save" at bounding box center [1274, 578] width 65 height 22
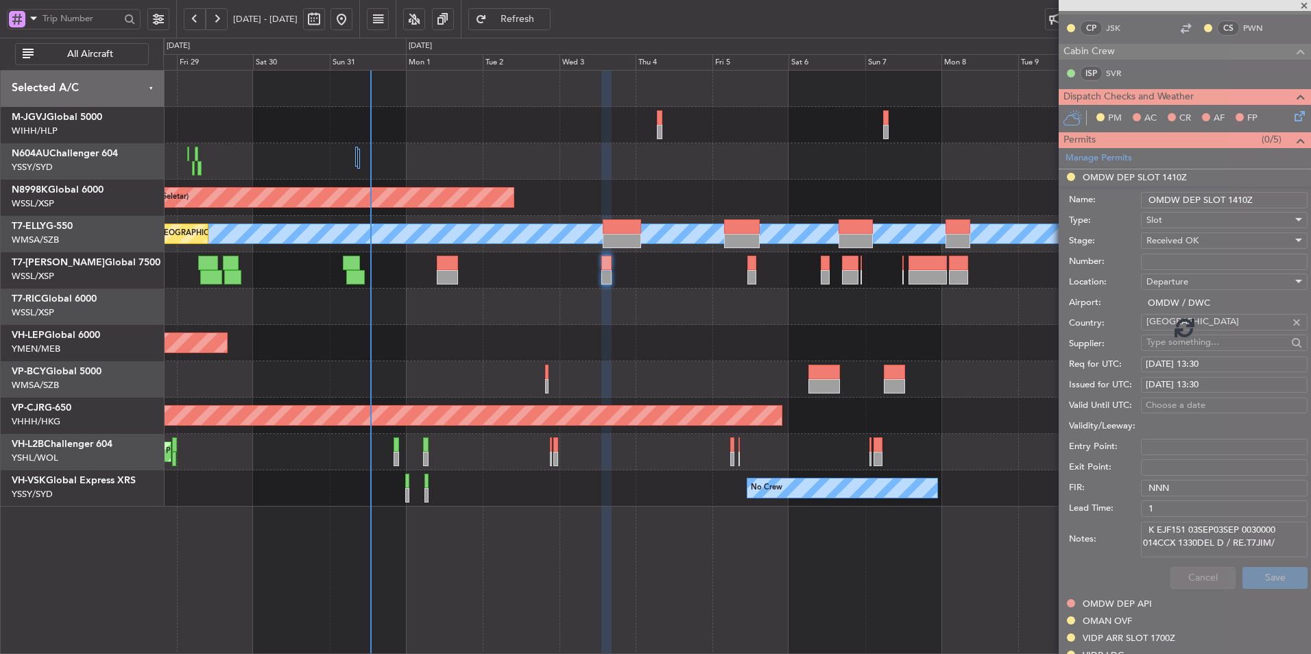
scroll to position [99, 0]
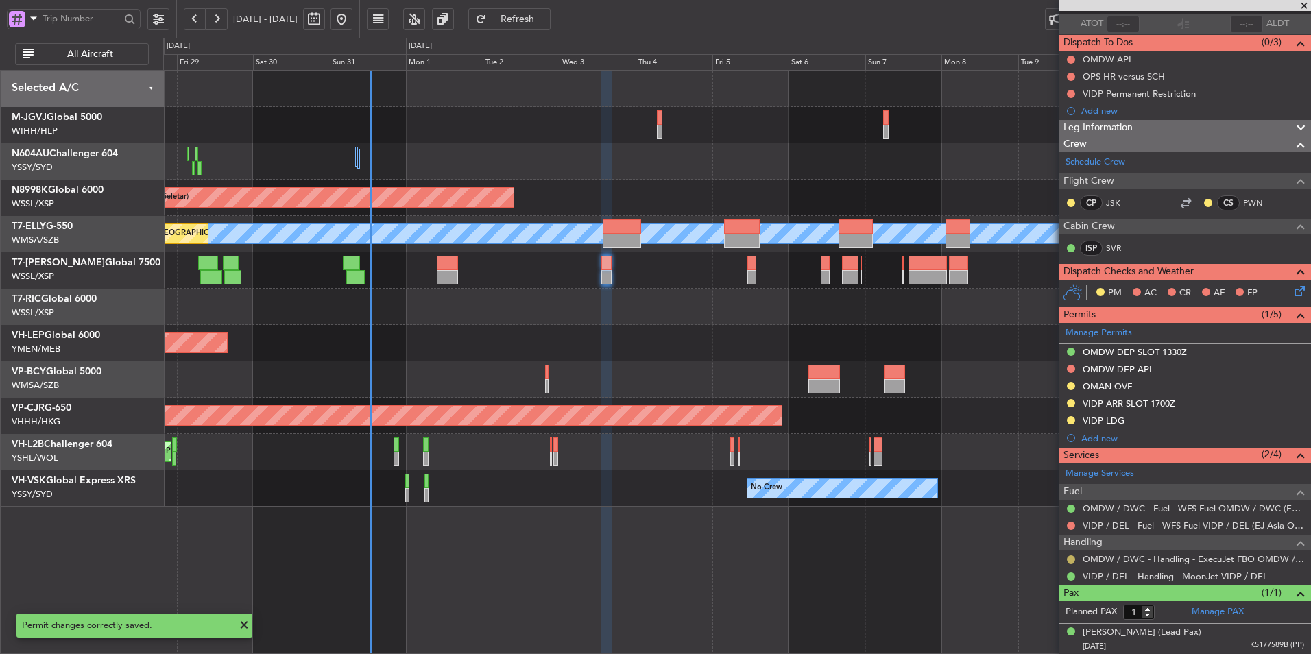
click at [1071, 557] on button at bounding box center [1071, 559] width 8 height 8
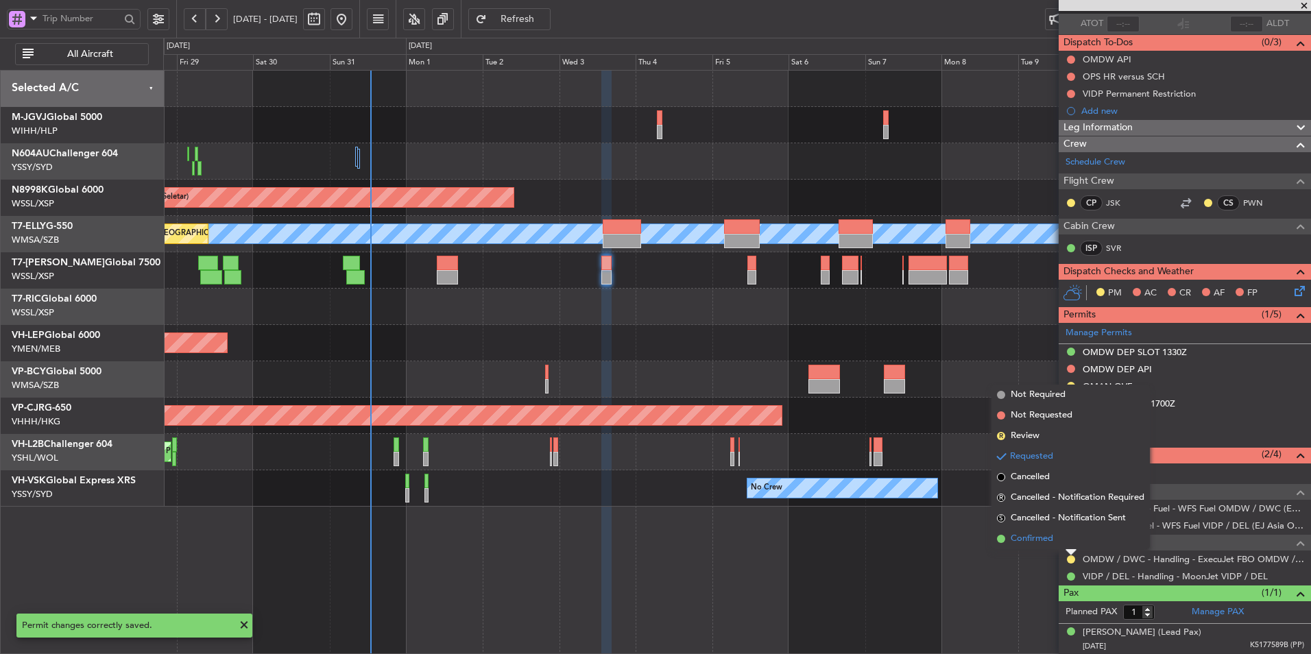
click at [1044, 542] on span "Confirmed" at bounding box center [1031, 539] width 43 height 14
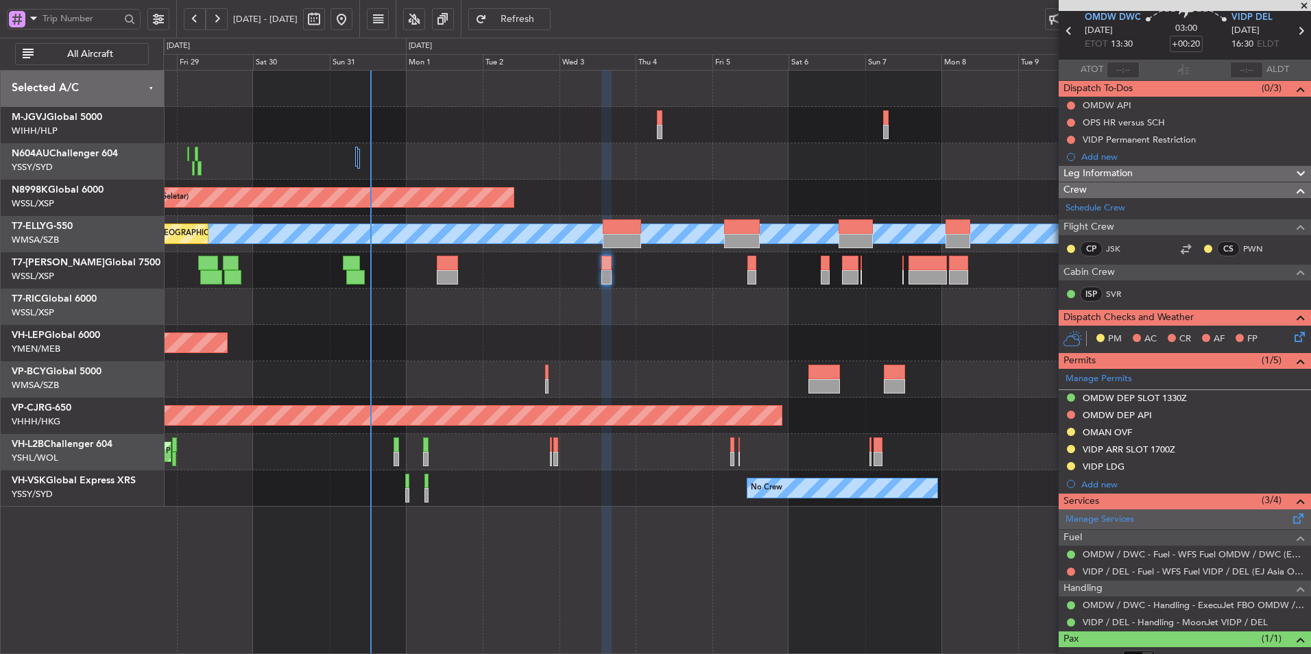
scroll to position [31, 0]
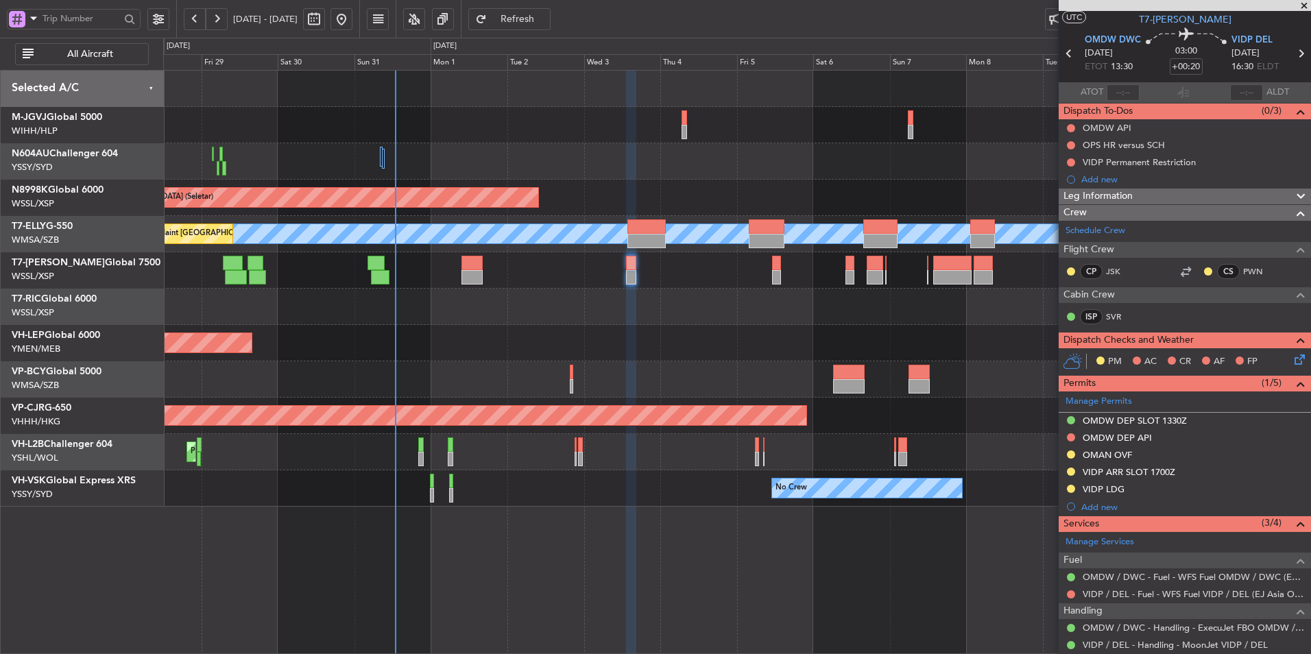
click at [529, 308] on div at bounding box center [736, 307] width 1147 height 36
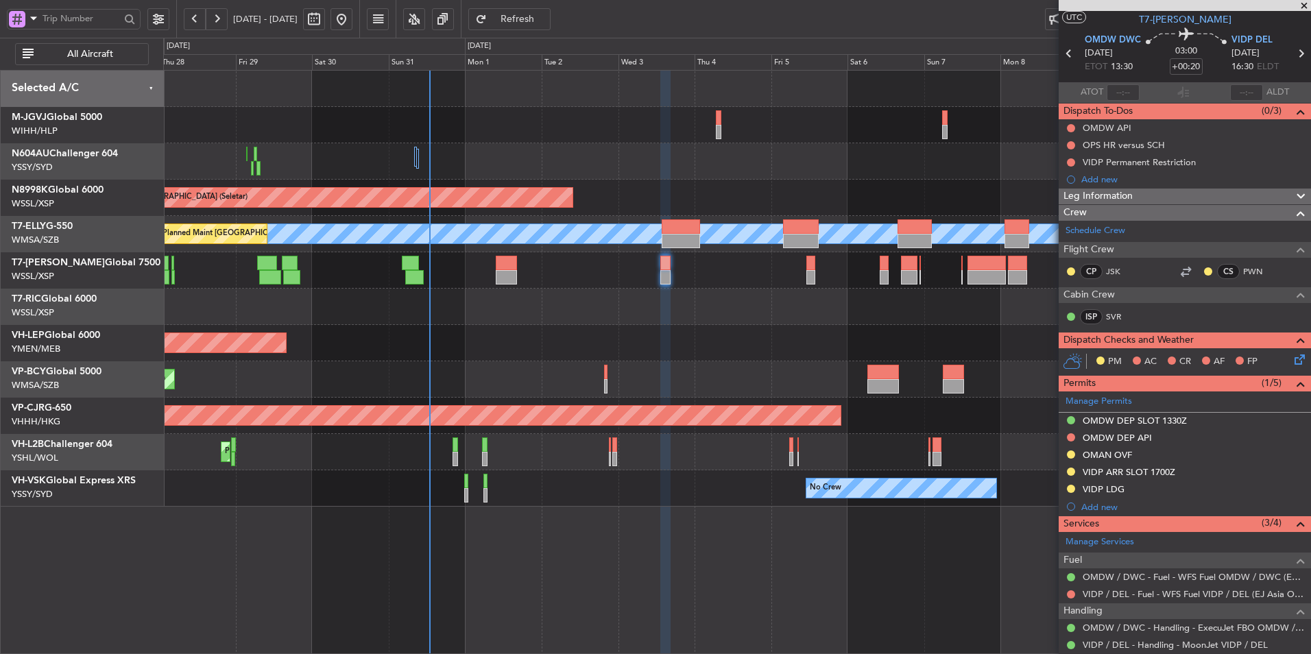
click at [567, 307] on div at bounding box center [736, 307] width 1147 height 36
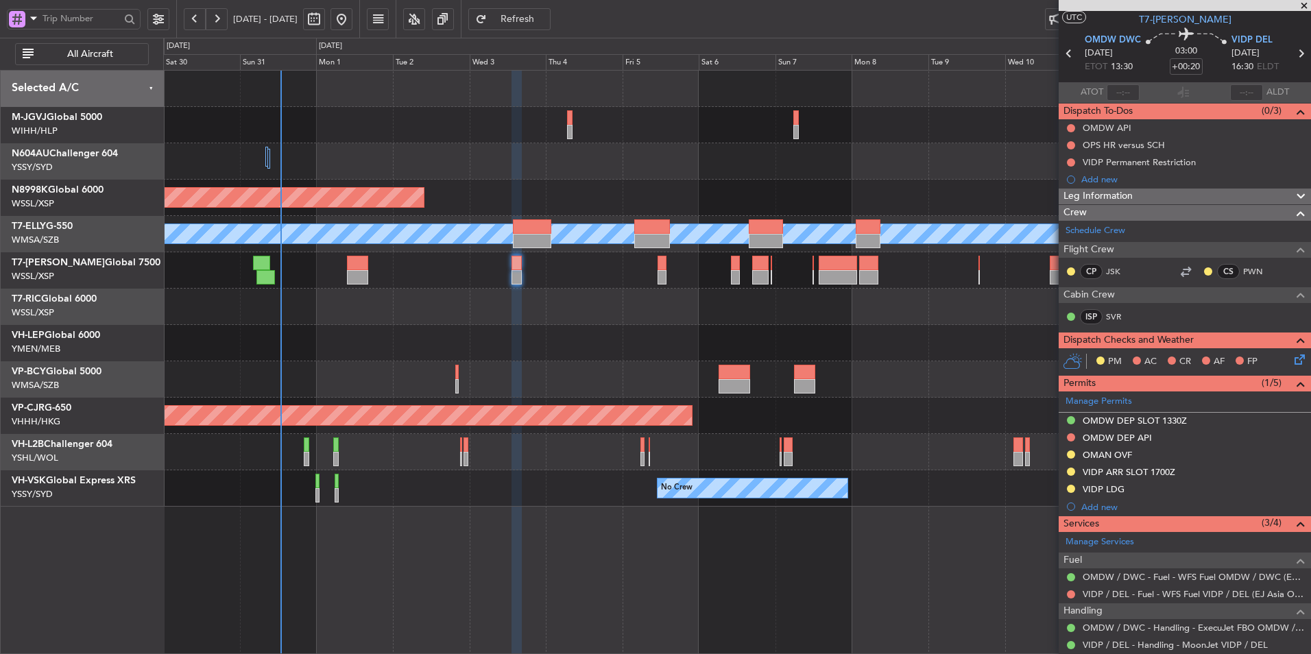
scroll to position [0, 0]
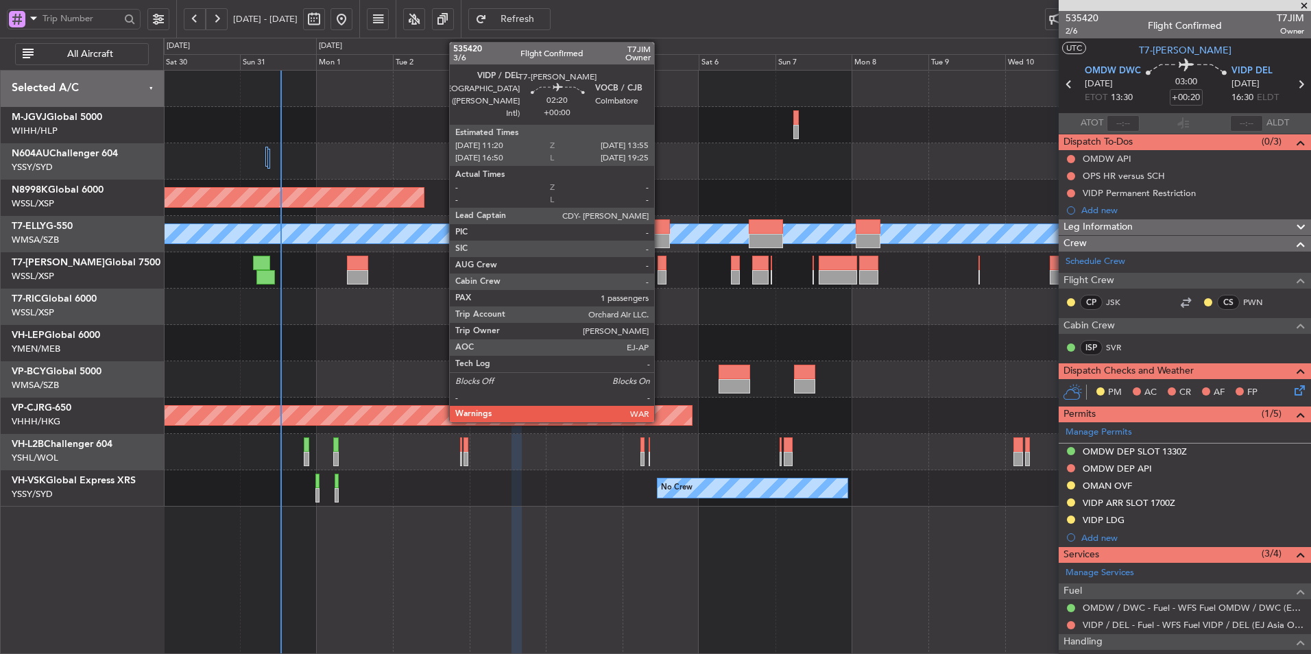
click at [660, 267] on div at bounding box center [661, 263] width 9 height 14
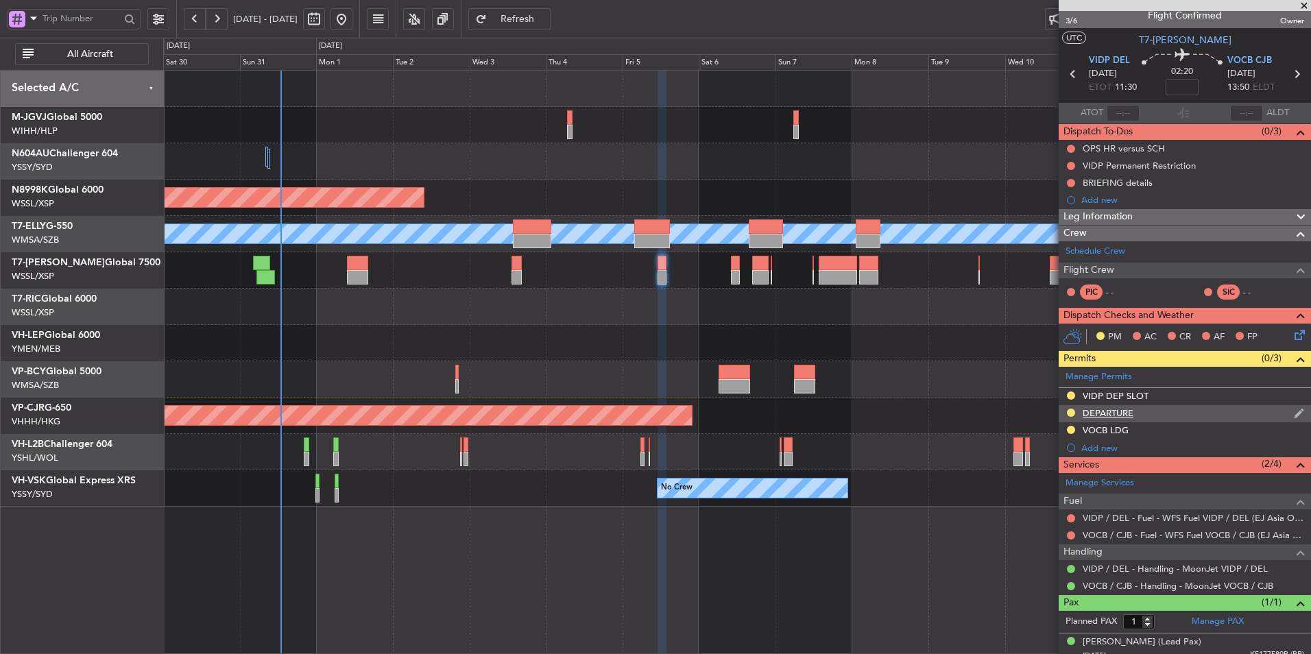
scroll to position [20, 0]
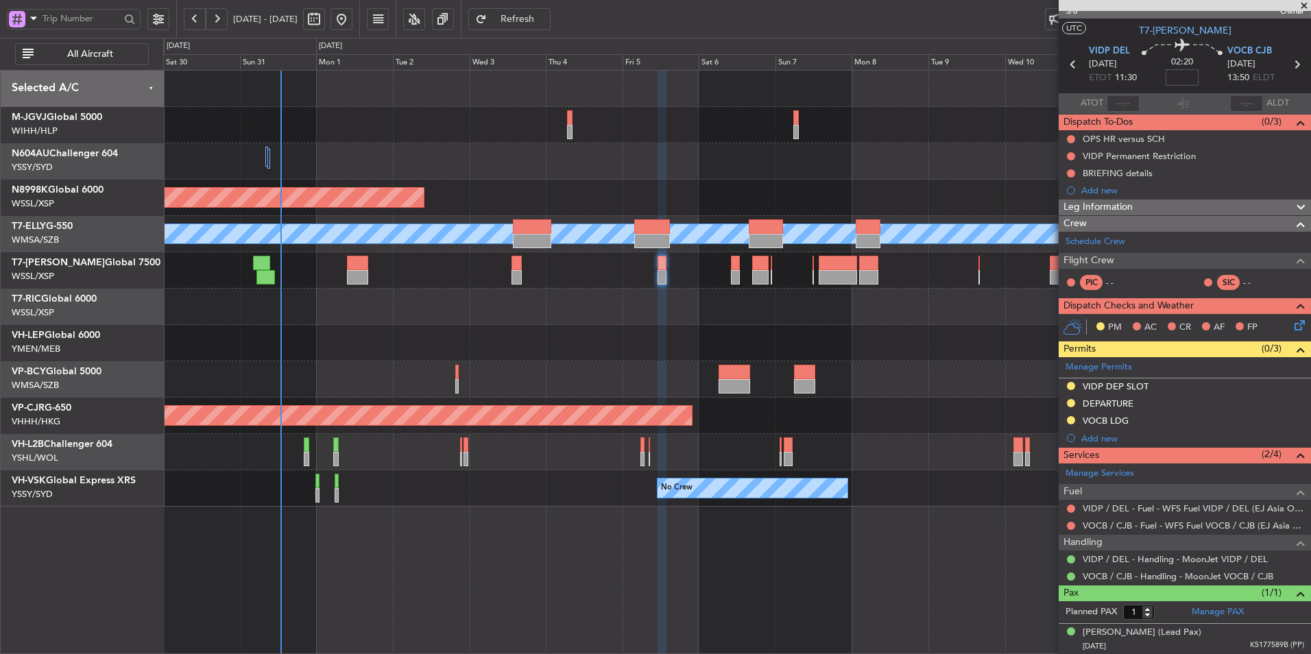
click at [1179, 80] on input at bounding box center [1181, 77] width 33 height 16
type input "-00:10"
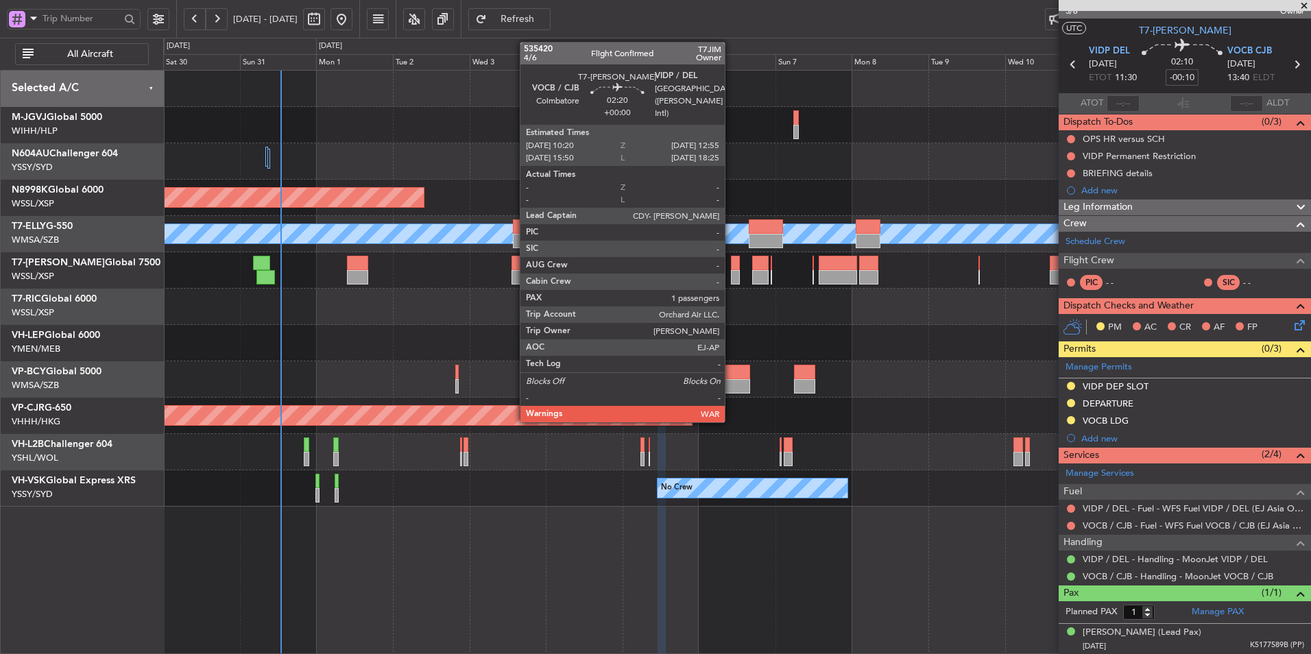
click at [731, 260] on div at bounding box center [735, 263] width 9 height 14
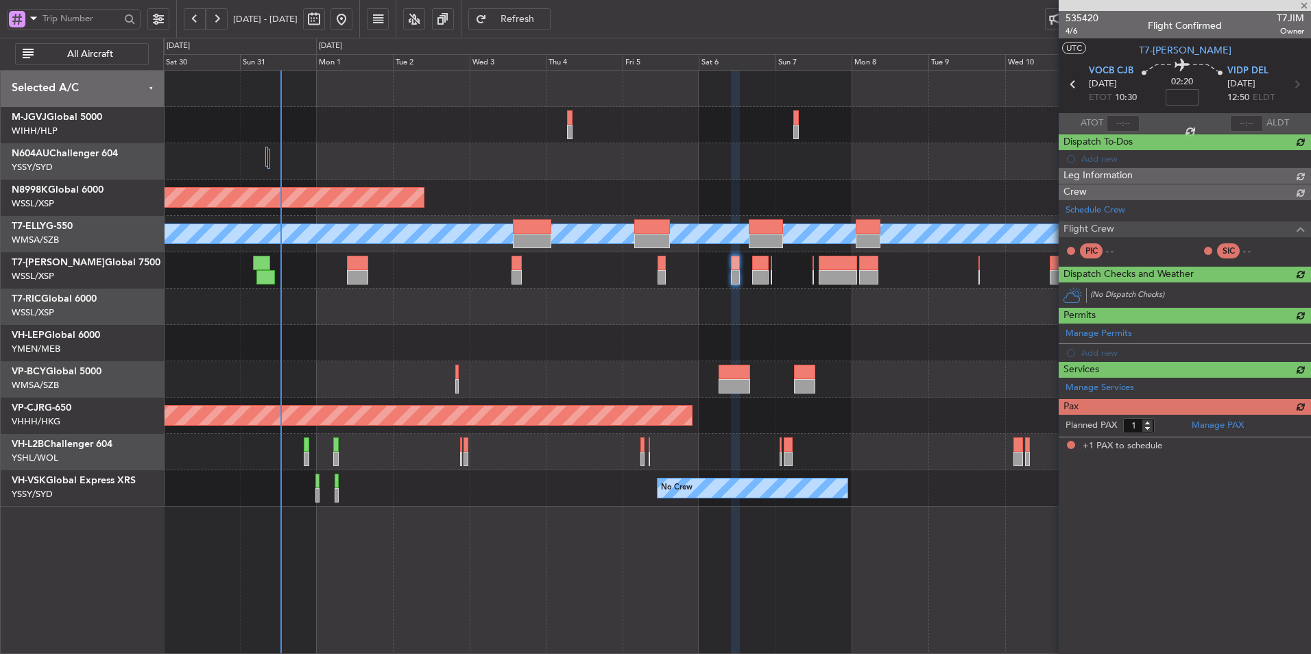
scroll to position [0, 0]
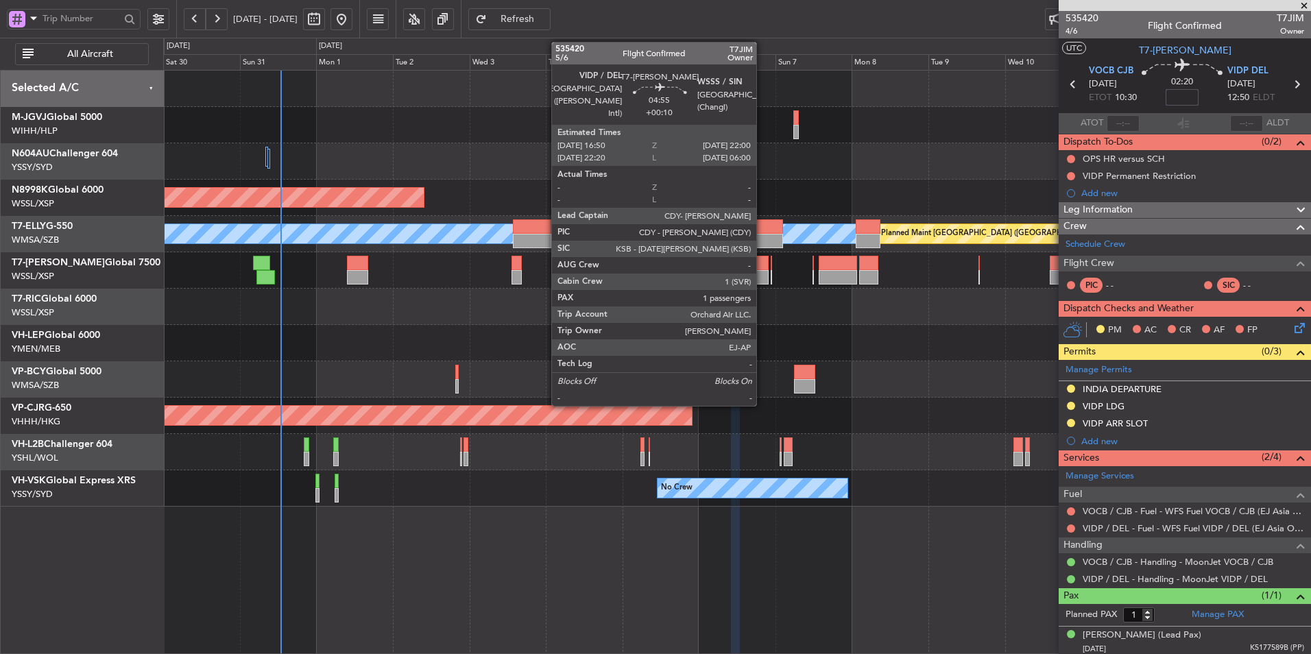
click at [762, 262] on div at bounding box center [760, 263] width 17 height 14
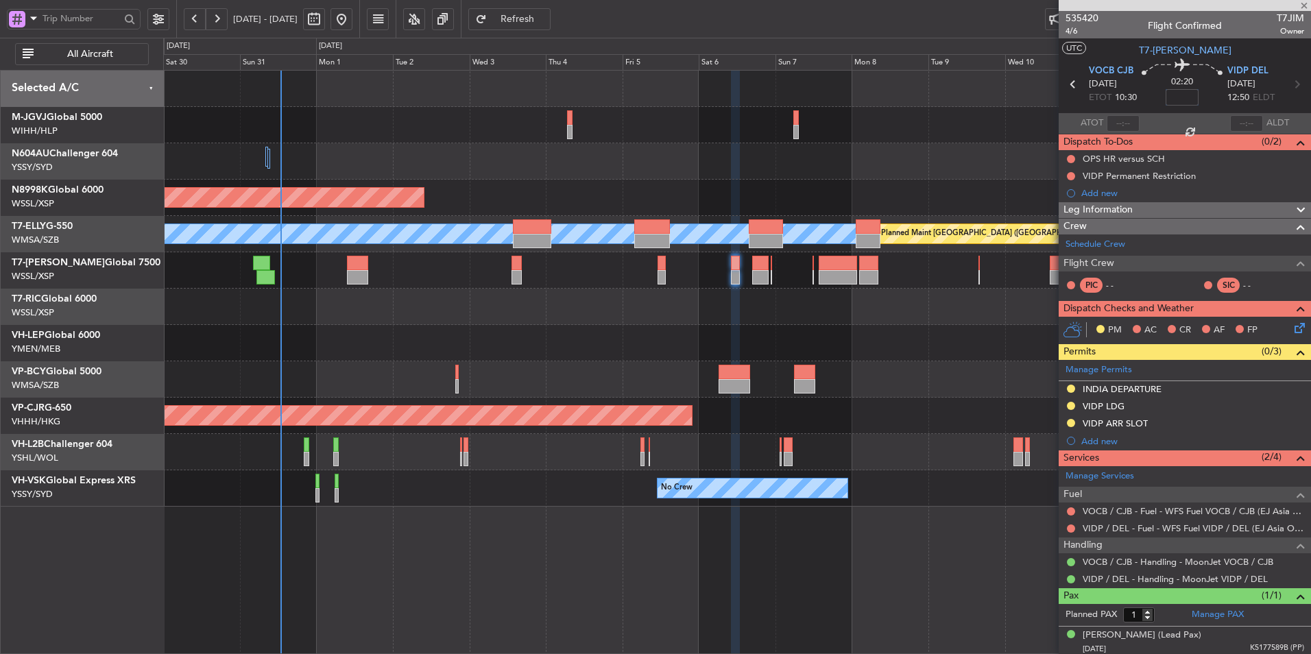
type input "+00:10"
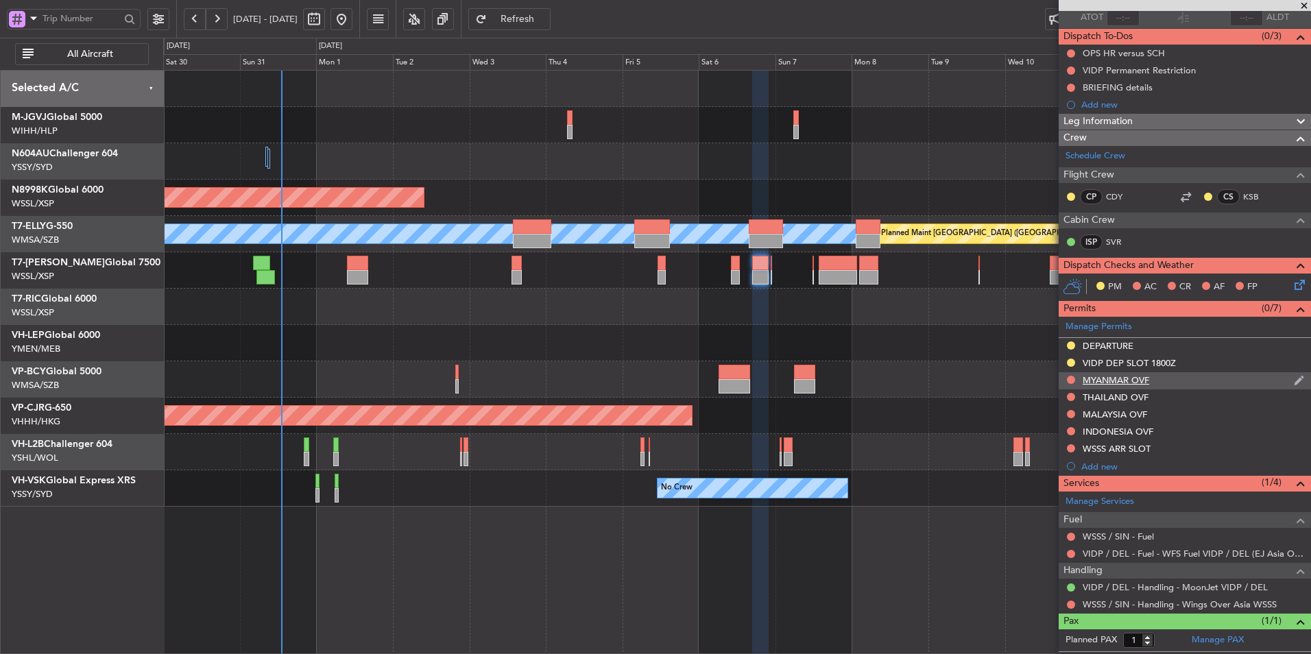
scroll to position [134, 0]
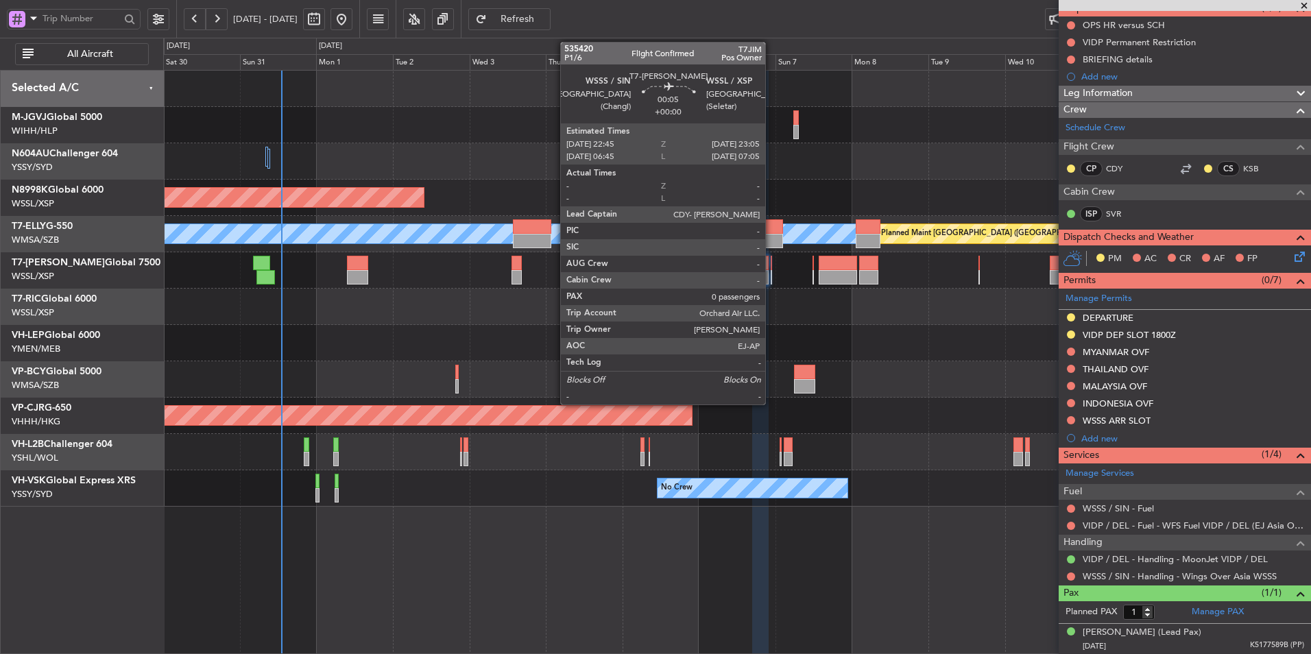
click at [771, 267] on div at bounding box center [771, 263] width 1 height 14
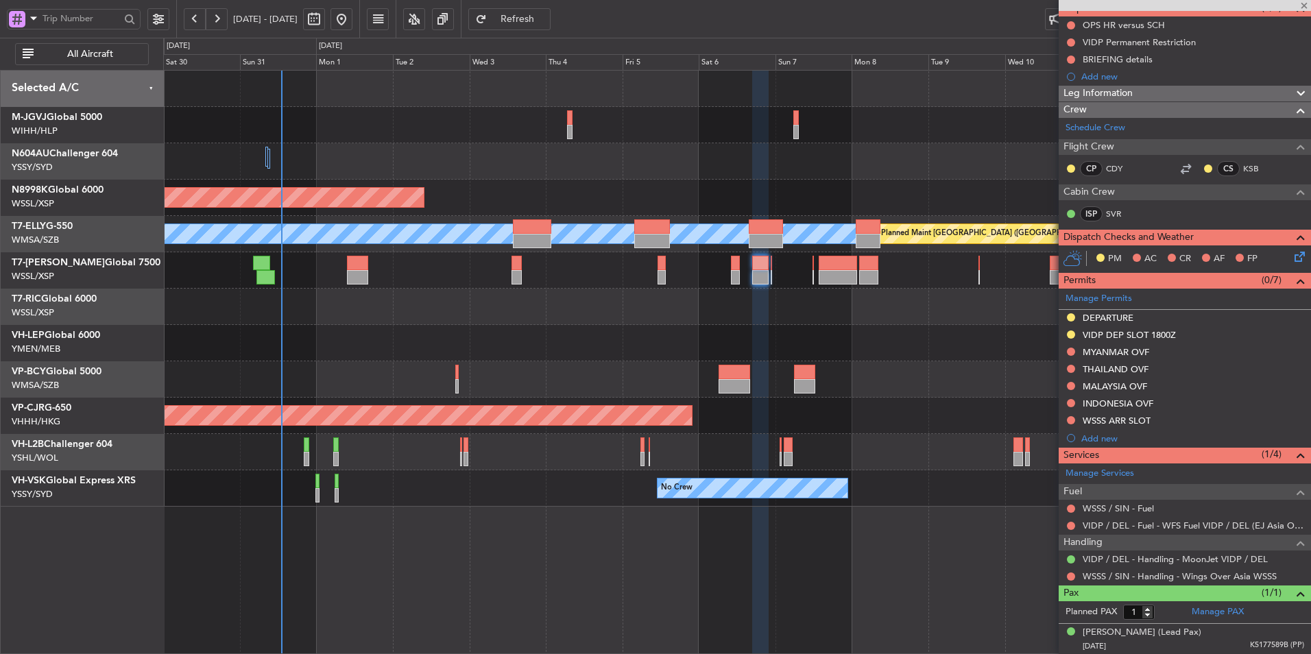
type input "0"
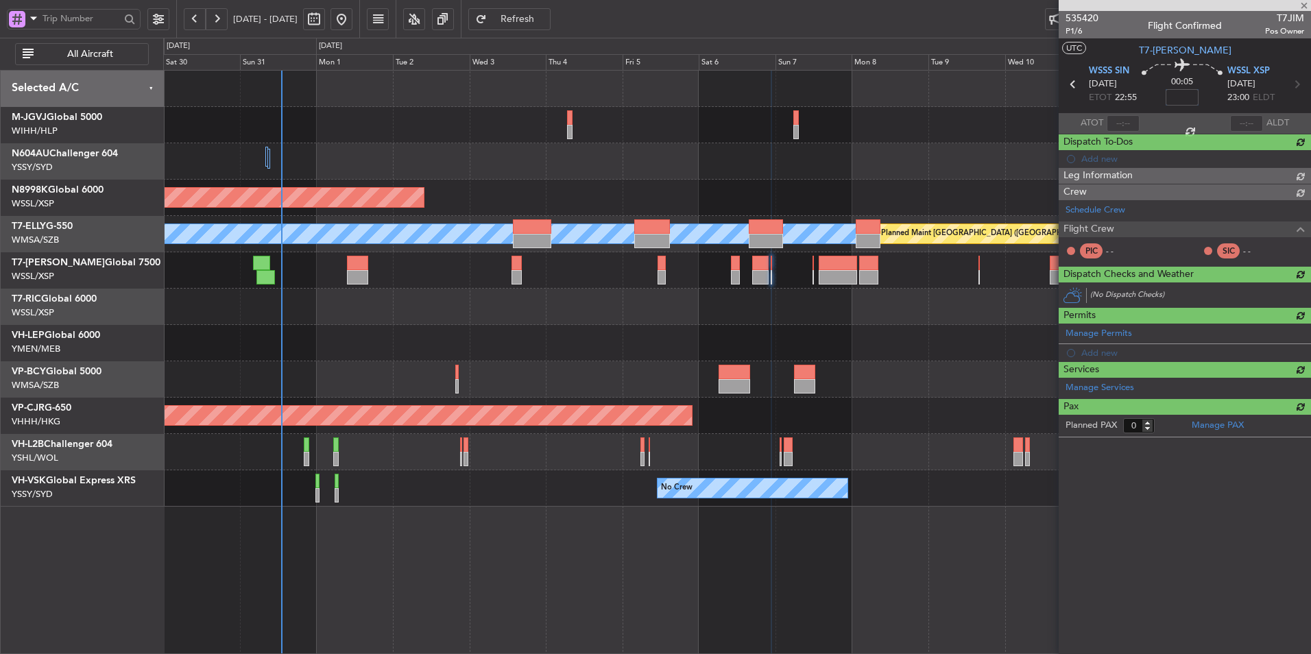
scroll to position [0, 0]
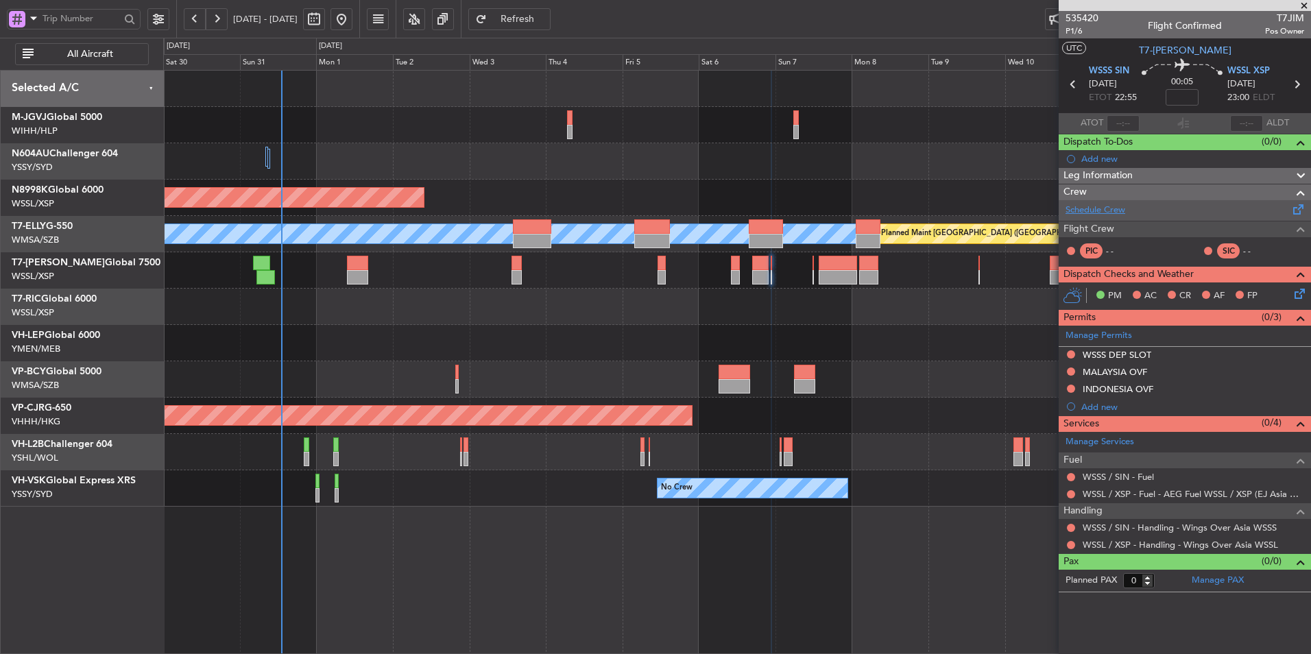
click at [1108, 215] on link "Schedule Crew" at bounding box center [1095, 211] width 60 height 14
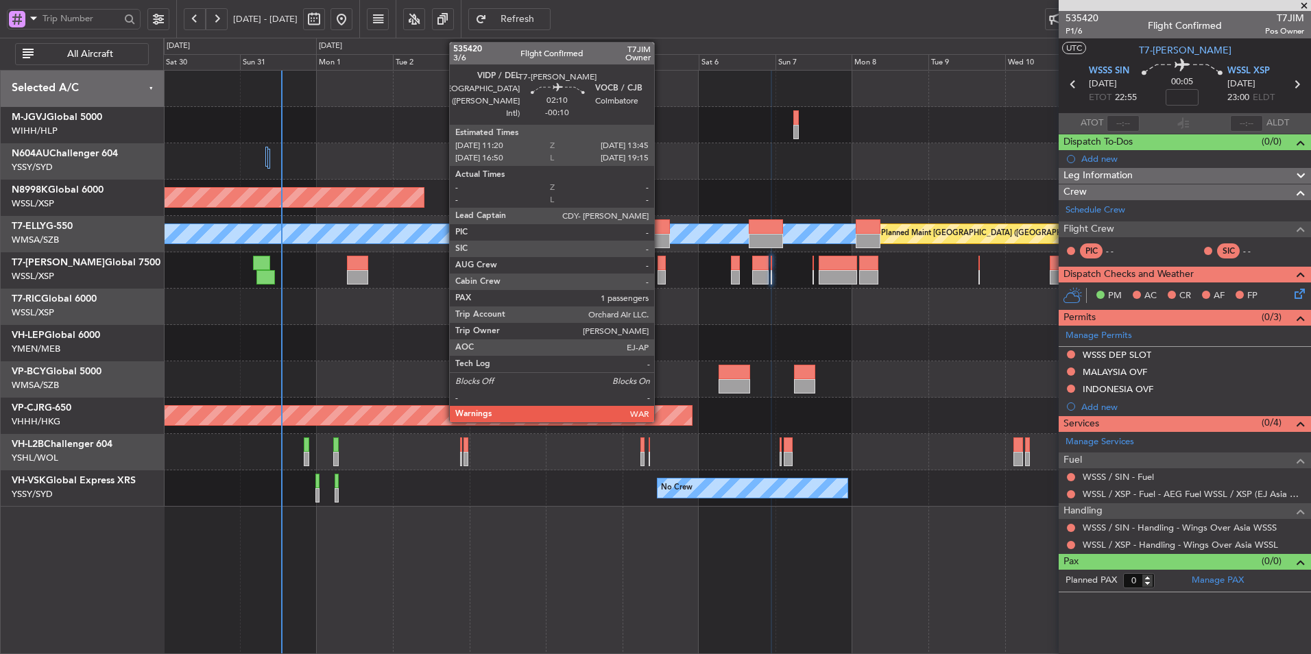
click at [660, 270] on div at bounding box center [661, 277] width 8 height 14
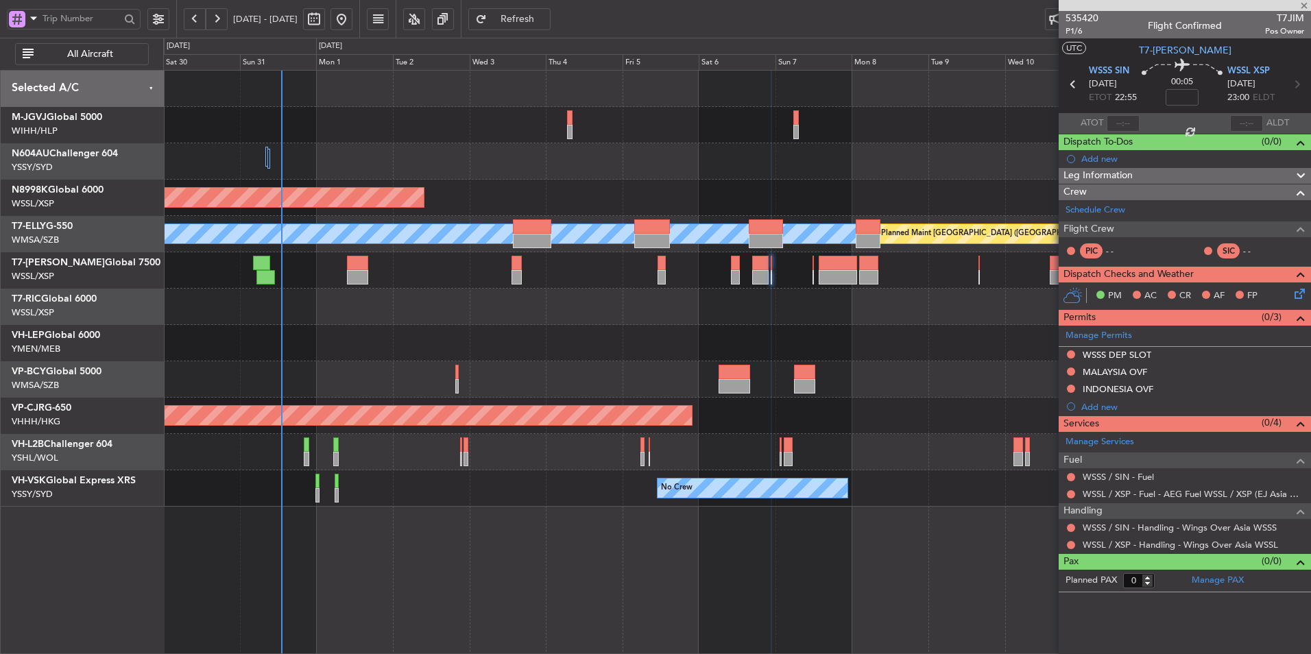
type input "-00:10"
type input "1"
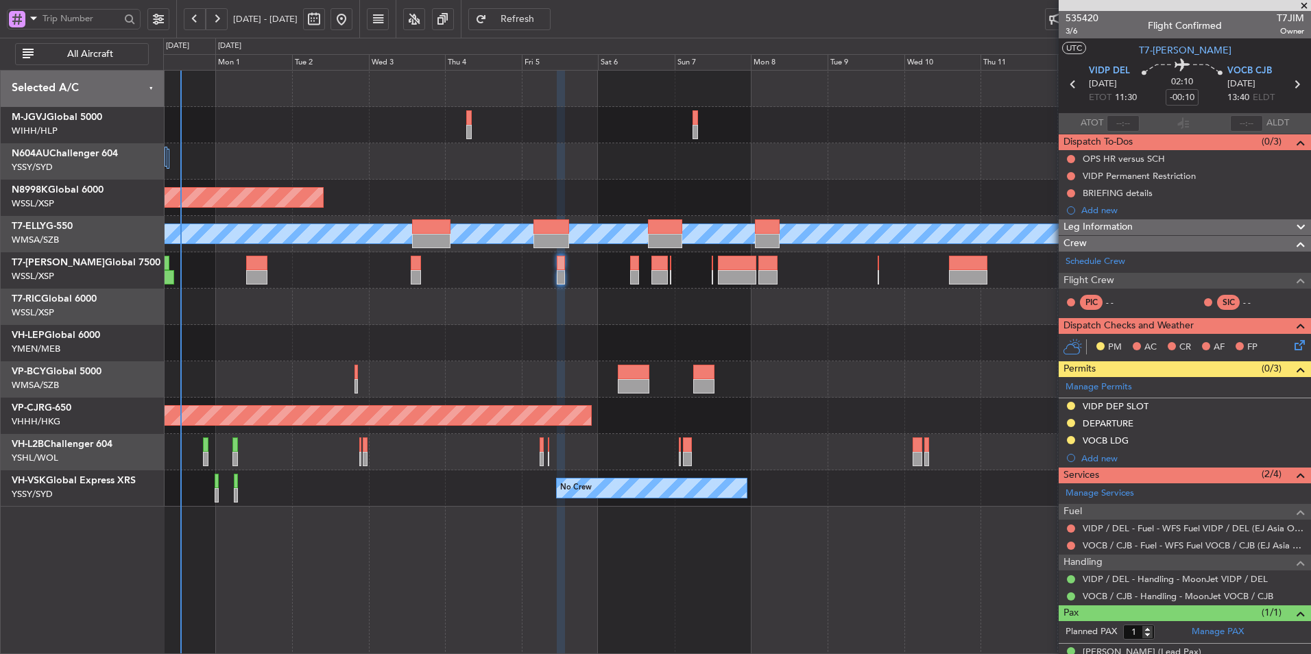
click at [687, 318] on div at bounding box center [736, 307] width 1147 height 36
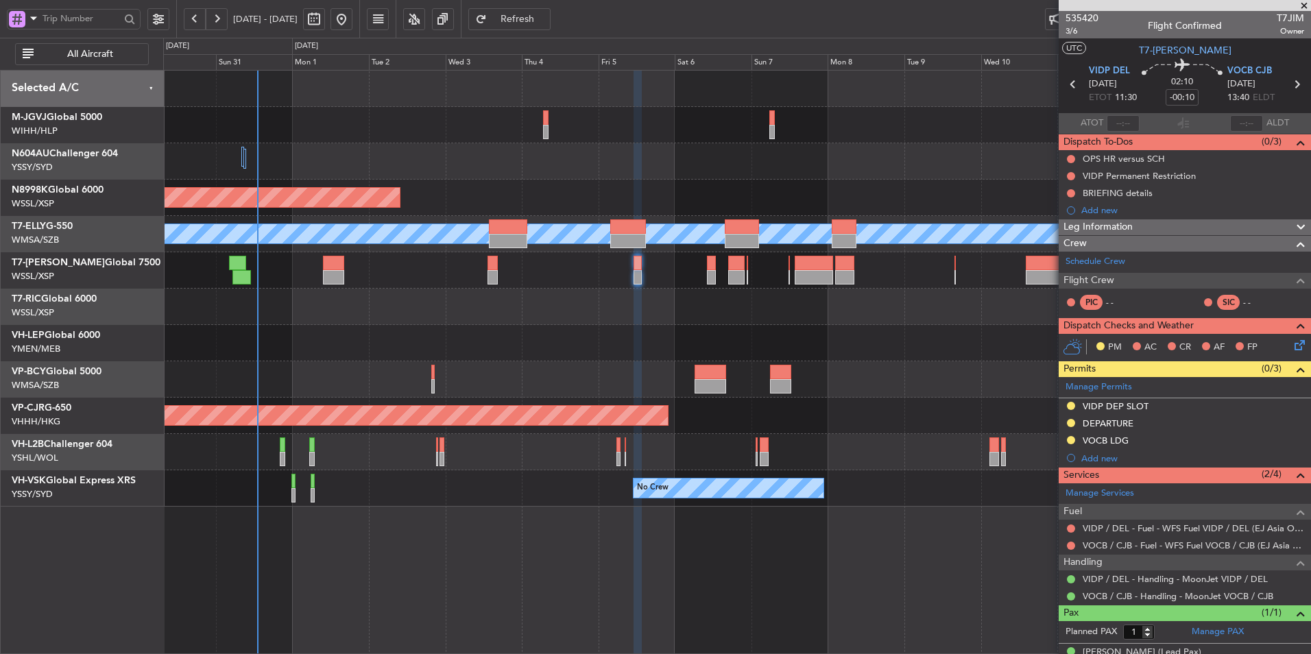
click at [628, 343] on div "Unplanned Maint Wichita (Wichita Mid-continent)" at bounding box center [736, 343] width 1147 height 36
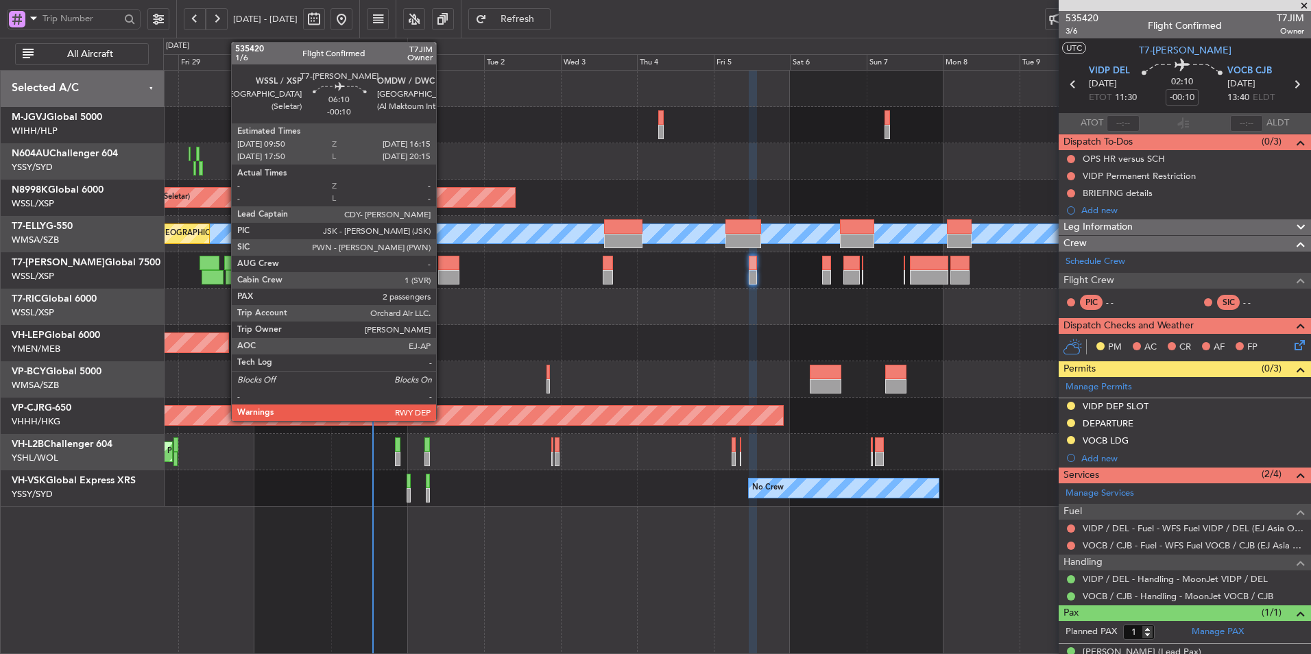
click at [442, 268] on div at bounding box center [448, 263] width 21 height 14
